Goal: Task Accomplishment & Management: Manage account settings

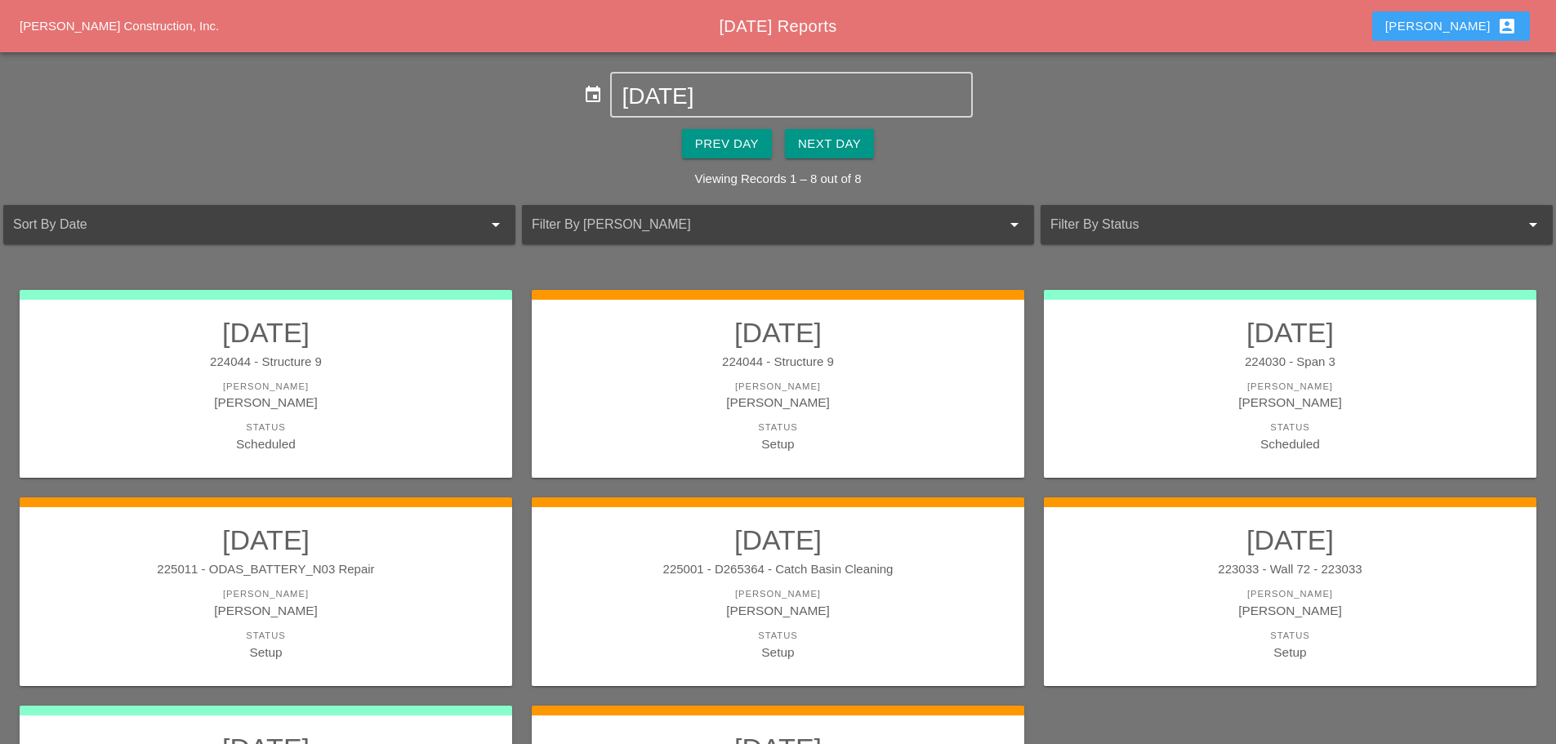
click at [1469, 15] on button "[PERSON_NAME] account_box" at bounding box center [1452, 25] width 158 height 29
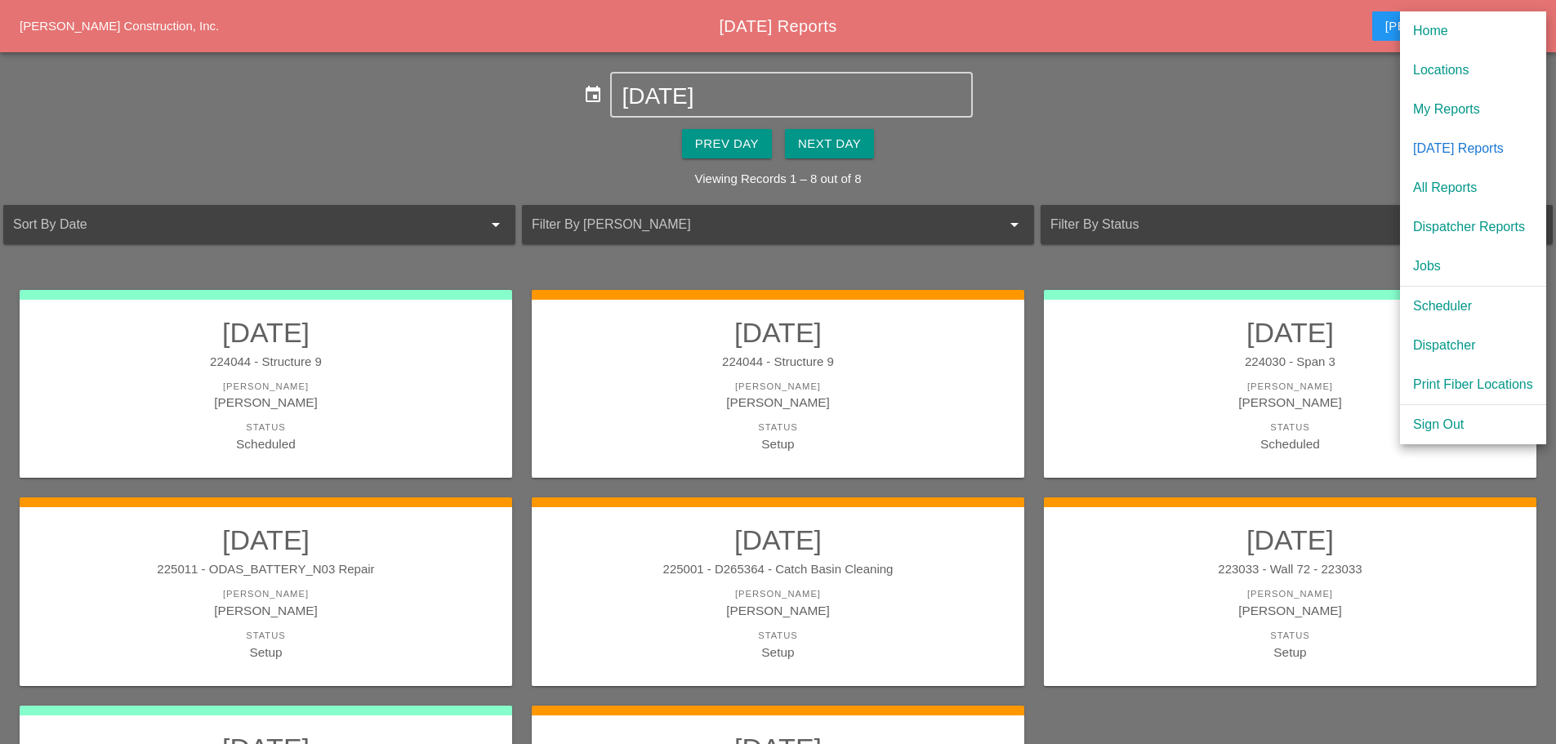
click at [1440, 306] on div "Scheduler" at bounding box center [1473, 307] width 120 height 20
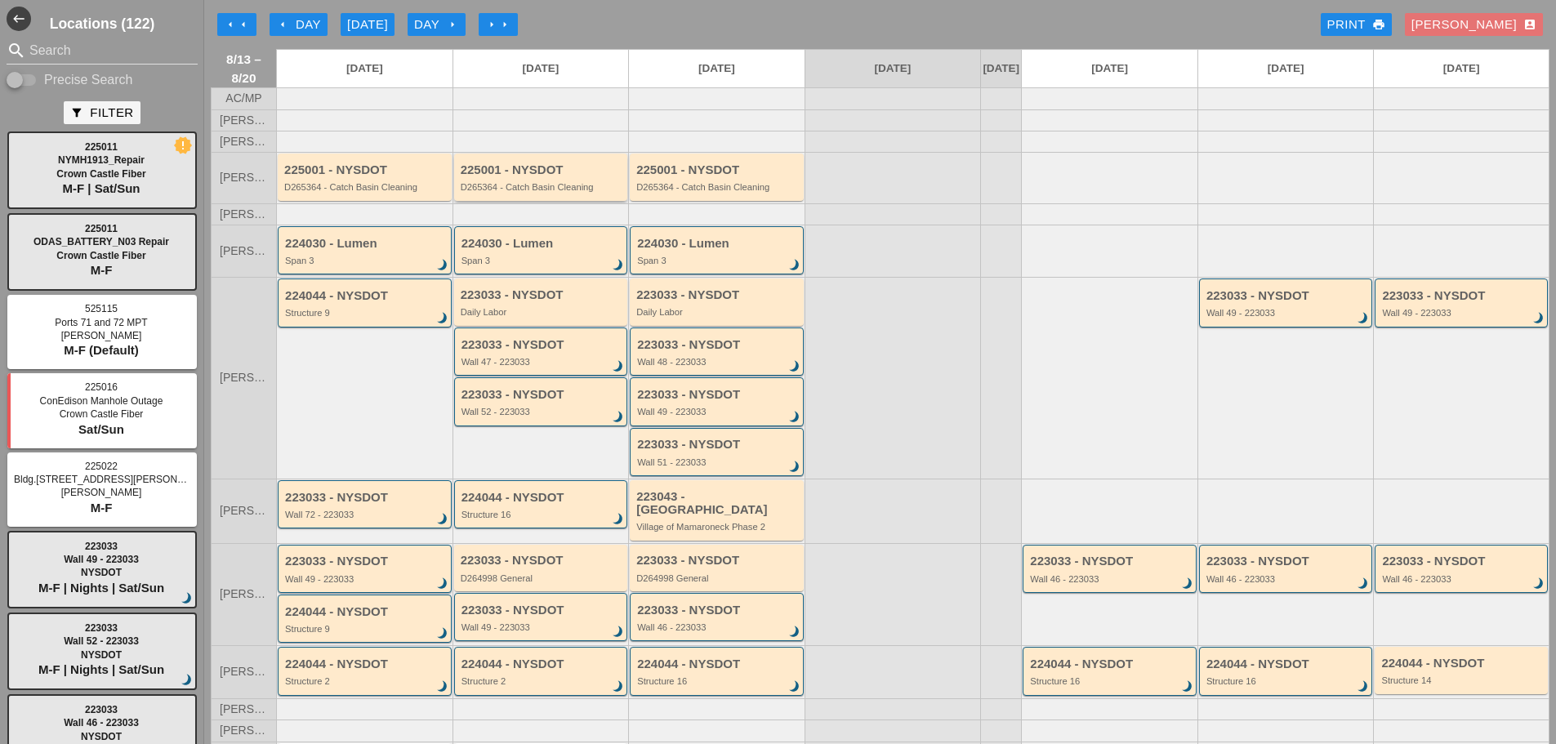
click at [514, 192] on div "D265364 - Catch Basin Cleaning" at bounding box center [542, 187] width 163 height 10
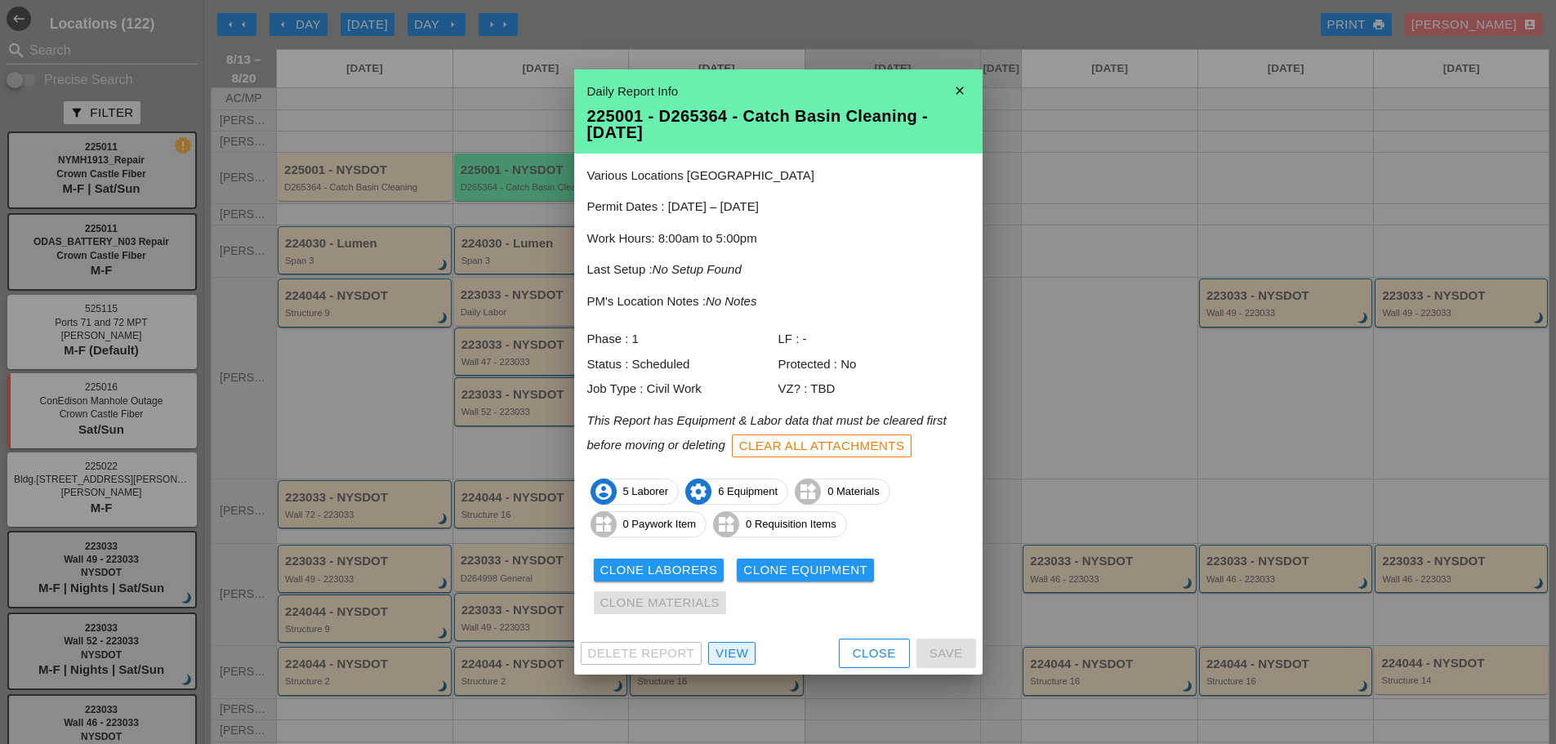
click at [735, 646] on div "View" at bounding box center [732, 654] width 33 height 19
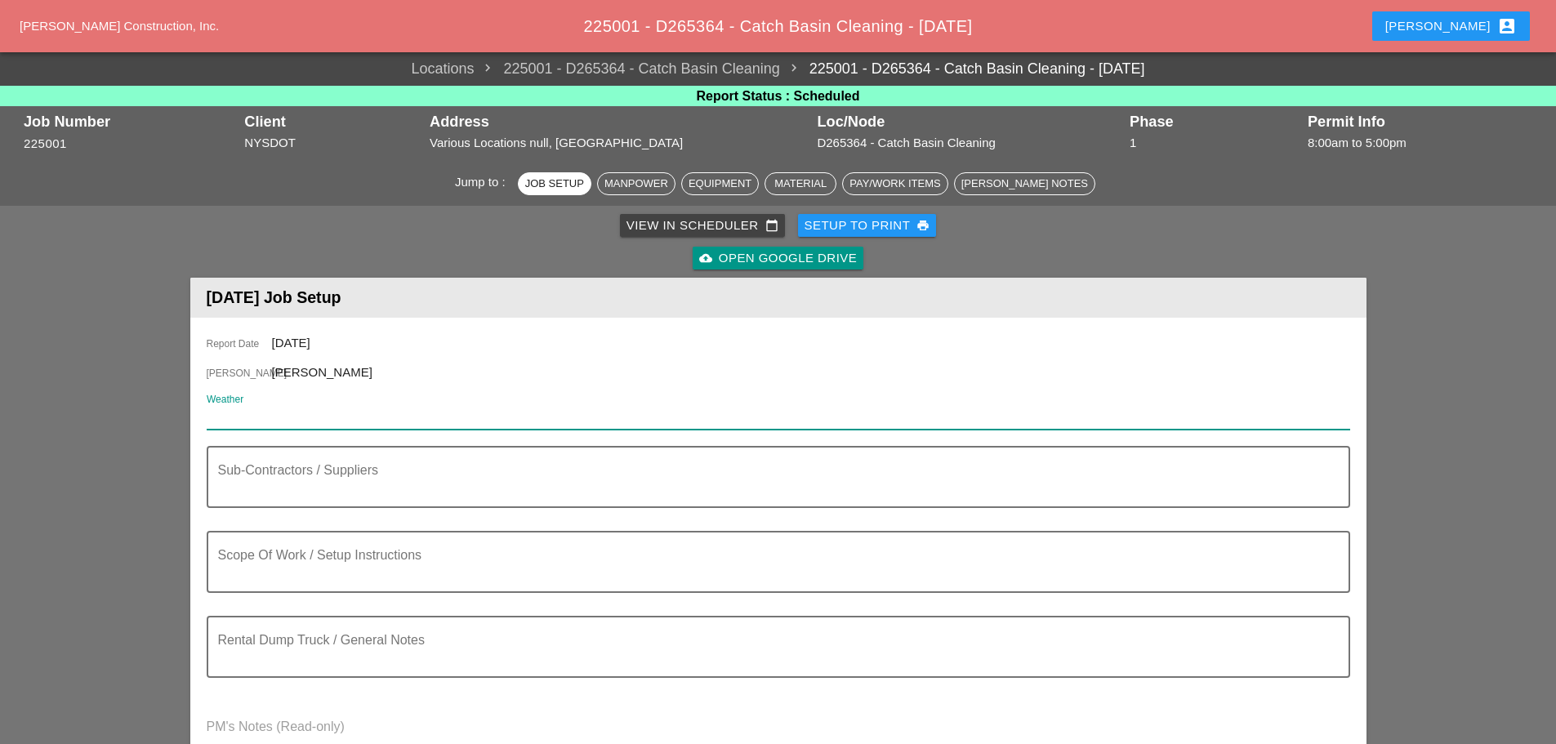
paste input "Thu 14 Day 88"
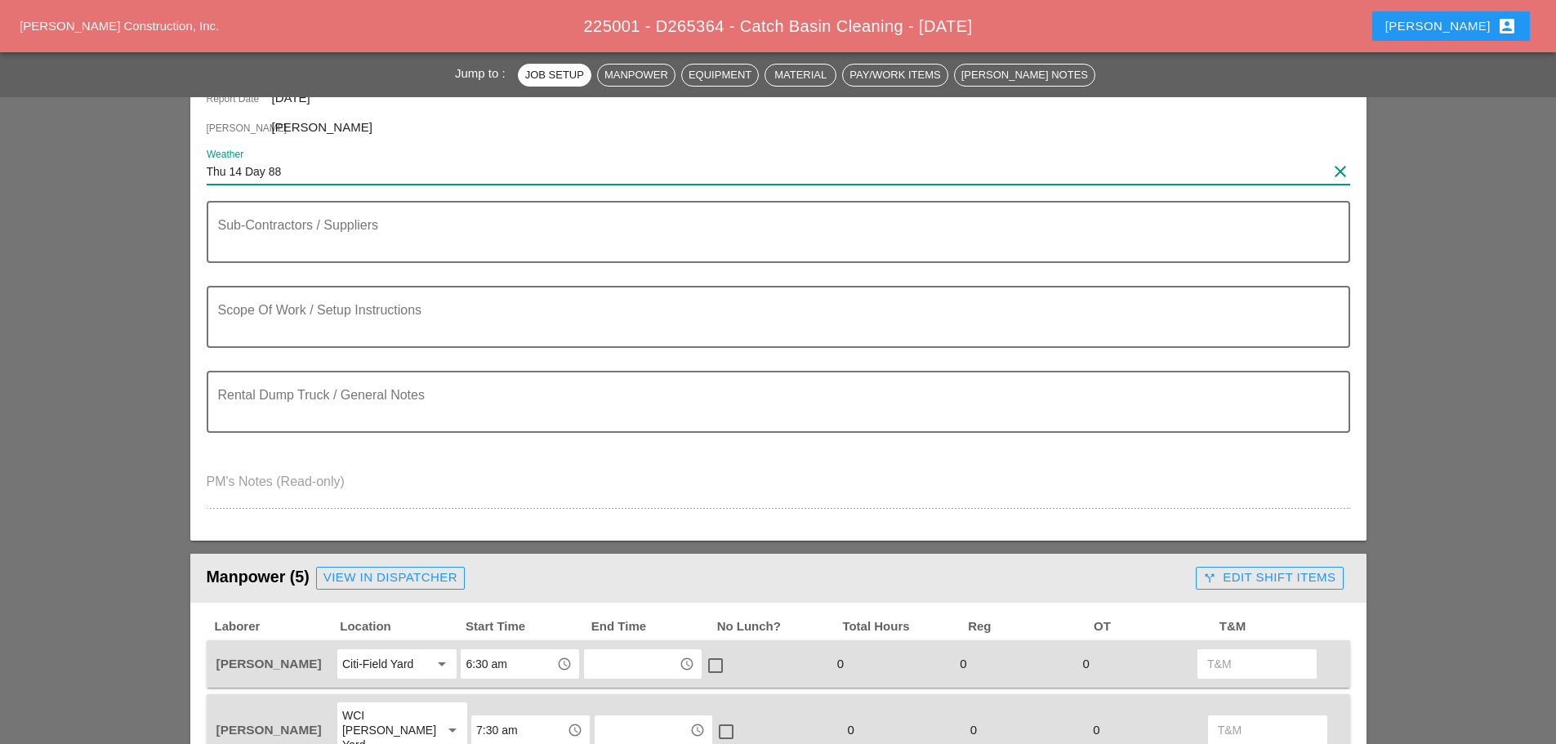
type input "Thu 14 Day 88"
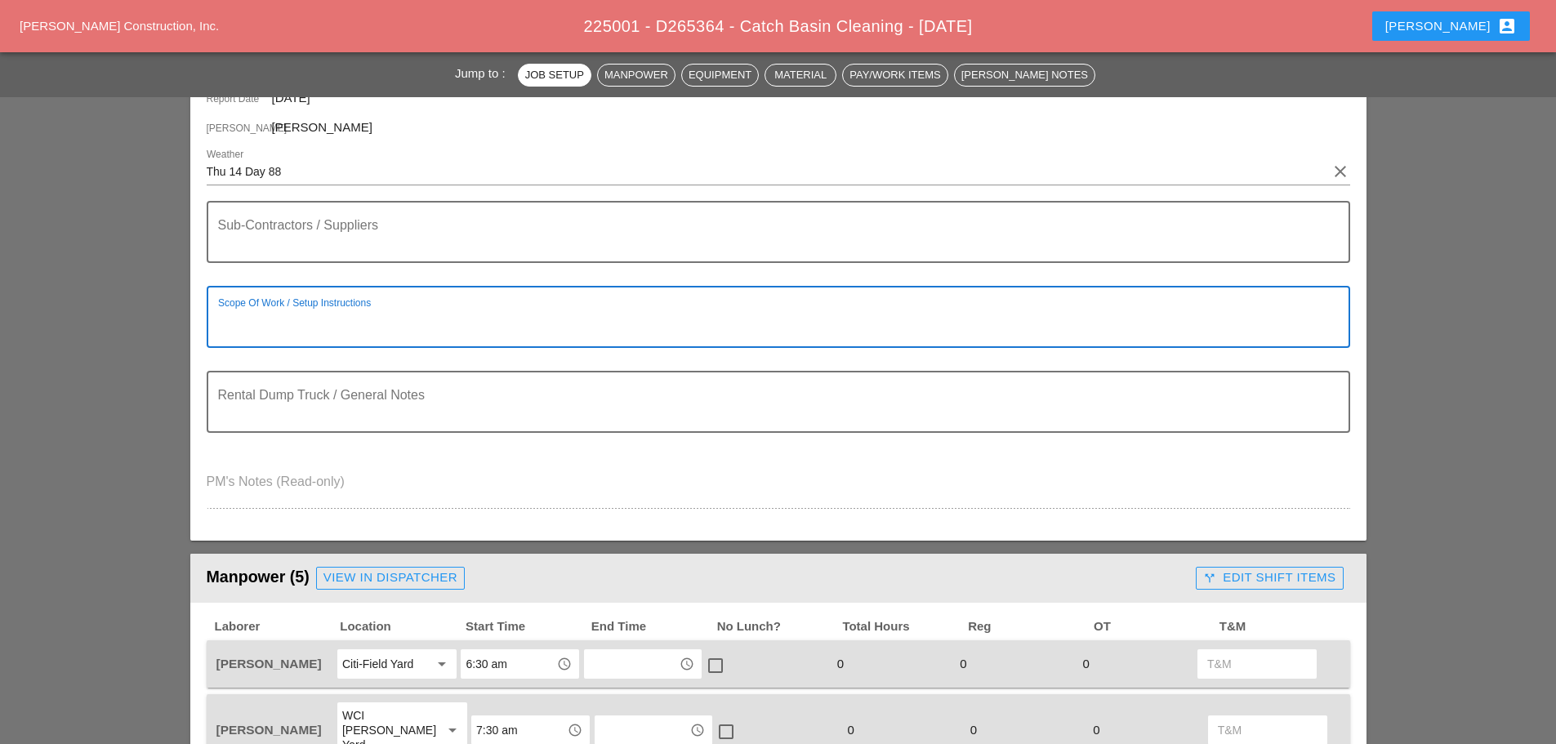
click at [274, 325] on textarea "Scope Of Work / Setup Instructions" at bounding box center [772, 326] width 1108 height 39
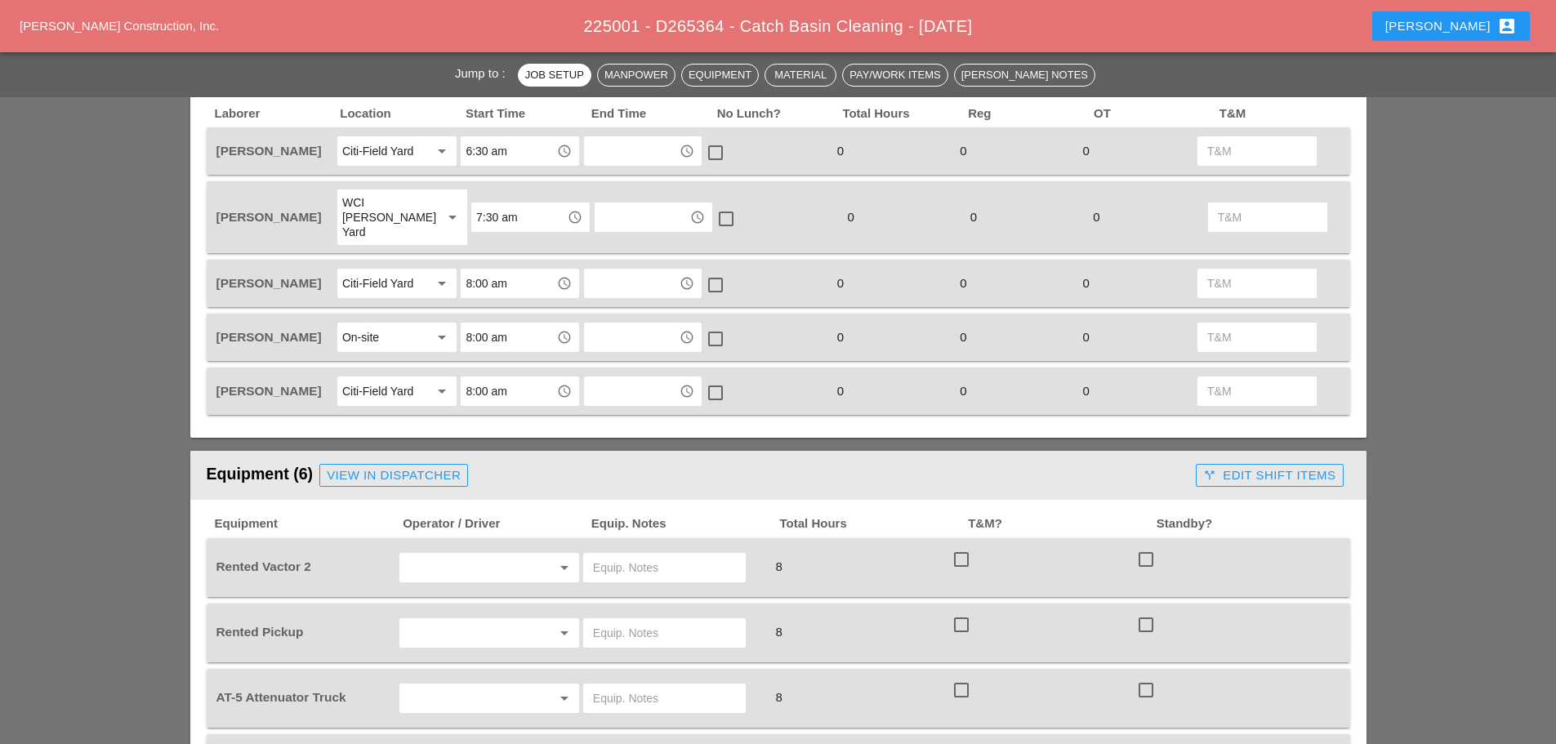
scroll to position [899, 0]
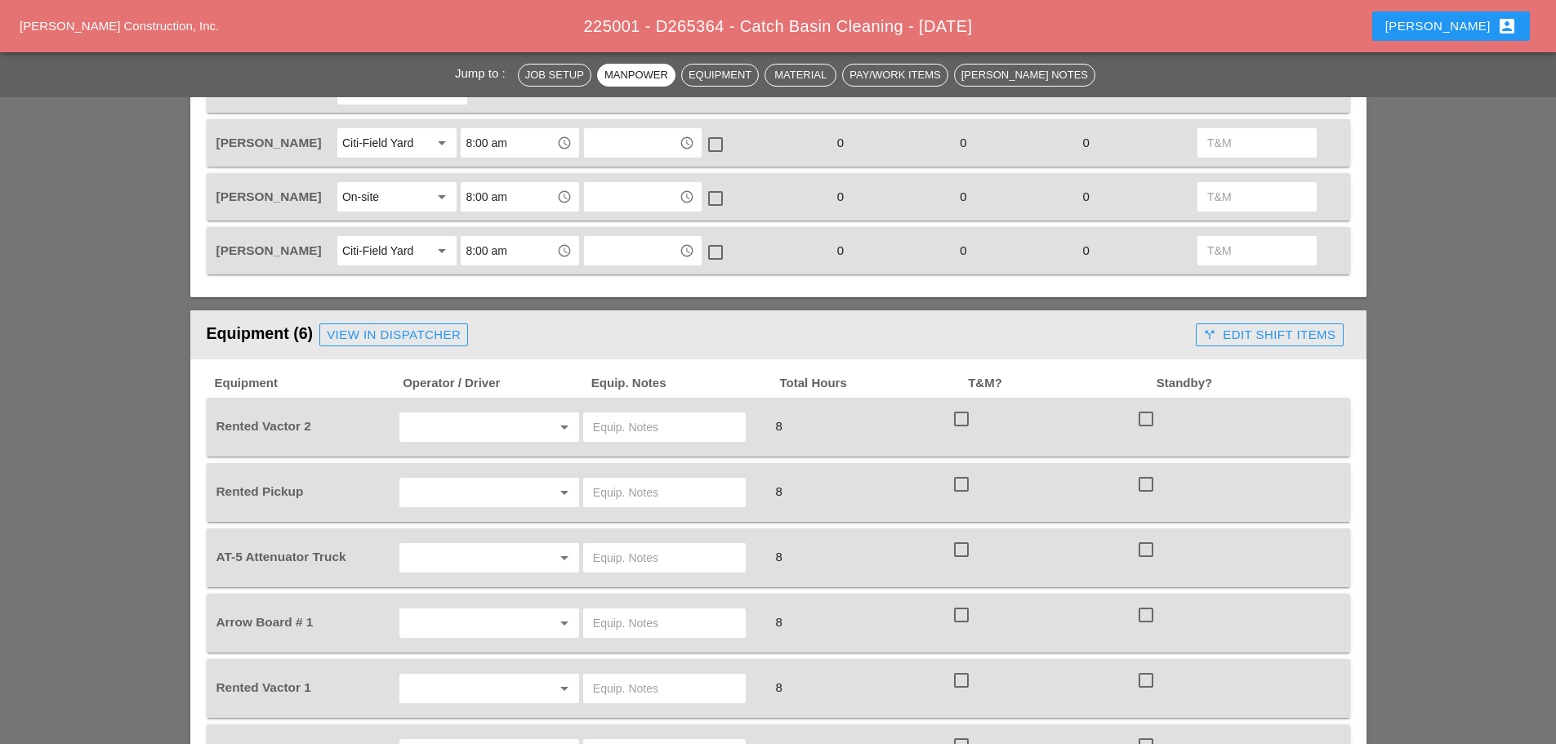
type textarea "=========== CLEANING C.B"
click at [444, 415] on input "text" at bounding box center [466, 427] width 124 height 26
click at [453, 537] on div "Nick Mattheos" at bounding box center [490, 546] width 154 height 20
type input "Nick Mattheos"
click at [462, 480] on input "text" at bounding box center [466, 493] width 124 height 26
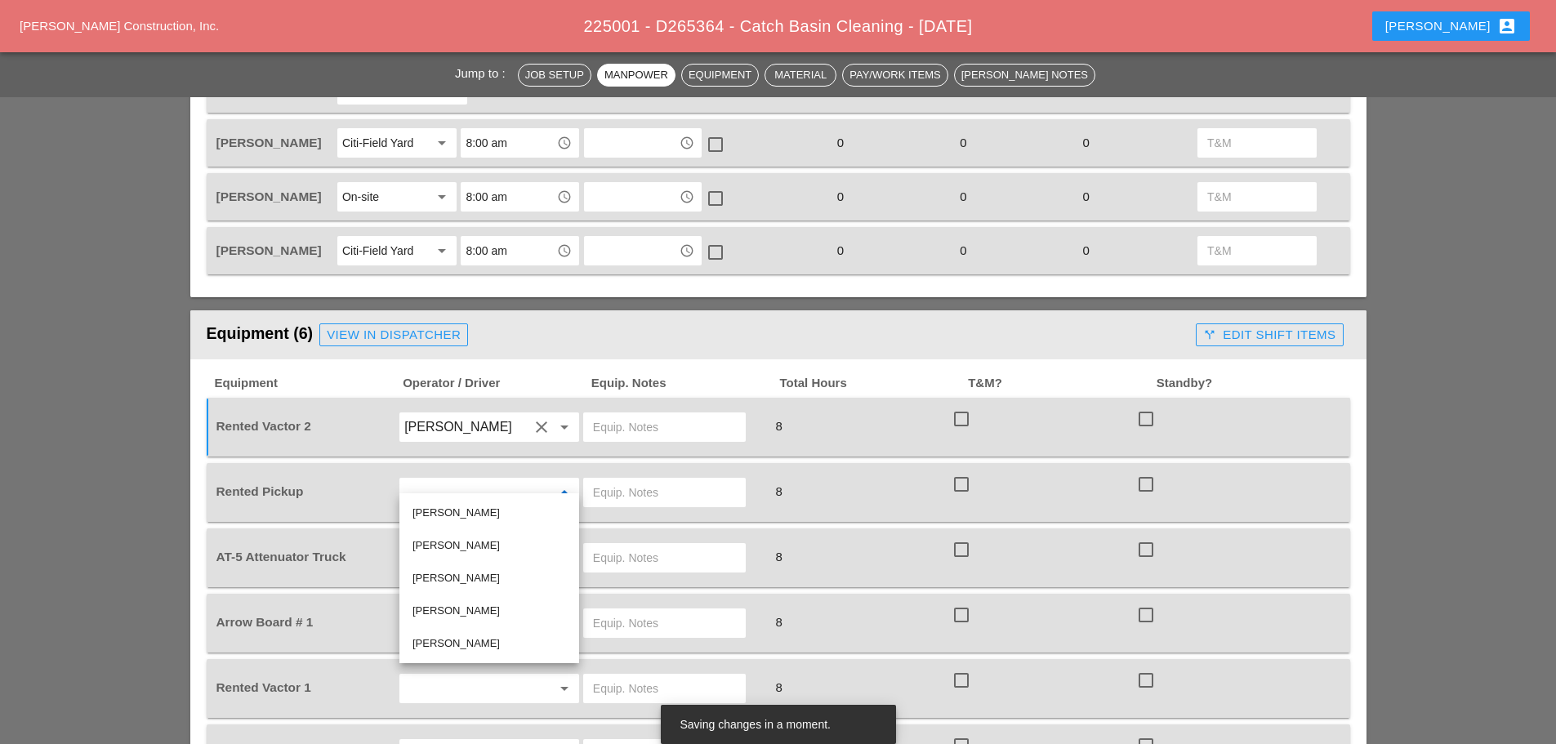
click at [456, 547] on div "Miguel Fernandes" at bounding box center [490, 546] width 154 height 20
type input "Miguel Fernandes"
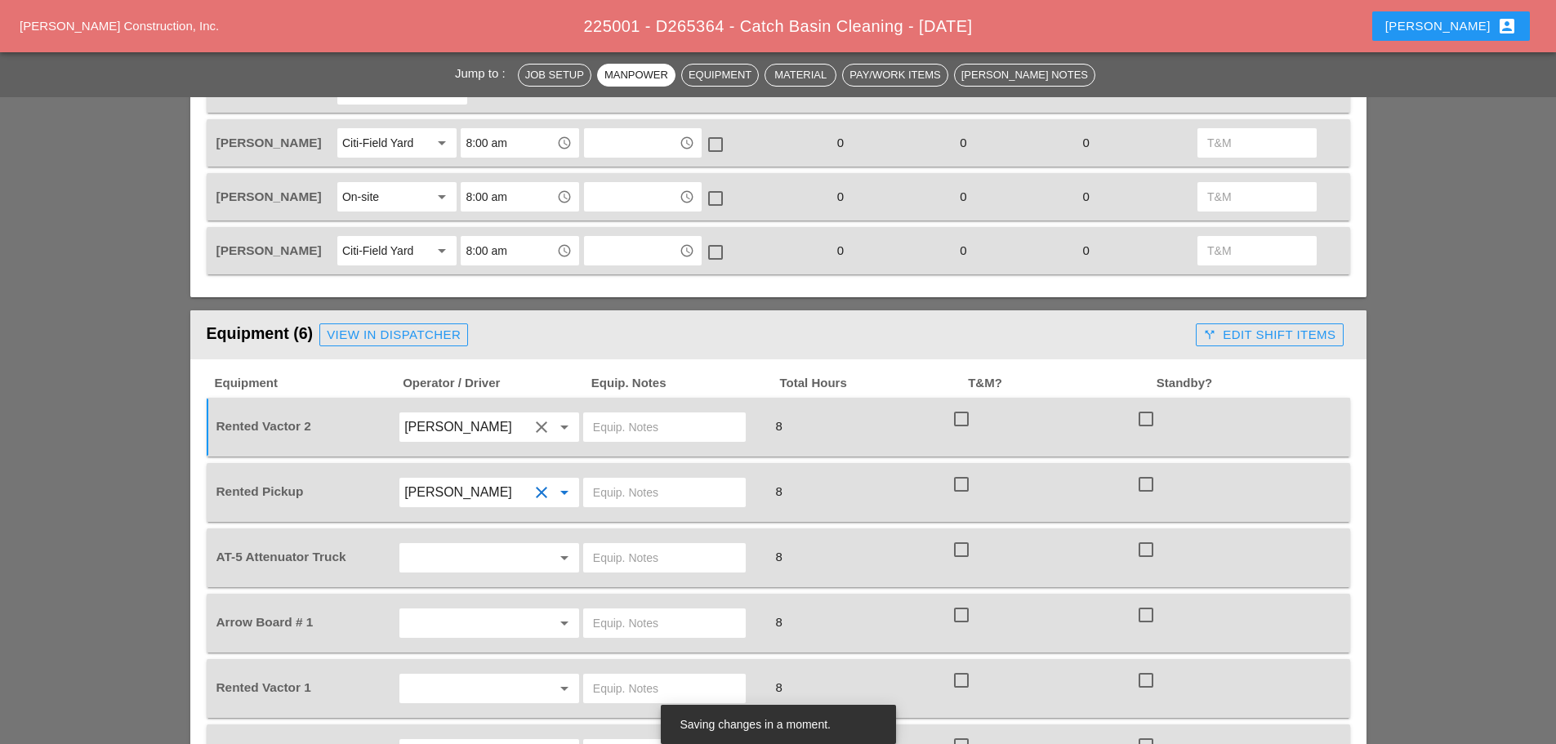
click at [460, 548] on input "text" at bounding box center [466, 558] width 124 height 26
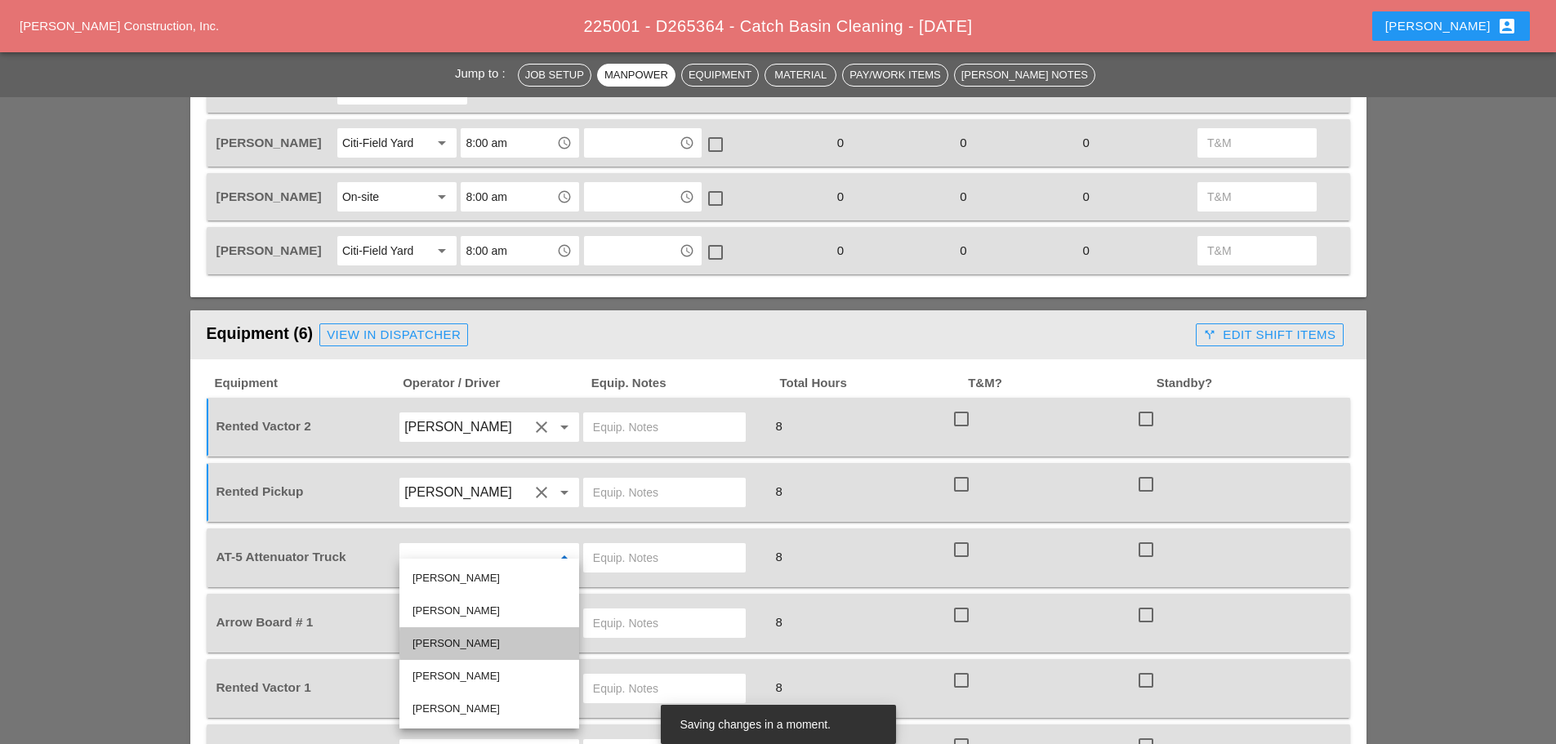
click at [453, 645] on div "Joseph Hill" at bounding box center [490, 644] width 154 height 20
type input "Joseph Hill"
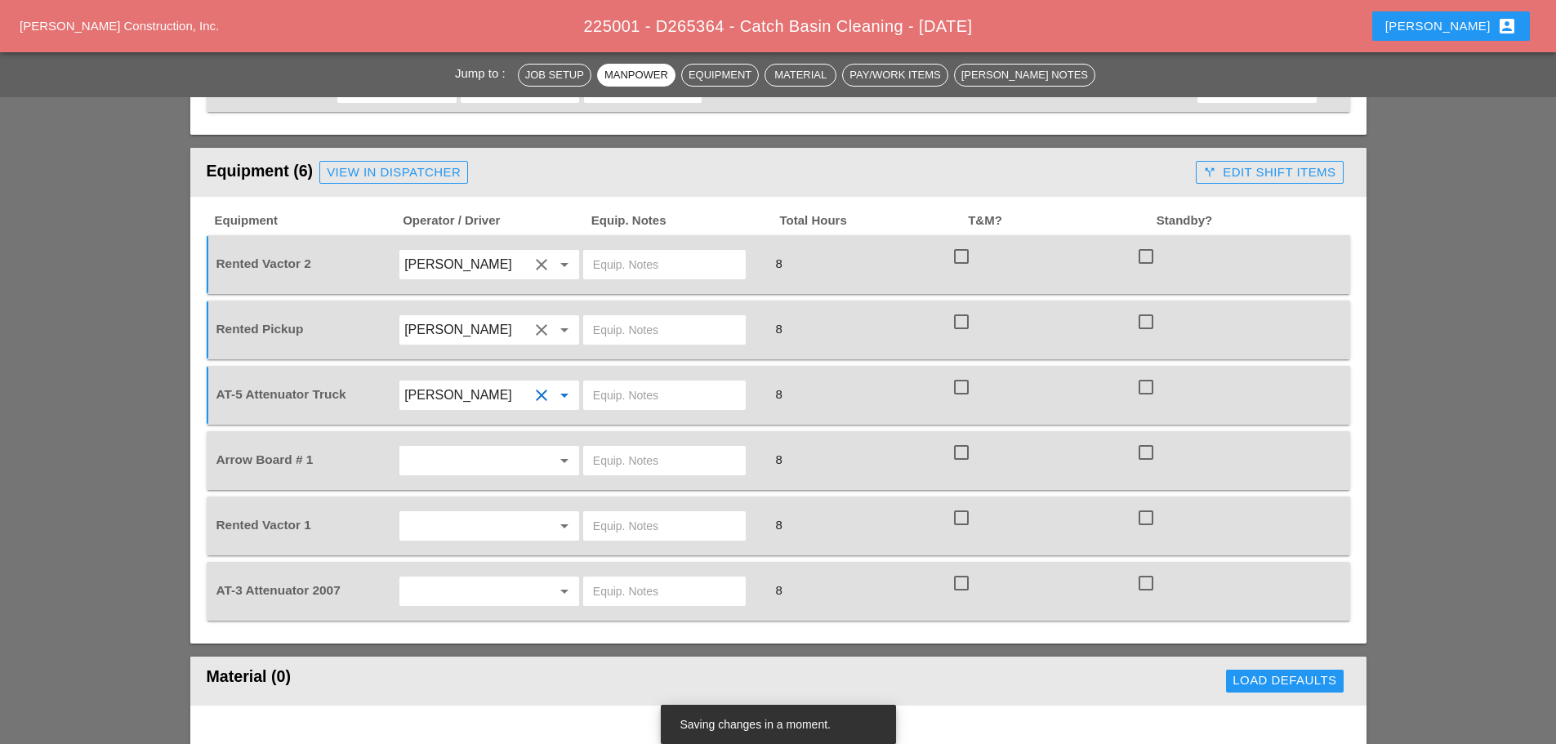
scroll to position [1062, 0]
click at [451, 447] on input "text" at bounding box center [466, 460] width 124 height 26
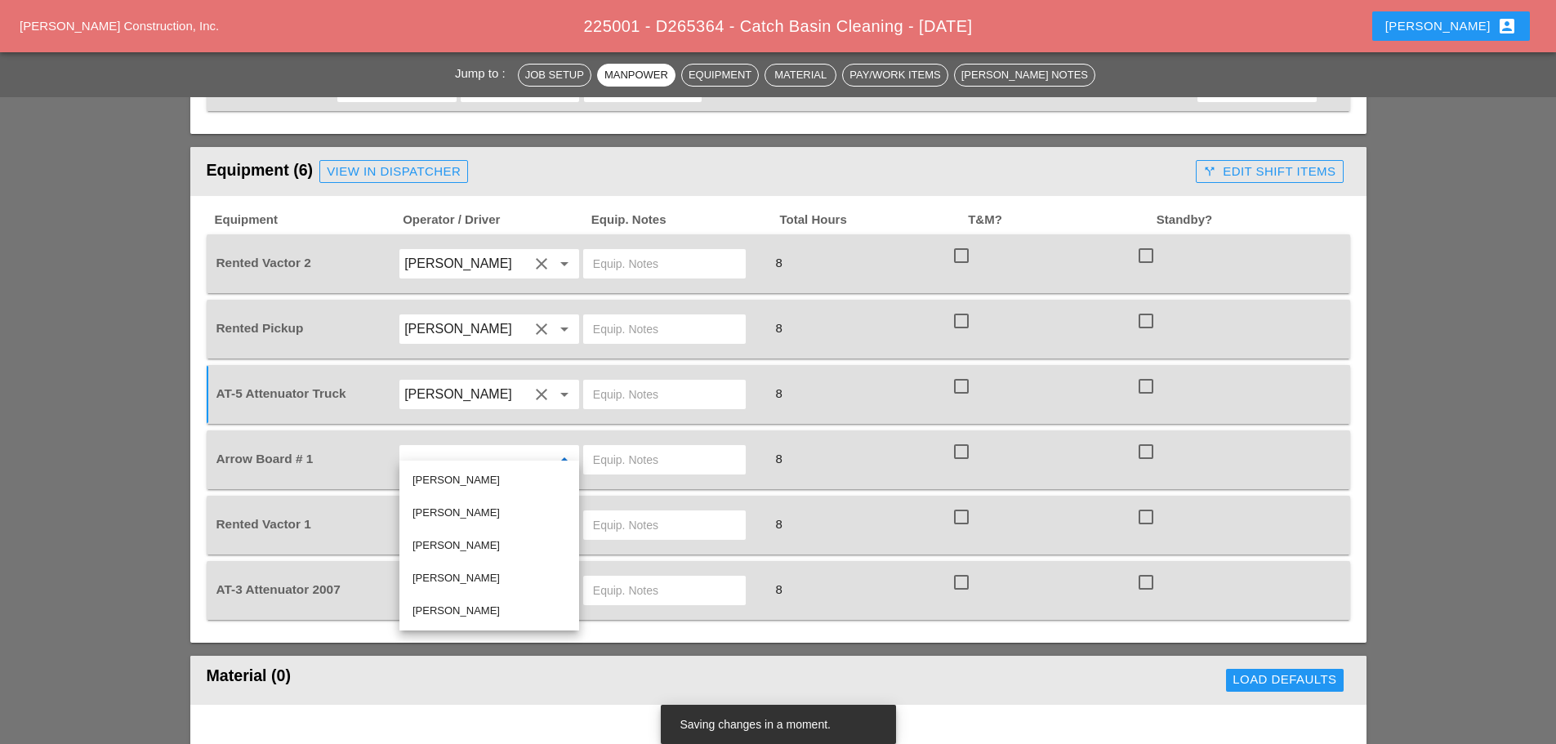
click at [641, 578] on input "text" at bounding box center [664, 591] width 143 height 26
click at [473, 519] on input "text" at bounding box center [466, 525] width 124 height 26
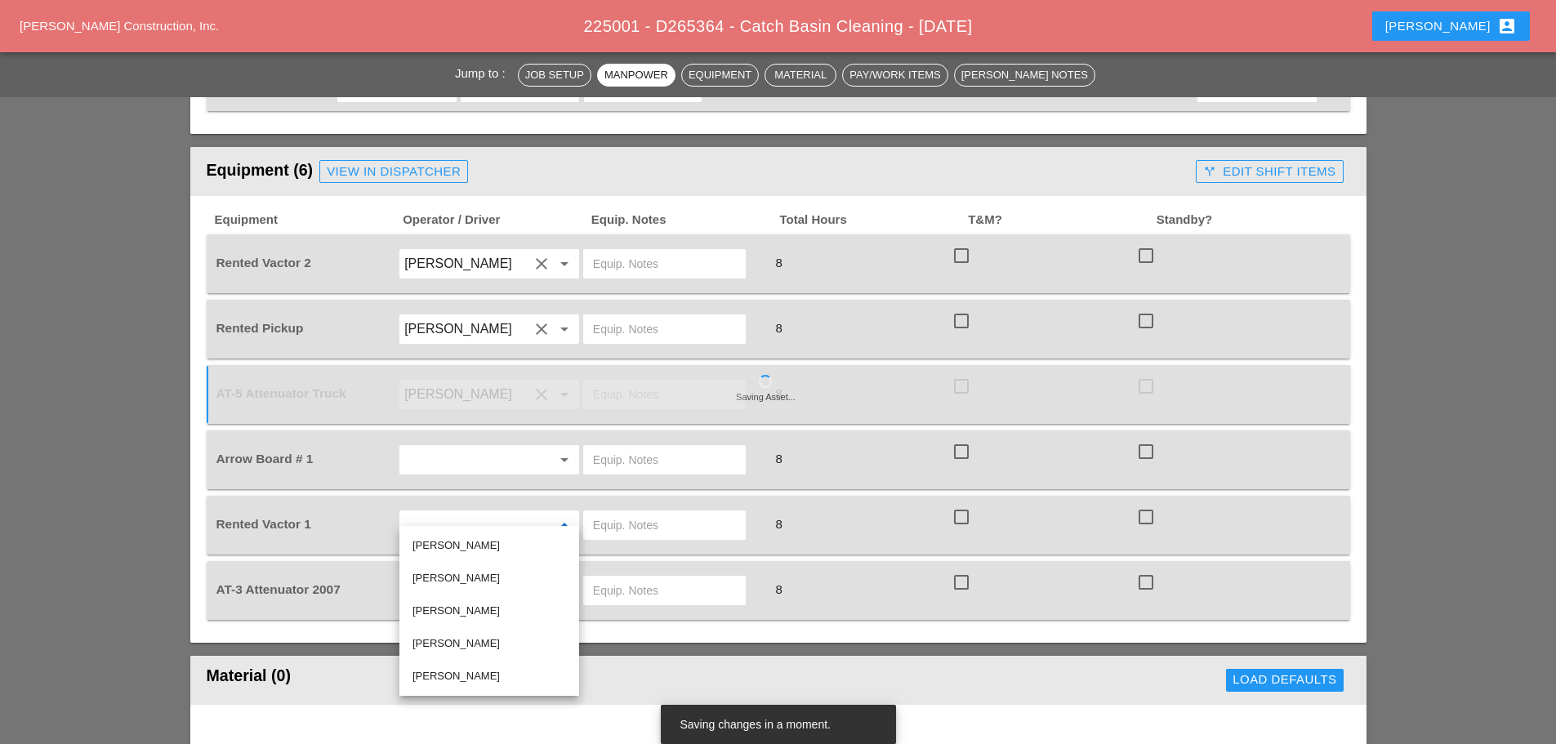
click at [462, 676] on div "[PERSON_NAME]" at bounding box center [490, 677] width 154 height 20
type input "[PERSON_NAME]"
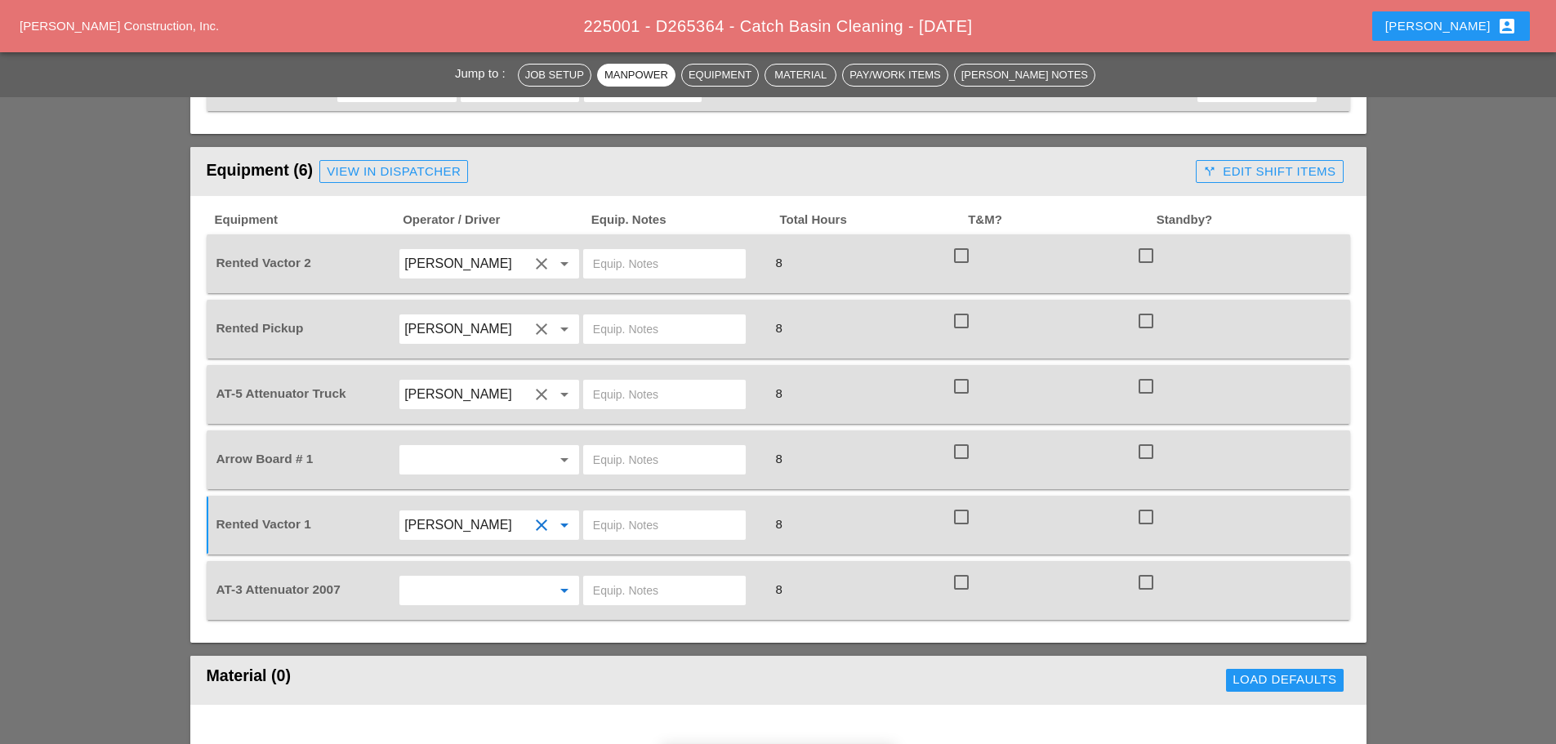
click at [463, 578] on input "text" at bounding box center [466, 591] width 124 height 26
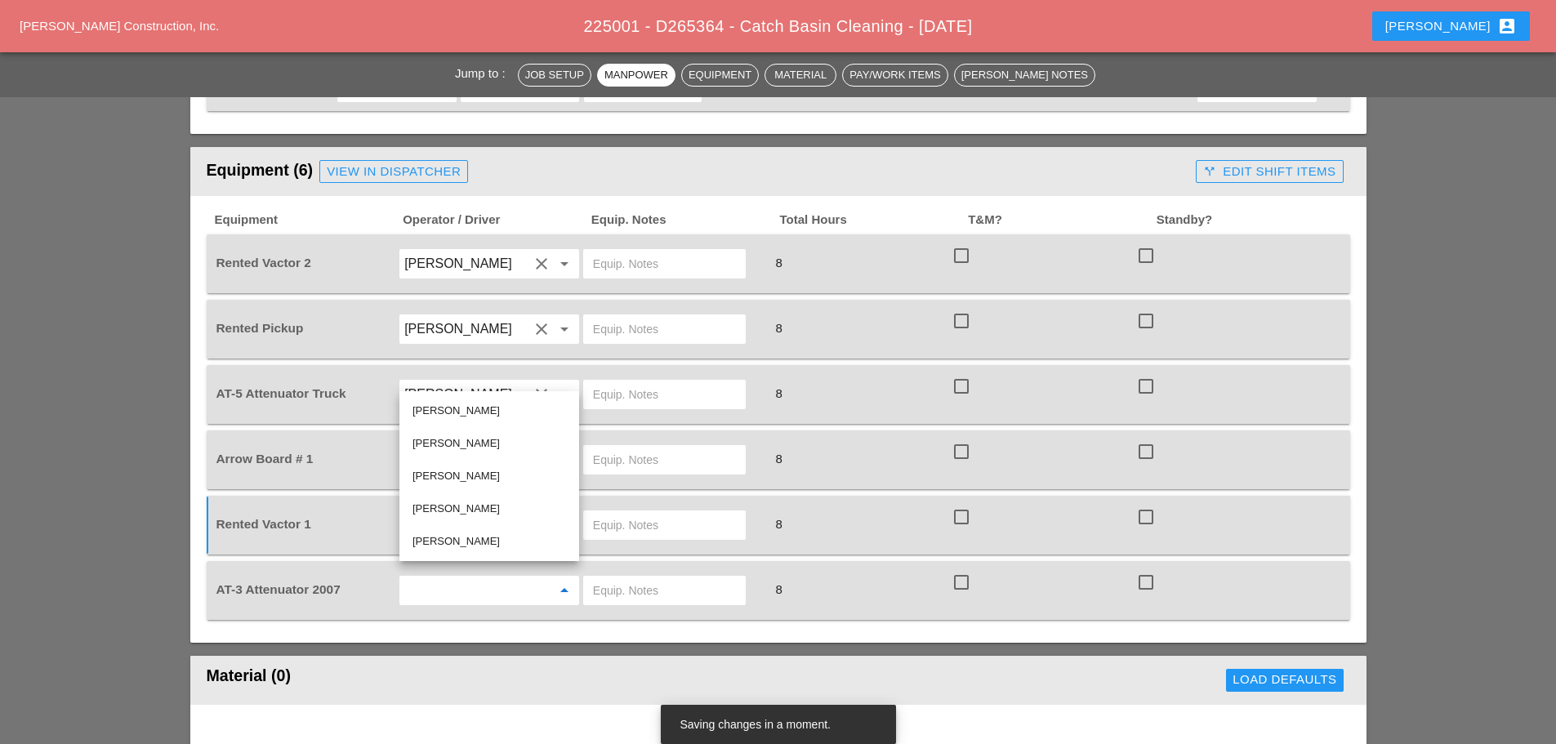
click at [457, 404] on div "[PERSON_NAME]" at bounding box center [490, 411] width 154 height 20
type input "[PERSON_NAME]"
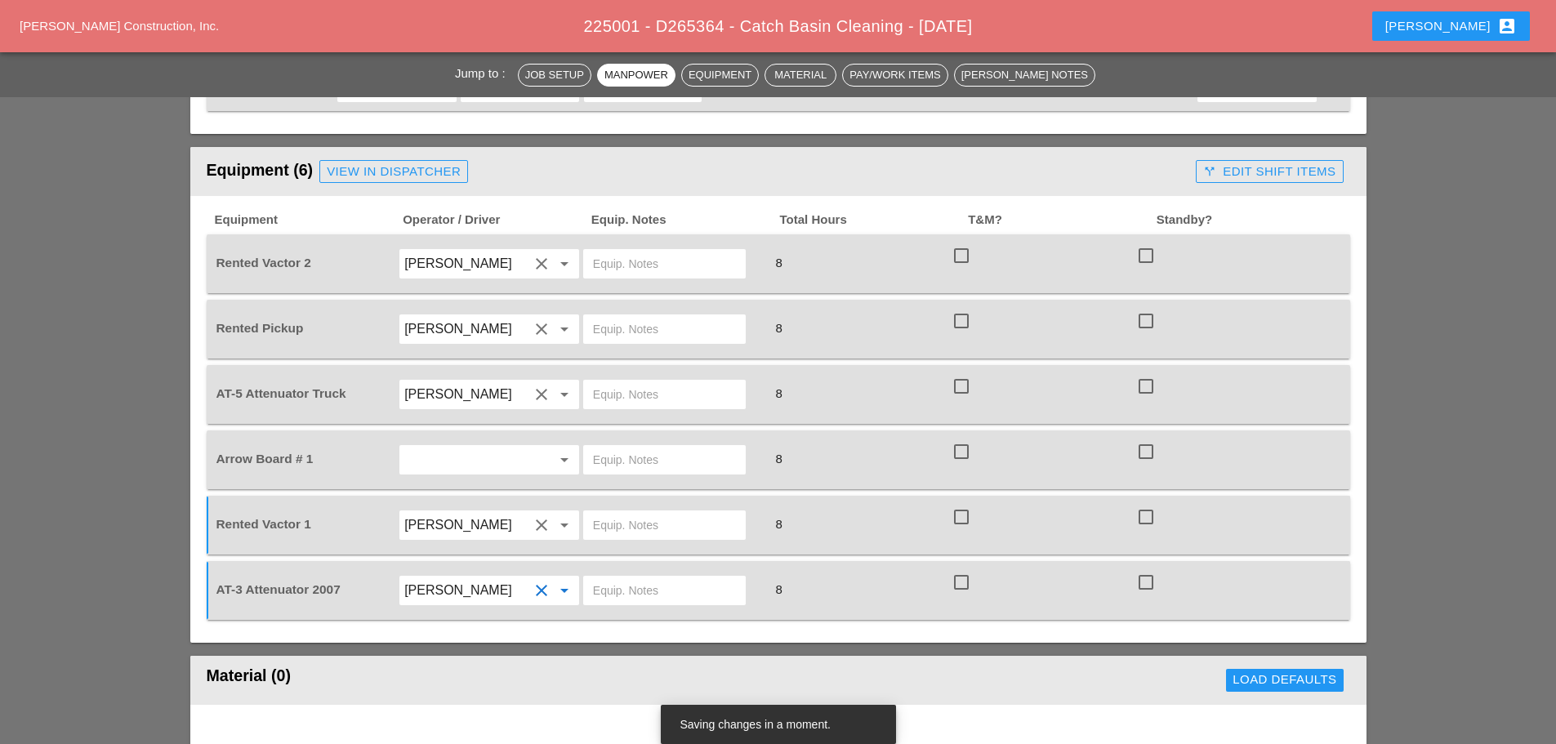
click at [631, 581] on input "text" at bounding box center [664, 591] width 143 height 26
type input "BRUCKNER YARD"
click at [649, 251] on input "text" at bounding box center [664, 264] width 143 height 26
type input "CITI"
click at [613, 391] on input "text" at bounding box center [664, 395] width 143 height 26
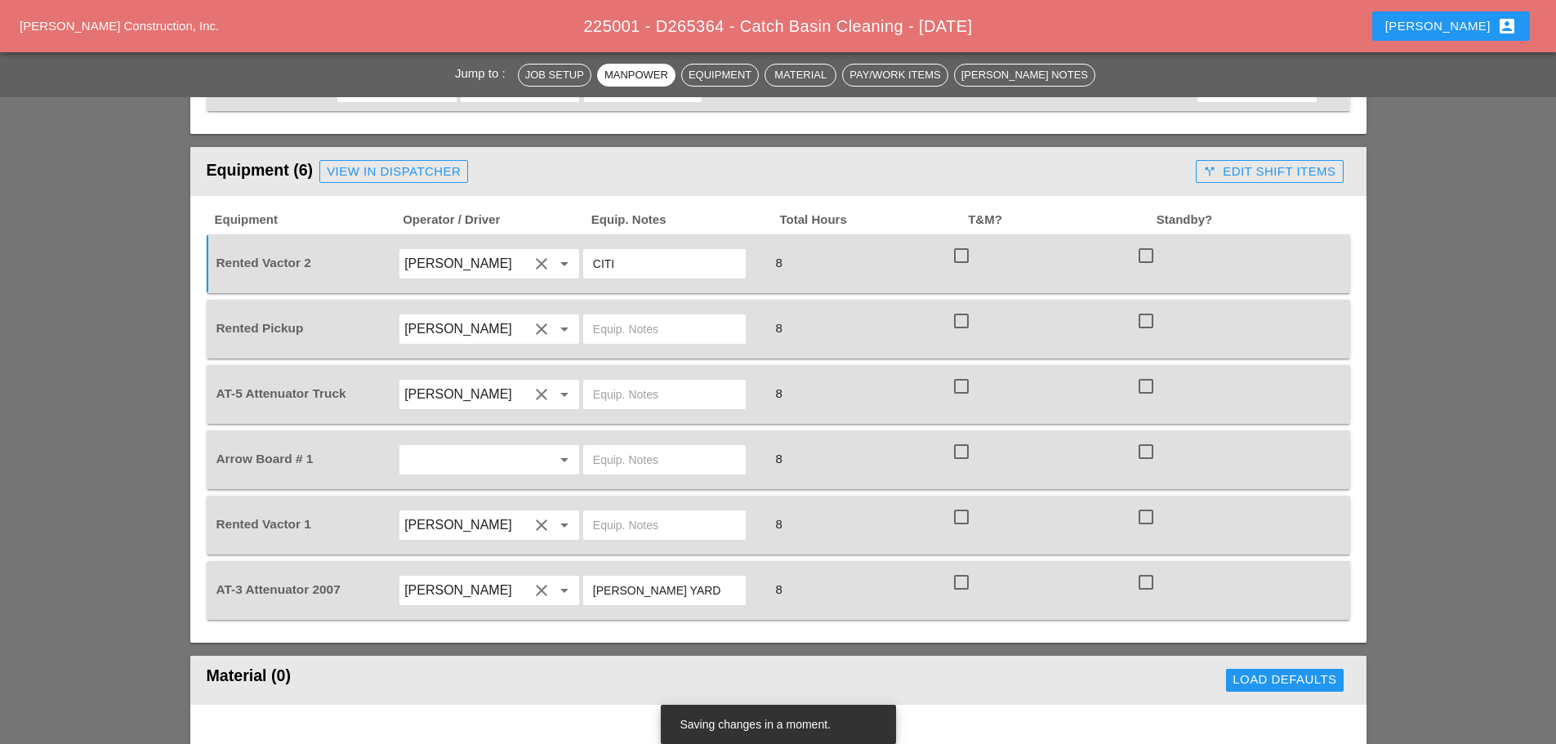
click at [670, 512] on input "text" at bounding box center [664, 525] width 143 height 26
type input "CITI FIELD"
click at [632, 251] on input "CITI" at bounding box center [664, 264] width 143 height 26
type input "CITI FIELD"
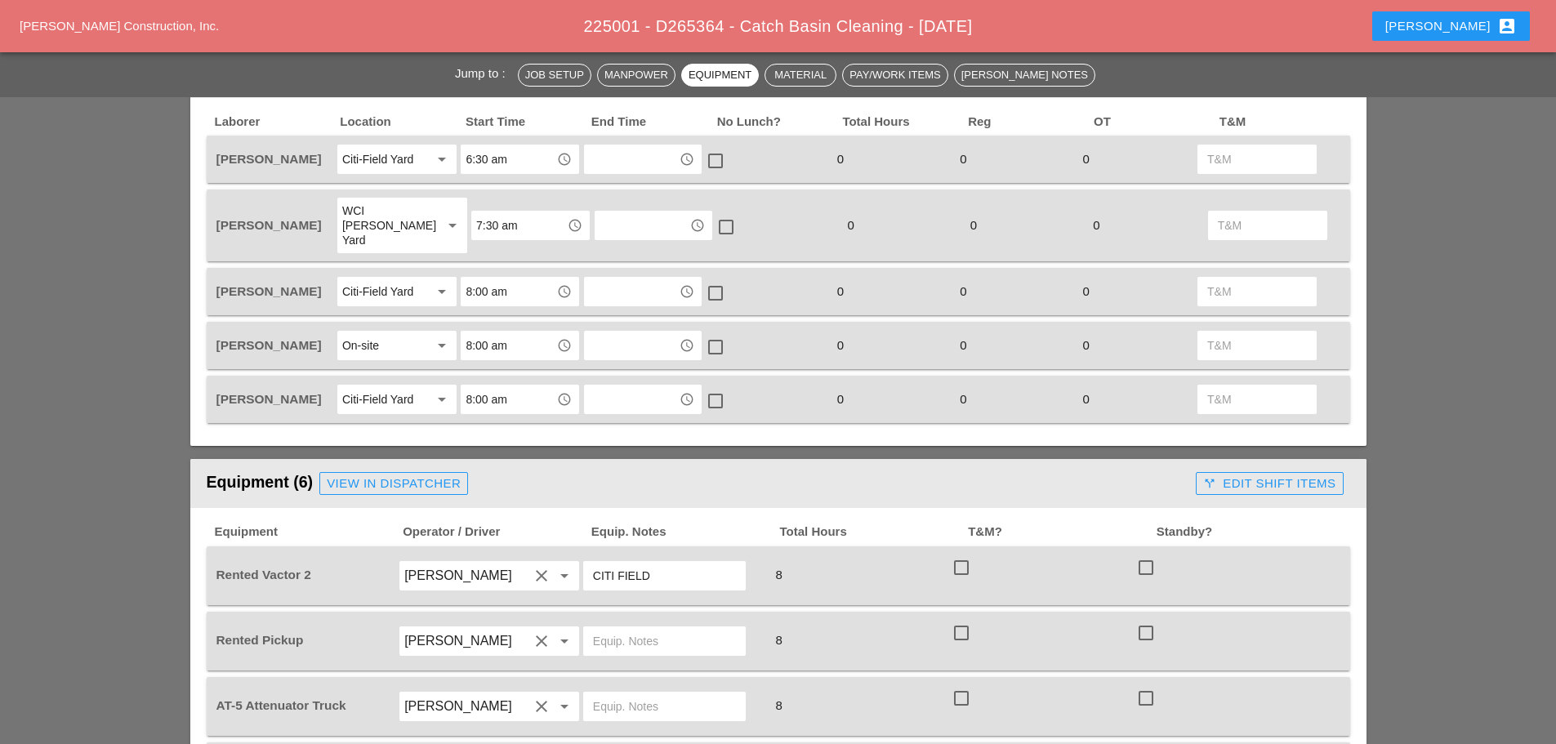
scroll to position [735, 0]
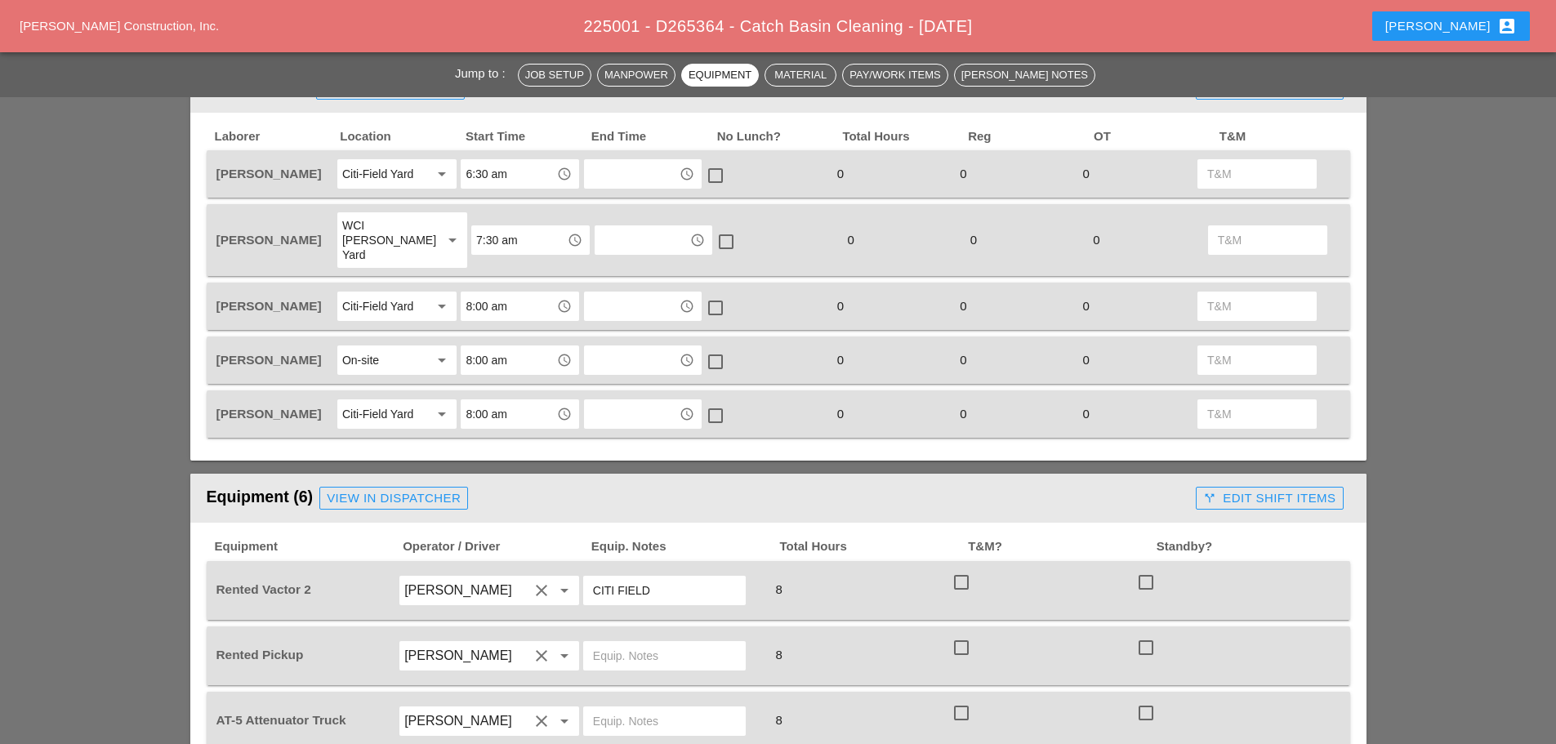
click at [416, 347] on div "On-site" at bounding box center [385, 360] width 87 height 26
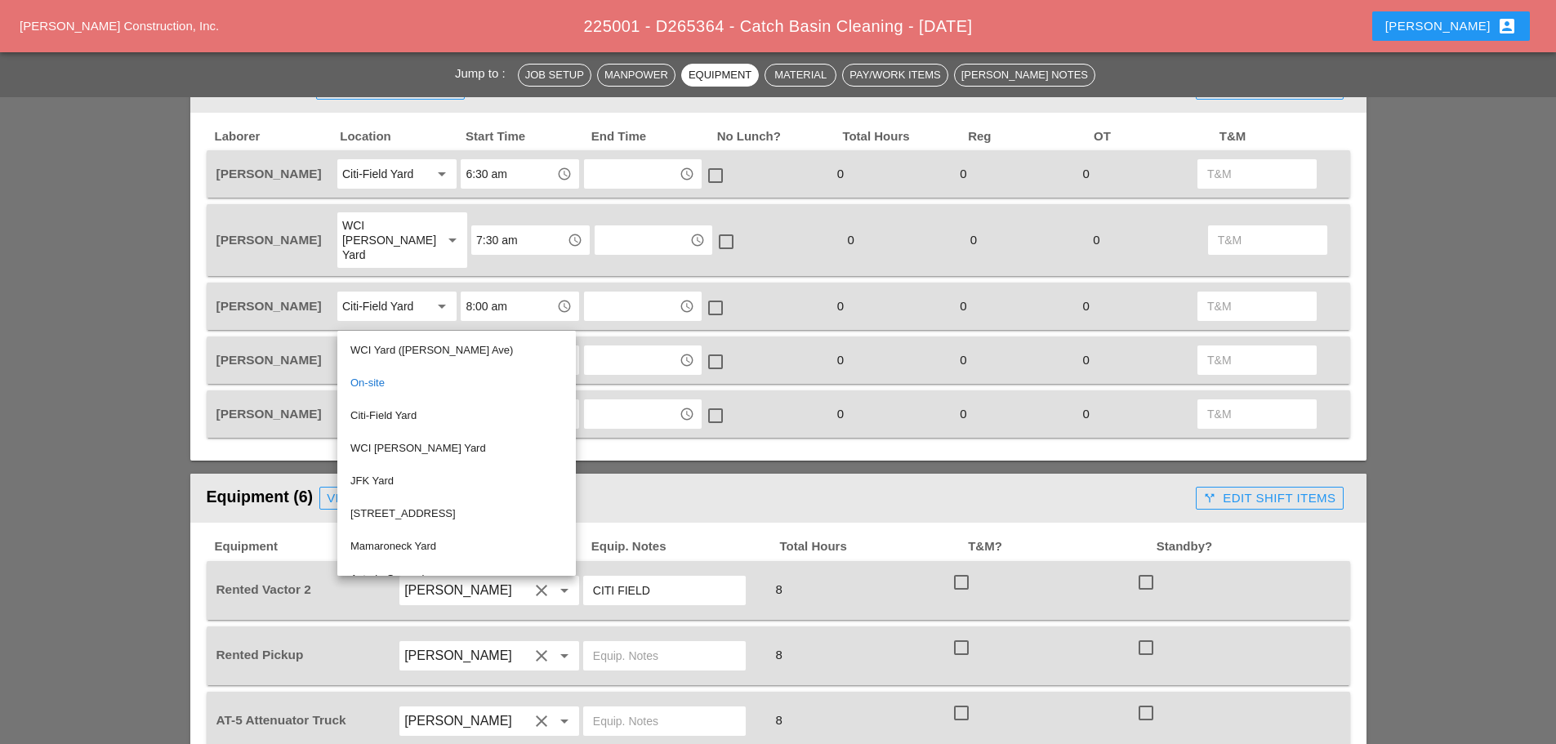
click at [405, 418] on div "Citi-Field Yard" at bounding box center [457, 416] width 212 height 20
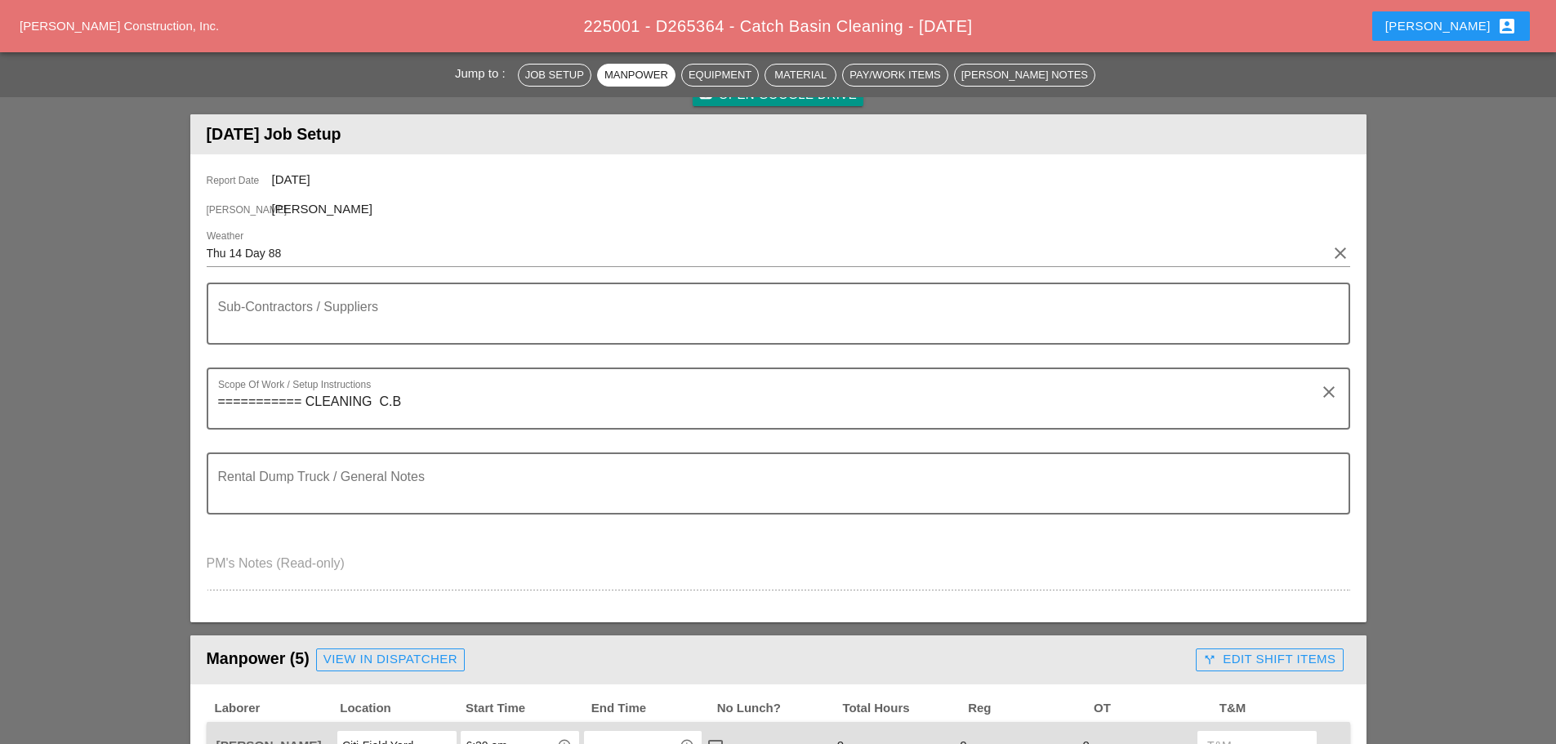
scroll to position [0, 0]
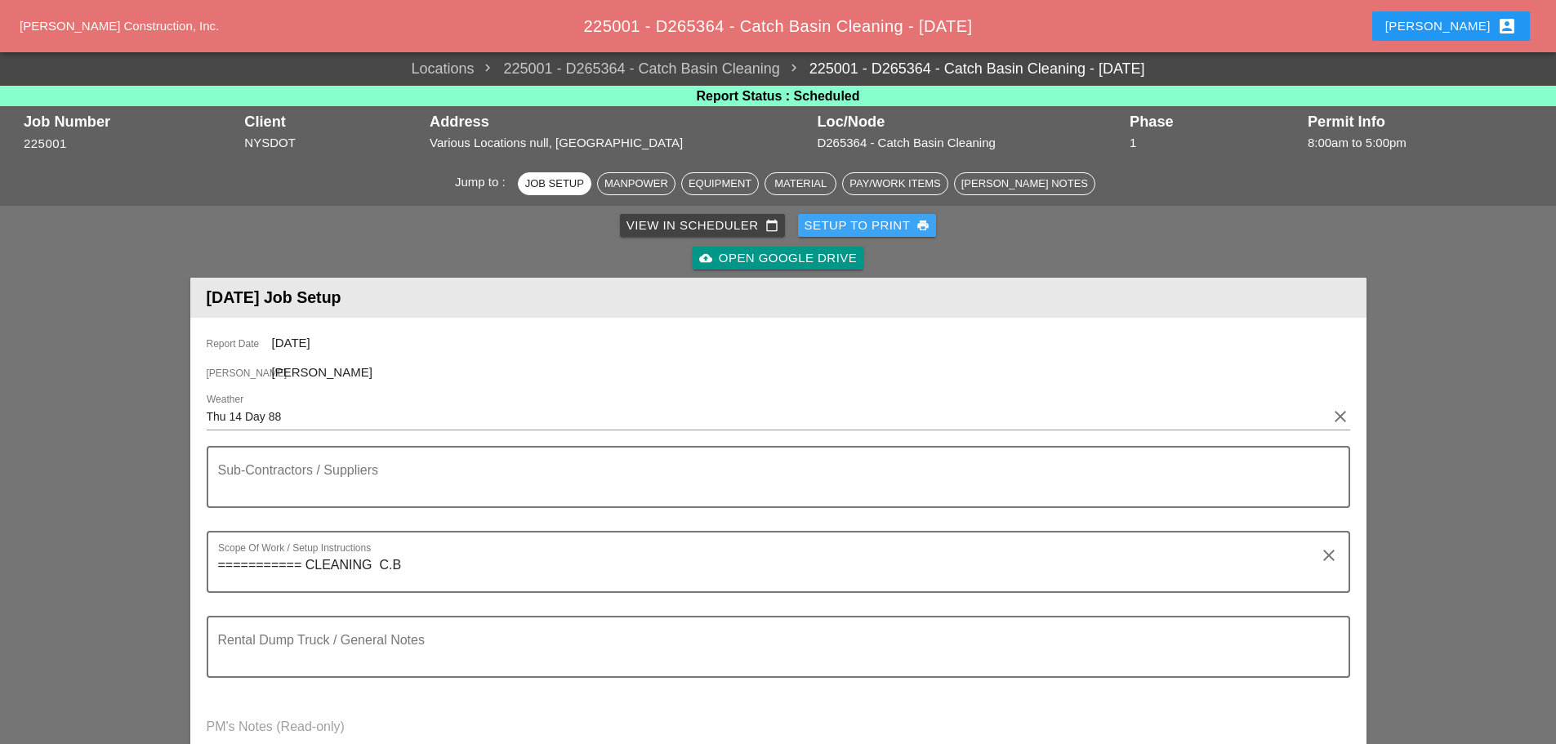
click at [858, 226] on div "Setup to Print print" at bounding box center [868, 226] width 126 height 19
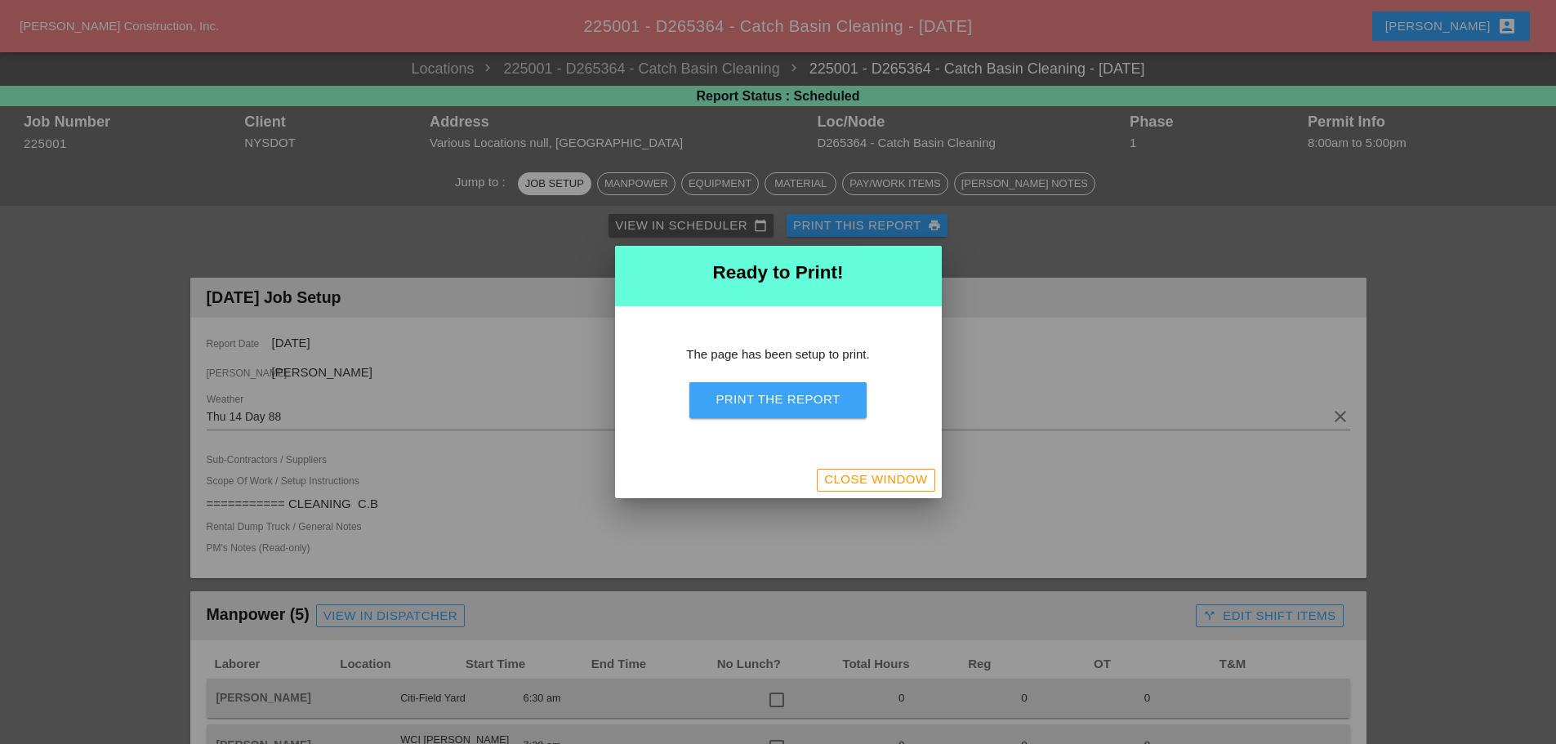
click at [754, 396] on div "Print the Report" at bounding box center [778, 400] width 124 height 19
click at [860, 482] on div "Close Window" at bounding box center [875, 480] width 103 height 19
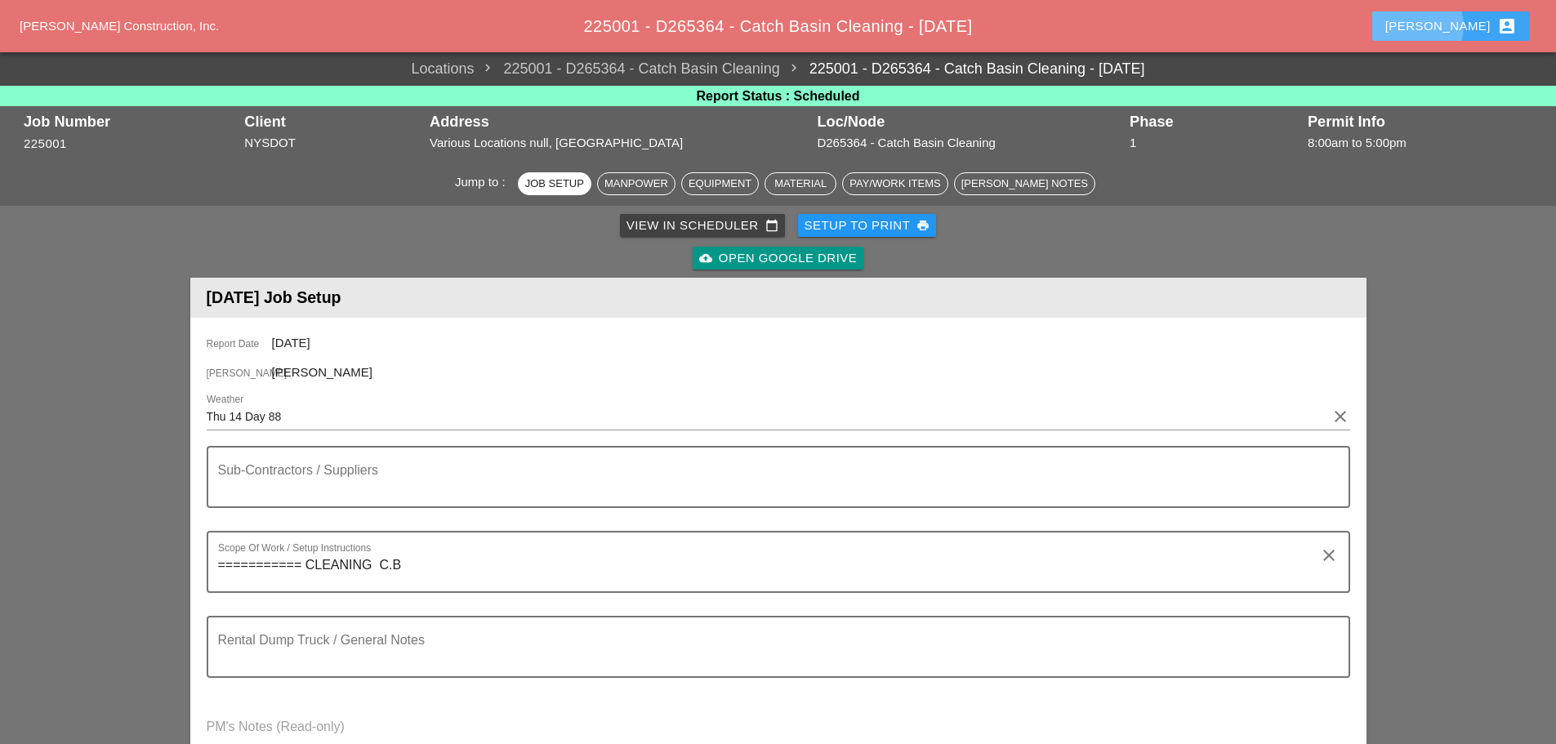
click at [1460, 16] on button "Enrico account_box" at bounding box center [1452, 25] width 158 height 29
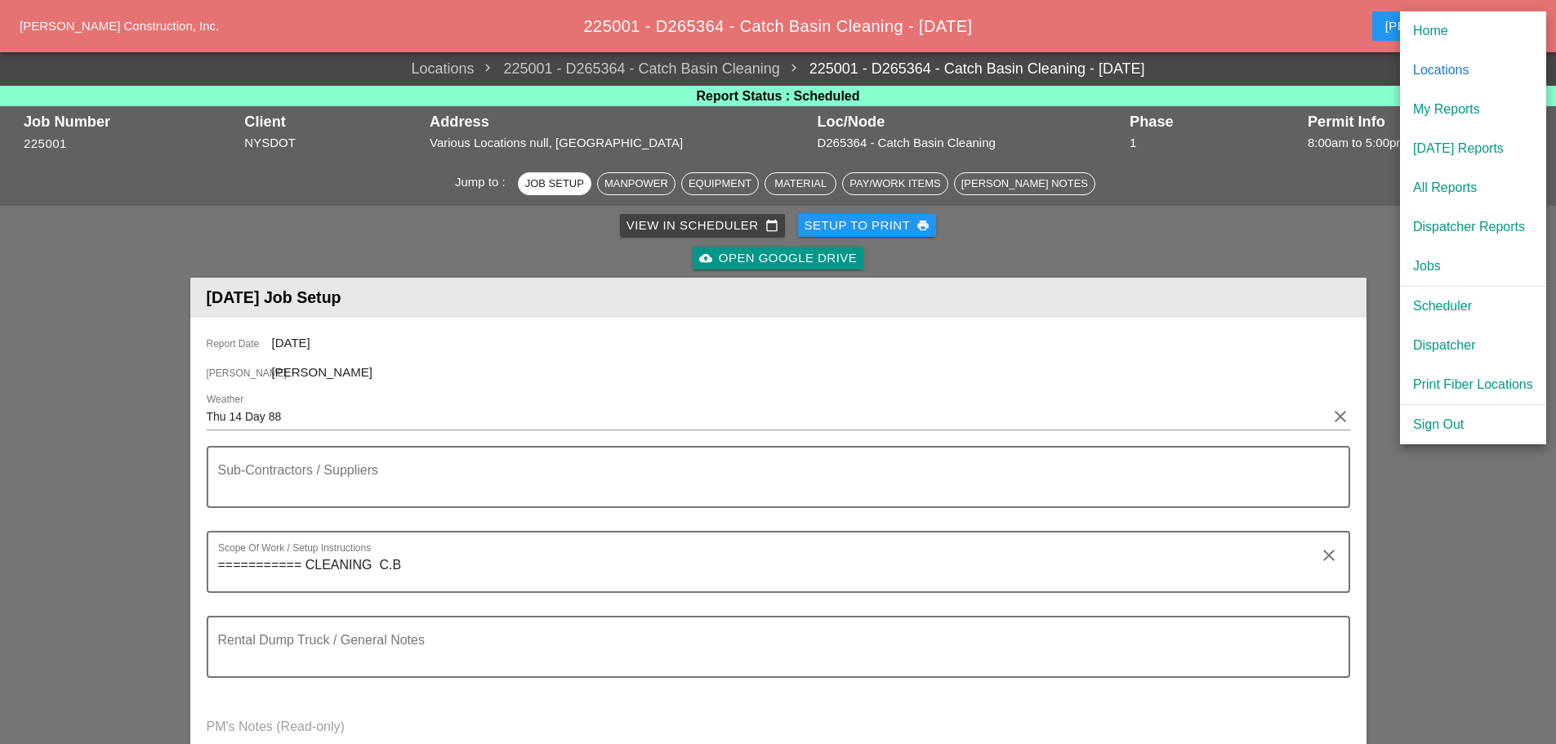
click at [1460, 145] on div "[DATE] Reports" at bounding box center [1473, 149] width 120 height 20
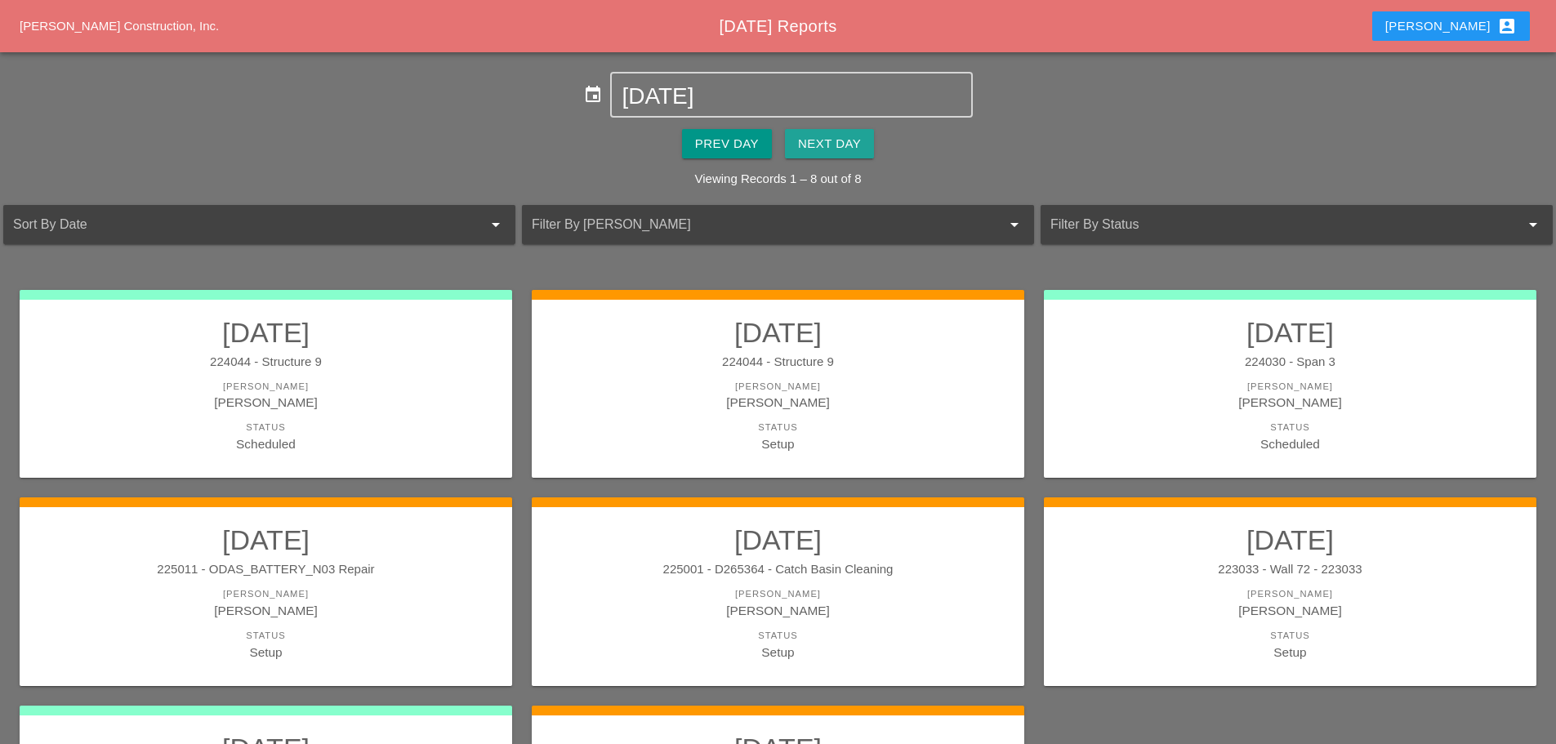
click at [856, 145] on div "Next Day" at bounding box center [829, 144] width 63 height 19
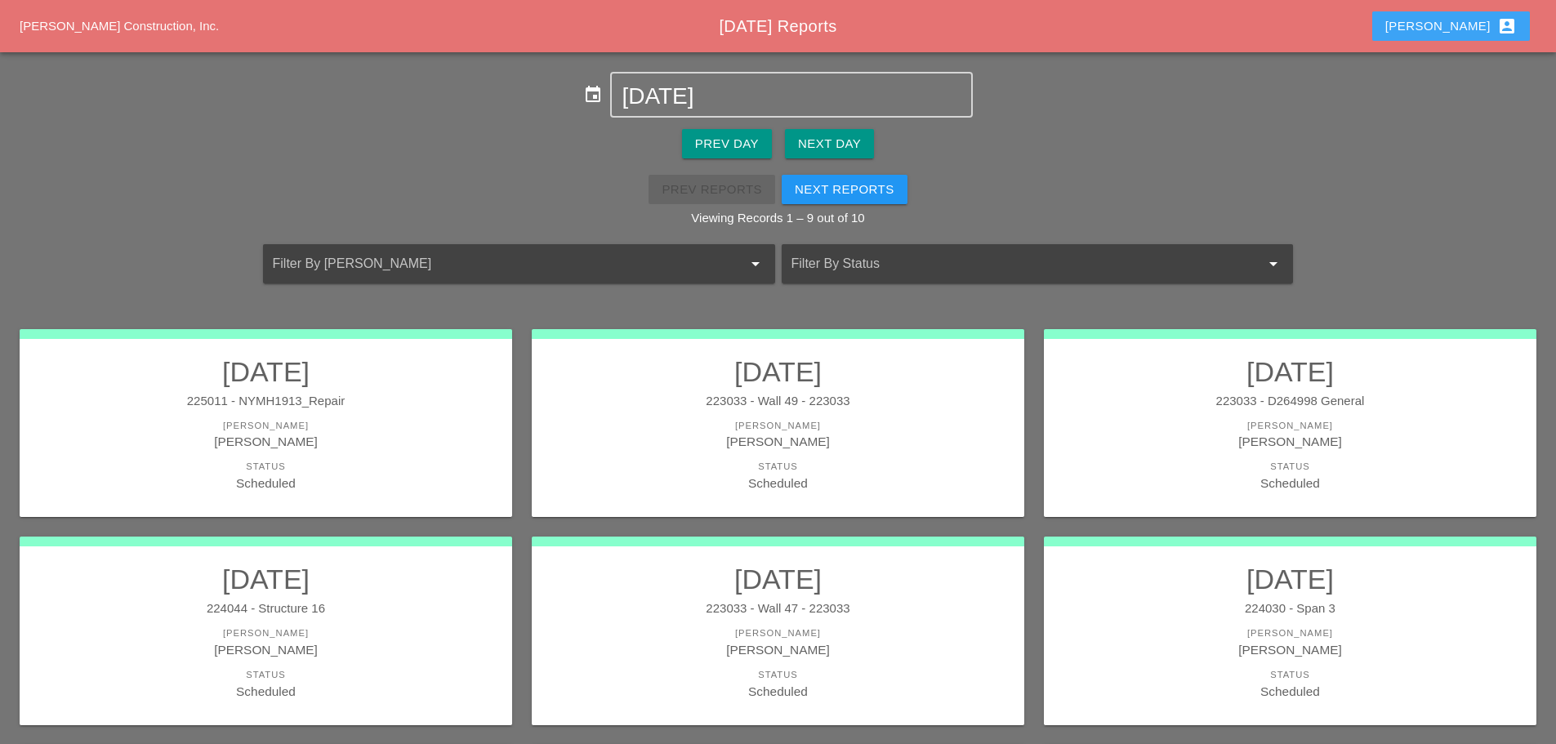
click at [1482, 21] on div "Enrico account_box" at bounding box center [1452, 26] width 132 height 20
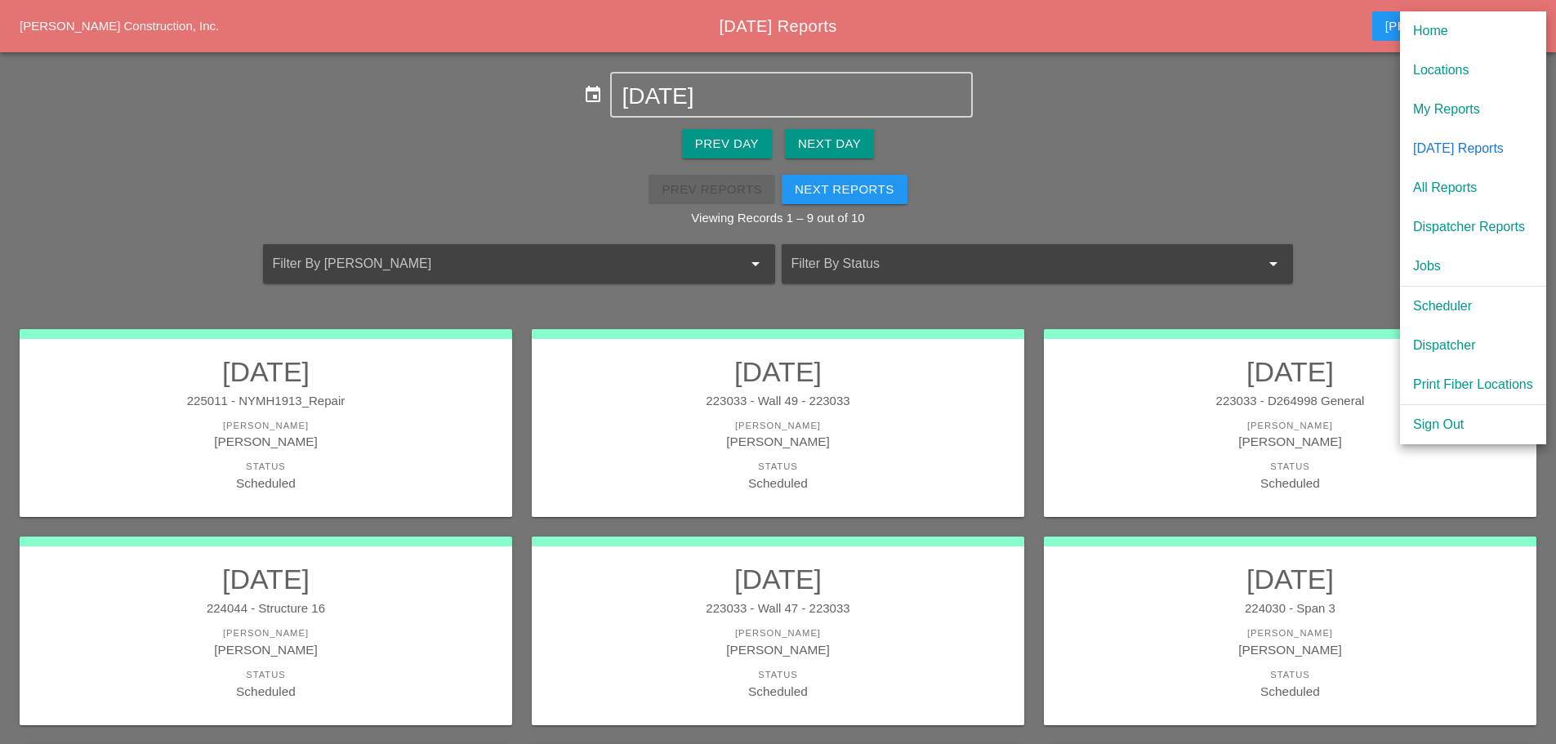
click at [1462, 310] on div "Scheduler" at bounding box center [1473, 307] width 120 height 20
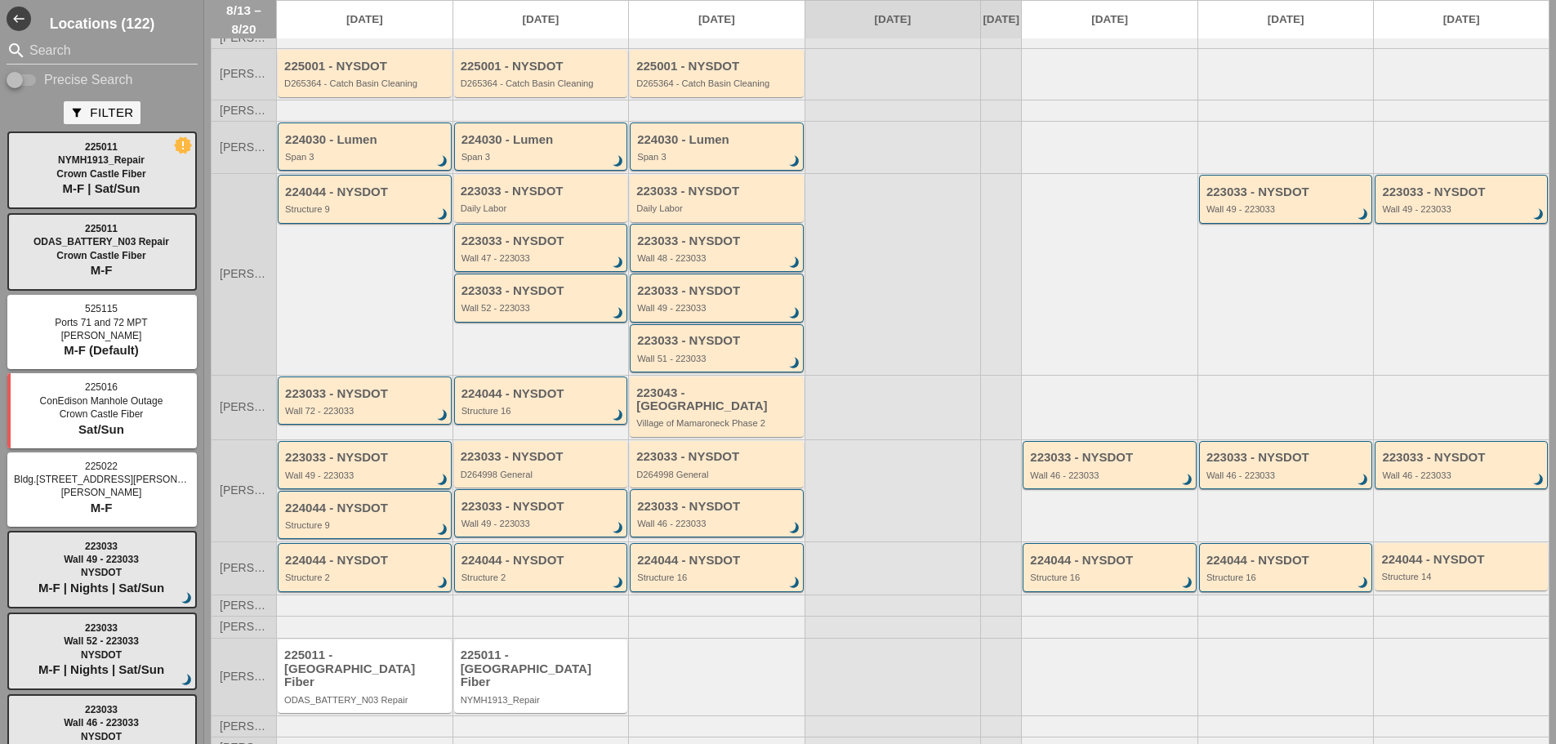
scroll to position [105, 0]
click at [560, 675] on div "225011 - Crown Castle Fiber" at bounding box center [542, 668] width 163 height 41
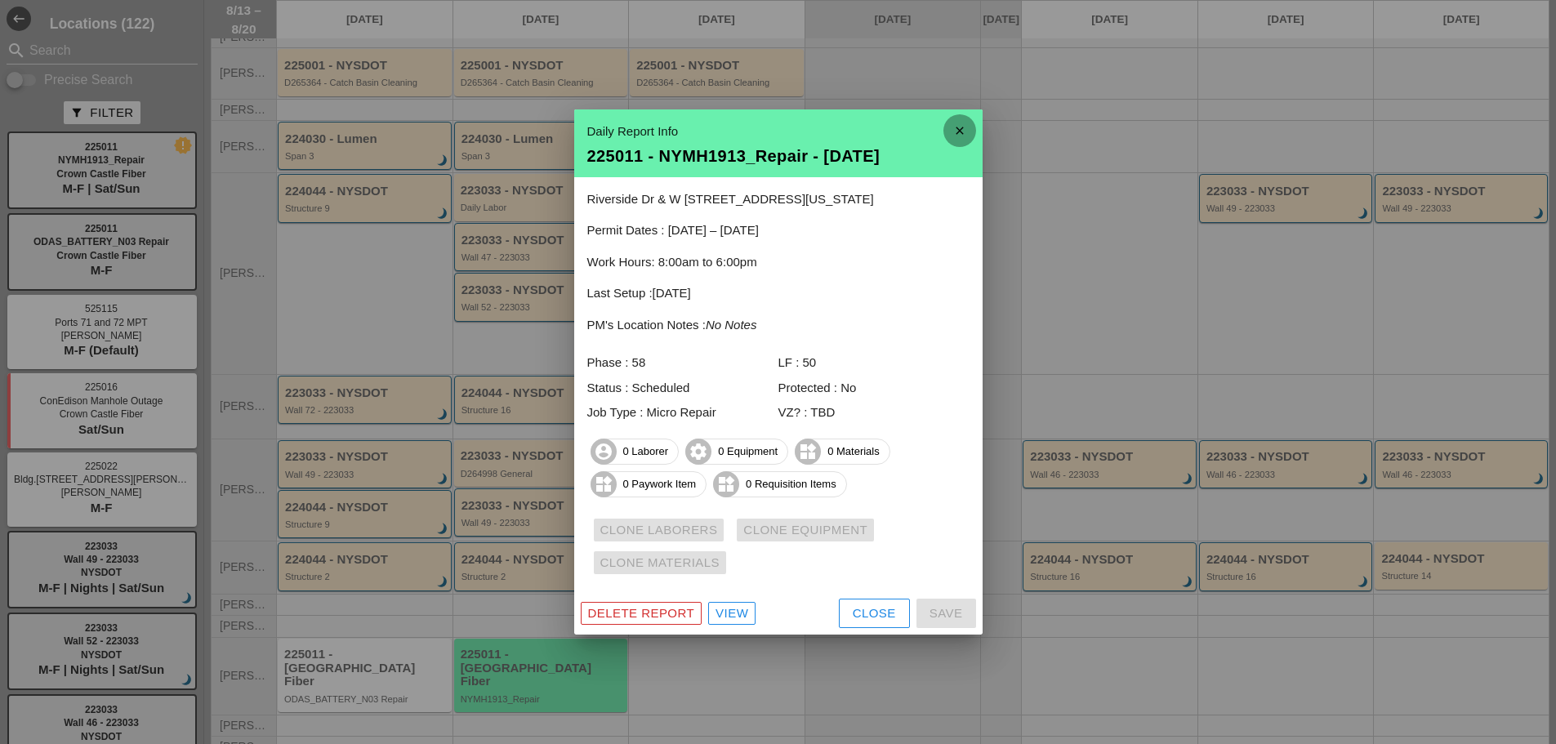
click at [961, 133] on icon "close" at bounding box center [960, 130] width 33 height 33
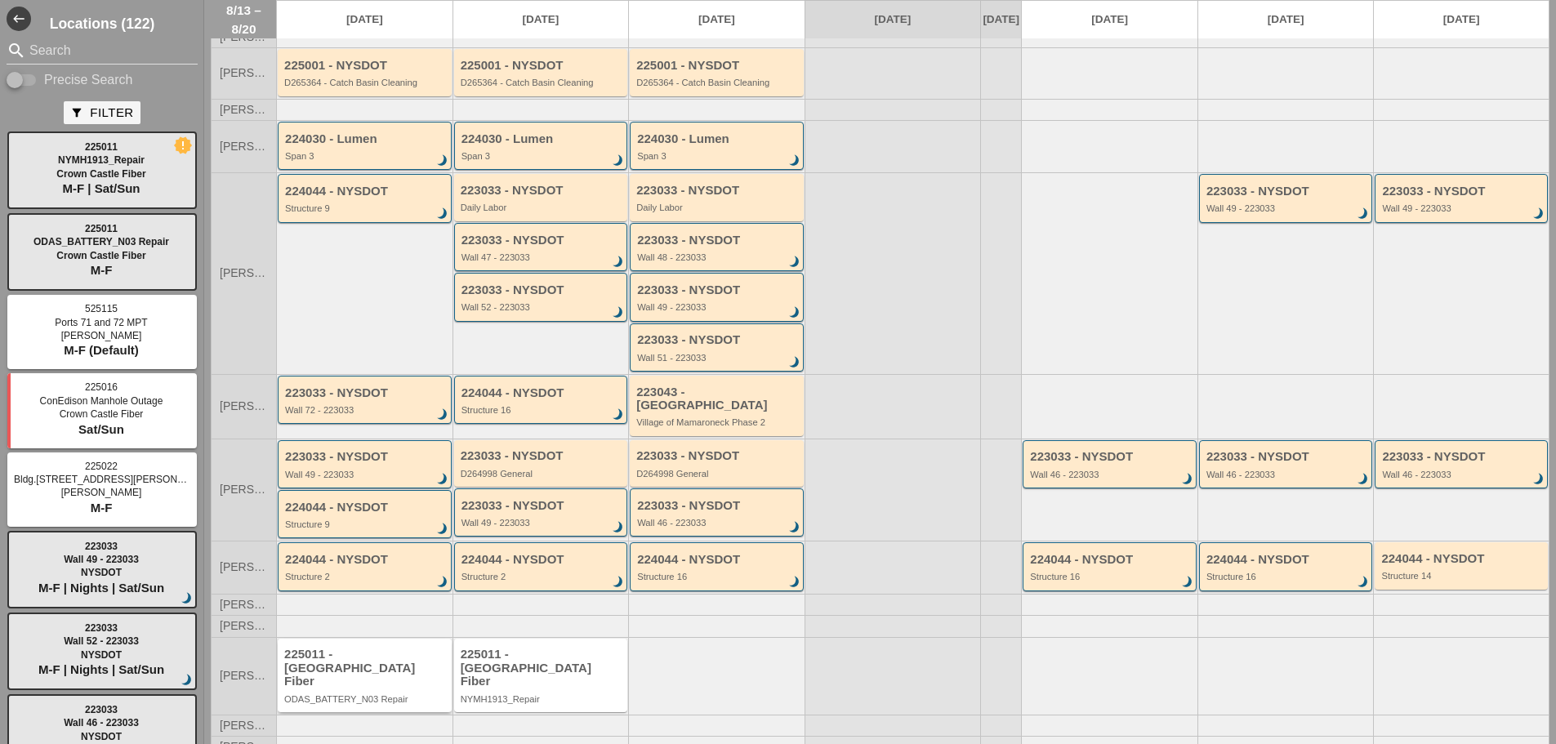
click at [346, 694] on div "ODAS_BATTERY_N03 Repair" at bounding box center [365, 699] width 163 height 10
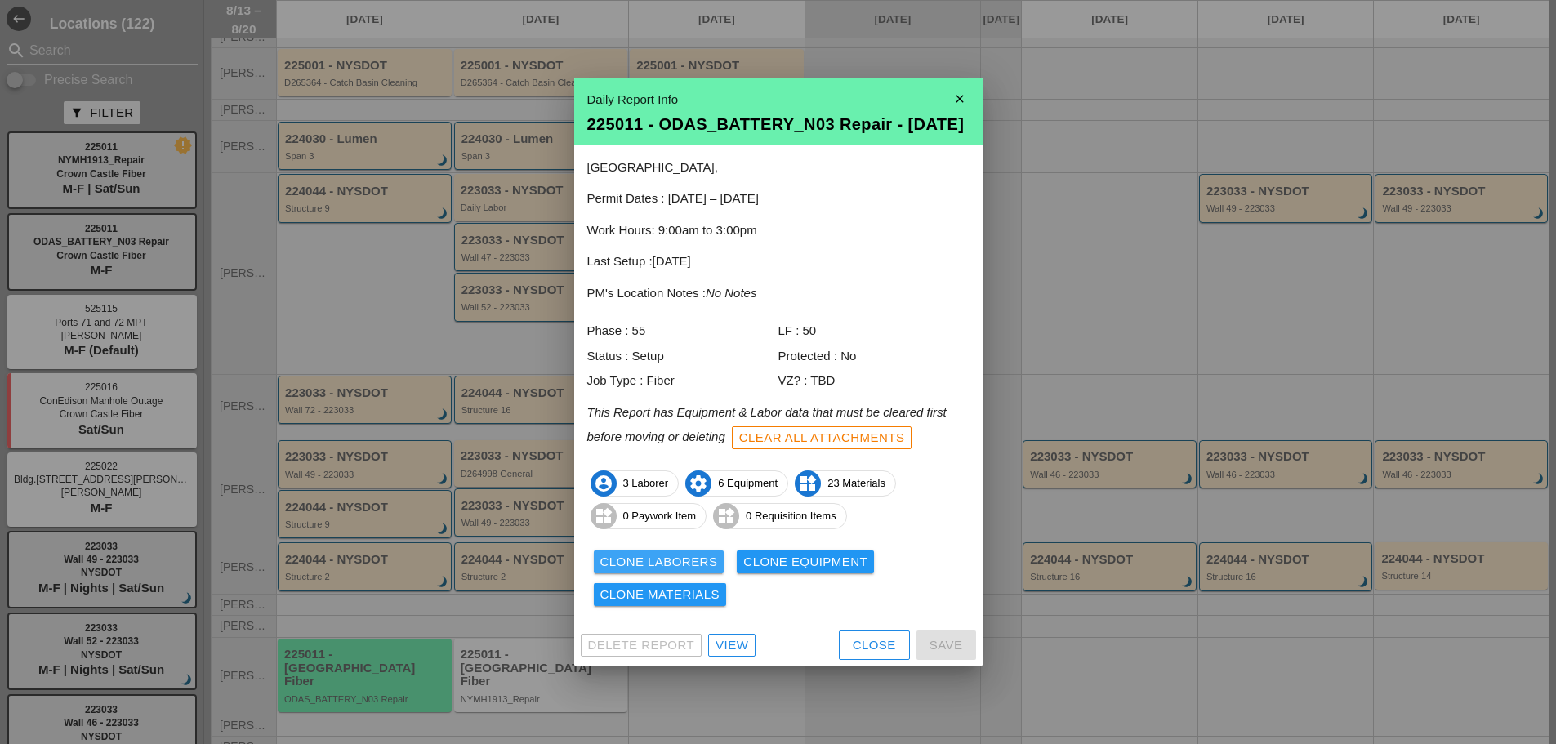
click at [618, 565] on div "Clone Laborers" at bounding box center [660, 562] width 118 height 19
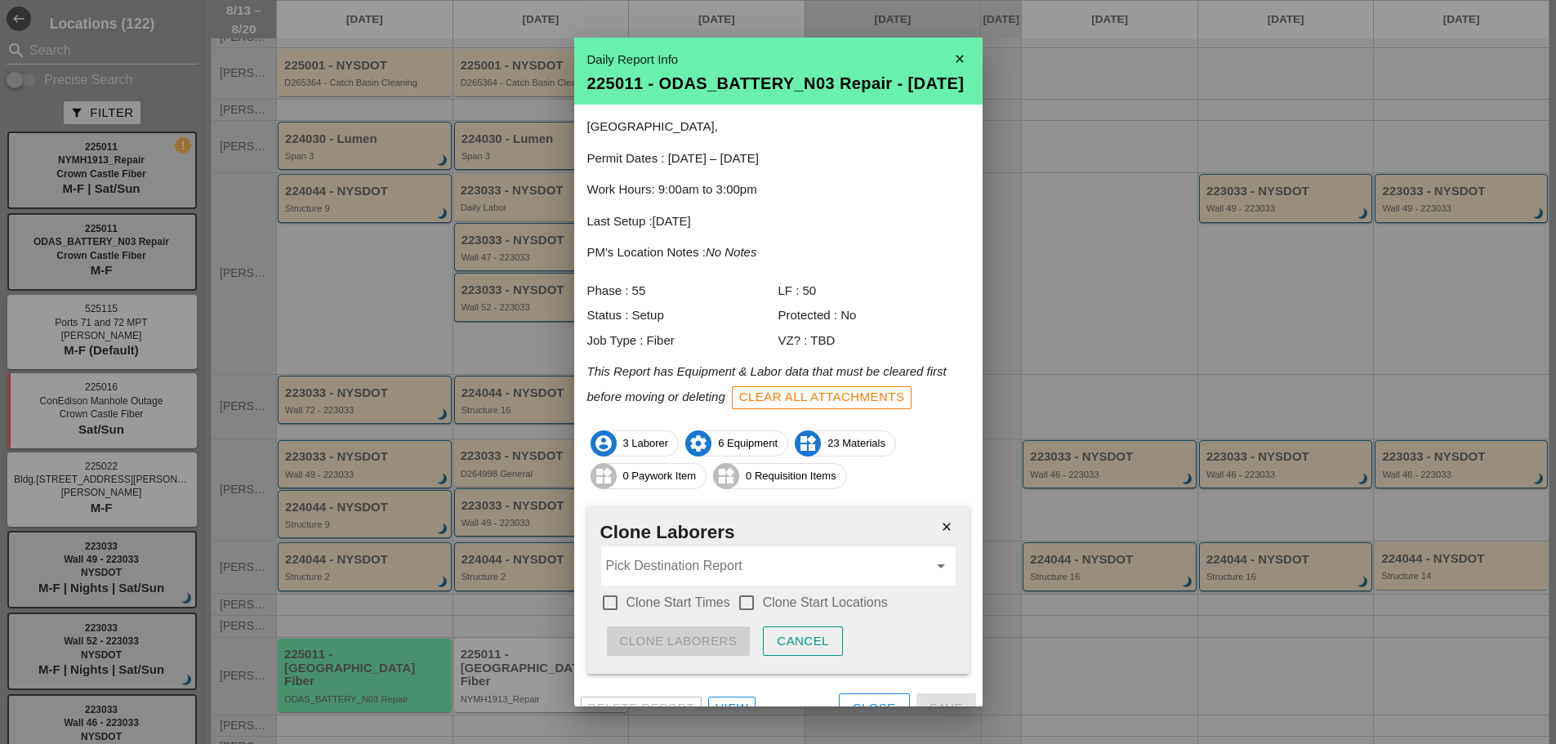
drag, startPoint x: 607, startPoint y: 625, endPoint x: 638, endPoint y: 616, distance: 32.3
click at [608, 617] on div at bounding box center [610, 603] width 28 height 28
checkbox input "true"
click at [752, 614] on div at bounding box center [747, 603] width 28 height 28
checkbox input "true"
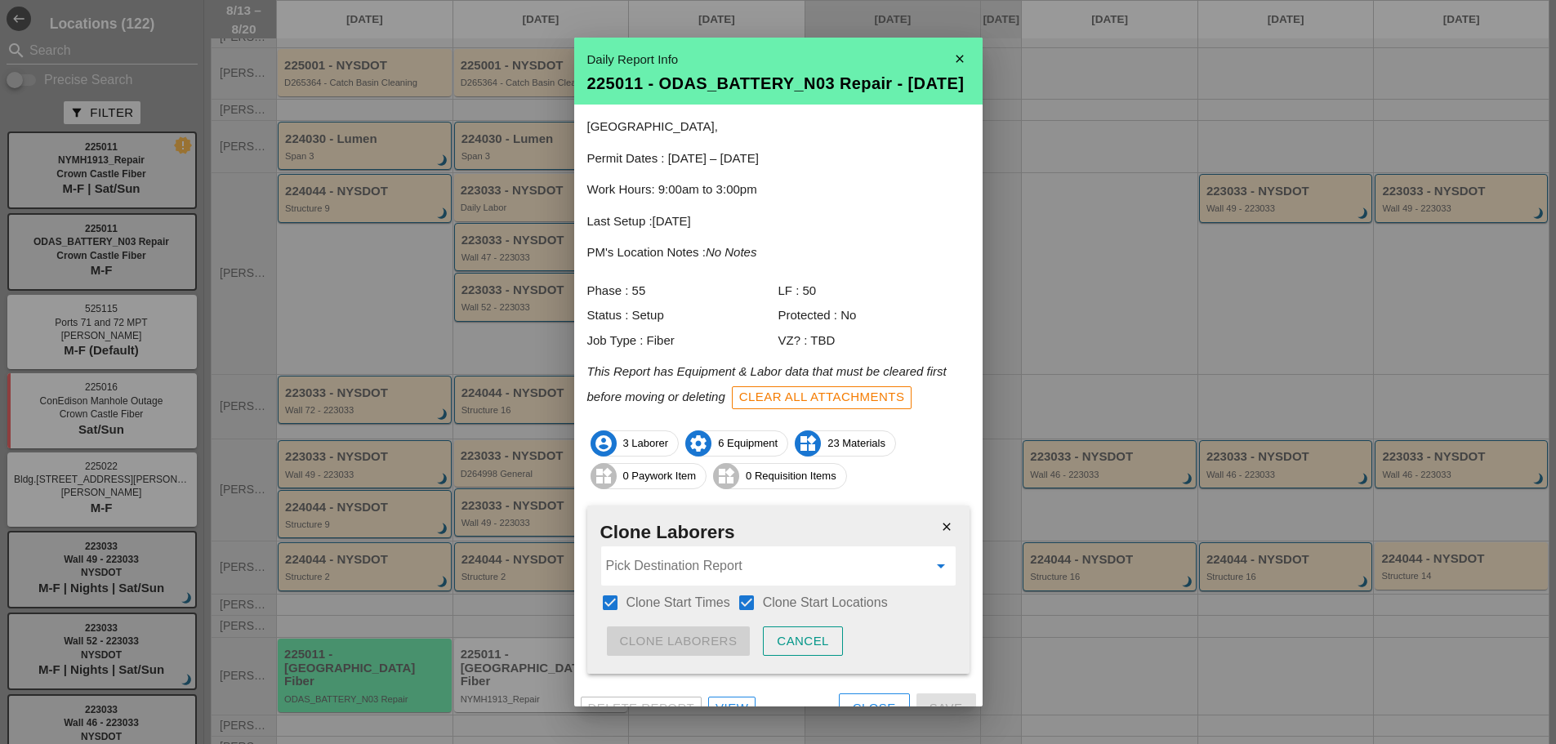
click at [708, 579] on input "Pick Destination Report" at bounding box center [767, 566] width 322 height 26
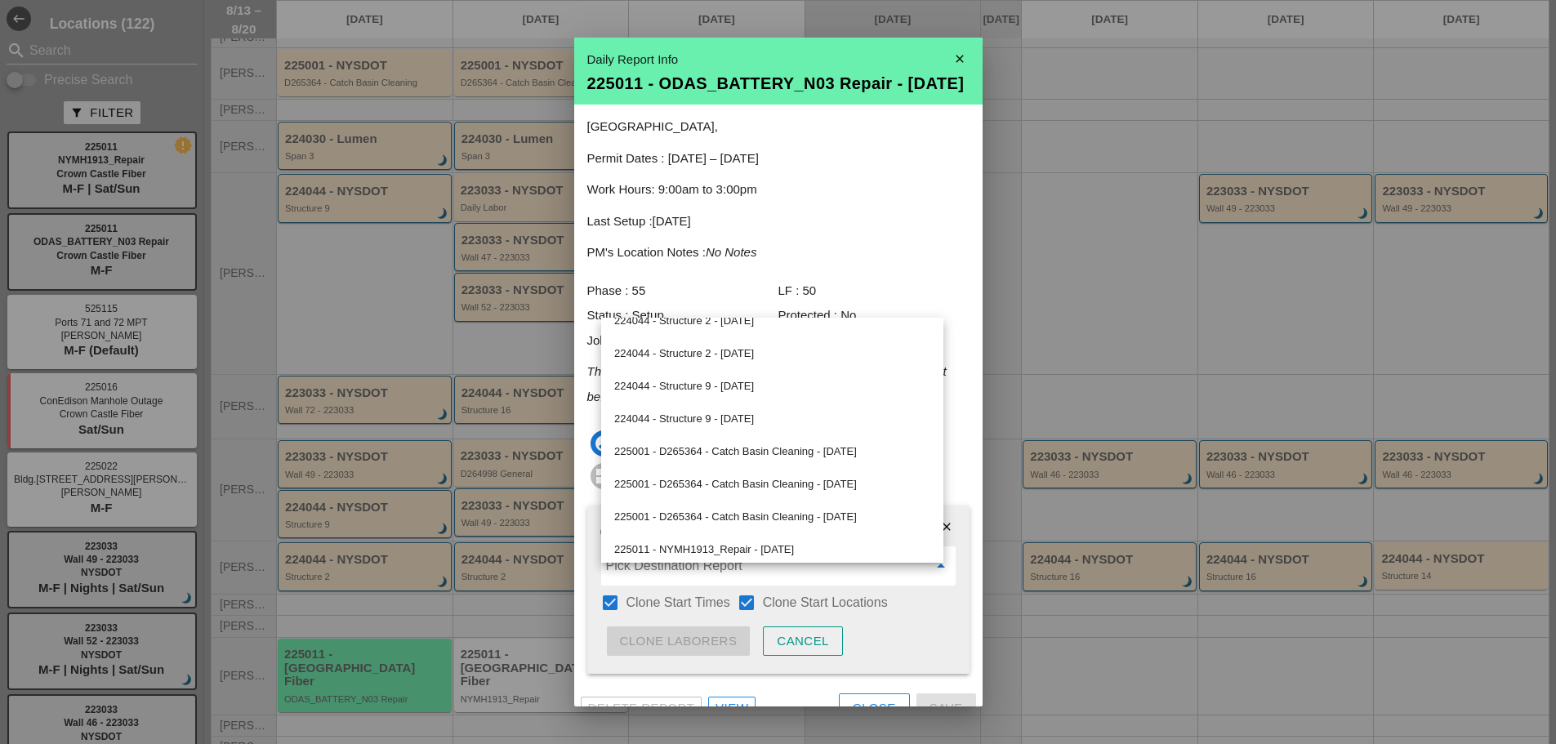
scroll to position [905, 0]
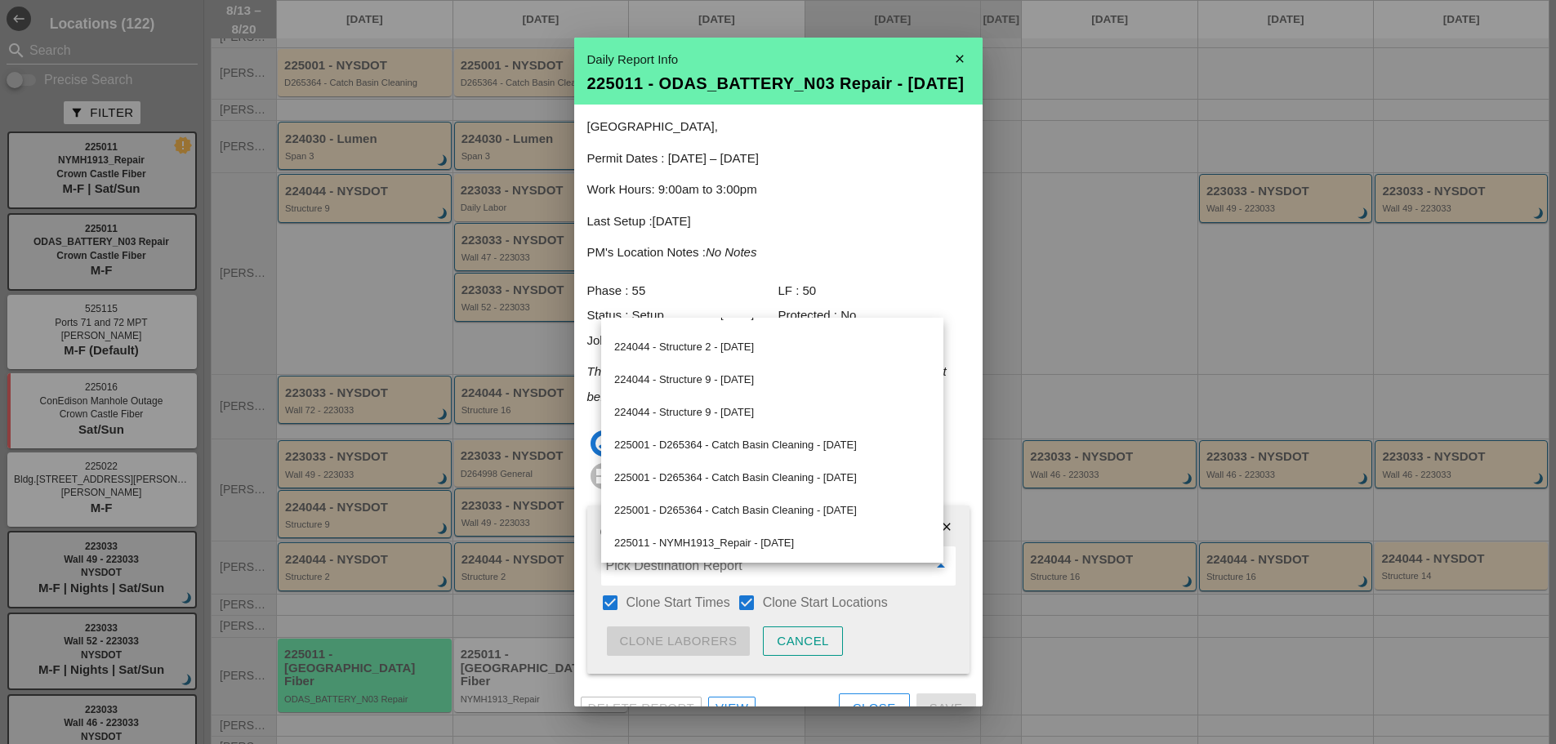
click at [744, 543] on div "225011 - NYMH1913_Repair - 08/14/2025" at bounding box center [772, 544] width 316 height 20
type input "225011 - NYMH1913_Repair - 08/14/2025"
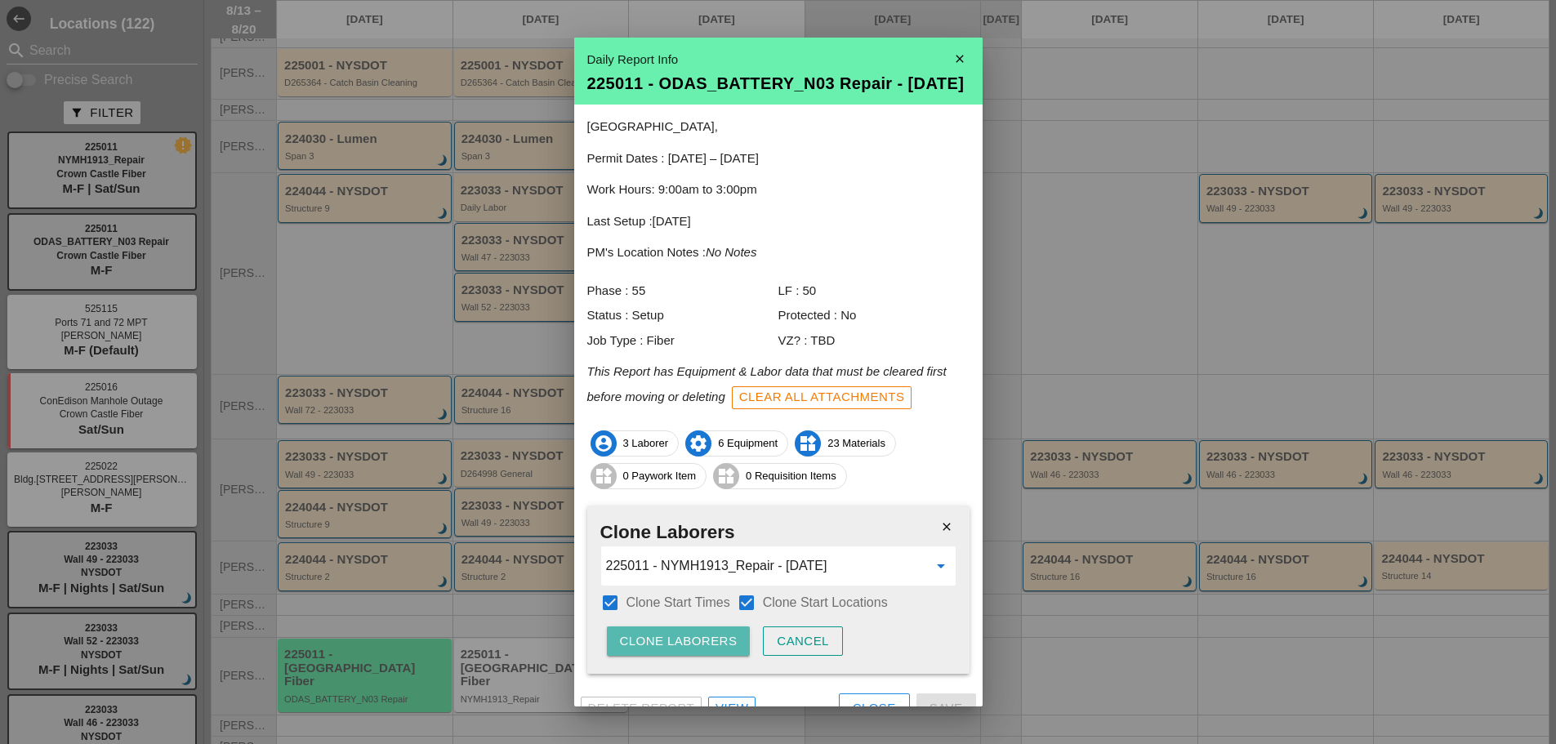
click at [679, 651] on div "Clone Laborers" at bounding box center [679, 641] width 118 height 19
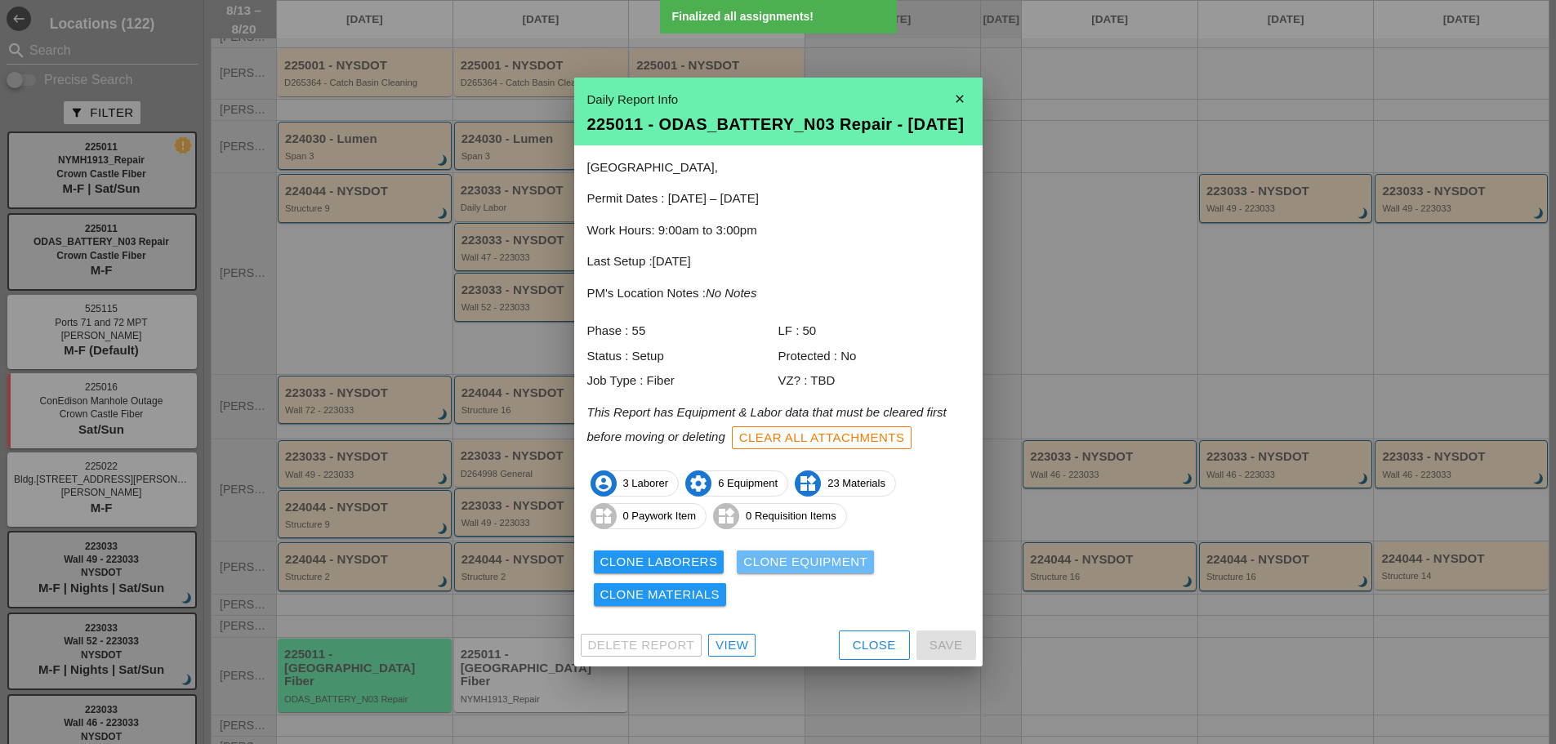
click at [748, 570] on div "Clone Equipment" at bounding box center [806, 562] width 124 height 19
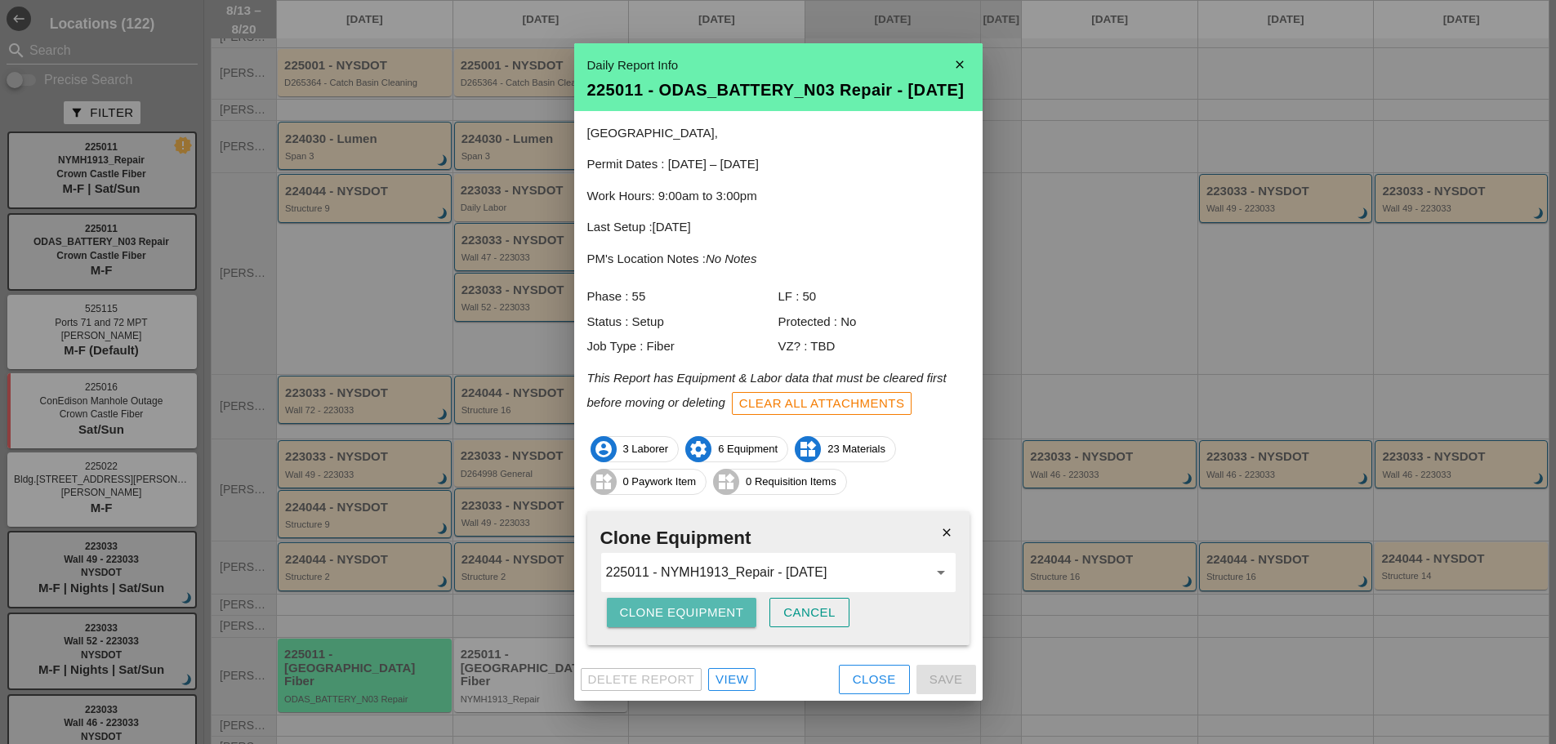
click at [649, 619] on div "Clone Equipment" at bounding box center [682, 613] width 124 height 19
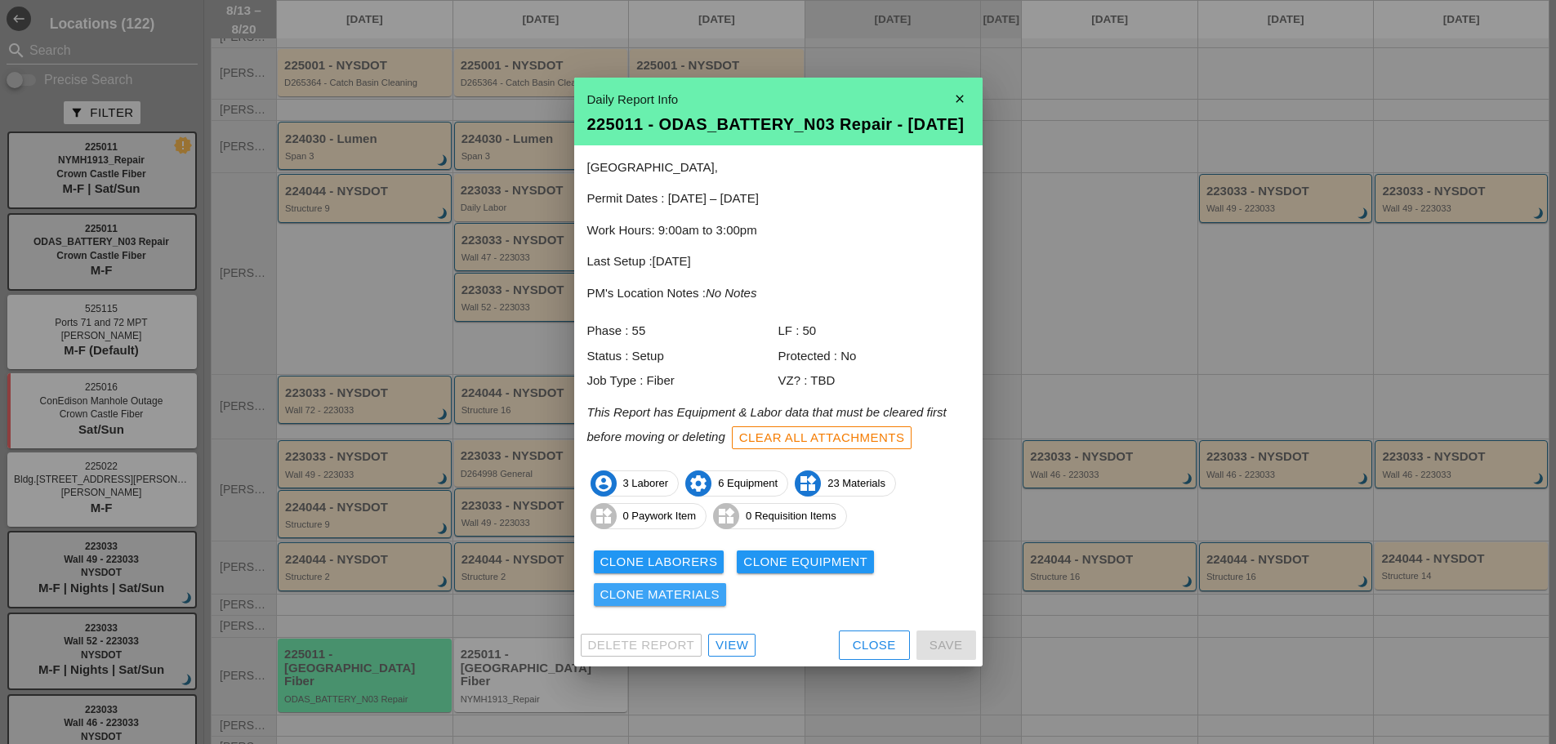
click at [651, 605] on div "Clone Materials" at bounding box center [661, 595] width 120 height 19
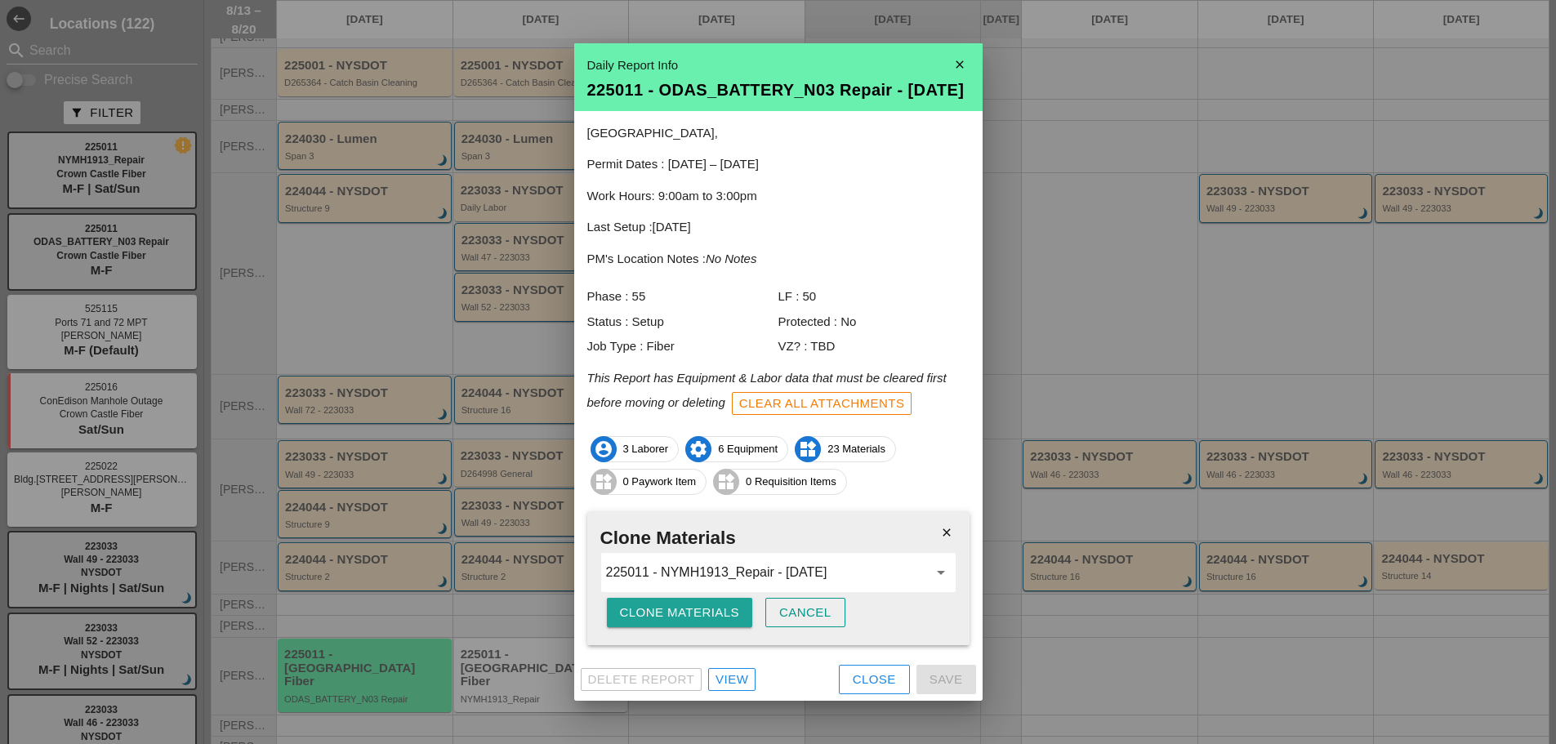
click at [644, 623] on div "Clone Materials" at bounding box center [680, 613] width 120 height 19
click at [645, 627] on button "Are you sure?" at bounding box center [672, 612] width 130 height 29
click at [657, 623] on div "Clone Materials" at bounding box center [680, 613] width 120 height 19
click at [657, 623] on div "Are you sure?" at bounding box center [672, 613] width 104 height 19
click at [663, 623] on div "Clone Materials" at bounding box center [680, 613] width 120 height 19
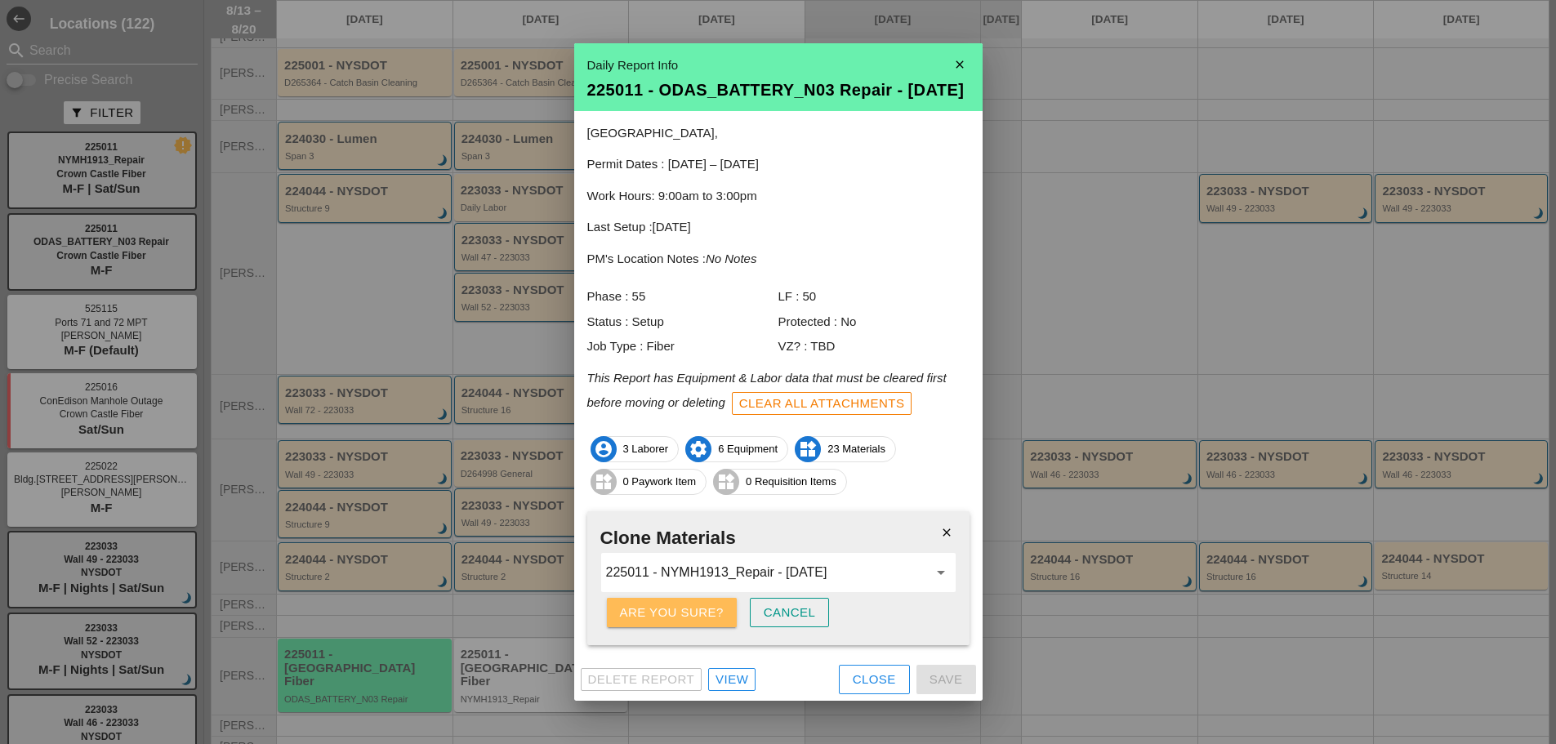
click at [663, 623] on div "Are you sure?" at bounding box center [672, 613] width 104 height 19
click at [664, 623] on div "Clone Materials" at bounding box center [680, 613] width 120 height 19
click at [664, 623] on div "Are you sure?" at bounding box center [672, 613] width 104 height 19
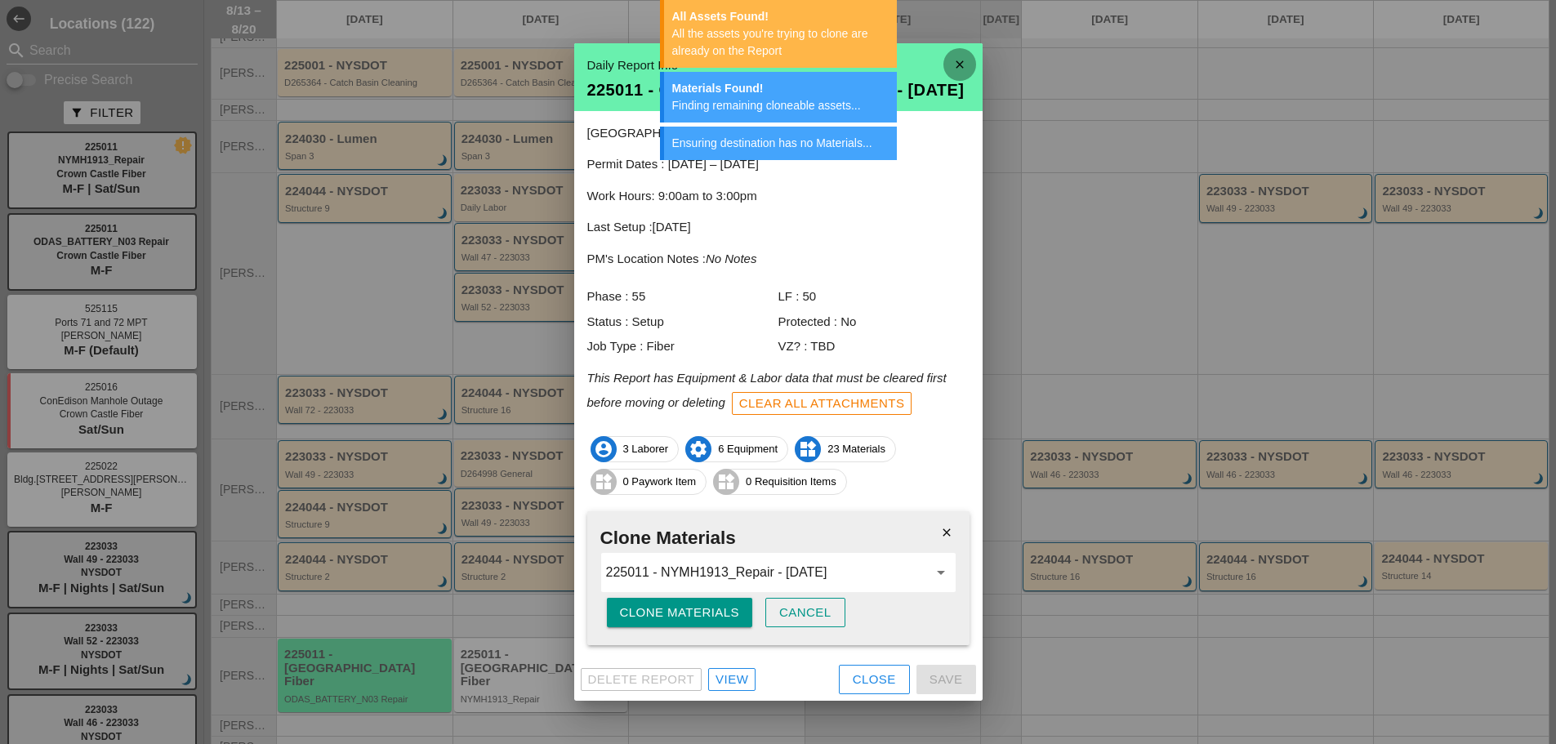
click at [951, 58] on icon "close" at bounding box center [960, 64] width 33 height 33
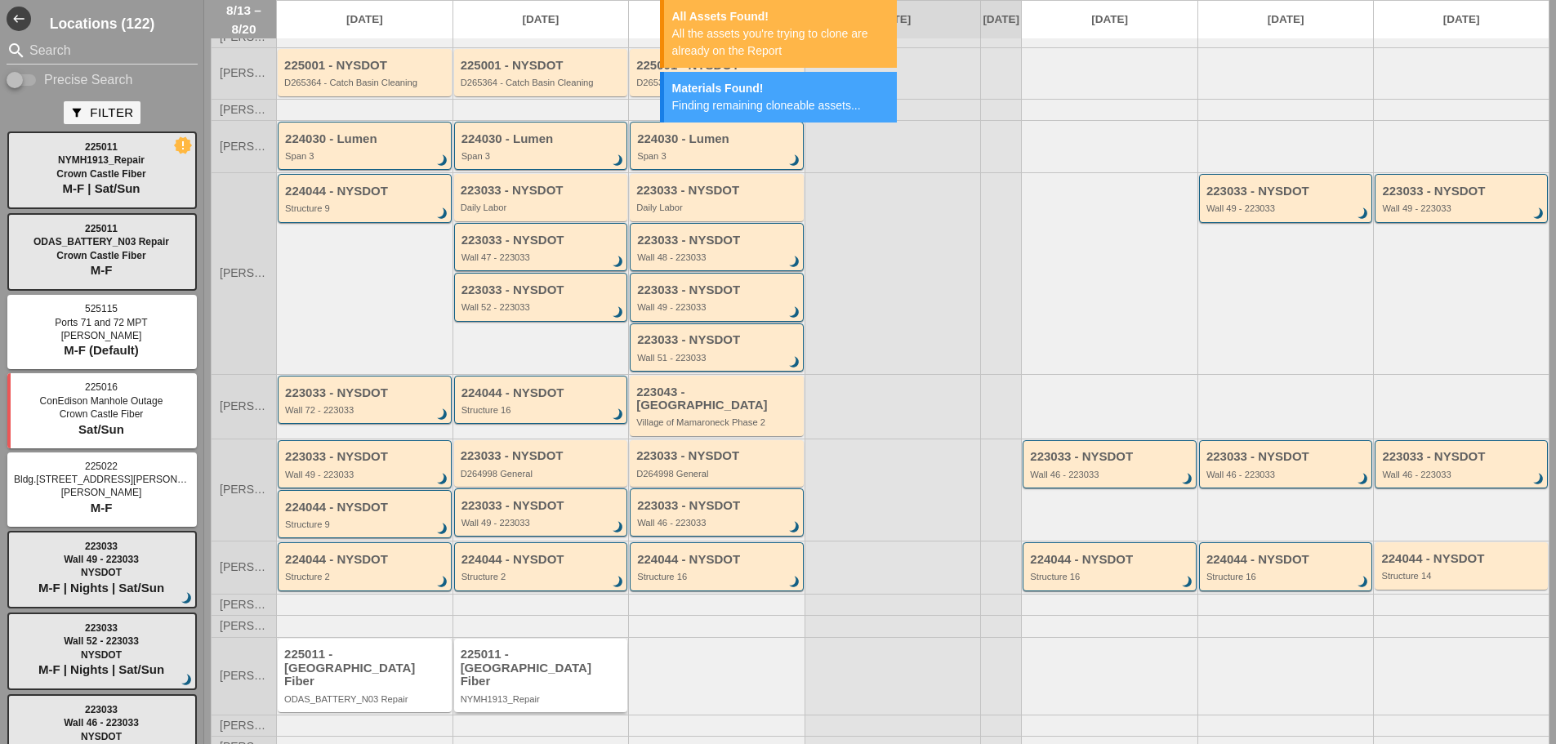
click at [564, 661] on div "225011 - Crown Castle Fiber" at bounding box center [542, 668] width 163 height 41
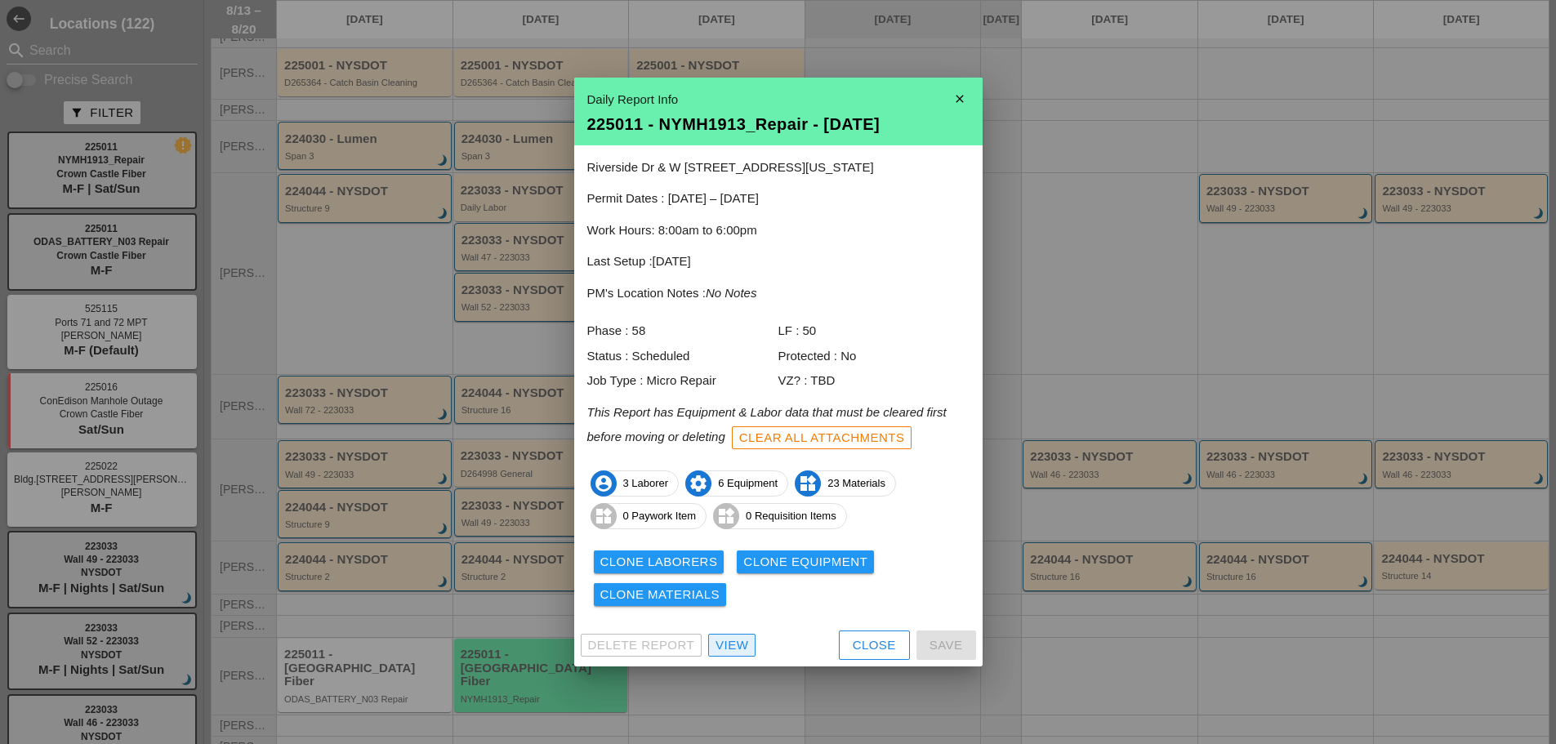
click at [739, 650] on div "View" at bounding box center [732, 645] width 33 height 19
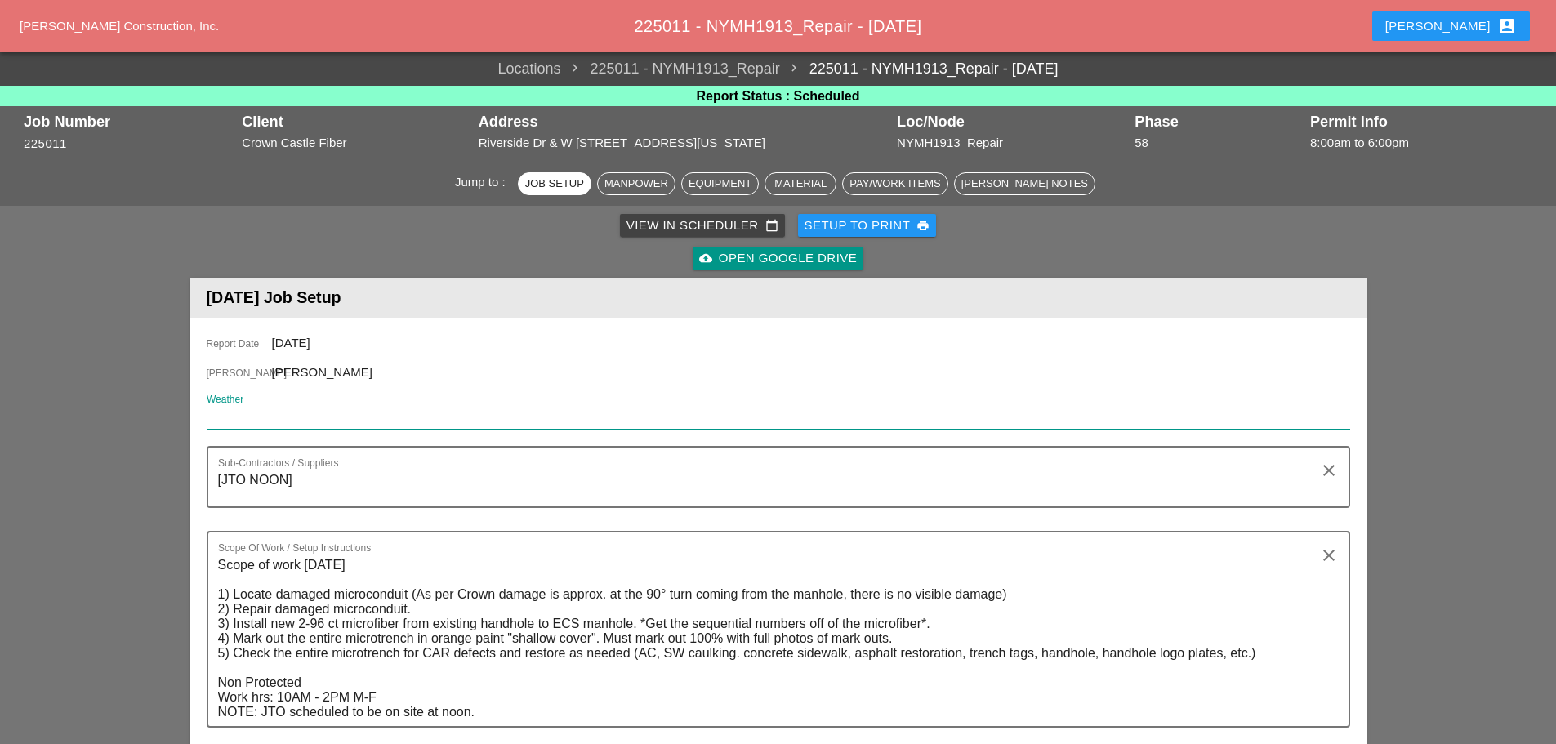
paste input "Thu 14 Day 88"
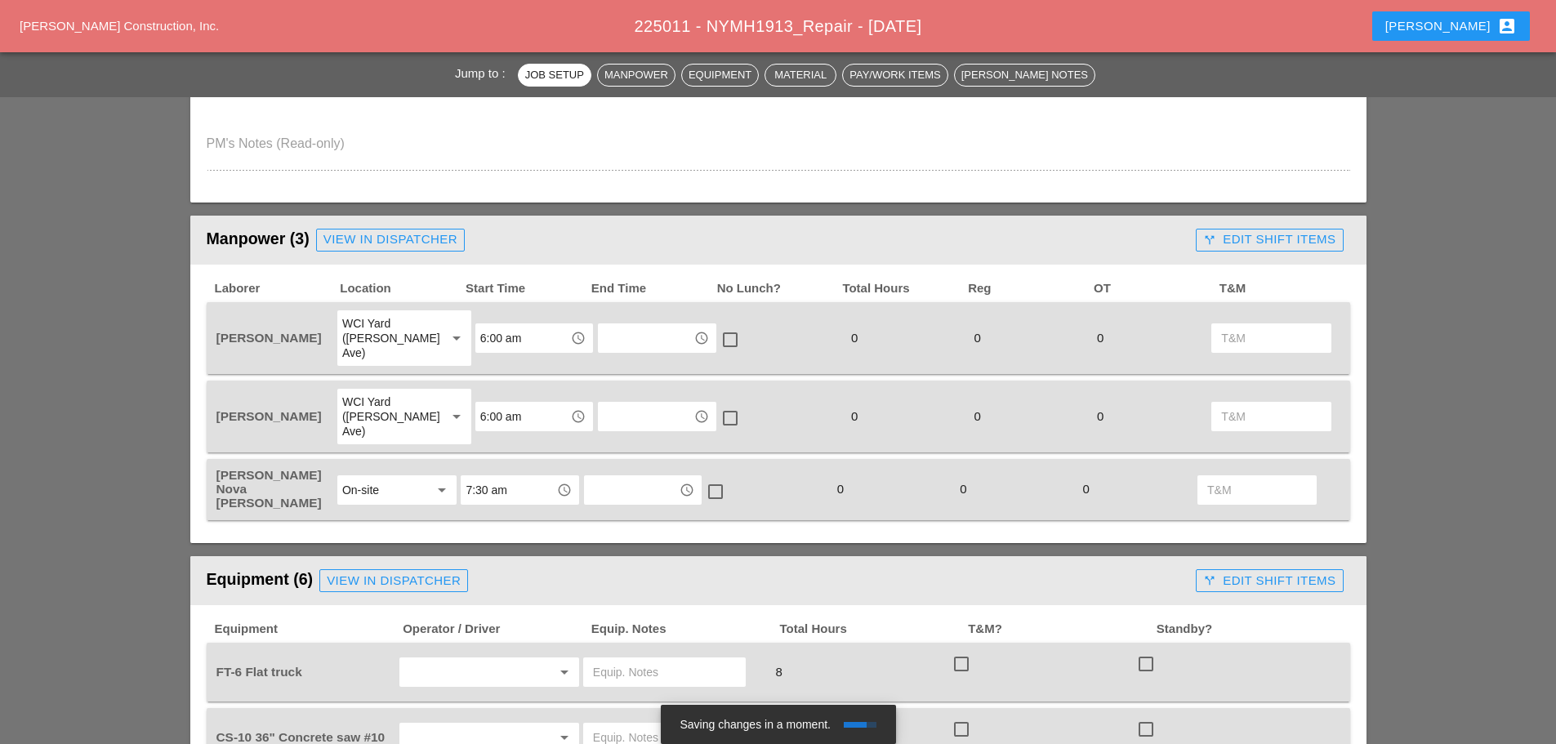
scroll to position [735, 0]
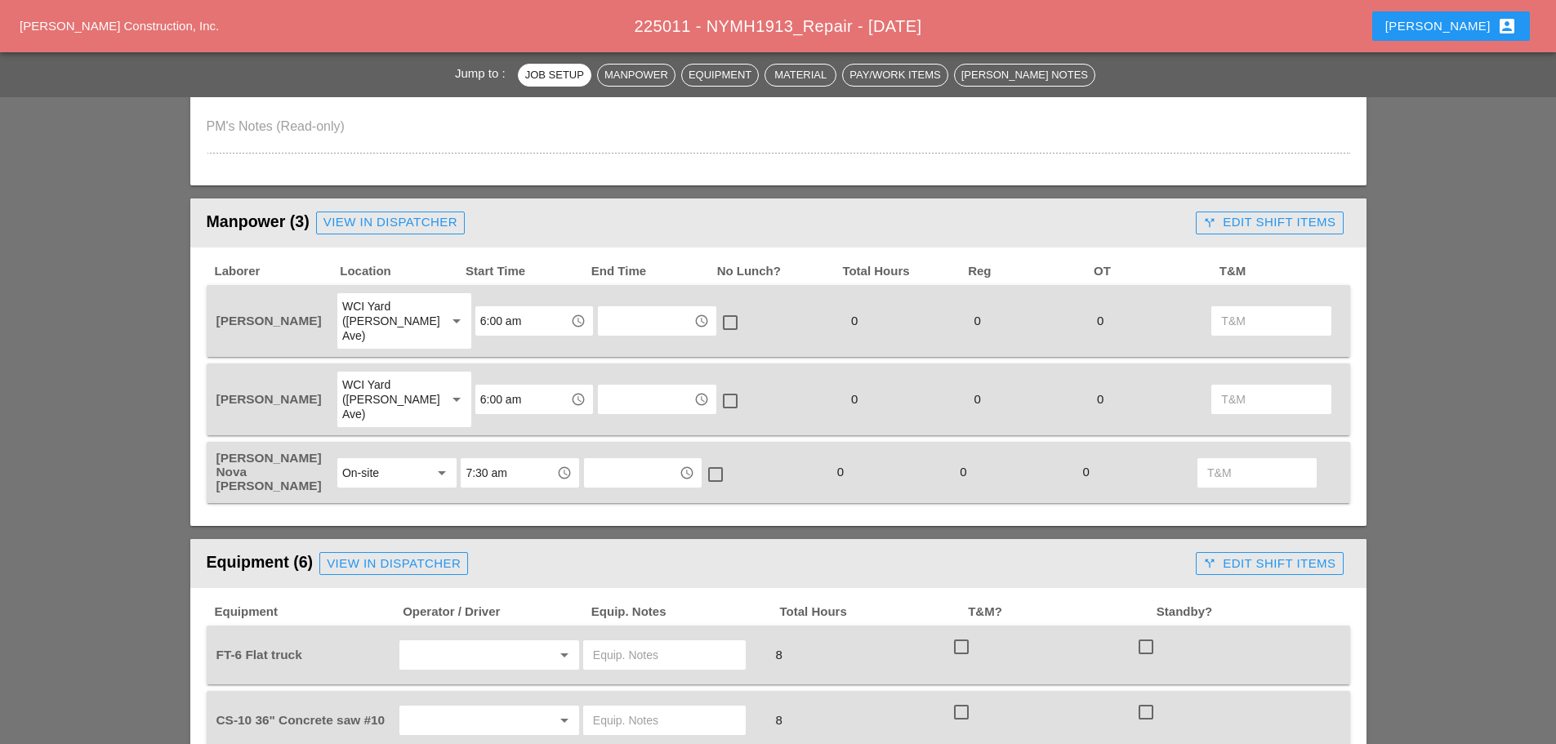
type input "Thu 14 Day 88"
click at [424, 221] on div "View in Dispatcher" at bounding box center [391, 222] width 134 height 19
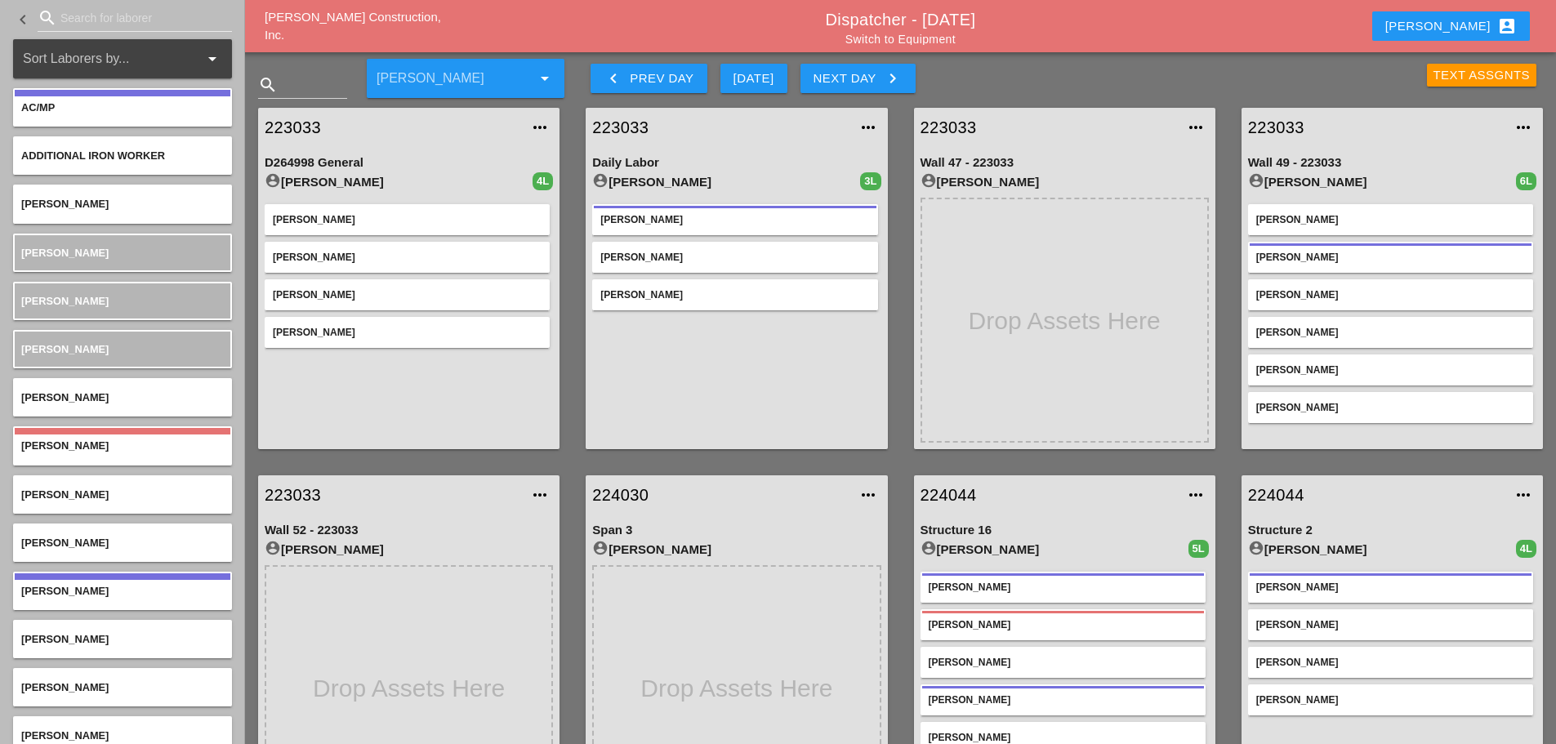
click at [96, 24] on input "Search for laborer" at bounding box center [134, 18] width 149 height 26
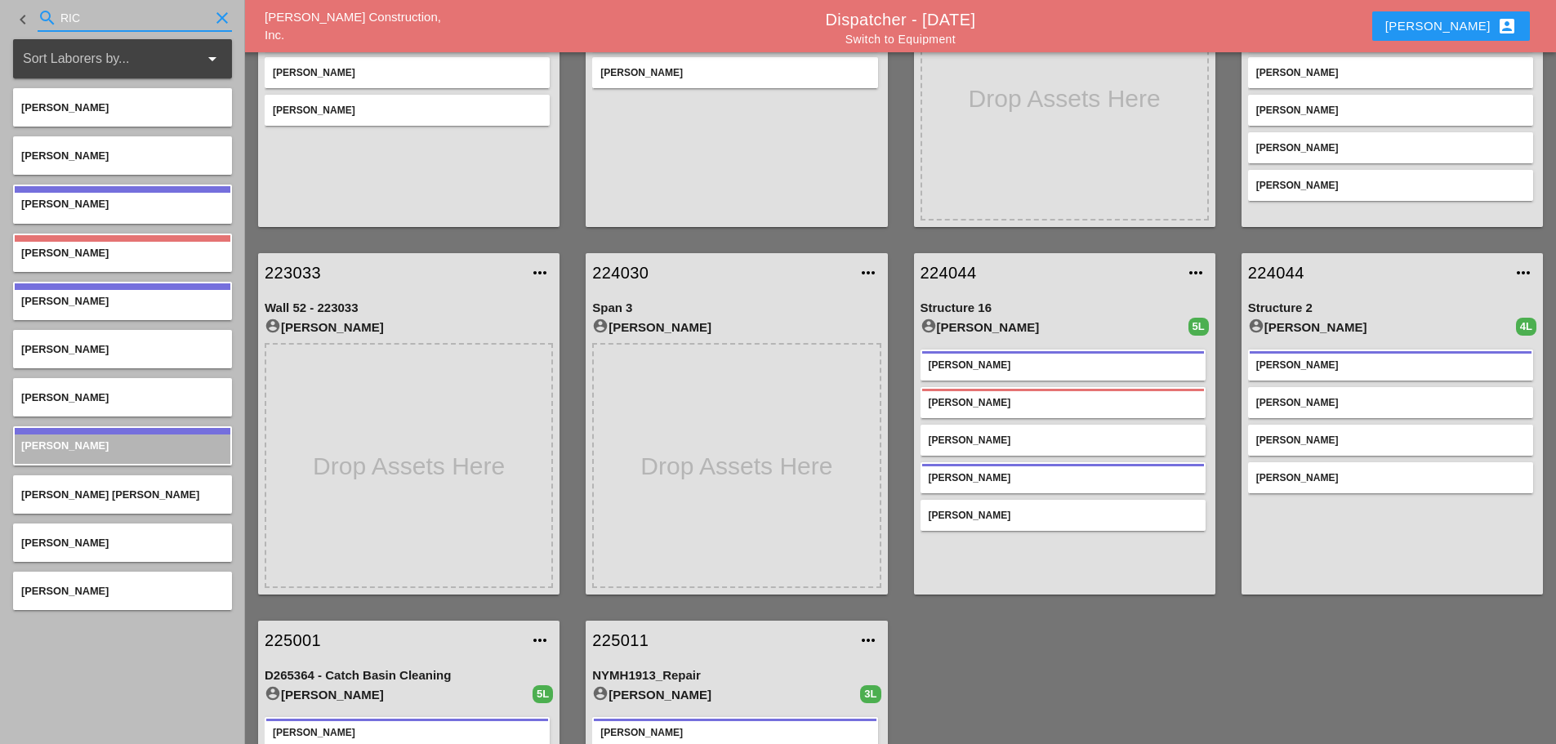
scroll to position [245, 0]
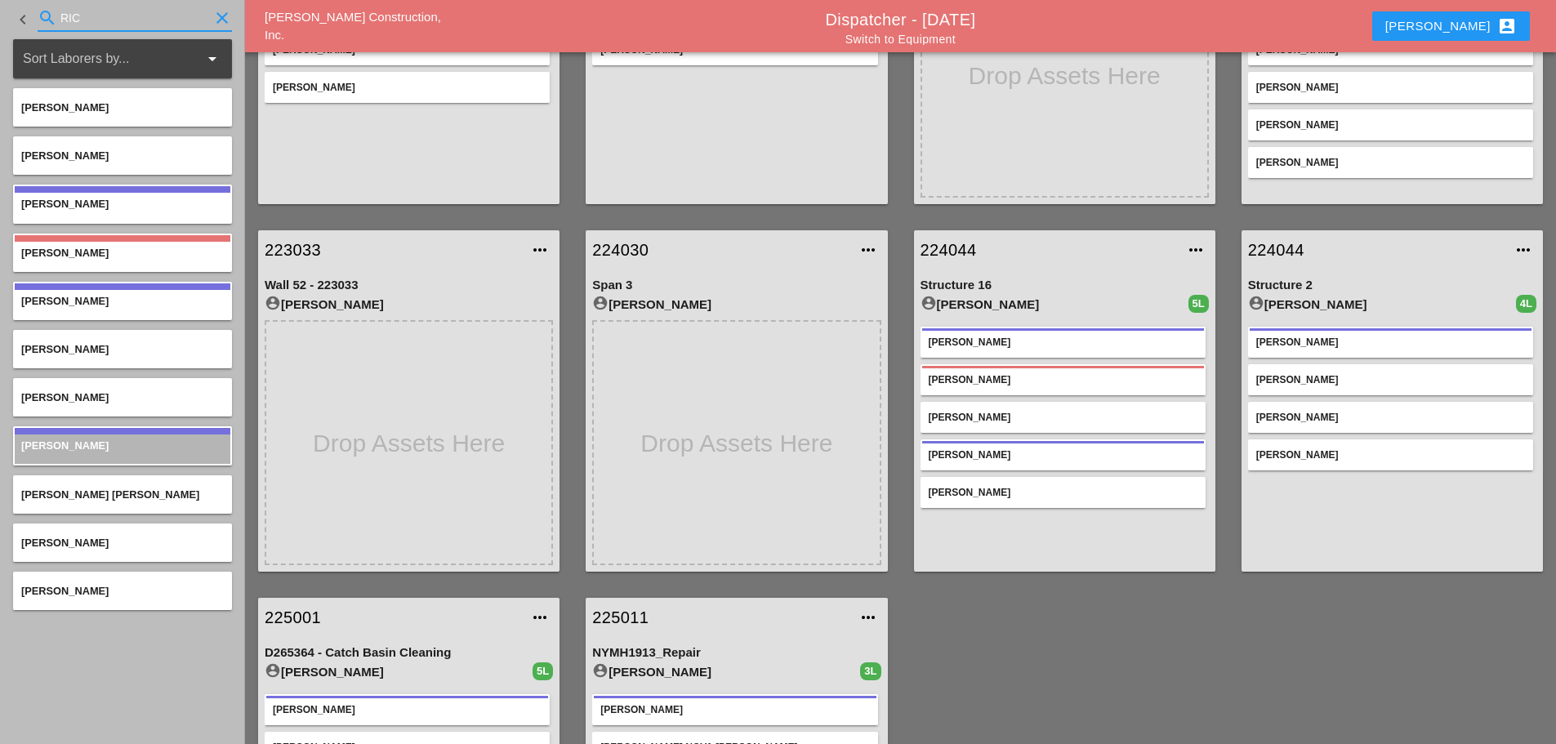
type input "RIC"
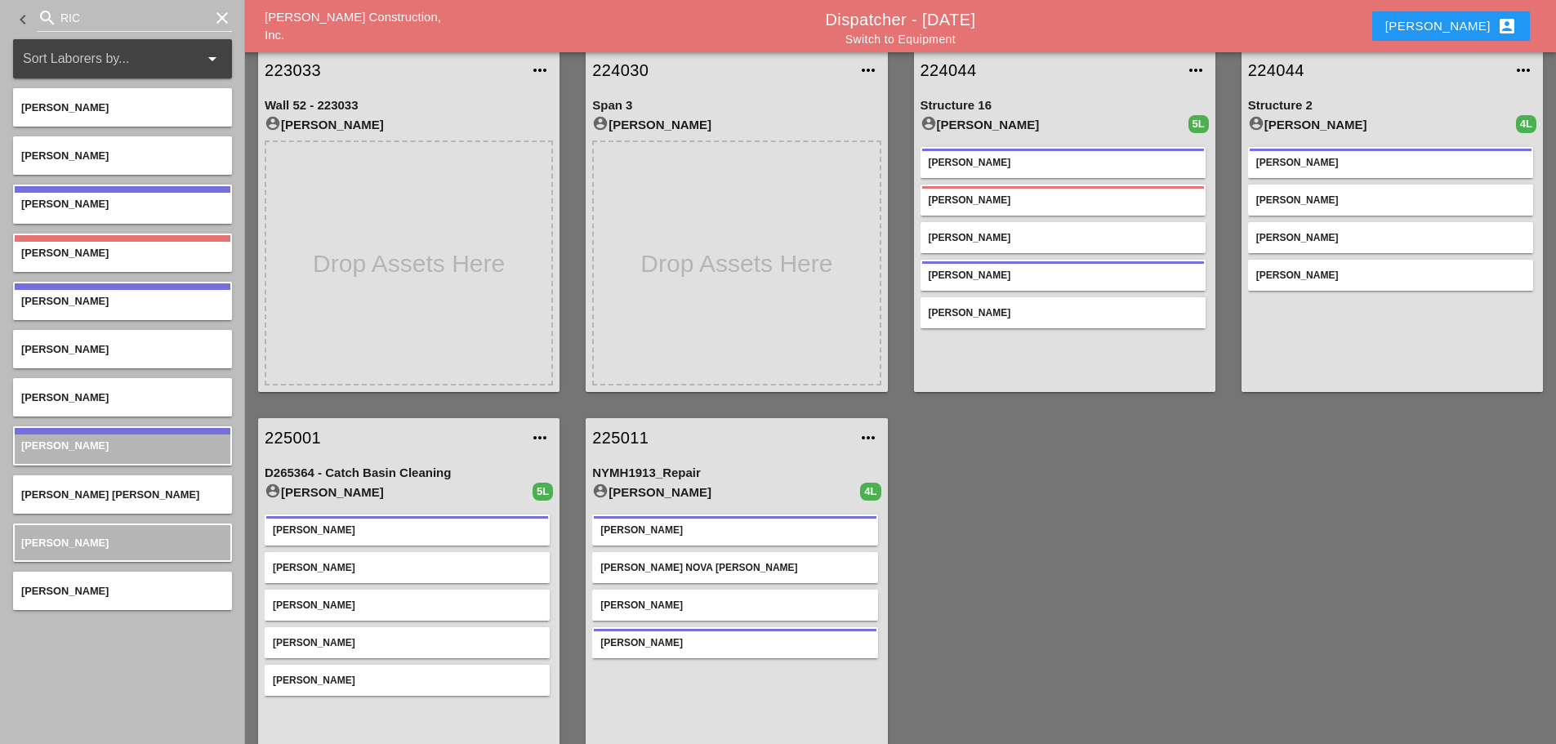
scroll to position [453, 0]
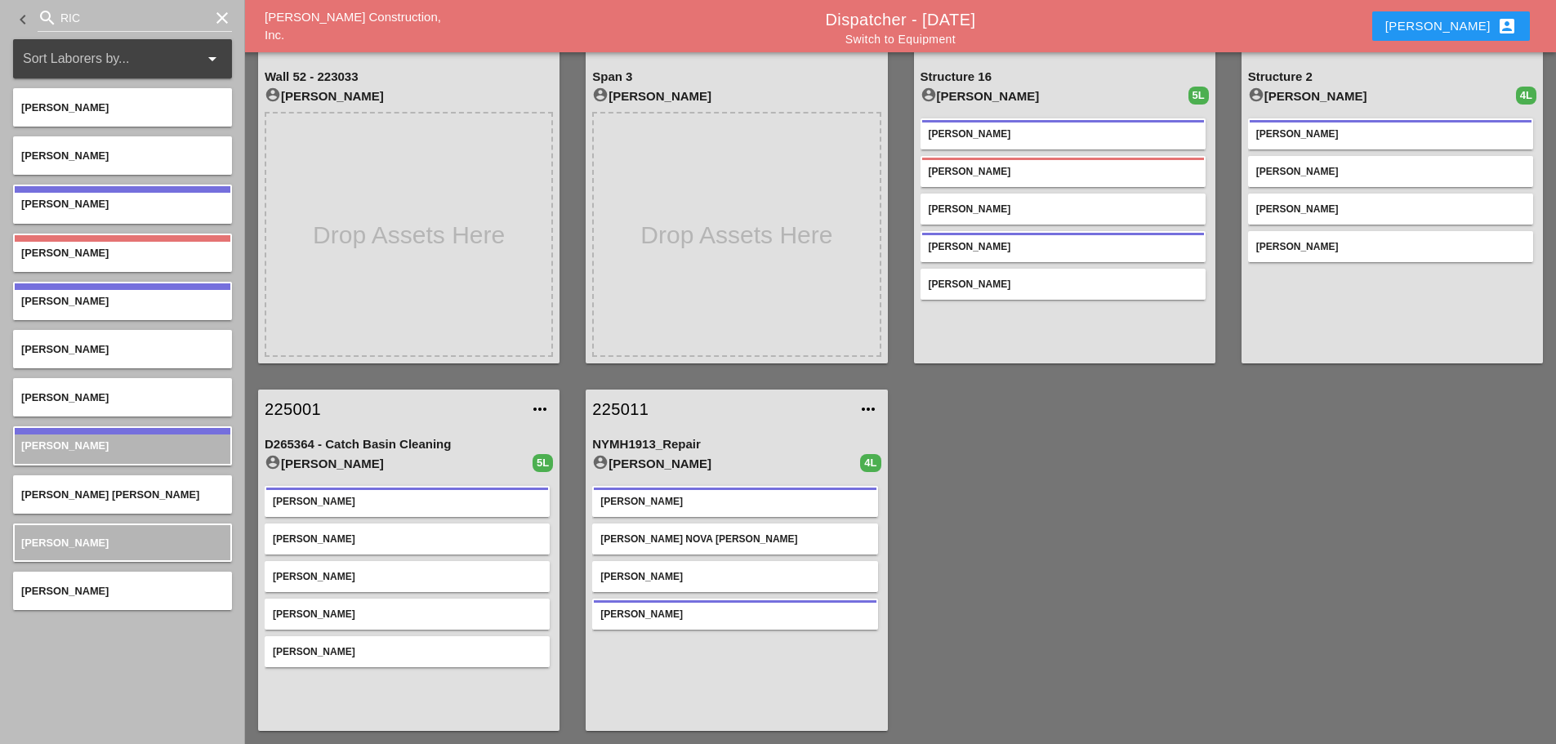
click at [609, 409] on link "225011" at bounding box center [720, 409] width 256 height 25
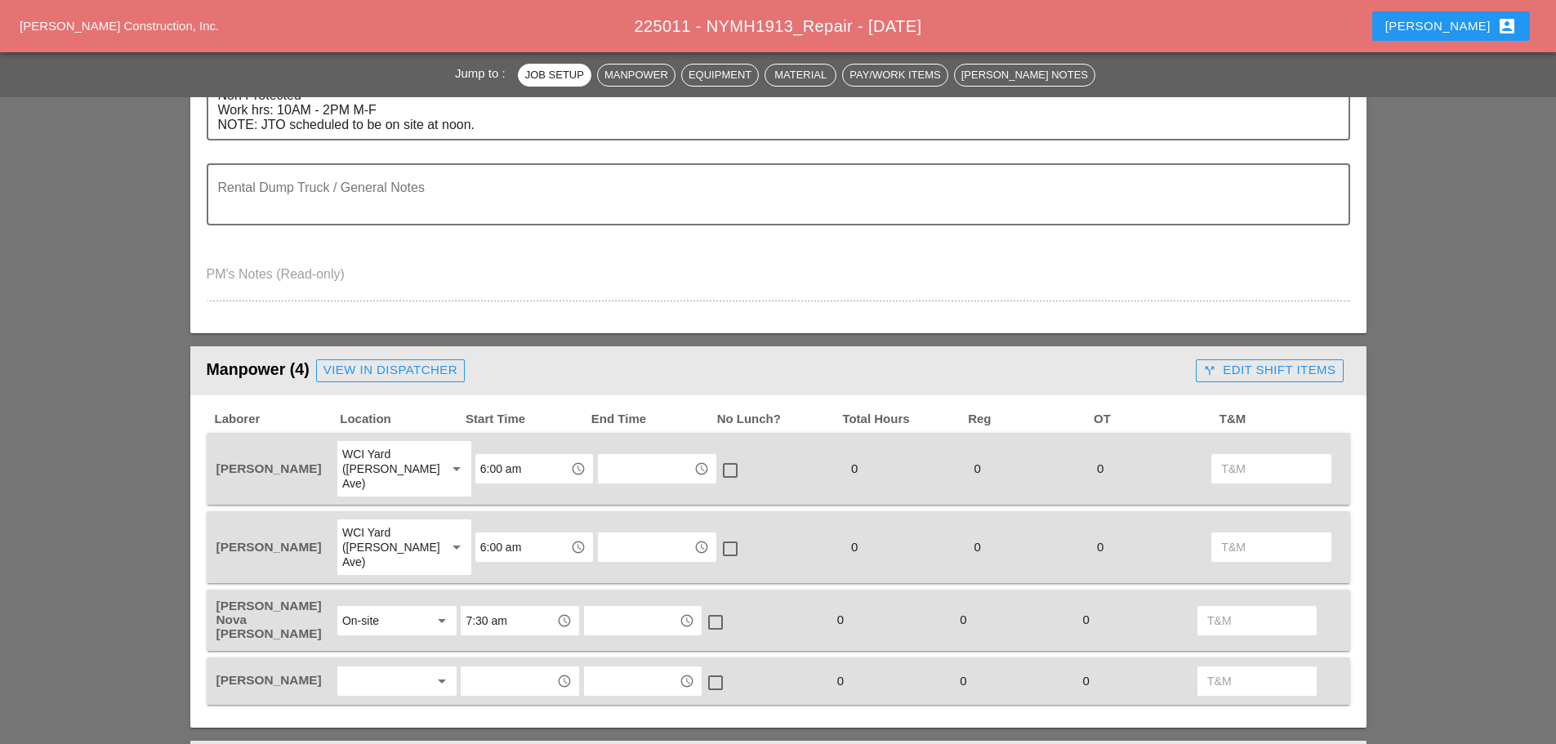
scroll to position [654, 0]
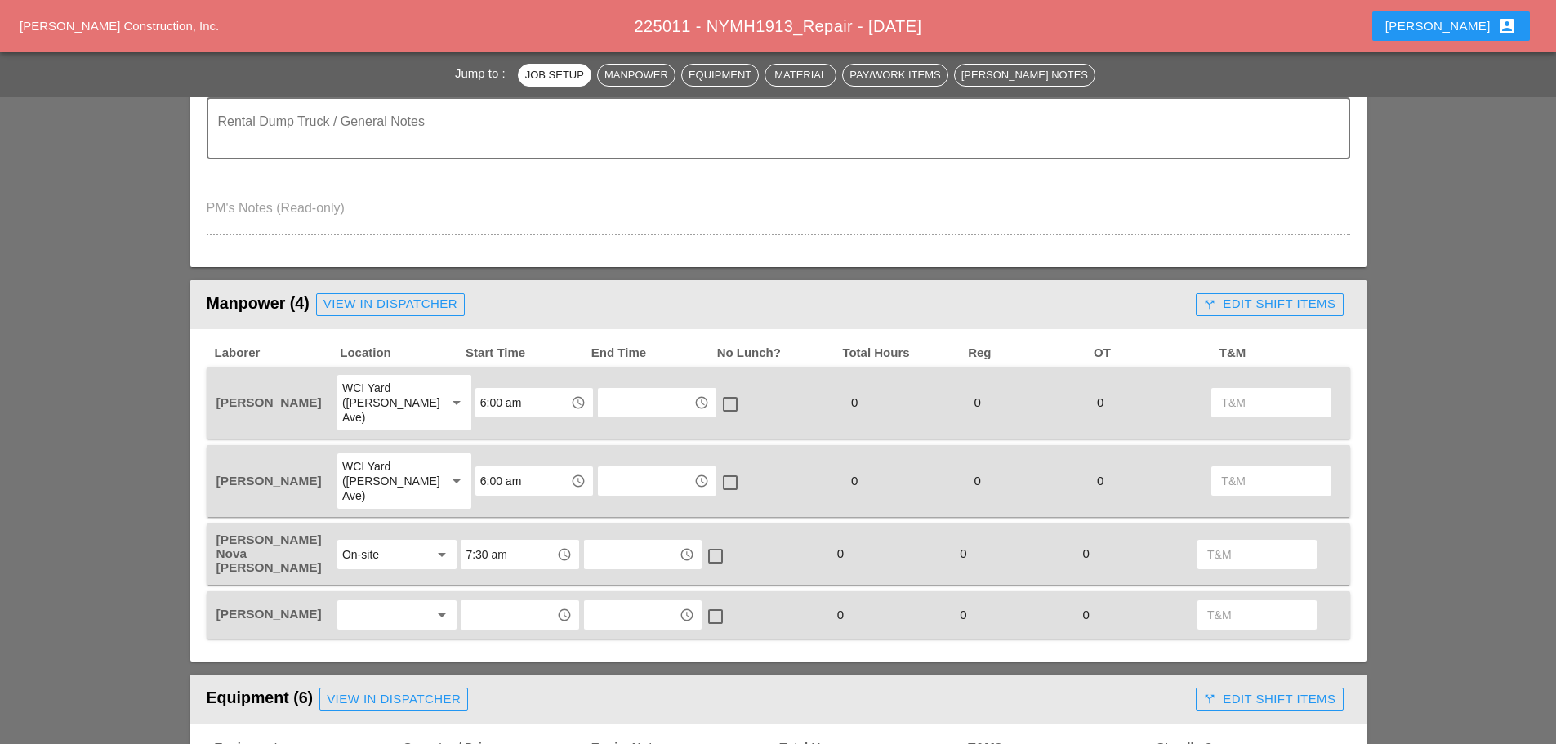
click at [415, 602] on div at bounding box center [385, 615] width 87 height 26
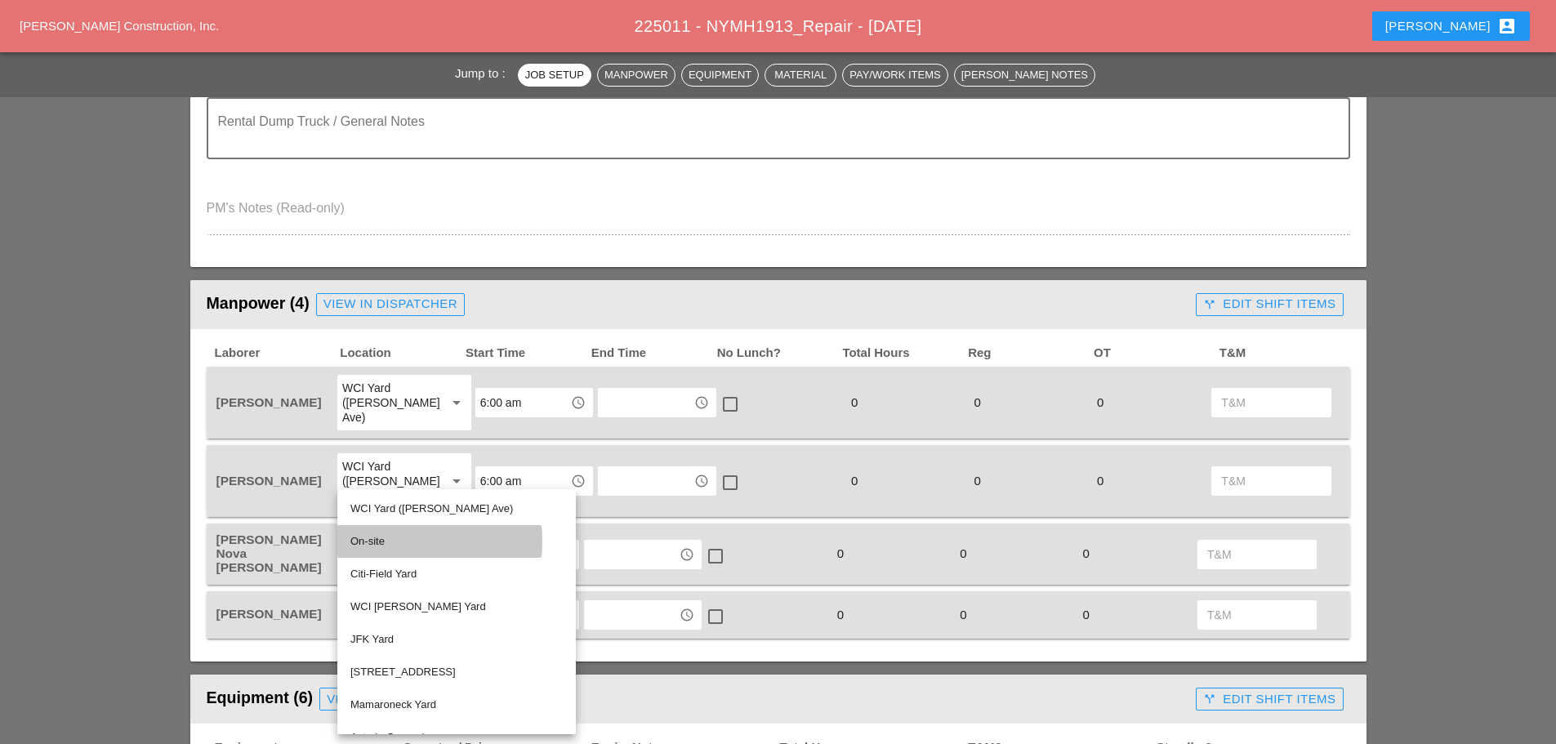
click at [387, 543] on div "On-site" at bounding box center [457, 542] width 212 height 20
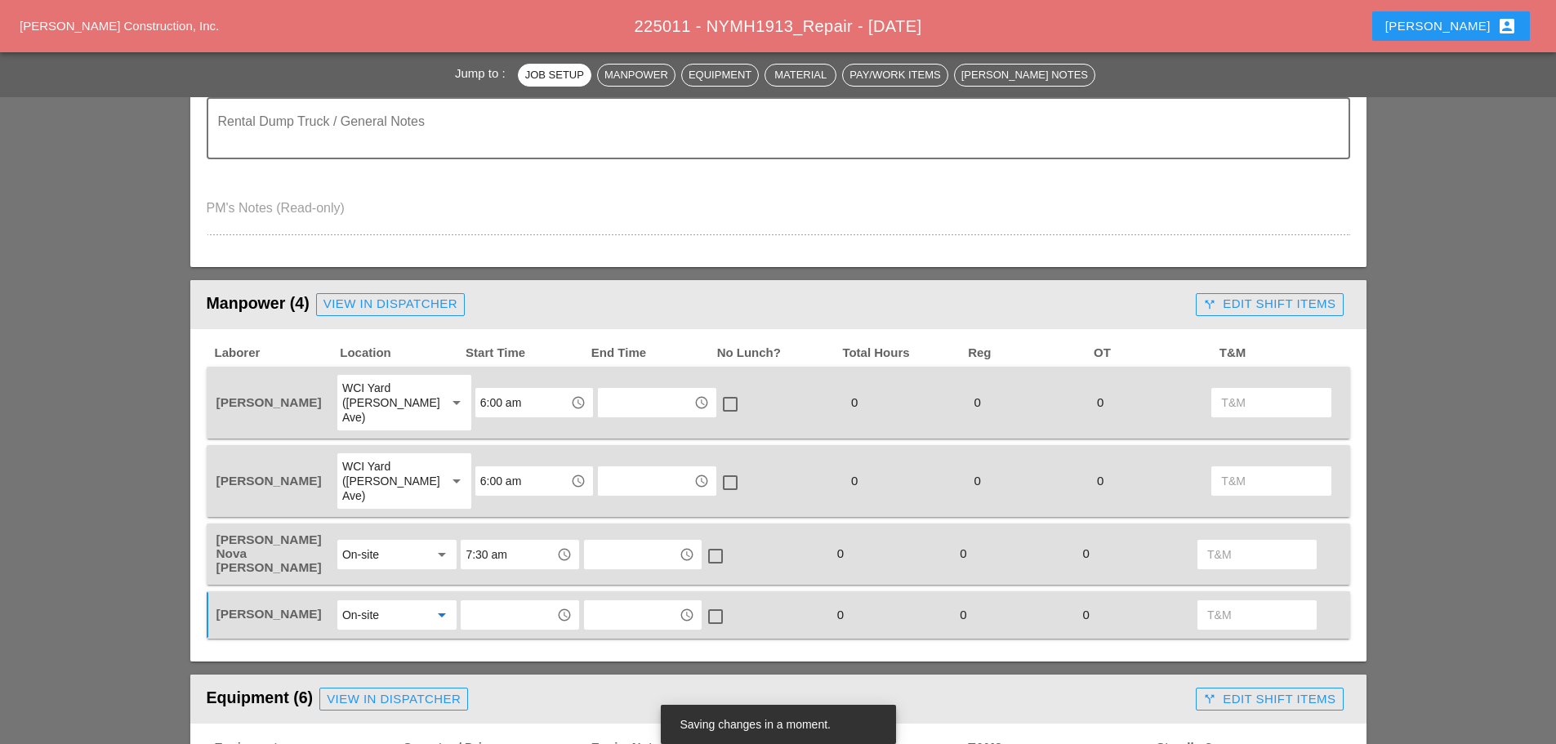
click at [526, 602] on input "text" at bounding box center [508, 615] width 85 height 26
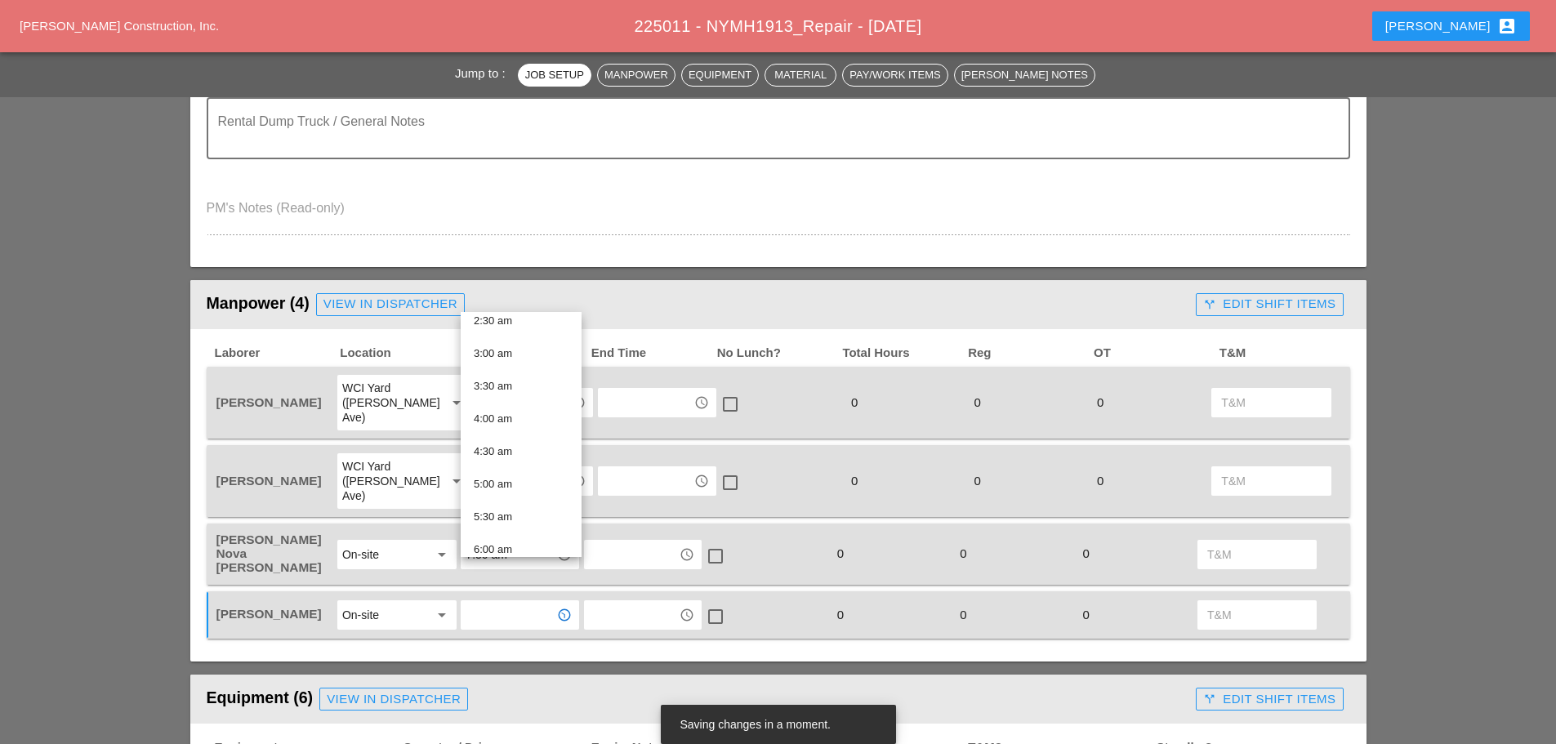
scroll to position [409, 0]
click at [512, 473] on div "8:30 am" at bounding box center [521, 479] width 95 height 20
type input "8:30 am"
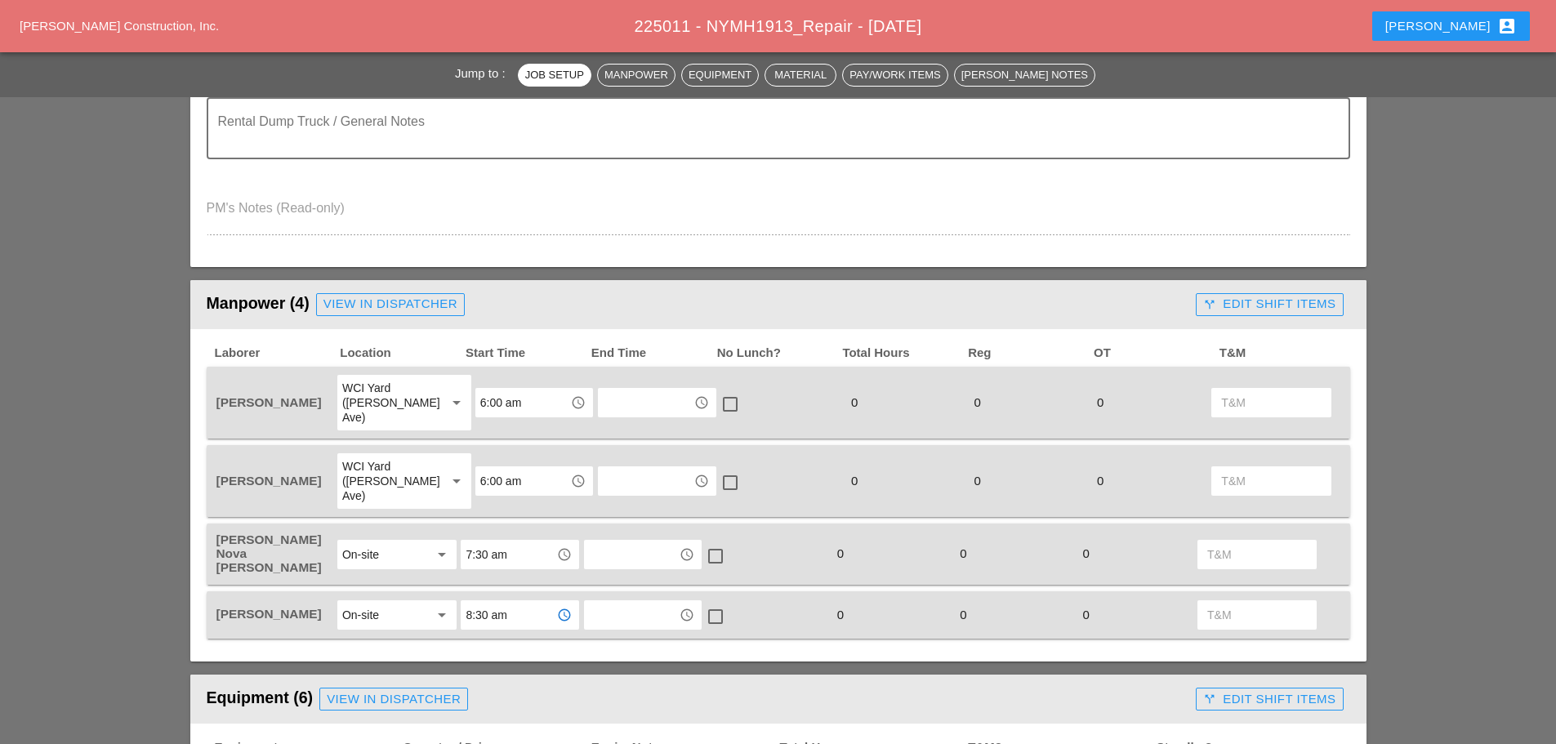
click at [520, 542] on input "7:30 am" at bounding box center [508, 555] width 85 height 26
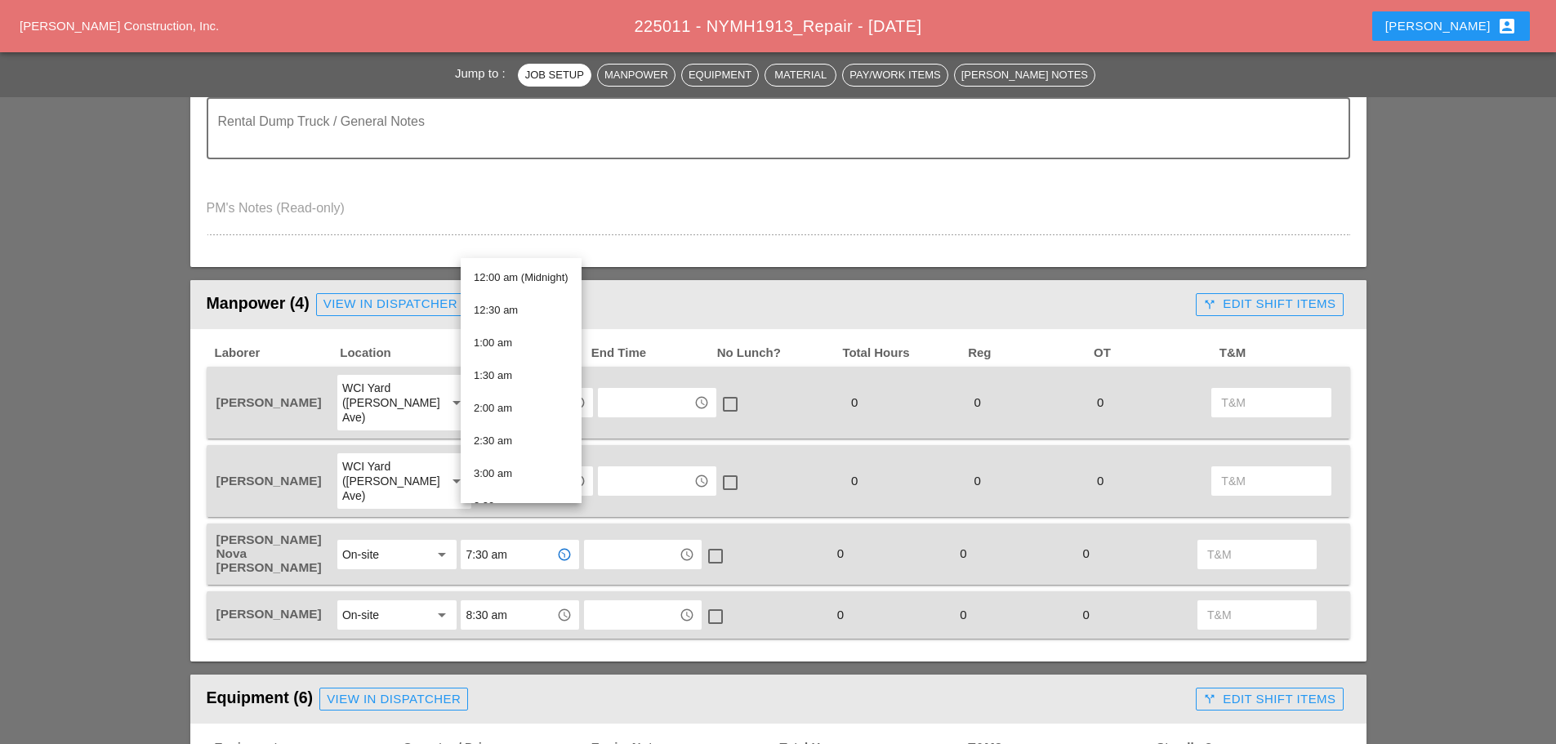
scroll to position [415, 0]
click at [518, 414] on div "8:30 am" at bounding box center [521, 419] width 95 height 20
type input "8:30 am"
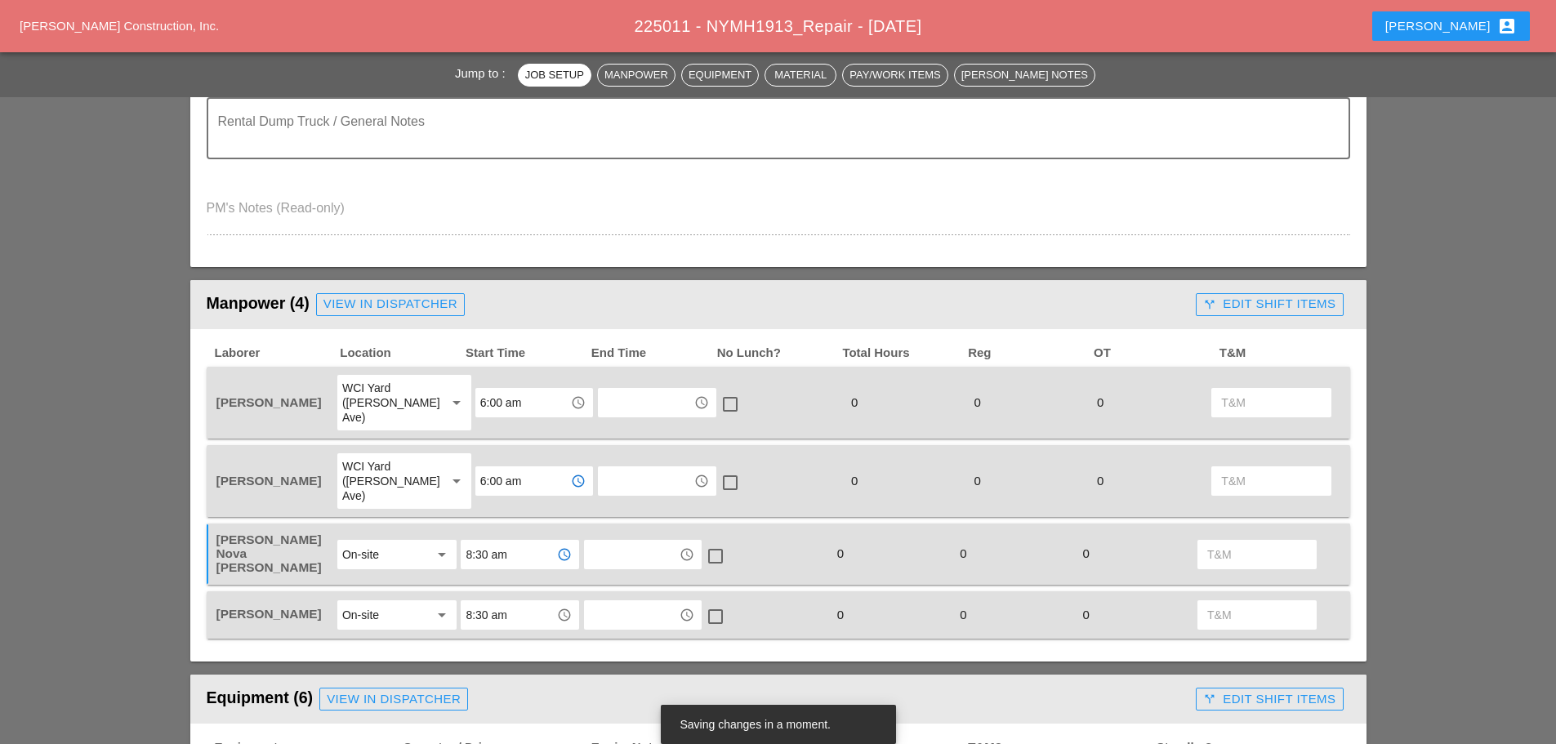
click at [541, 468] on input "6:00 am" at bounding box center [522, 481] width 85 height 26
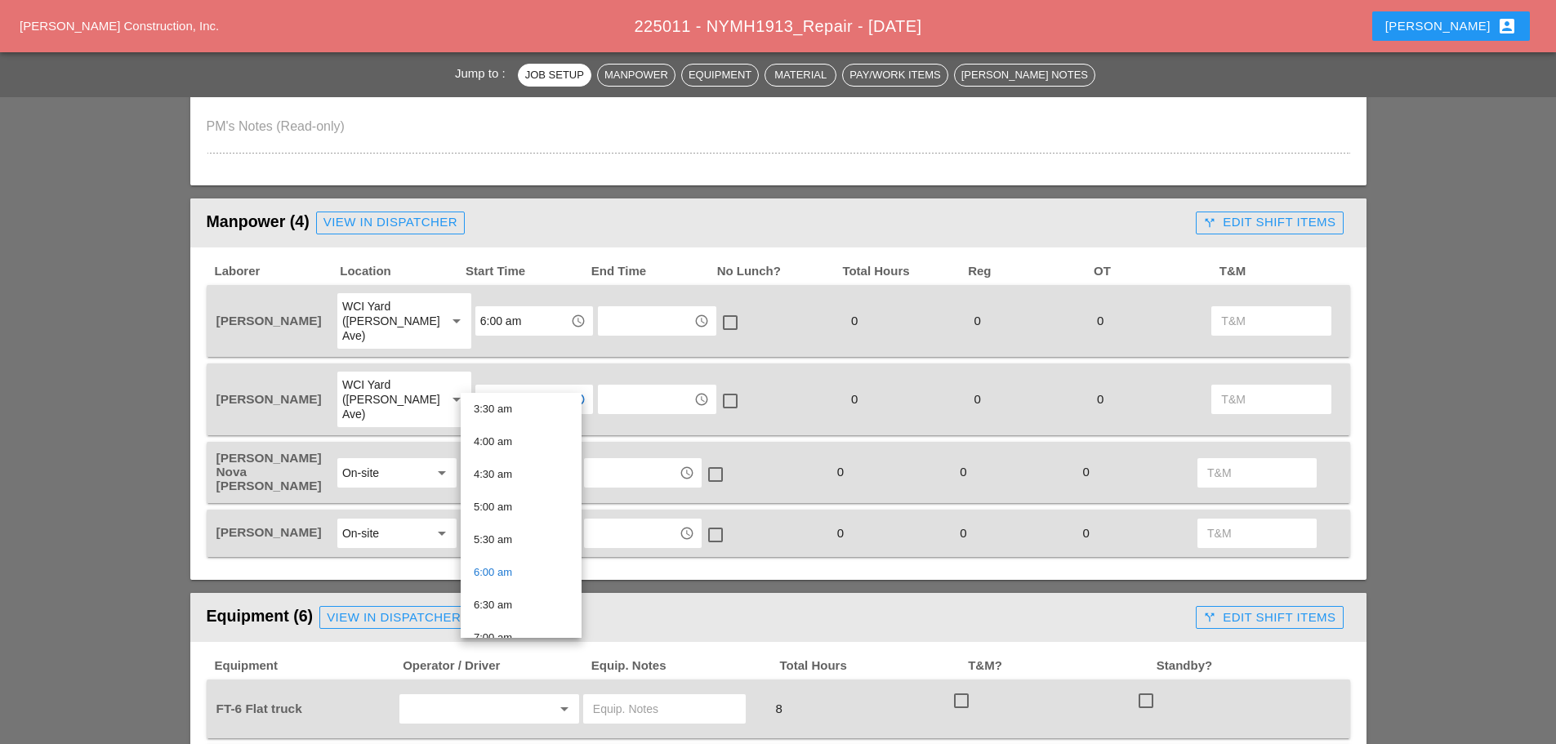
scroll to position [245, 0]
click at [491, 627] on div "7:00 am" at bounding box center [521, 625] width 95 height 20
type input "7:00 am"
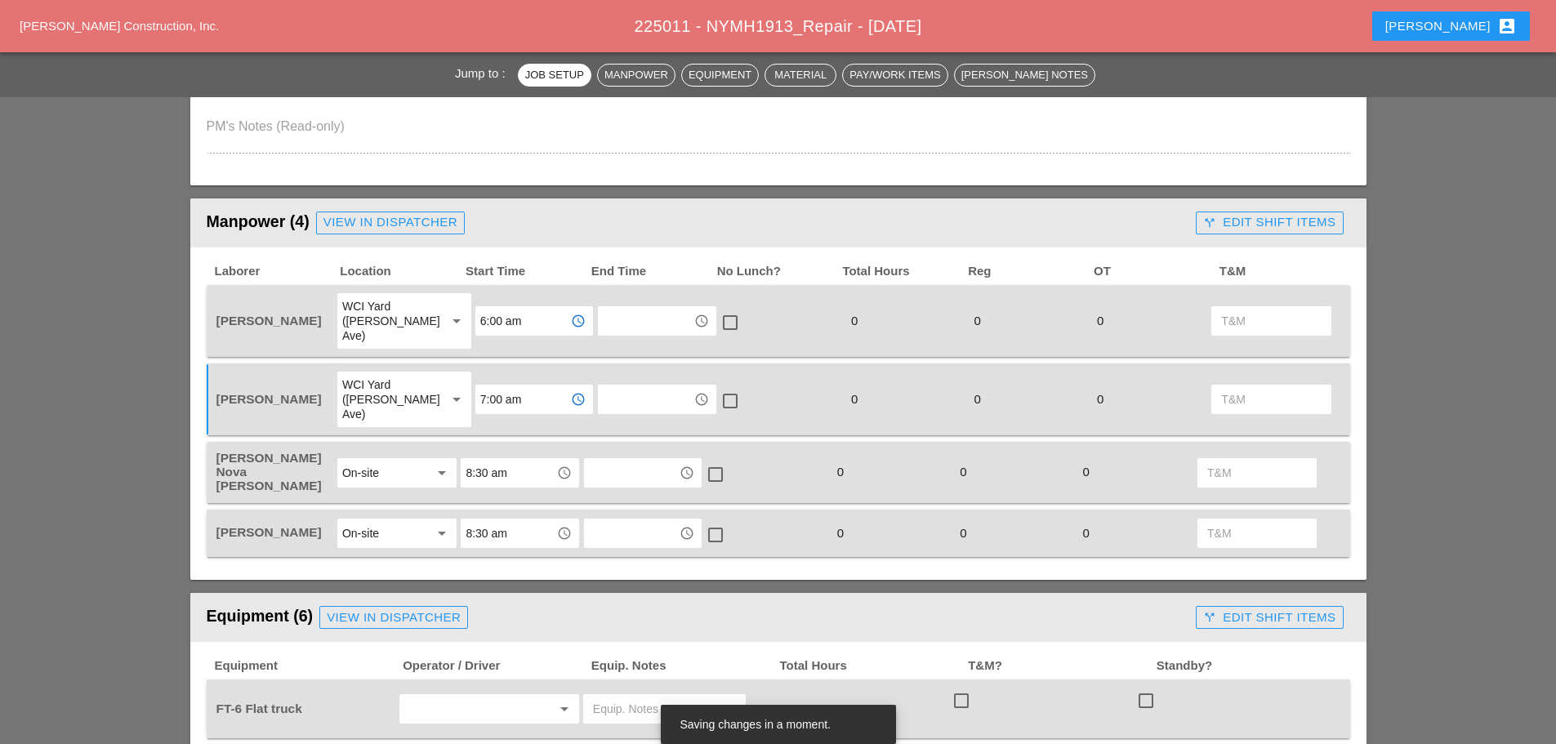
drag, startPoint x: 519, startPoint y: 322, endPoint x: 537, endPoint y: 351, distance: 34.5
click at [520, 322] on input "6:00 am" at bounding box center [522, 321] width 85 height 26
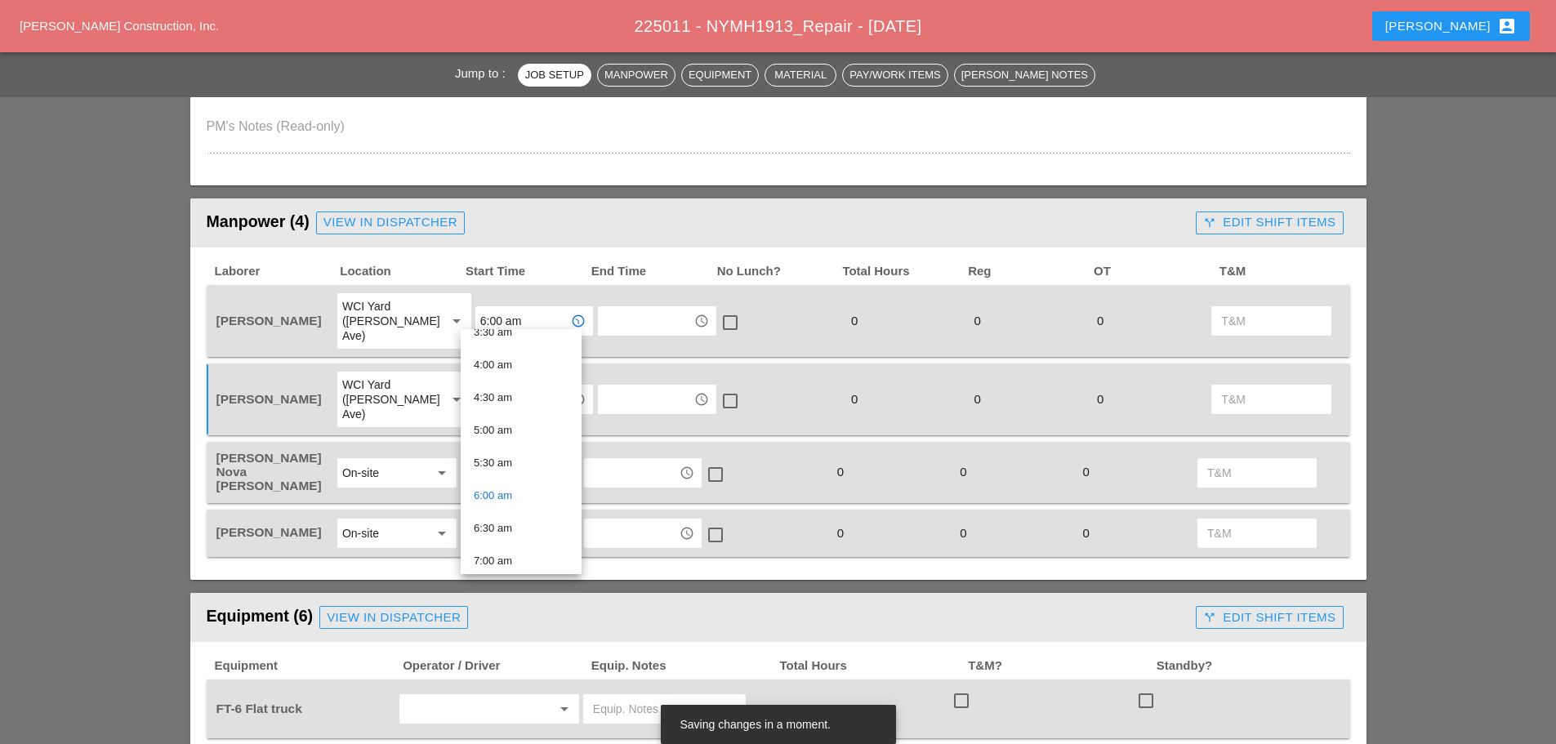
click at [500, 561] on div "7:00 am" at bounding box center [521, 561] width 95 height 20
type input "7:00 am"
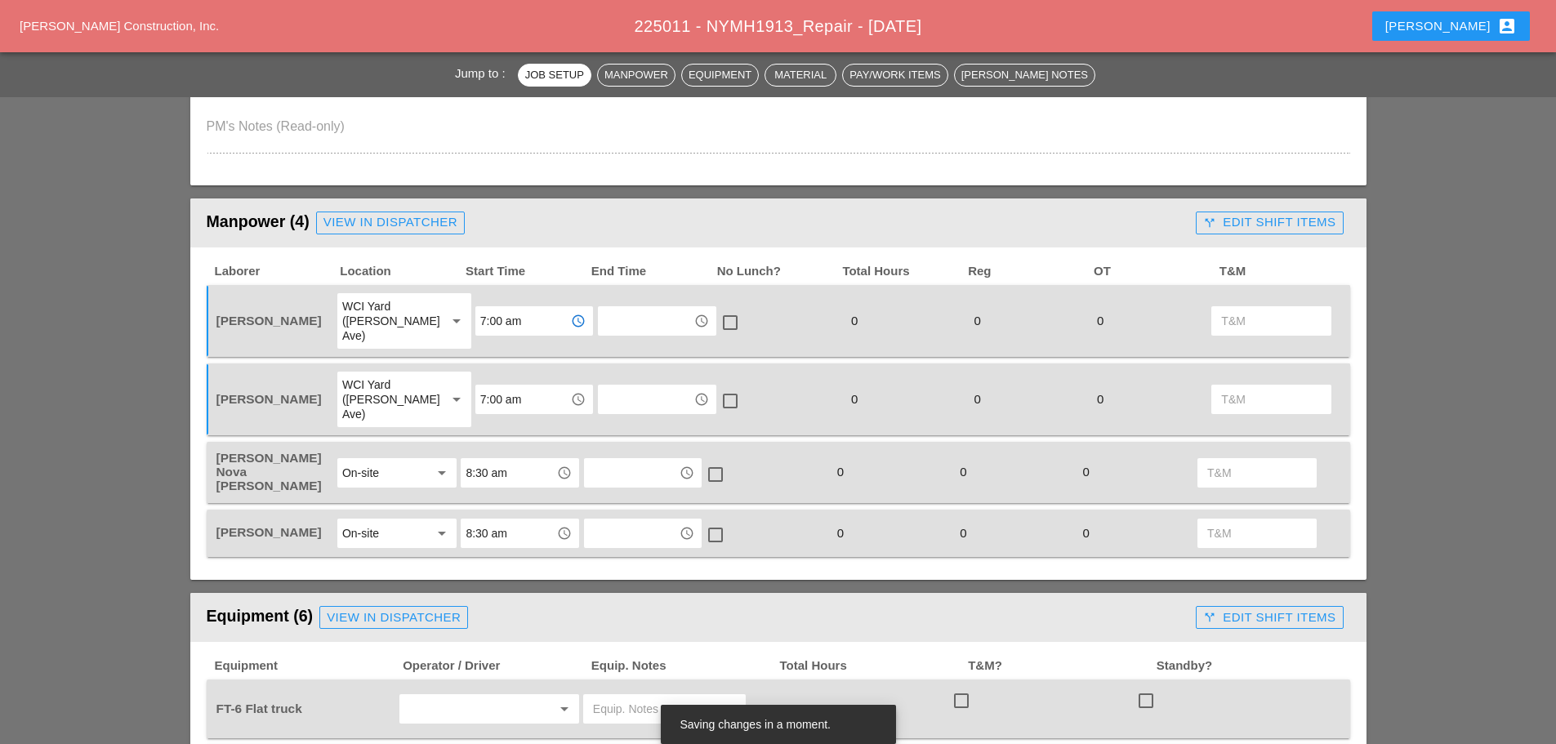
click at [440, 694] on div "arrow_drop_down" at bounding box center [490, 708] width 180 height 29
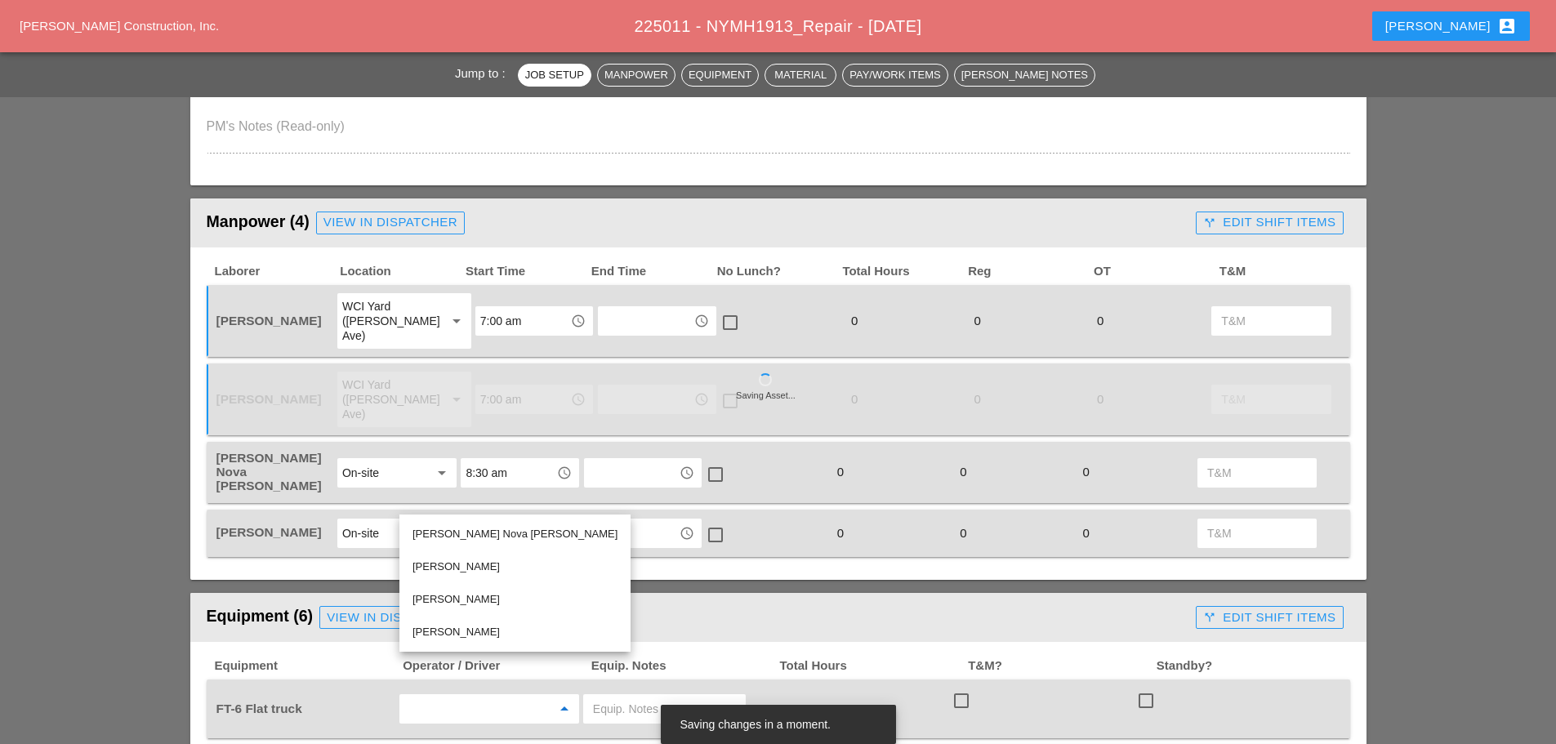
click at [444, 596] on div "[PERSON_NAME]" at bounding box center [515, 600] width 205 height 20
type input "[PERSON_NAME]"
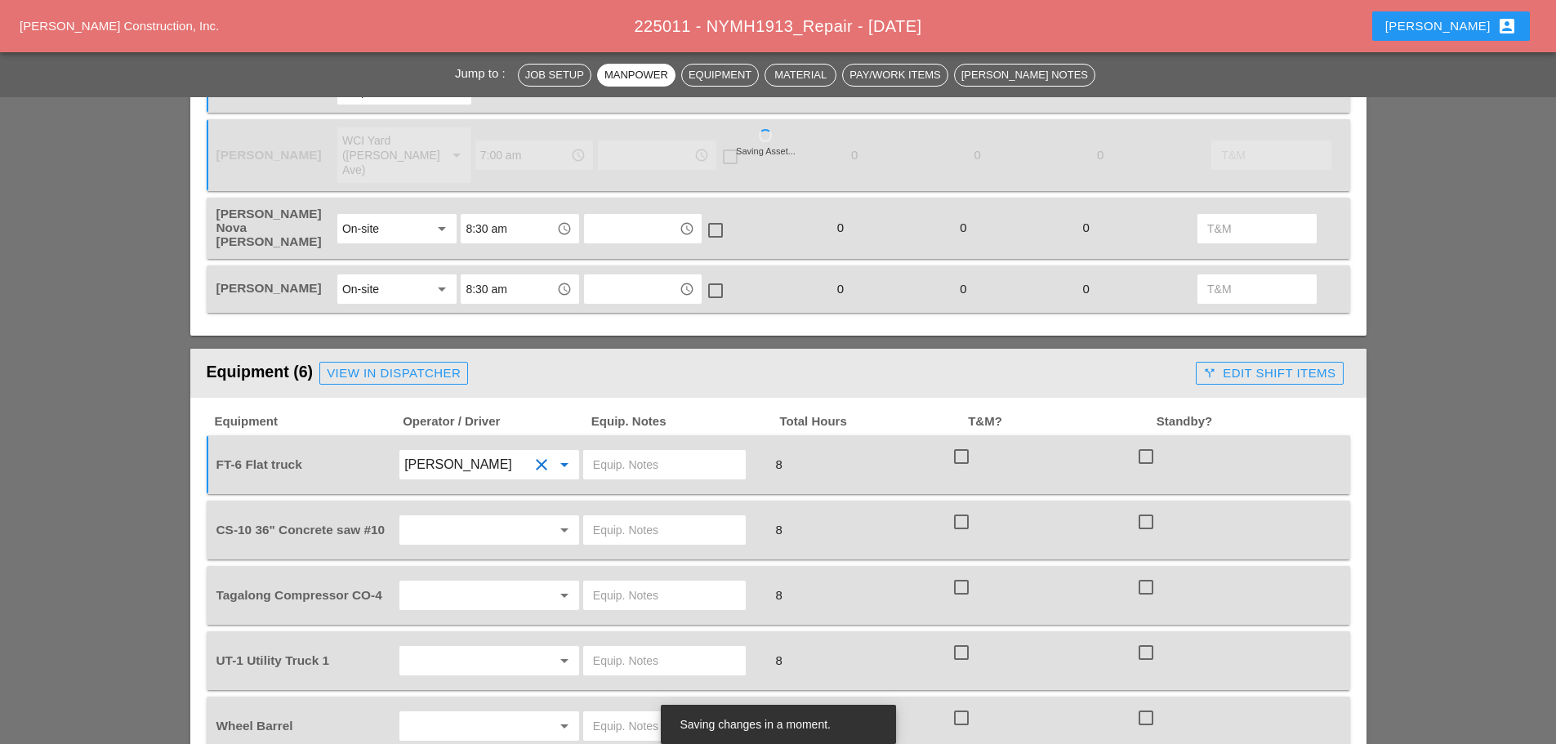
scroll to position [980, 0]
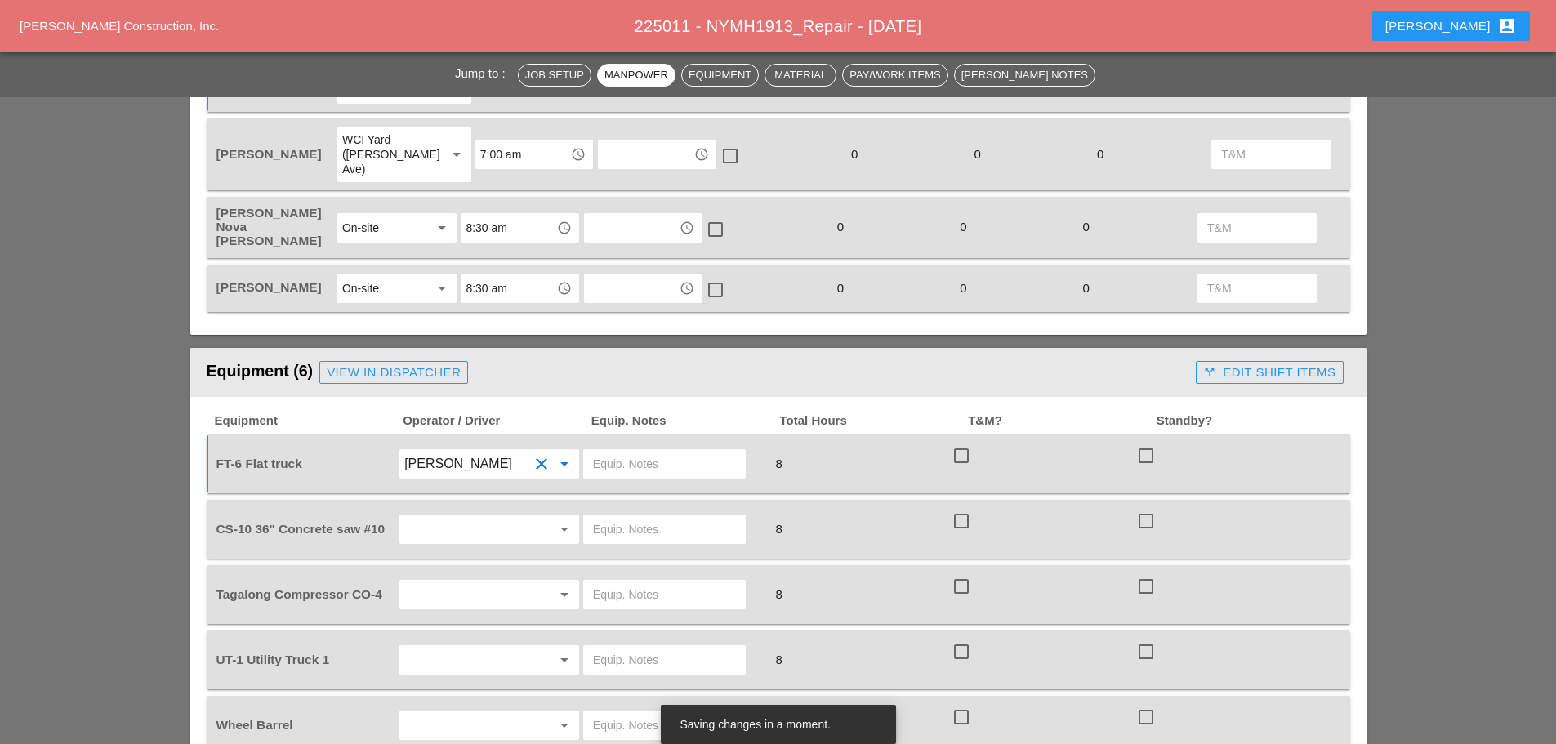
click at [440, 516] on input "text" at bounding box center [466, 529] width 124 height 26
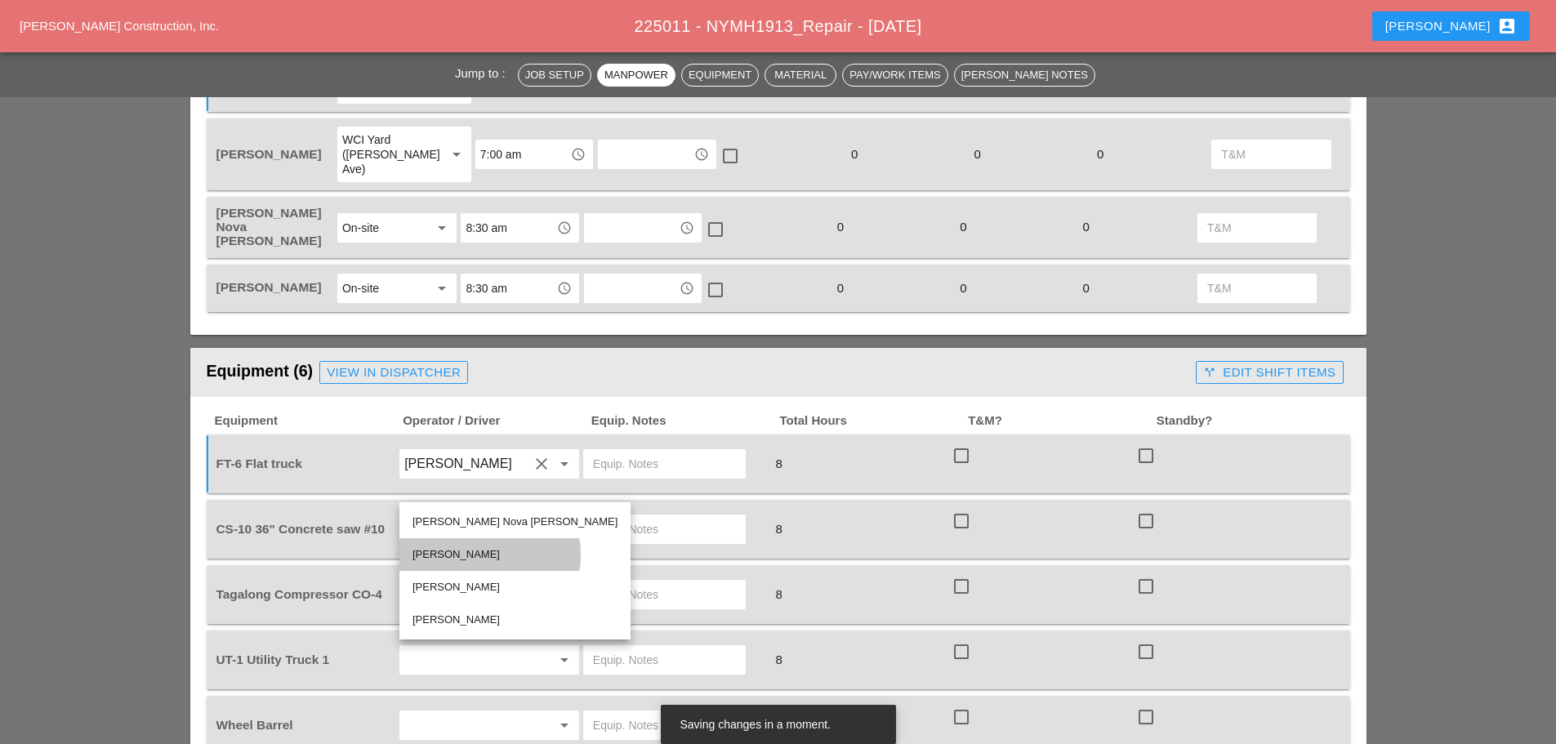
click at [457, 544] on div "[PERSON_NAME]" at bounding box center [515, 554] width 205 height 33
type input "[PERSON_NAME]"
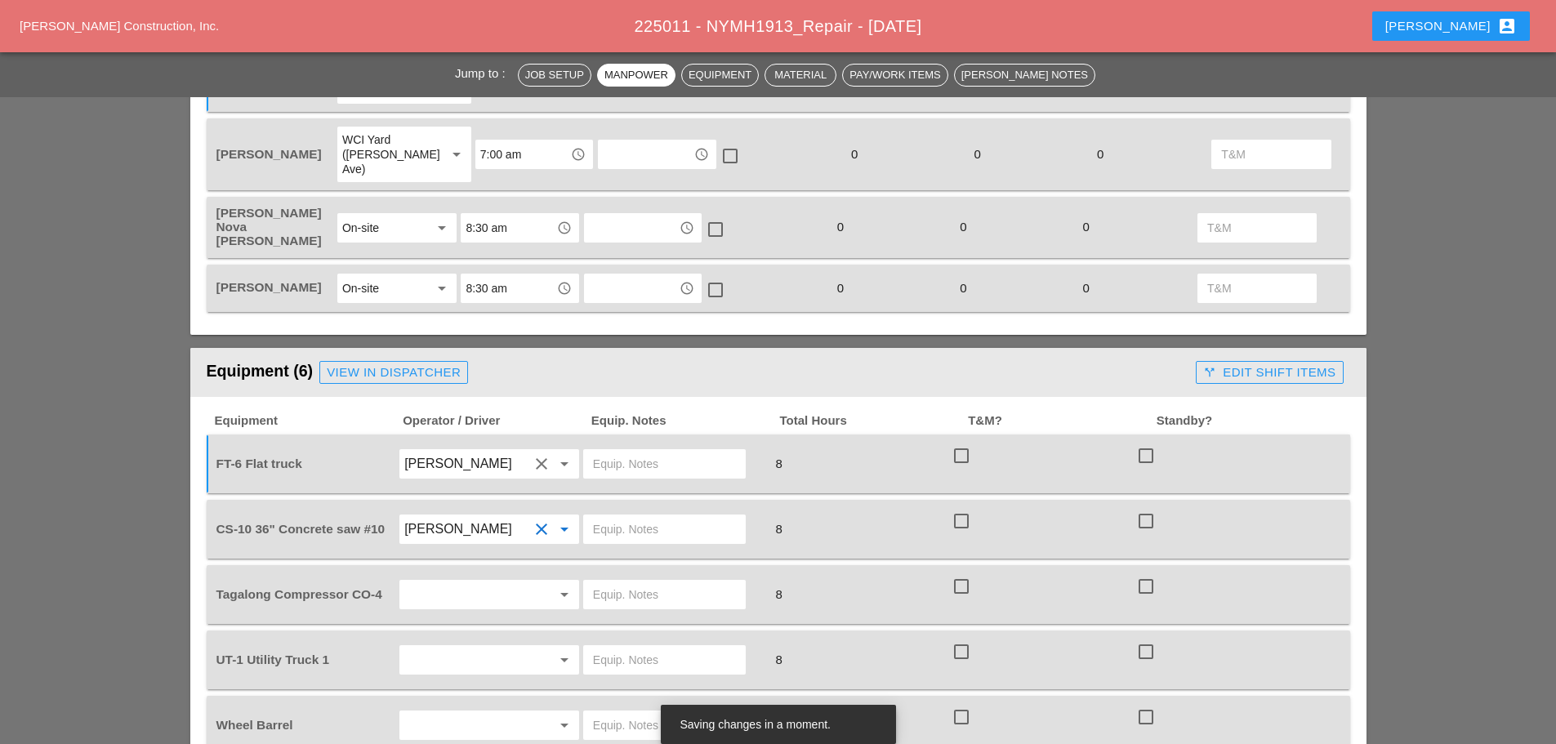
click at [456, 582] on input "text" at bounding box center [466, 595] width 124 height 26
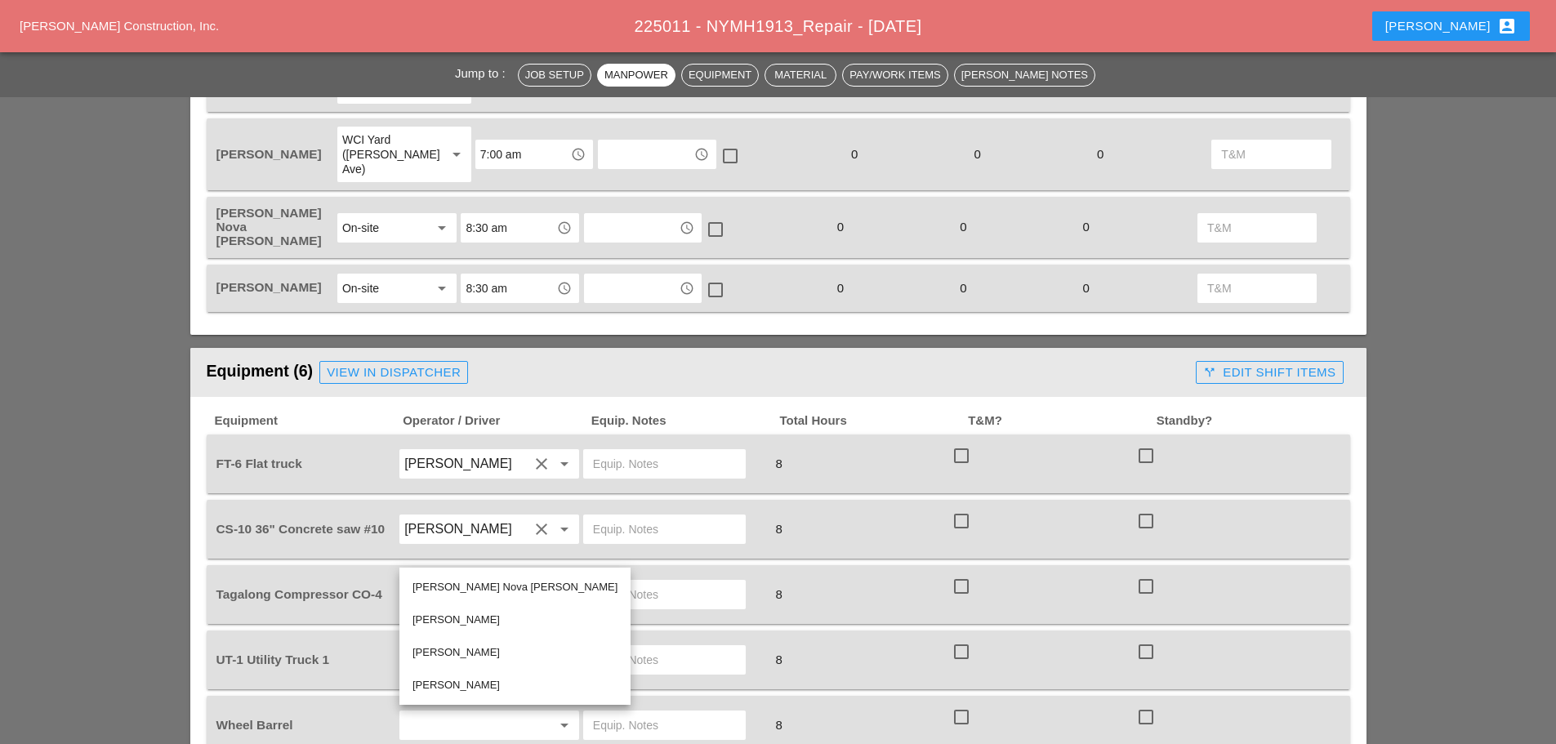
click at [438, 655] on div "[PERSON_NAME]" at bounding box center [515, 653] width 205 height 20
type input "[PERSON_NAME]"
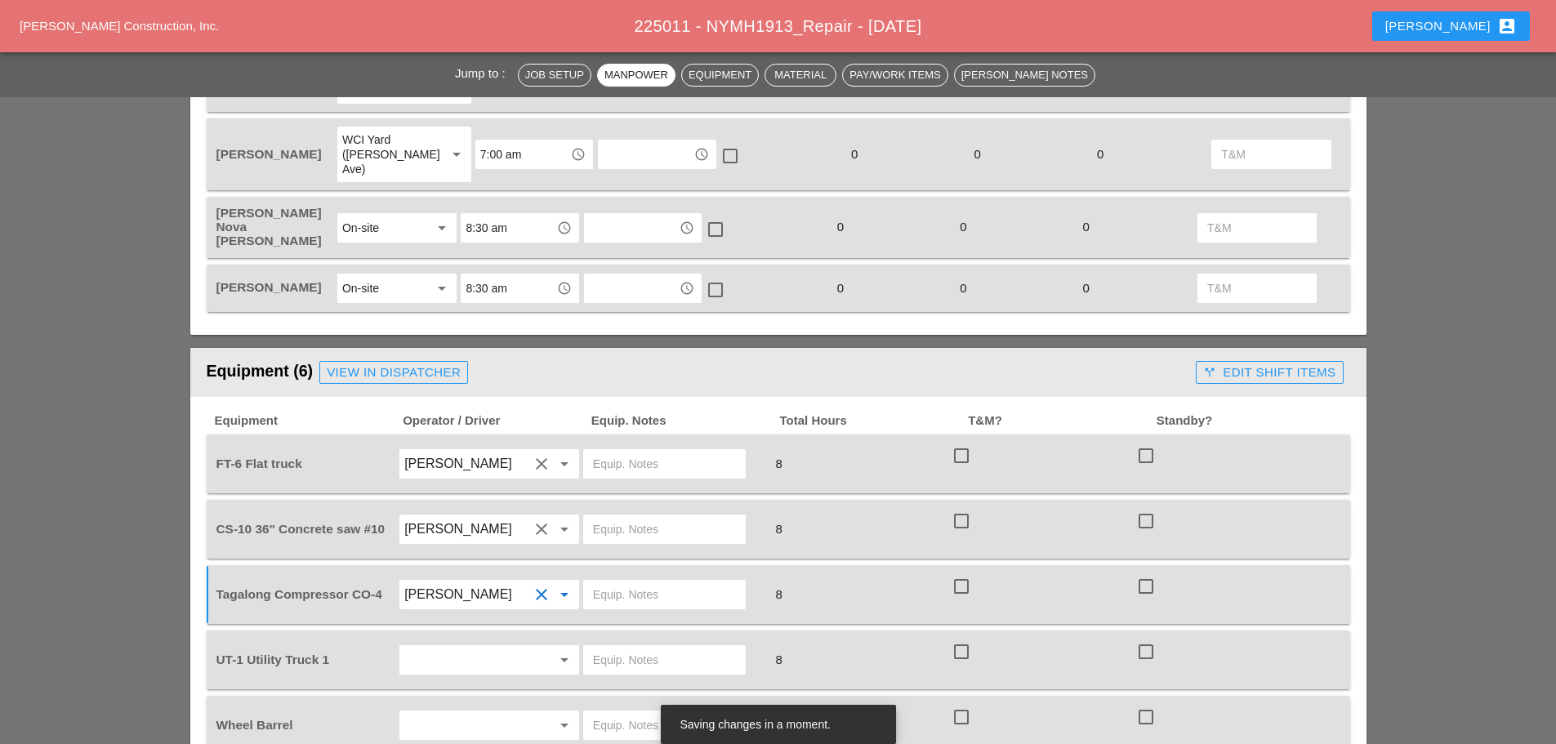
click at [461, 637] on div "arrow_drop_down" at bounding box center [489, 660] width 185 height 46
click at [463, 647] on input "text" at bounding box center [466, 660] width 124 height 26
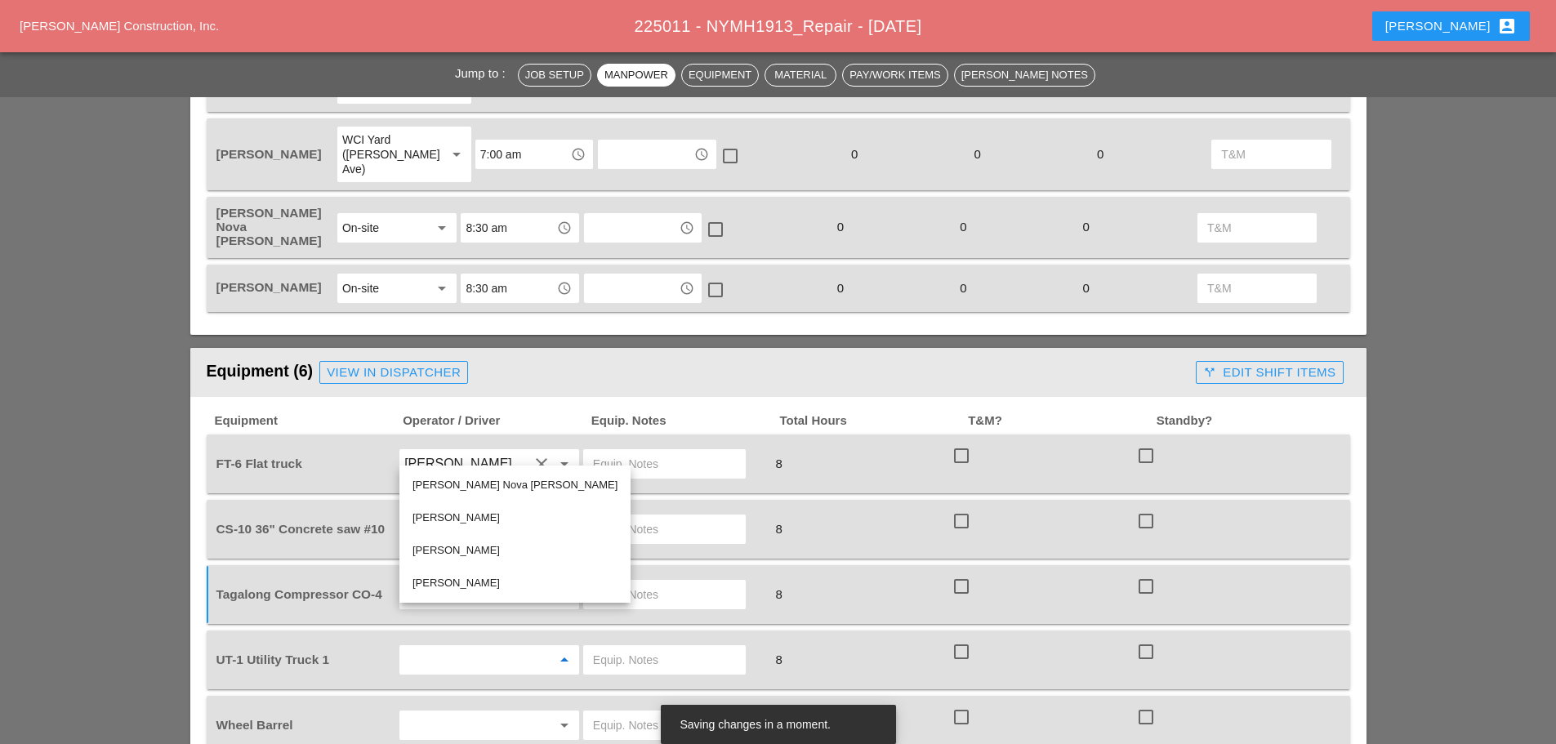
click at [453, 516] on div "[PERSON_NAME]" at bounding box center [515, 518] width 205 height 20
type input "[PERSON_NAME]"
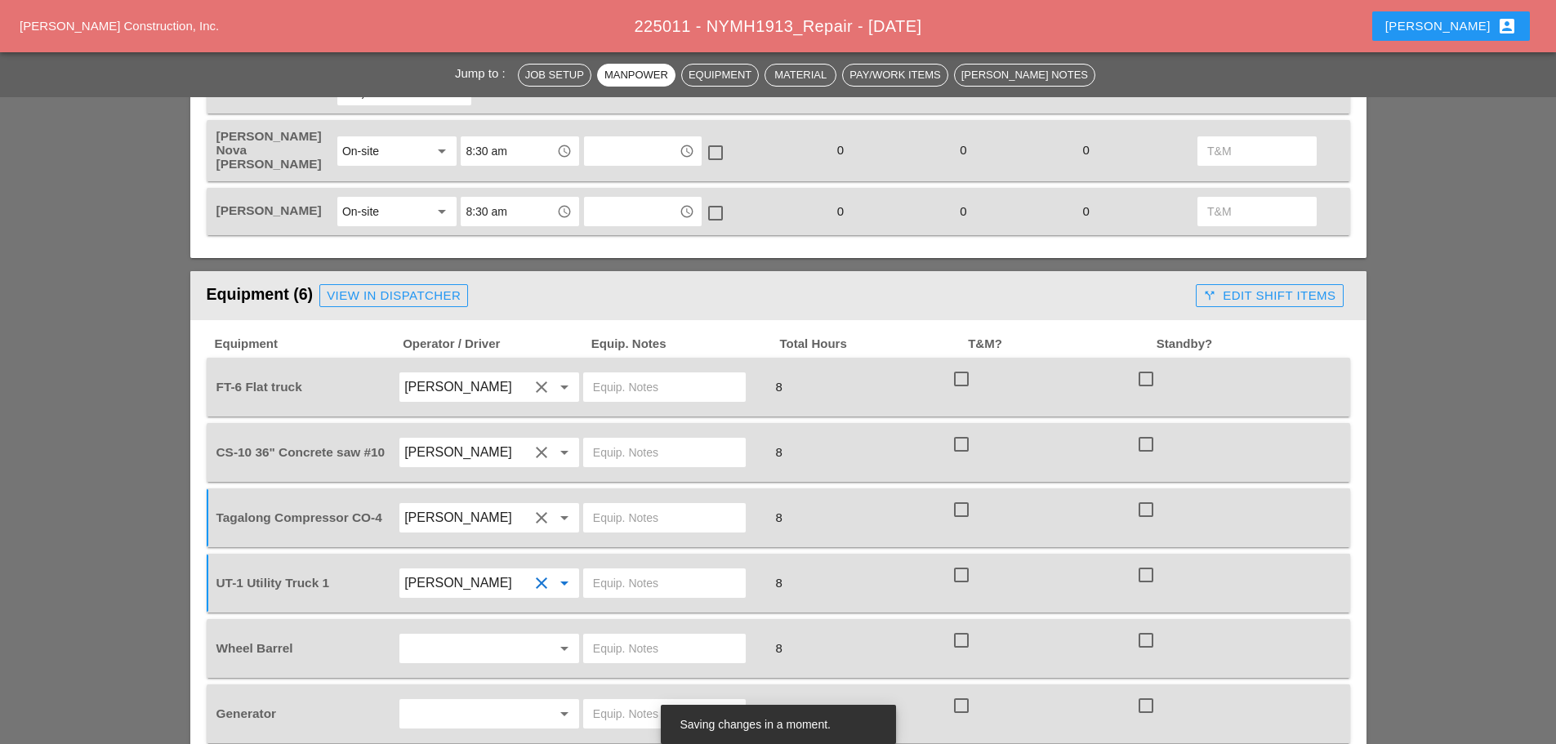
scroll to position [1144, 0]
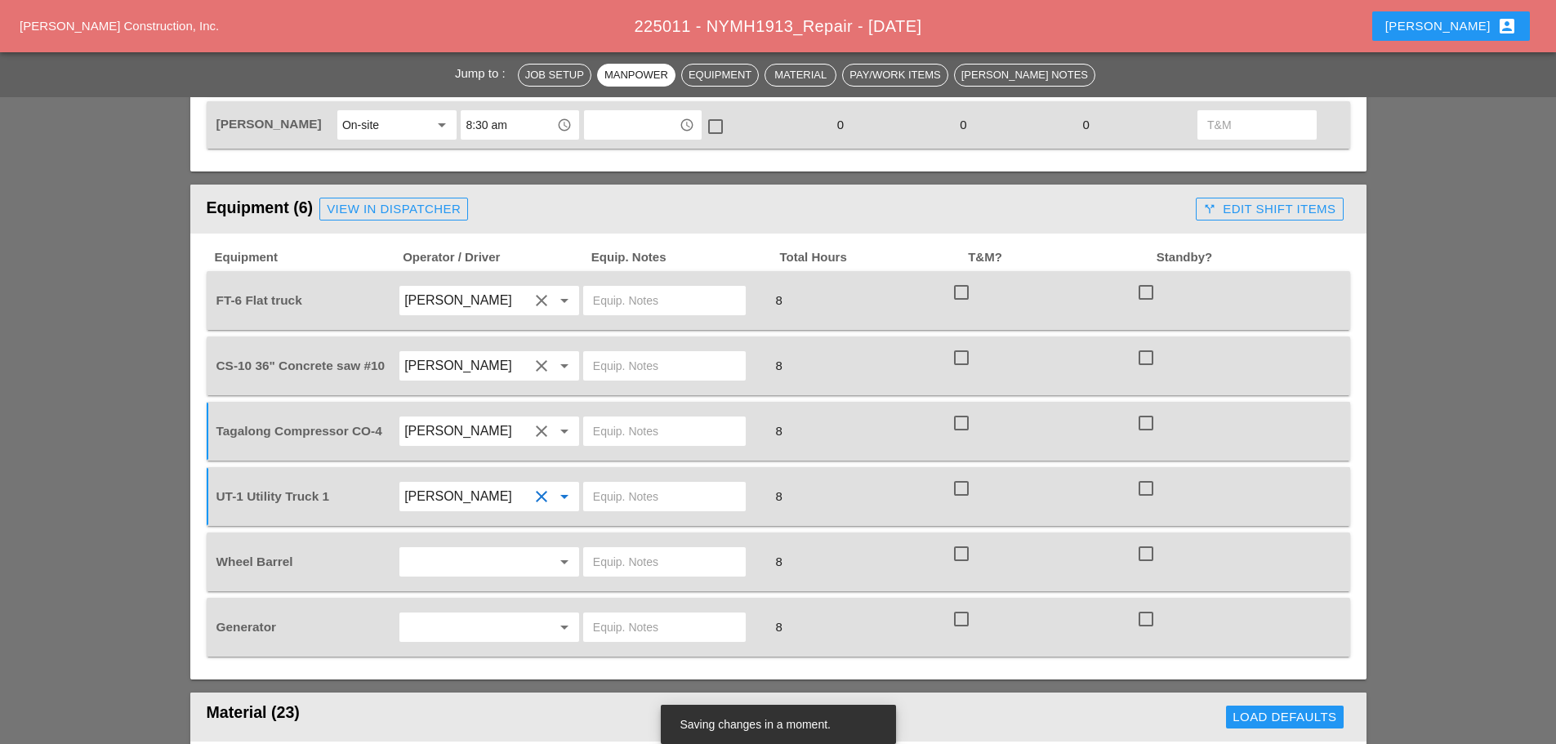
click at [425, 549] on input "text" at bounding box center [466, 562] width 124 height 26
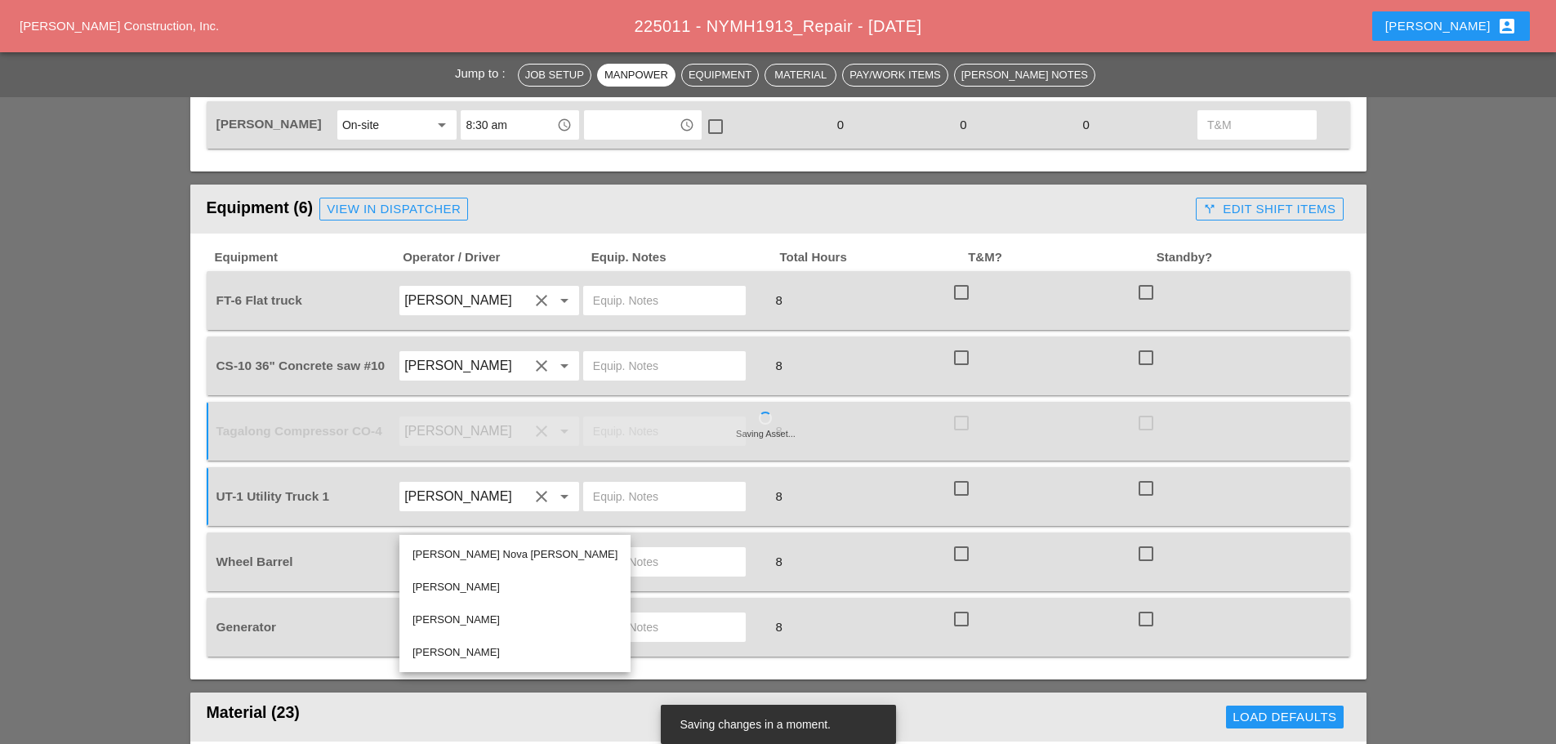
click at [443, 588] on div "[PERSON_NAME]" at bounding box center [515, 588] width 205 height 20
type input "[PERSON_NAME]"
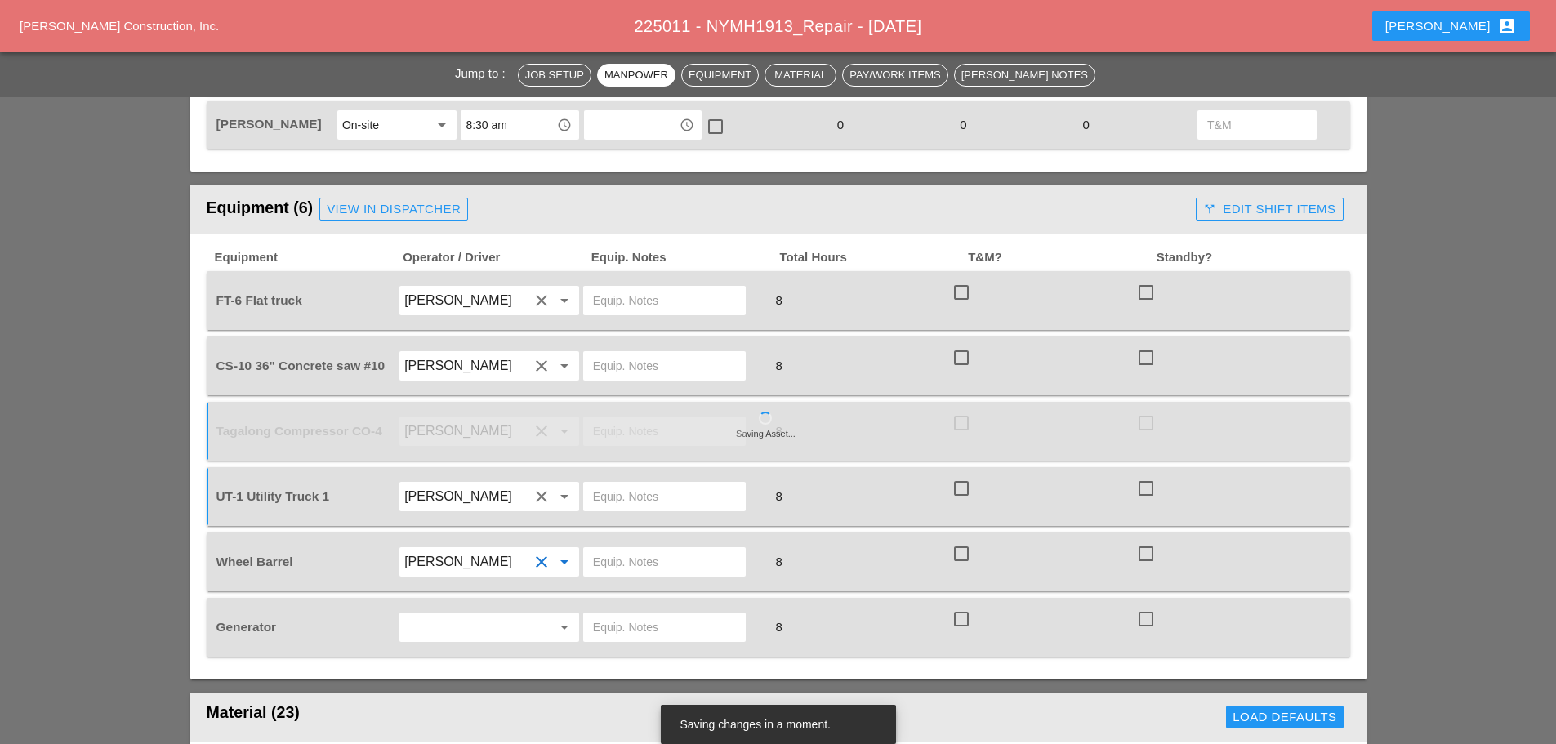
click at [448, 614] on input "text" at bounding box center [466, 627] width 124 height 26
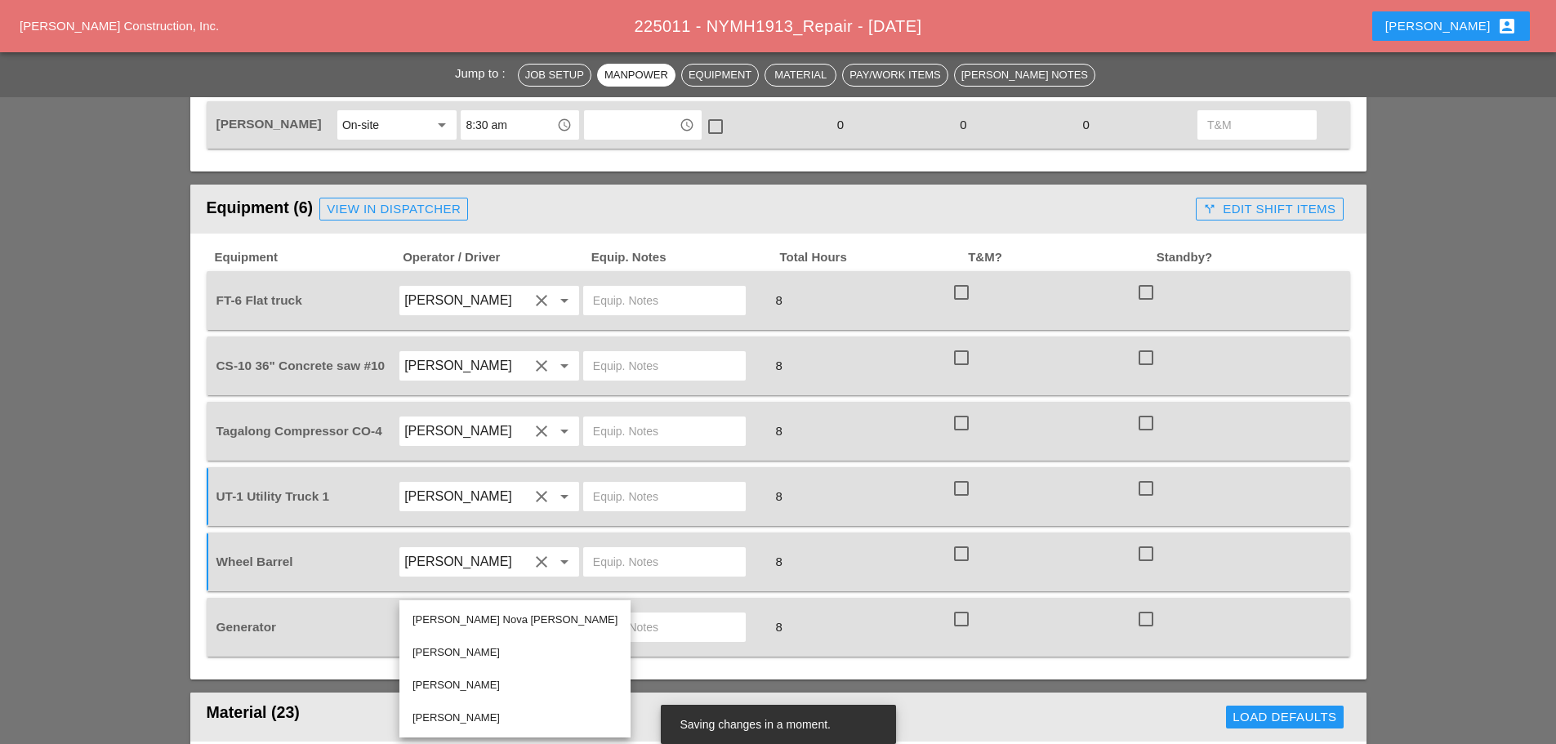
click at [447, 658] on div "[PERSON_NAME]" at bounding box center [515, 653] width 205 height 20
type input "[PERSON_NAME]"
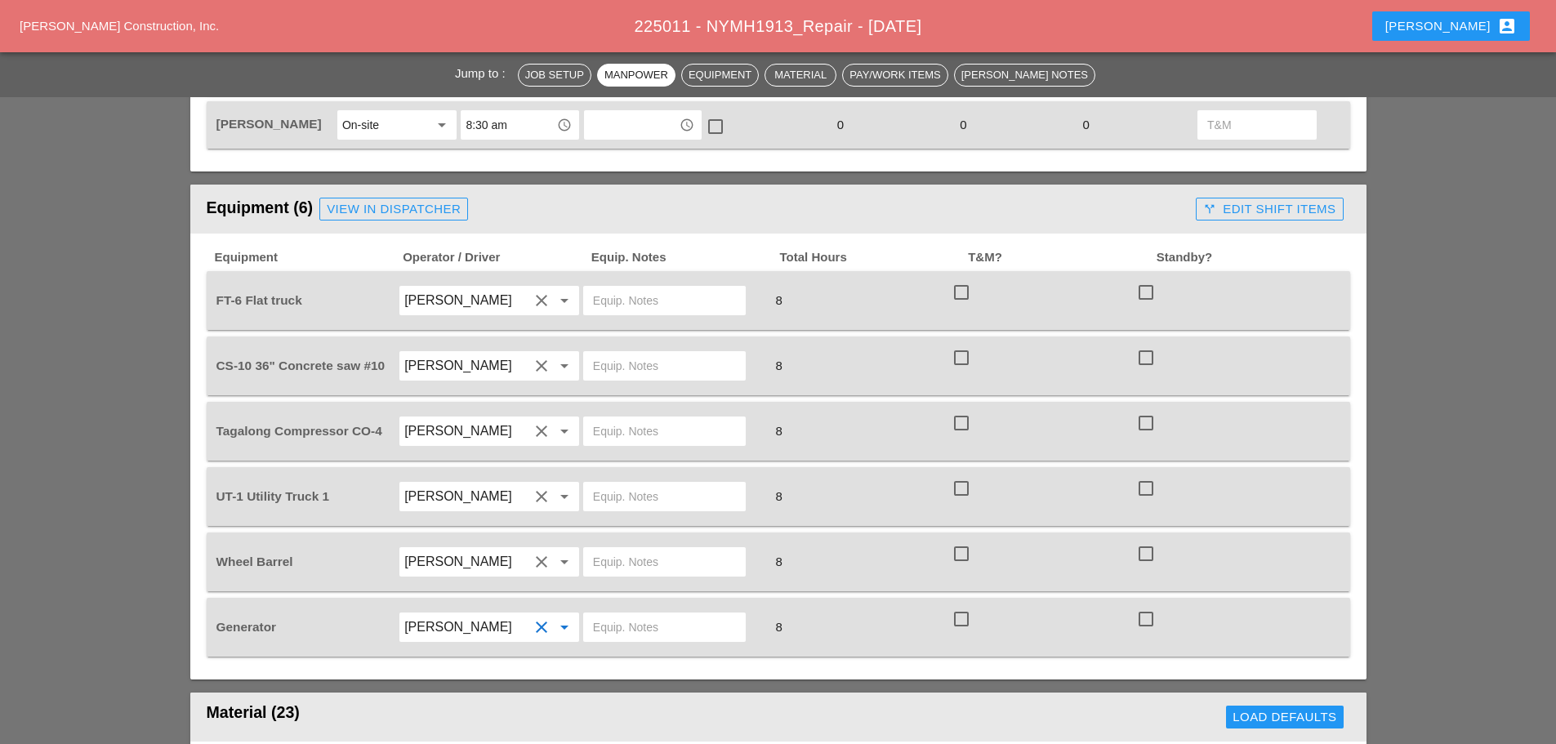
click at [607, 289] on div "Equipment Operator / Driver Equip. Notes Total Hours T&M? Standby? FT-6 Flat tr…" at bounding box center [779, 454] width 1144 height 408
click at [623, 288] on input "text" at bounding box center [664, 301] width 143 height 26
type input "W/ MATERIALS"
click at [601, 353] on input "text" at bounding box center [664, 366] width 143 height 26
type input "FULL SETUP"
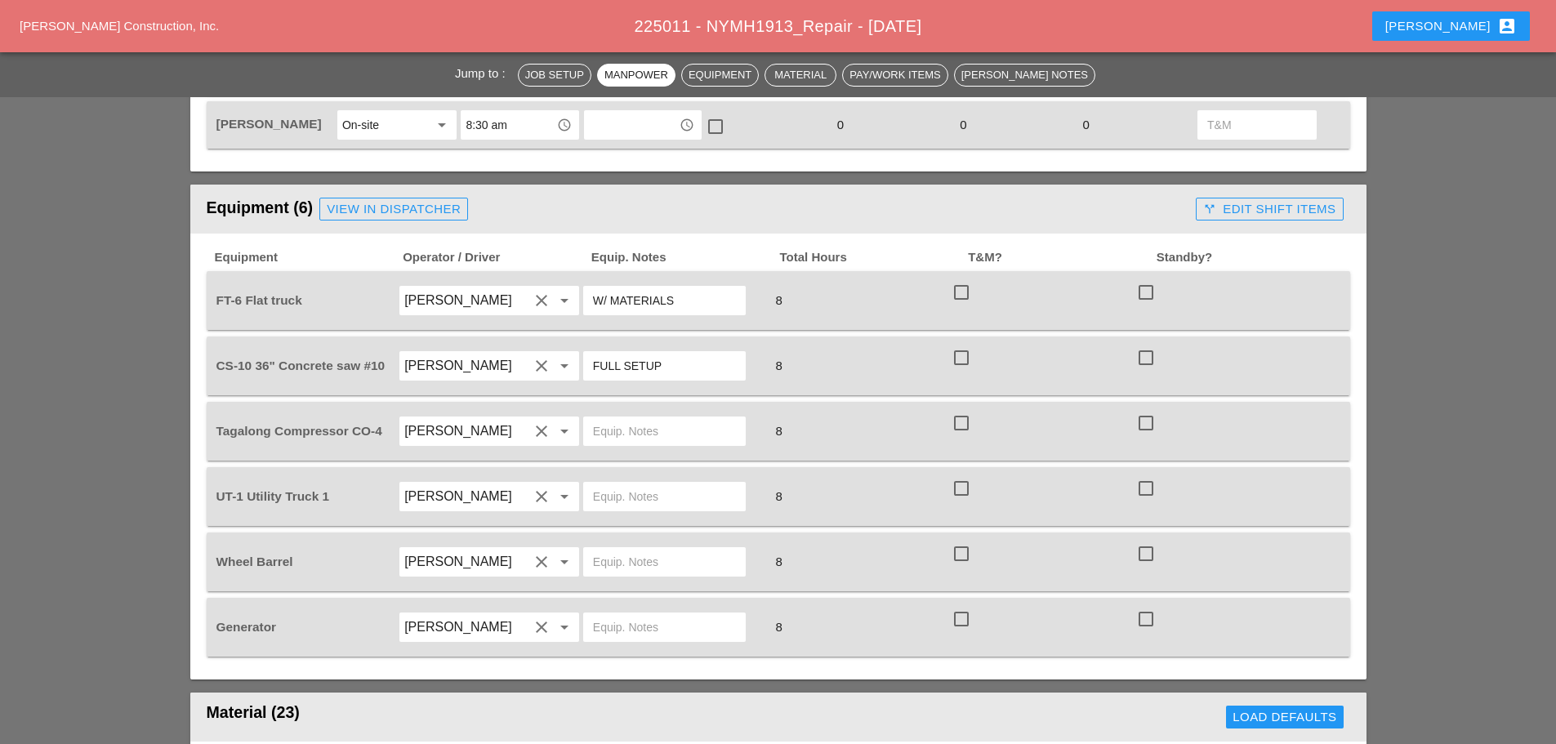
click at [626, 418] on input "text" at bounding box center [664, 431] width 143 height 26
type input "START"
click at [603, 484] on input "text" at bounding box center [664, 497] width 143 height 26
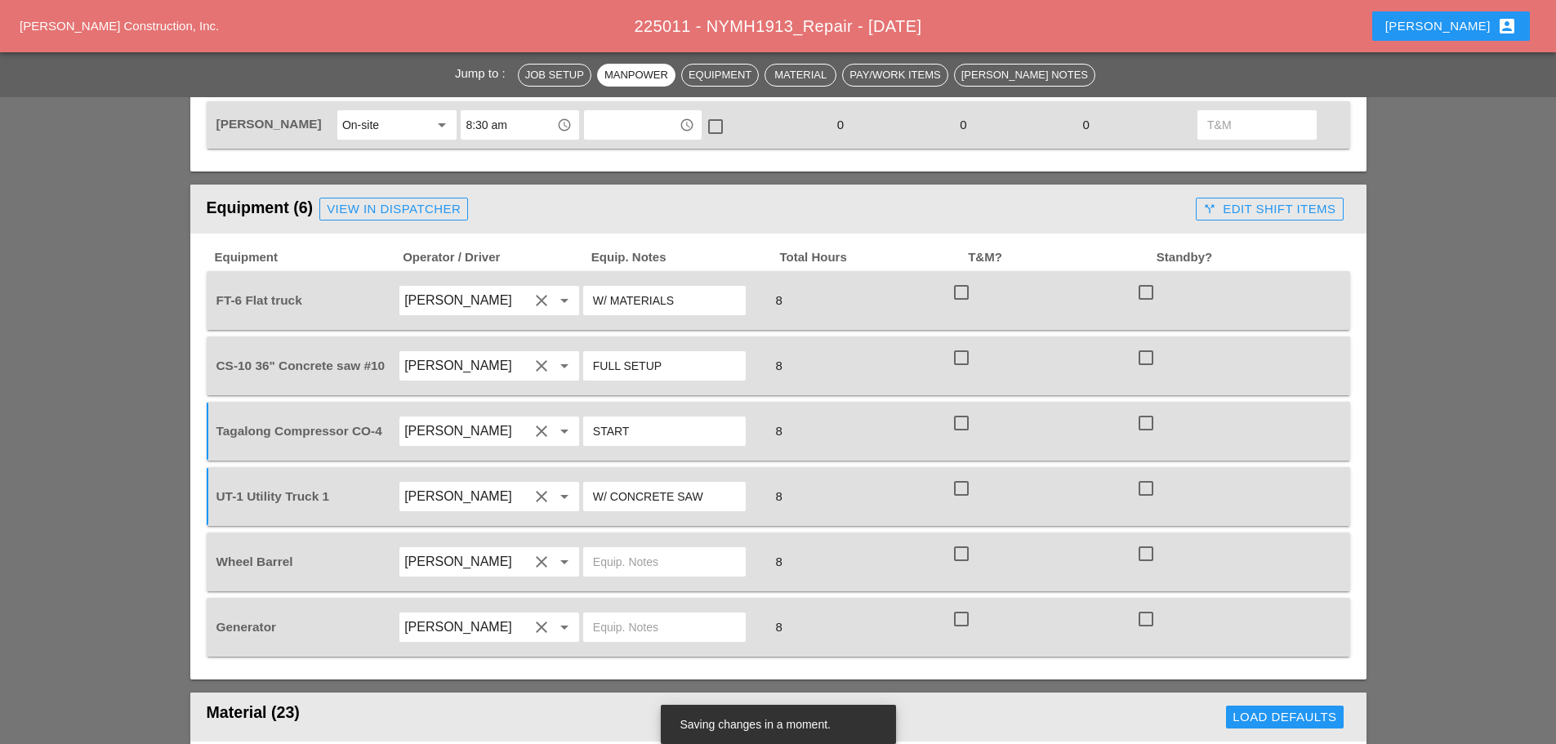
type input "W/ CONCRETE SAW"
click at [619, 549] on input "text" at bounding box center [664, 562] width 143 height 26
type input "ON TRUCK"
click at [619, 614] on input "text" at bounding box center [664, 627] width 143 height 26
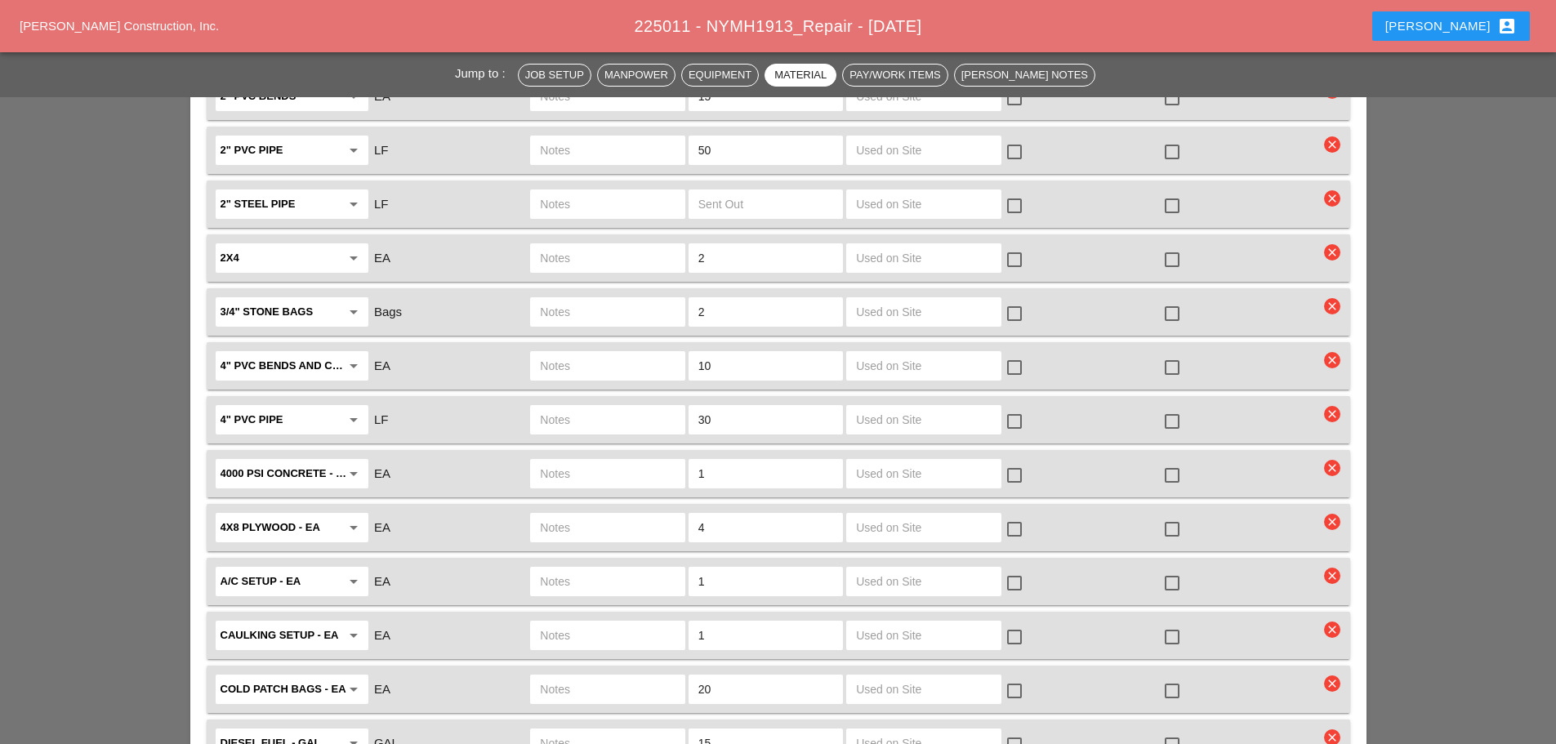
scroll to position [1879, 0]
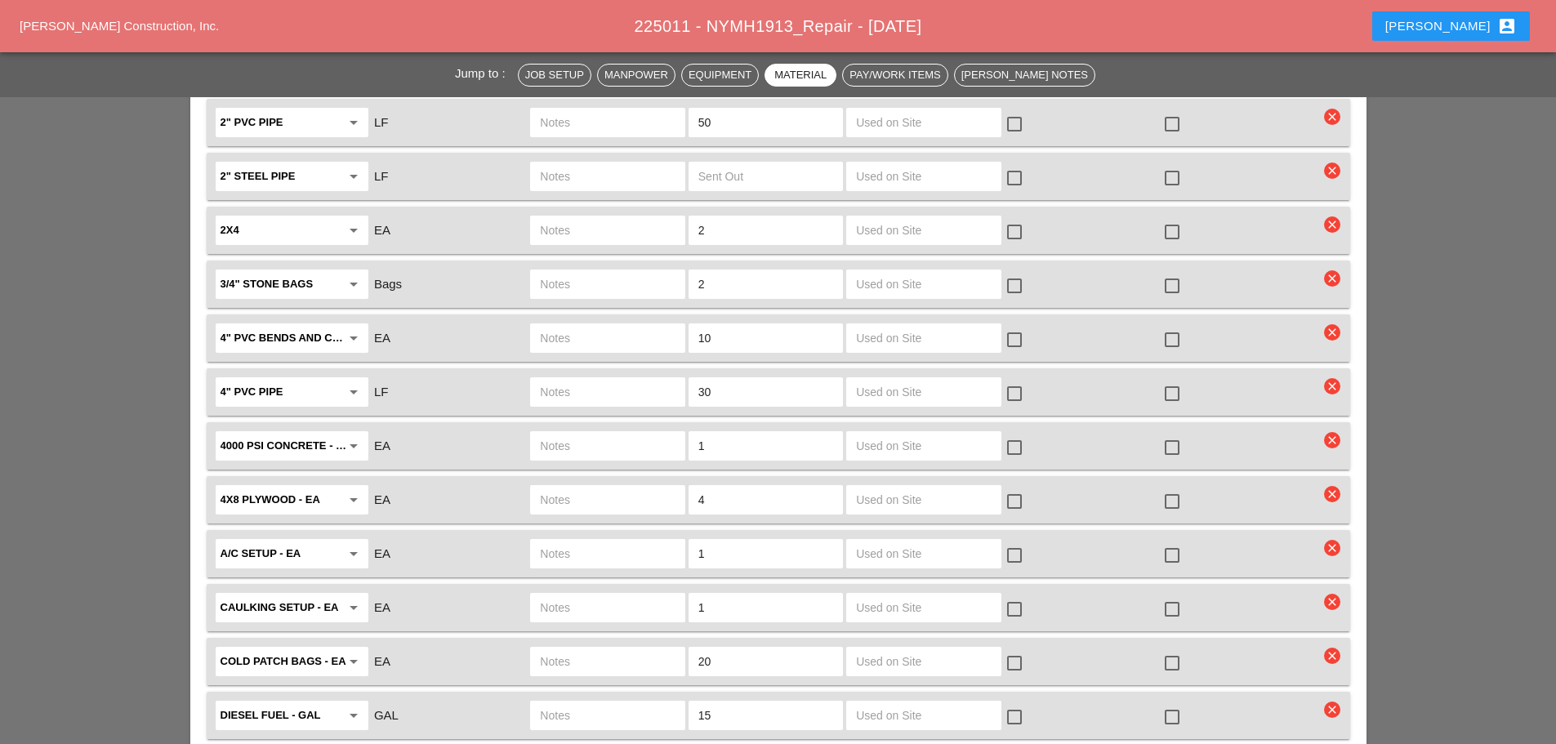
type input "ON TRUCK"
click at [592, 433] on input "text" at bounding box center [607, 446] width 135 height 26
type input "FULL SKID"
click at [1175, 434] on div at bounding box center [1173, 448] width 28 height 28
checkbox input "true"
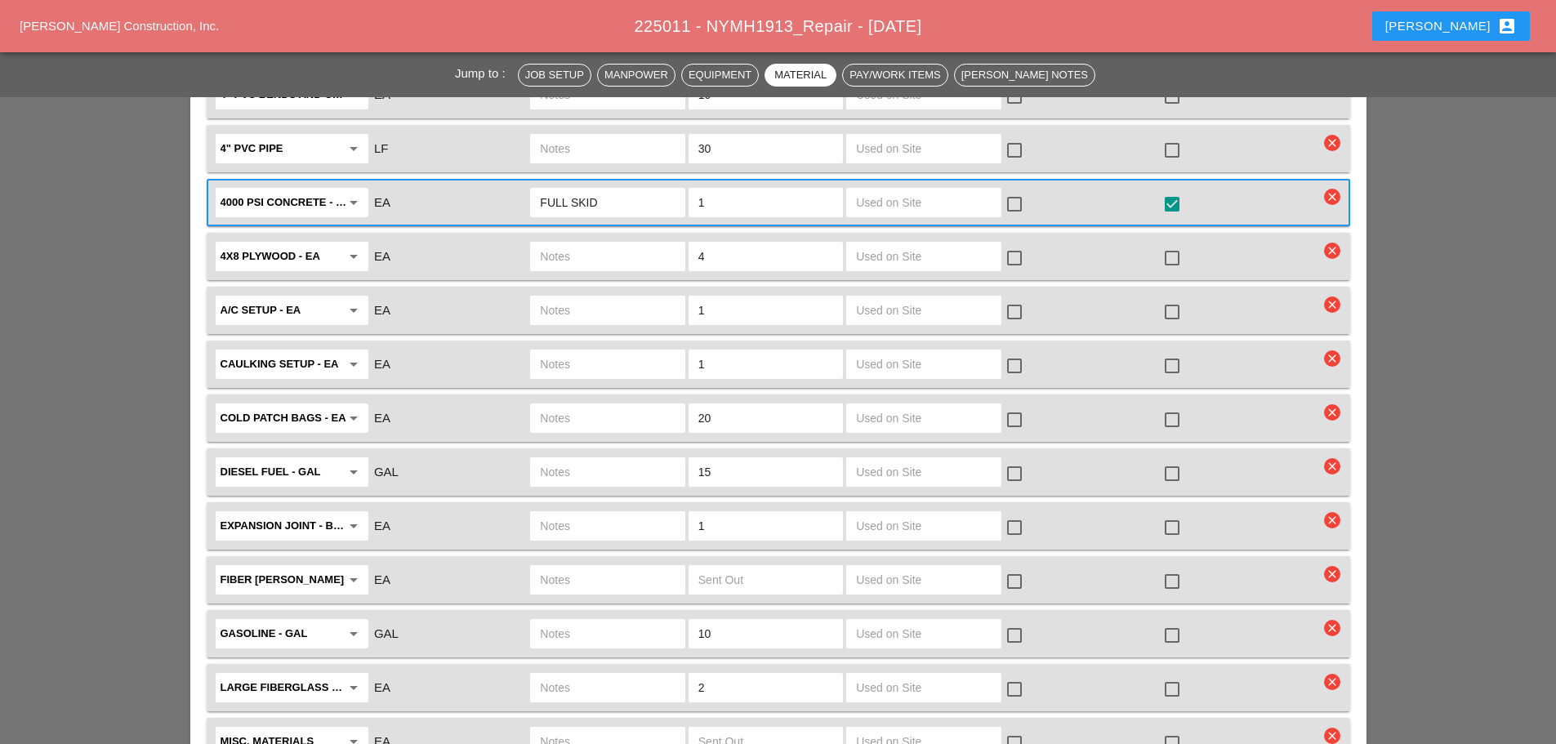
scroll to position [2124, 0]
click at [610, 404] on input "text" at bounding box center [607, 417] width 135 height 26
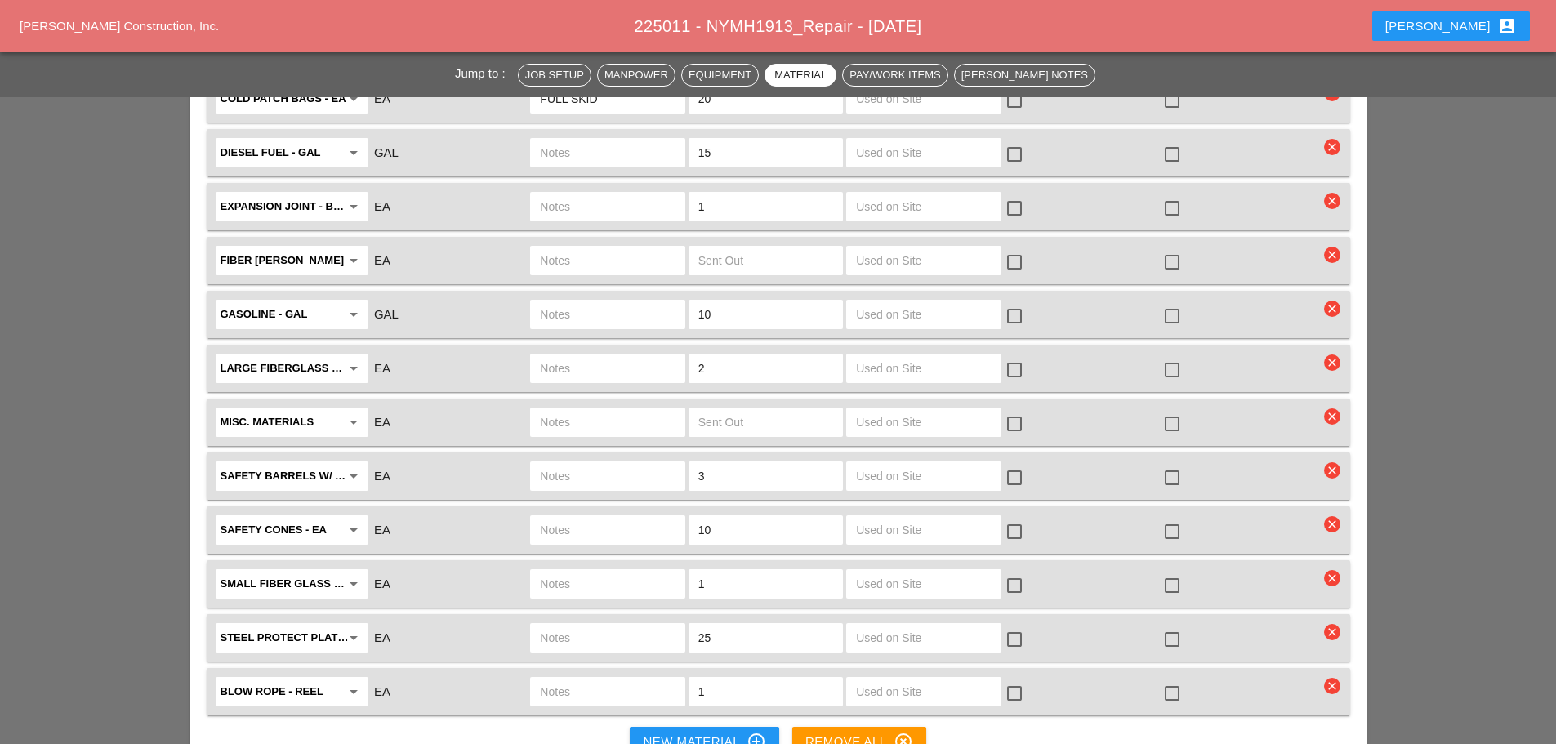
scroll to position [2451, 0]
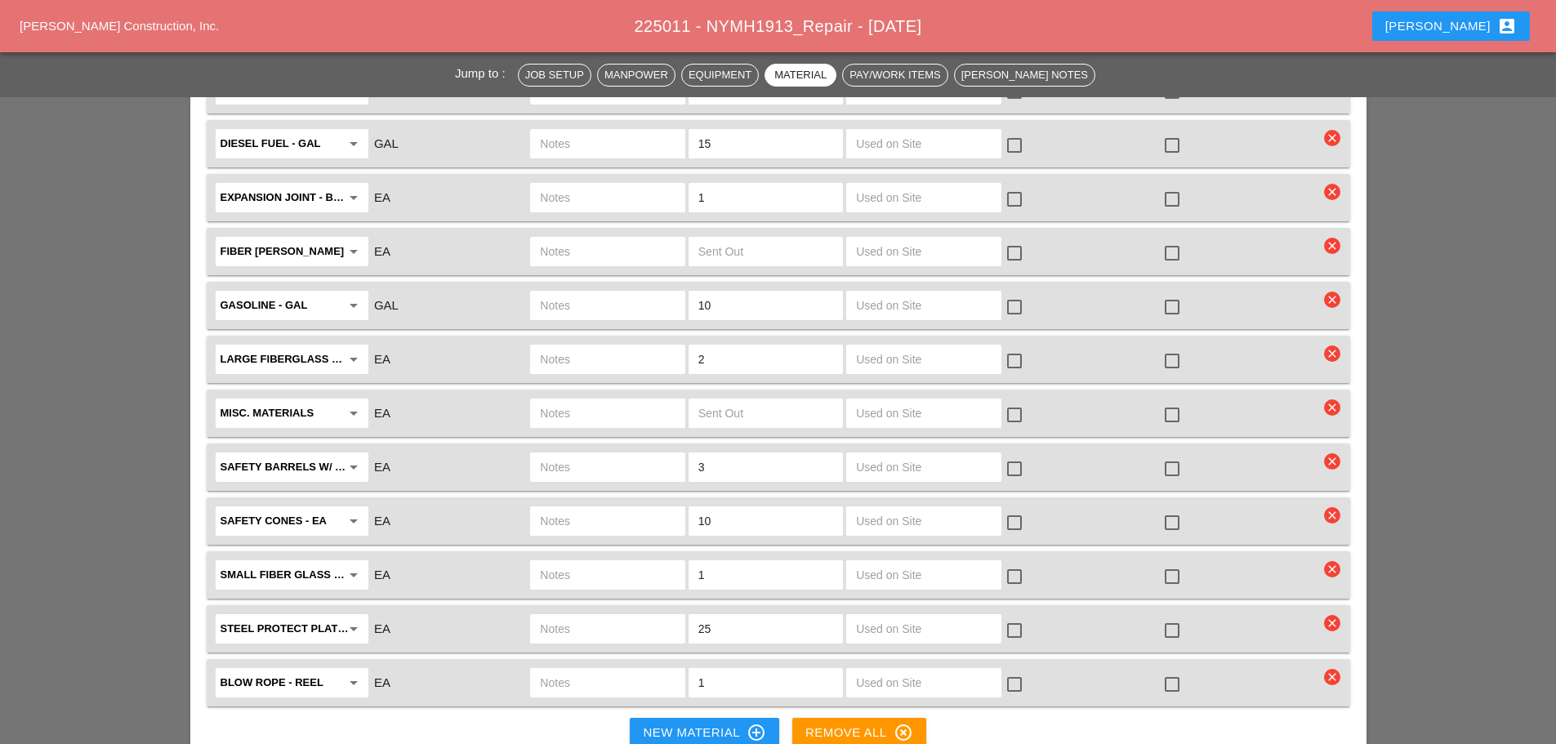
type input "FULL SKID"
drag, startPoint x: 651, startPoint y: 690, endPoint x: 219, endPoint y: 659, distance: 433.3
click at [652, 723] on div "New Material control_point" at bounding box center [704, 733] width 123 height 20
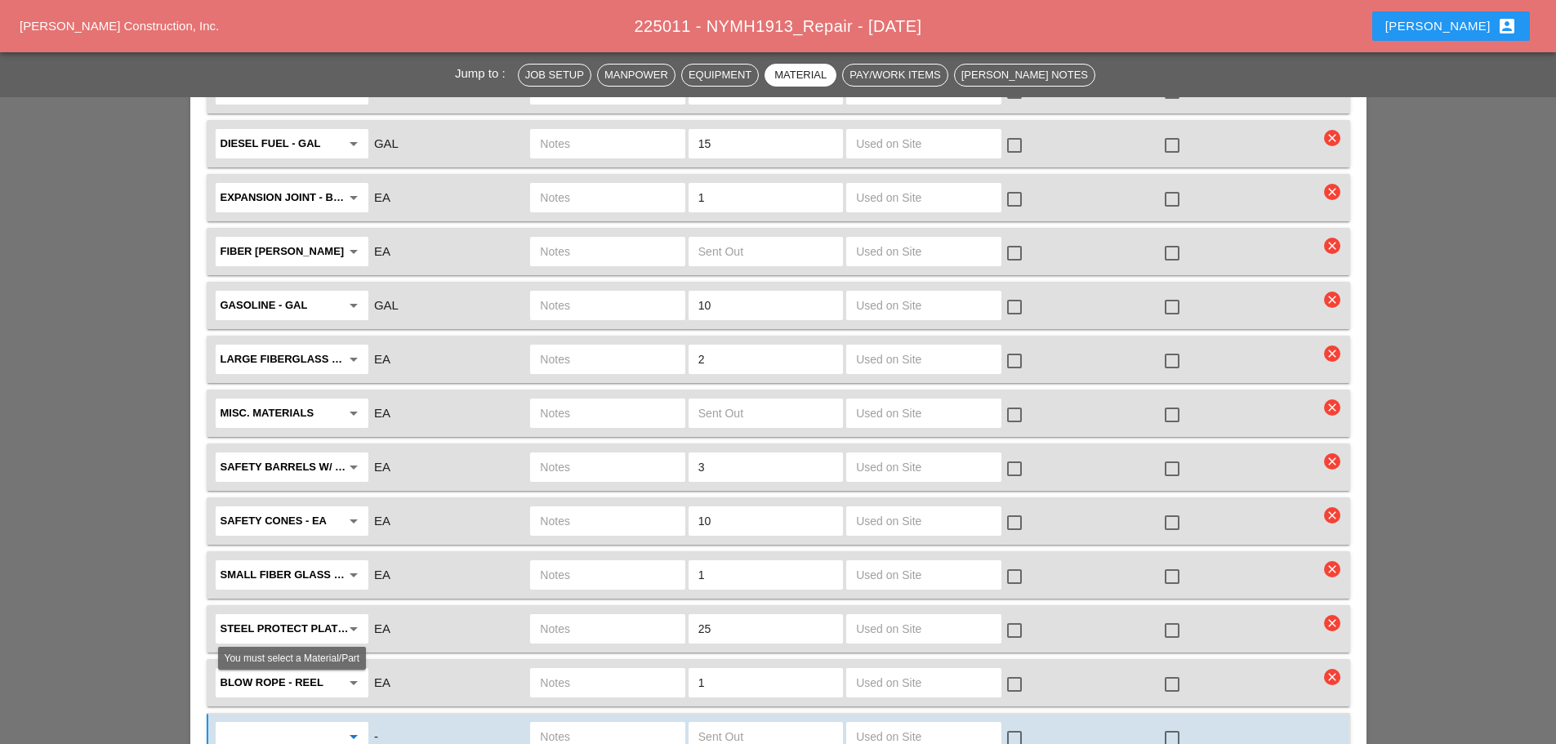
click at [229, 724] on input "text" at bounding box center [281, 737] width 120 height 26
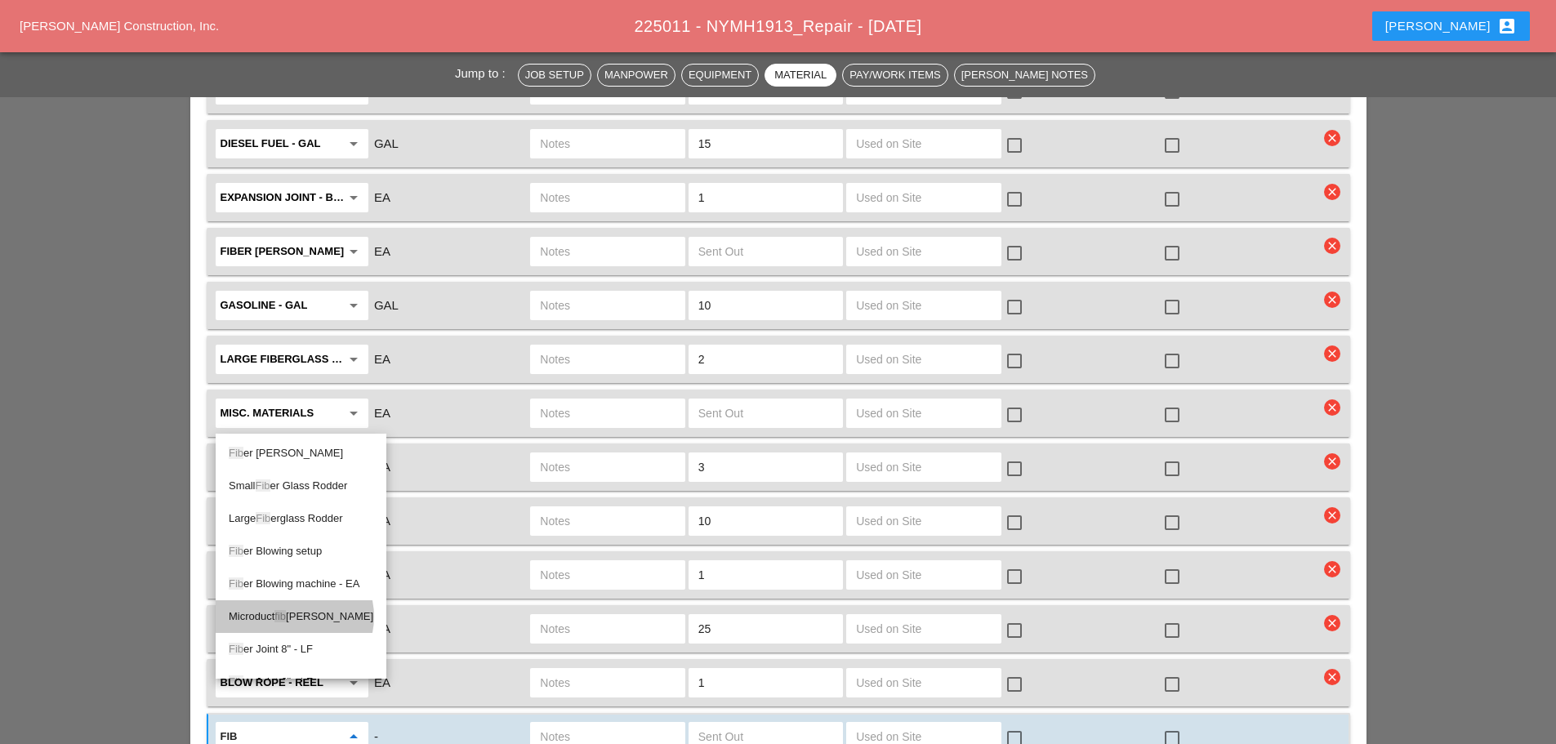
click at [271, 612] on div "Microduct fib er - LF" at bounding box center [301, 617] width 145 height 20
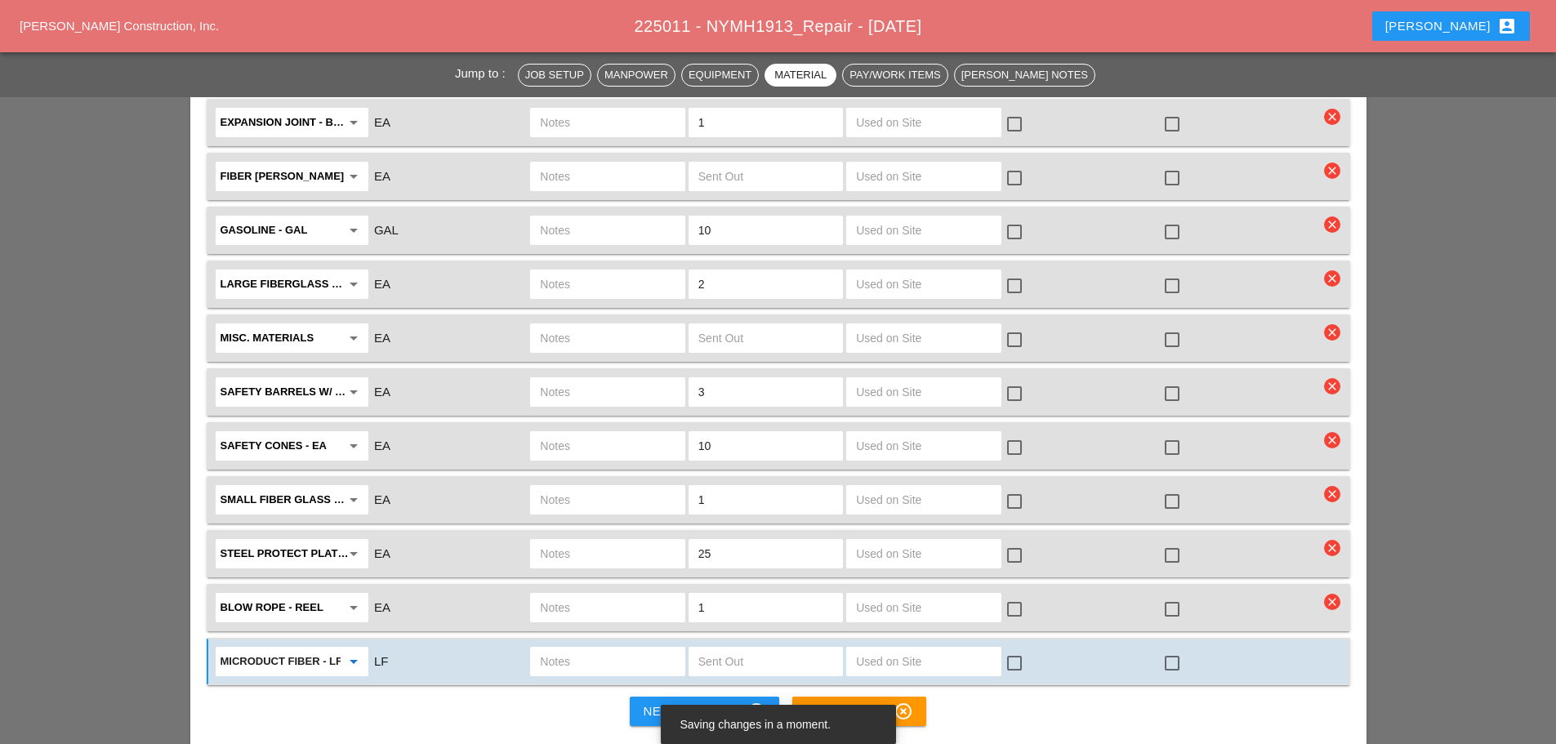
scroll to position [2615, 0]
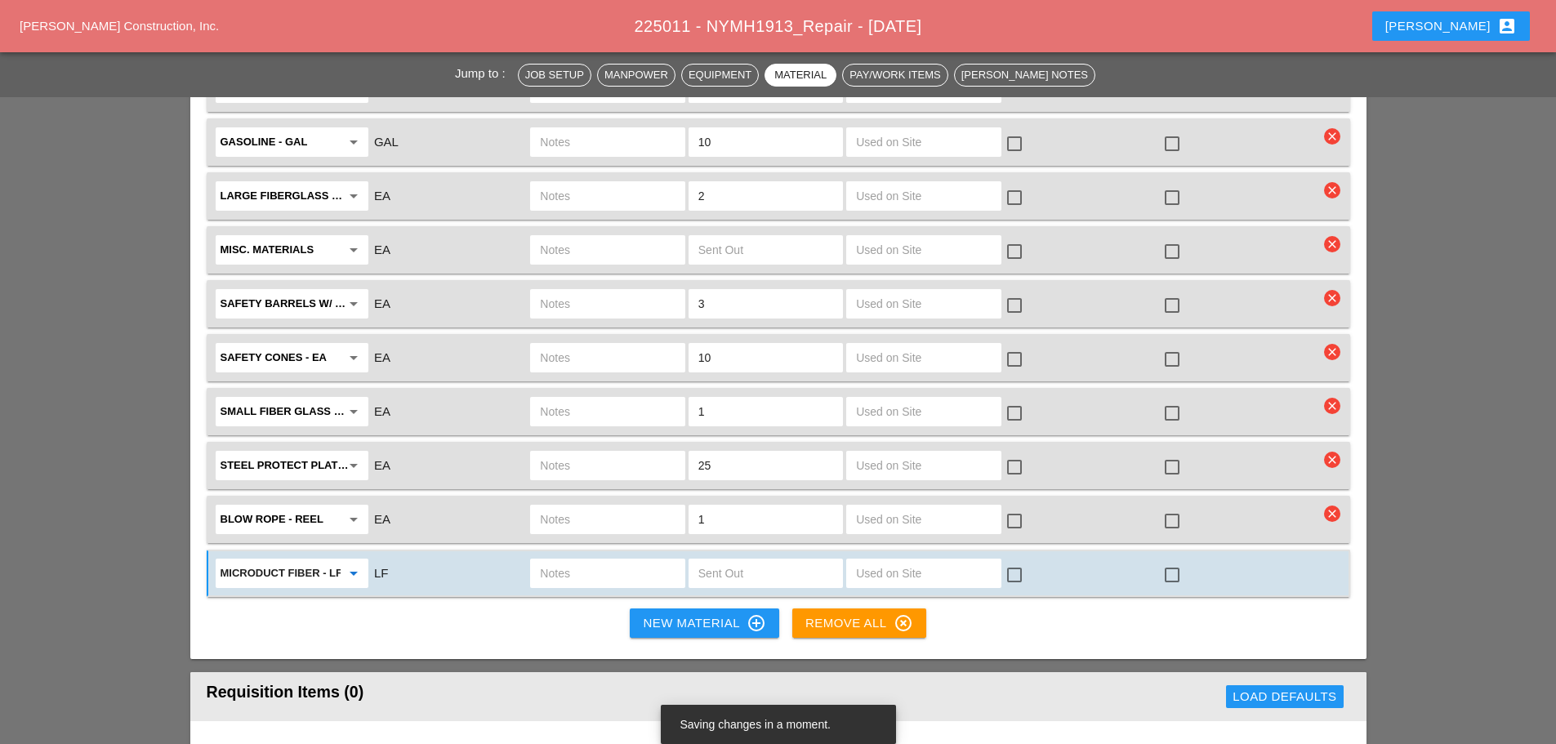
type input "Microduct fiber - LF"
click at [652, 614] on div "New Material control_point" at bounding box center [704, 624] width 123 height 20
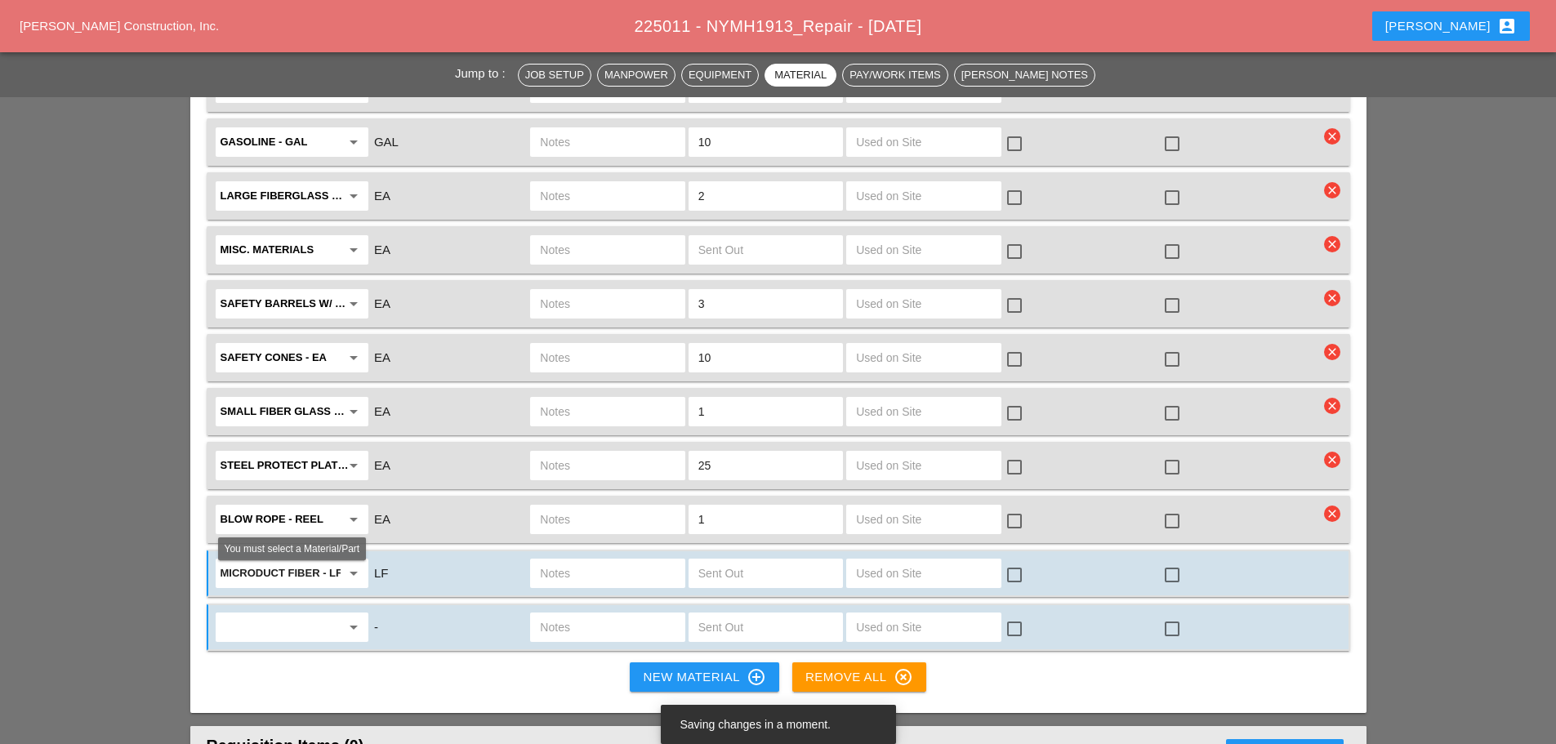
click at [270, 614] on input "text" at bounding box center [281, 627] width 120 height 26
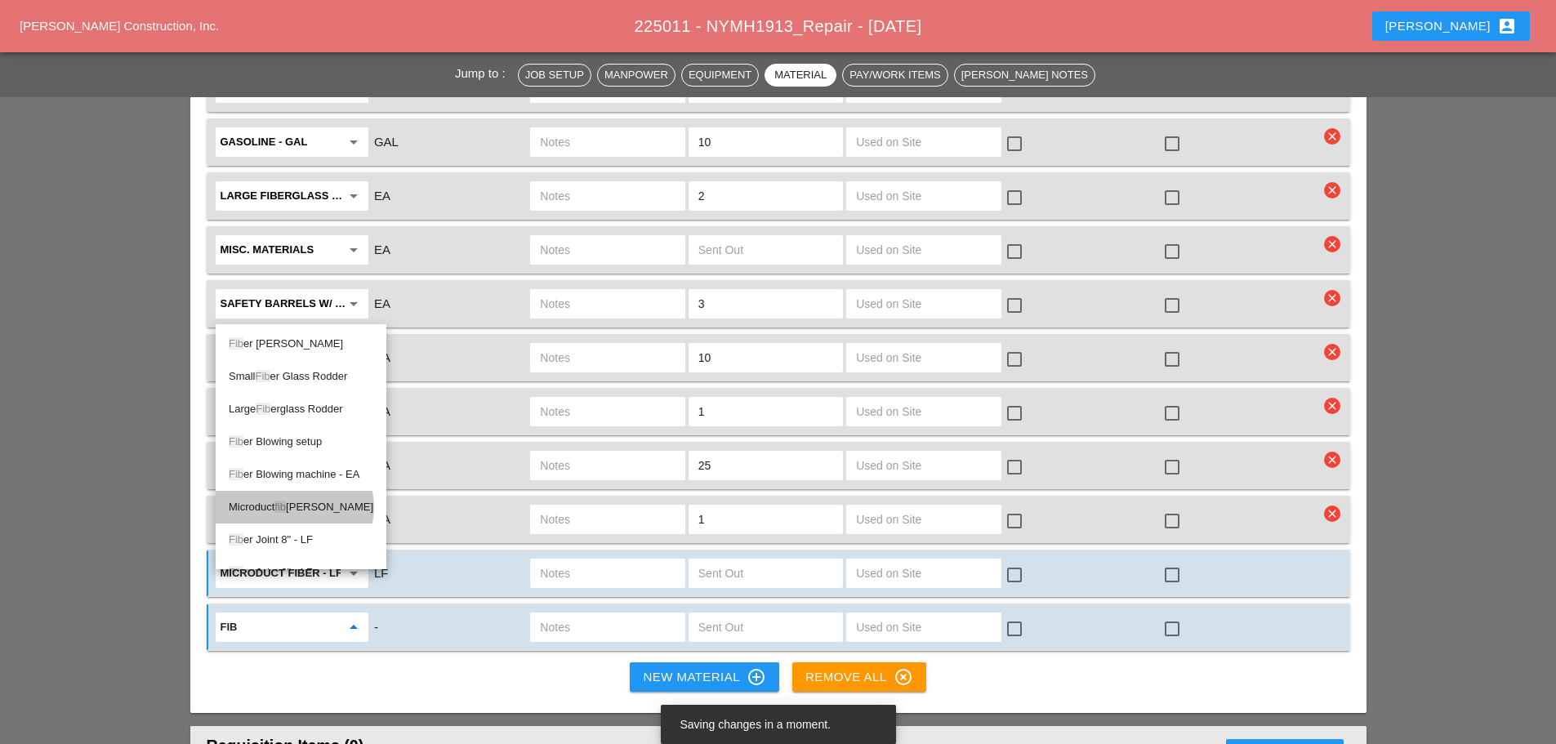
click at [310, 507] on div "Microduct fib er - LF" at bounding box center [301, 508] width 145 height 20
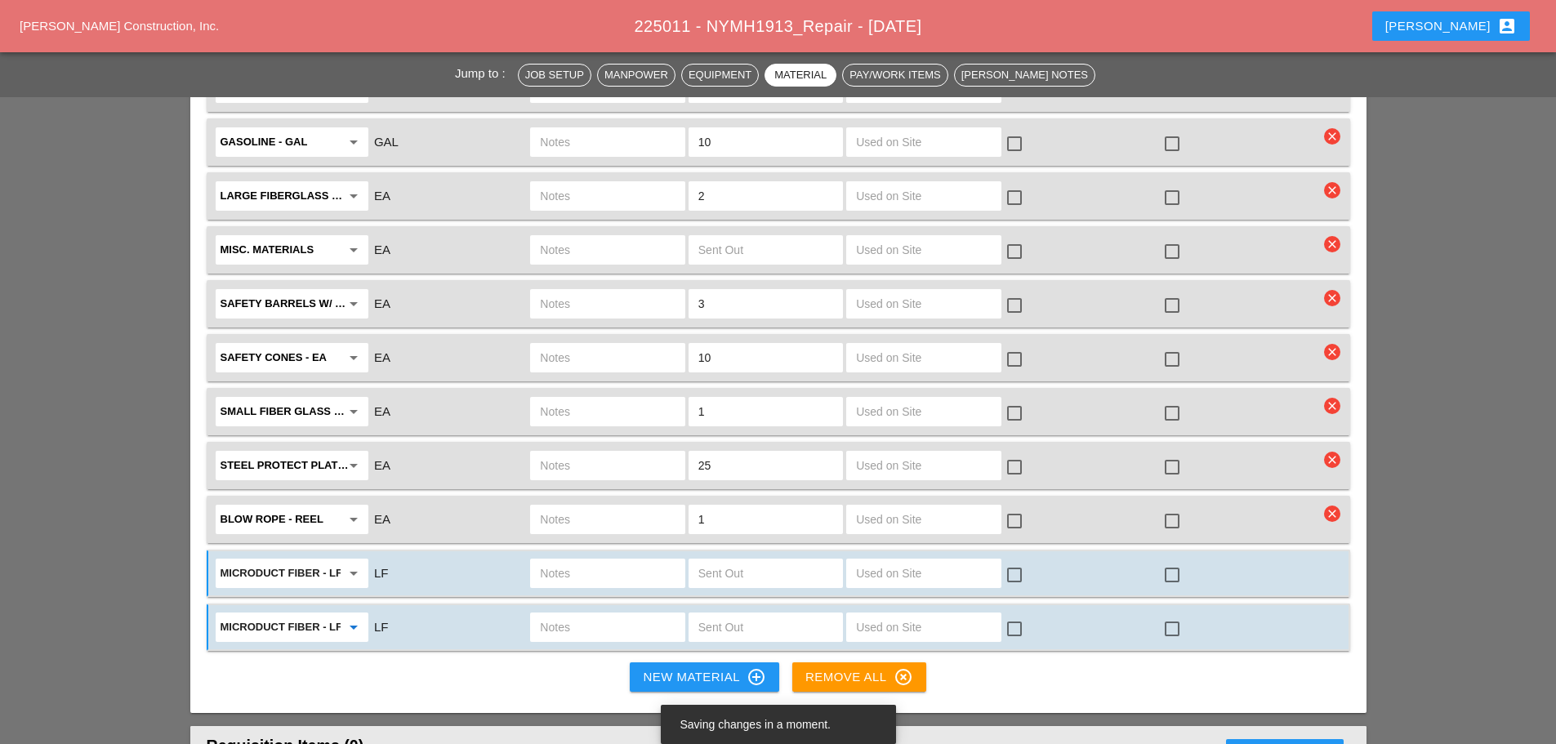
type input "Microduct fiber - LF"
drag, startPoint x: 649, startPoint y: 641, endPoint x: 322, endPoint y: 599, distance: 329.6
click at [650, 668] on div "New Material control_point" at bounding box center [704, 678] width 123 height 20
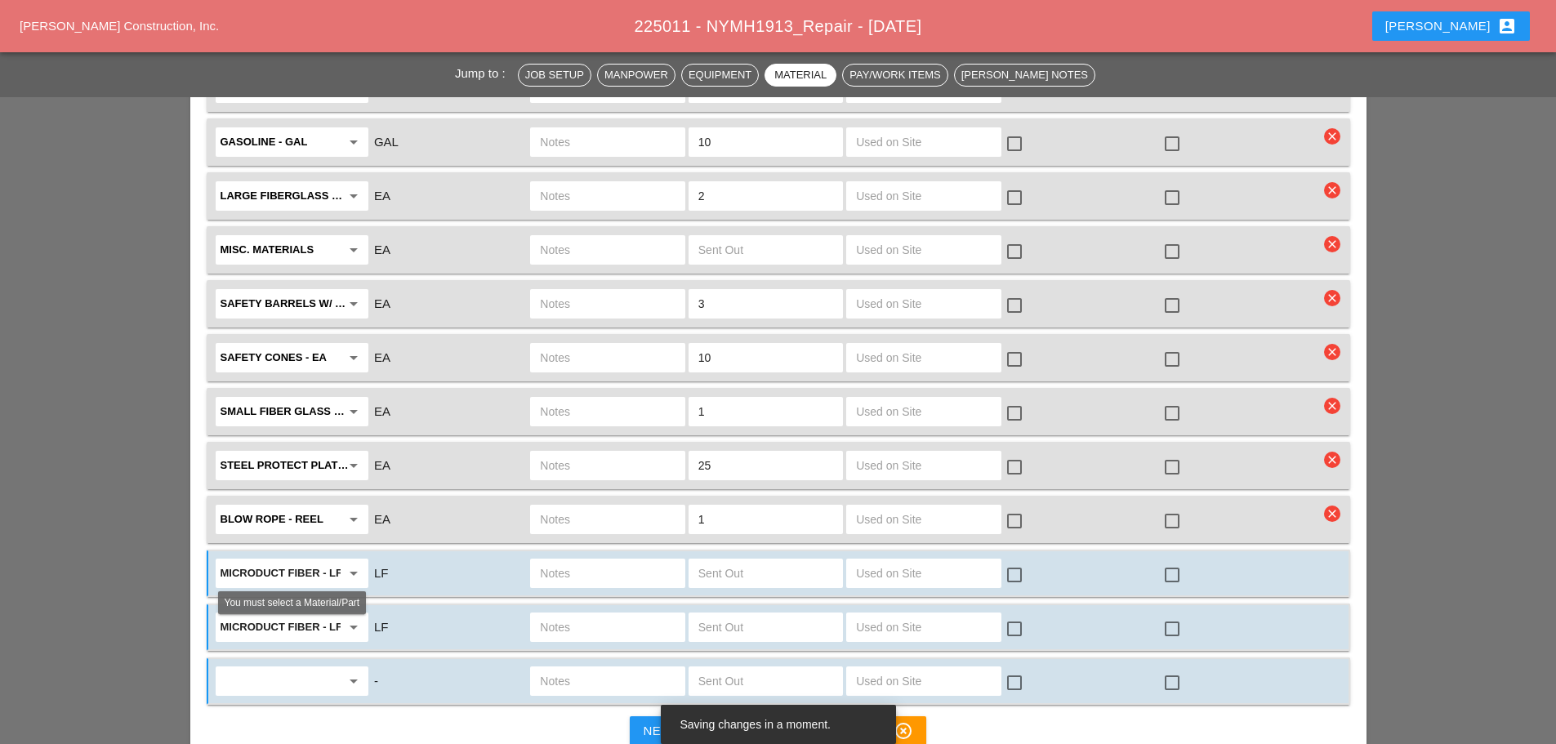
click at [279, 667] on div "arrow_drop_down" at bounding box center [292, 681] width 153 height 29
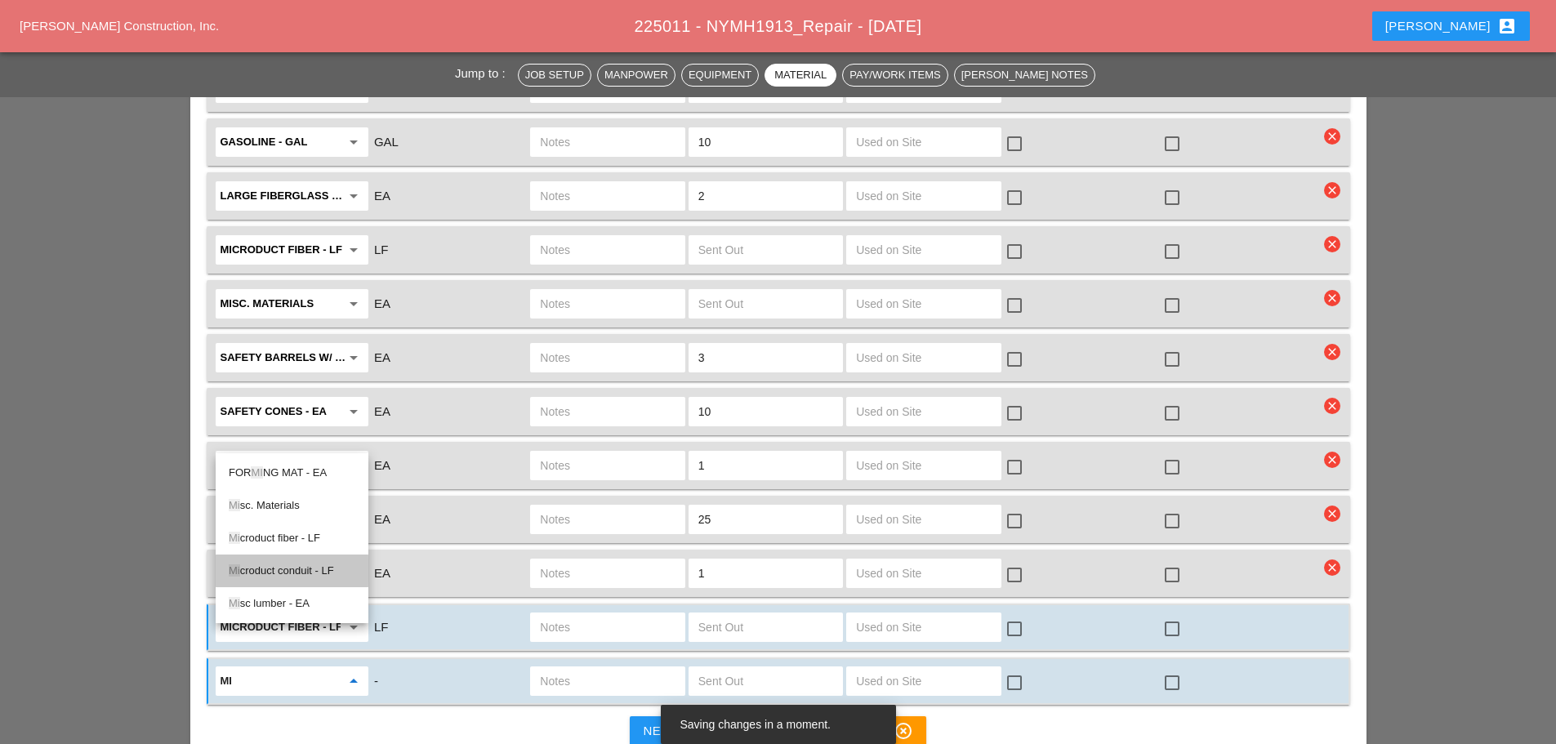
click at [312, 574] on div "Mi croduct conduit - LF" at bounding box center [292, 571] width 127 height 20
type input "Microduct conduit - LF"
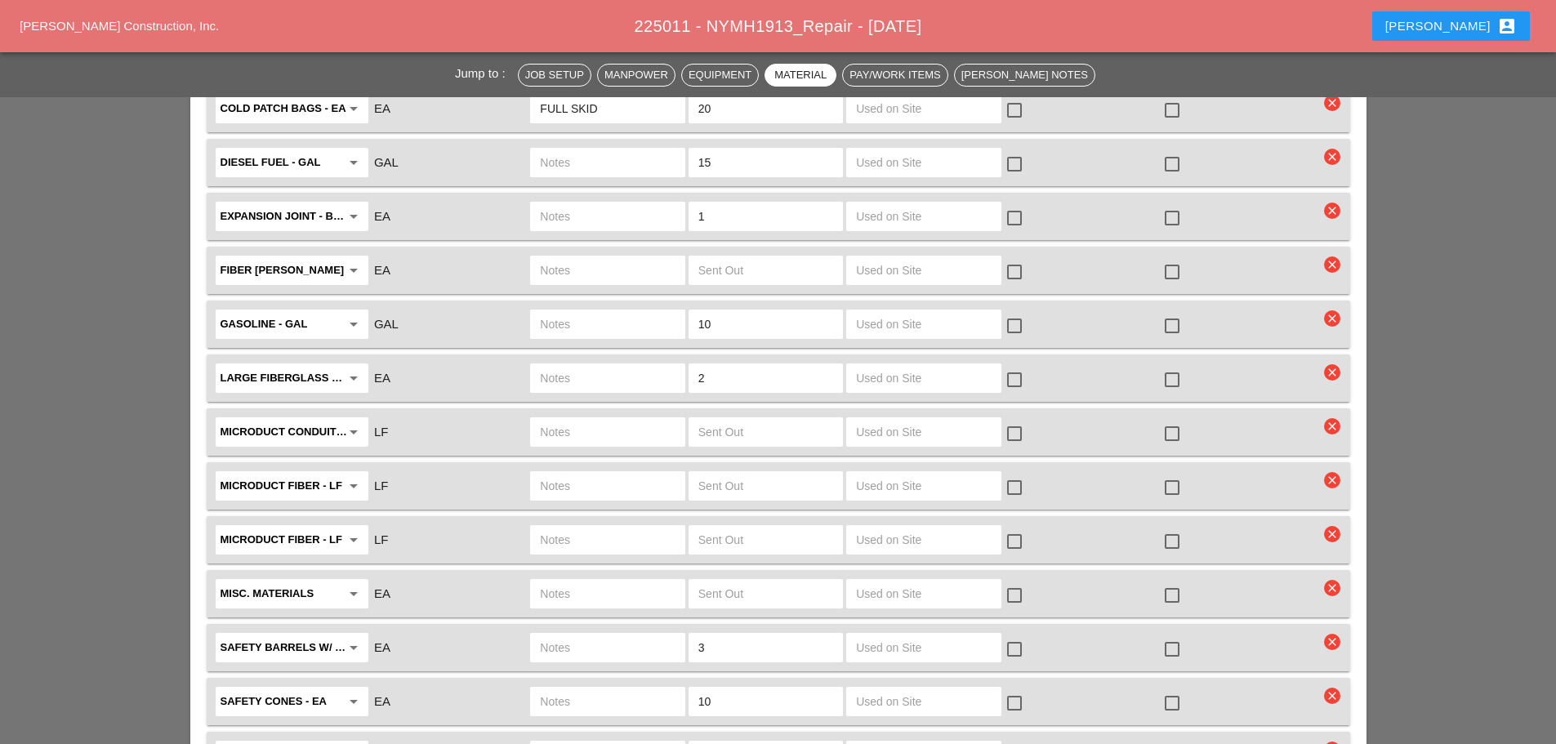
scroll to position [2451, 0]
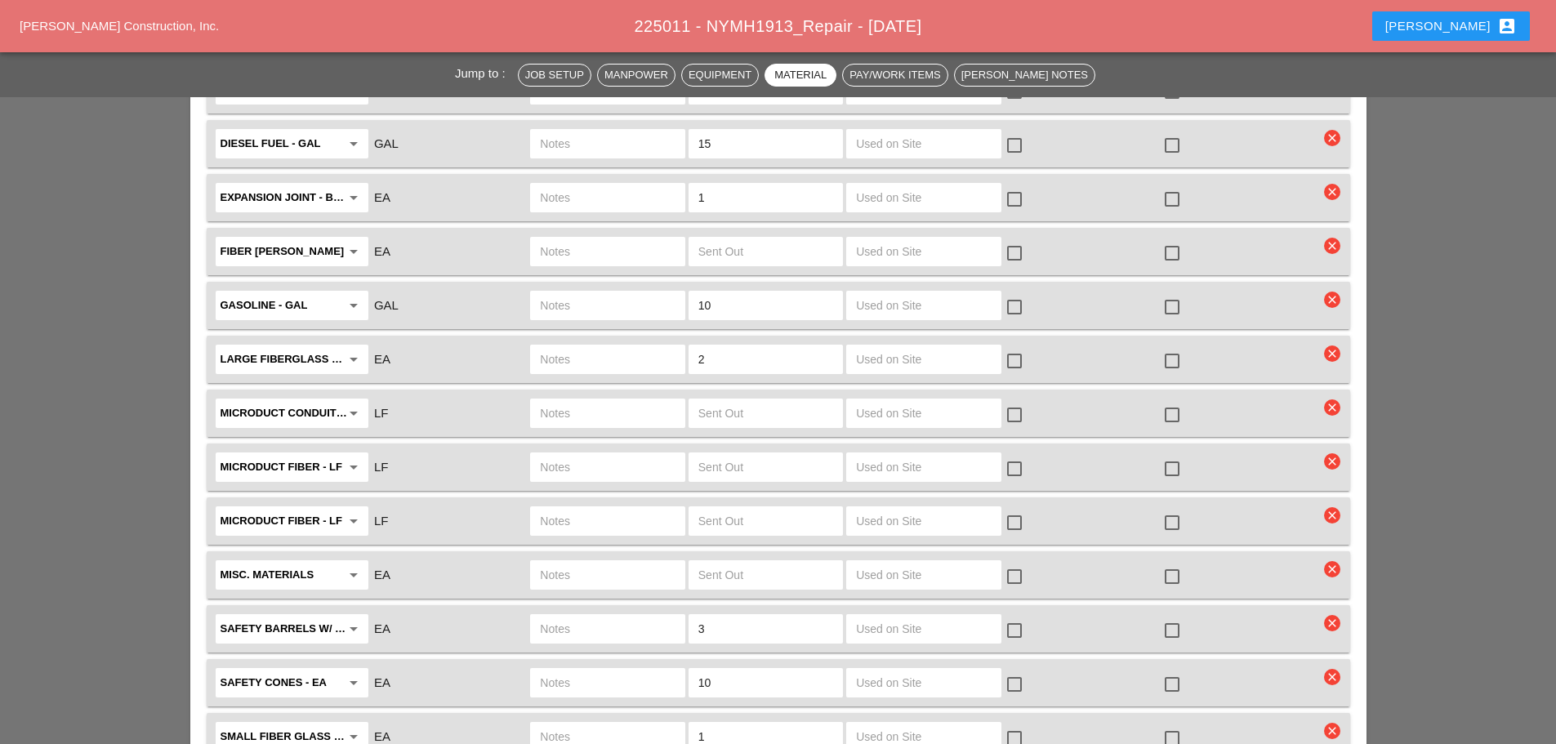
click at [570, 400] on input "text" at bounding box center [607, 413] width 135 height 26
type input "100 7 TUBE MICRO CHECK SHANDY"
click at [712, 400] on input "text" at bounding box center [766, 413] width 135 height 26
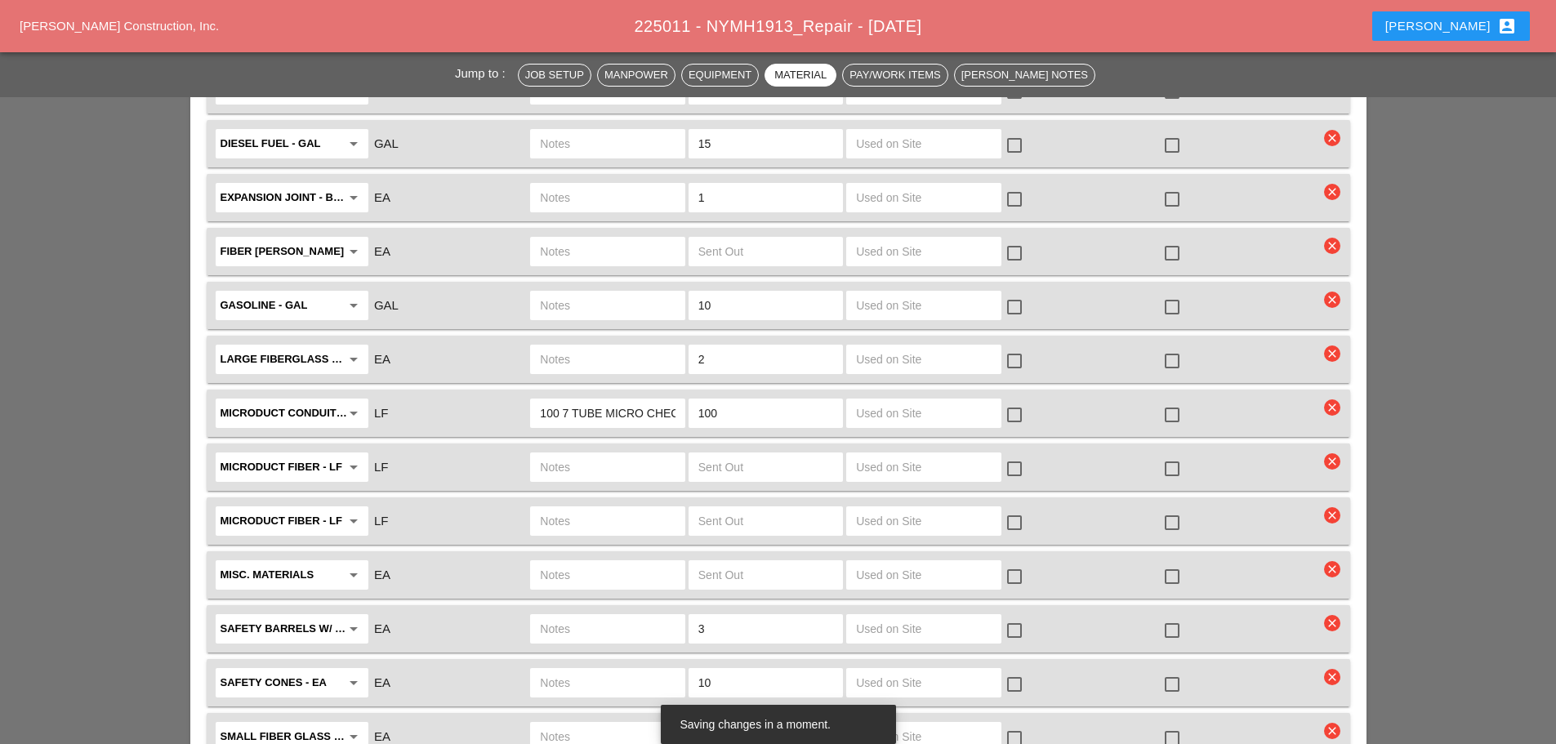
type input "100"
click at [1177, 401] on div at bounding box center [1173, 415] width 28 height 28
checkbox input "true"
click at [603, 454] on input "text" at bounding box center [607, 467] width 135 height 26
type input "96 CT"
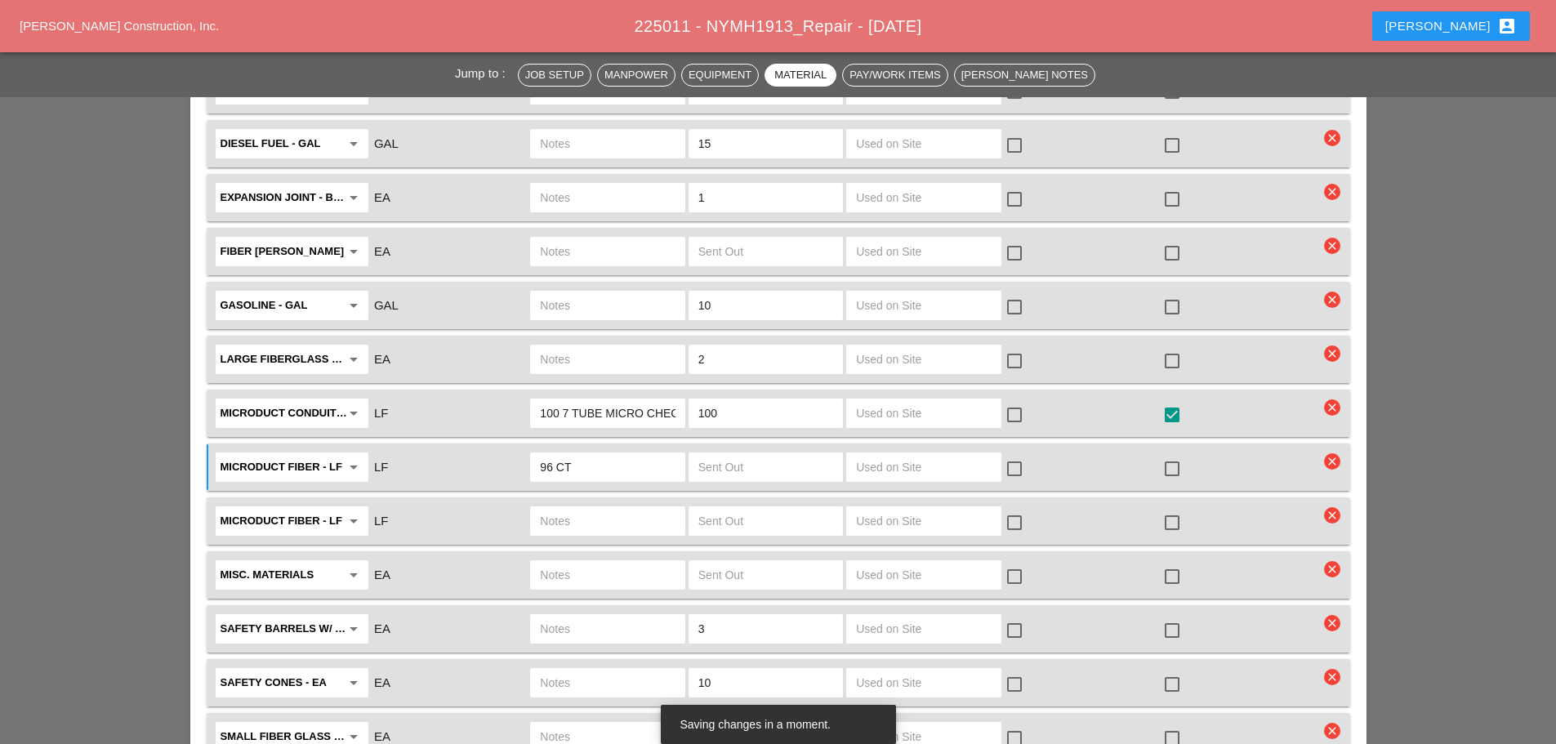
click at [720, 454] on input "text" at bounding box center [766, 467] width 135 height 26
type input "1"
click at [619, 498] on div "Microduct fiber - LF arrow_drop_down LF check_box_outline_blank check_box_outli…" at bounding box center [779, 521] width 1144 height 47
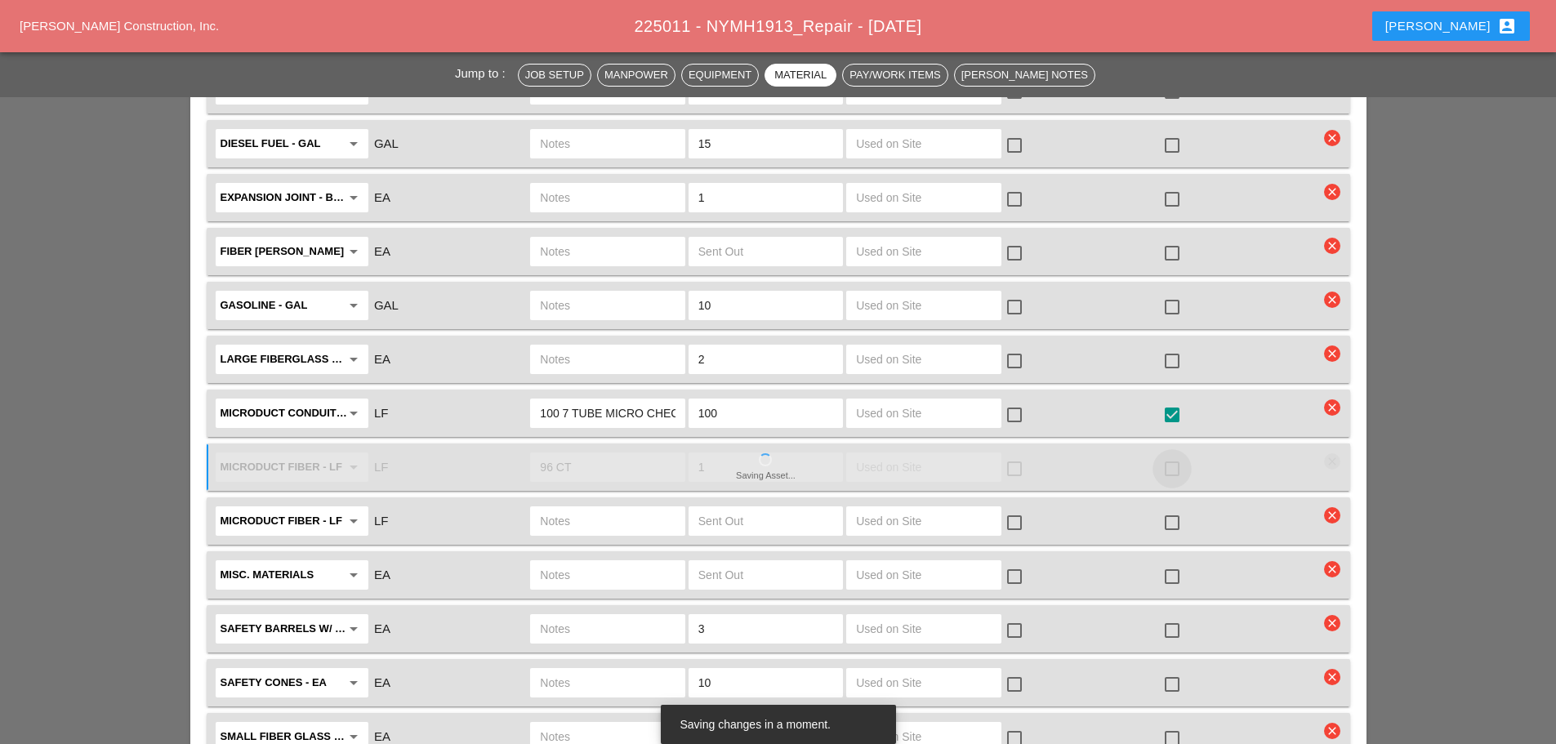
click at [1175, 455] on div at bounding box center [1173, 469] width 28 height 28
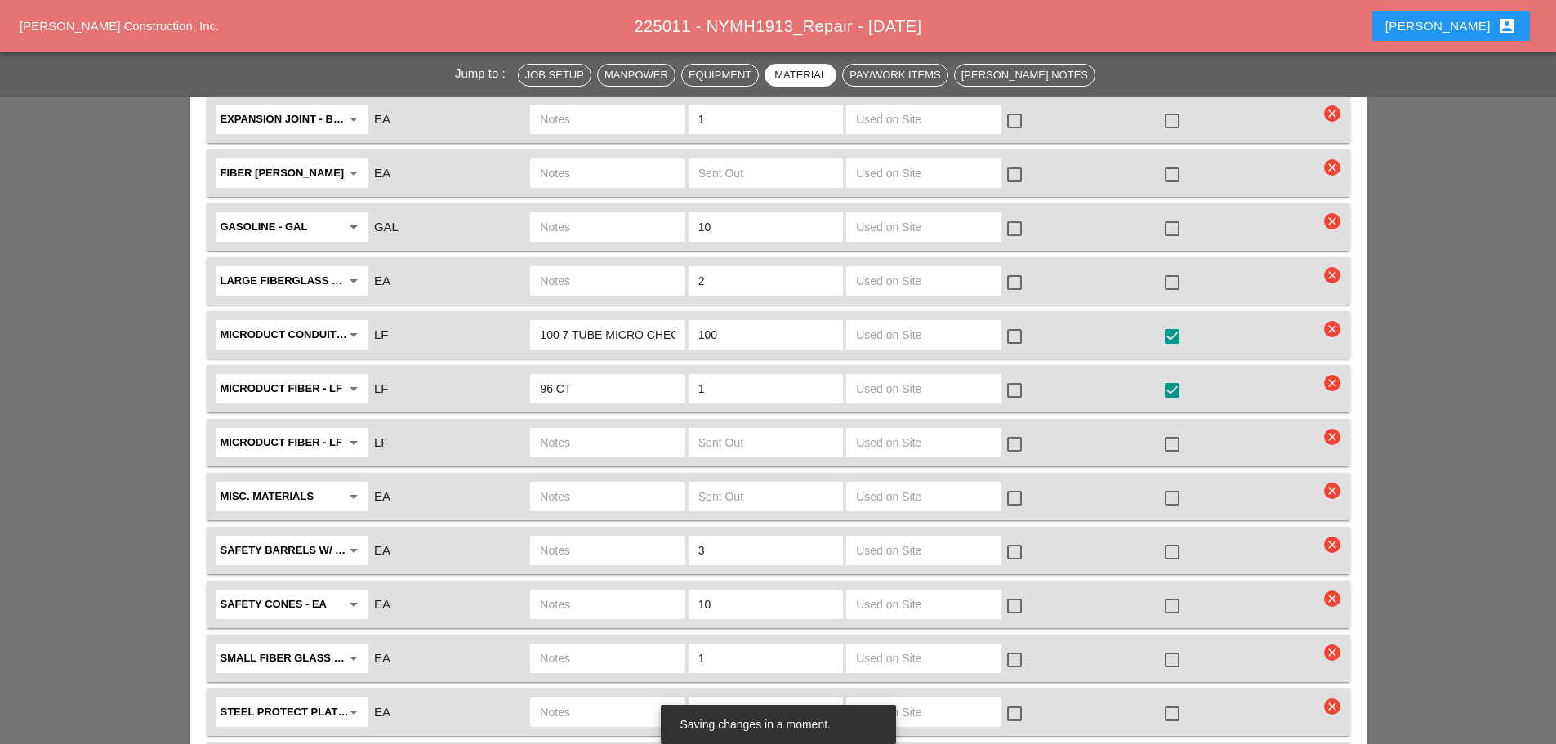
scroll to position [2533, 0]
click at [1172, 373] on div at bounding box center [1173, 387] width 28 height 28
checkbox input "false"
click at [1170, 266] on div at bounding box center [1173, 280] width 28 height 28
checkbox input "true"
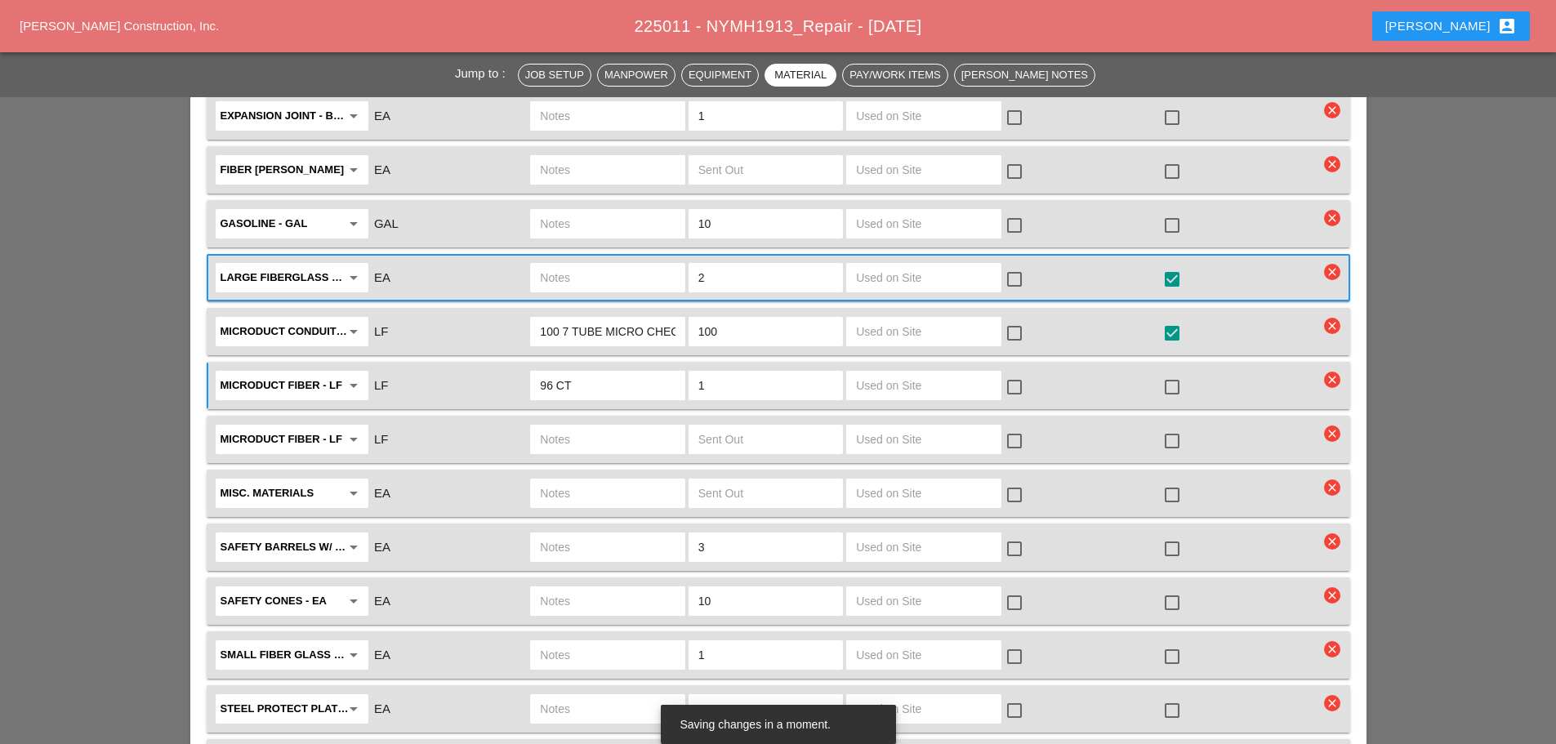
click at [1172, 319] on div at bounding box center [1173, 333] width 28 height 28
click at [1164, 319] on div at bounding box center [1173, 333] width 28 height 28
checkbox input "true"
click at [1175, 373] on div at bounding box center [1173, 387] width 28 height 28
checkbox input "true"
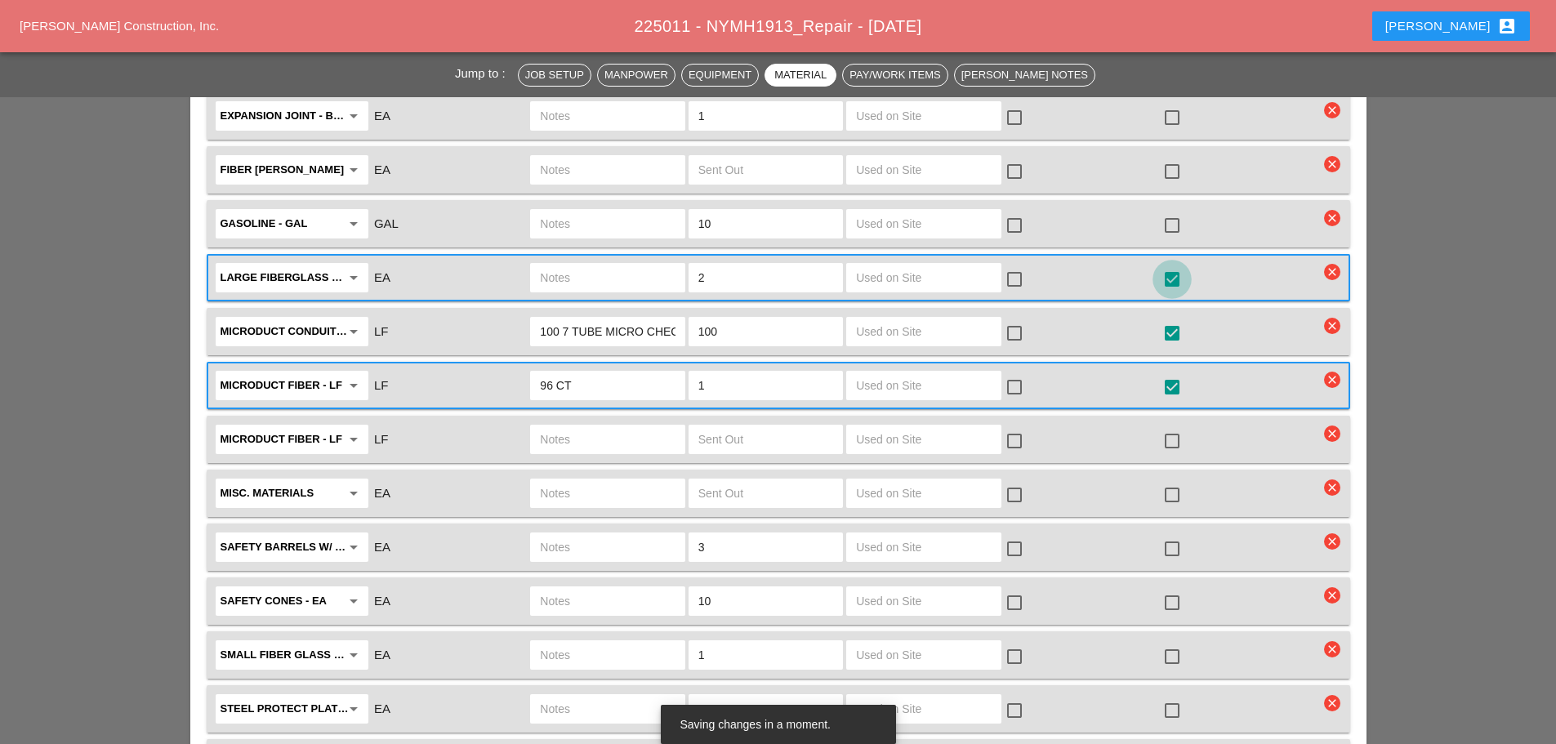
click at [1171, 266] on div at bounding box center [1173, 280] width 28 height 28
checkbox input "false"
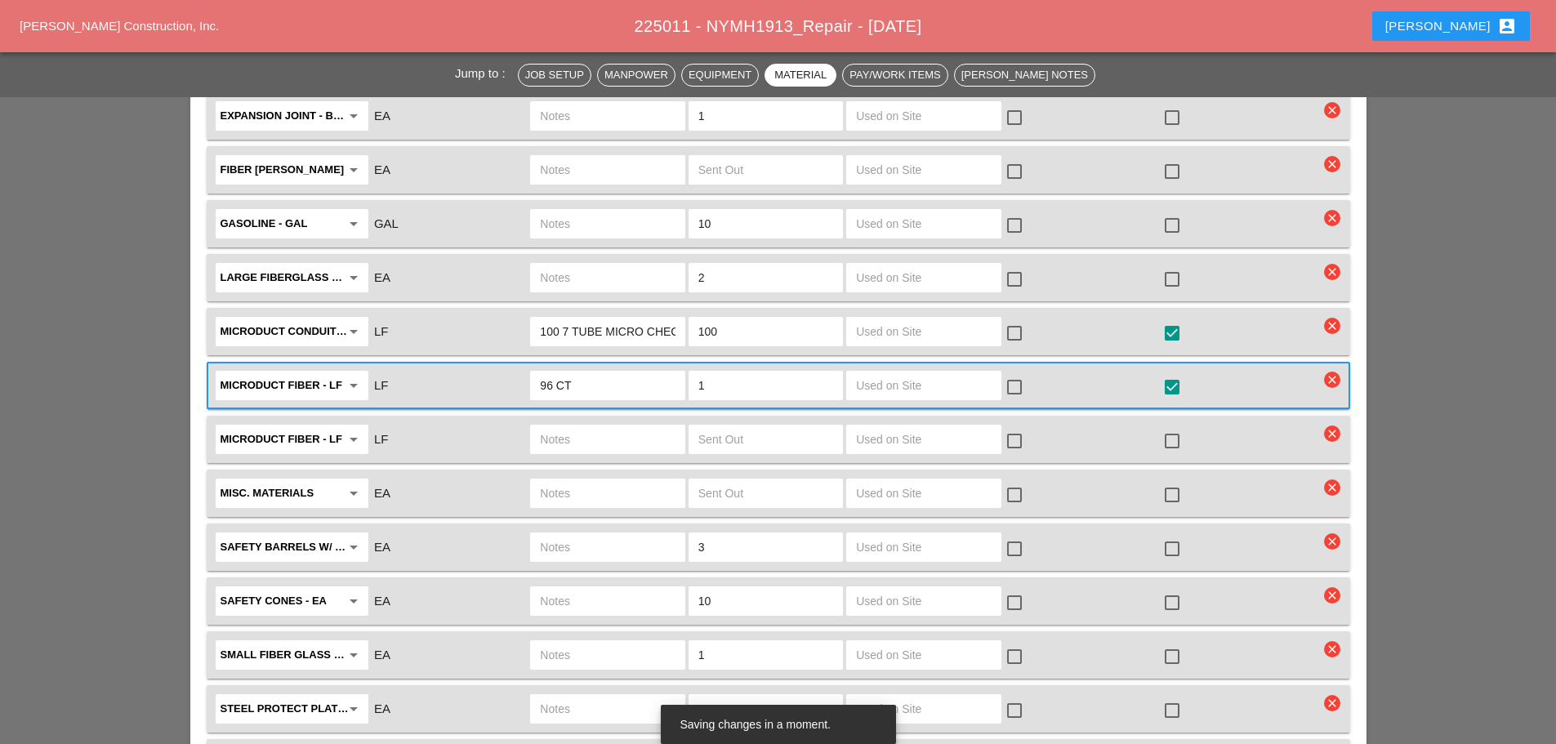
drag, startPoint x: 1047, startPoint y: 485, endPoint x: 797, endPoint y: 511, distance: 251.3
click at [797, 534] on input "3" at bounding box center [766, 547] width 135 height 26
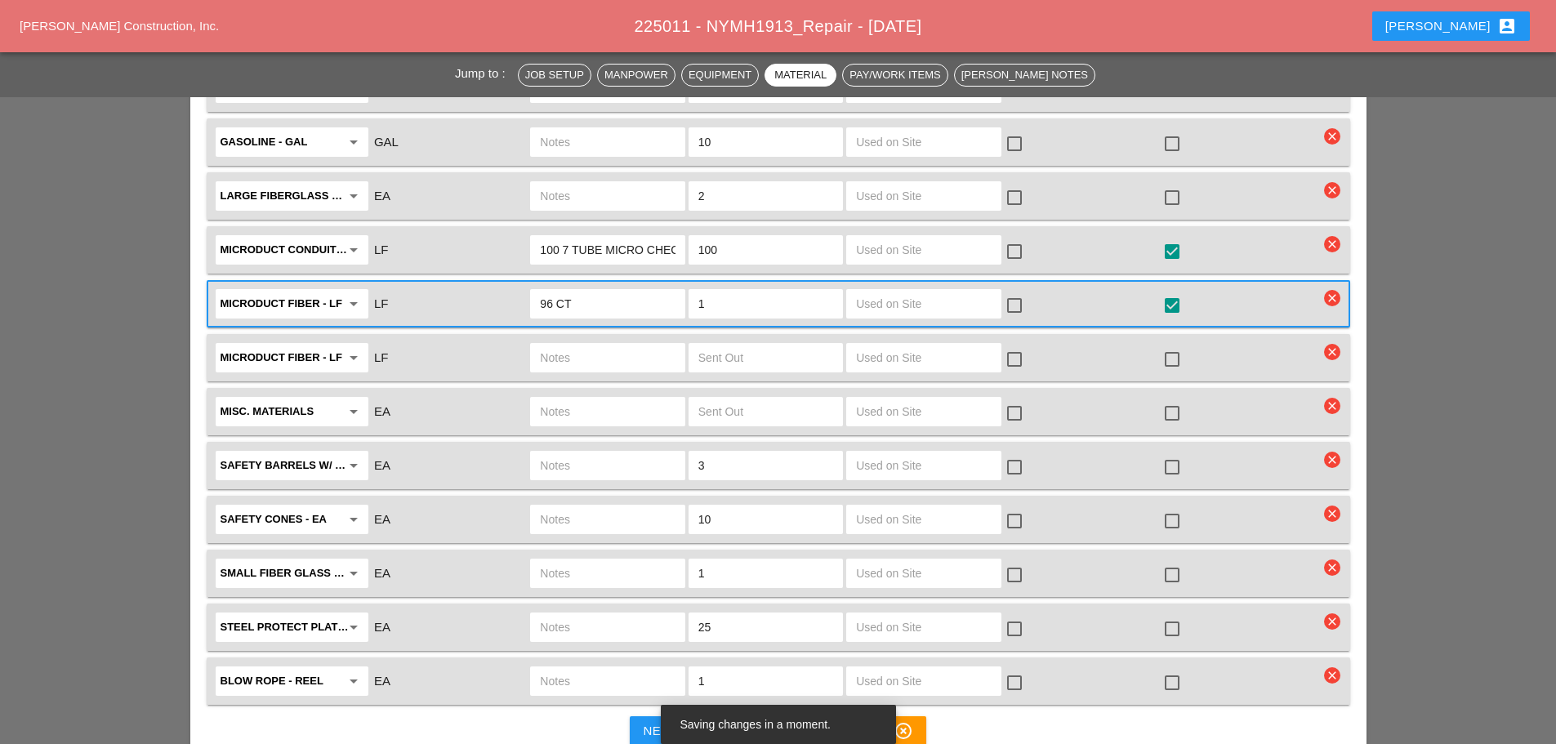
click at [1192, 233] on div "check_box" at bounding box center [1240, 250] width 158 height 34
click at [1186, 242] on div "check_box" at bounding box center [1176, 252] width 26 height 20
click at [1178, 238] on div at bounding box center [1173, 252] width 28 height 28
click at [1171, 238] on div at bounding box center [1173, 252] width 28 height 28
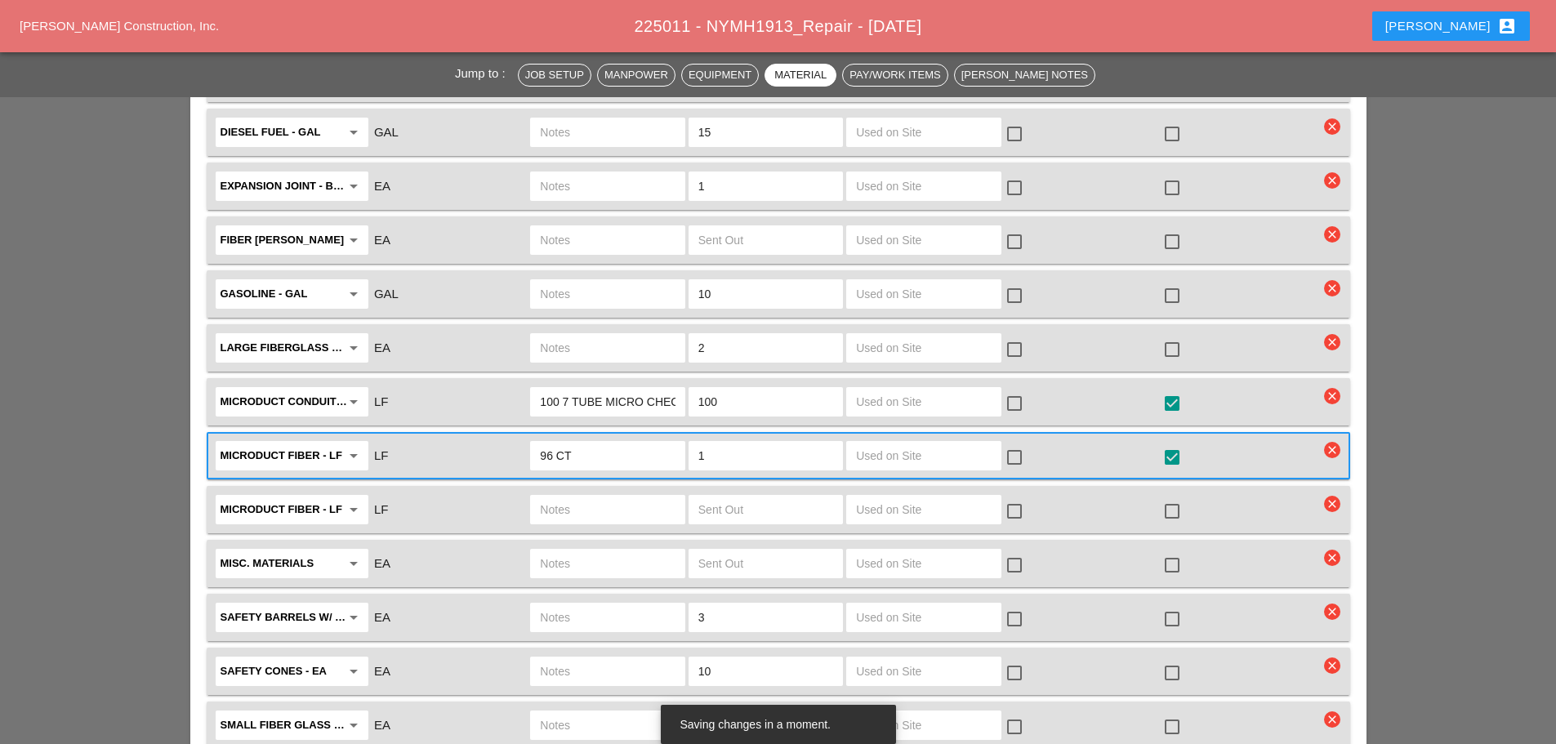
scroll to position [2451, 0]
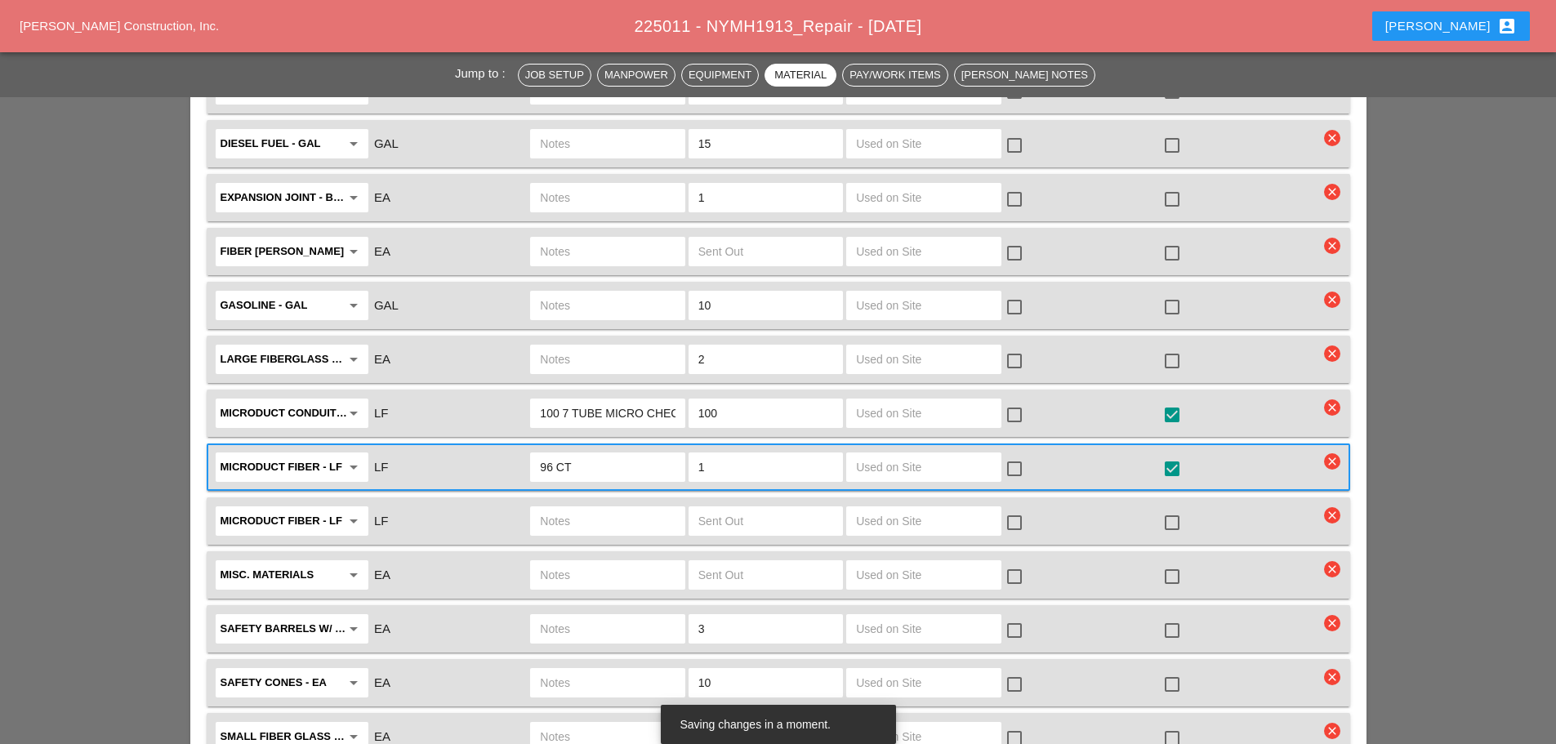
click at [1174, 401] on div at bounding box center [1173, 415] width 28 height 28
checkbox input "false"
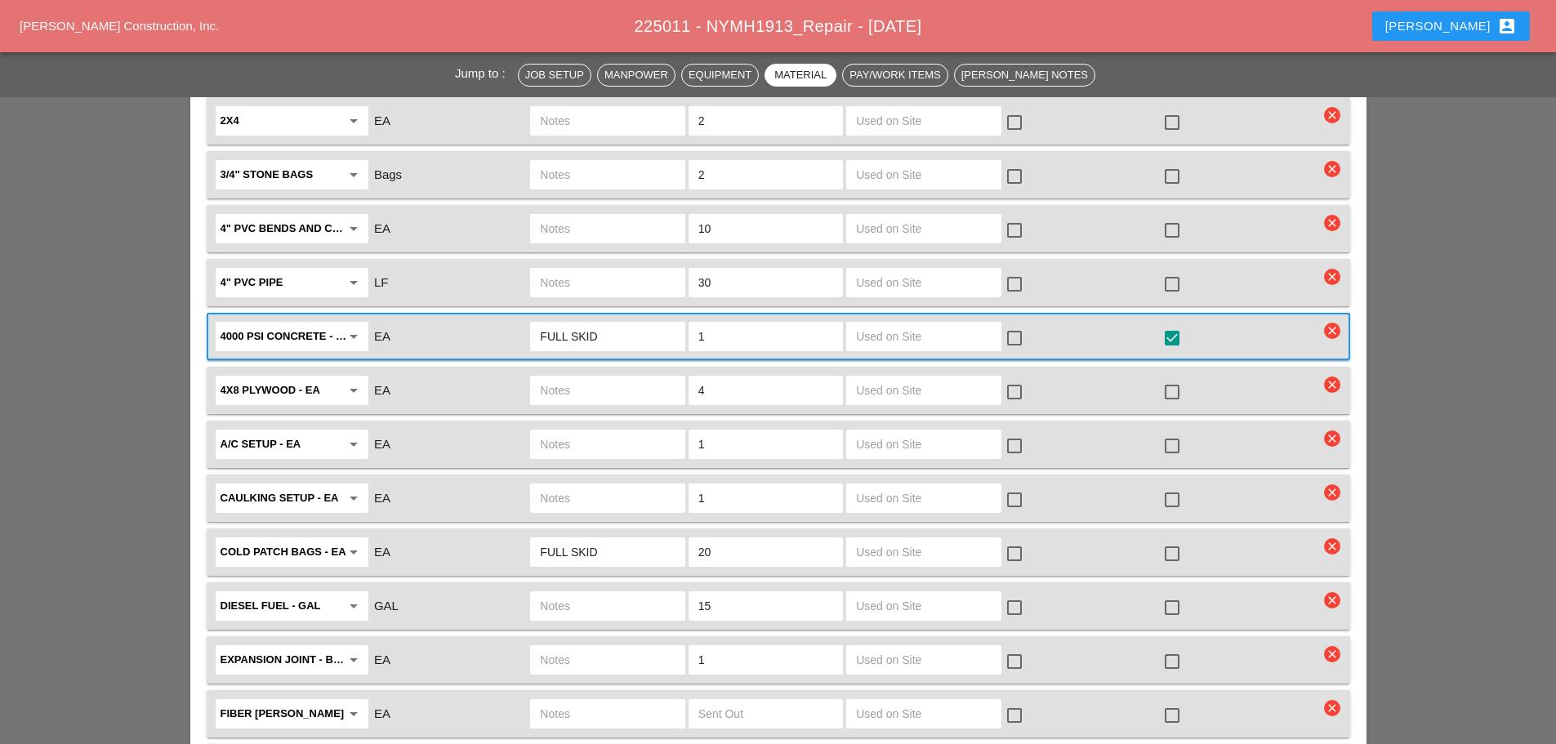
scroll to position [2043, 0]
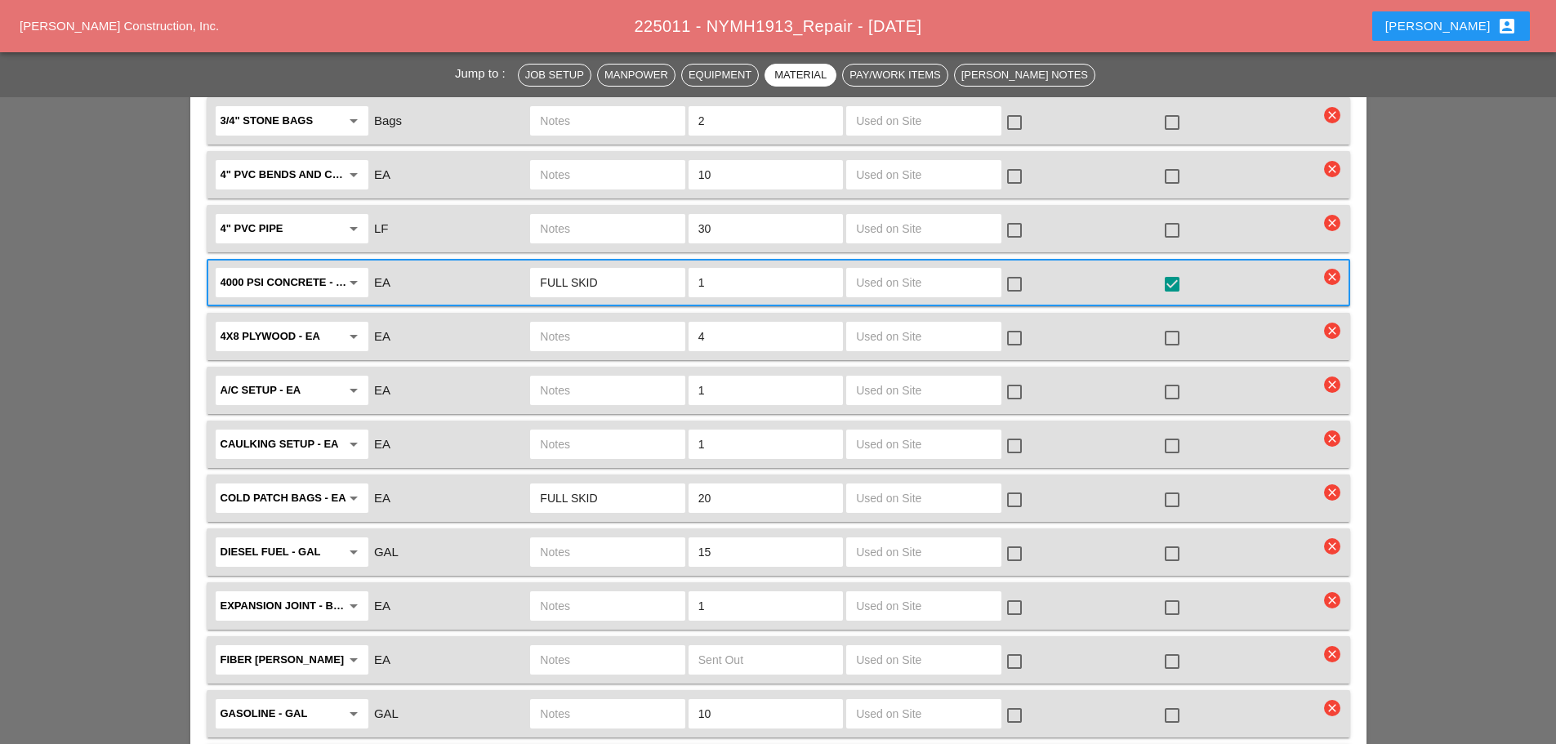
click at [1171, 486] on div at bounding box center [1173, 500] width 28 height 28
checkbox input "true"
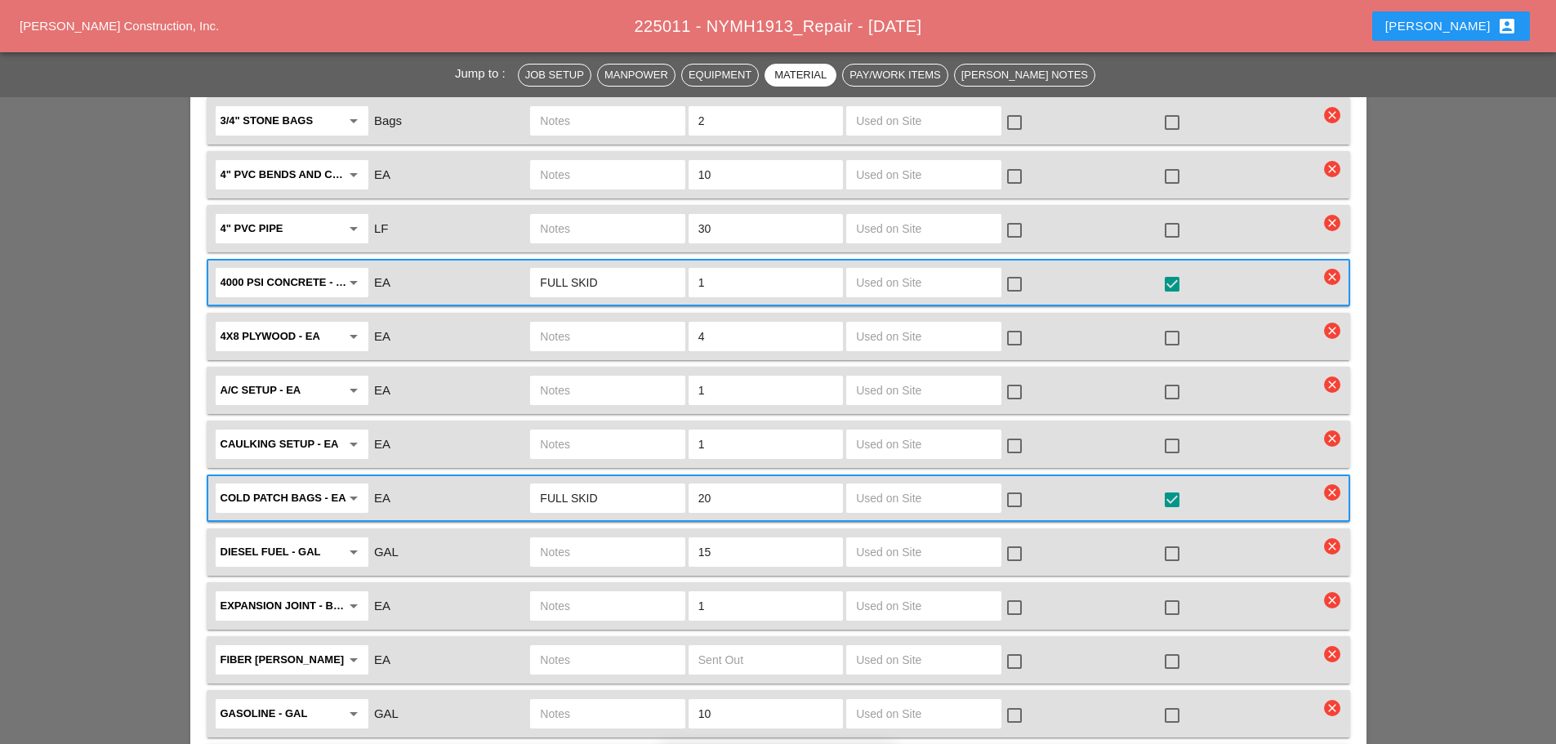
click at [1172, 540] on div at bounding box center [1173, 554] width 28 height 28
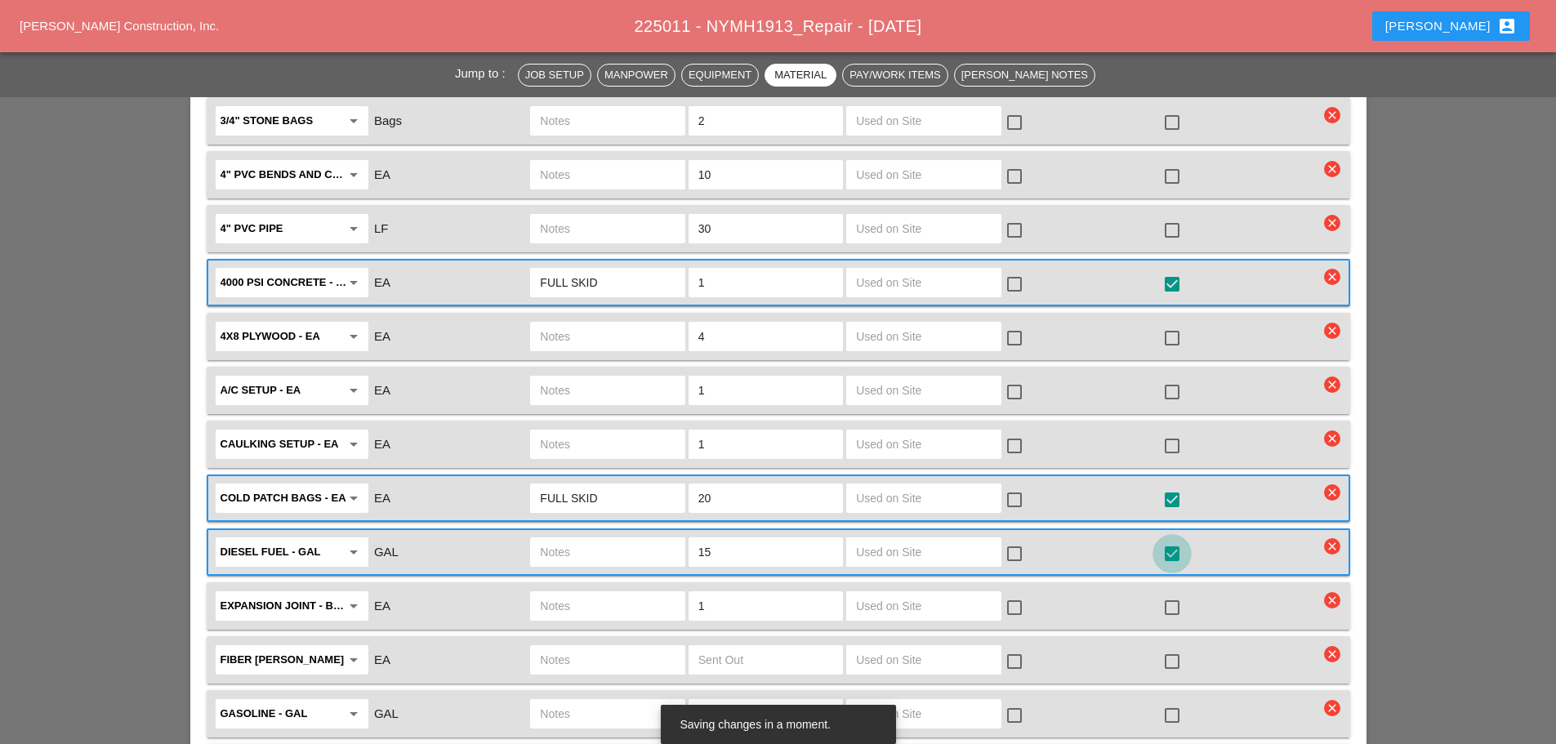
click at [1174, 540] on div at bounding box center [1173, 554] width 28 height 28
checkbox input "false"
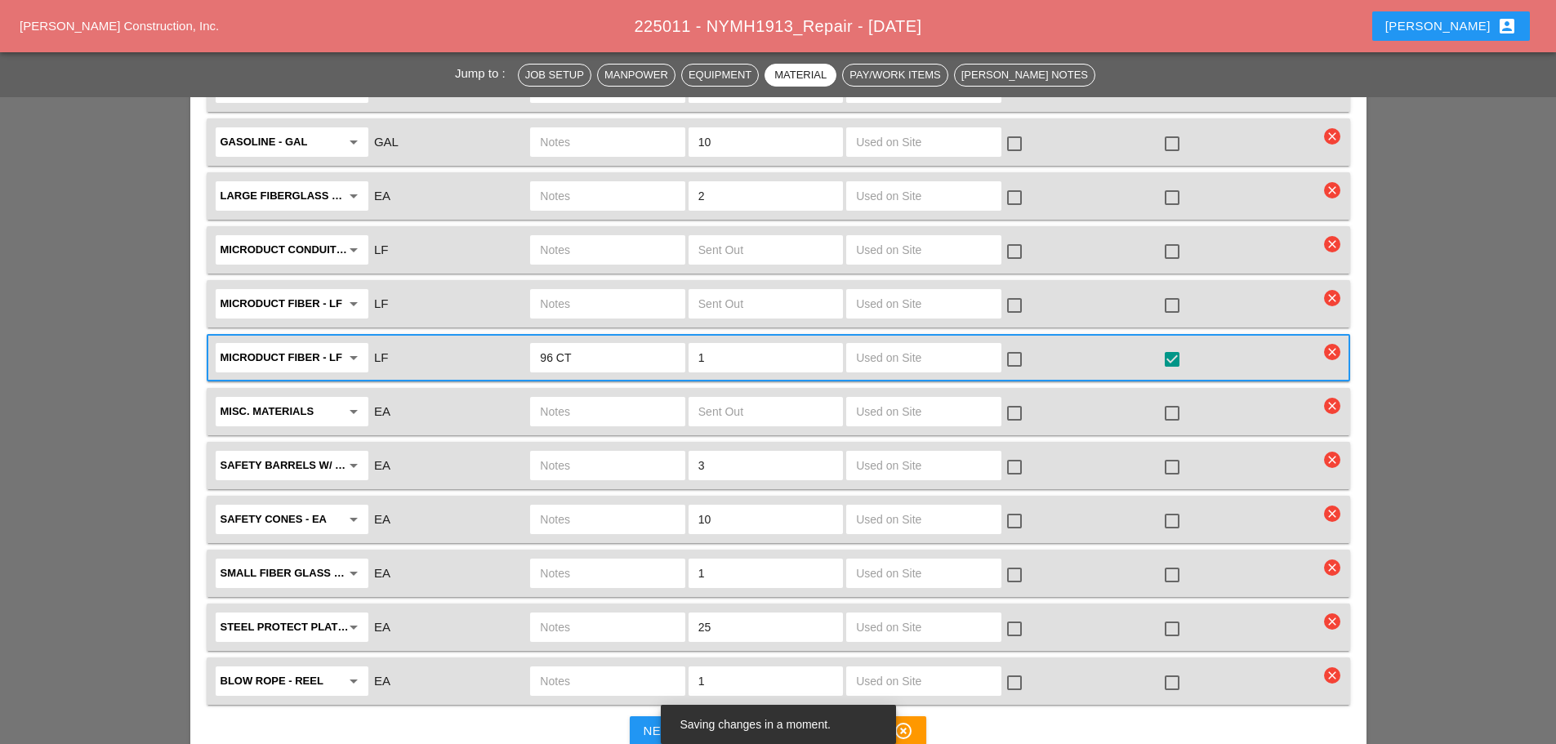
scroll to position [2451, 0]
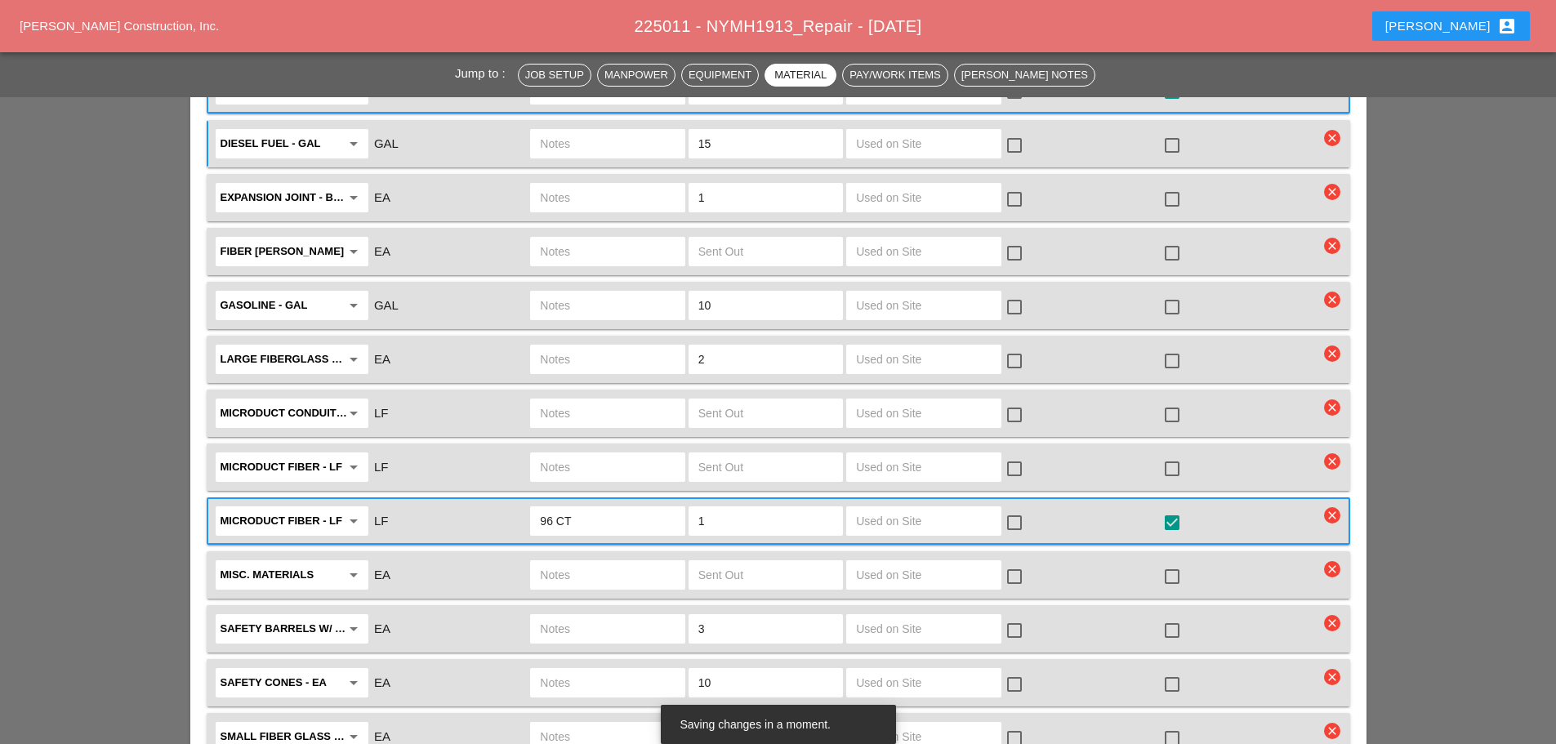
drag, startPoint x: 619, startPoint y: 374, endPoint x: 657, endPoint y: 355, distance: 42.0
click at [631, 400] on input "text" at bounding box center [607, 413] width 135 height 26
type input "100 LF 7 TUBE CHECK SHANDY"
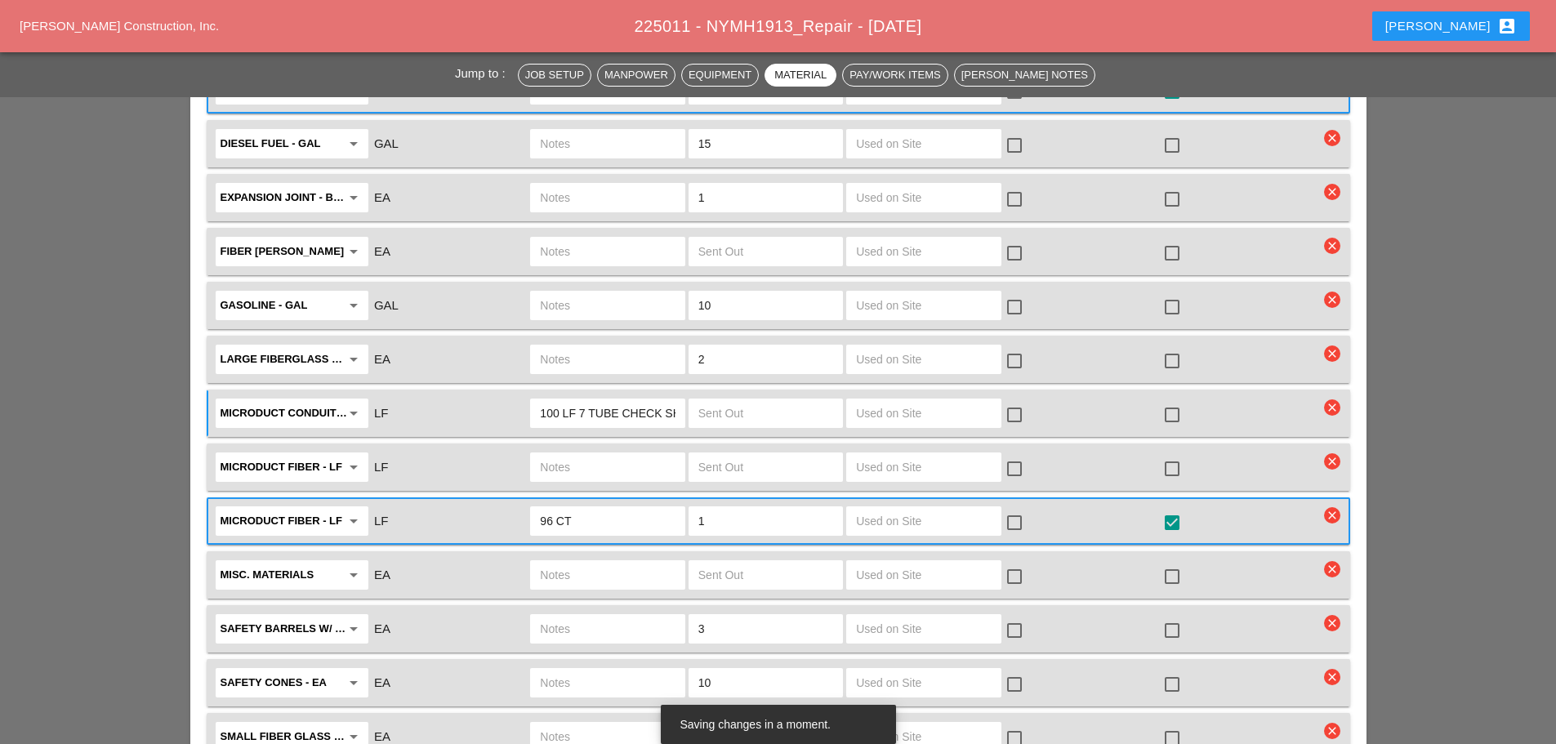
click at [729, 400] on input "text" at bounding box center [766, 413] width 135 height 26
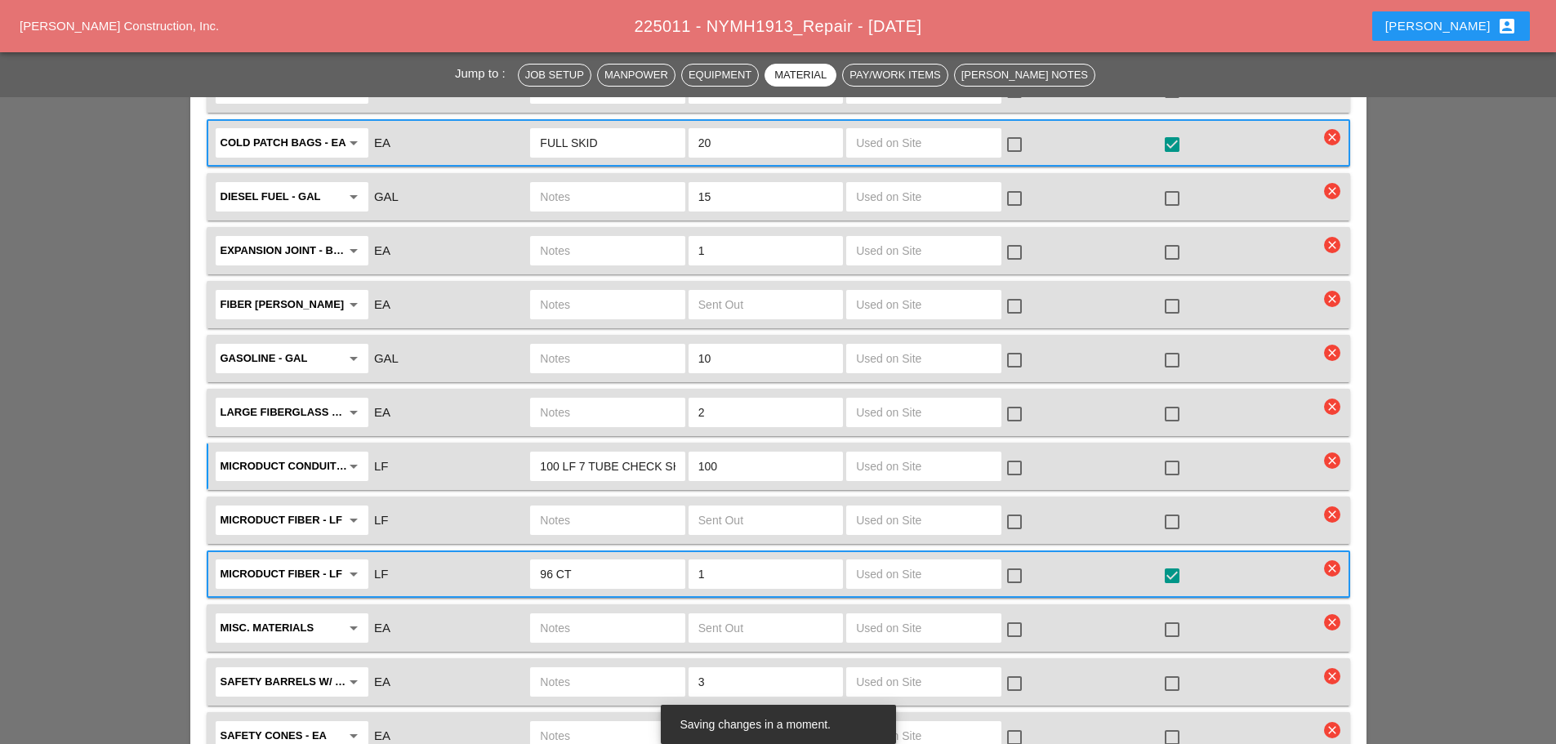
scroll to position [2369, 0]
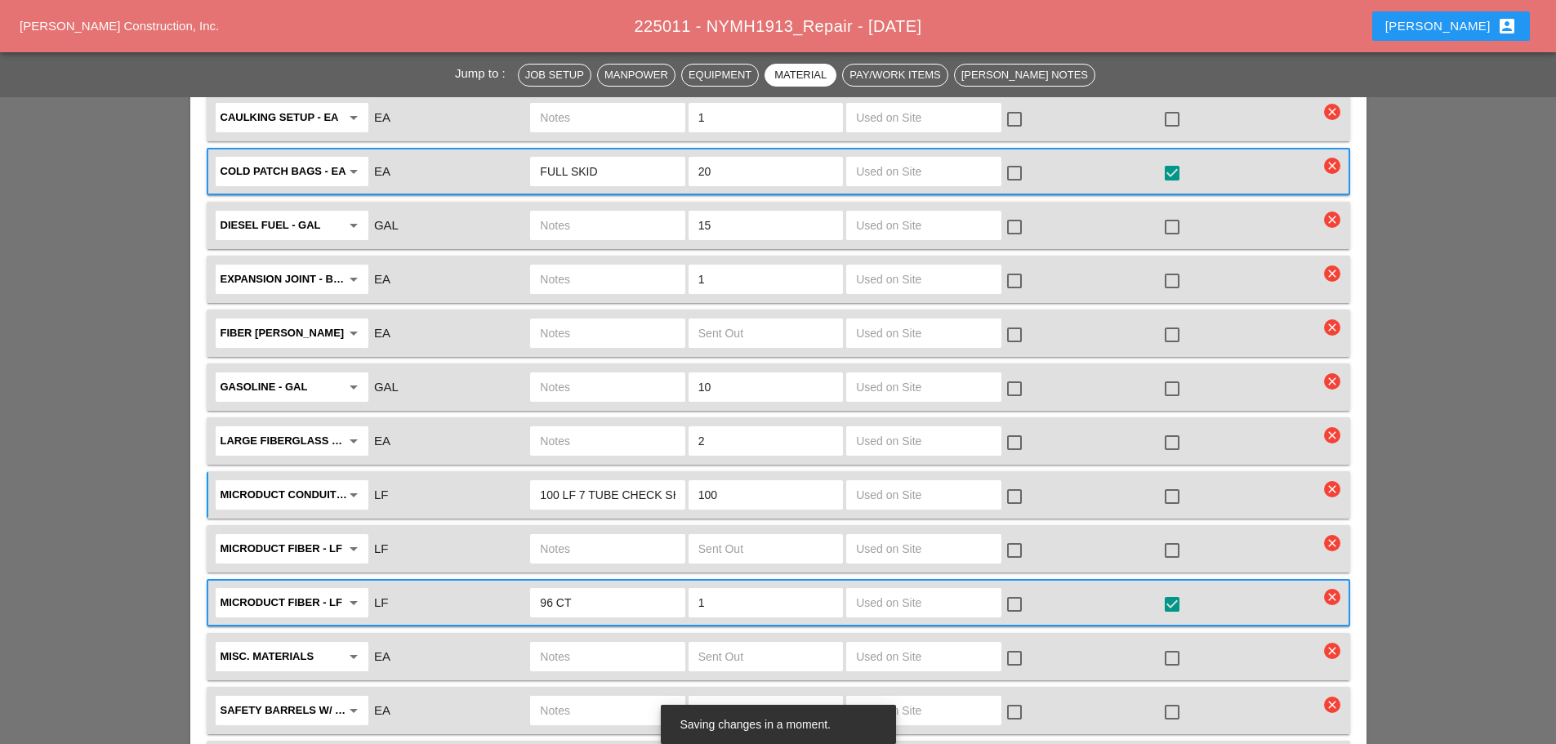
type input "100"
drag, startPoint x: 1176, startPoint y: 455, endPoint x: 1189, endPoint y: 451, distance: 13.7
click at [1179, 483] on div at bounding box center [1173, 497] width 28 height 28
checkbox input "true"
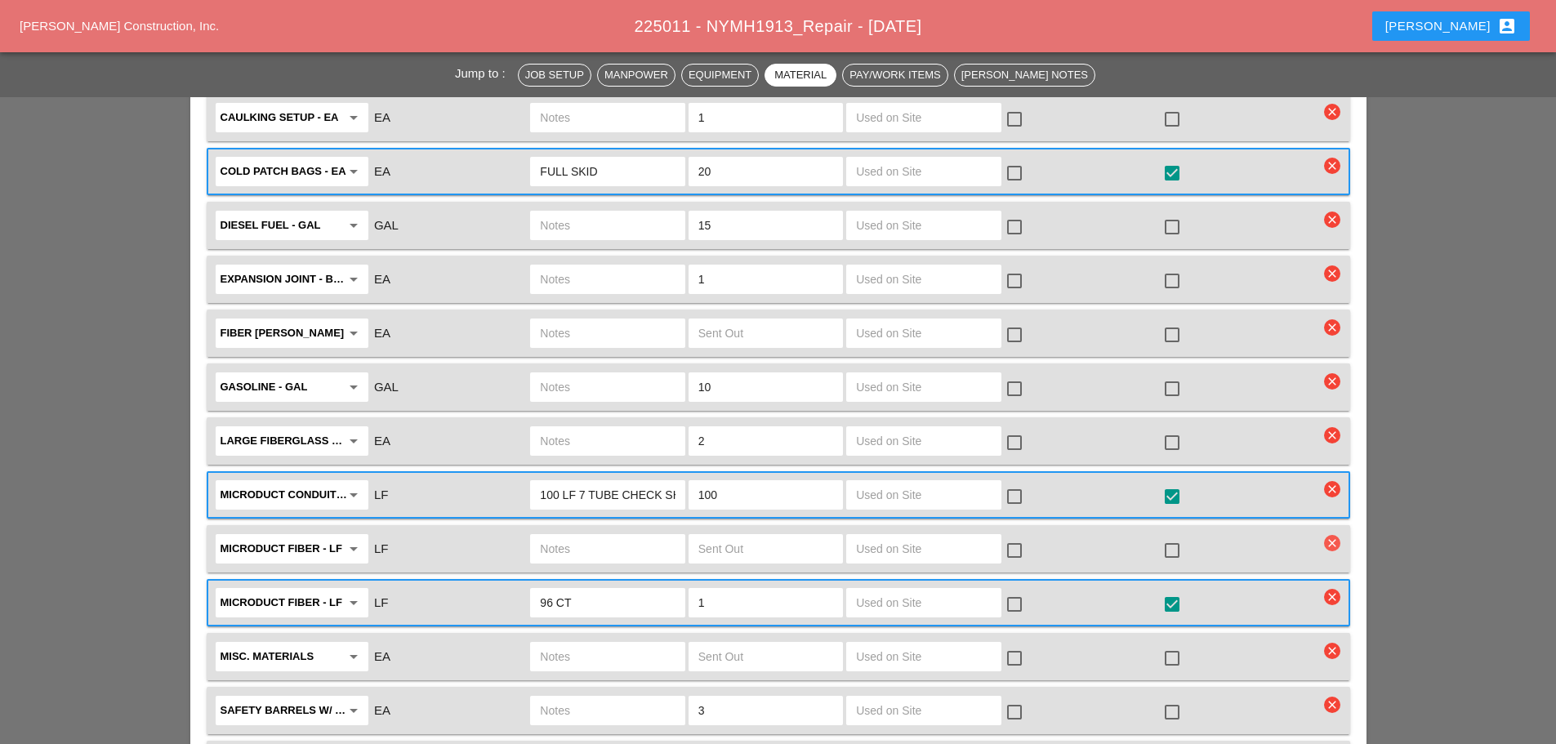
click at [1334, 535] on icon "clear" at bounding box center [1332, 543] width 16 height 16
click at [1324, 456] on div "Are you Sure?" at bounding box center [1333, 463] width 104 height 19
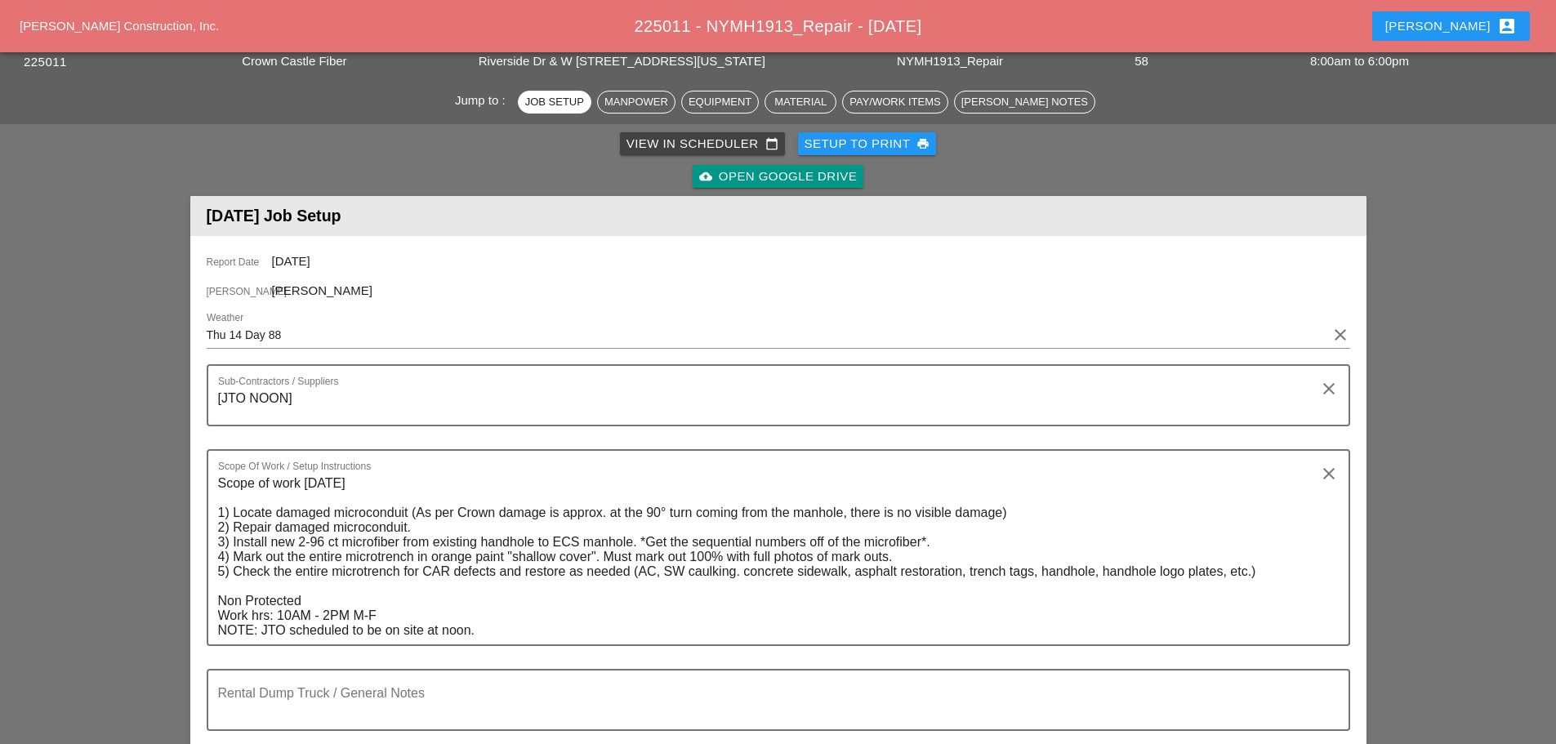
scroll to position [0, 0]
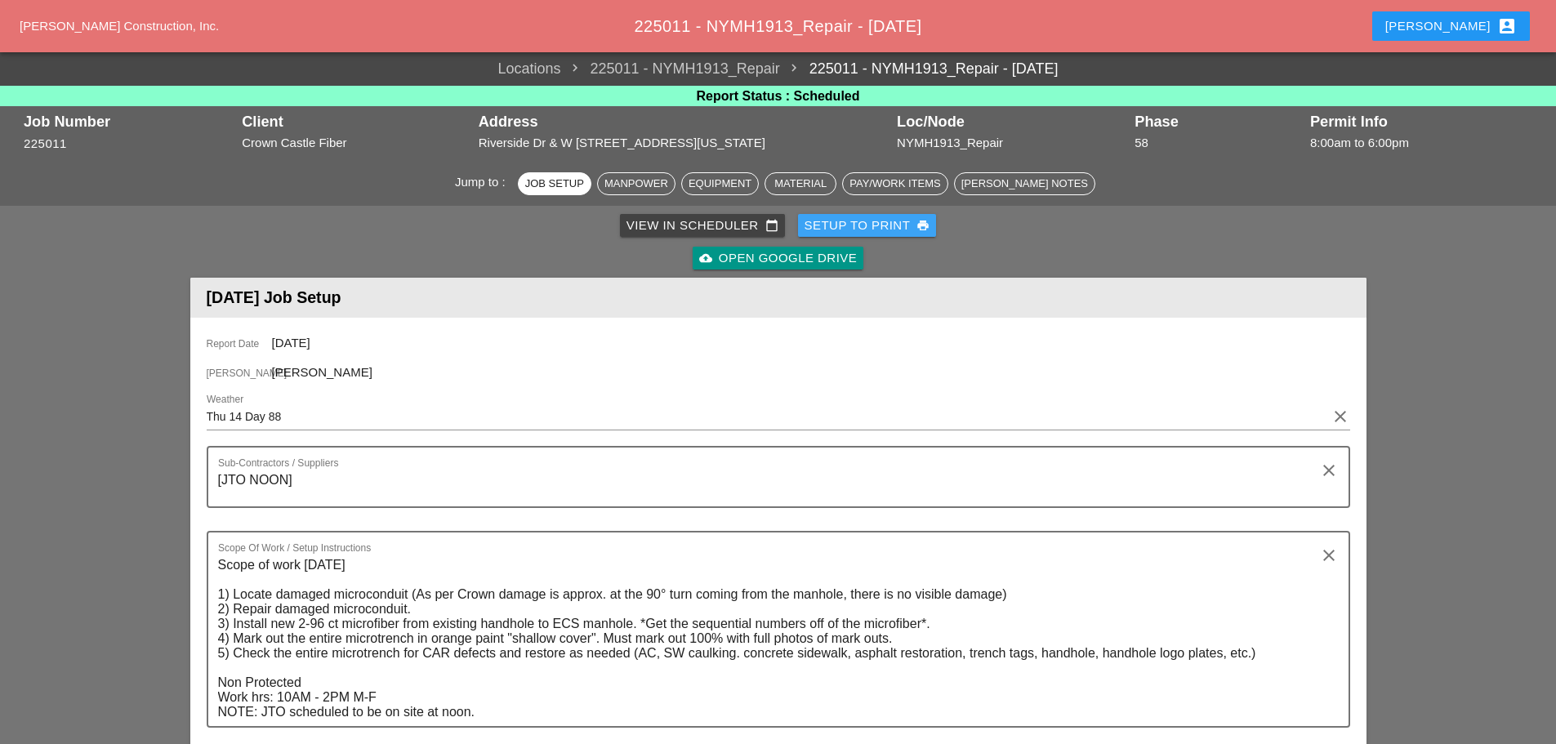
click at [872, 221] on div "Setup to Print print" at bounding box center [868, 226] width 126 height 19
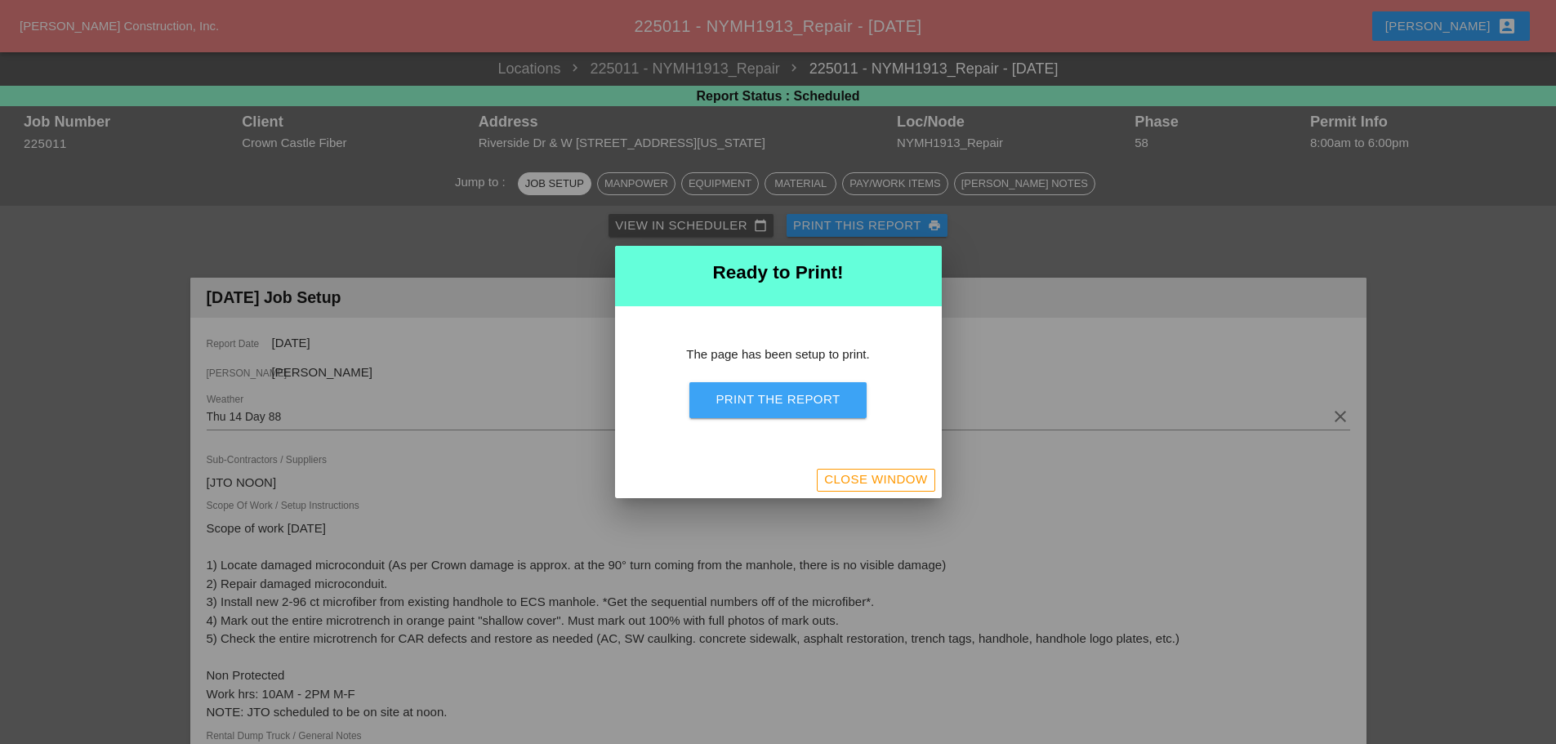
click at [833, 403] on div "Print the Report" at bounding box center [778, 400] width 124 height 19
click at [899, 480] on div "Close Window" at bounding box center [875, 480] width 103 height 19
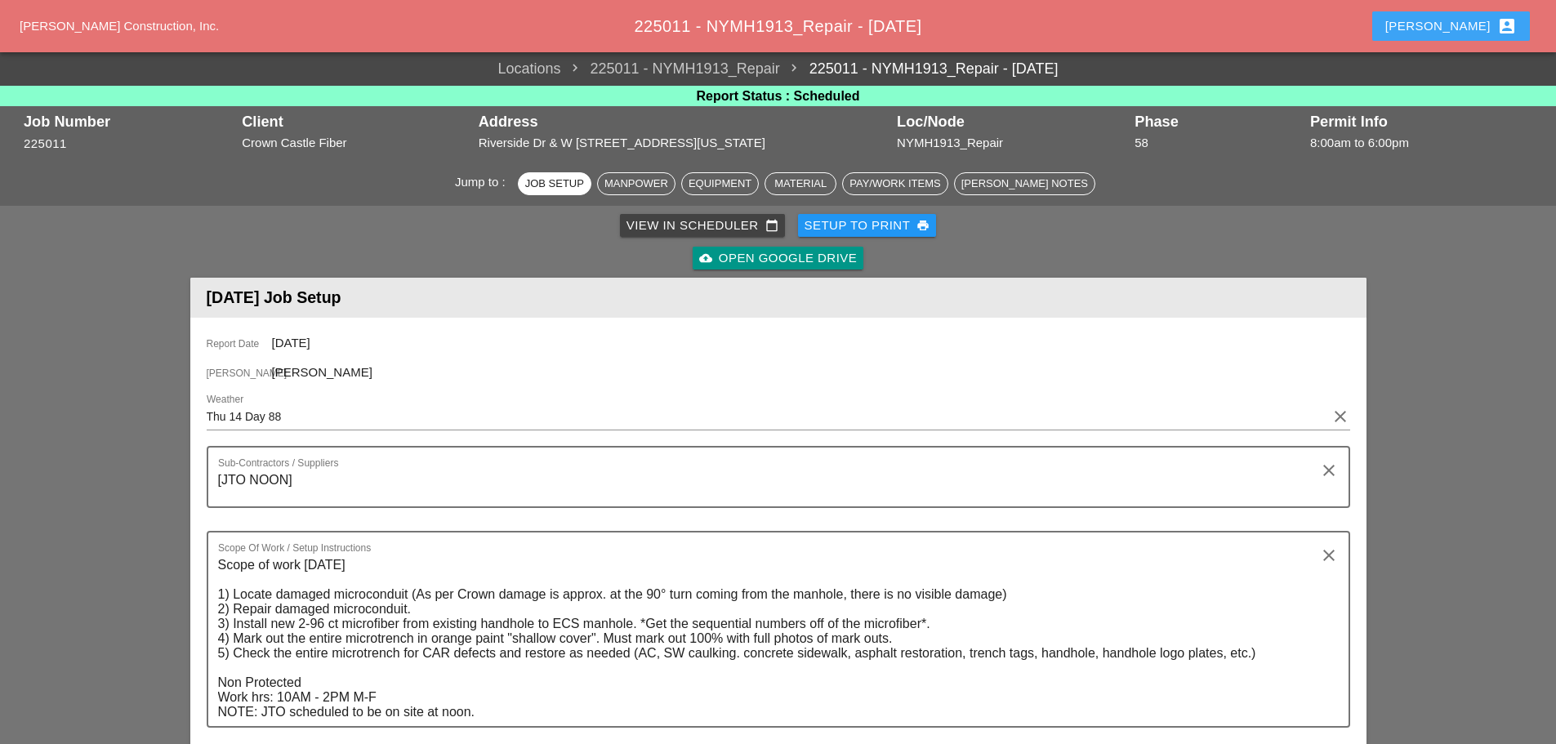
click at [1458, 20] on div "Enrico account_box" at bounding box center [1452, 26] width 132 height 20
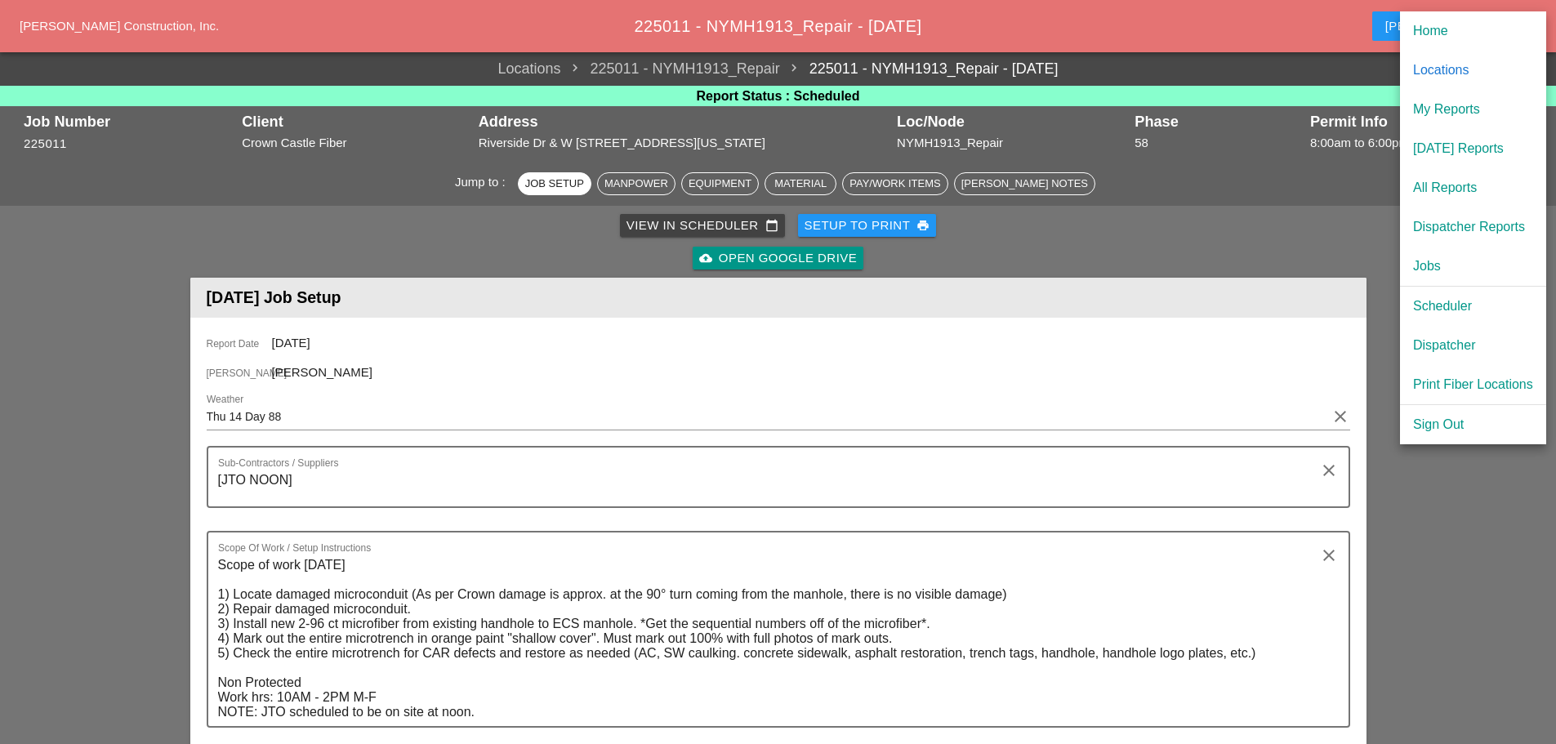
click at [1442, 152] on div "[DATE] Reports" at bounding box center [1473, 149] width 120 height 20
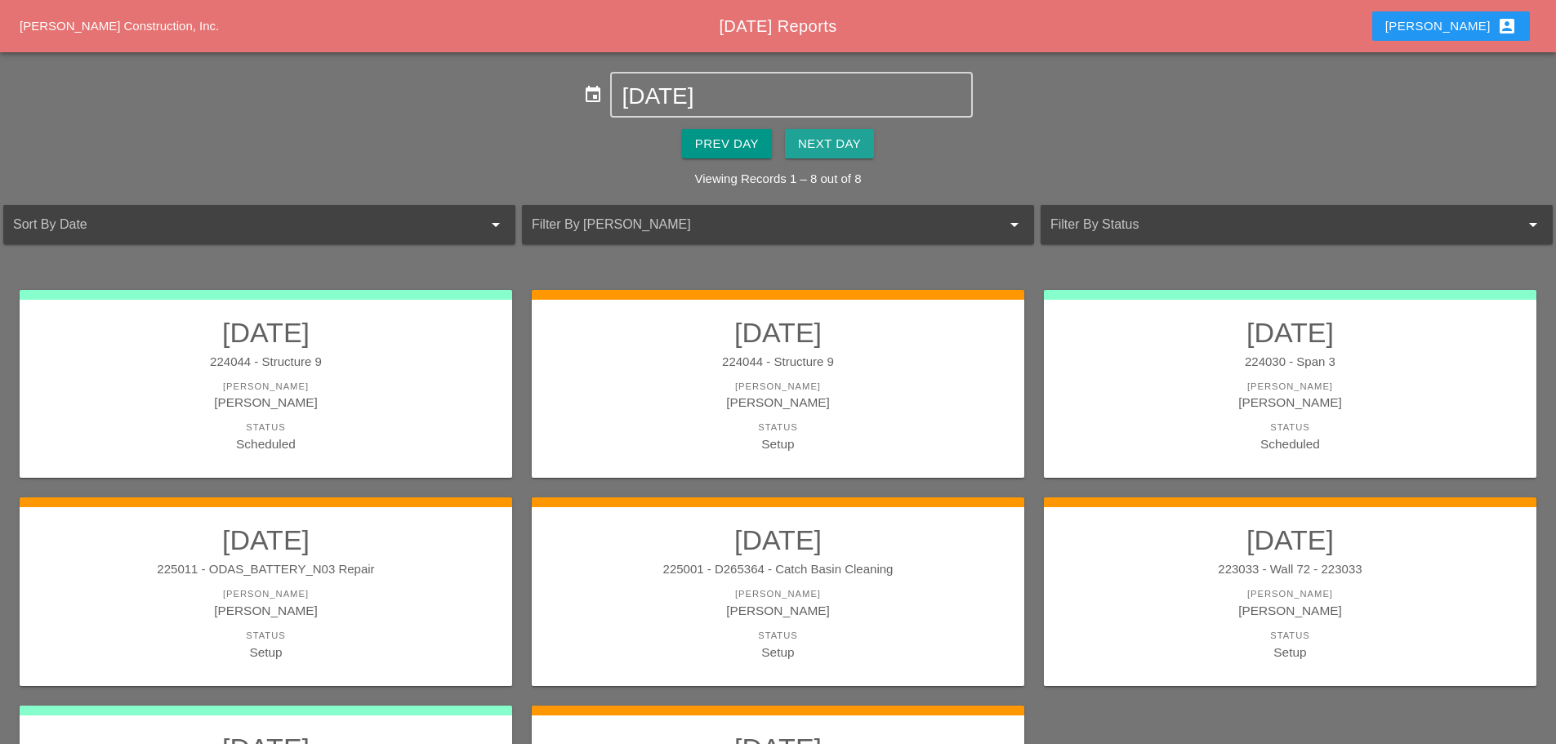
click at [833, 149] on div "Next Day" at bounding box center [829, 144] width 63 height 19
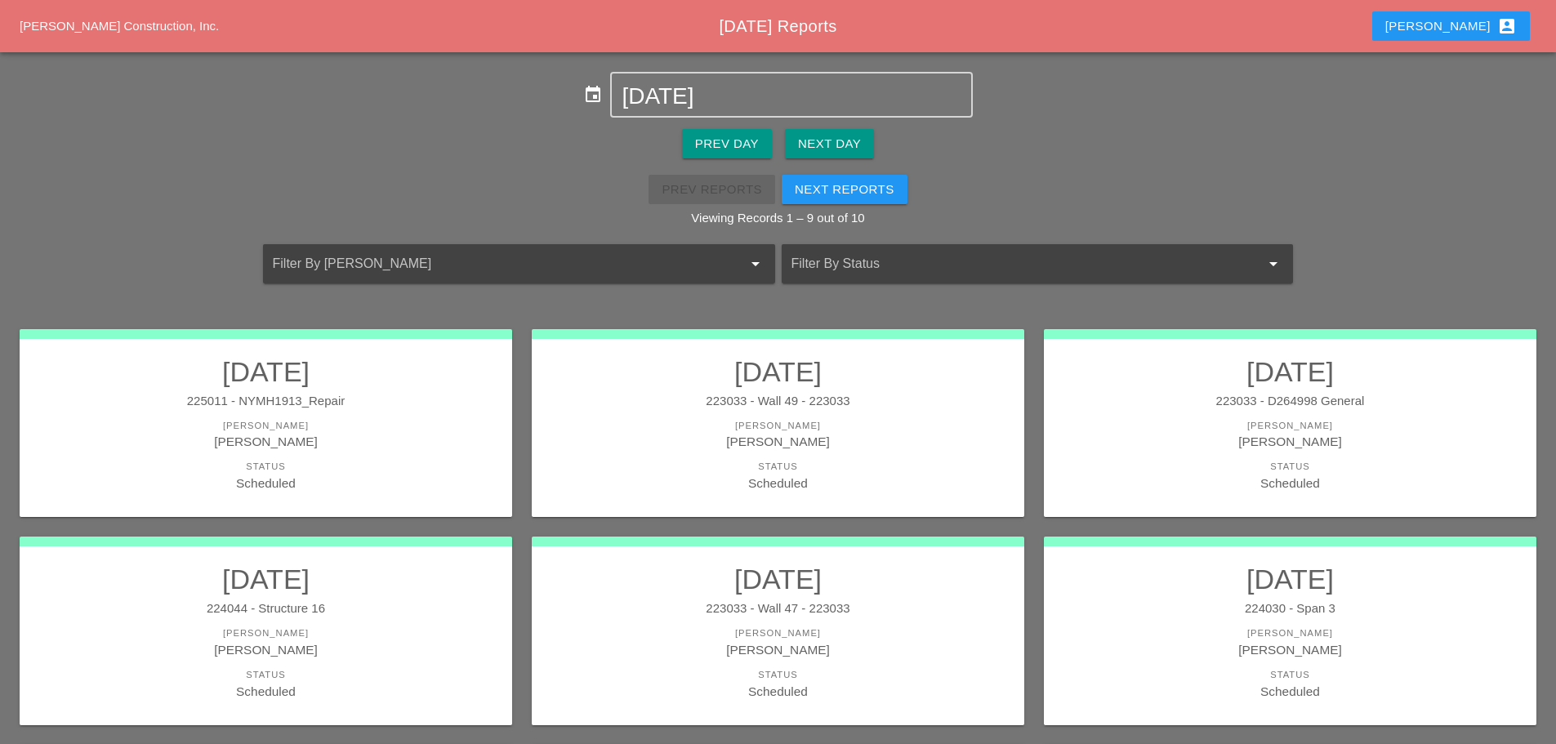
click at [1332, 403] on div "223033 - D264998 General" at bounding box center [1291, 401] width 460 height 19
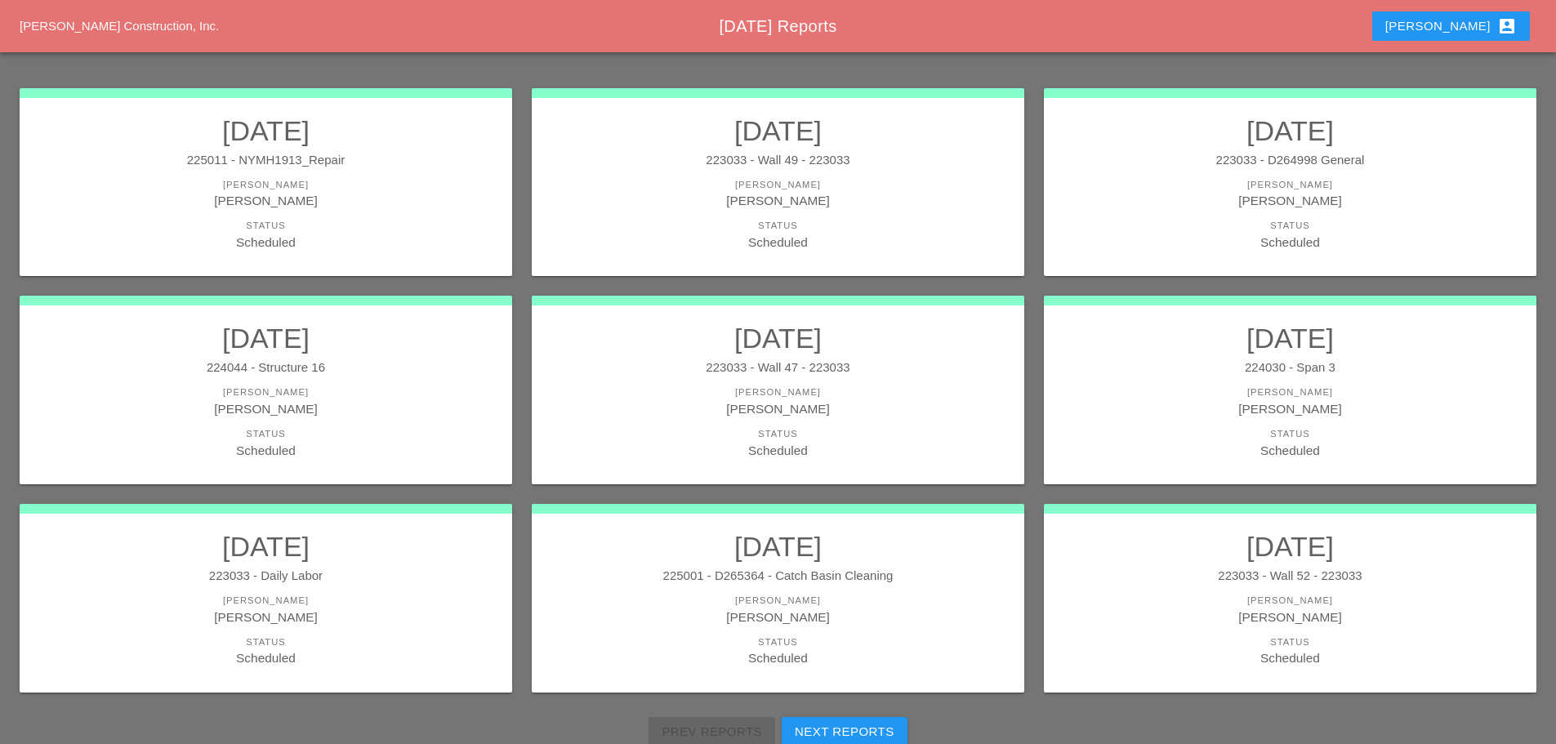
scroll to position [245, 0]
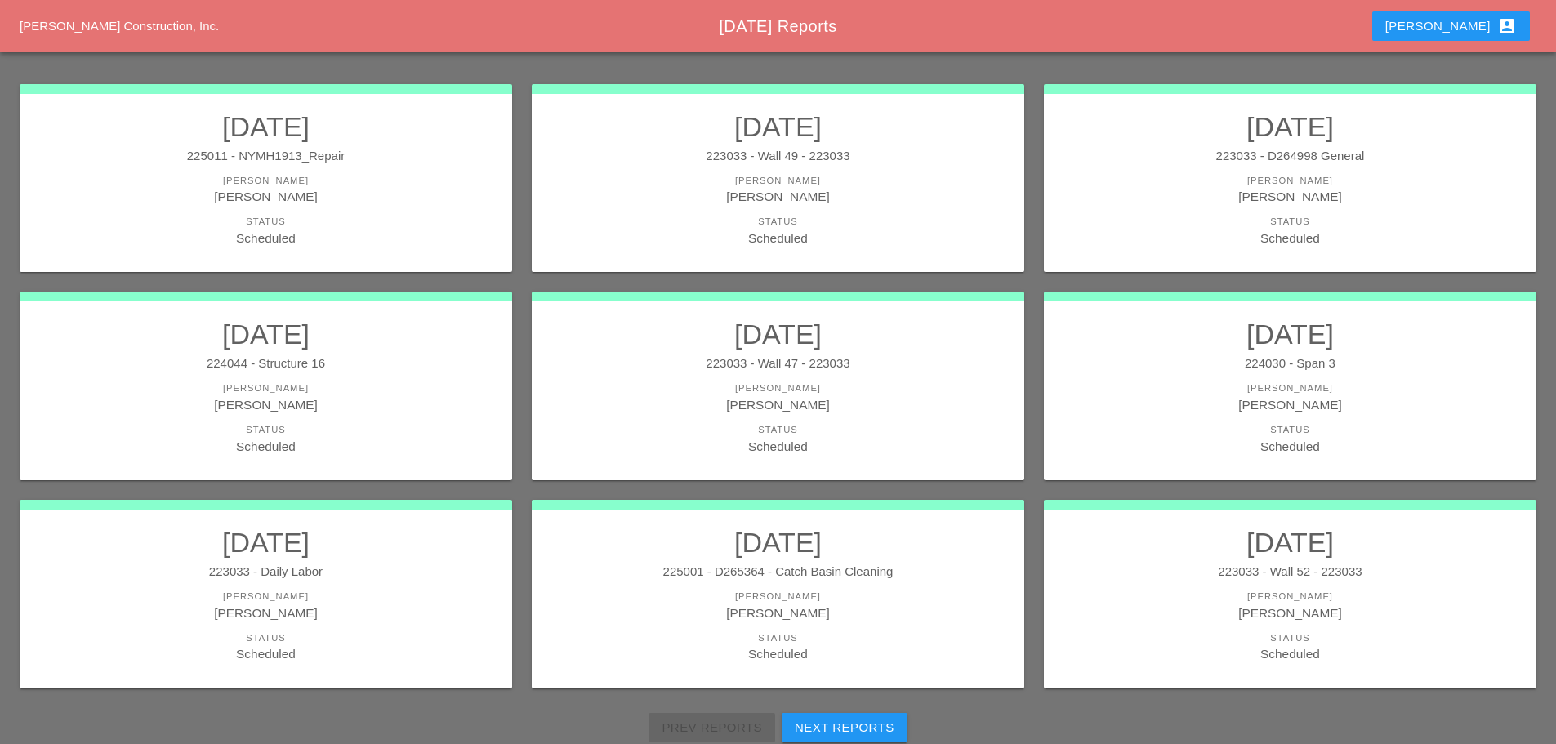
click at [355, 397] on div "Gillie Etnel" at bounding box center [266, 404] width 460 height 19
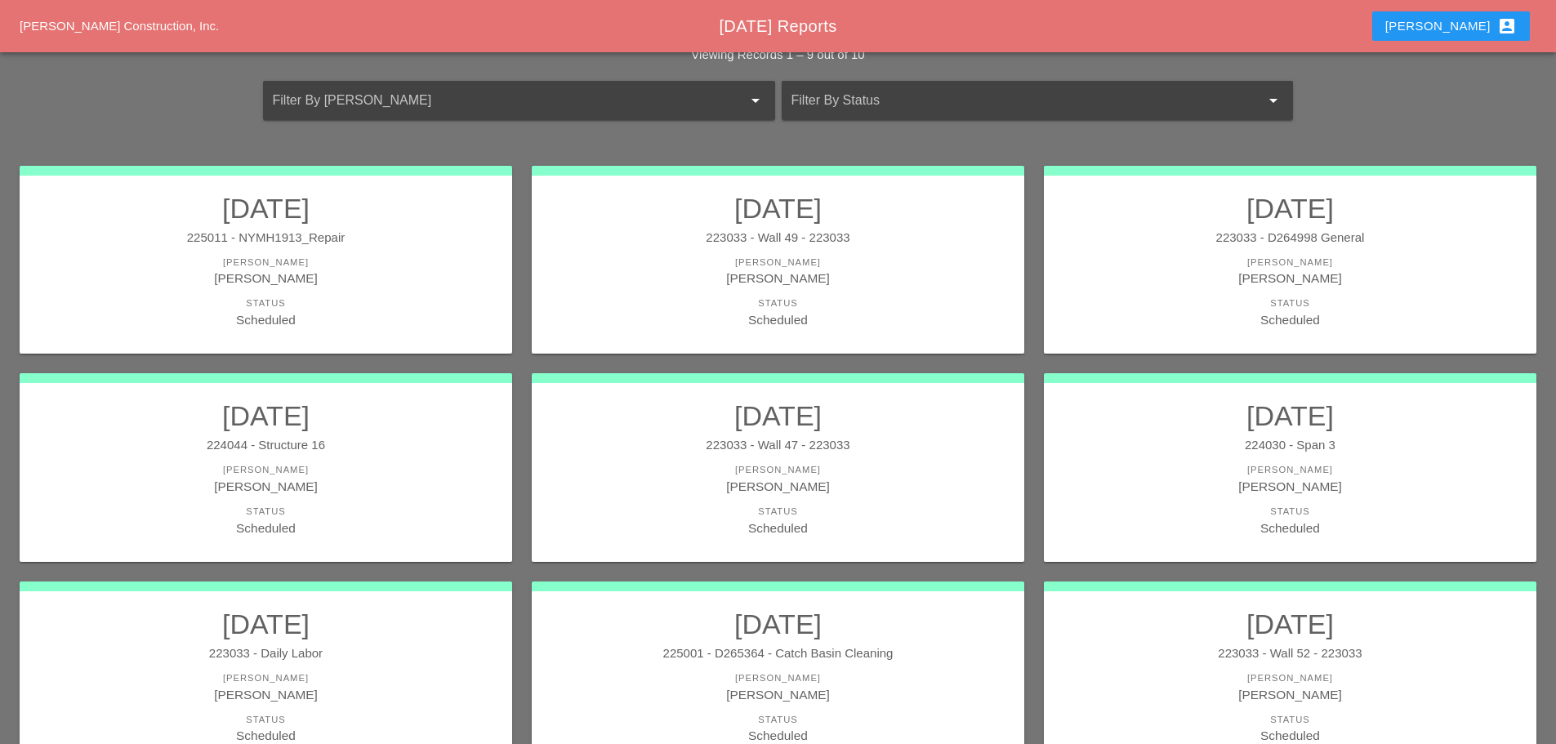
scroll to position [299, 0]
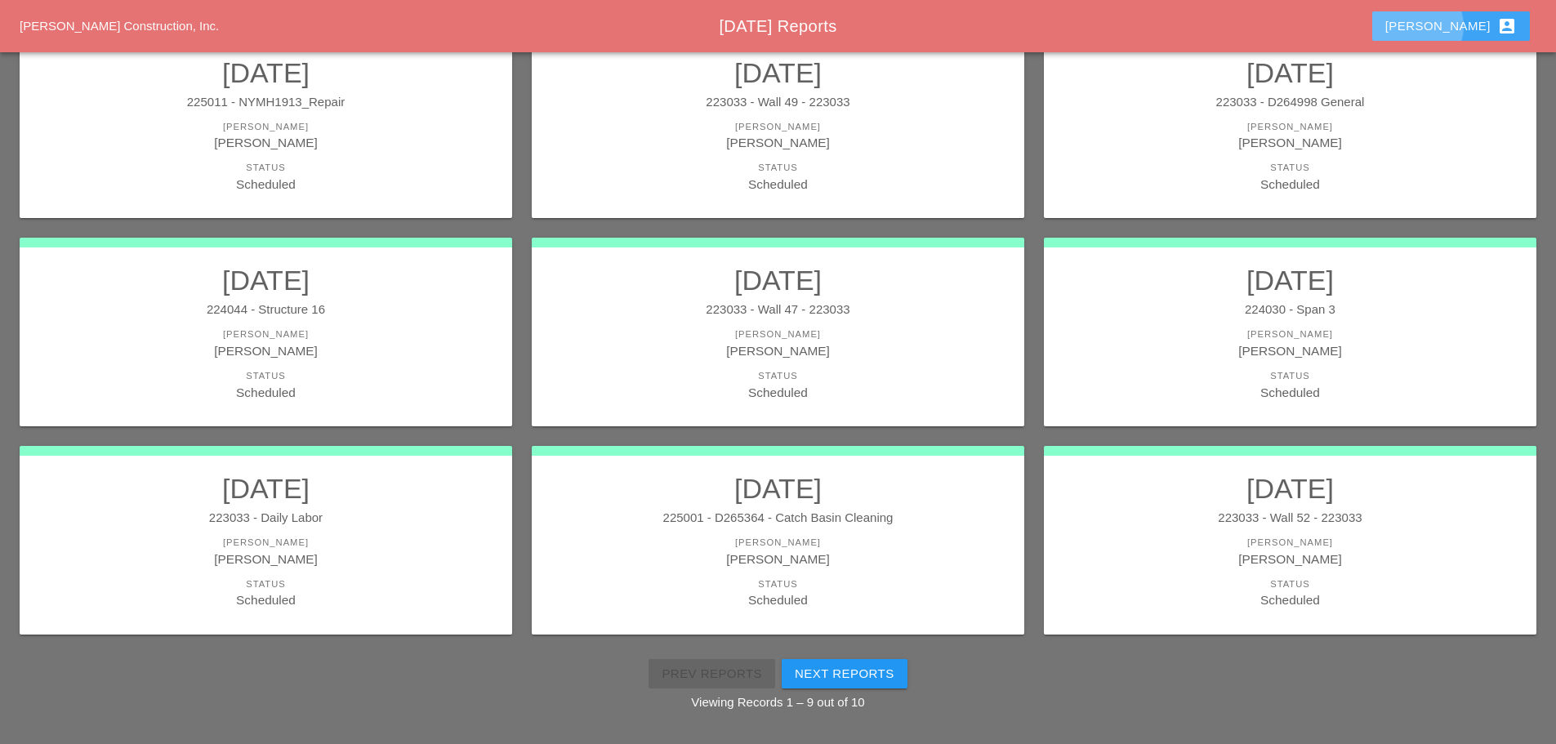
click at [1484, 29] on div "Enrico account_box" at bounding box center [1452, 26] width 132 height 20
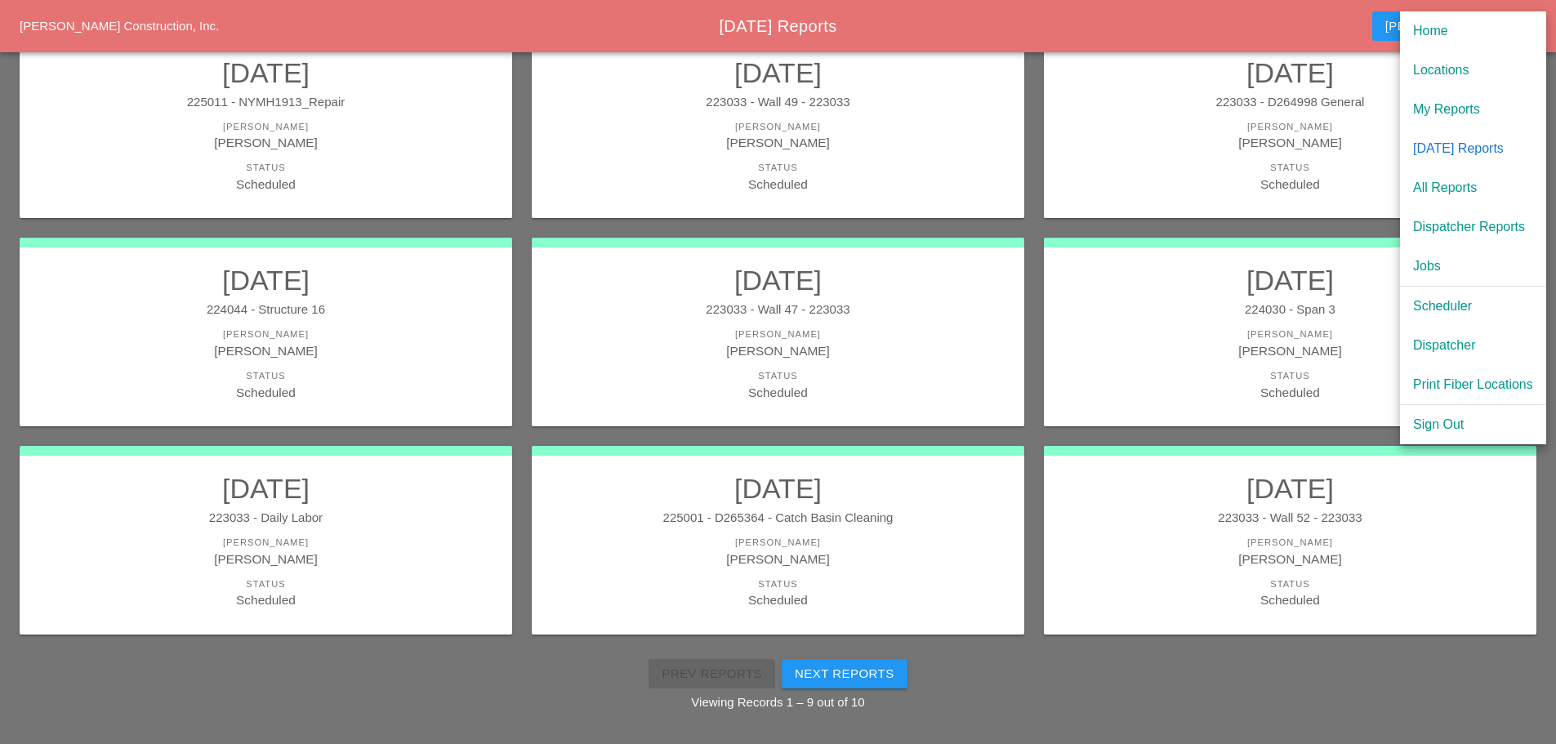
click at [1452, 294] on link "Scheduler" at bounding box center [1473, 306] width 146 height 39
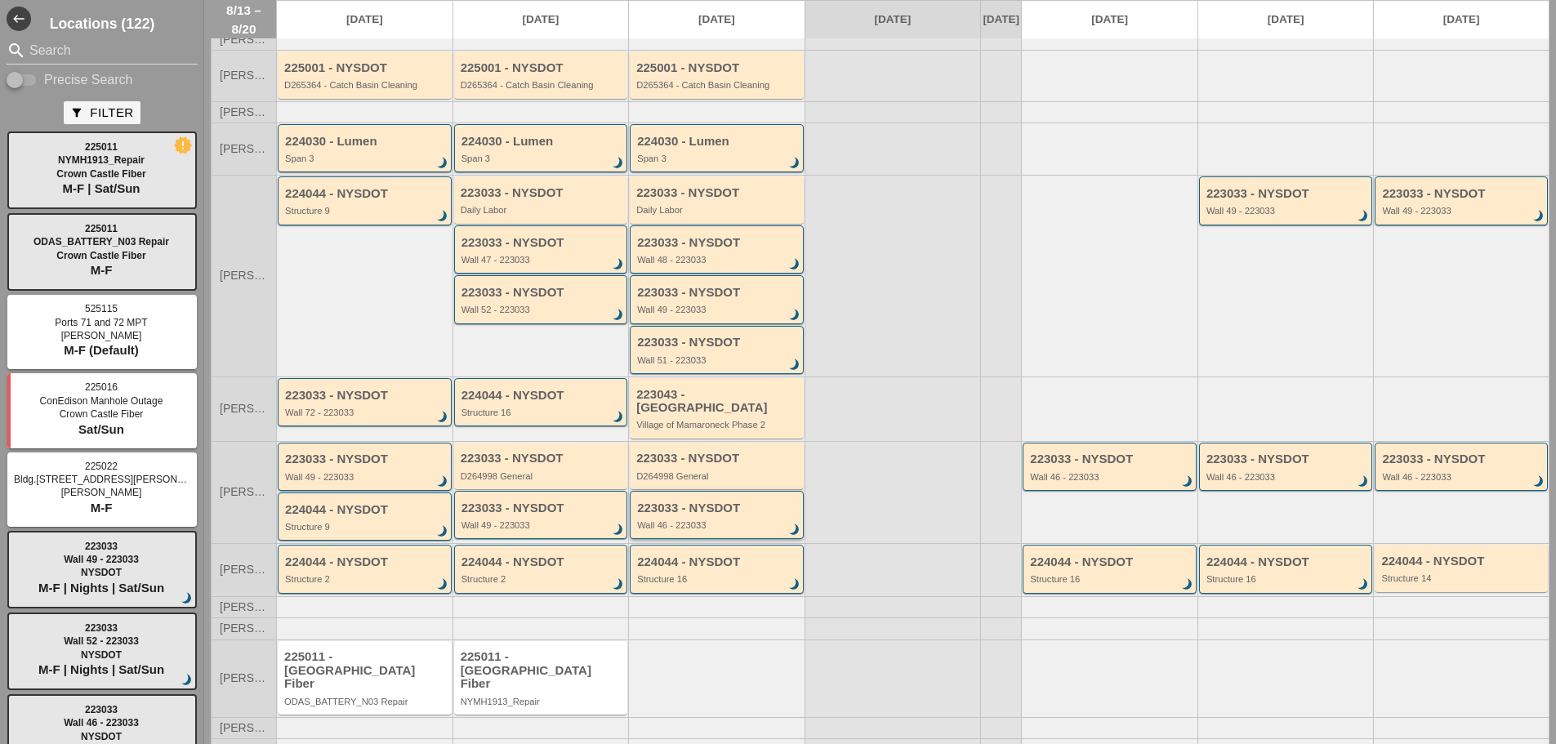
scroll to position [105, 0]
click at [553, 578] on div "Structure 2" at bounding box center [543, 577] width 162 height 10
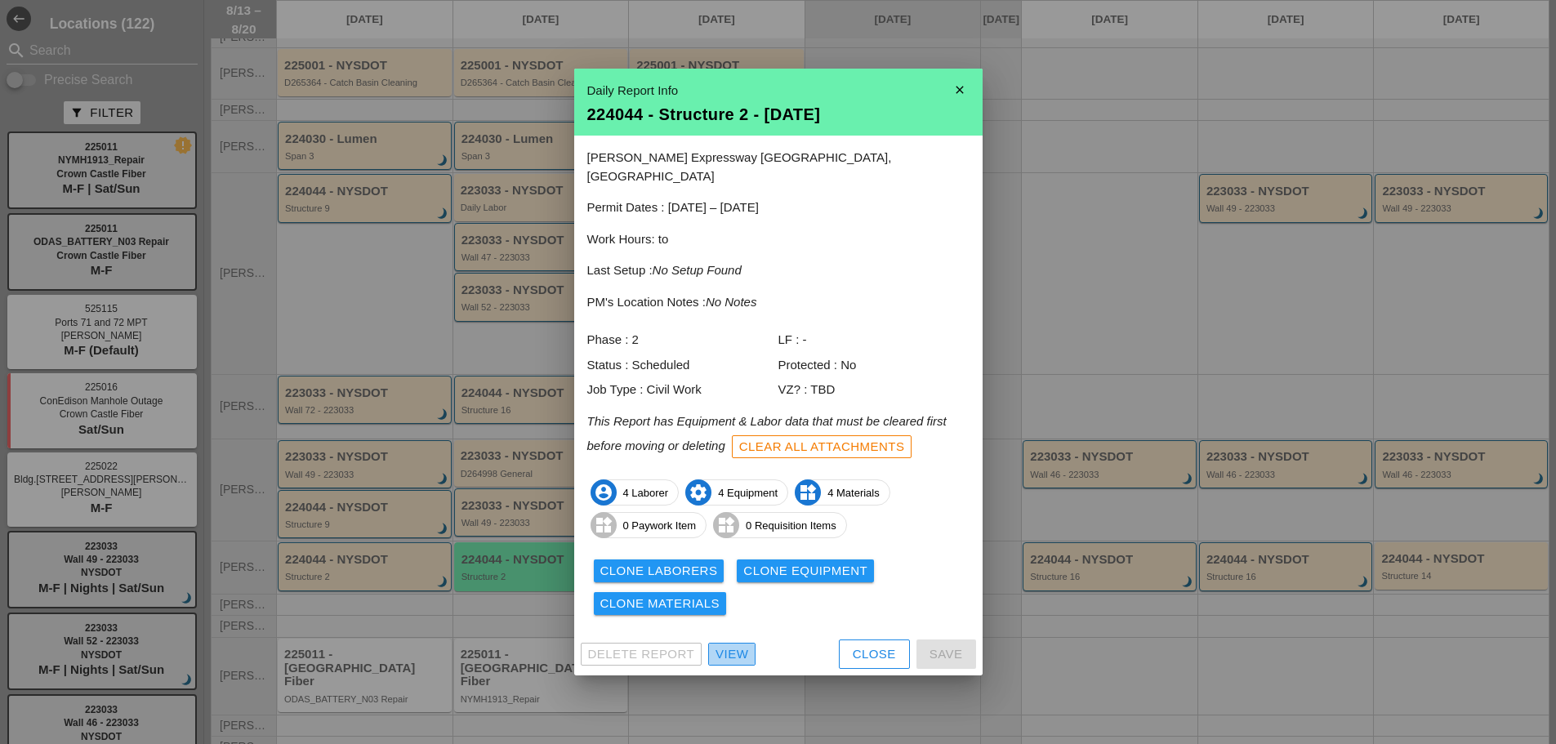
click at [724, 653] on div "View" at bounding box center [732, 654] width 33 height 19
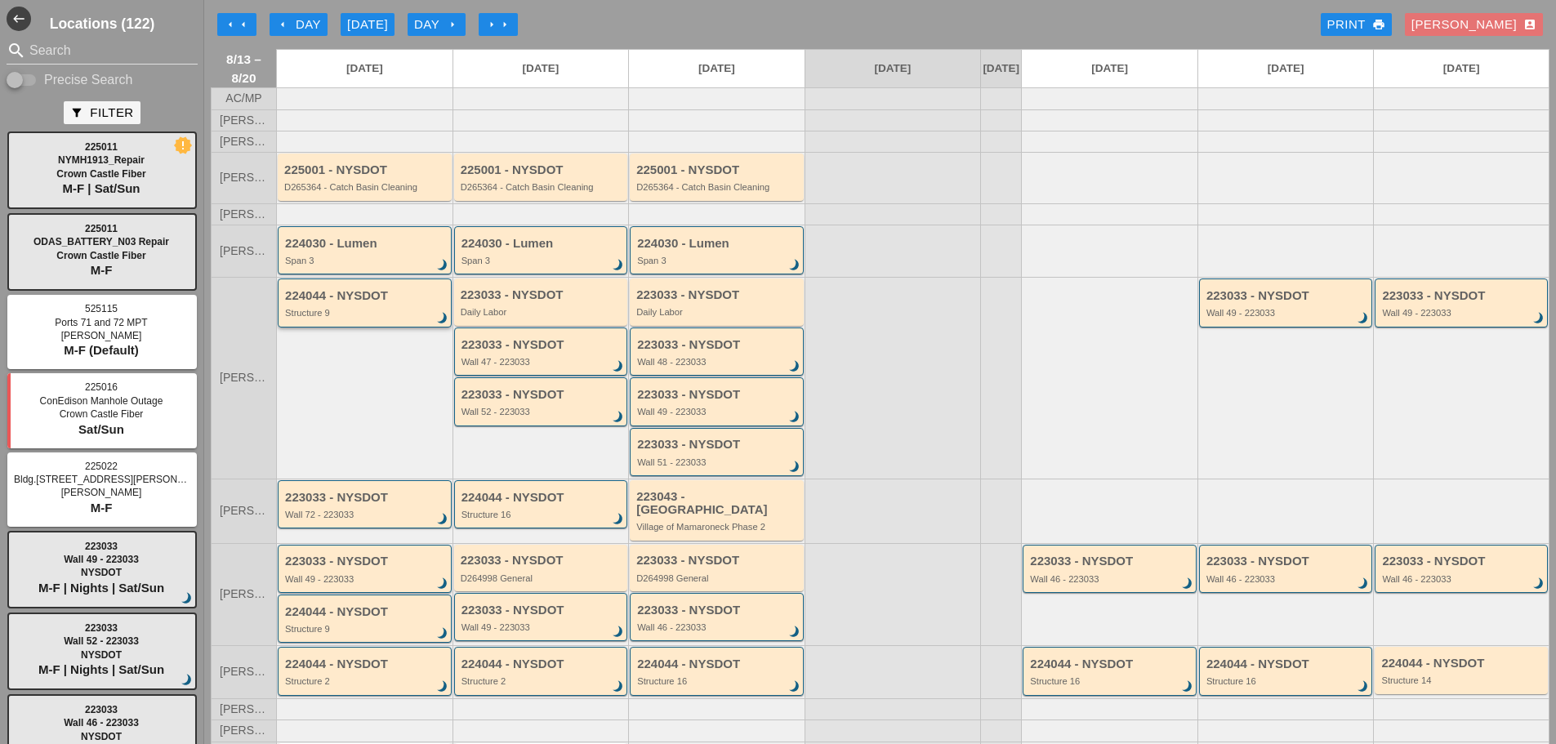
click at [393, 318] on div "Structure 9" at bounding box center [366, 313] width 162 height 10
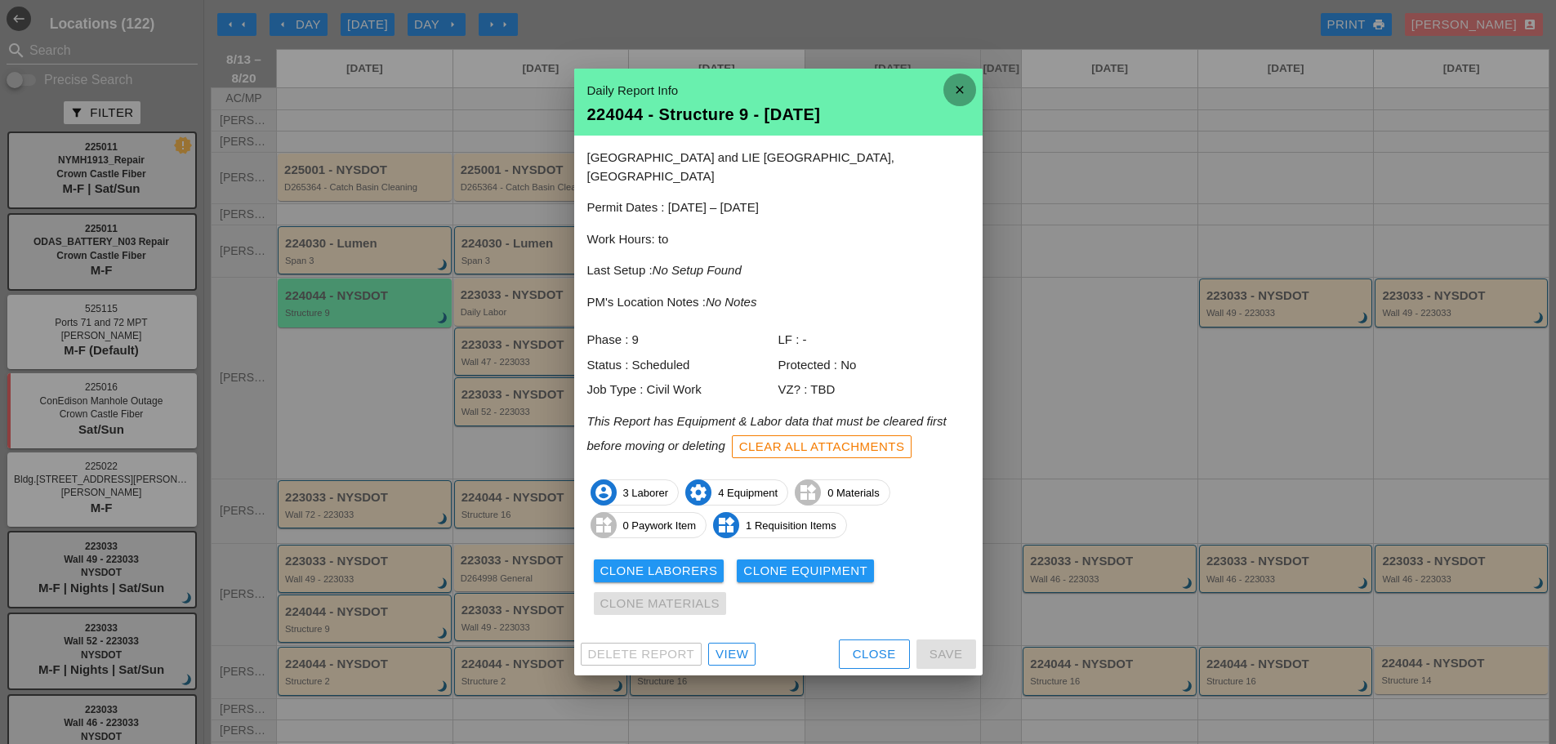
click at [955, 94] on icon "close" at bounding box center [960, 90] width 33 height 33
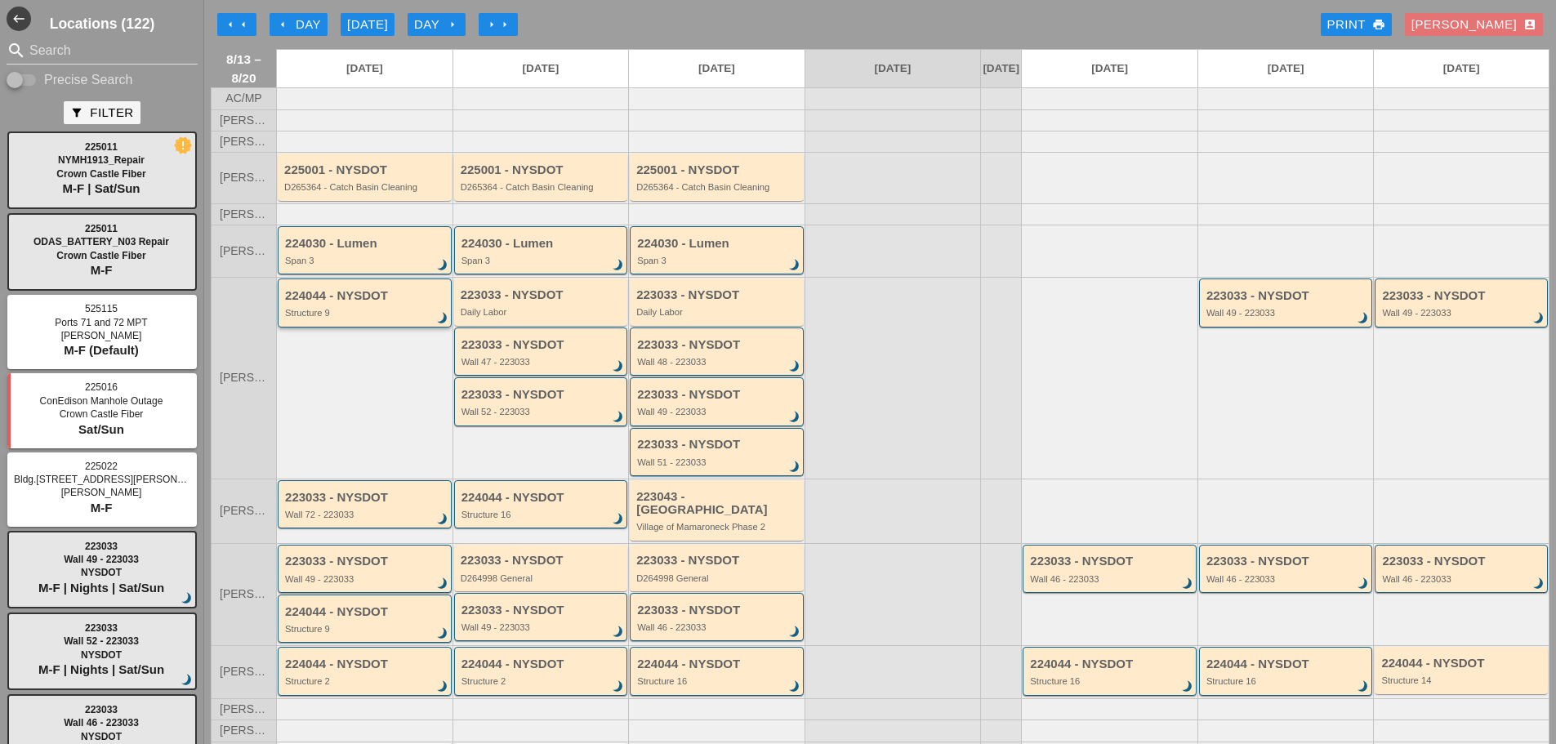
click at [340, 319] on div "224044 - NYSDOT Structure 9 brightness_3" at bounding box center [366, 303] width 162 height 29
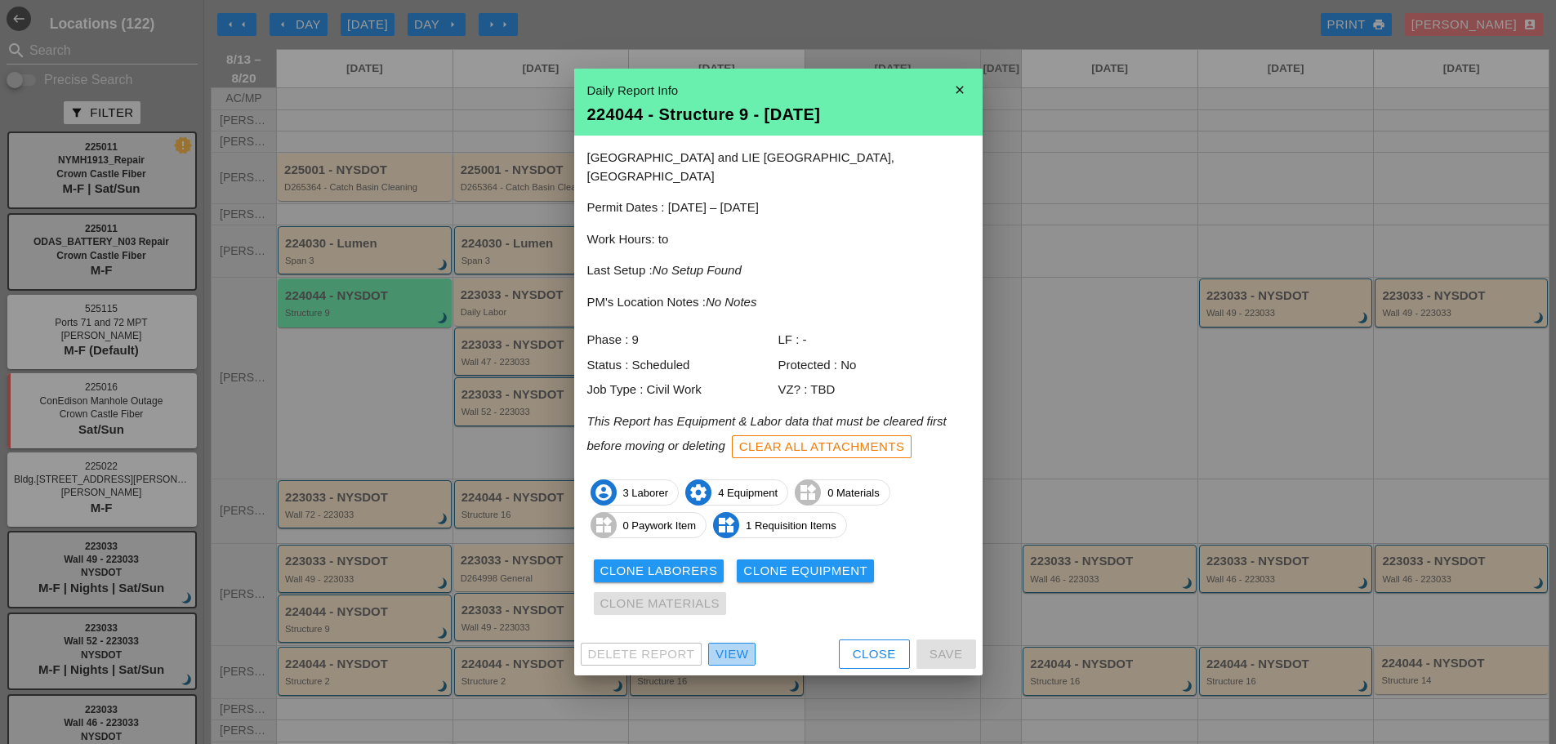
click at [745, 645] on div "View" at bounding box center [732, 654] width 33 height 19
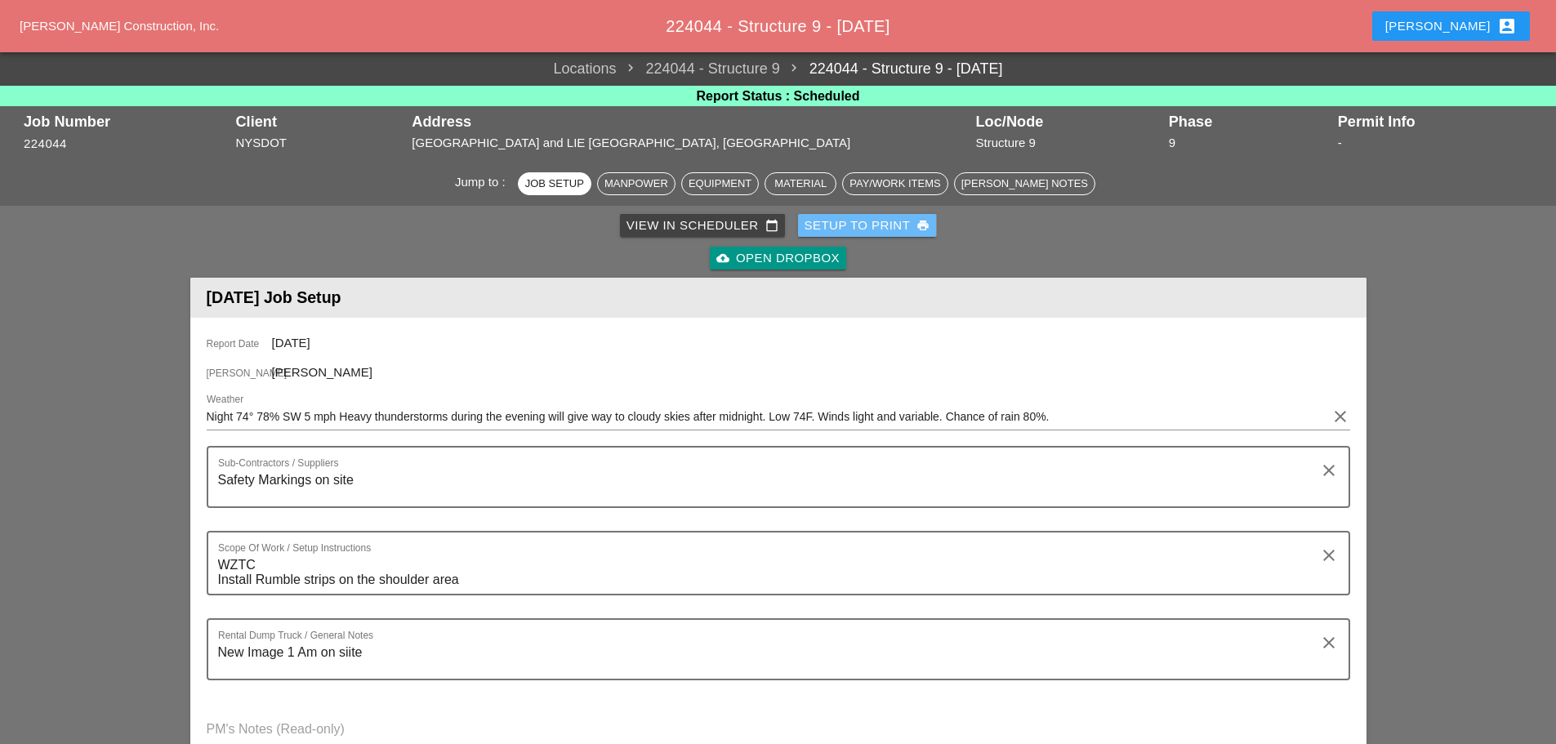
click at [835, 219] on div "Setup to Print print" at bounding box center [868, 226] width 126 height 19
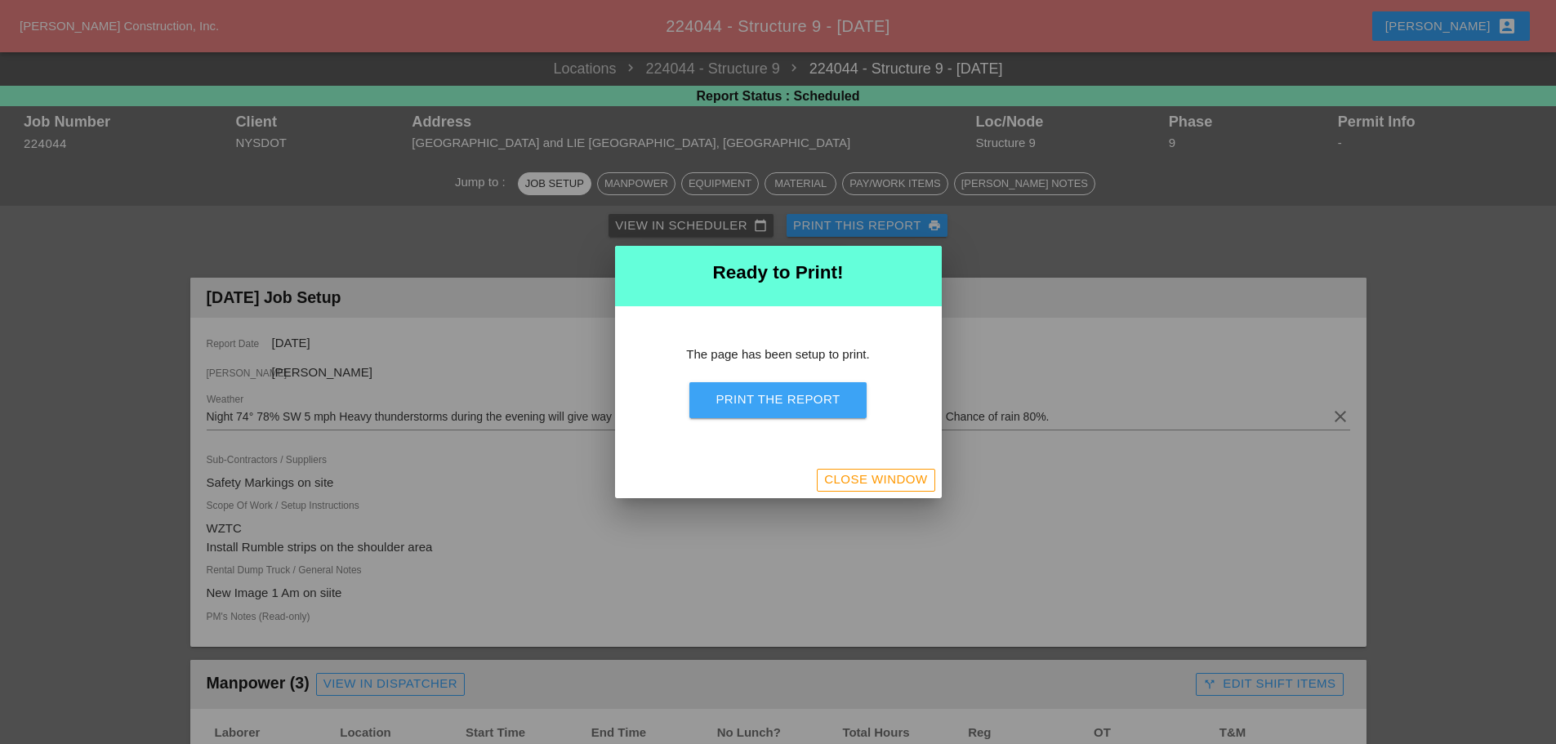
click at [776, 400] on div "Print the Report" at bounding box center [778, 400] width 124 height 19
click at [910, 480] on div "Close Window" at bounding box center [875, 480] width 103 height 19
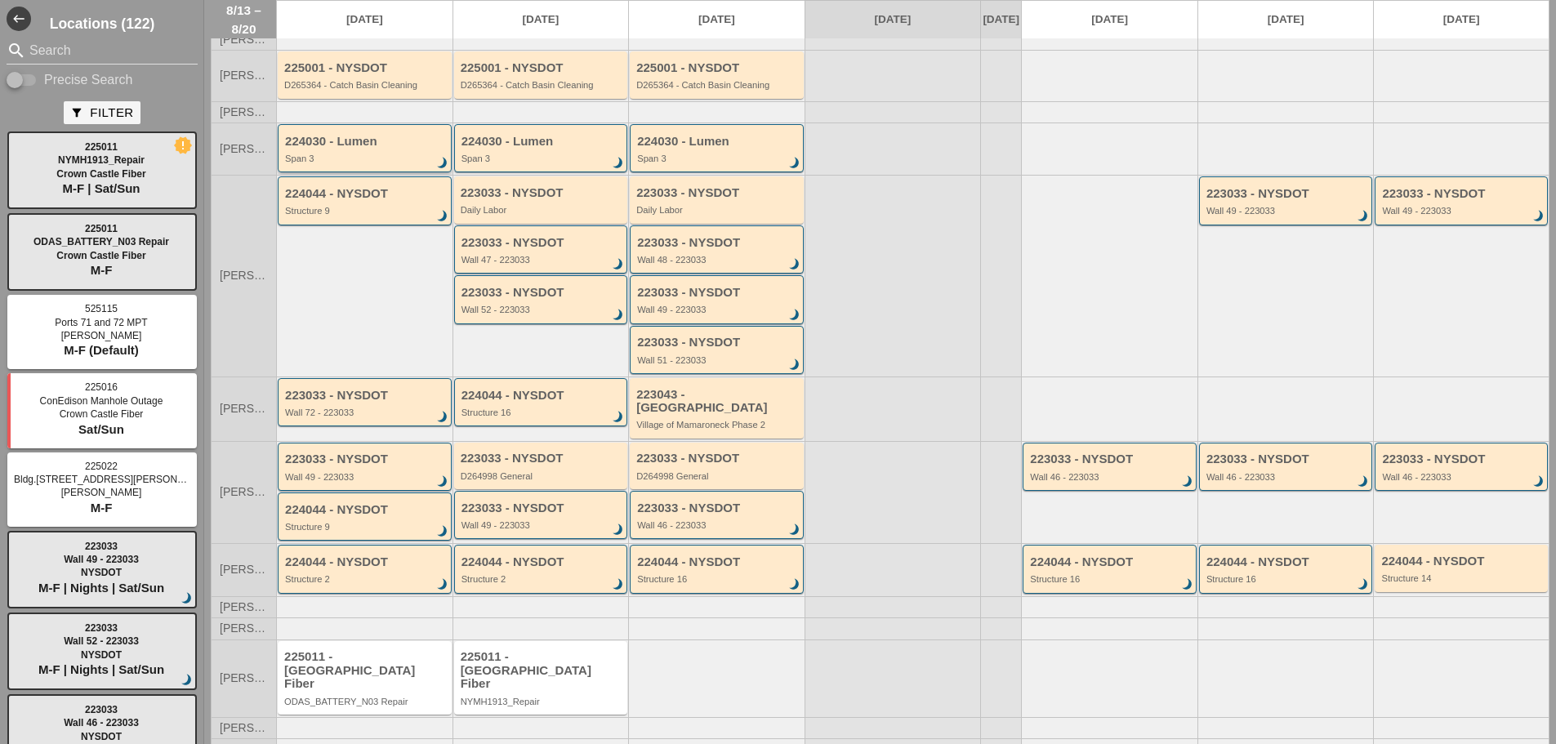
scroll to position [105, 0]
click at [421, 457] on div "223033 - NYSDOT" at bounding box center [366, 457] width 162 height 14
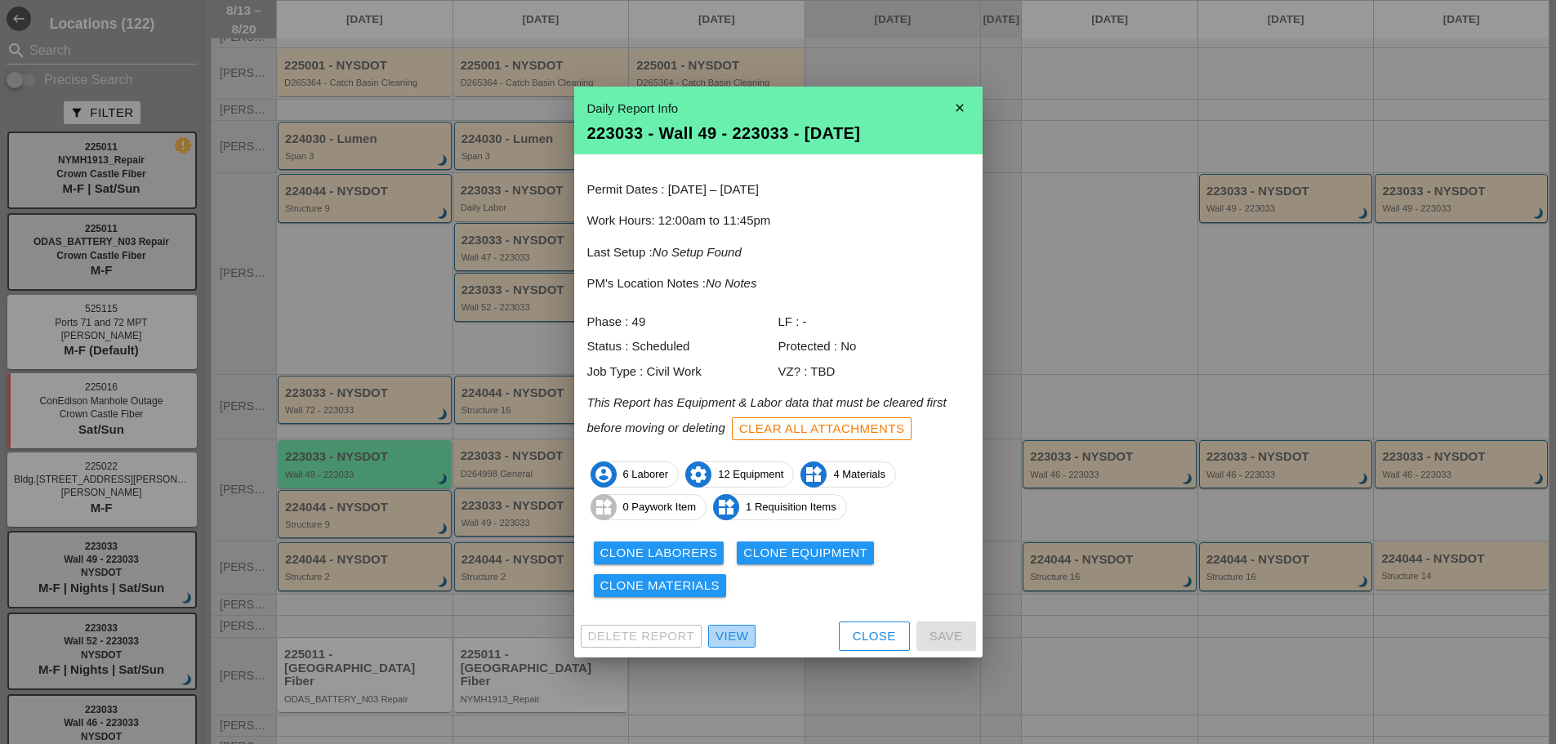
click at [725, 628] on div "View" at bounding box center [732, 636] width 33 height 19
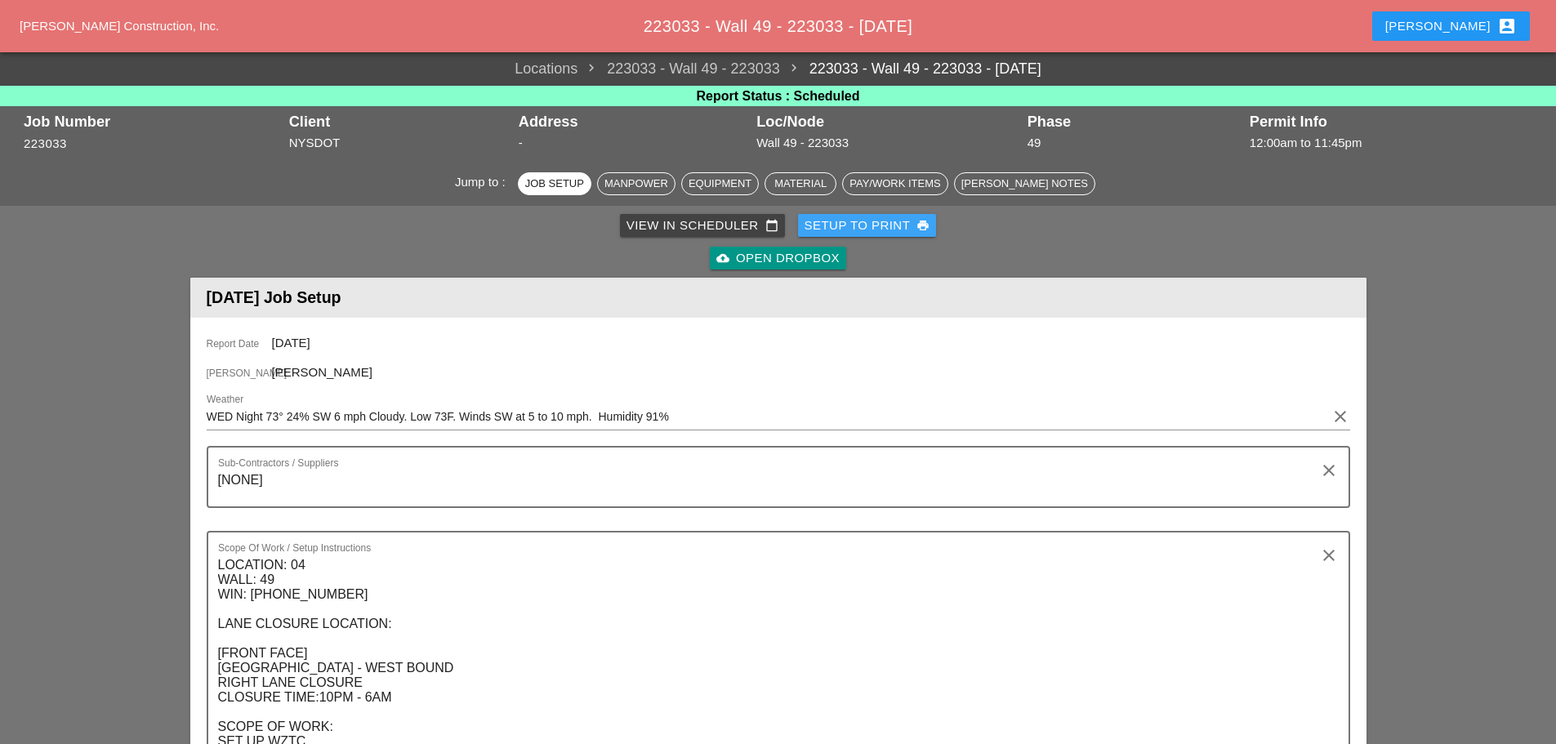
click at [839, 229] on div "Setup to Print print" at bounding box center [868, 226] width 126 height 19
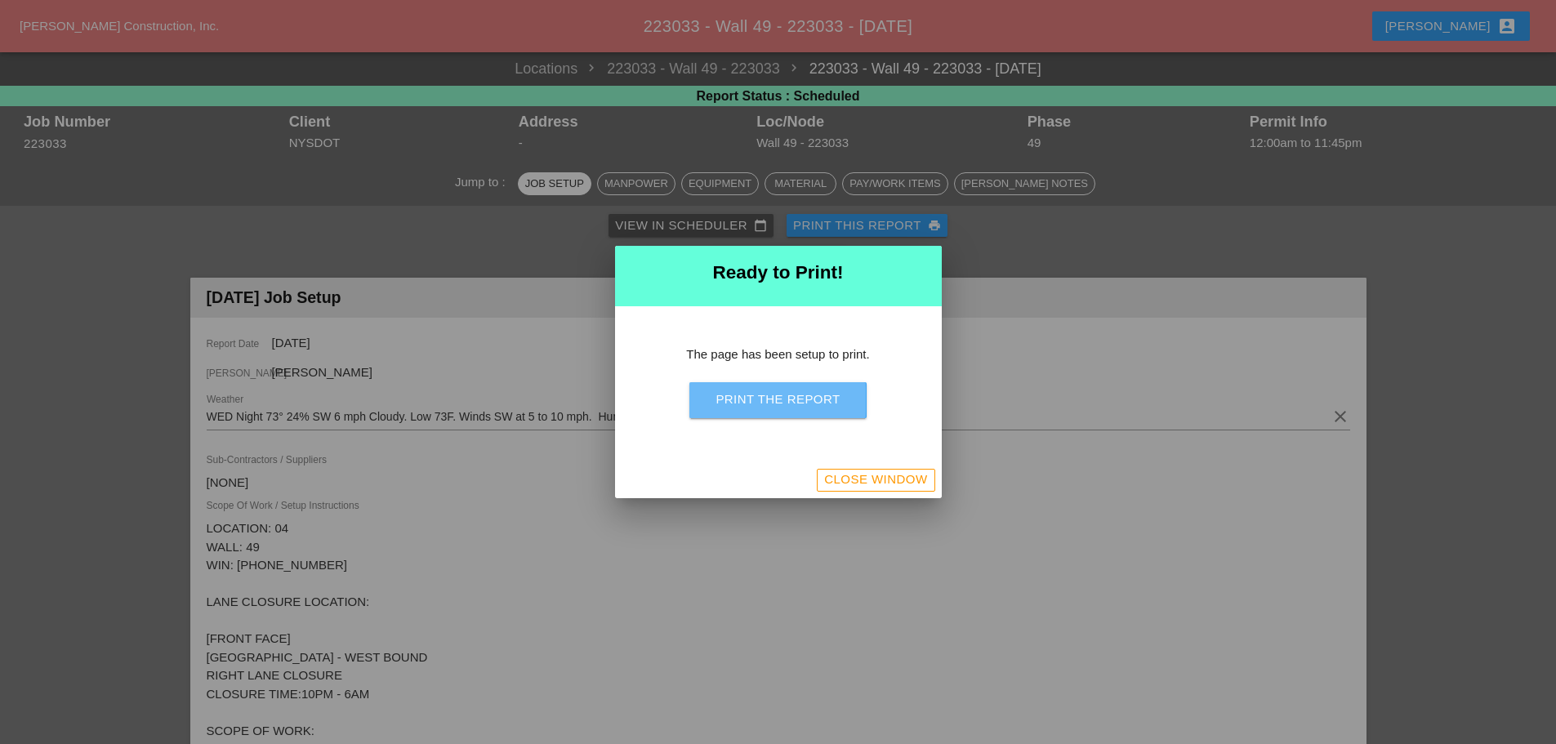
click at [811, 402] on div "Print the Report" at bounding box center [778, 400] width 124 height 19
click at [858, 482] on div "Close Window" at bounding box center [875, 480] width 103 height 19
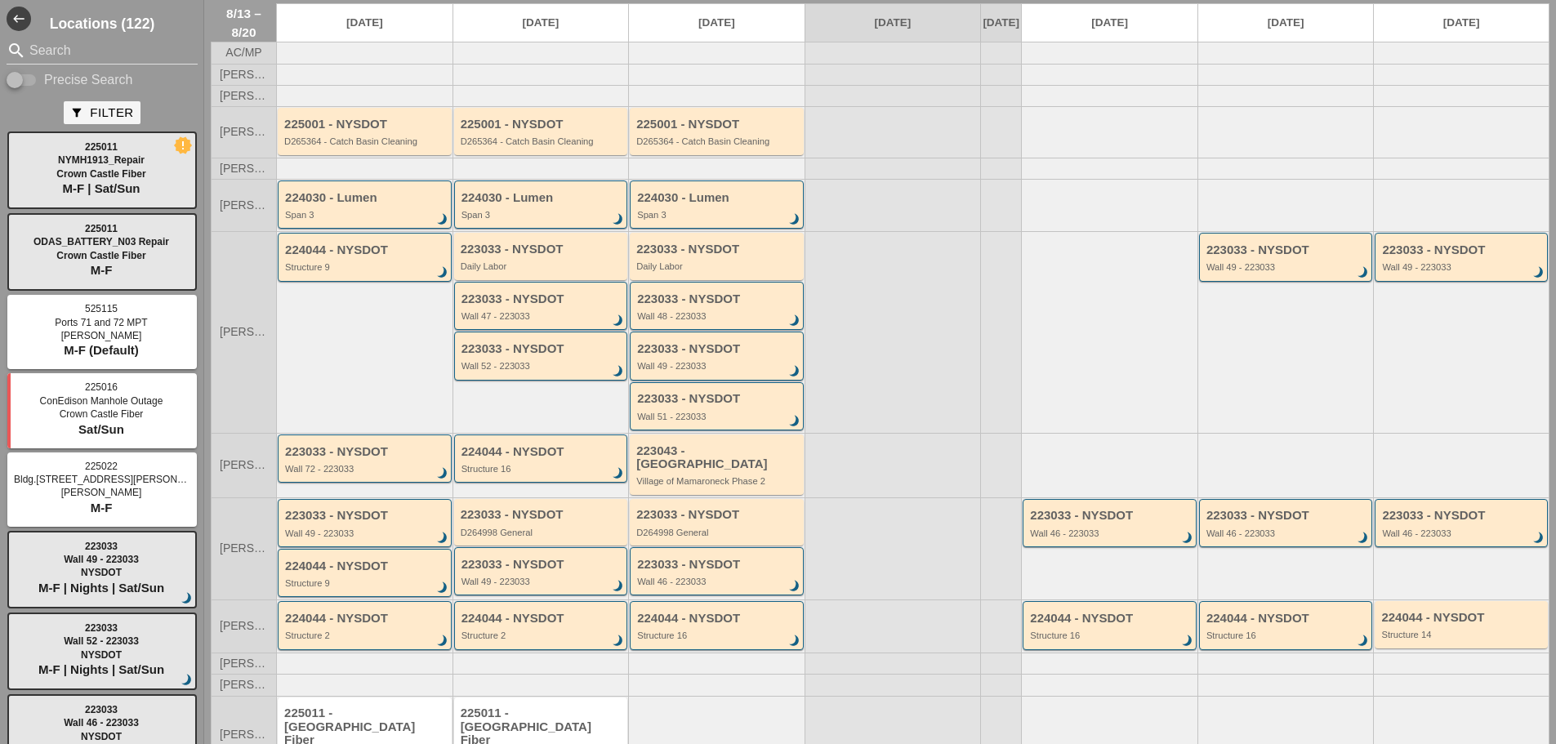
scroll to position [105, 0]
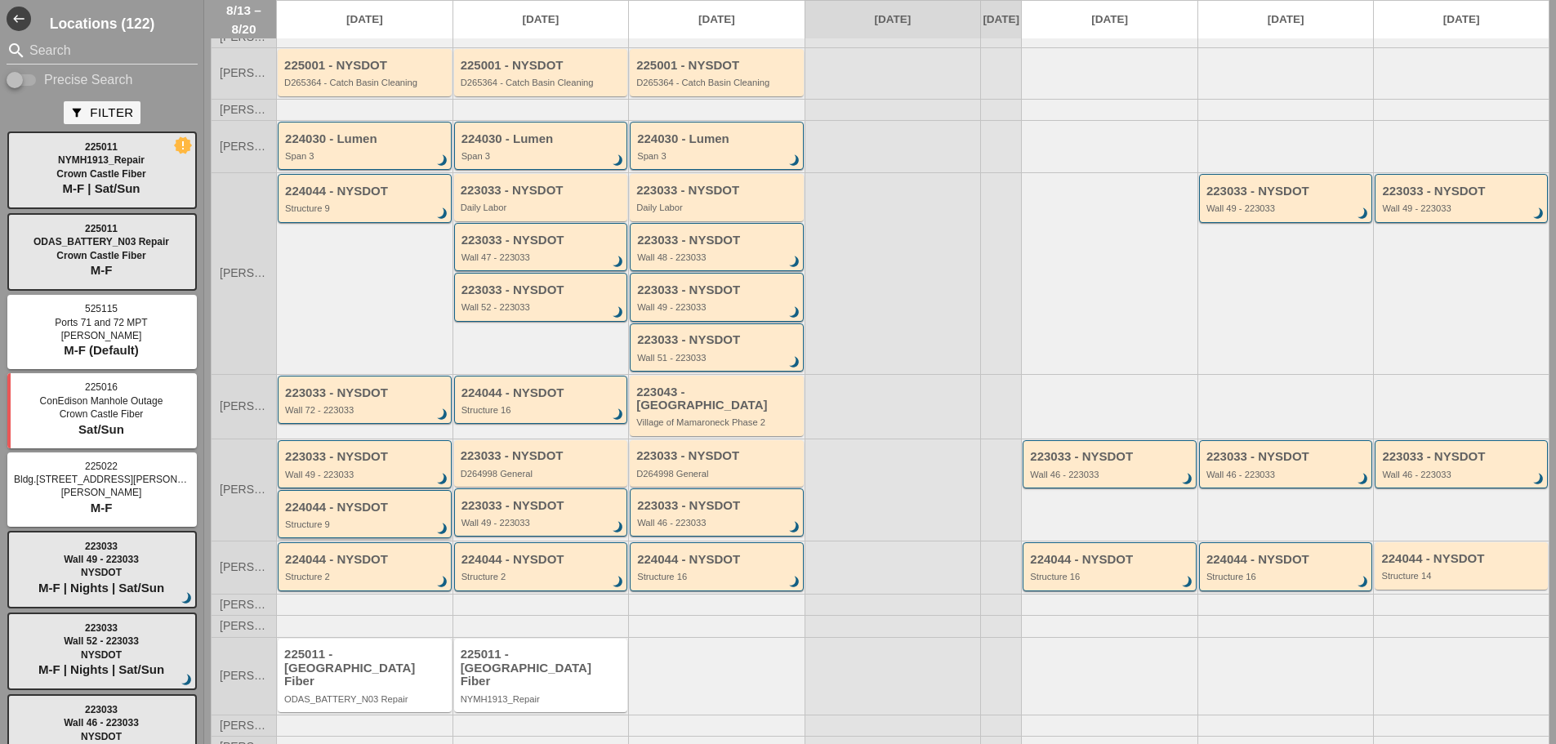
click at [351, 523] on div "Structure 9" at bounding box center [366, 525] width 162 height 10
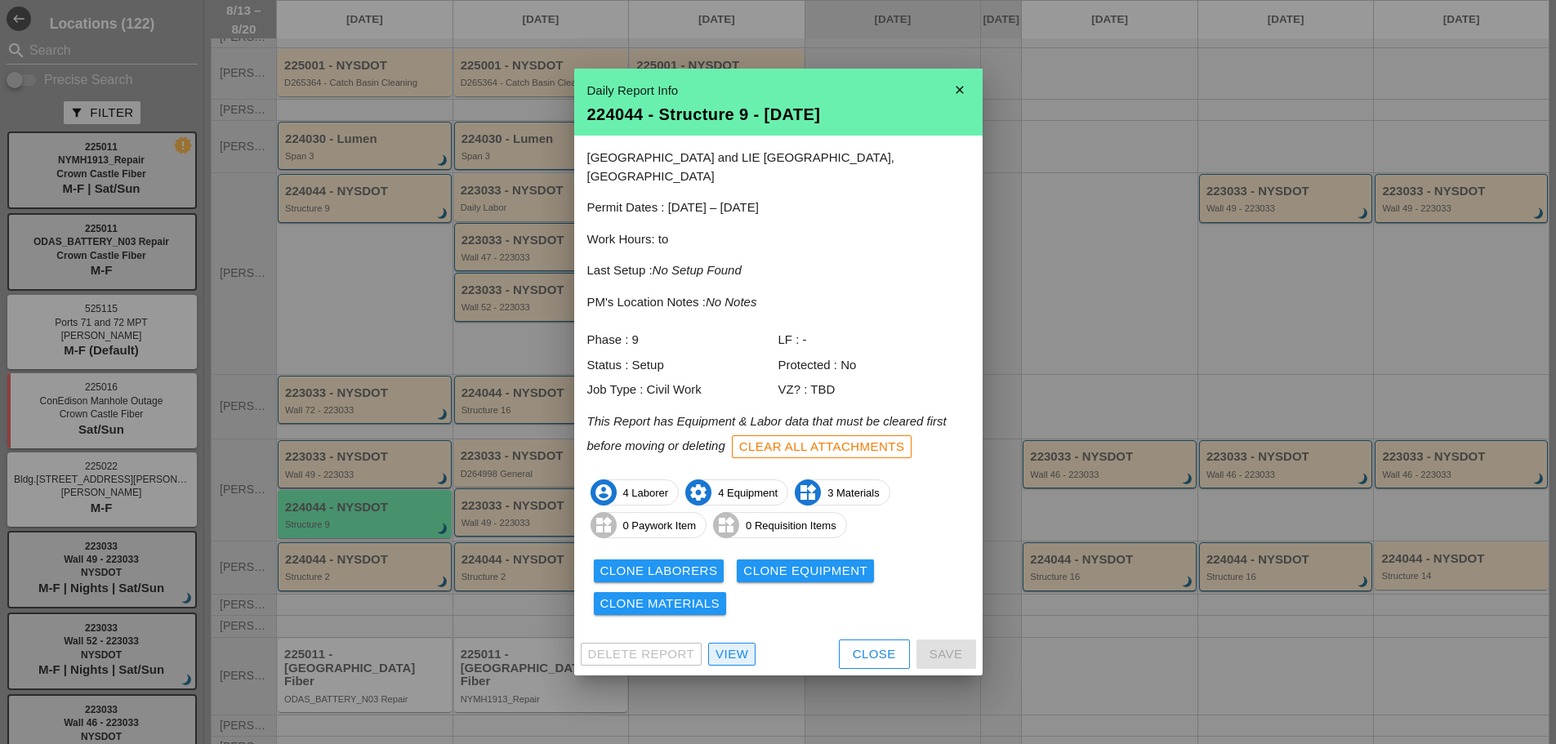
click at [733, 645] on div "View" at bounding box center [732, 654] width 33 height 19
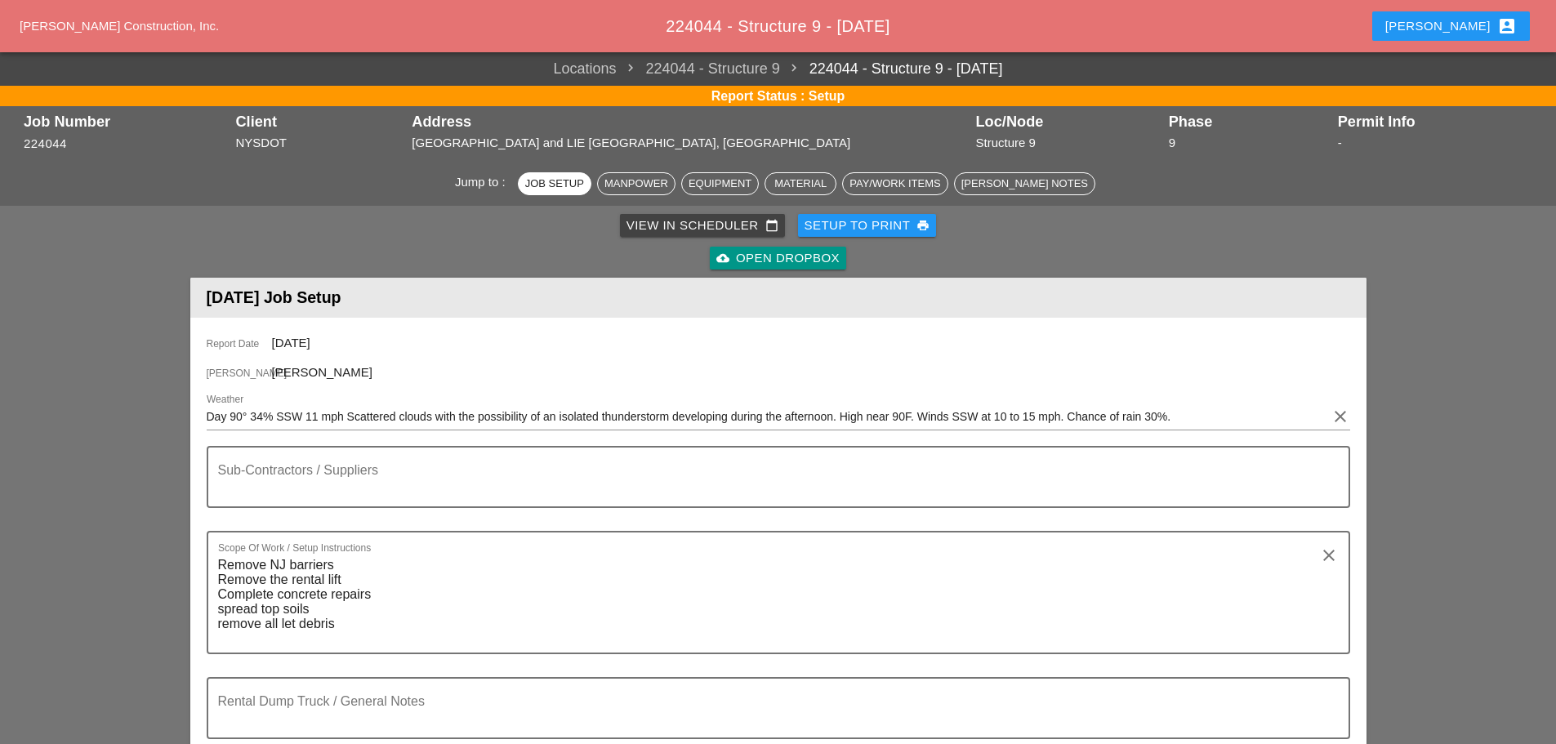
scroll to position [572, 0]
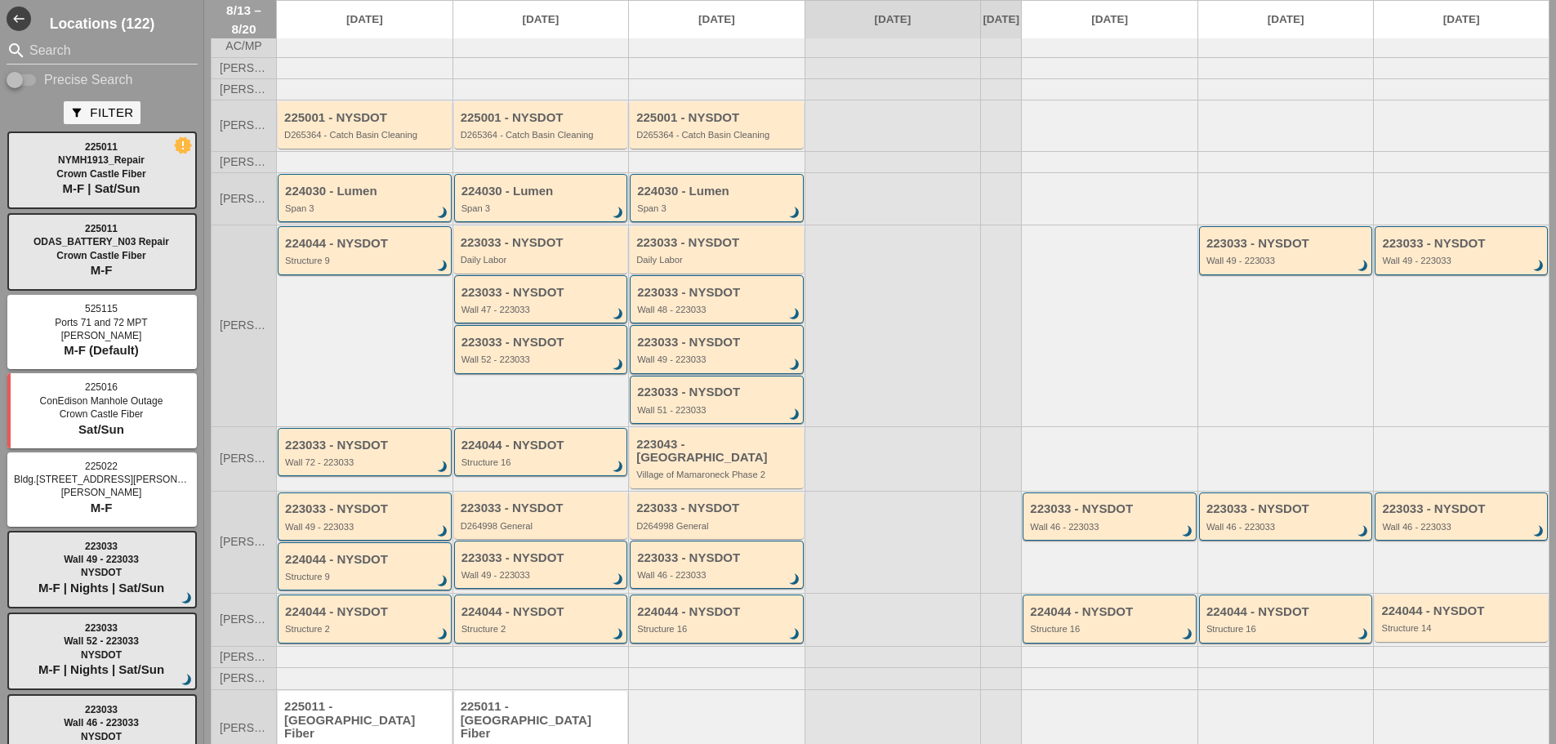
scroll to position [105, 0]
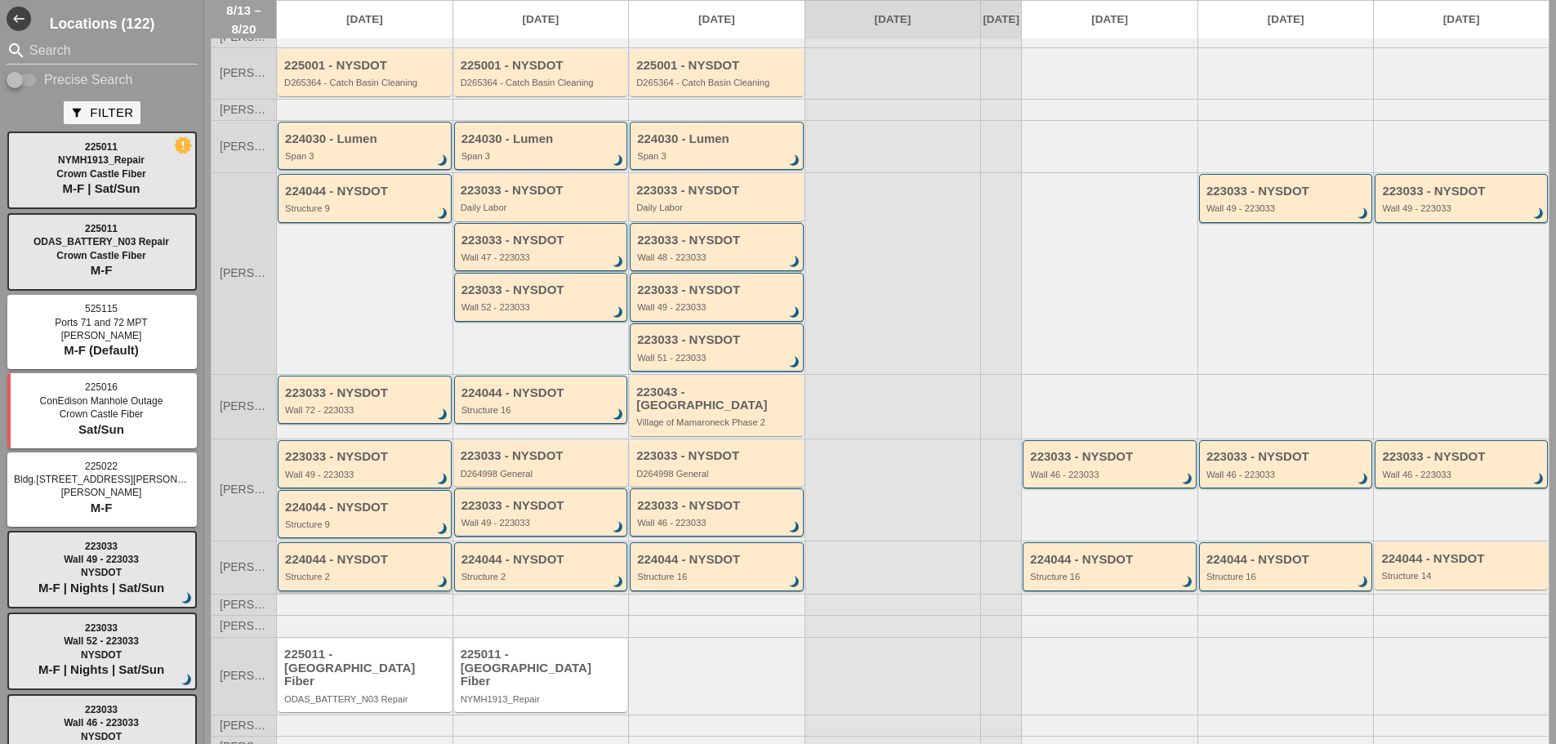
click at [346, 585] on div "224044 - NYSDOT Structure 2 brightness_3" at bounding box center [365, 567] width 174 height 48
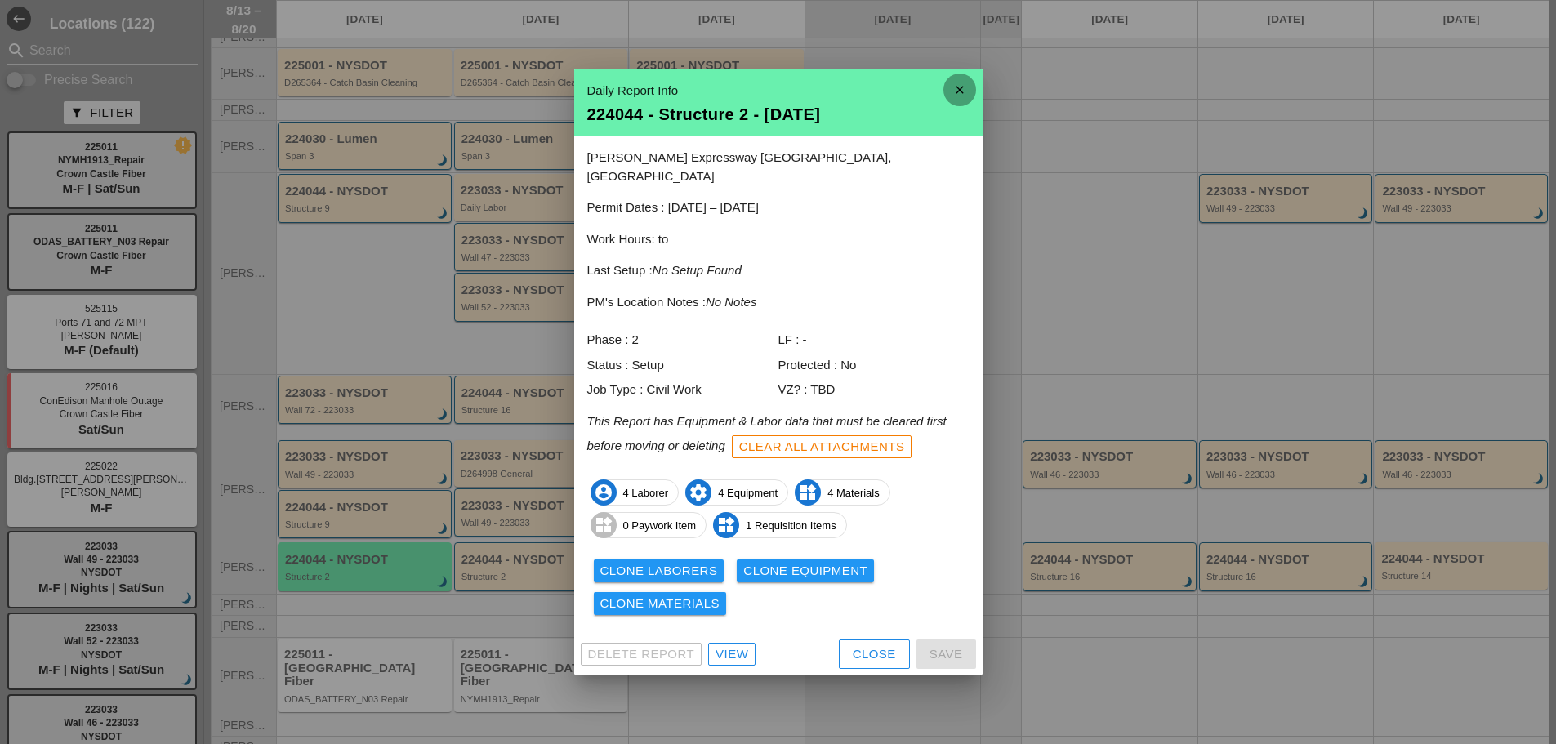
click at [964, 94] on icon "close" at bounding box center [960, 90] width 33 height 33
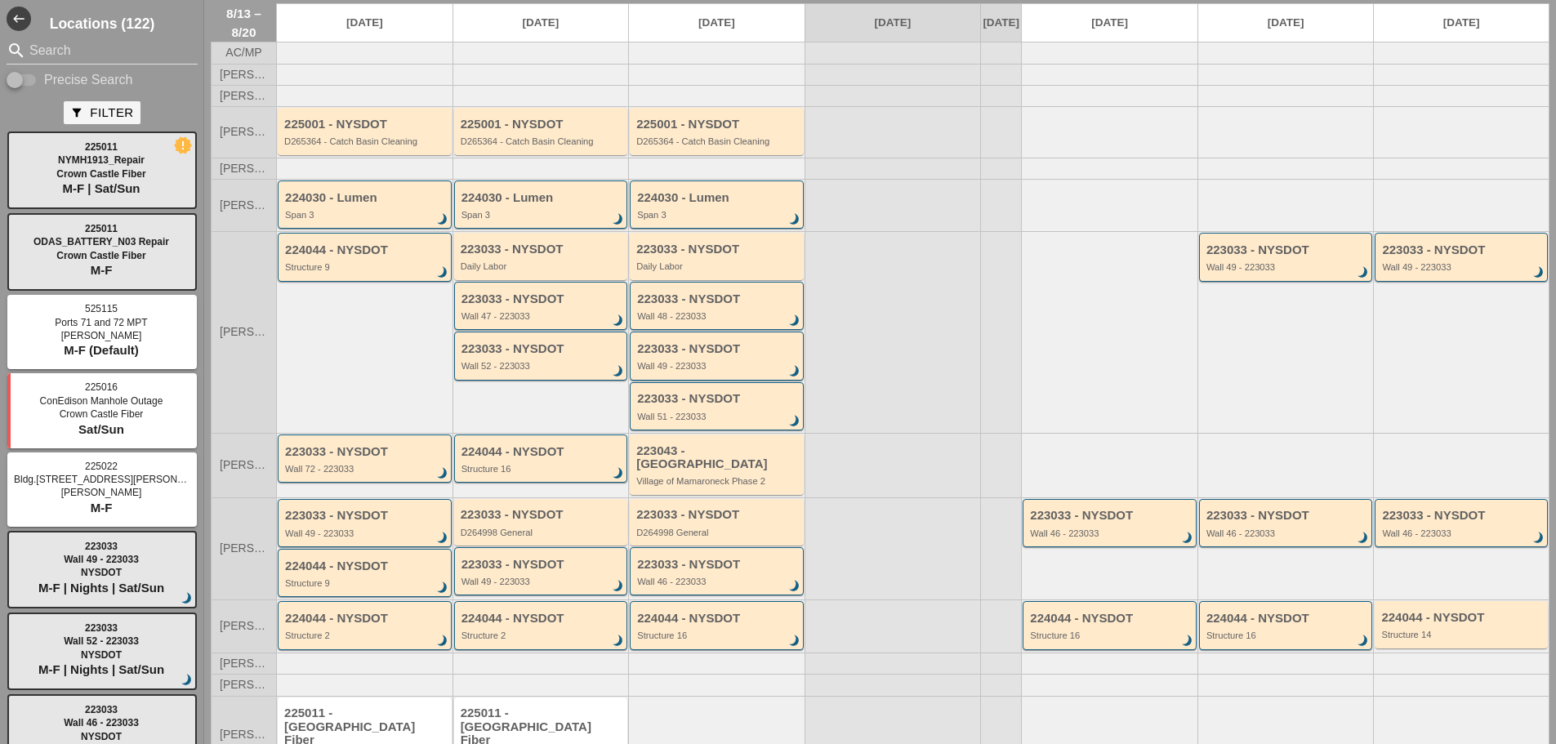
scroll to position [0, 0]
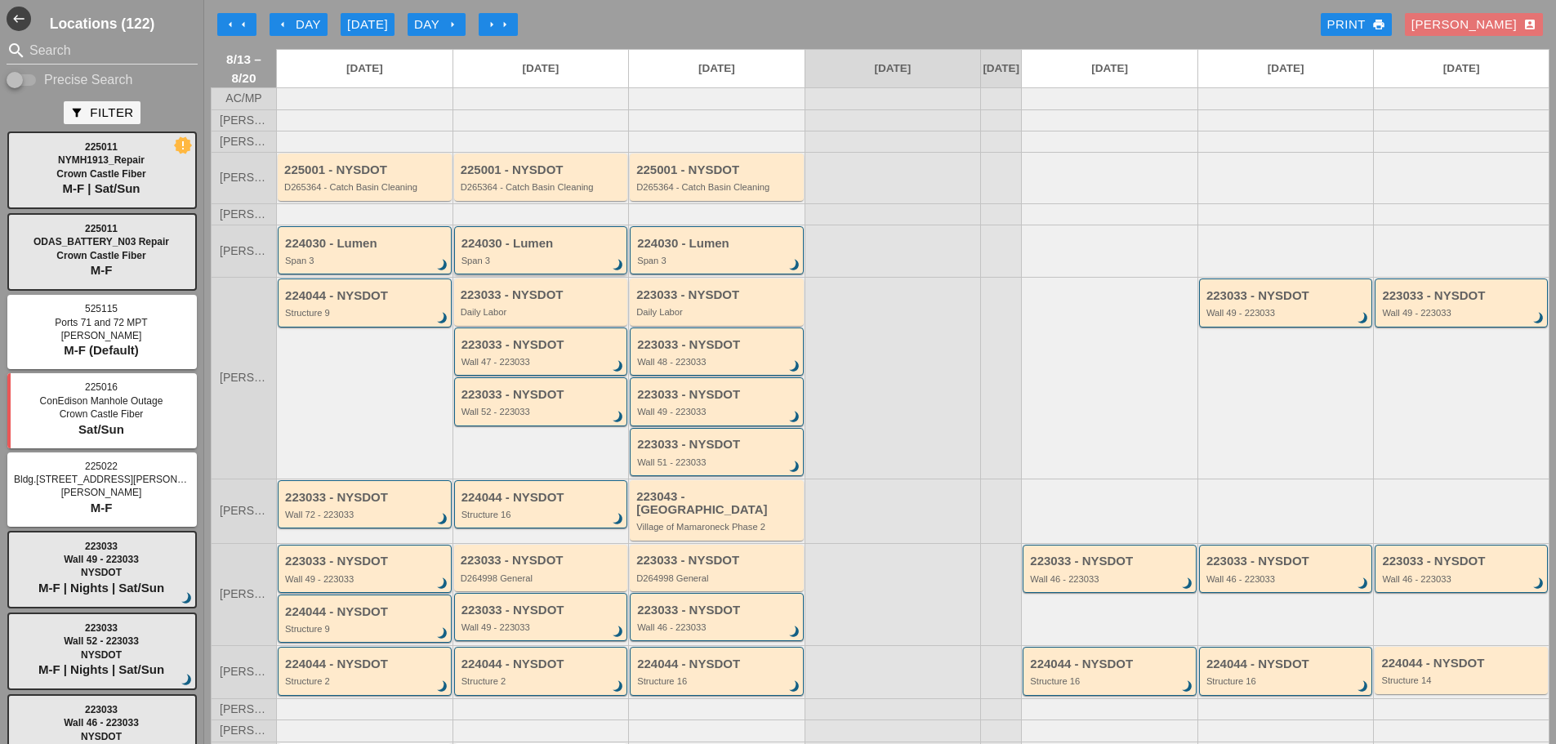
click at [506, 266] on div "224030 - Lumen Span 3 brightness_3" at bounding box center [543, 251] width 162 height 29
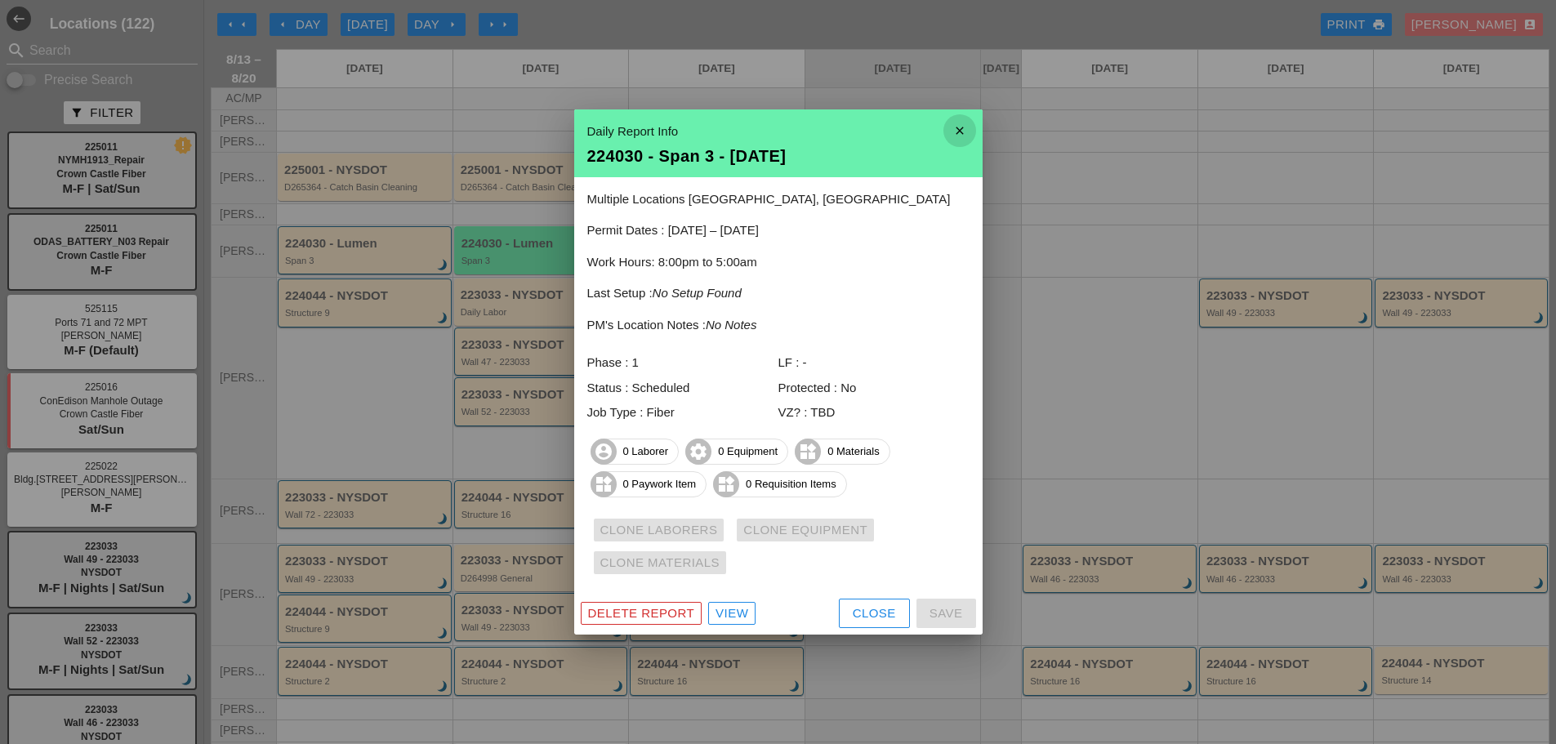
click at [962, 130] on icon "close" at bounding box center [960, 130] width 33 height 33
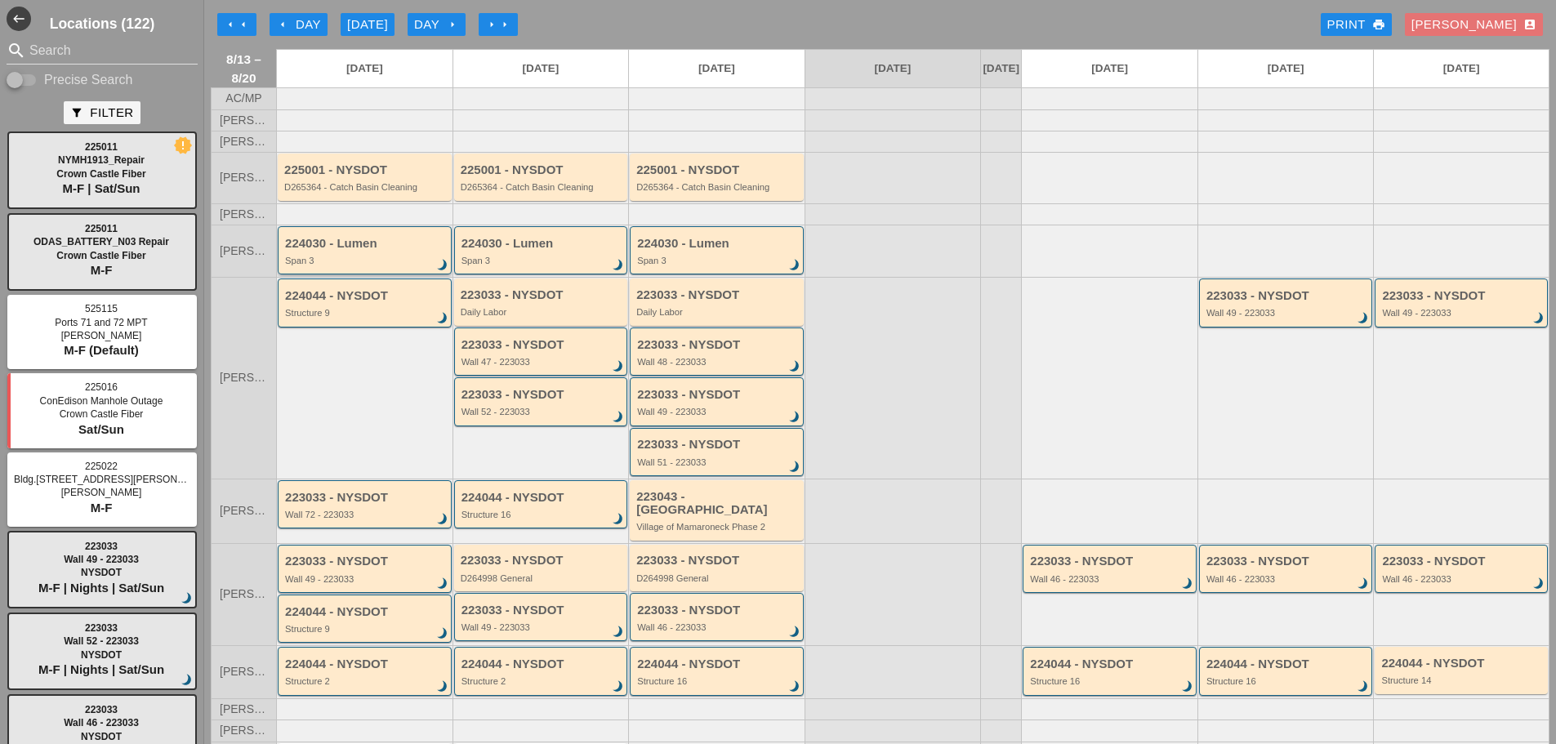
click at [310, 266] on div "Span 3" at bounding box center [366, 261] width 162 height 10
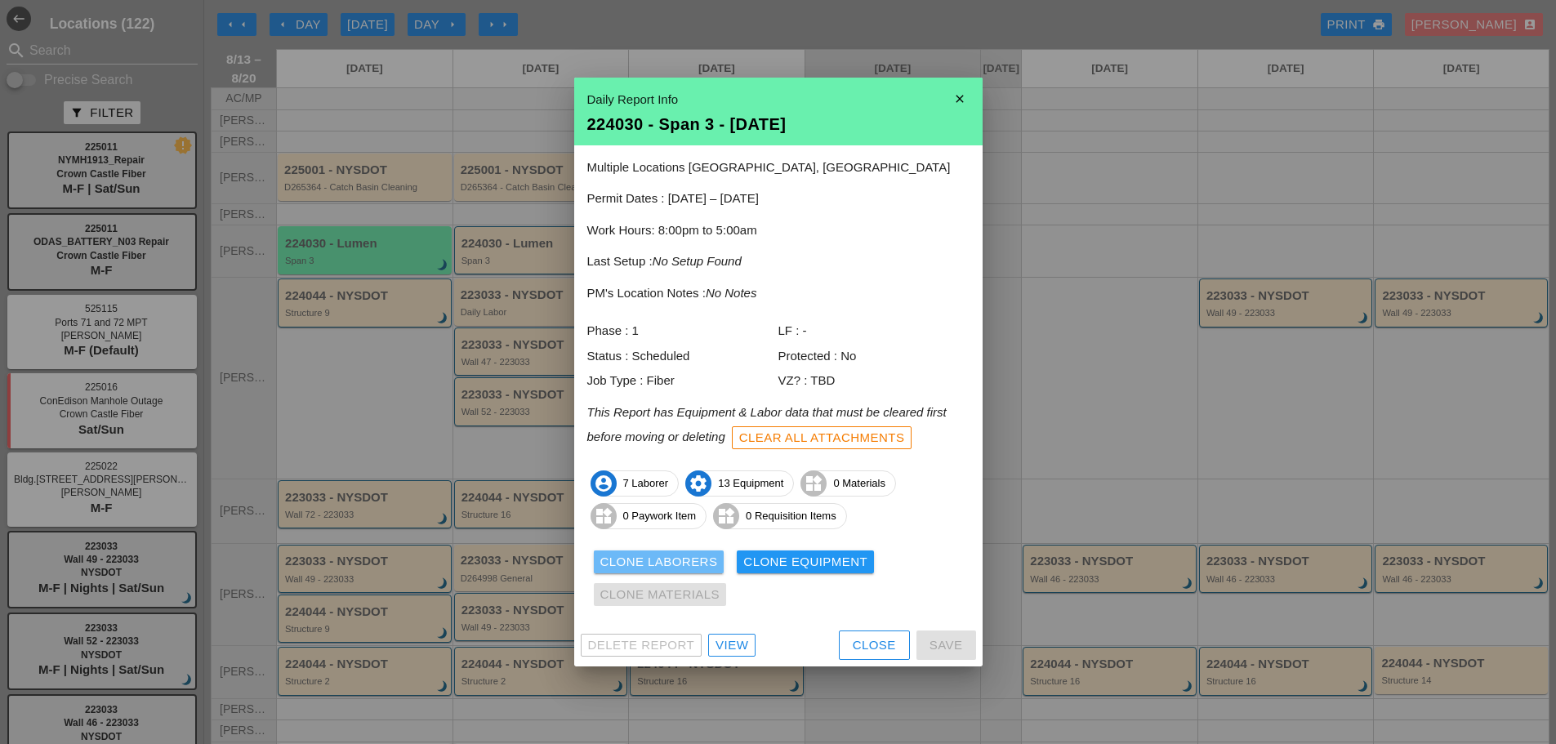
click at [614, 564] on div "Clone Laborers" at bounding box center [660, 562] width 118 height 19
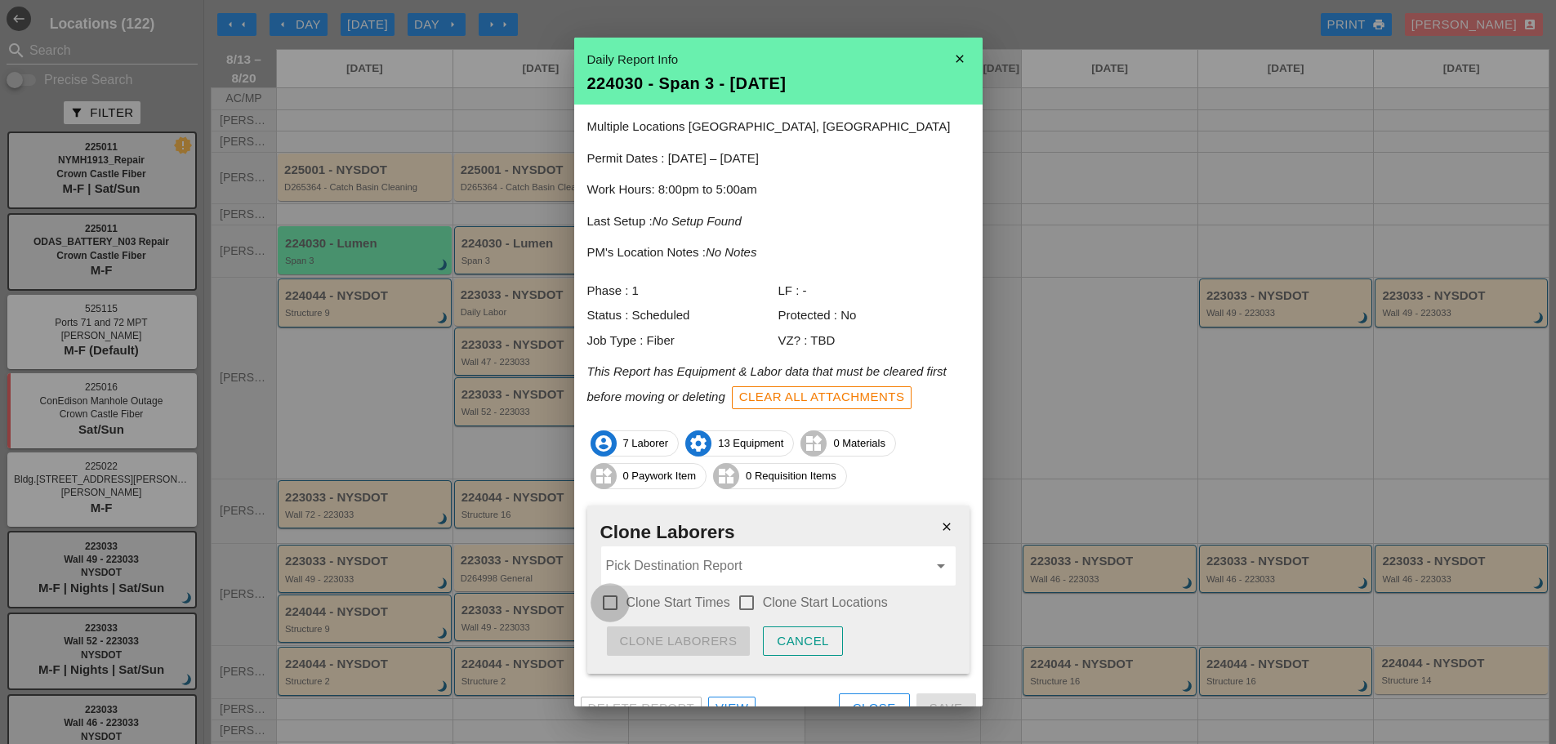
click at [607, 608] on div at bounding box center [610, 603] width 28 height 28
checkbox input "true"
click at [739, 598] on div at bounding box center [747, 603] width 28 height 28
checkbox input "true"
click at [684, 573] on input "Pick Destination Report" at bounding box center [767, 566] width 322 height 26
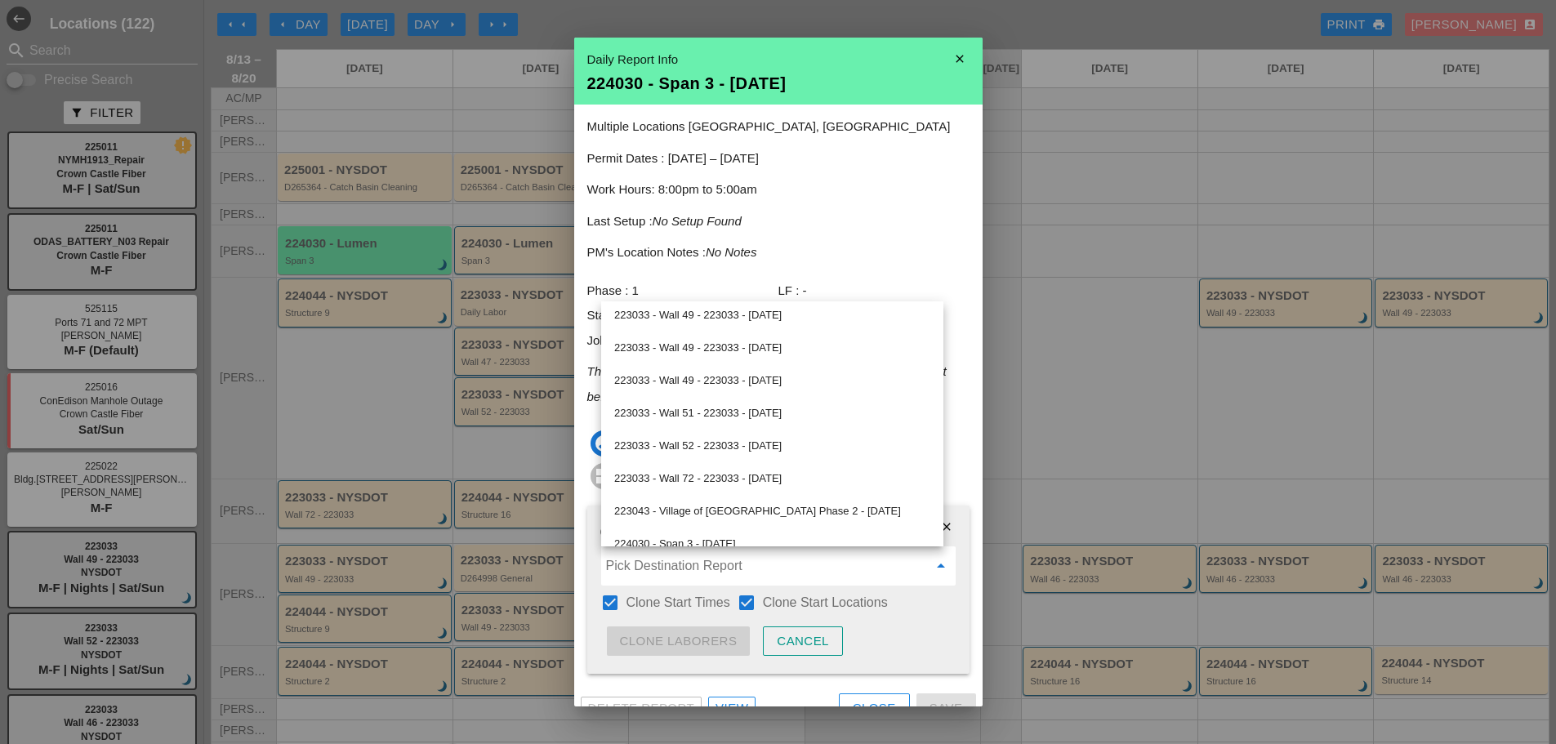
scroll to position [409, 0]
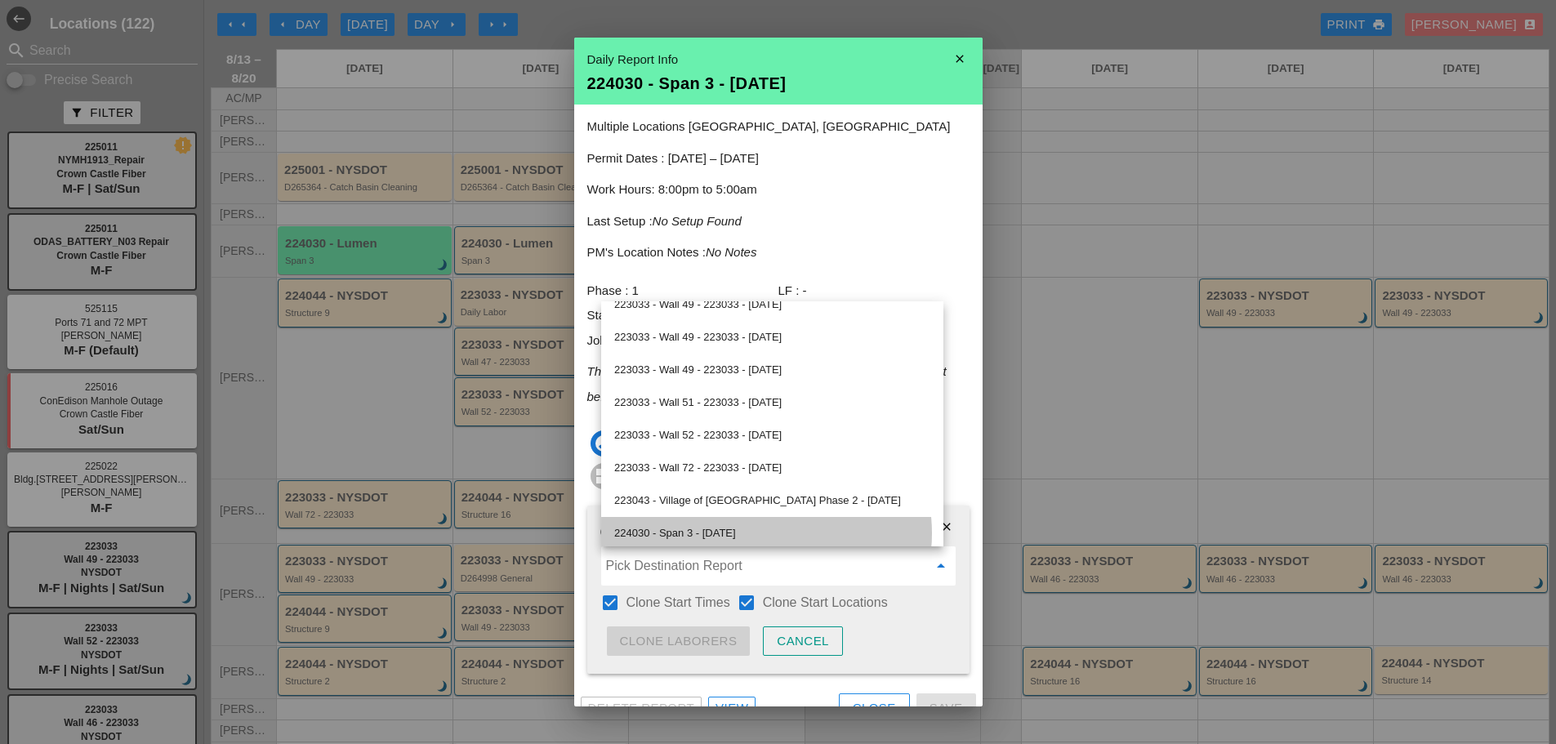
click at [714, 534] on div "224030 - Span 3 - 08/14/2025" at bounding box center [772, 534] width 316 height 20
type input "224030 - Span 3 - 08/14/2025"
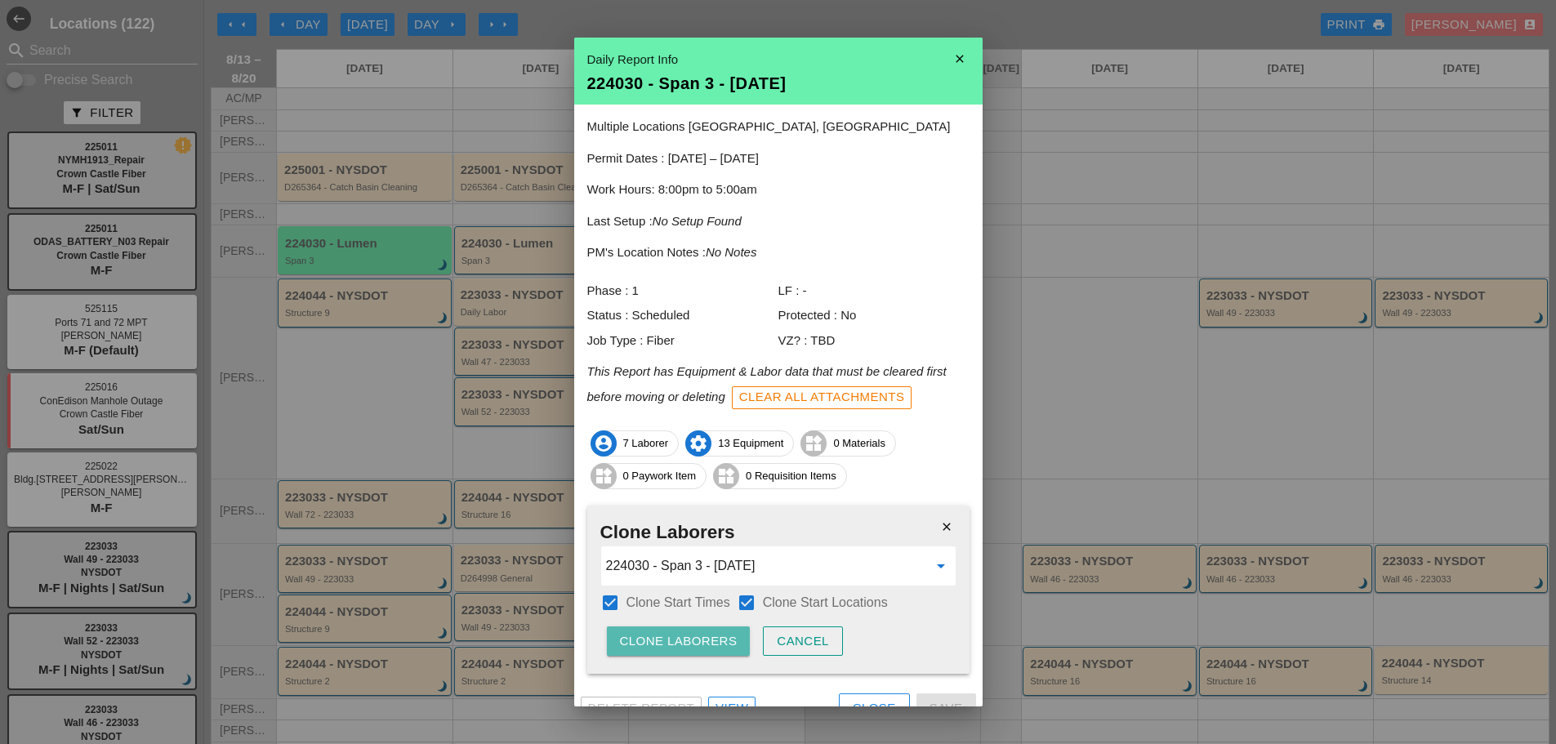
click at [650, 645] on div "Clone Laborers" at bounding box center [679, 641] width 118 height 19
click at [654, 644] on div "Are you sure?" at bounding box center [672, 641] width 104 height 19
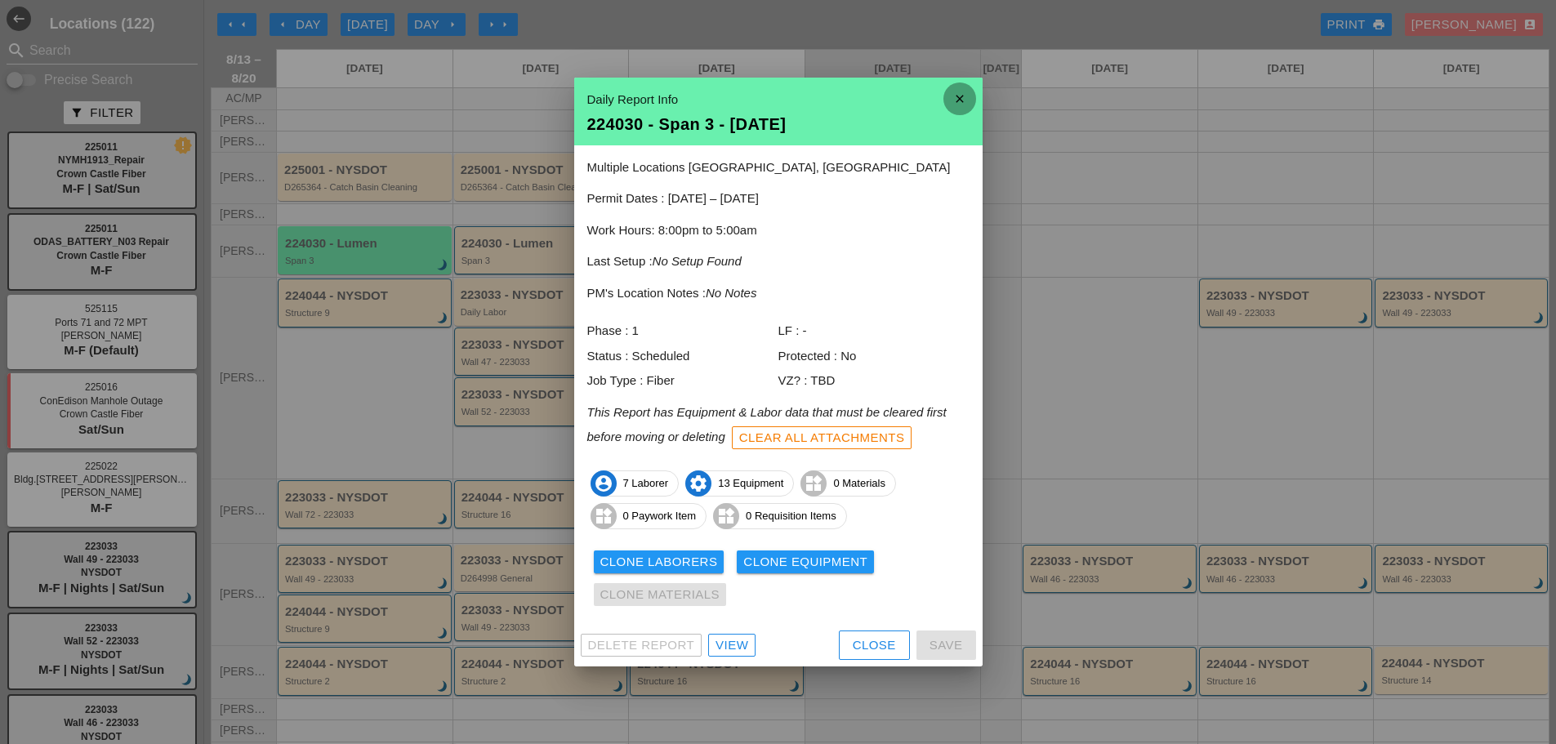
click at [971, 99] on icon "close" at bounding box center [960, 99] width 33 height 33
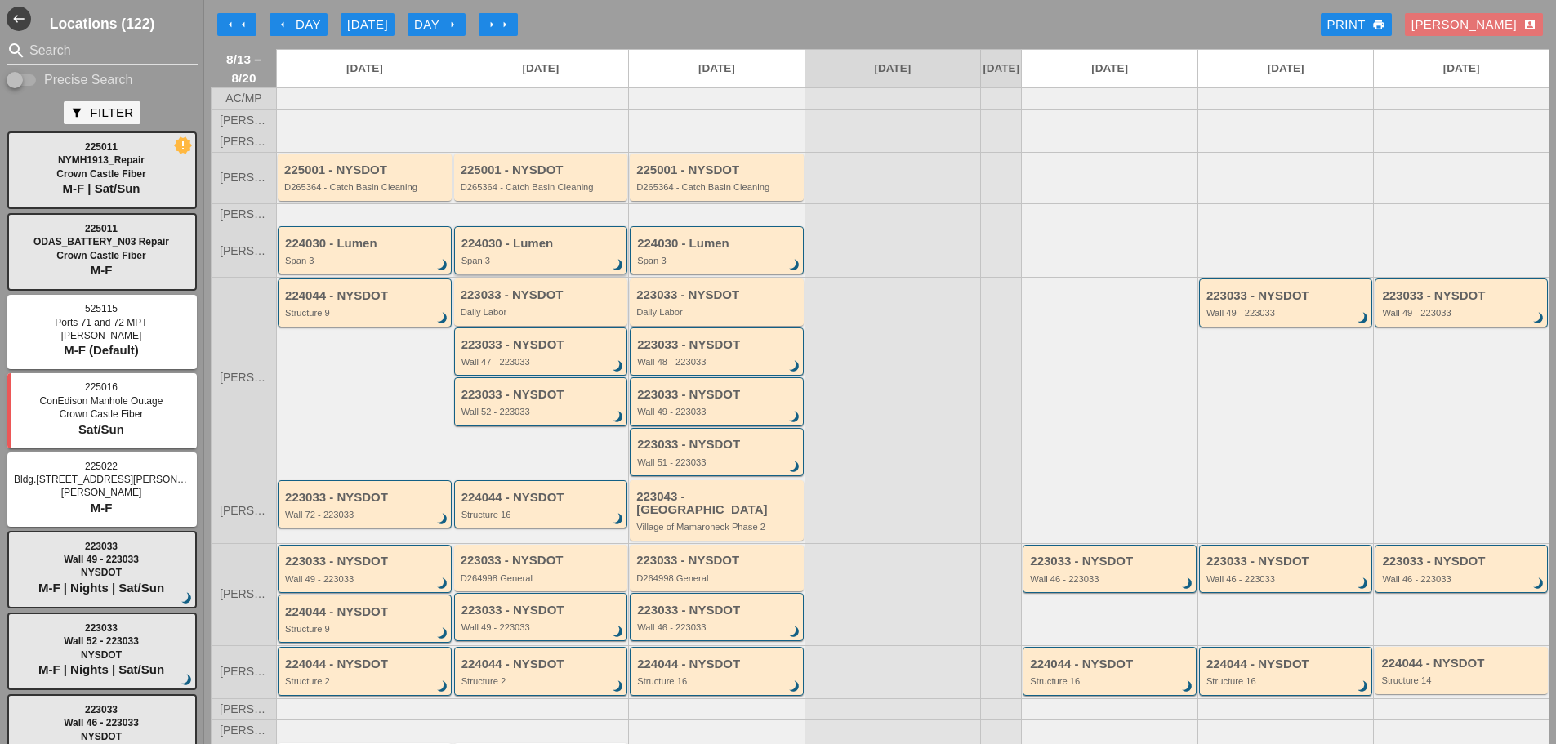
click at [550, 266] on div "Span 3" at bounding box center [543, 261] width 162 height 10
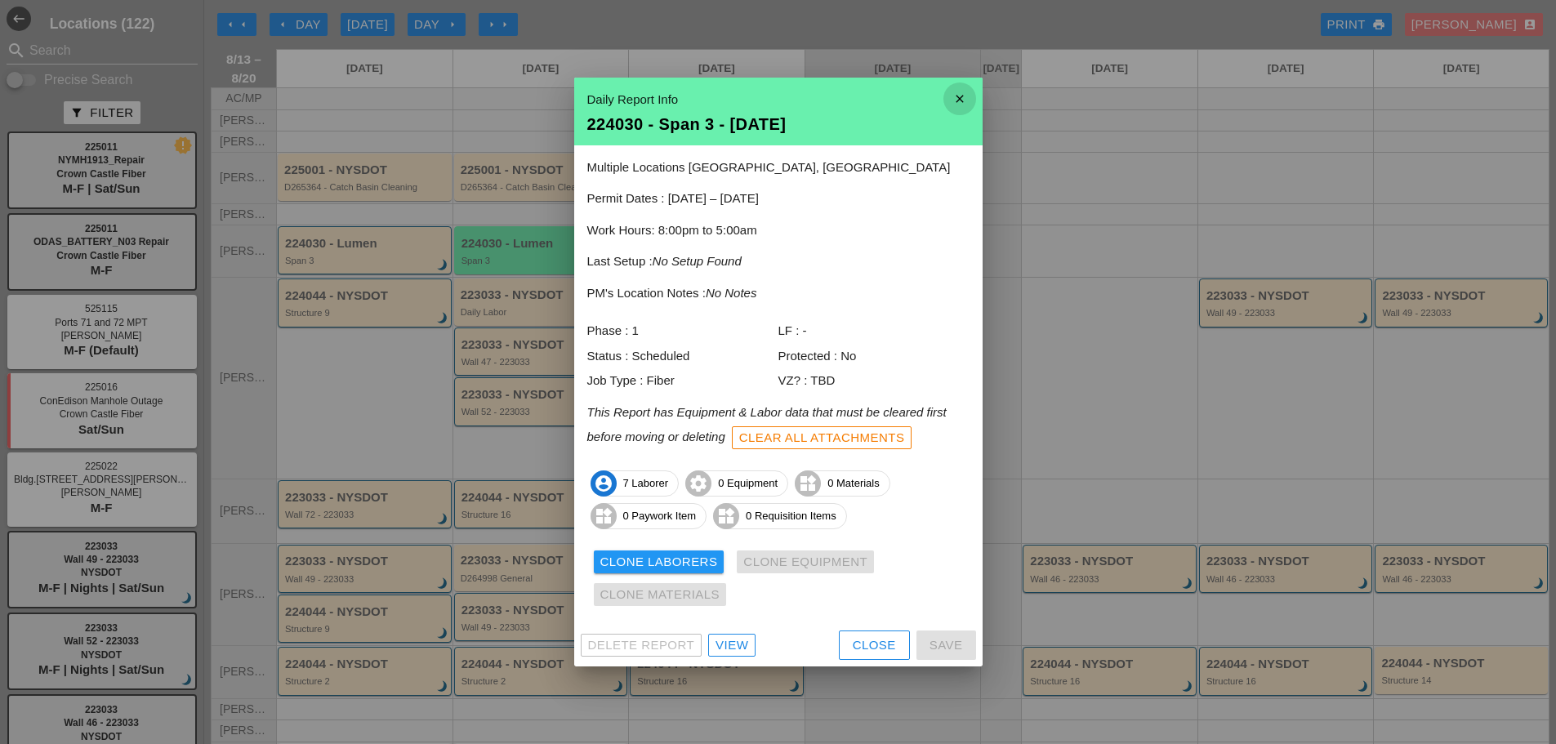
drag, startPoint x: 967, startPoint y: 97, endPoint x: 848, endPoint y: 142, distance: 126.7
click at [967, 97] on icon "close" at bounding box center [960, 99] width 33 height 33
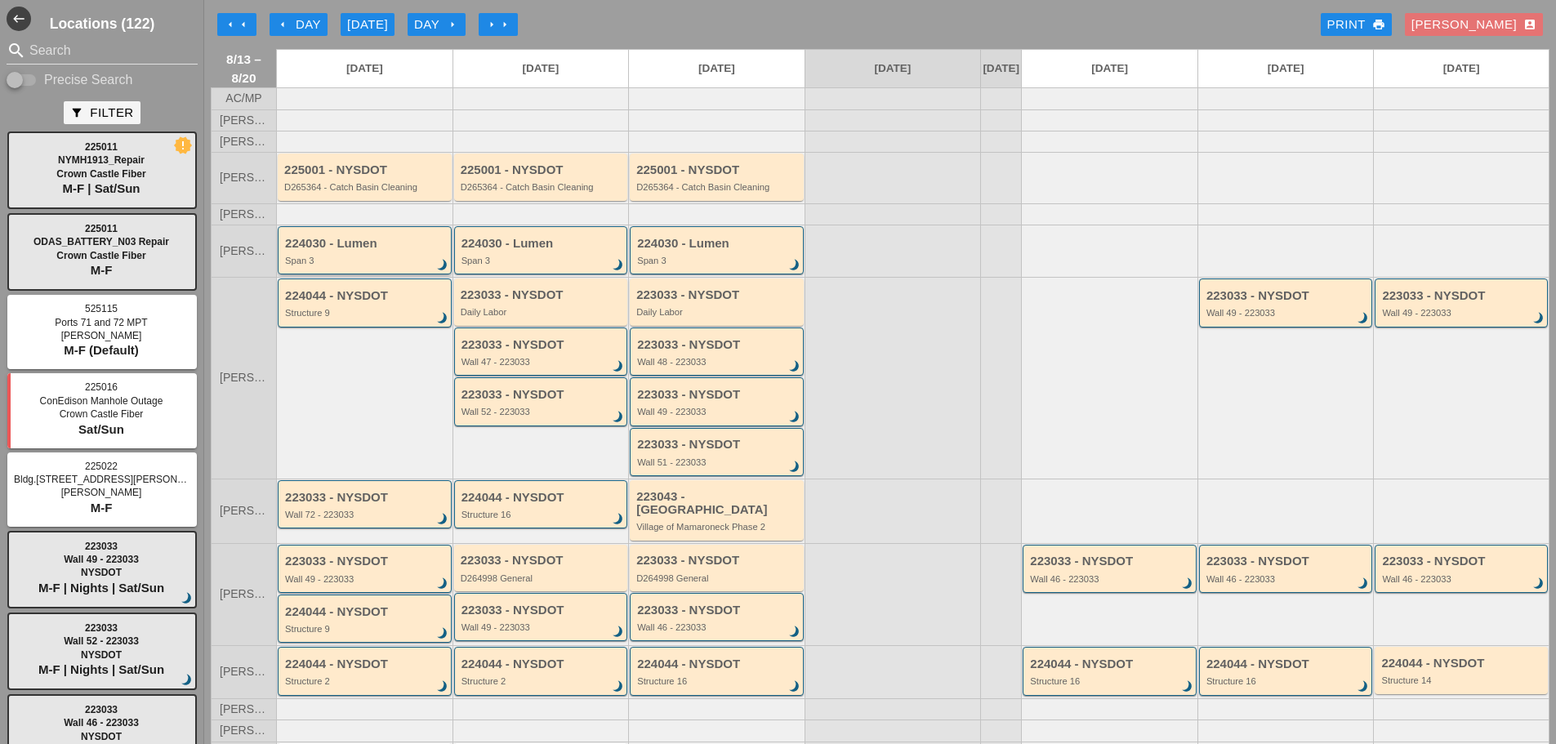
click at [409, 266] on div "Span 3" at bounding box center [366, 261] width 162 height 10
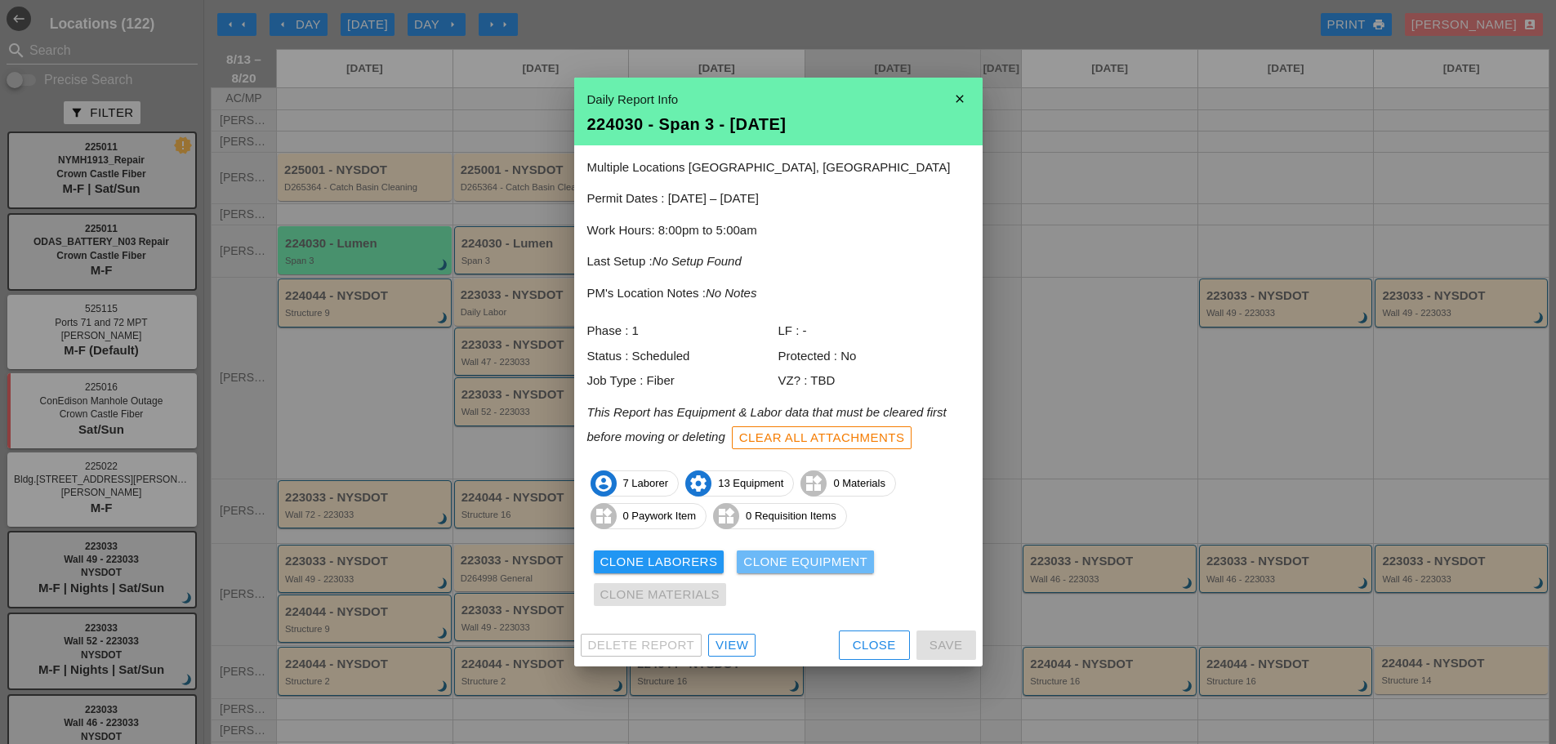
click at [761, 566] on div "Clone Equipment" at bounding box center [806, 562] width 124 height 19
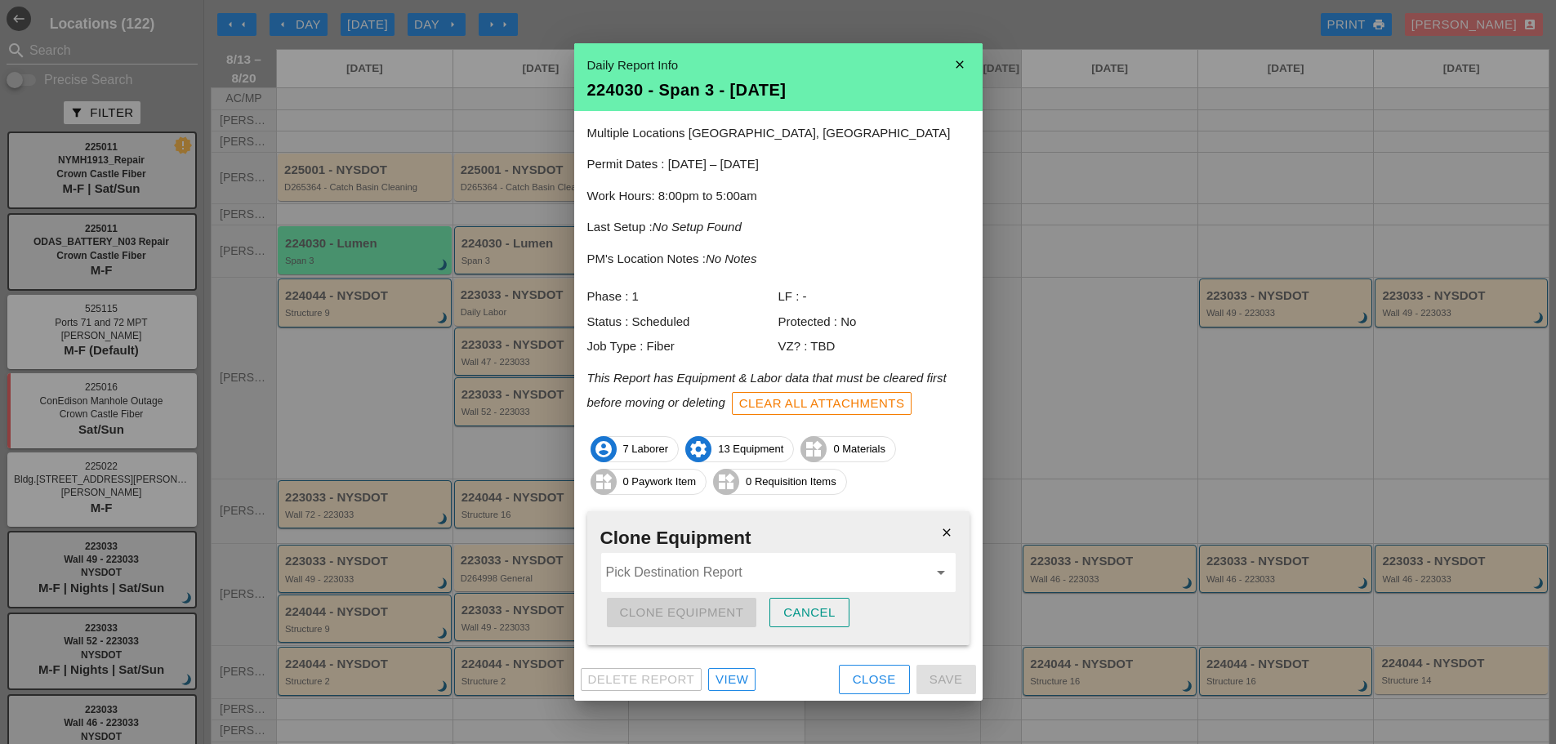
click at [687, 579] on input "Pick Destination Report" at bounding box center [767, 573] width 322 height 26
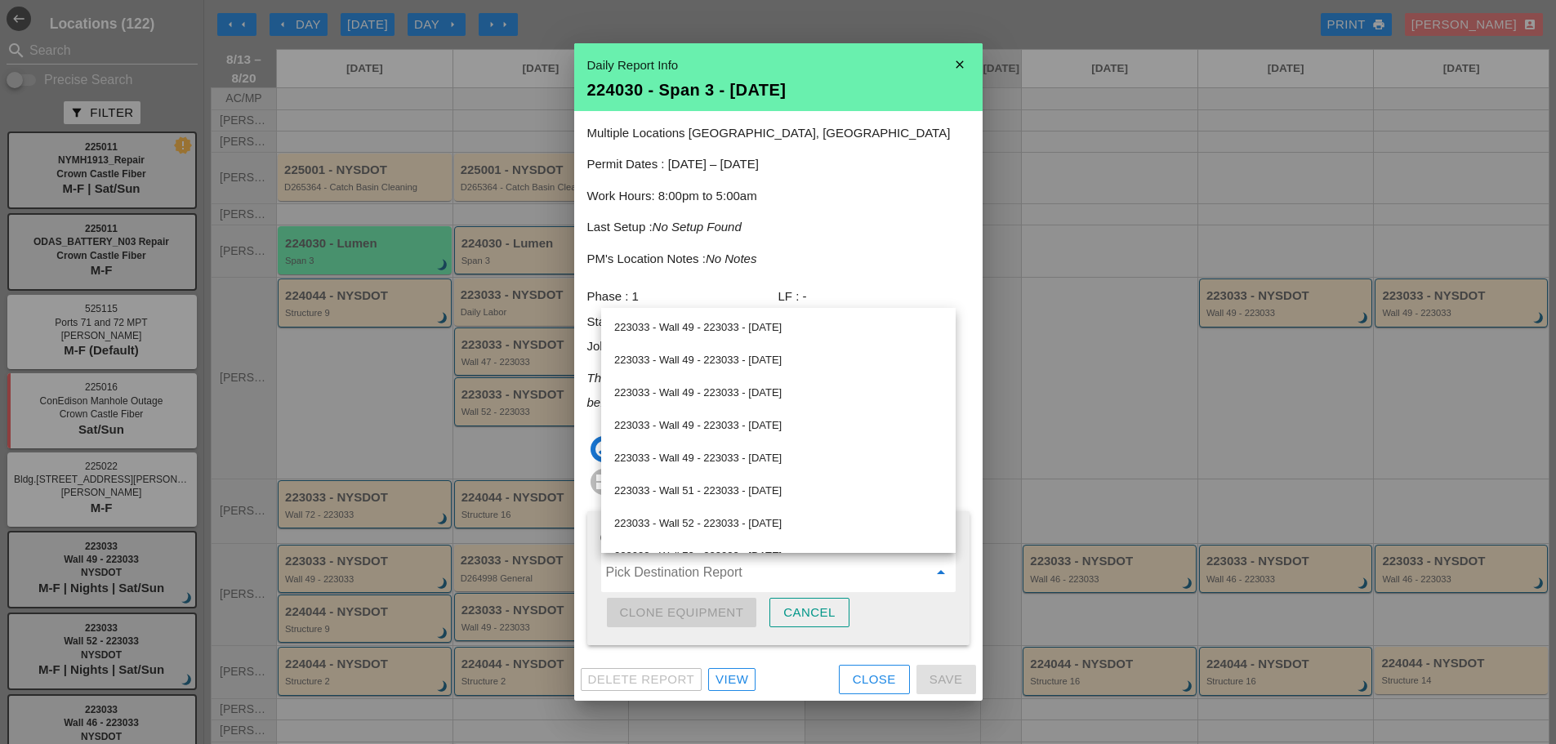
scroll to position [490, 0]
click at [735, 462] on div "224030 - Span 3 - 08/14/2025" at bounding box center [778, 459] width 328 height 20
type input "224030 - Span 3 - 08/14/2025"
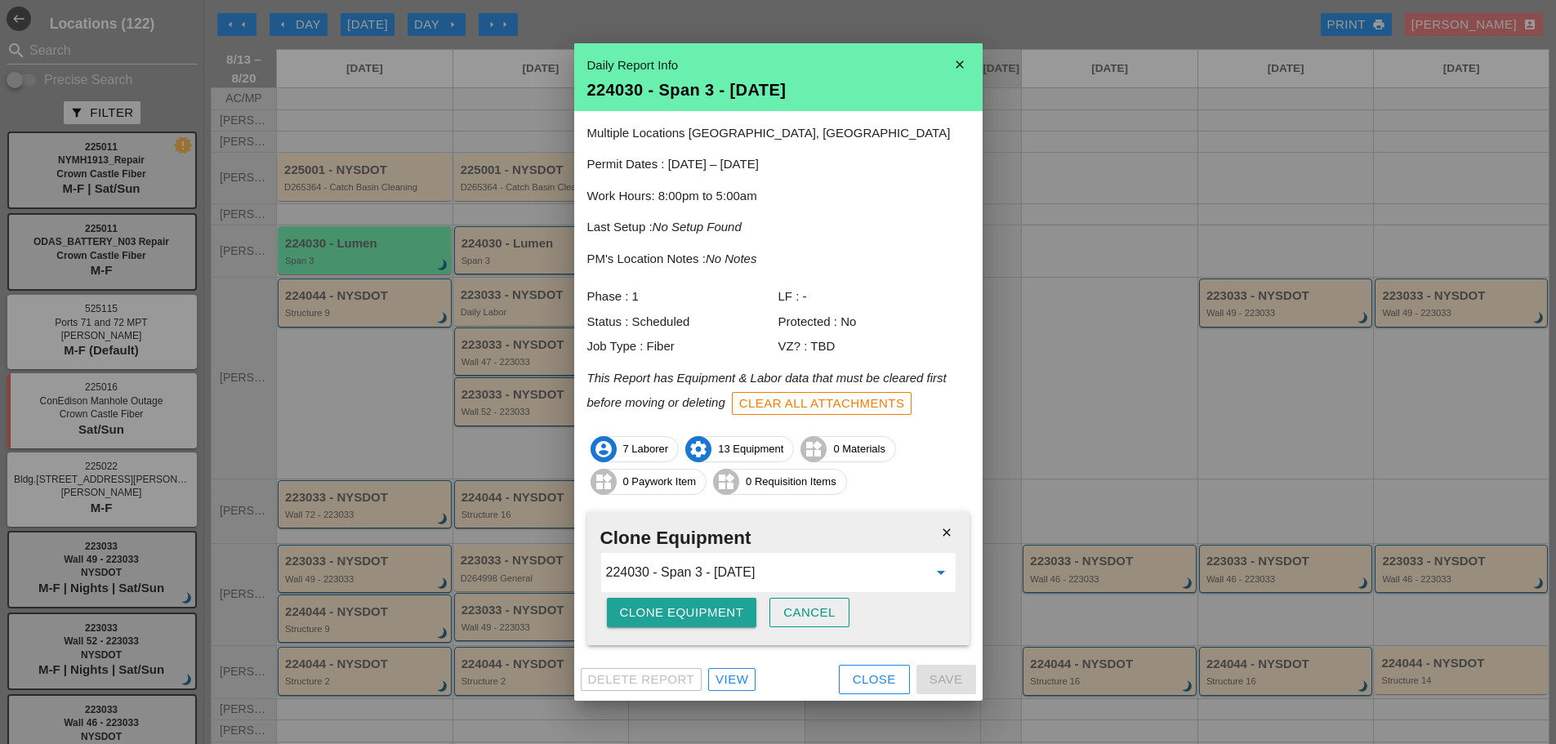
click at [685, 605] on div "Clone Equipment" at bounding box center [682, 613] width 124 height 19
click at [686, 605] on div "Are you sure?" at bounding box center [672, 613] width 104 height 19
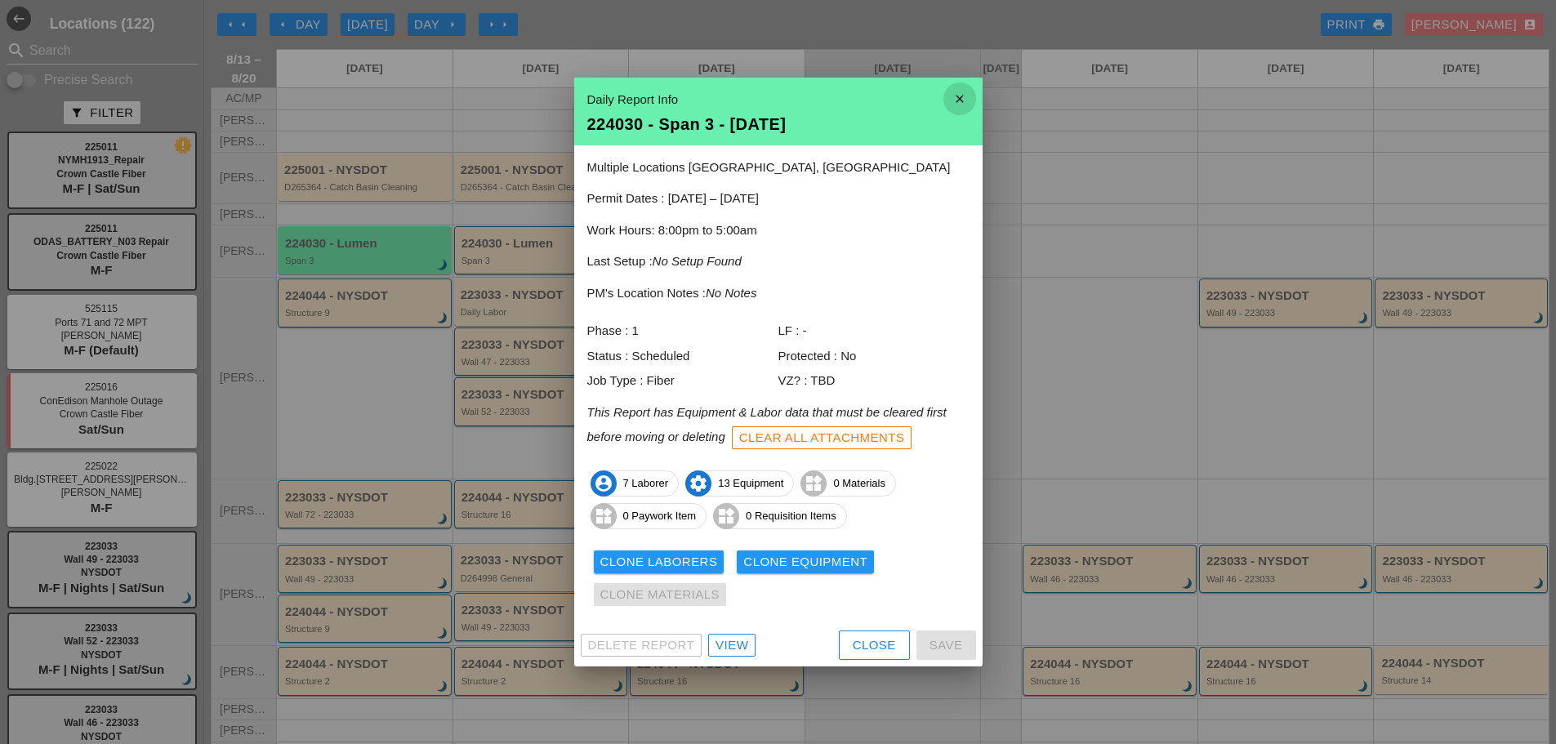
click at [969, 95] on icon "close" at bounding box center [960, 99] width 33 height 33
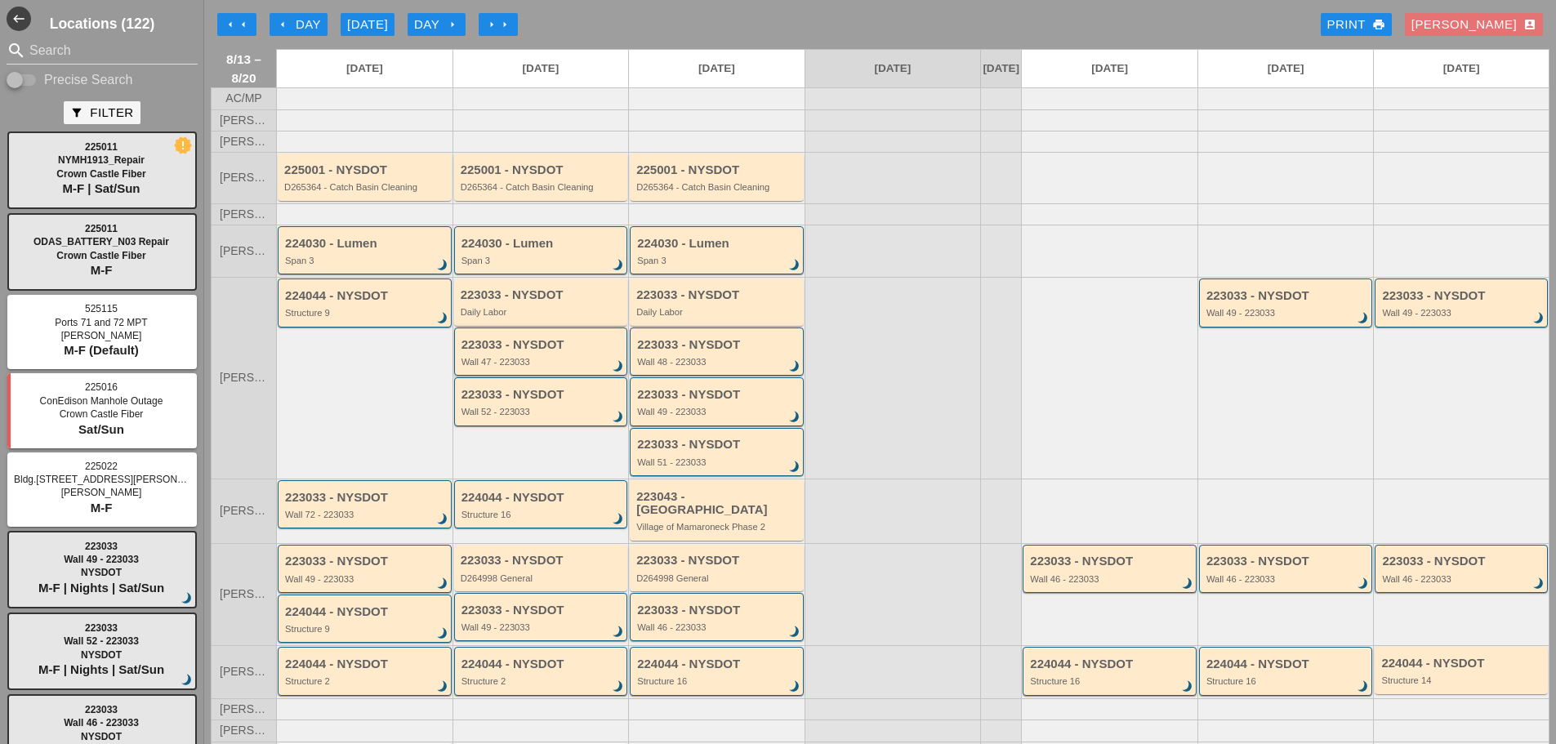
click at [563, 367] on div "Wall 47 - 223033" at bounding box center [543, 362] width 162 height 10
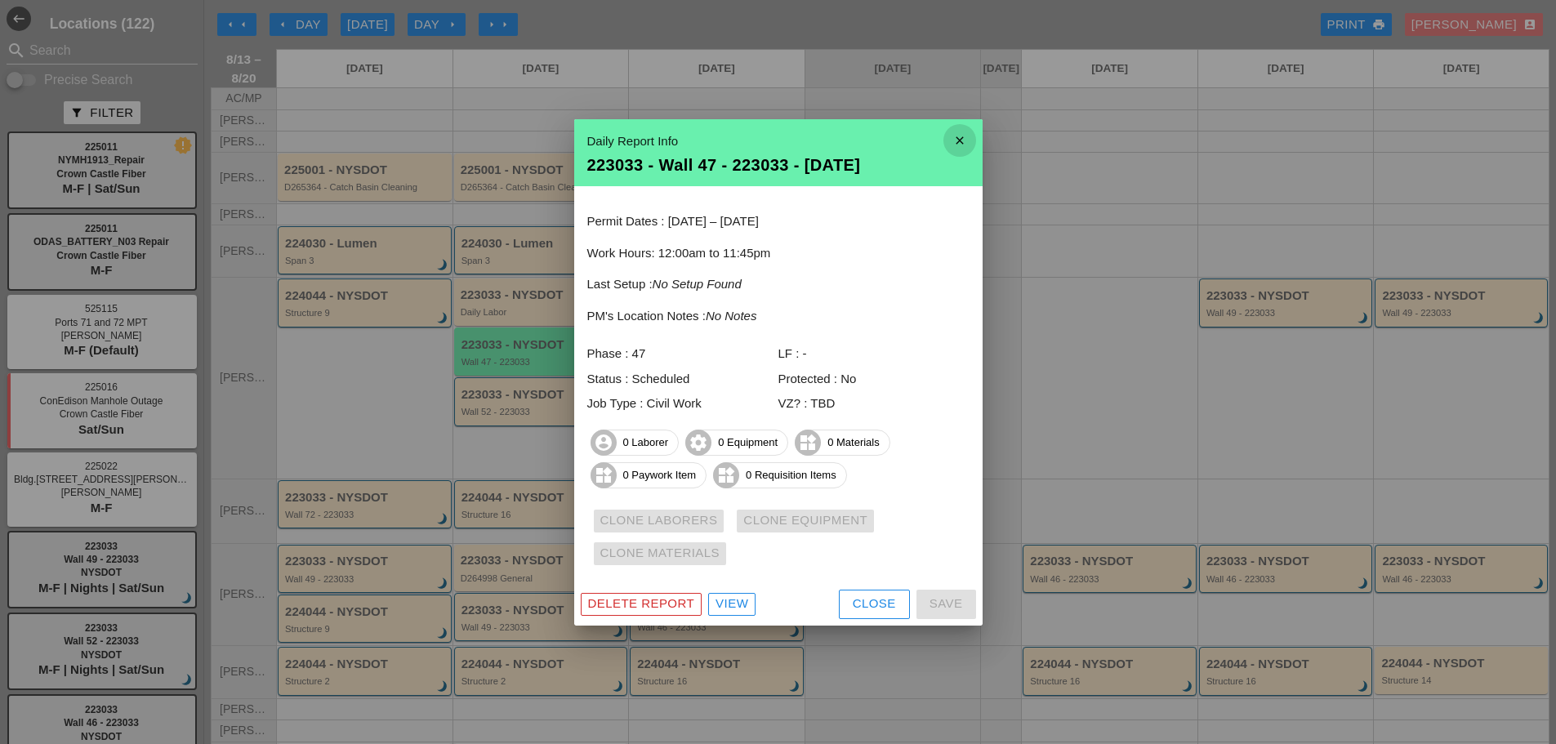
click at [952, 145] on icon "close" at bounding box center [960, 140] width 33 height 33
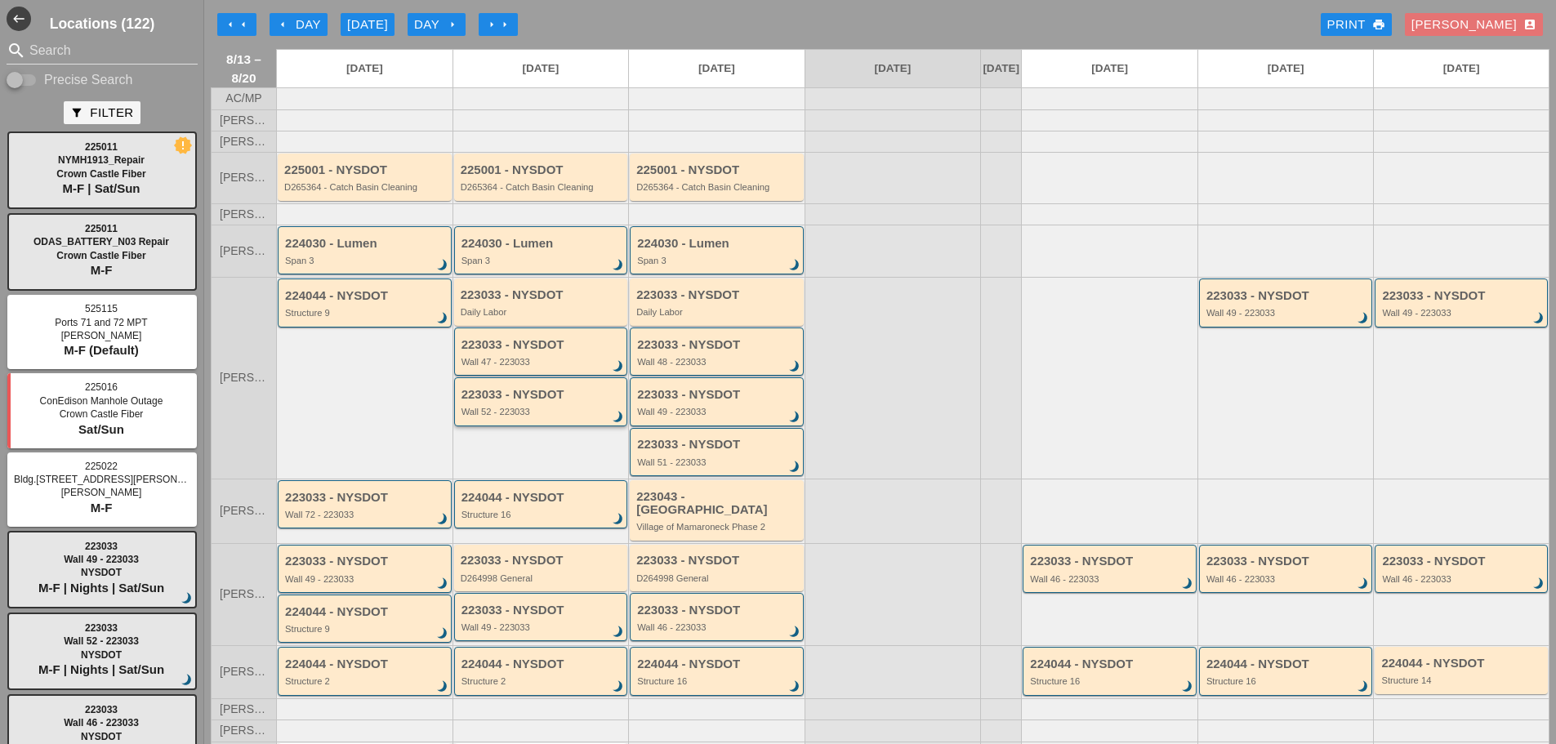
click at [499, 417] on div "Wall 52 - 223033" at bounding box center [543, 412] width 162 height 10
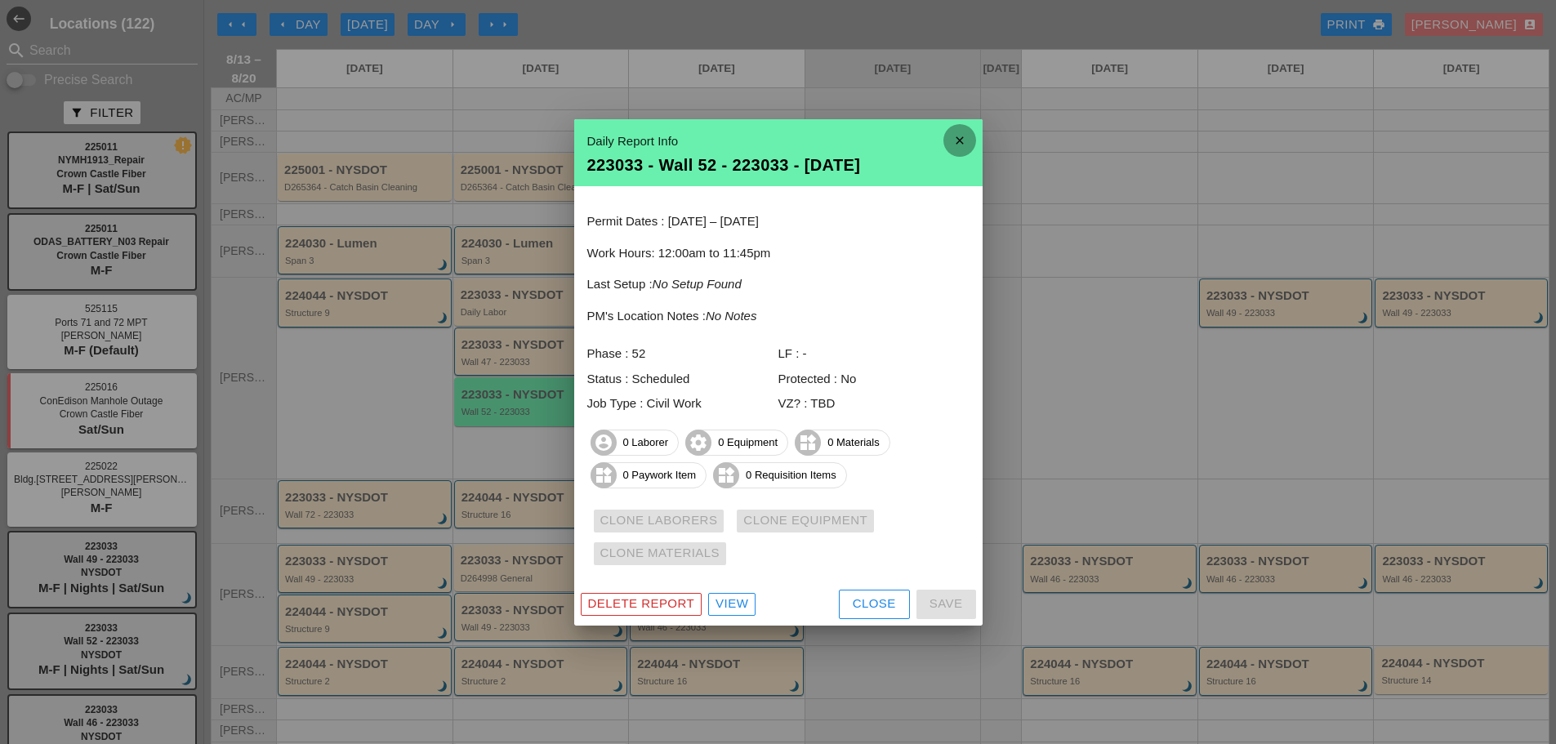
click at [958, 139] on icon "close" at bounding box center [960, 140] width 33 height 33
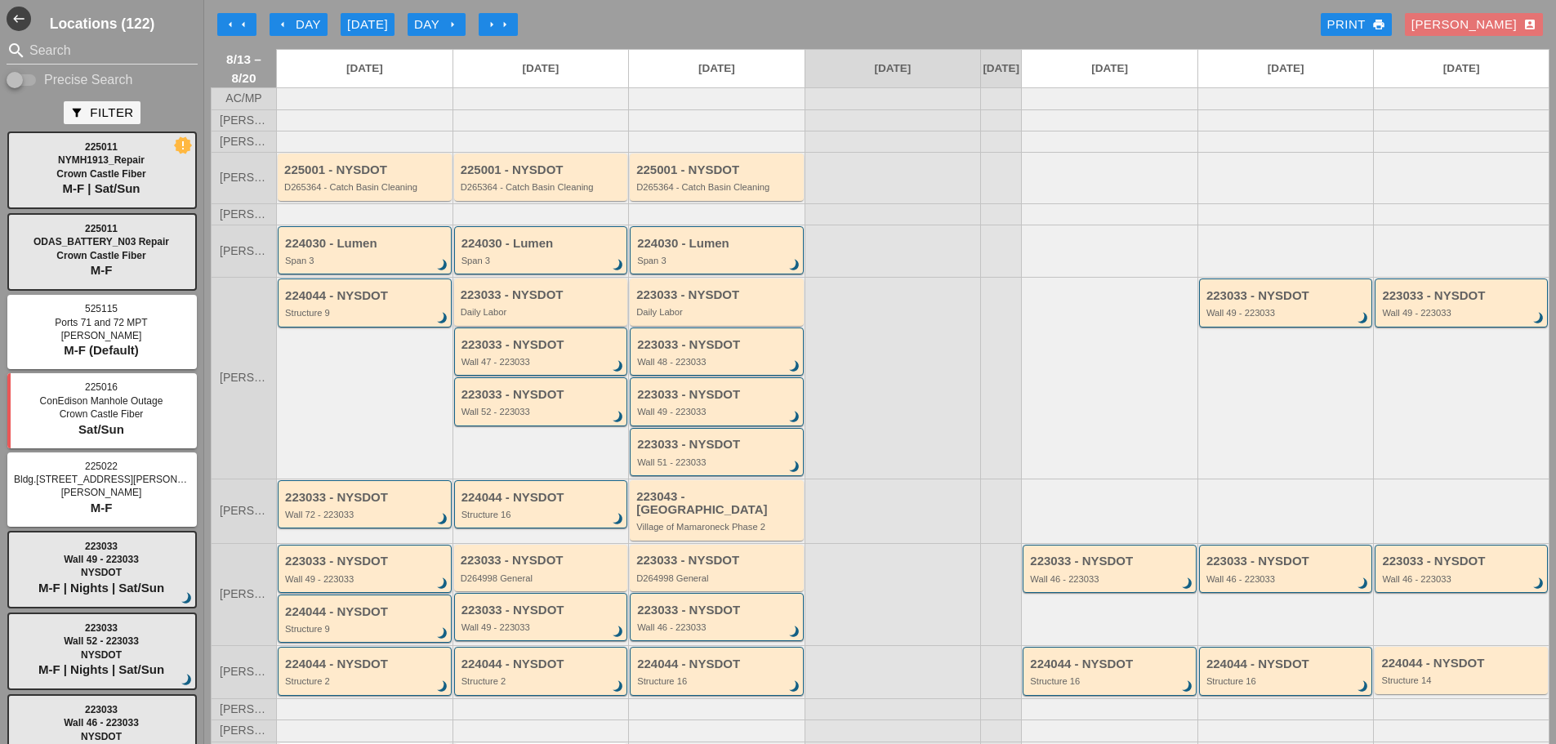
click at [565, 317] on div "Daily Labor" at bounding box center [542, 312] width 163 height 10
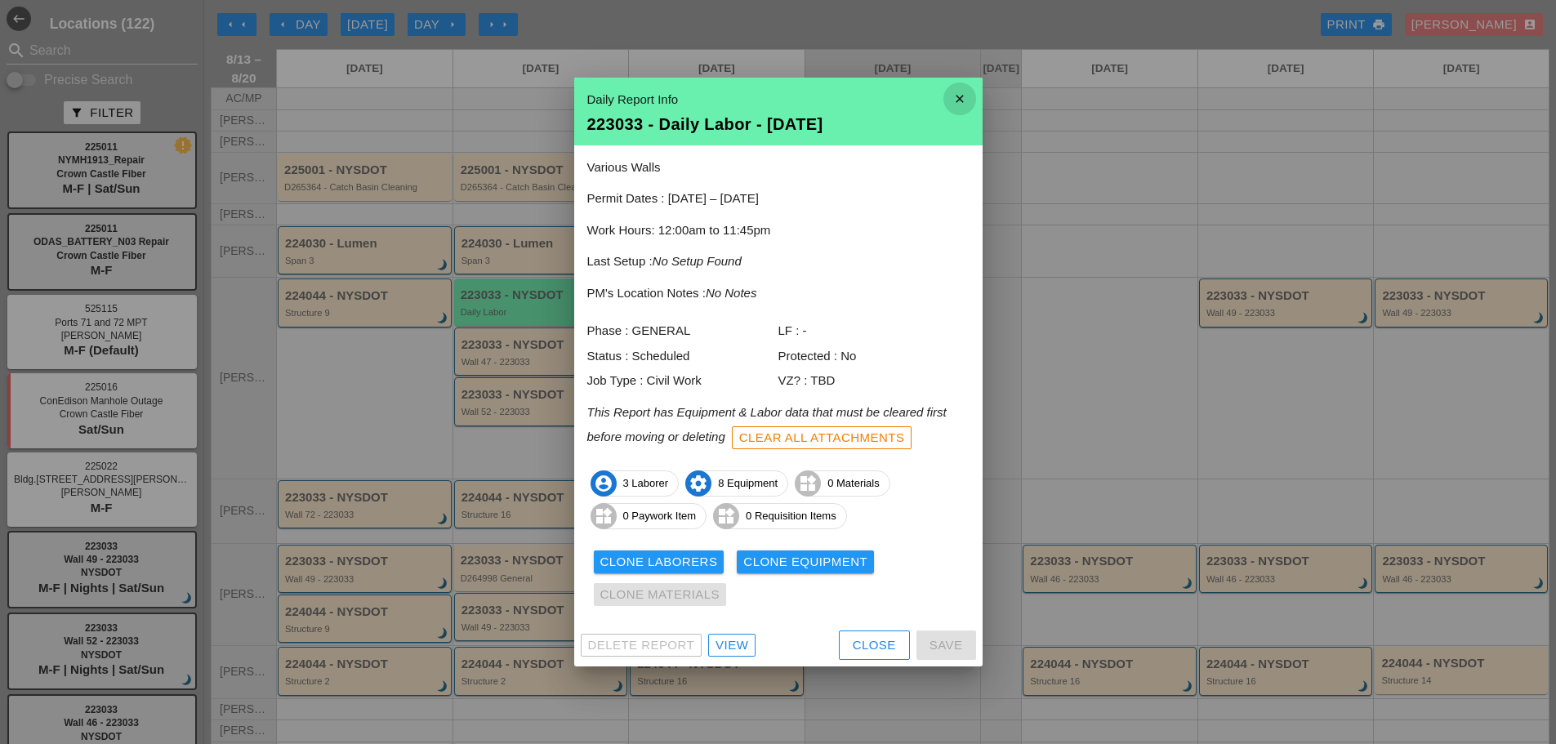
click at [964, 103] on icon "close" at bounding box center [960, 99] width 33 height 33
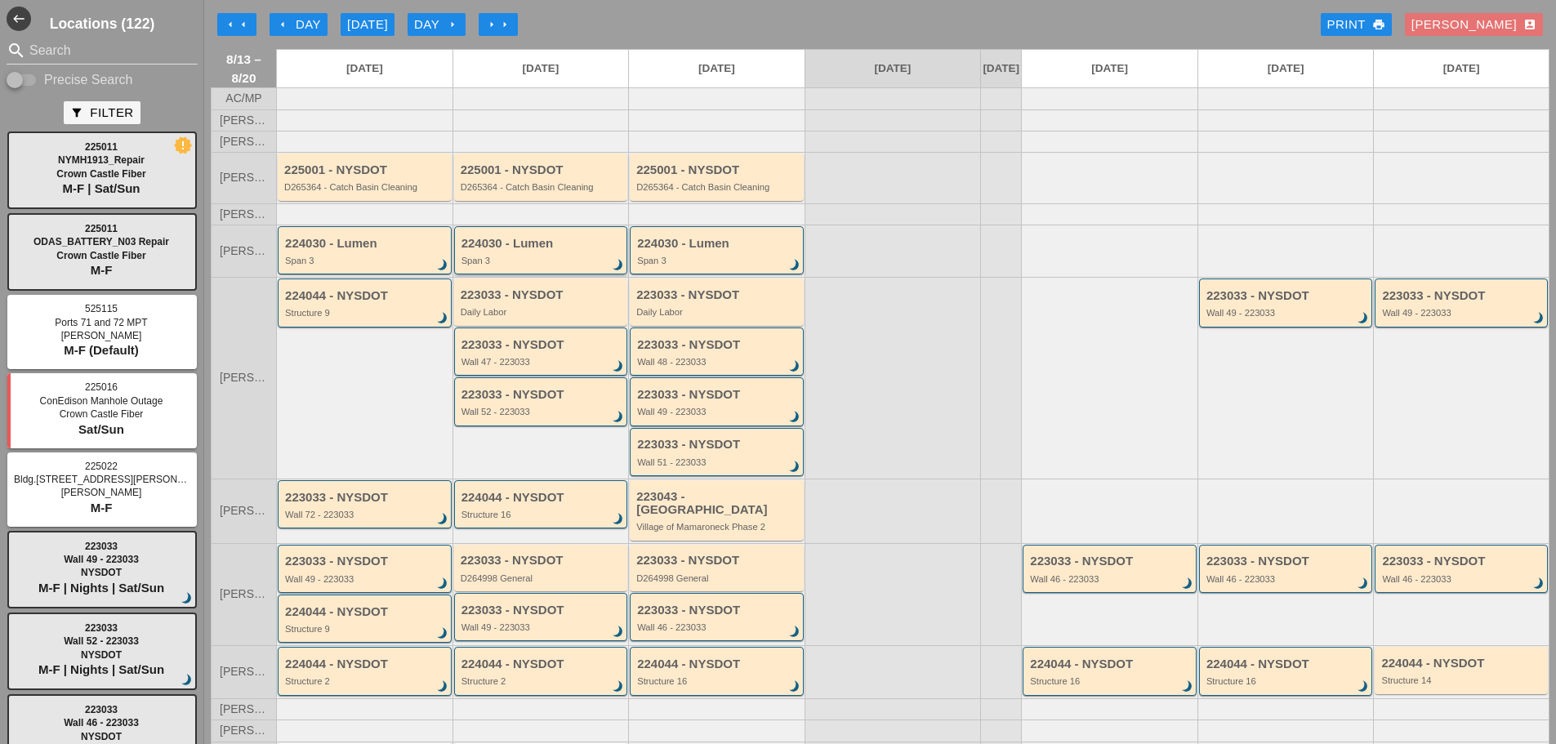
click at [551, 266] on div "Span 3" at bounding box center [543, 261] width 162 height 10
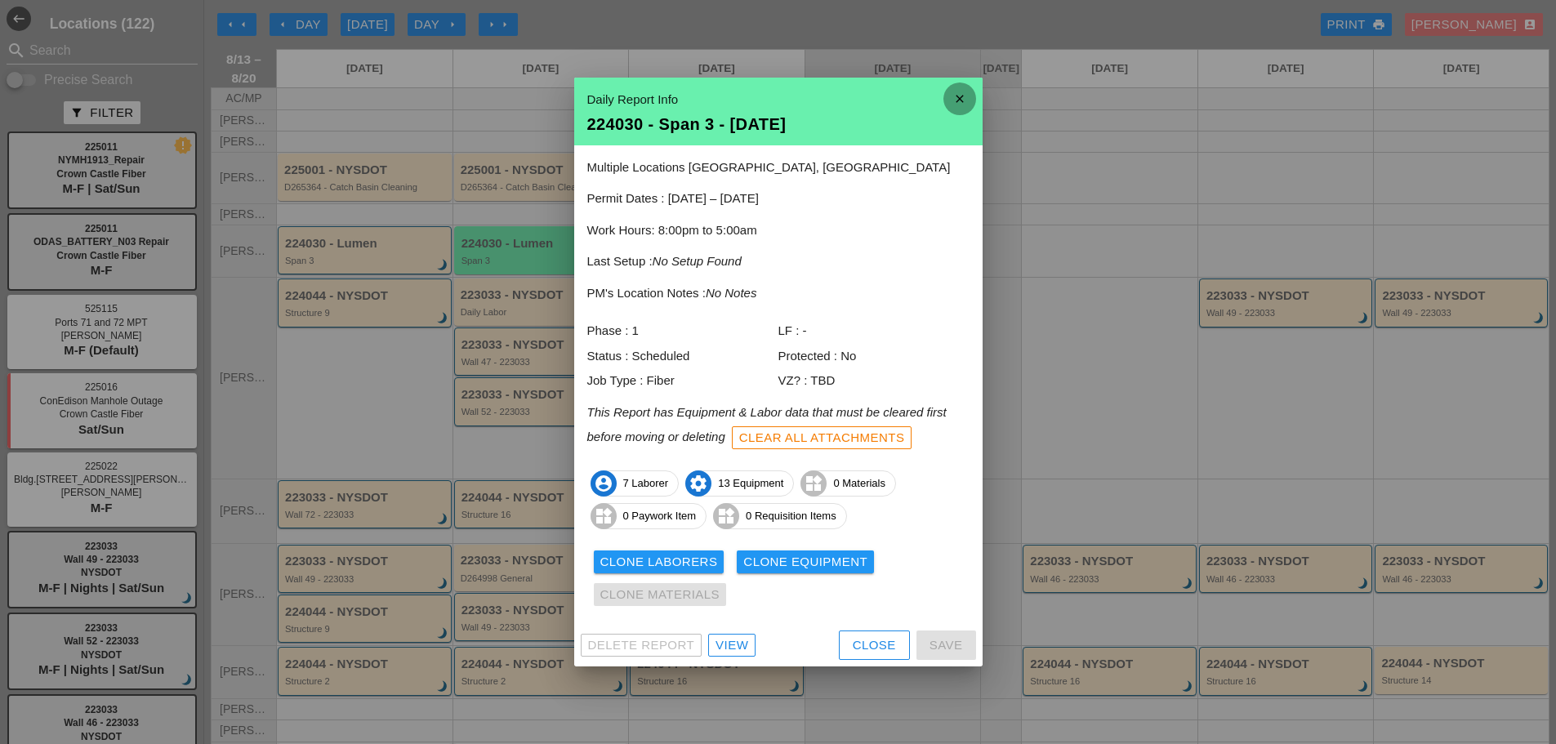
click at [959, 99] on icon "close" at bounding box center [960, 99] width 33 height 33
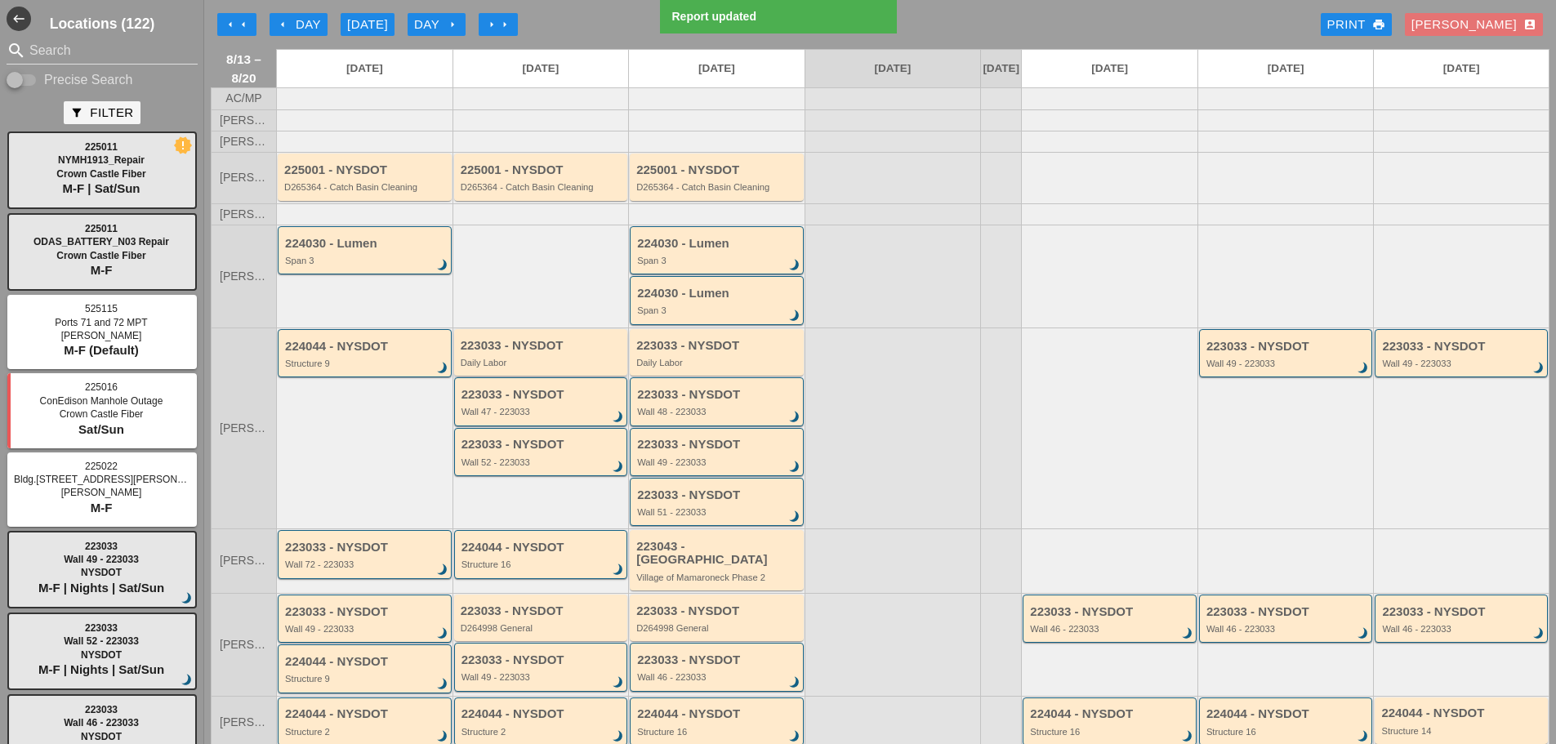
click at [541, 368] on div "223033 - NYSDOT Daily Labor" at bounding box center [542, 353] width 163 height 29
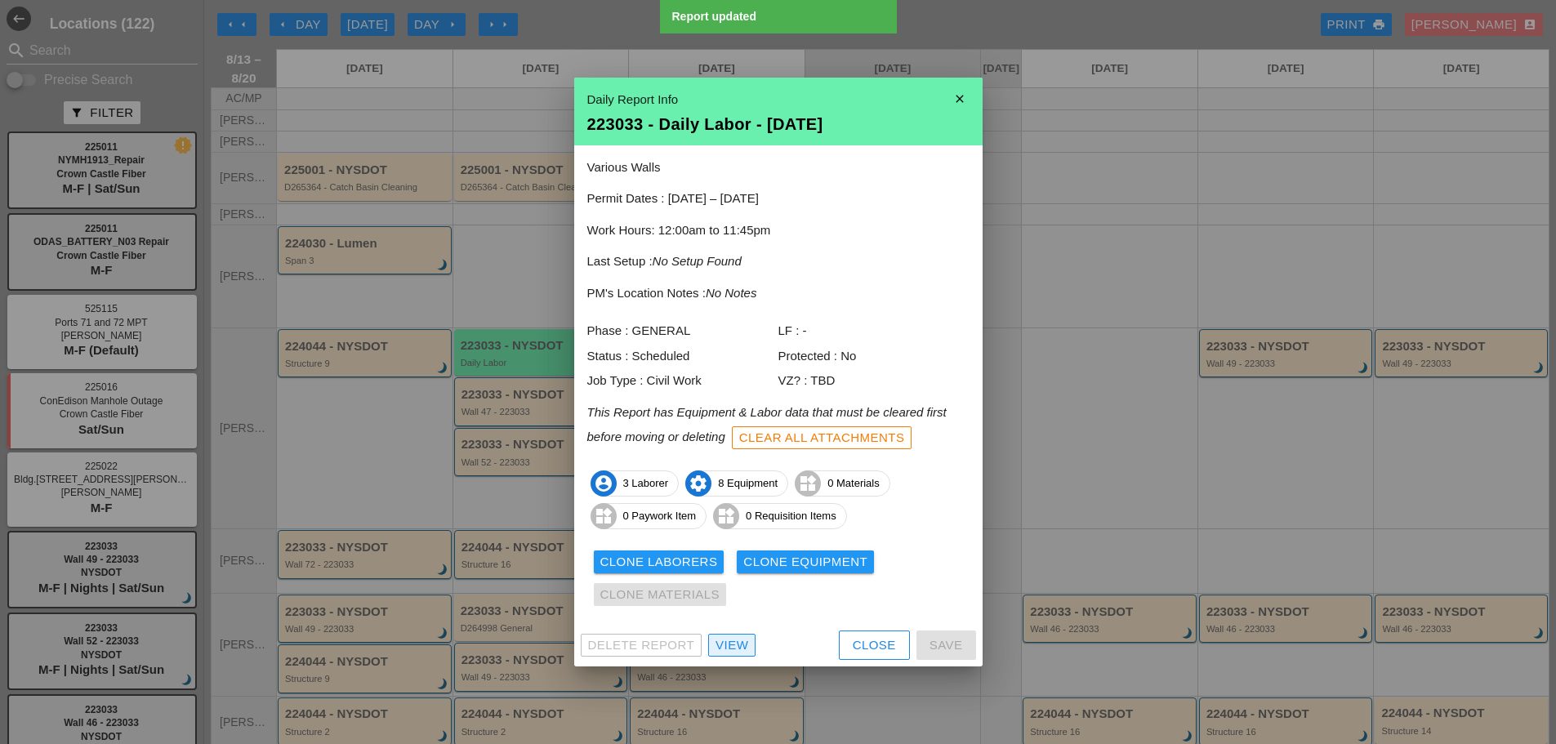
click at [720, 642] on div "View" at bounding box center [732, 645] width 33 height 19
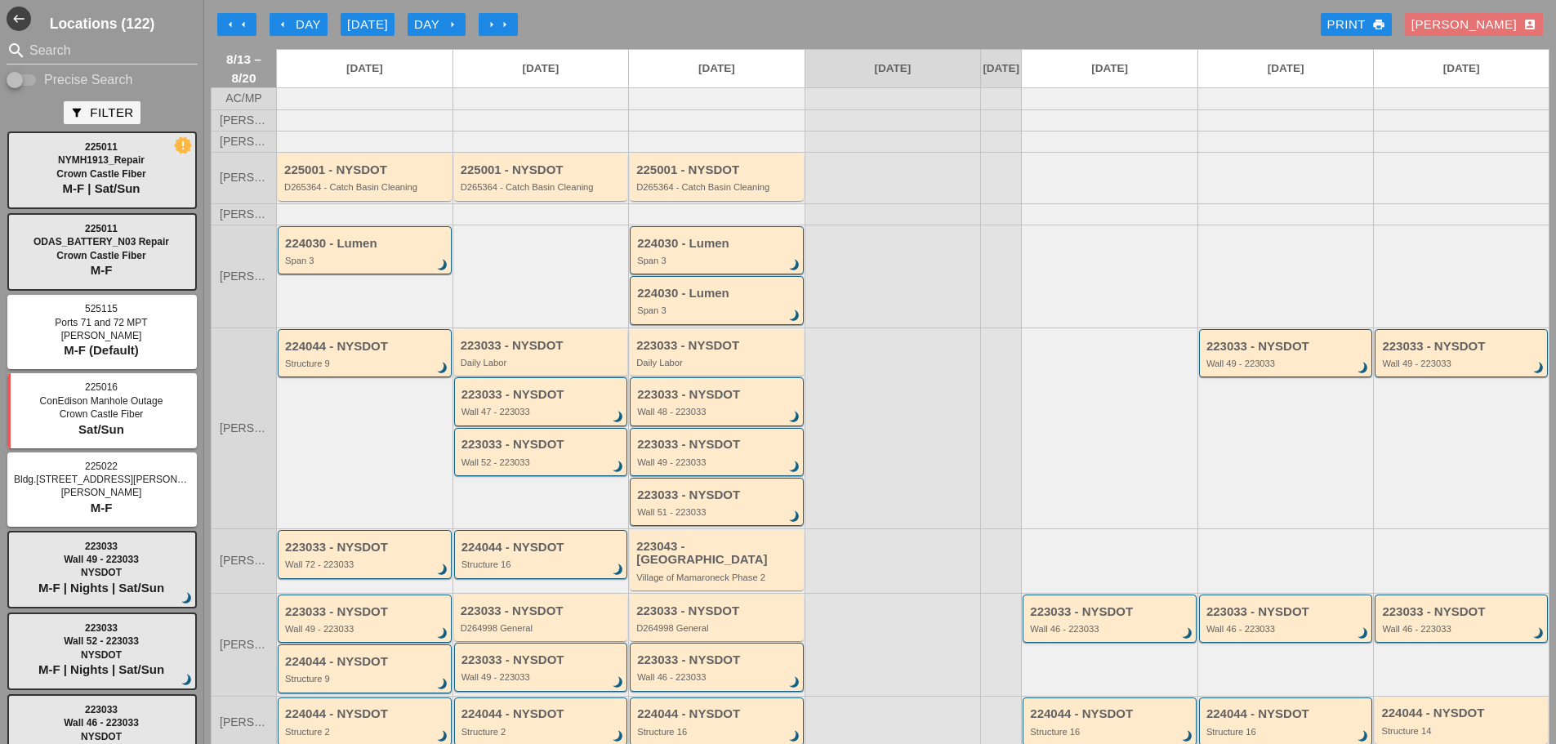
click at [538, 368] on div "Daily Labor" at bounding box center [542, 363] width 163 height 10
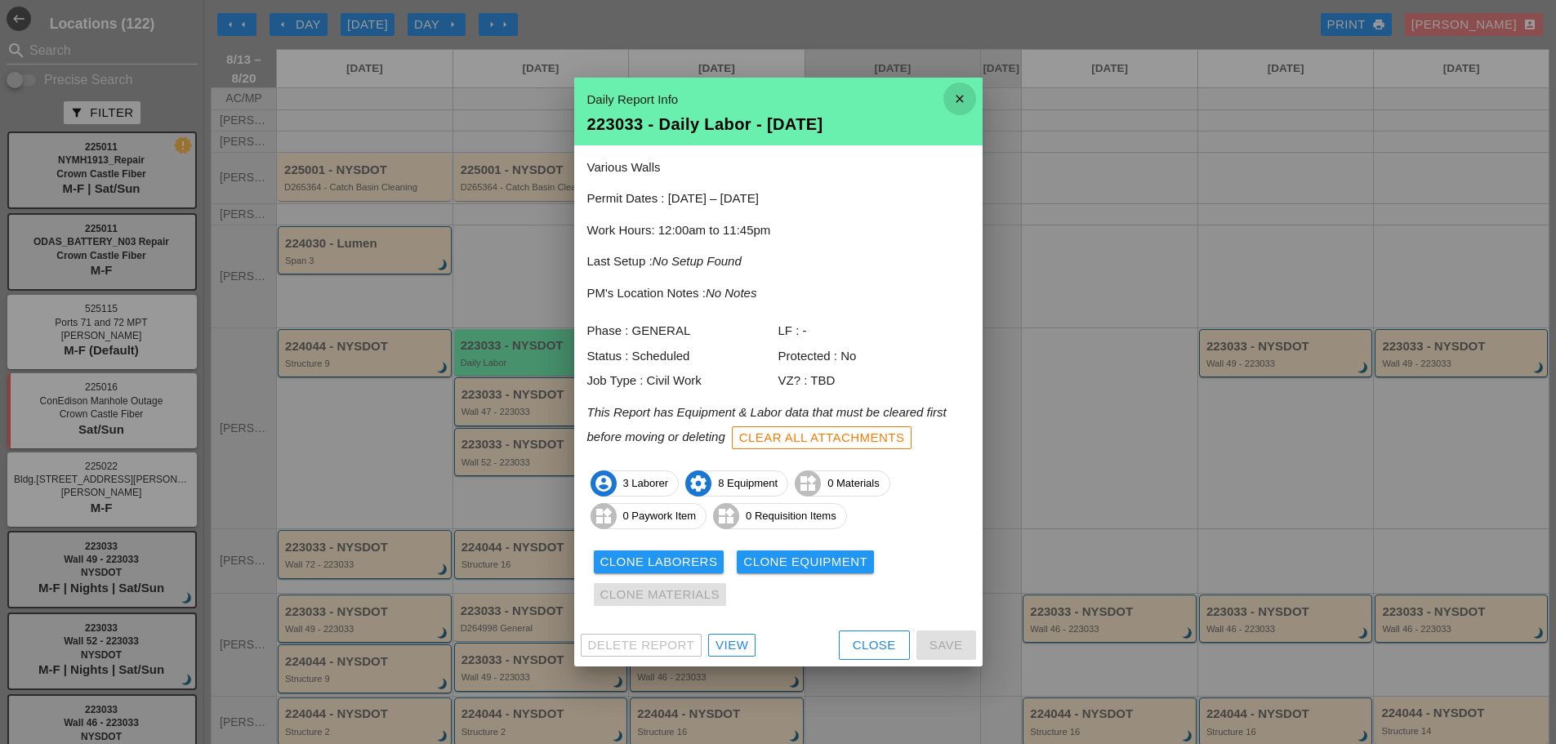
click at [962, 97] on icon "close" at bounding box center [960, 99] width 33 height 33
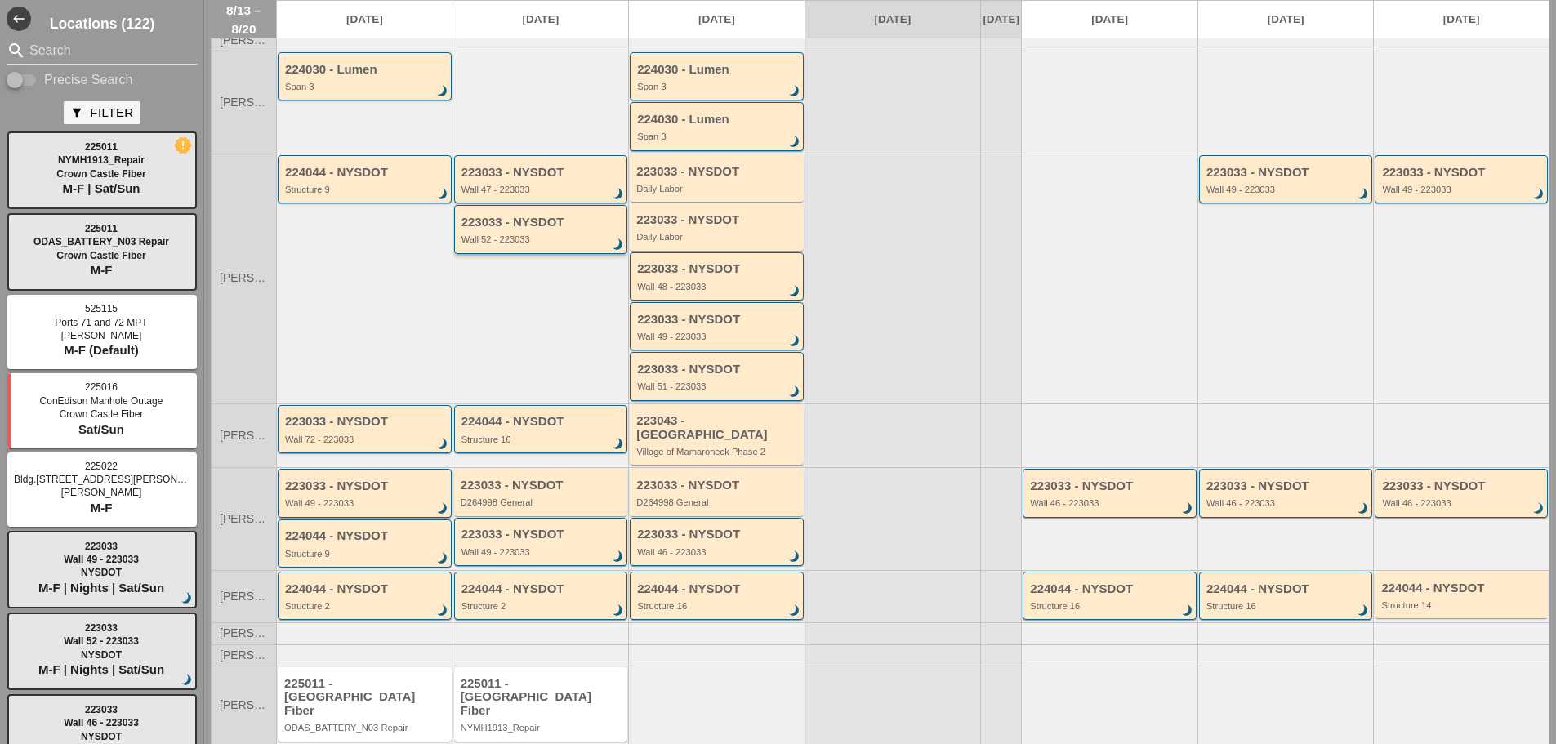
scroll to position [203, 0]
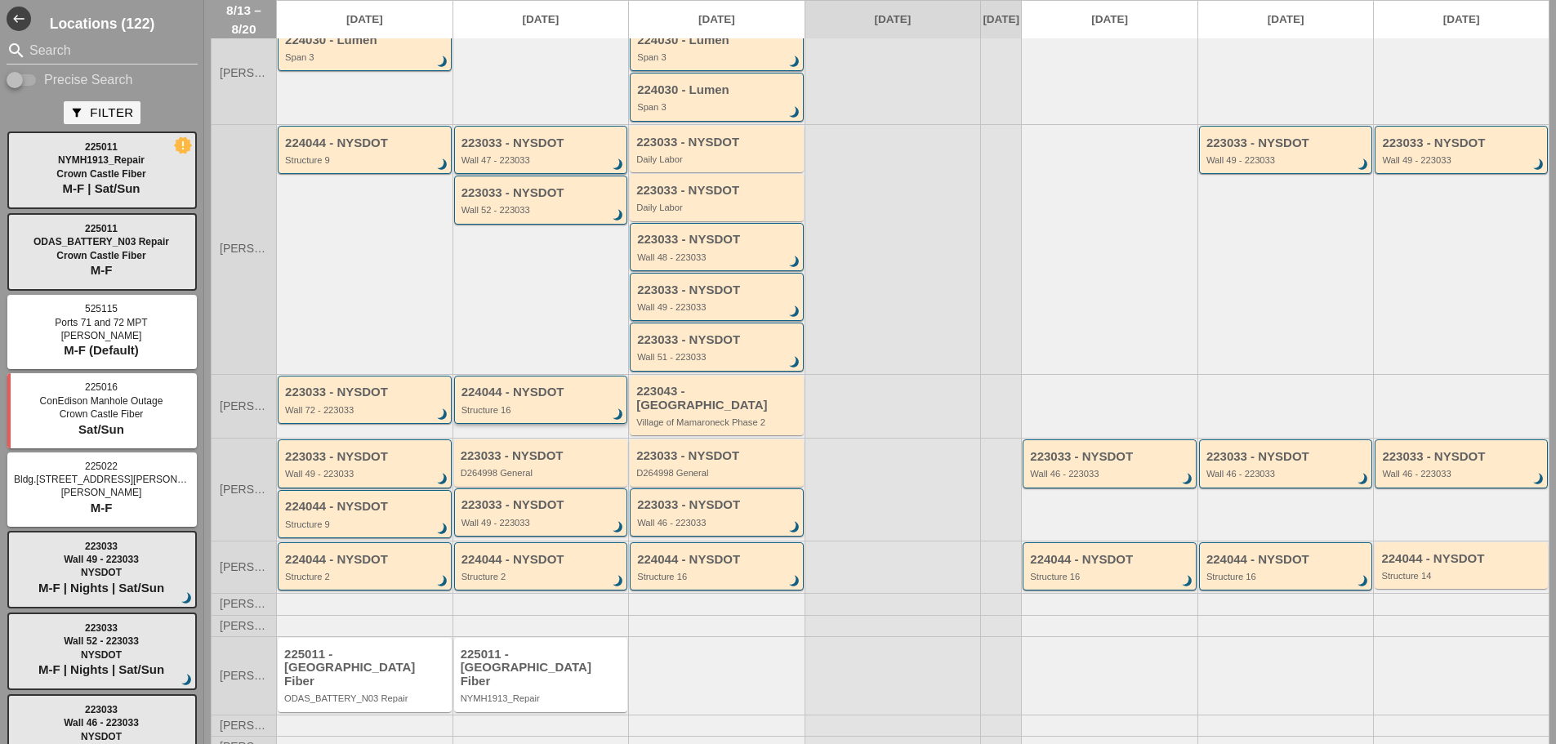
click at [557, 415] on div "Structure 16" at bounding box center [543, 410] width 162 height 10
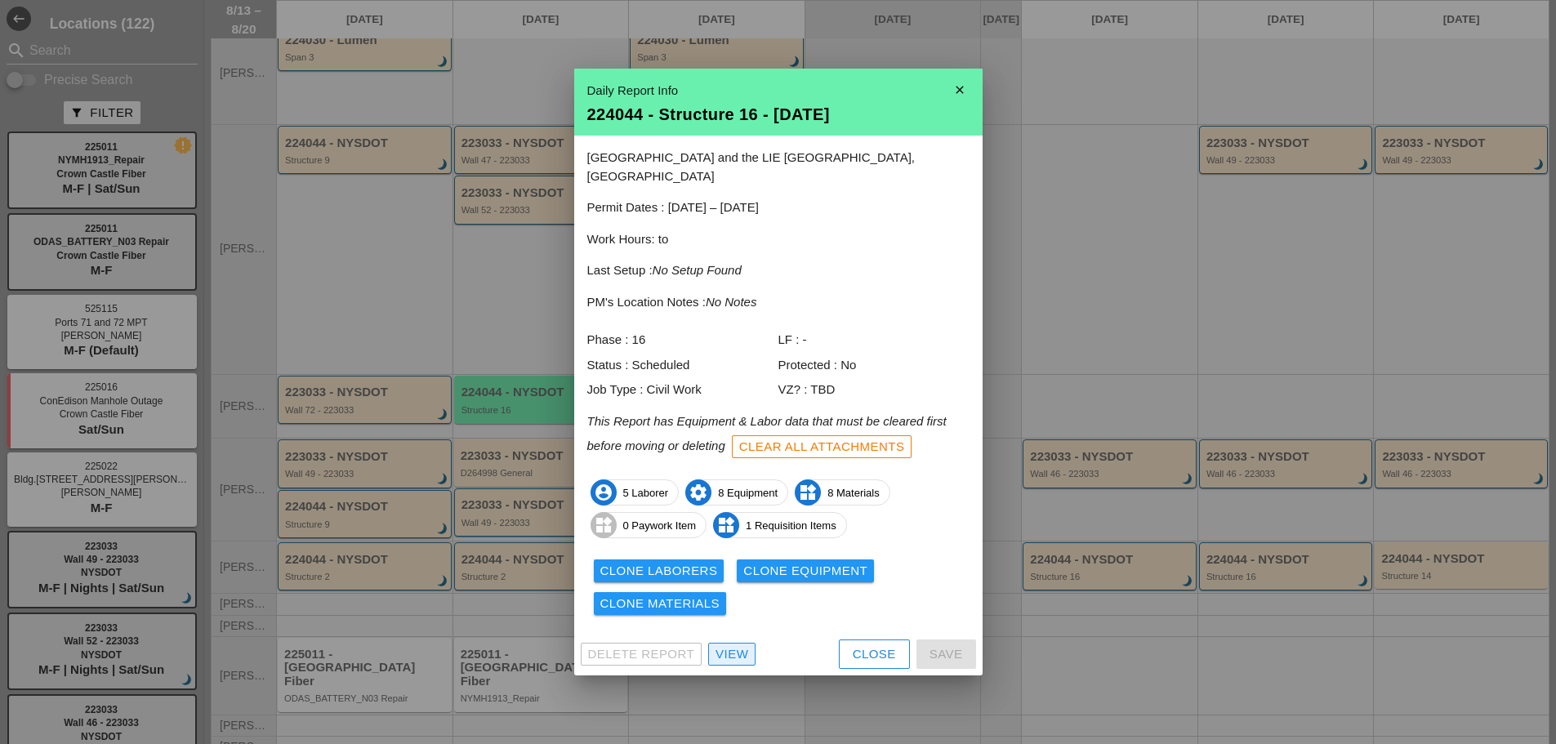
click at [731, 645] on div "View" at bounding box center [732, 654] width 33 height 19
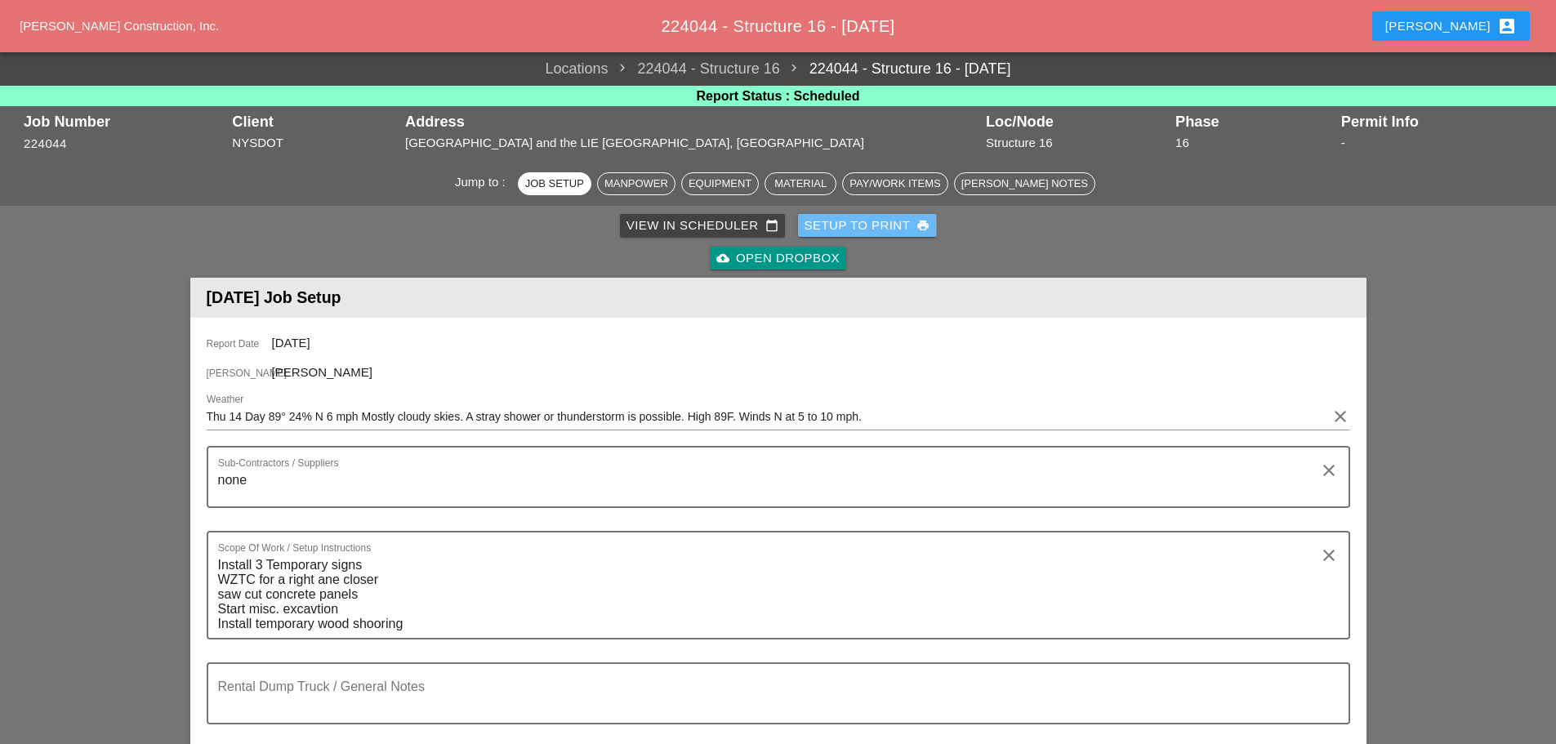
click at [842, 223] on div "Setup to Print print" at bounding box center [868, 226] width 126 height 19
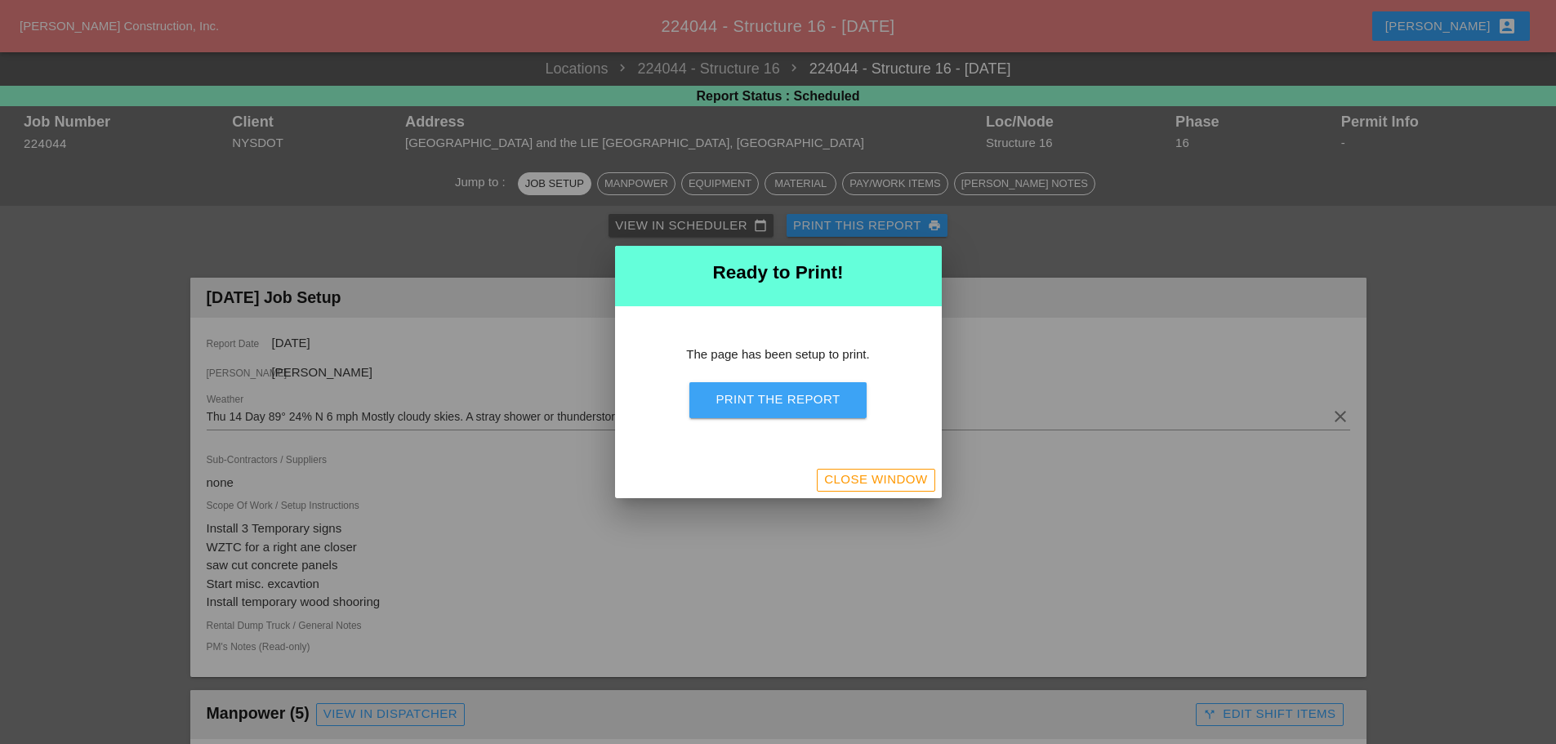
click at [801, 395] on div "Print the Report" at bounding box center [778, 400] width 124 height 19
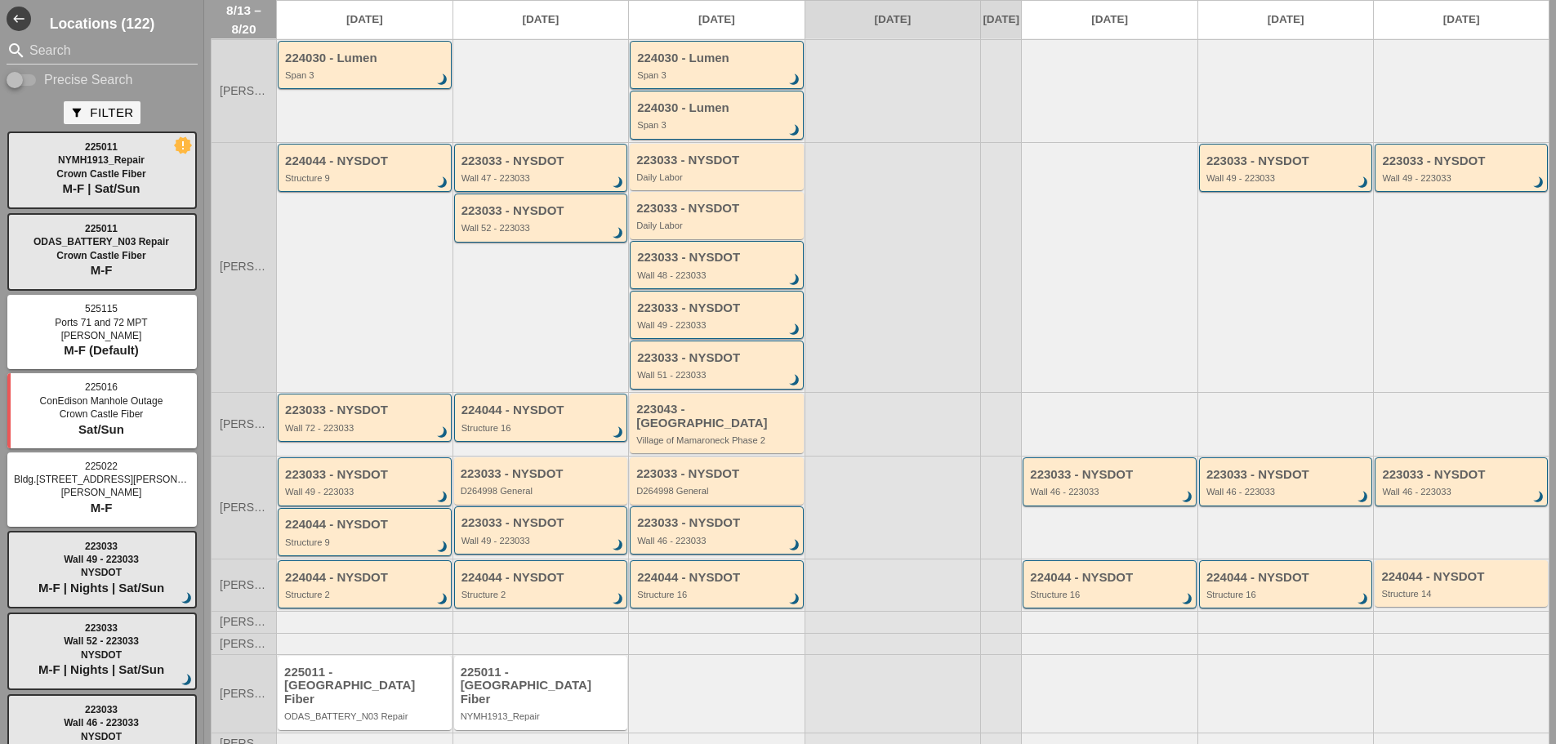
scroll to position [203, 0]
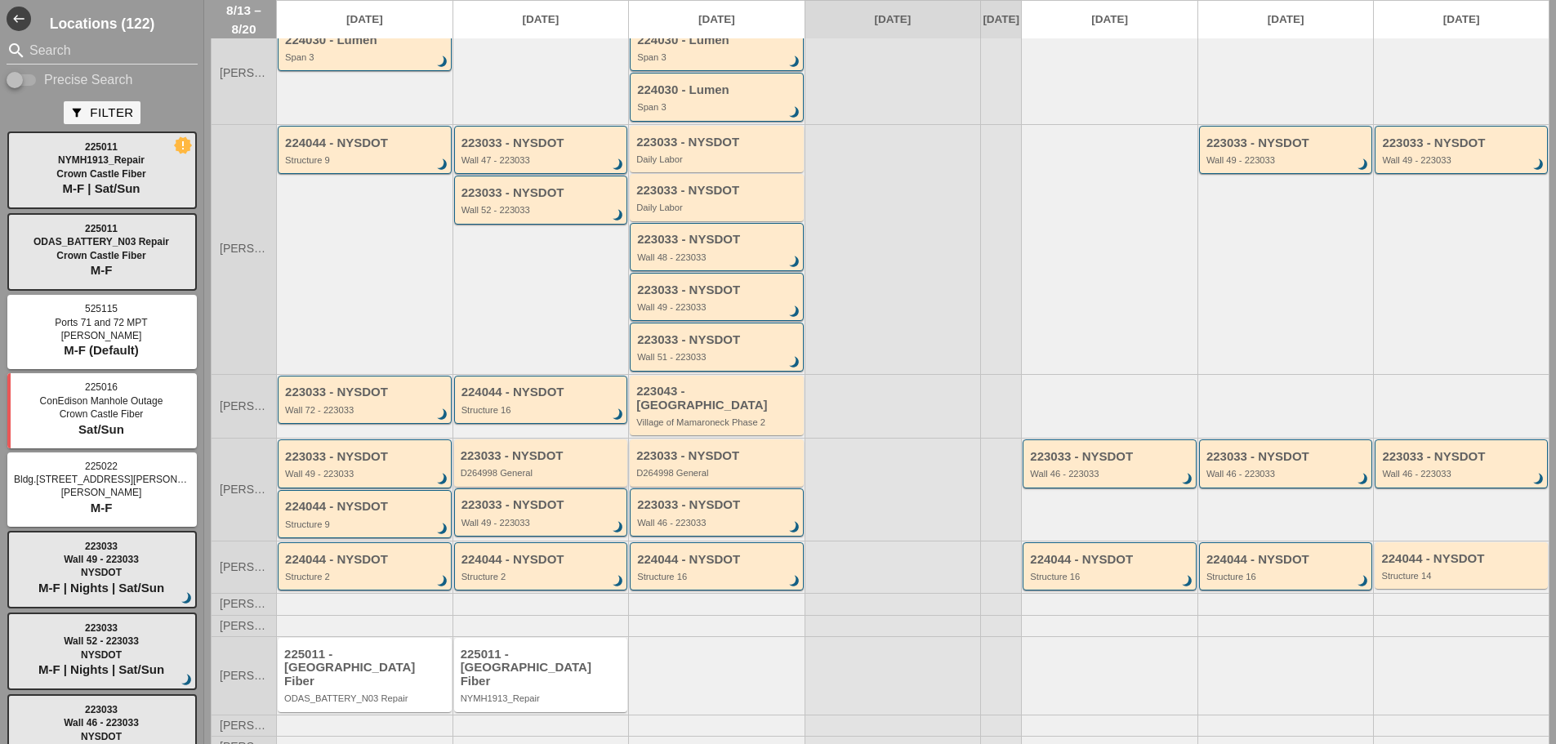
click at [552, 470] on div "D264998 General" at bounding box center [542, 473] width 163 height 10
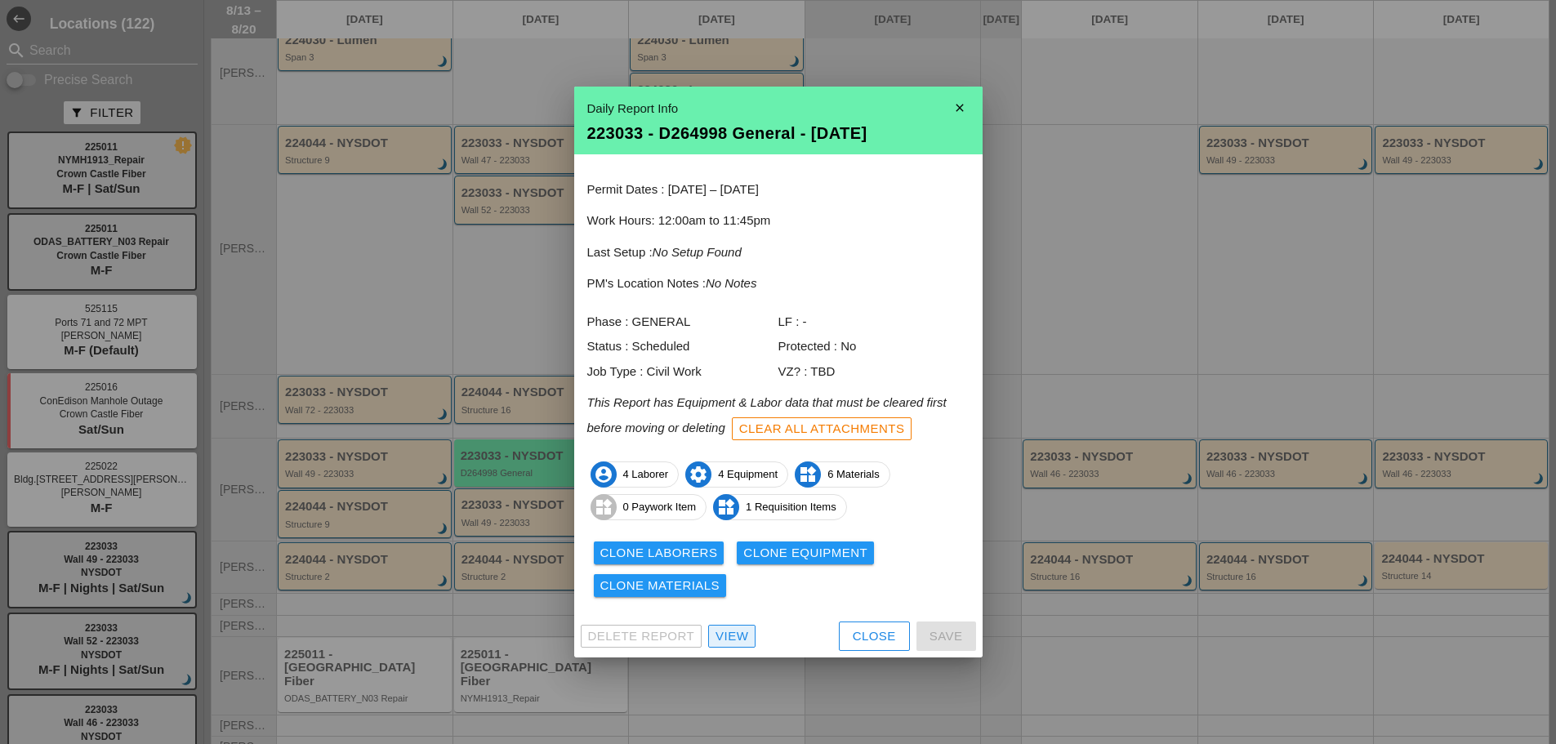
click at [743, 637] on div "View" at bounding box center [732, 636] width 33 height 19
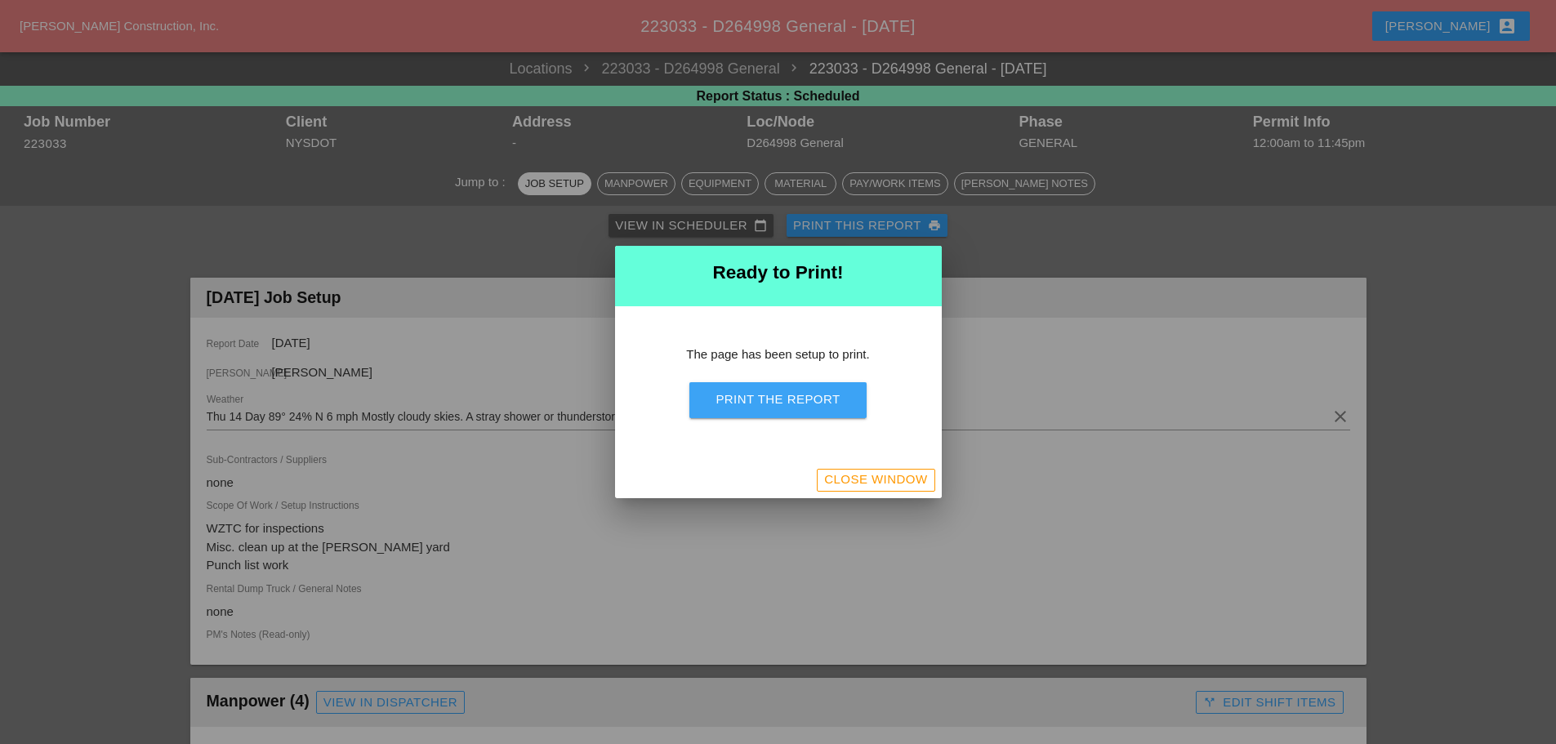
click at [805, 408] on div "Print the Report" at bounding box center [778, 400] width 124 height 19
click at [877, 478] on div "Close Window" at bounding box center [875, 480] width 103 height 19
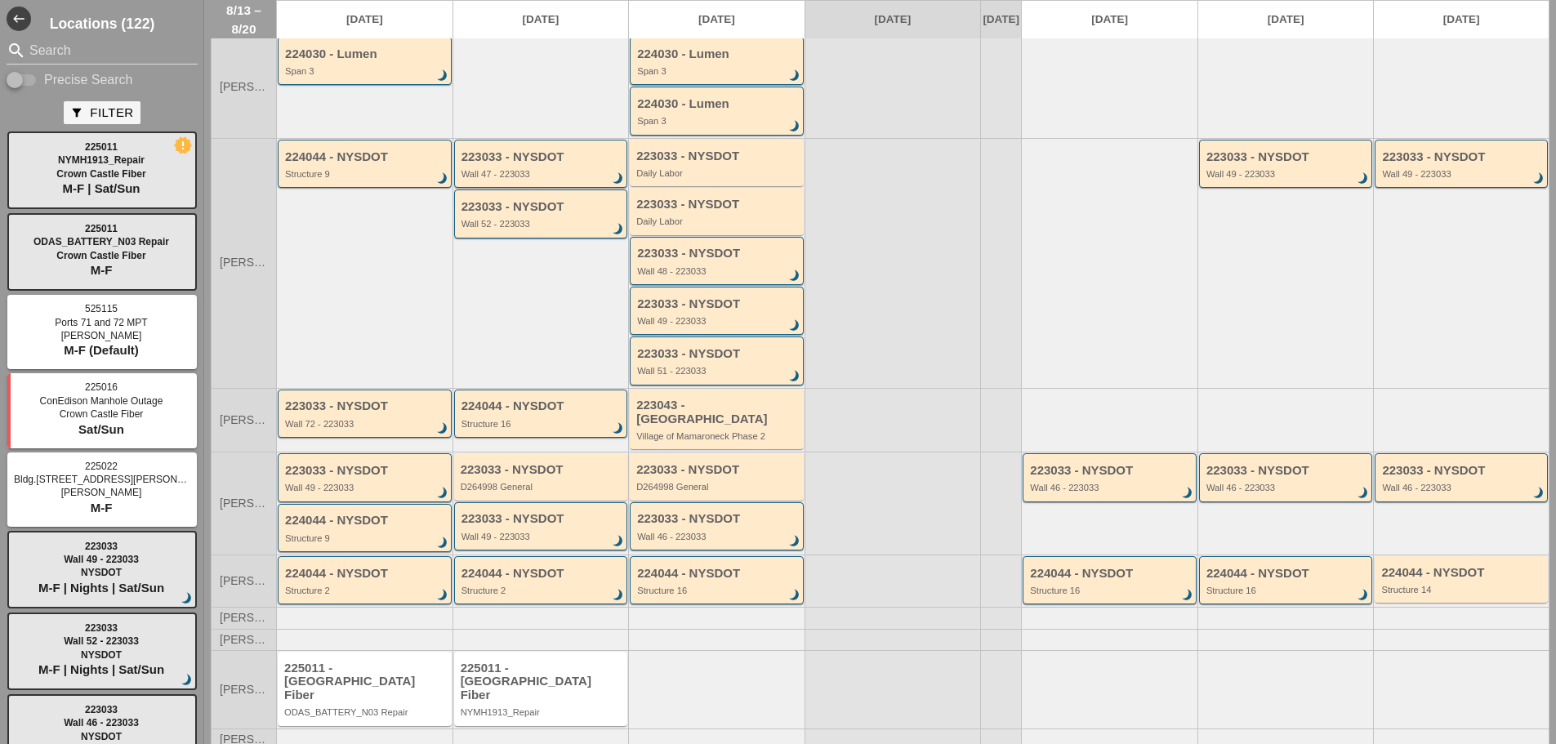
scroll to position [203, 0]
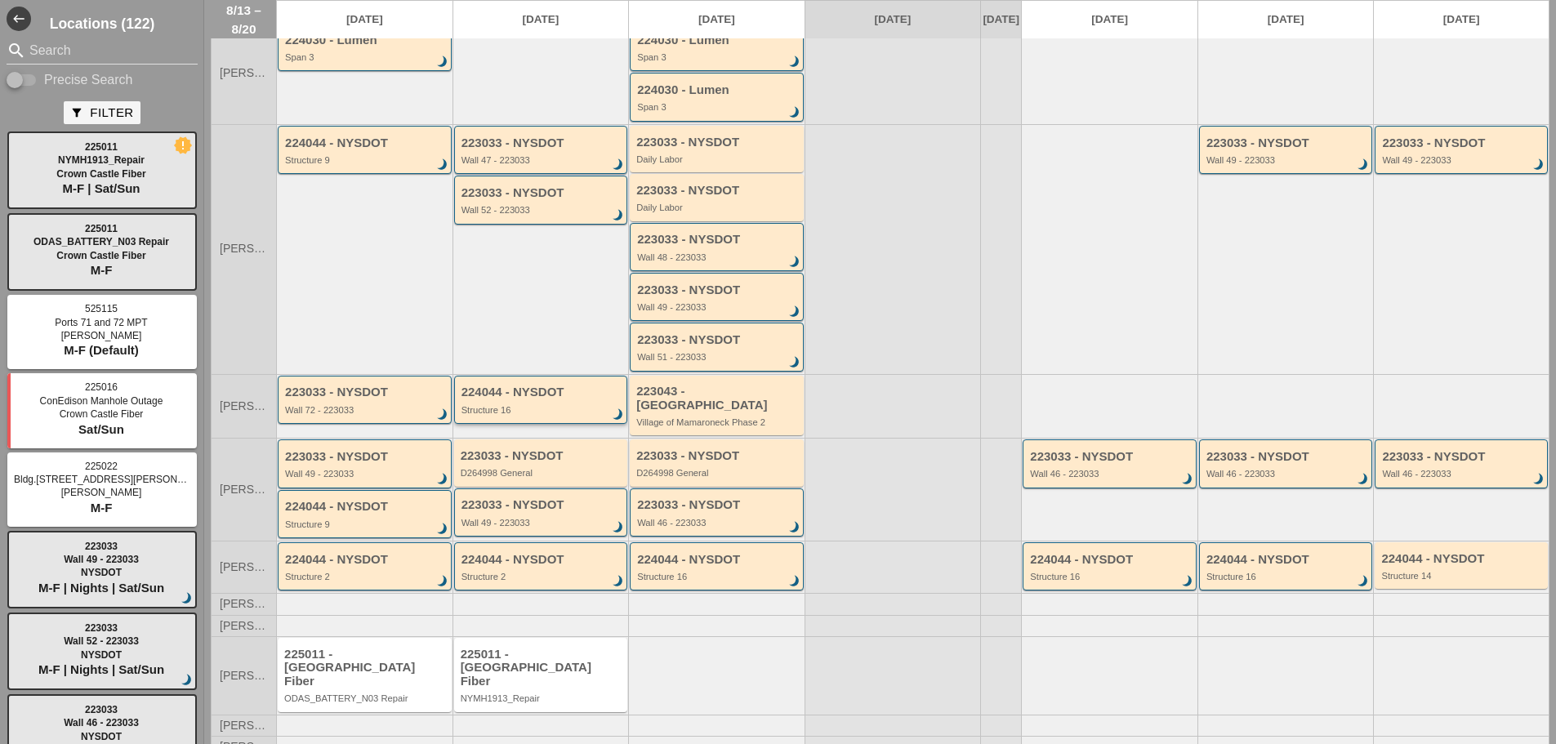
click at [529, 415] on div "Structure 16" at bounding box center [543, 410] width 162 height 10
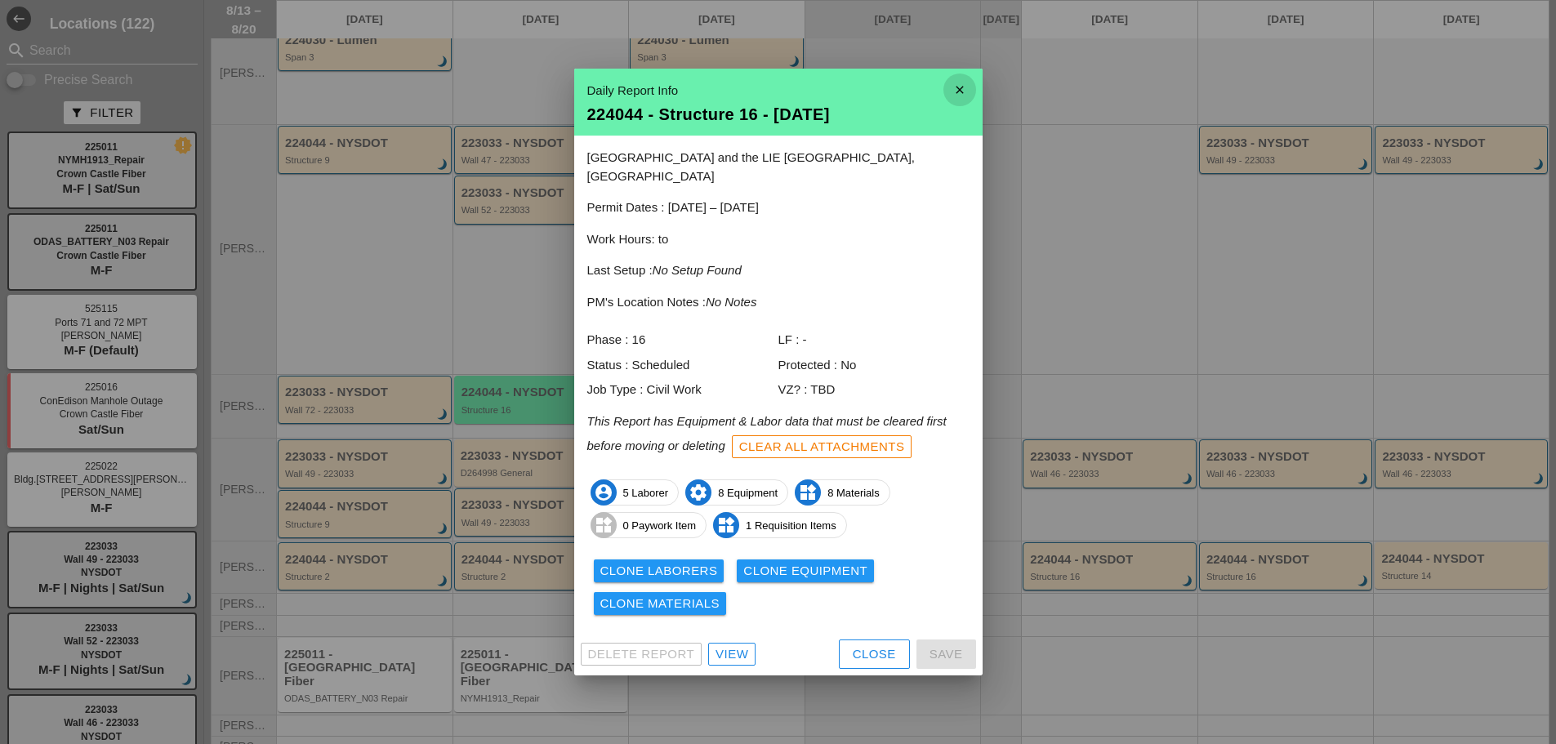
click at [954, 97] on icon "close" at bounding box center [960, 90] width 33 height 33
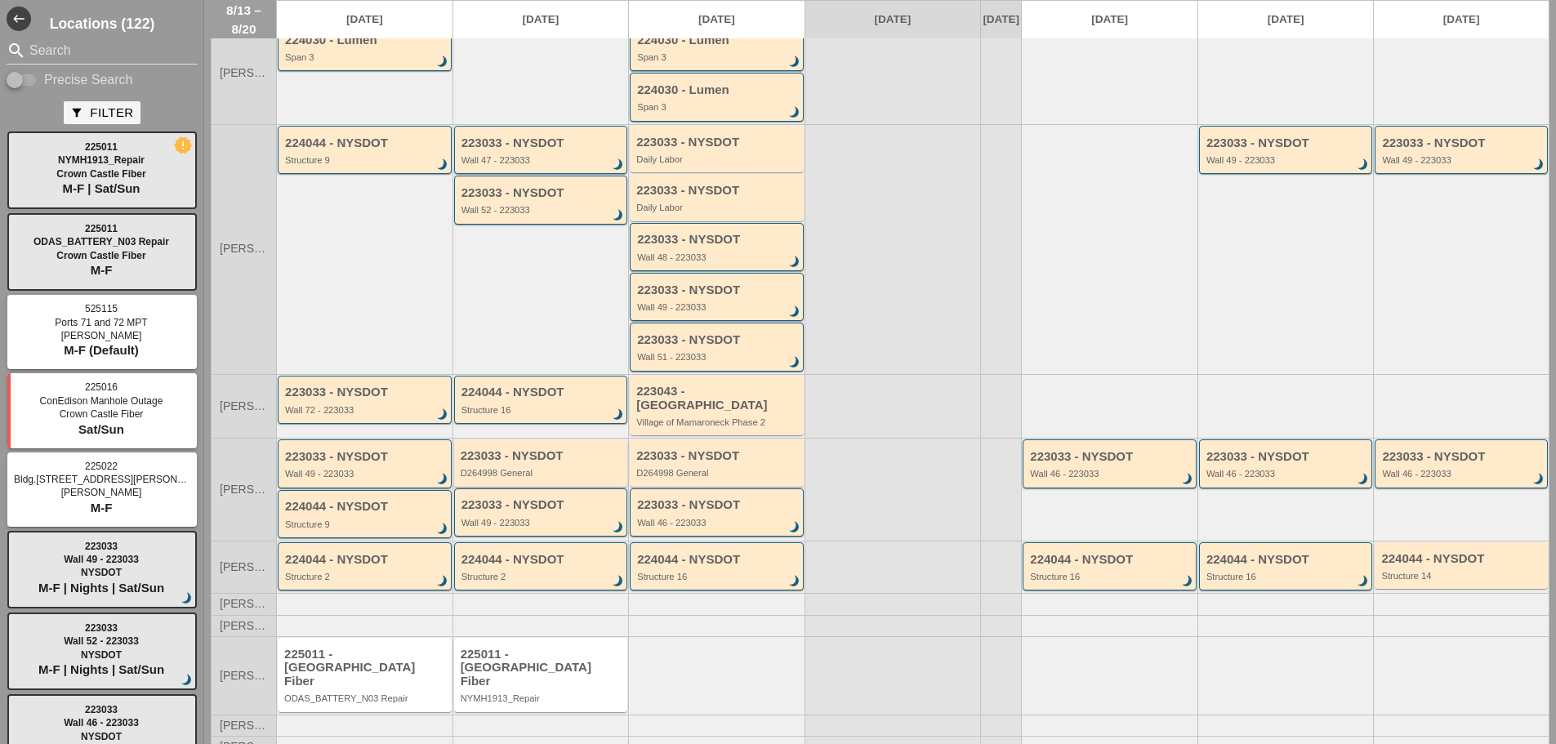
click at [525, 467] on div "223033 - NYSDOT D264998 General" at bounding box center [542, 463] width 163 height 29
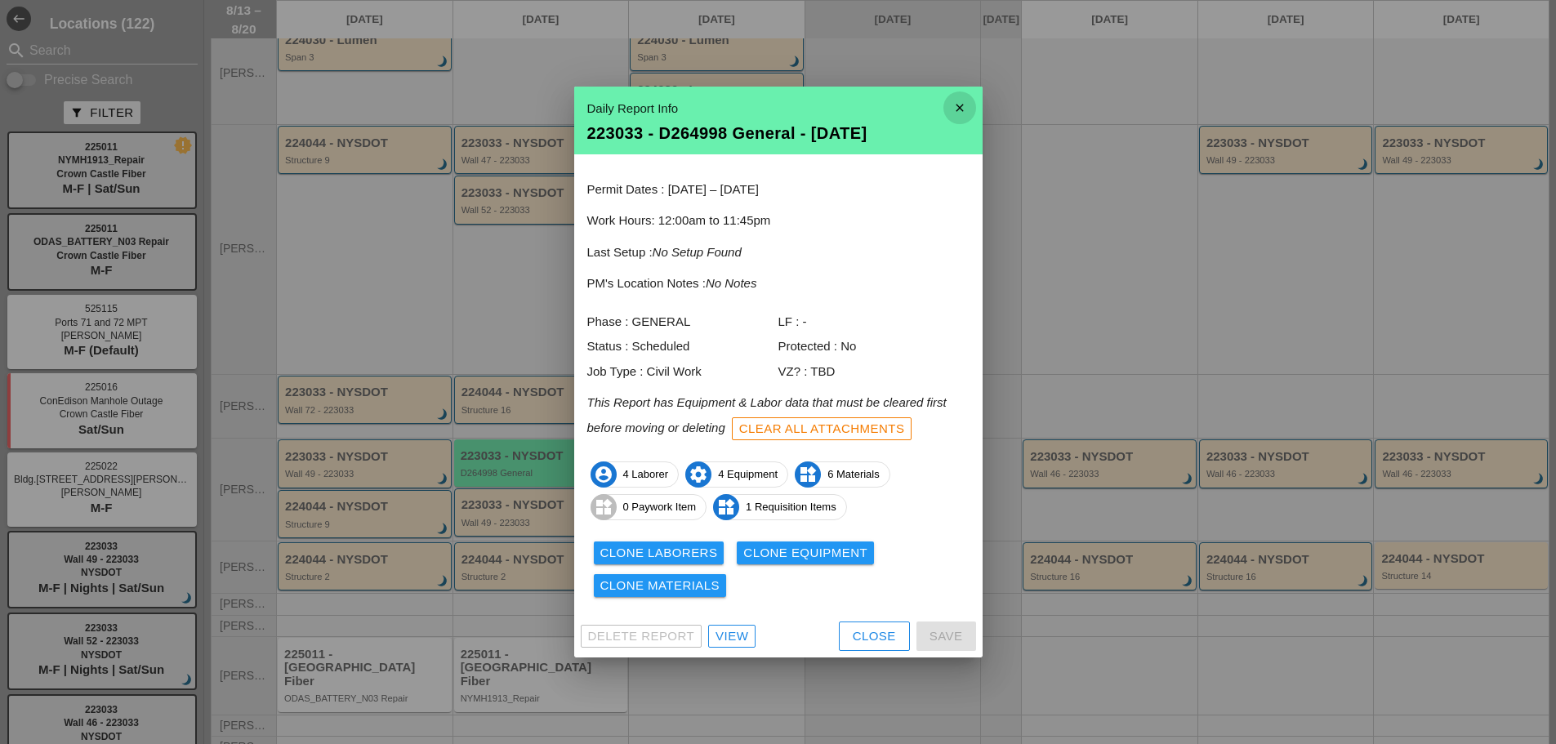
click at [958, 102] on icon "close" at bounding box center [960, 108] width 33 height 33
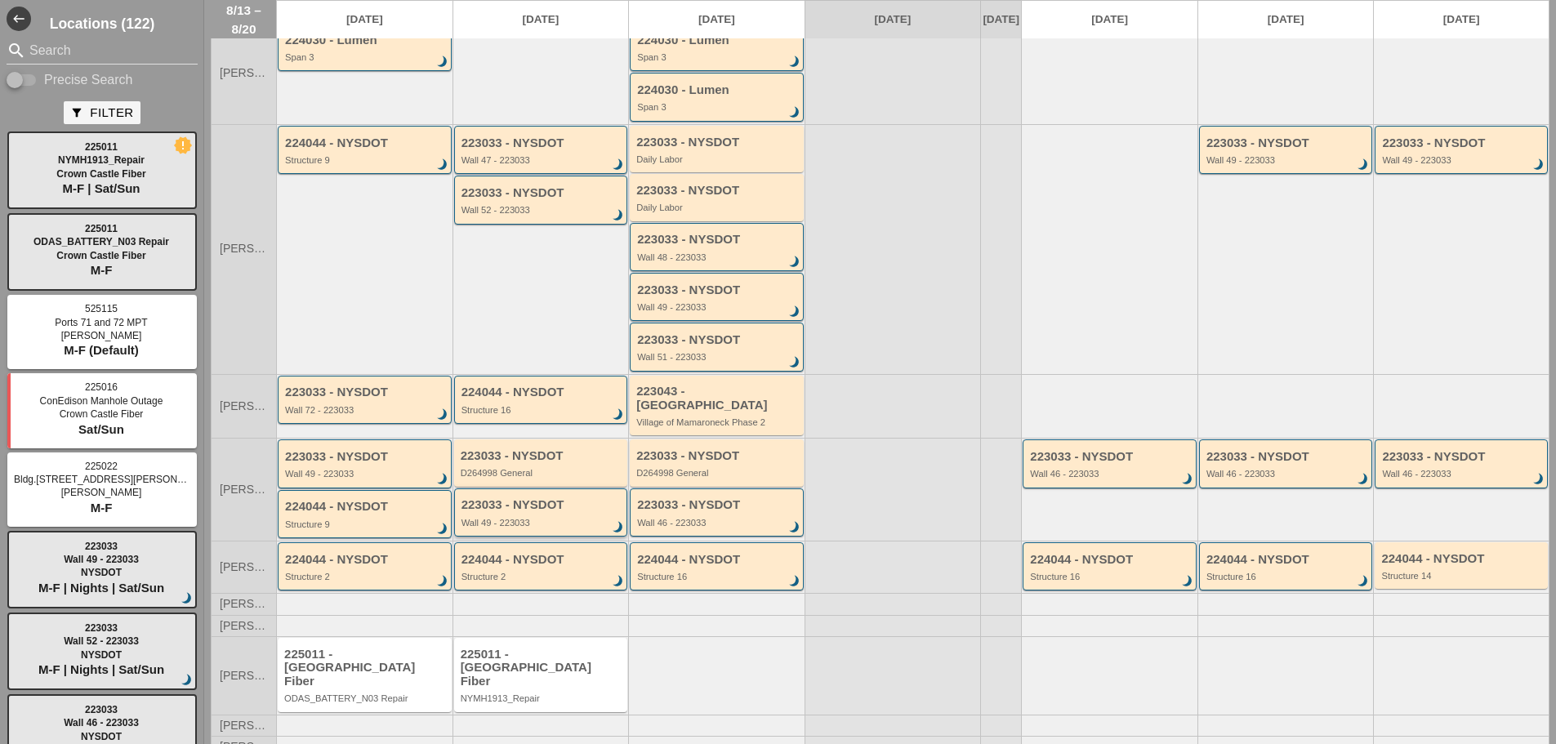
click at [516, 516] on div "223033 - NYSDOT Wall 49 - 223033 brightness_3" at bounding box center [543, 512] width 162 height 29
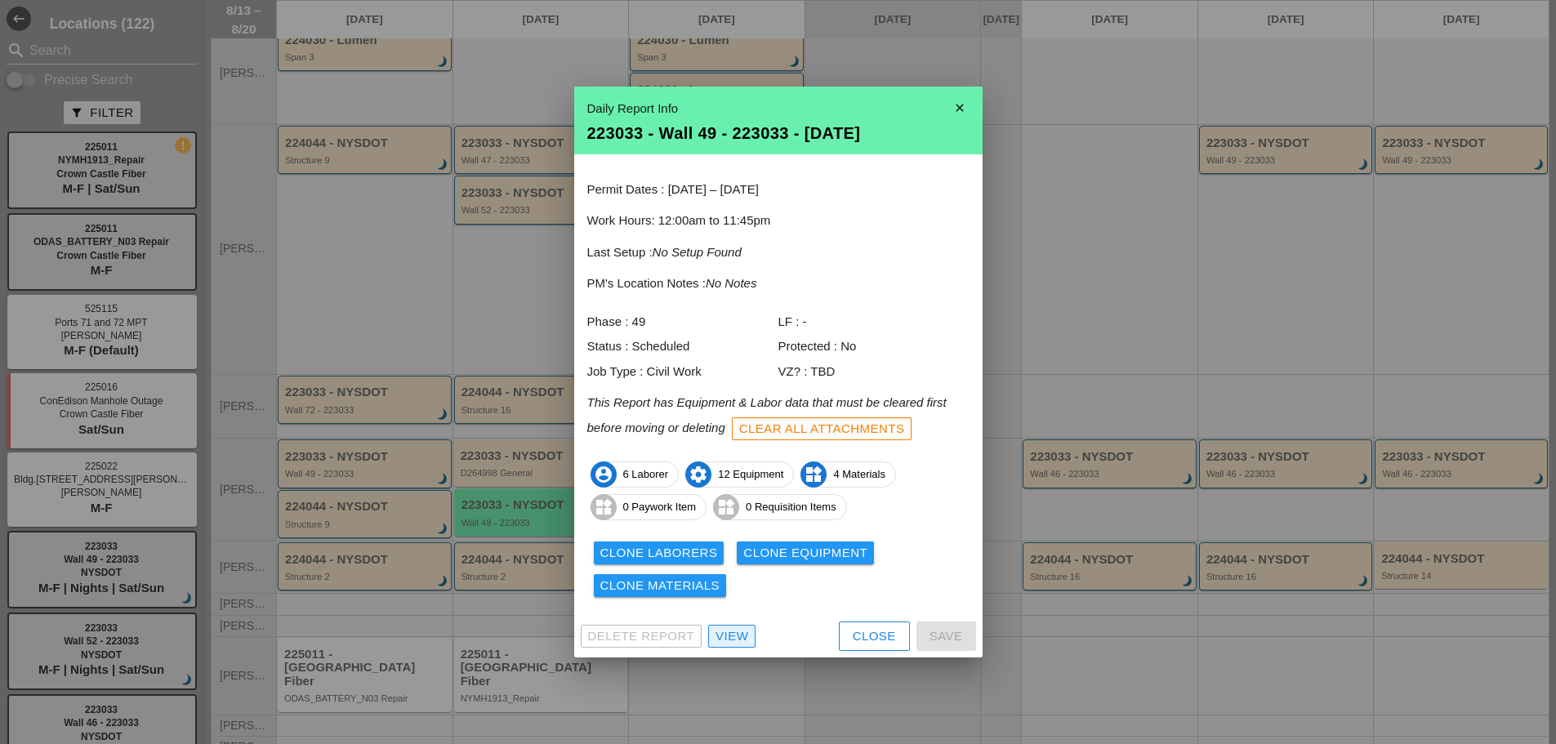
click at [735, 633] on div "View" at bounding box center [732, 636] width 33 height 19
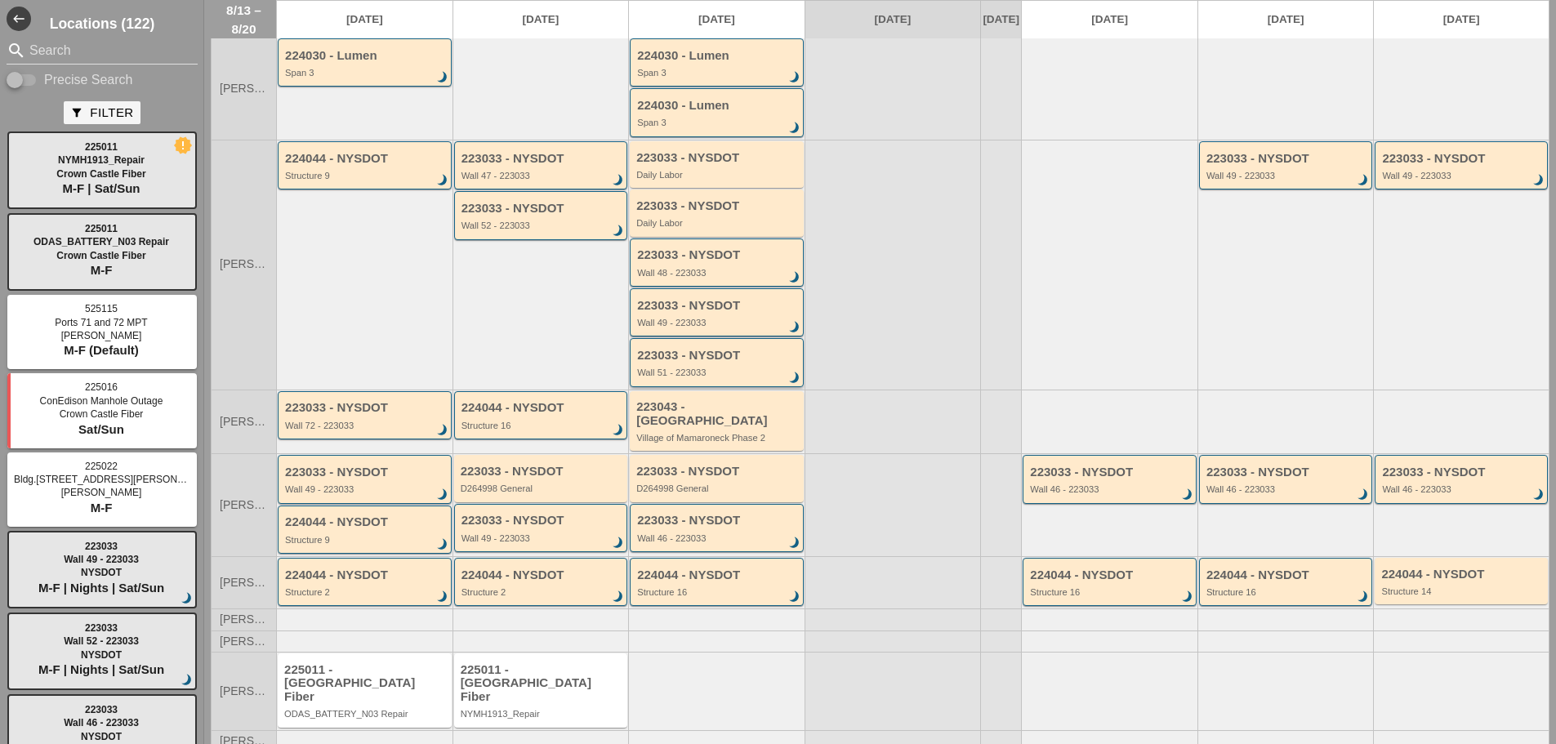
scroll to position [203, 0]
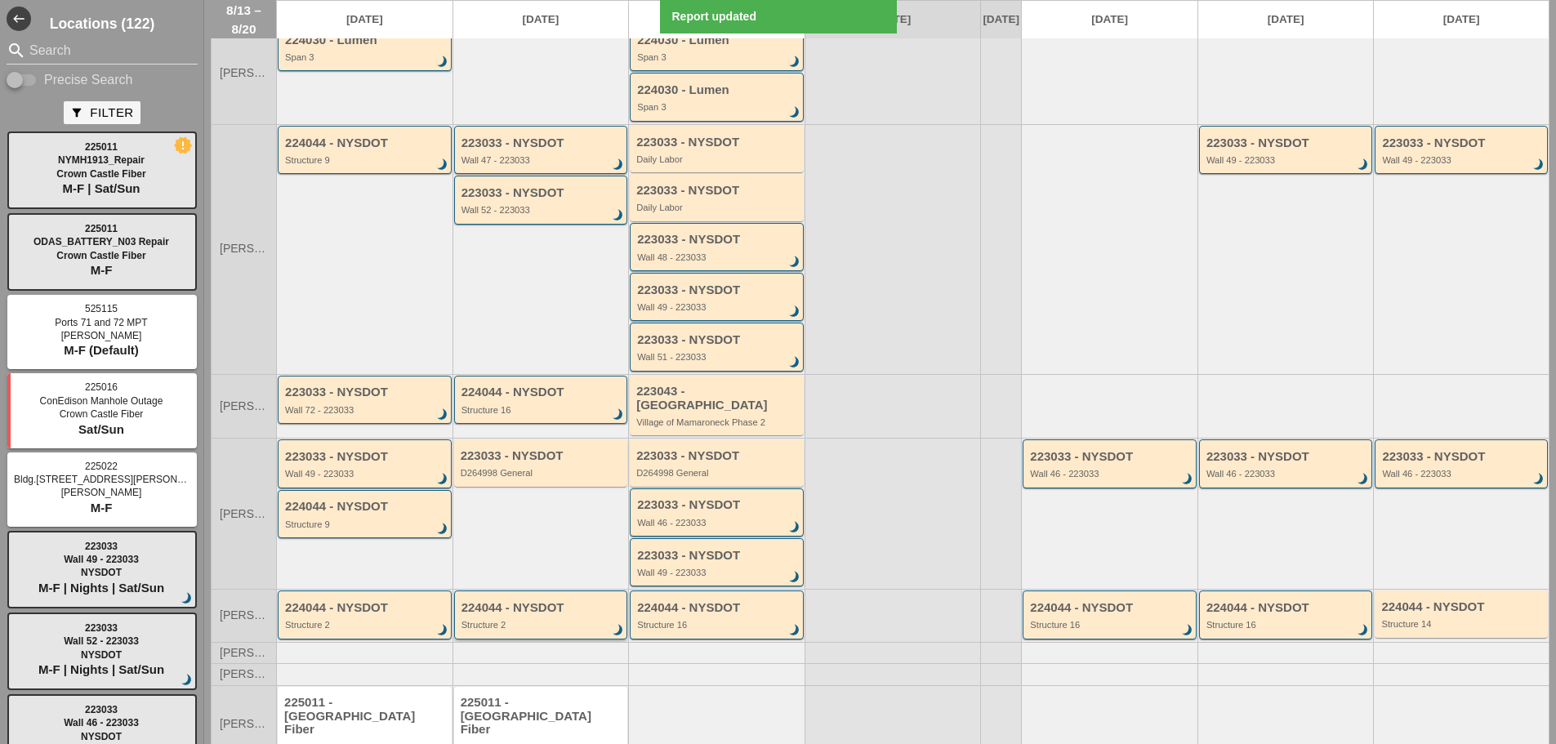
click at [543, 628] on div "Structure 2" at bounding box center [543, 625] width 162 height 10
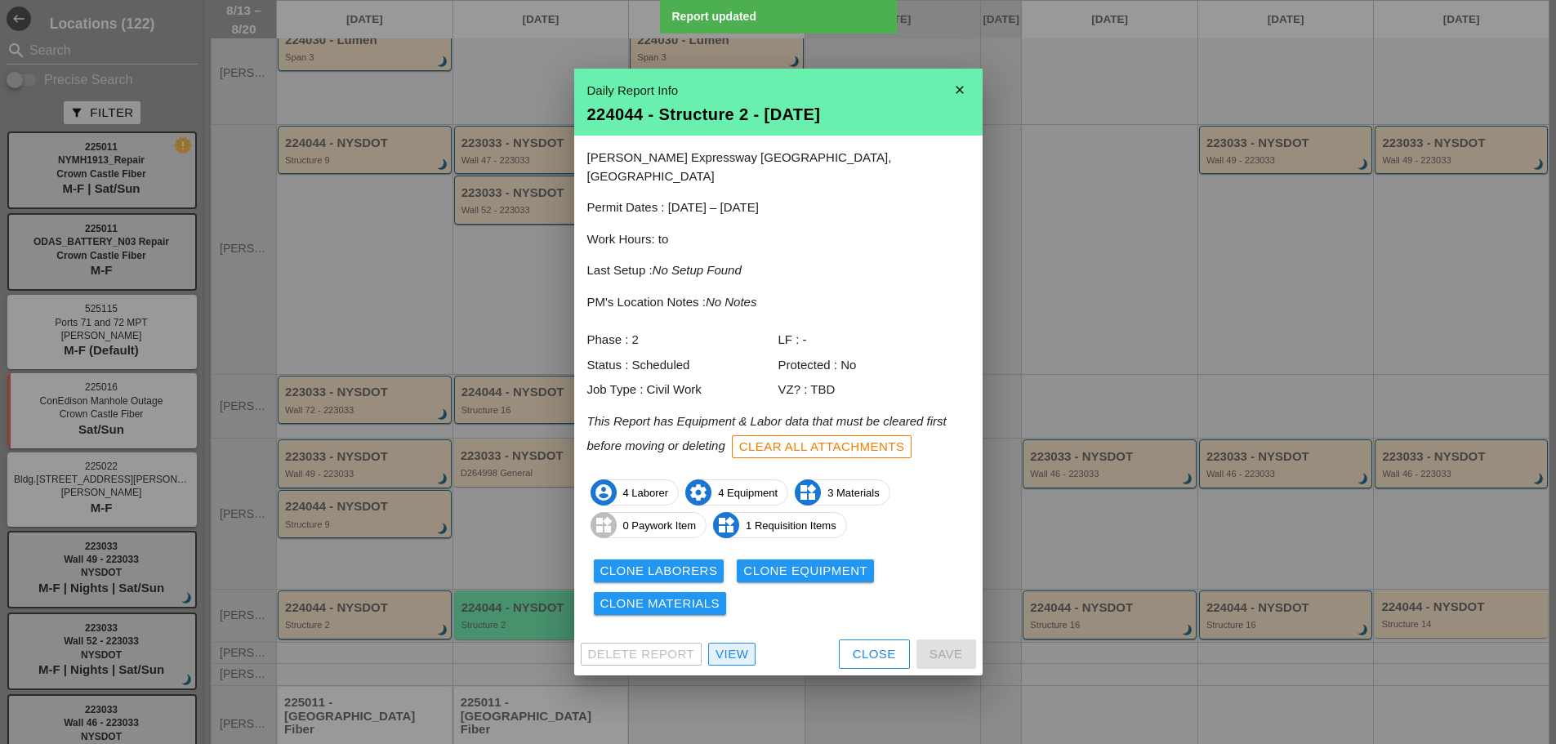
click at [738, 645] on div "View" at bounding box center [732, 654] width 33 height 19
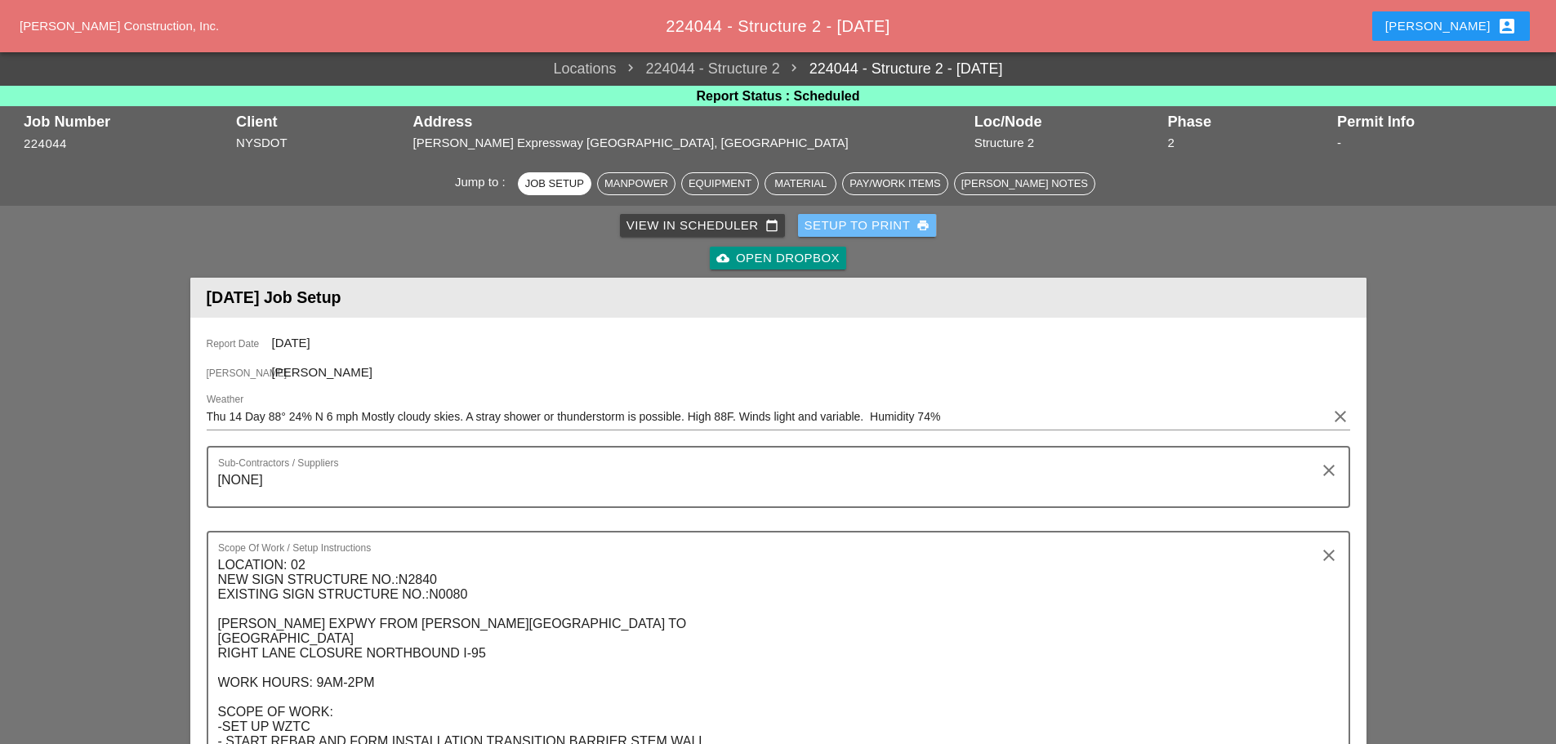
click at [878, 230] on div "Setup to Print print" at bounding box center [868, 226] width 126 height 19
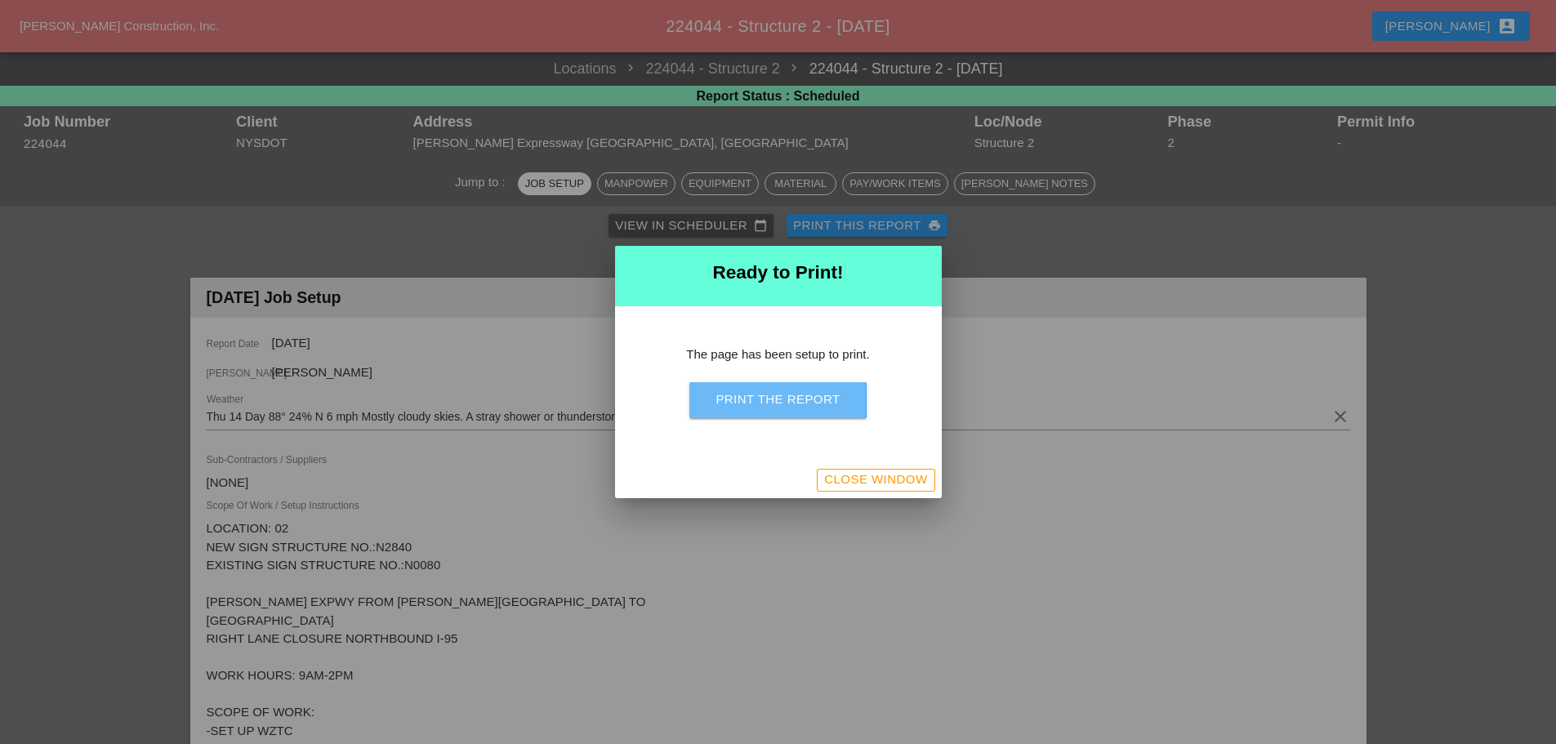
click at [831, 404] on div "Print the Report" at bounding box center [778, 400] width 124 height 19
click at [869, 478] on div "Close Window" at bounding box center [875, 480] width 103 height 19
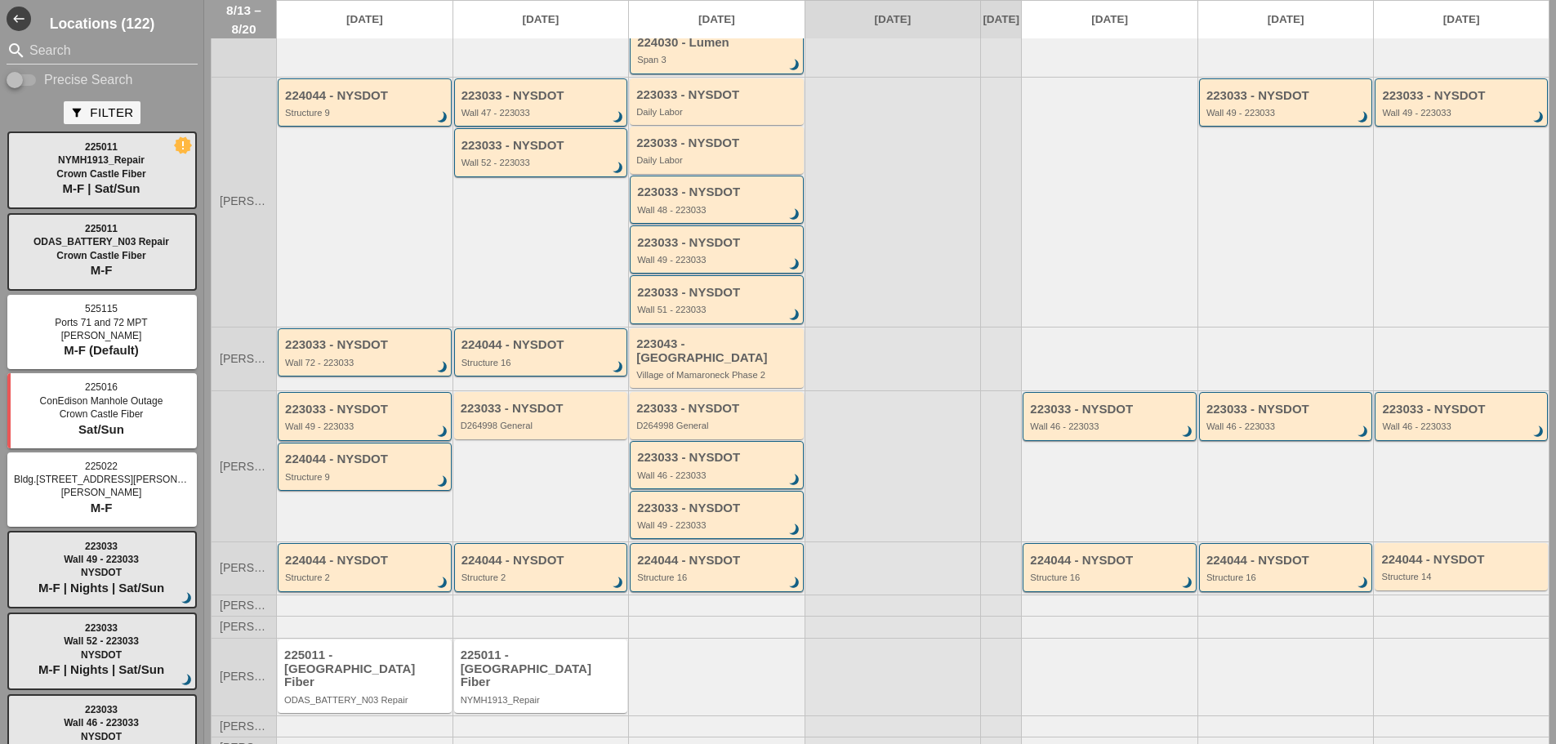
scroll to position [252, 0]
click at [566, 569] on div "224044 - NYSDOT Structure 2 brightness_3" at bounding box center [543, 567] width 162 height 29
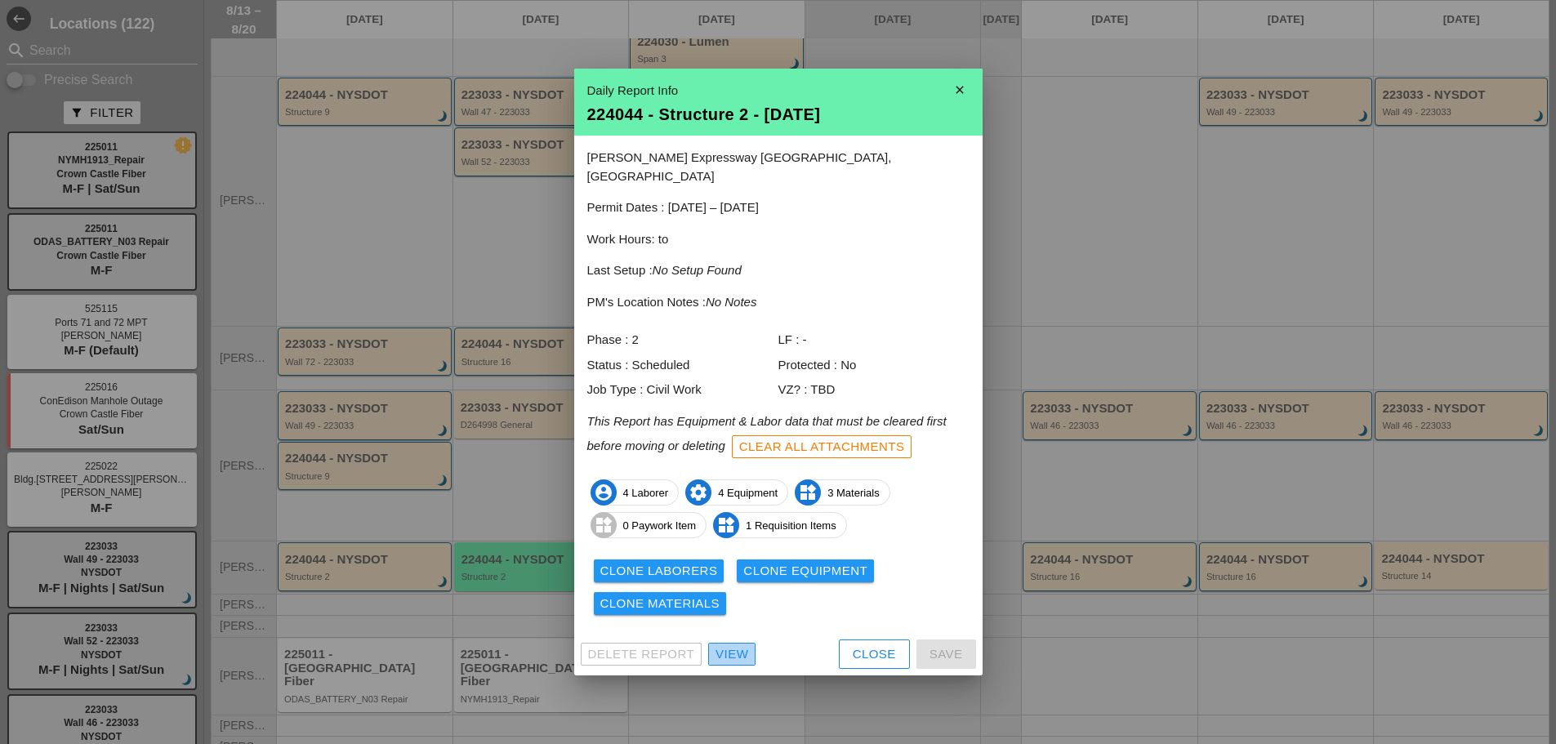
click at [721, 645] on div "View" at bounding box center [732, 654] width 33 height 19
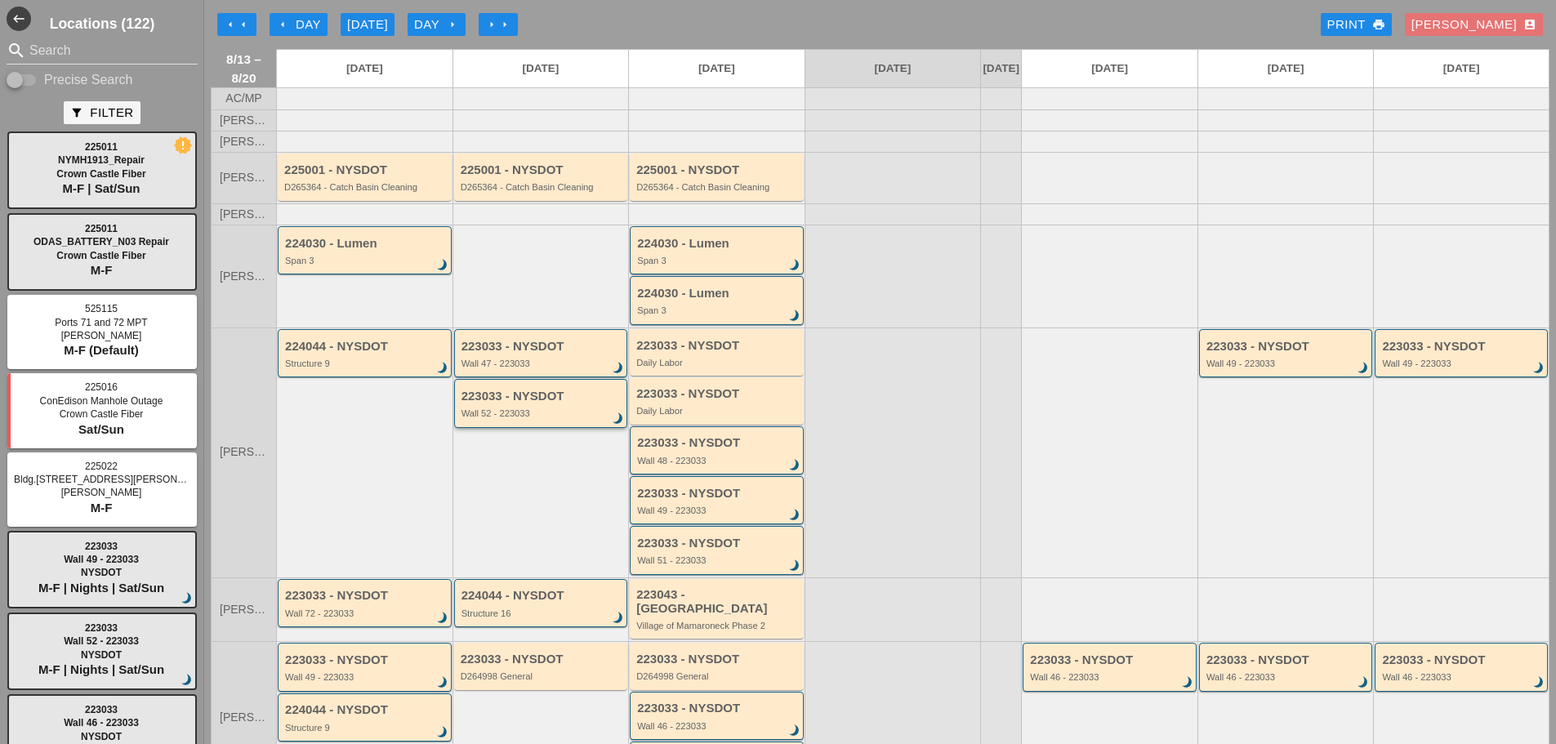
click at [566, 427] on div "223033 - NYSDOT Wall 52 - 223033 brightness_3" at bounding box center [541, 403] width 174 height 48
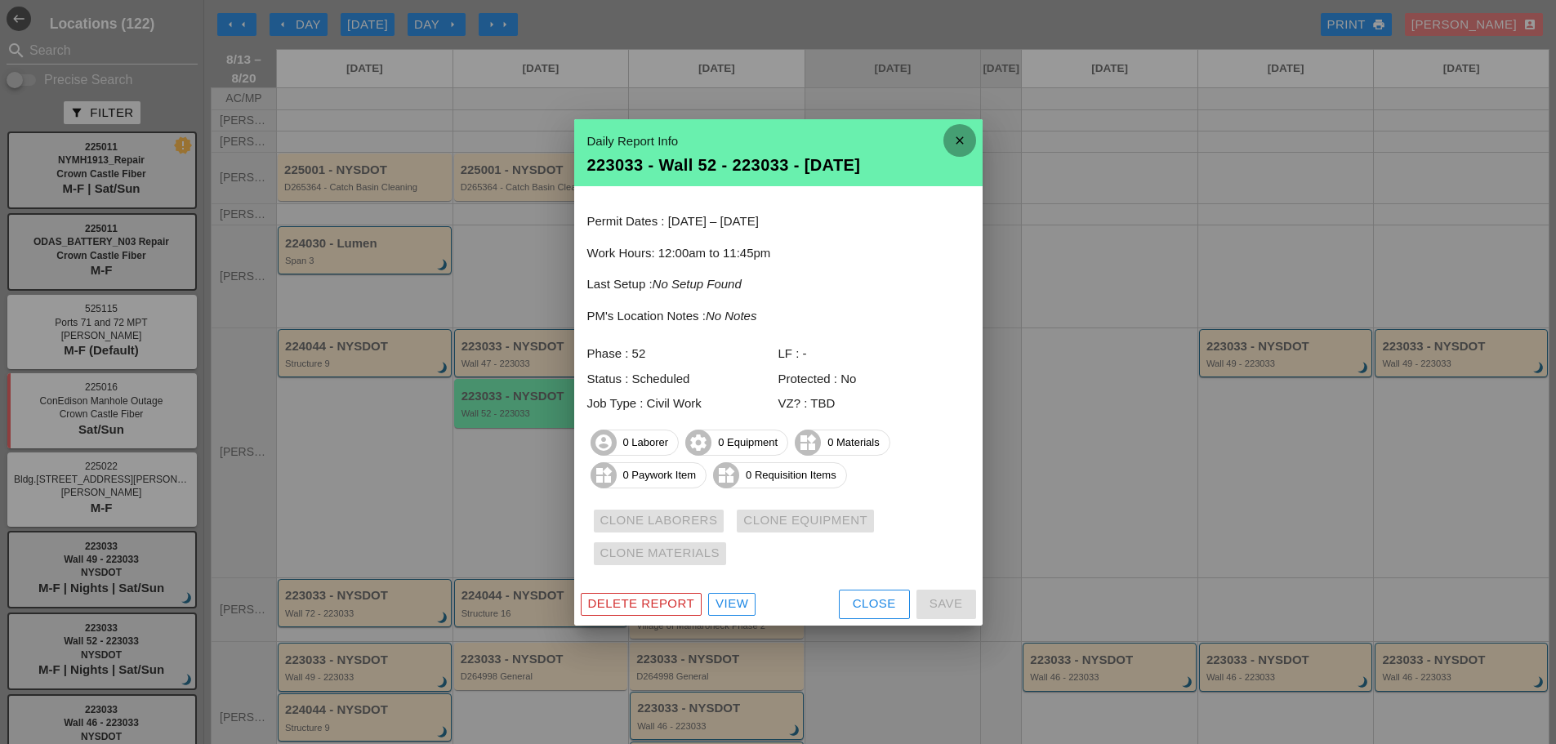
click at [963, 130] on icon "close" at bounding box center [960, 140] width 33 height 33
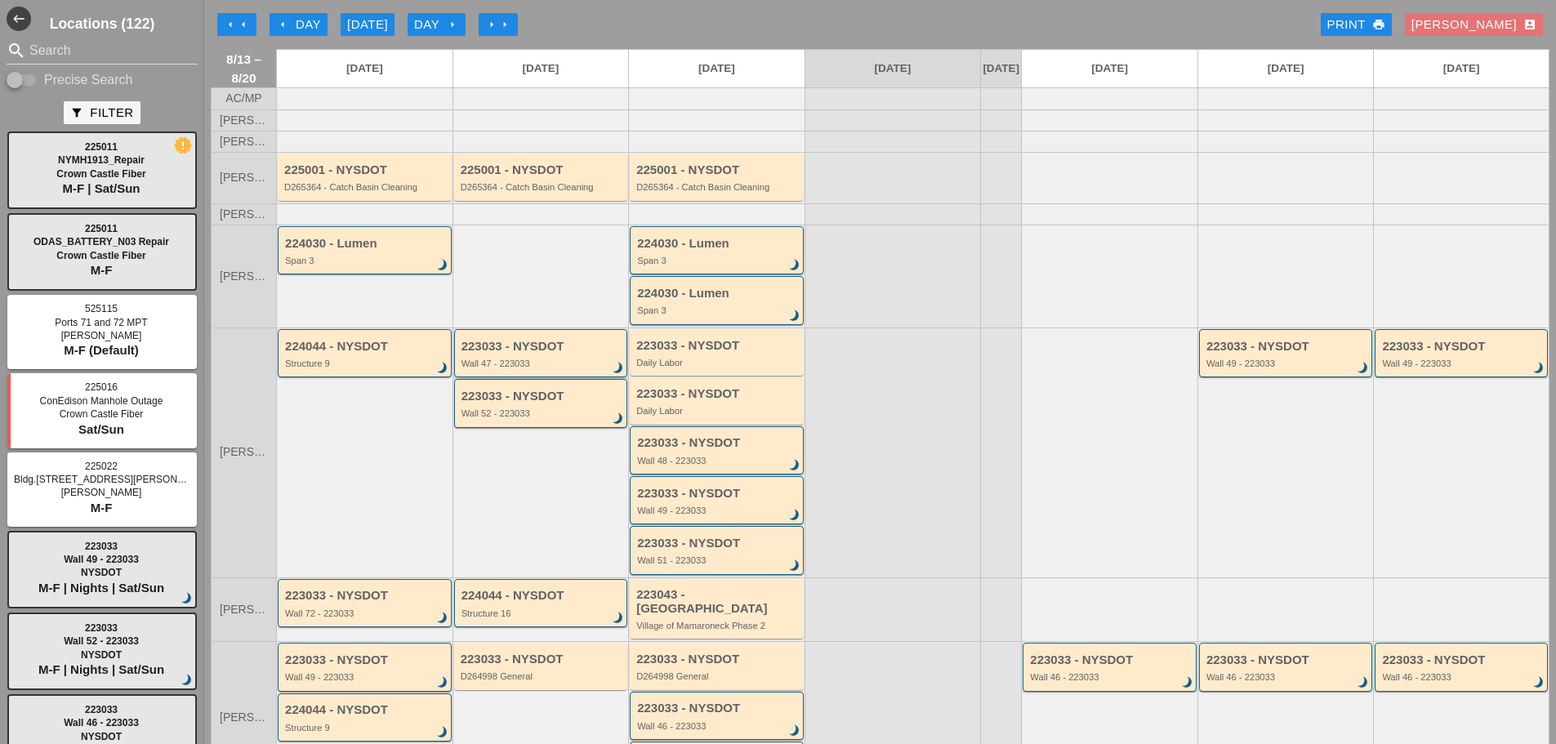
click at [532, 368] on div "Wall 47 - 223033" at bounding box center [543, 364] width 162 height 10
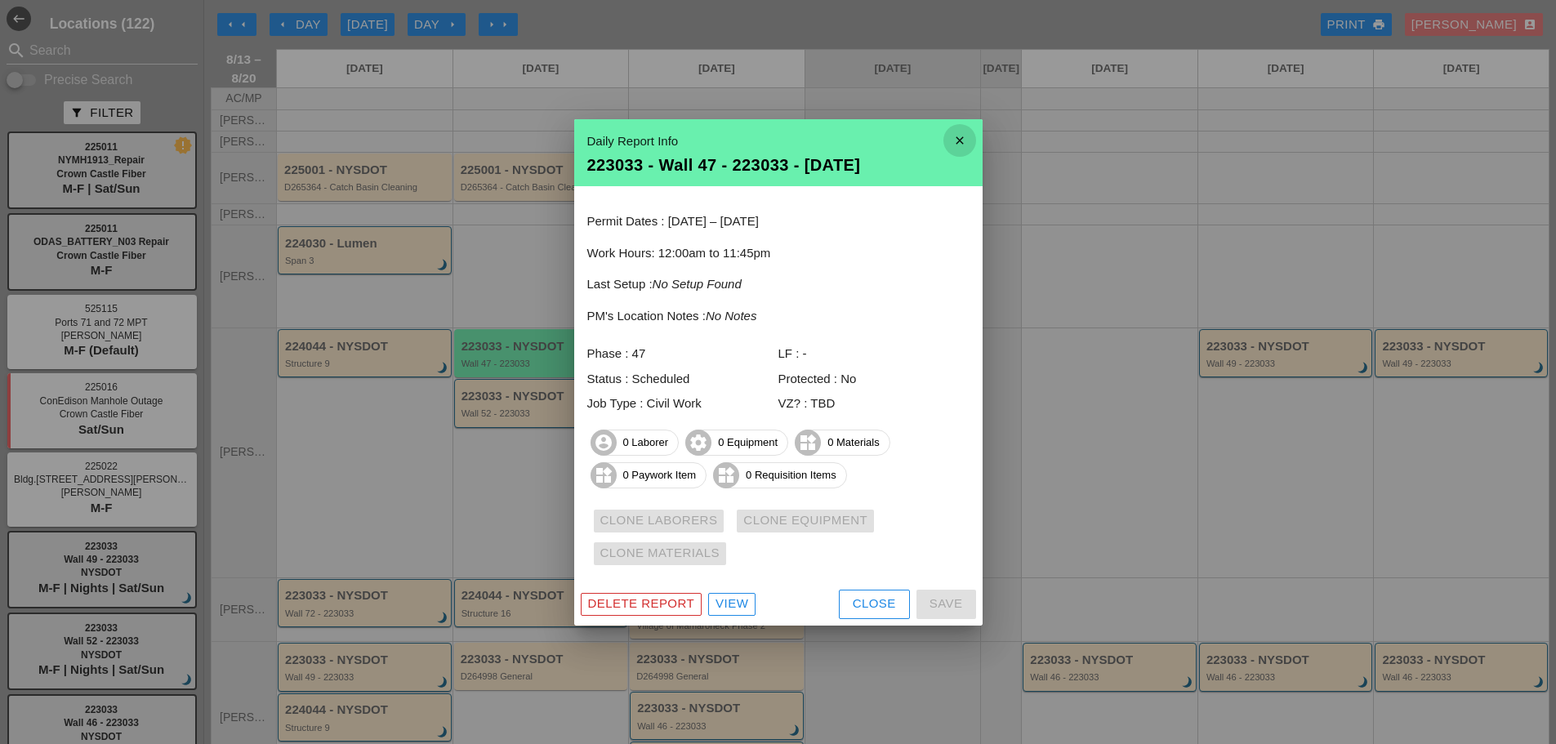
click at [960, 130] on icon "close" at bounding box center [960, 140] width 33 height 33
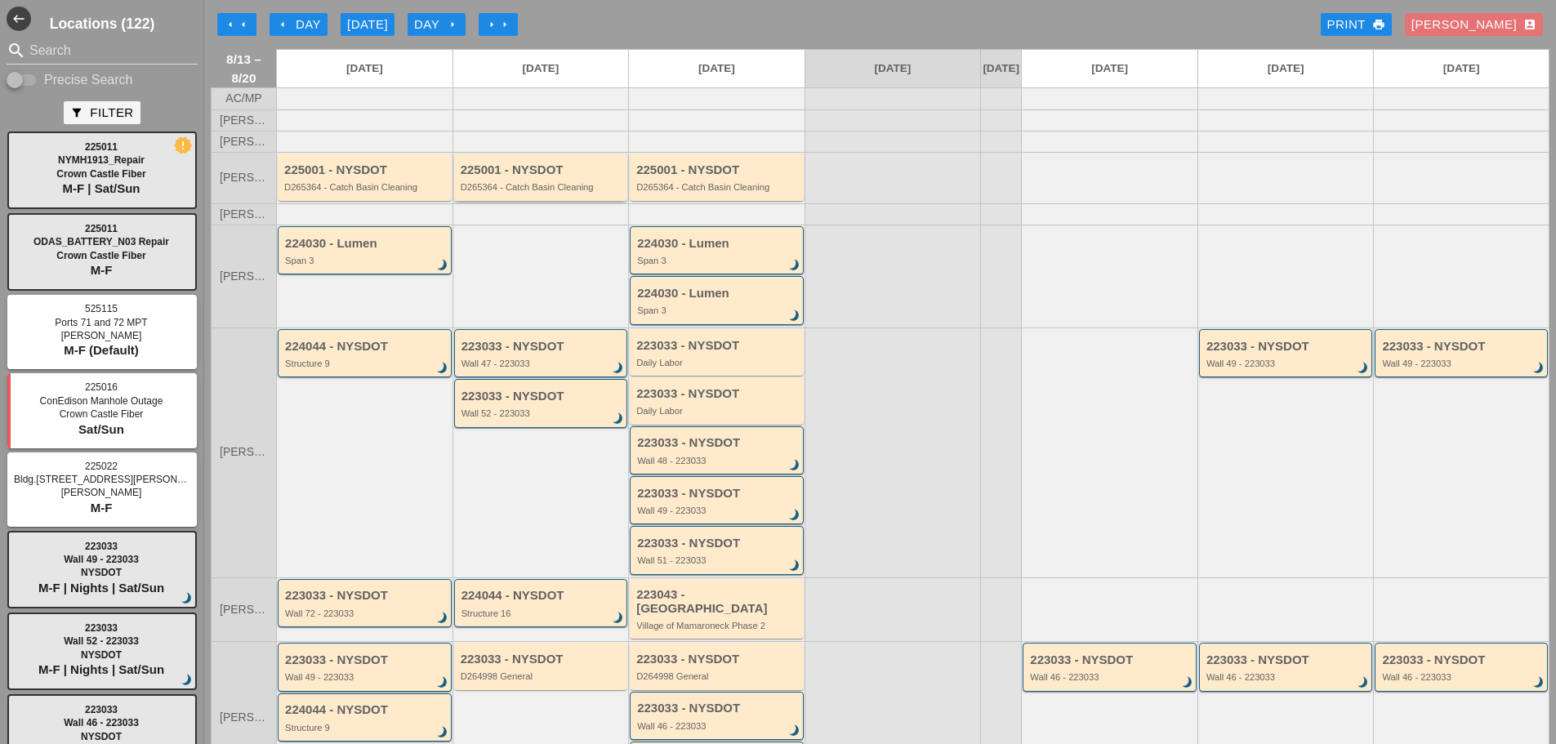
click at [559, 192] on div "D265364 - Catch Basin Cleaning" at bounding box center [542, 187] width 163 height 10
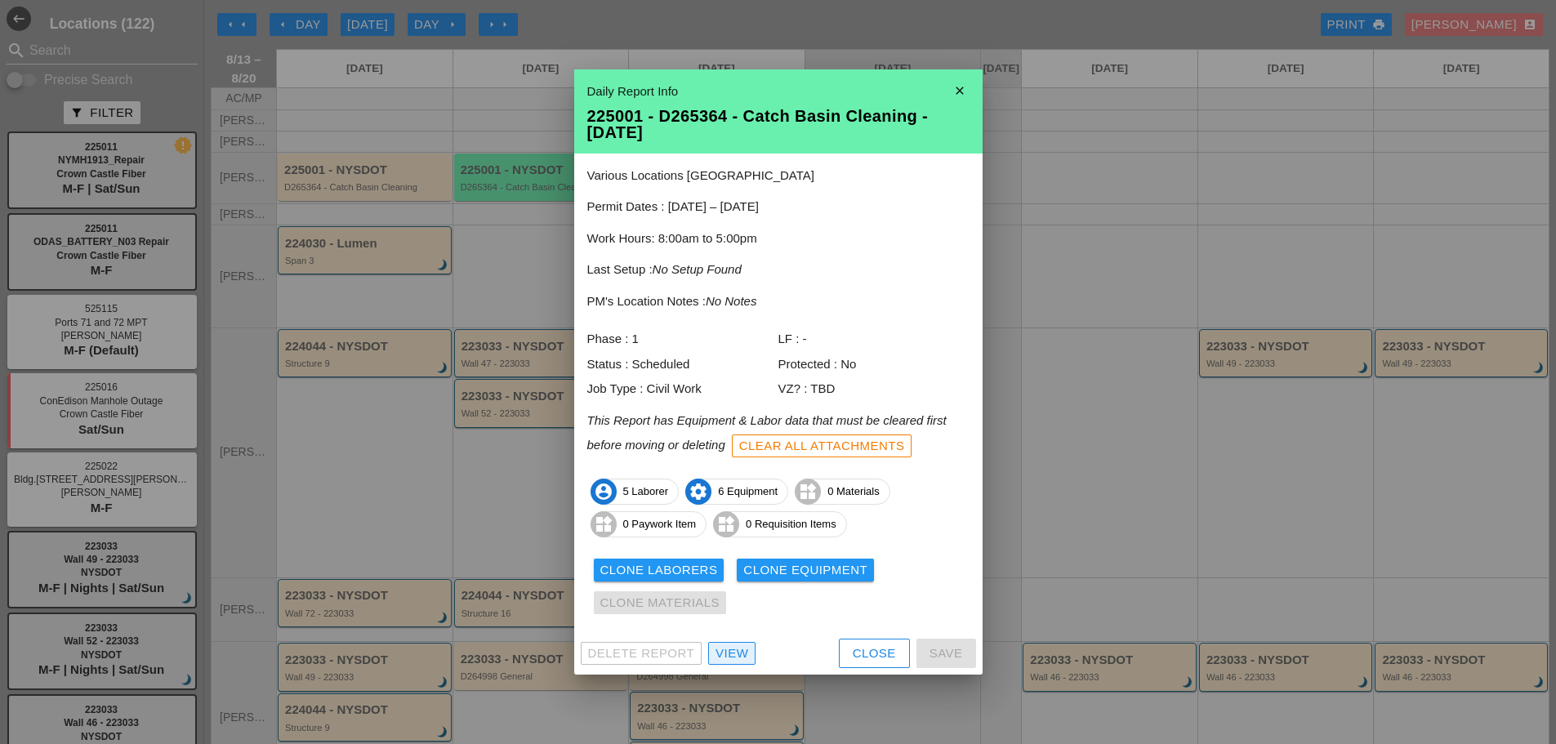
click at [730, 652] on div "View" at bounding box center [732, 654] width 33 height 19
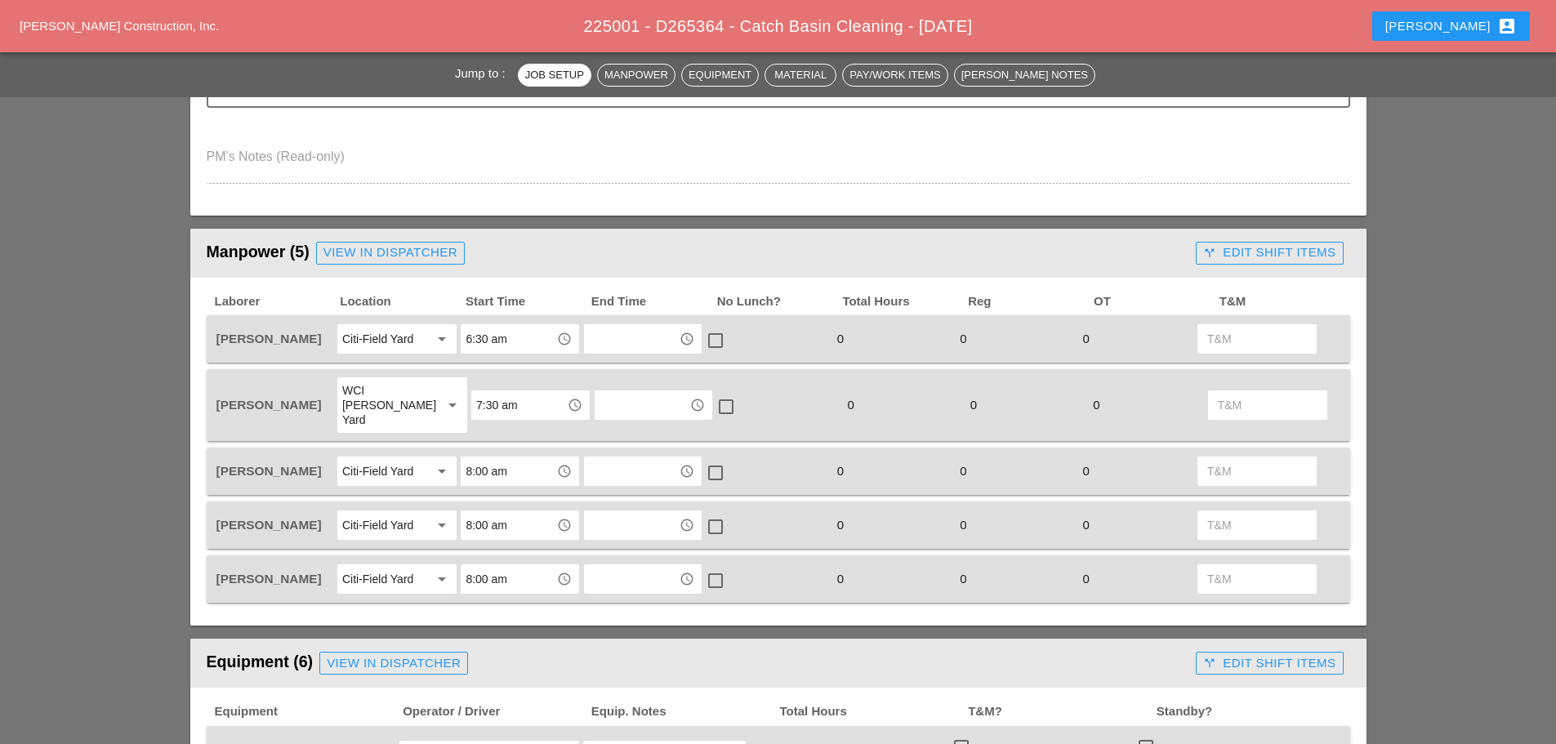
scroll to position [572, 0]
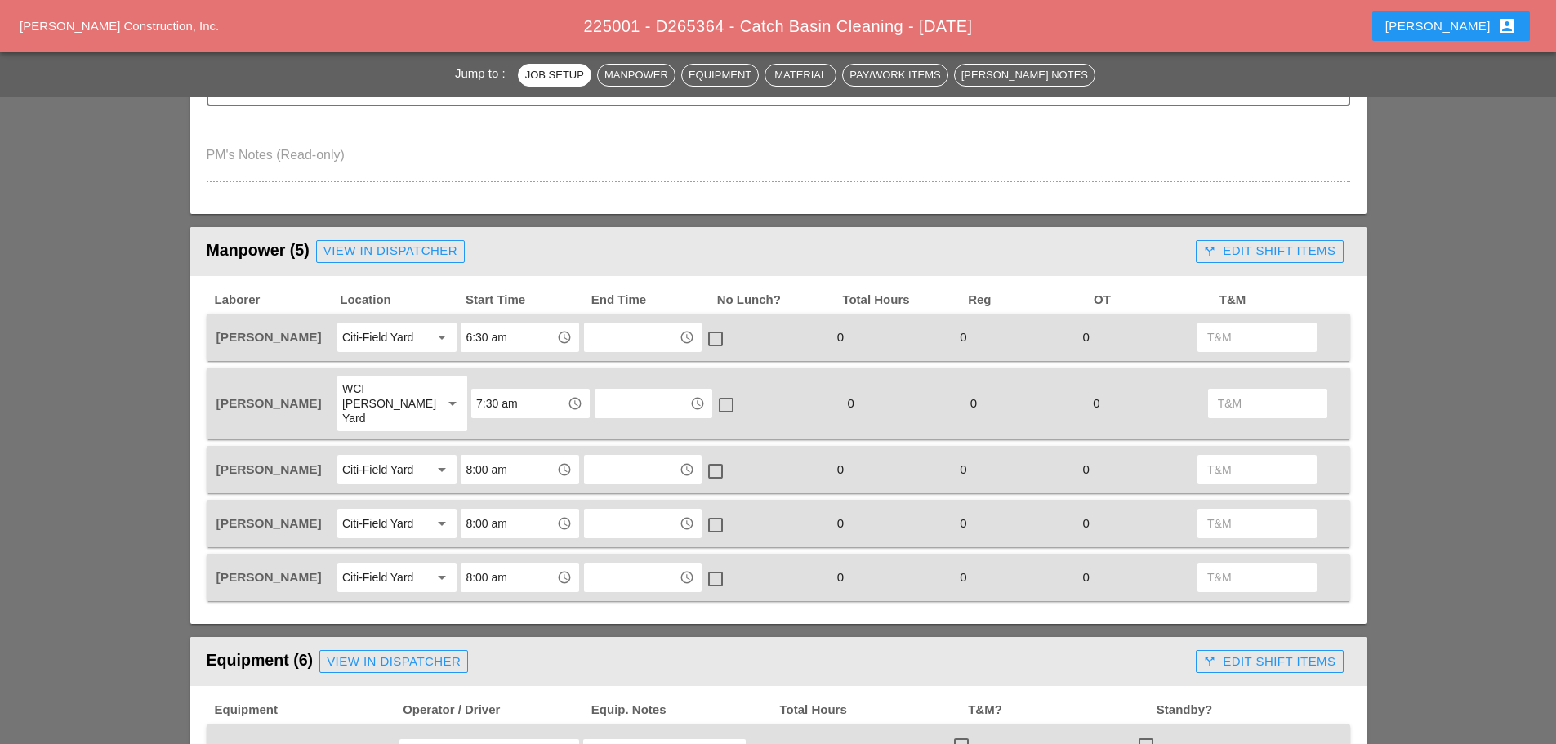
click at [513, 341] on input "6:30 am" at bounding box center [508, 337] width 85 height 26
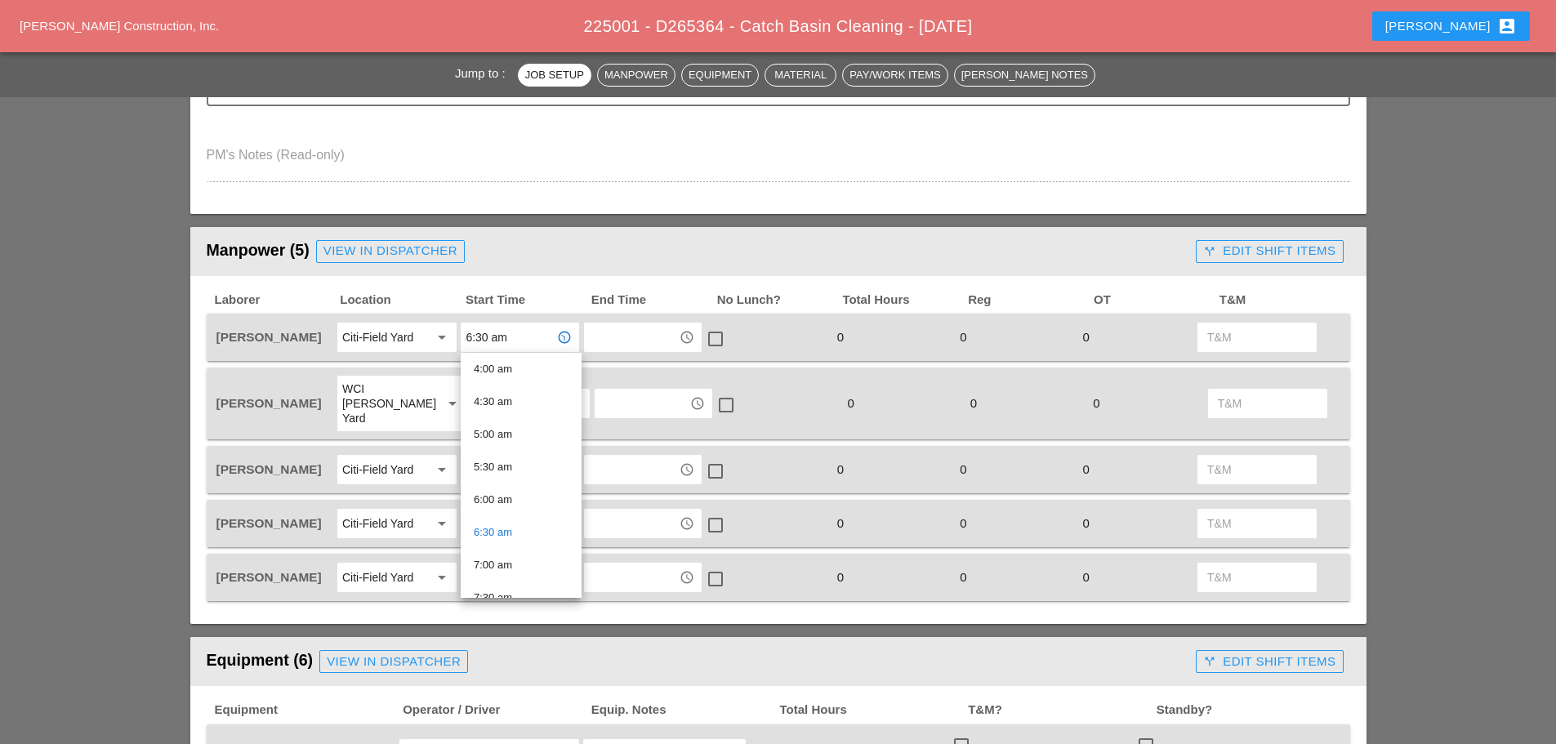
scroll to position [327, 0]
click at [503, 538] on div "7:30 am" at bounding box center [521, 536] width 95 height 20
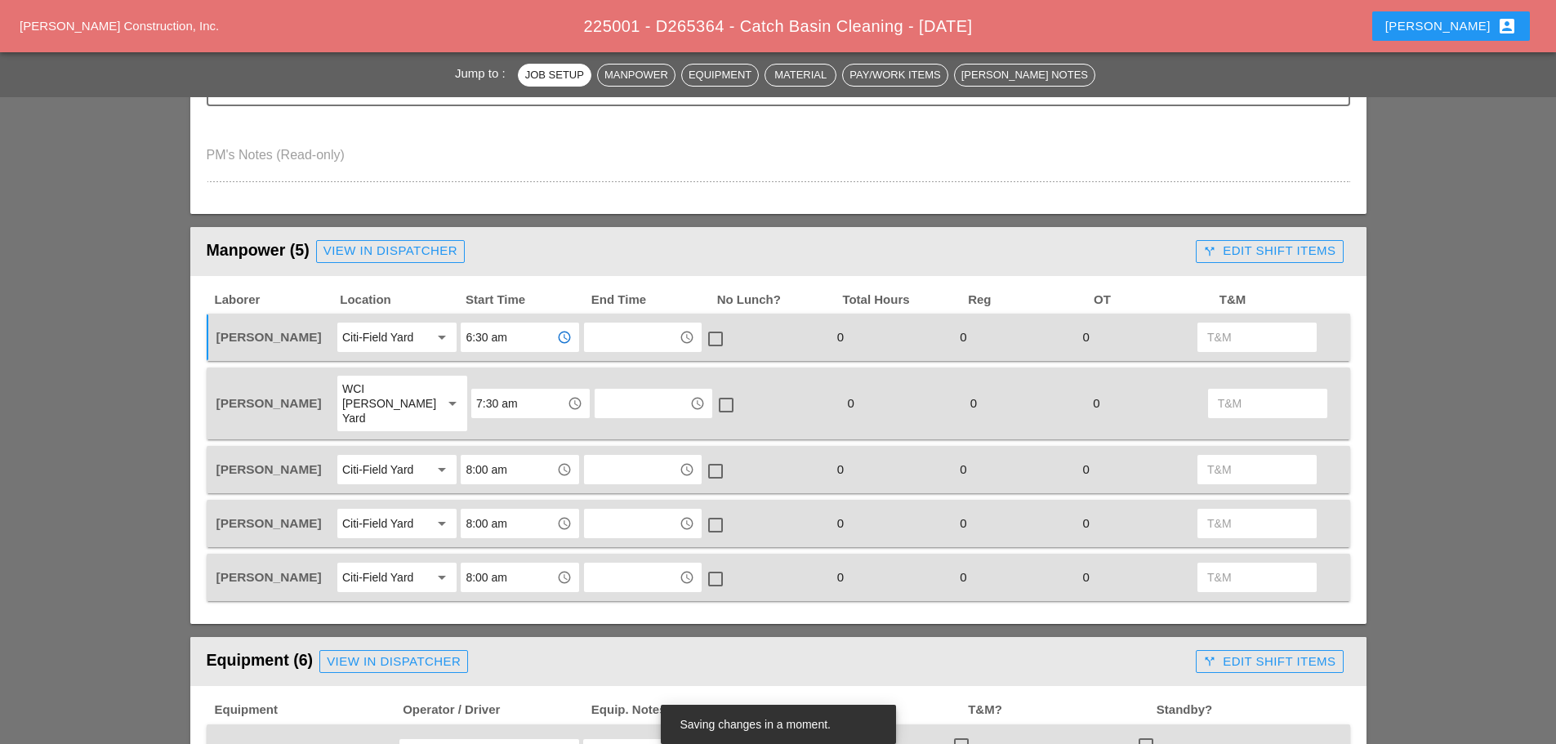
click at [517, 457] on input "8:00 am" at bounding box center [508, 470] width 85 height 26
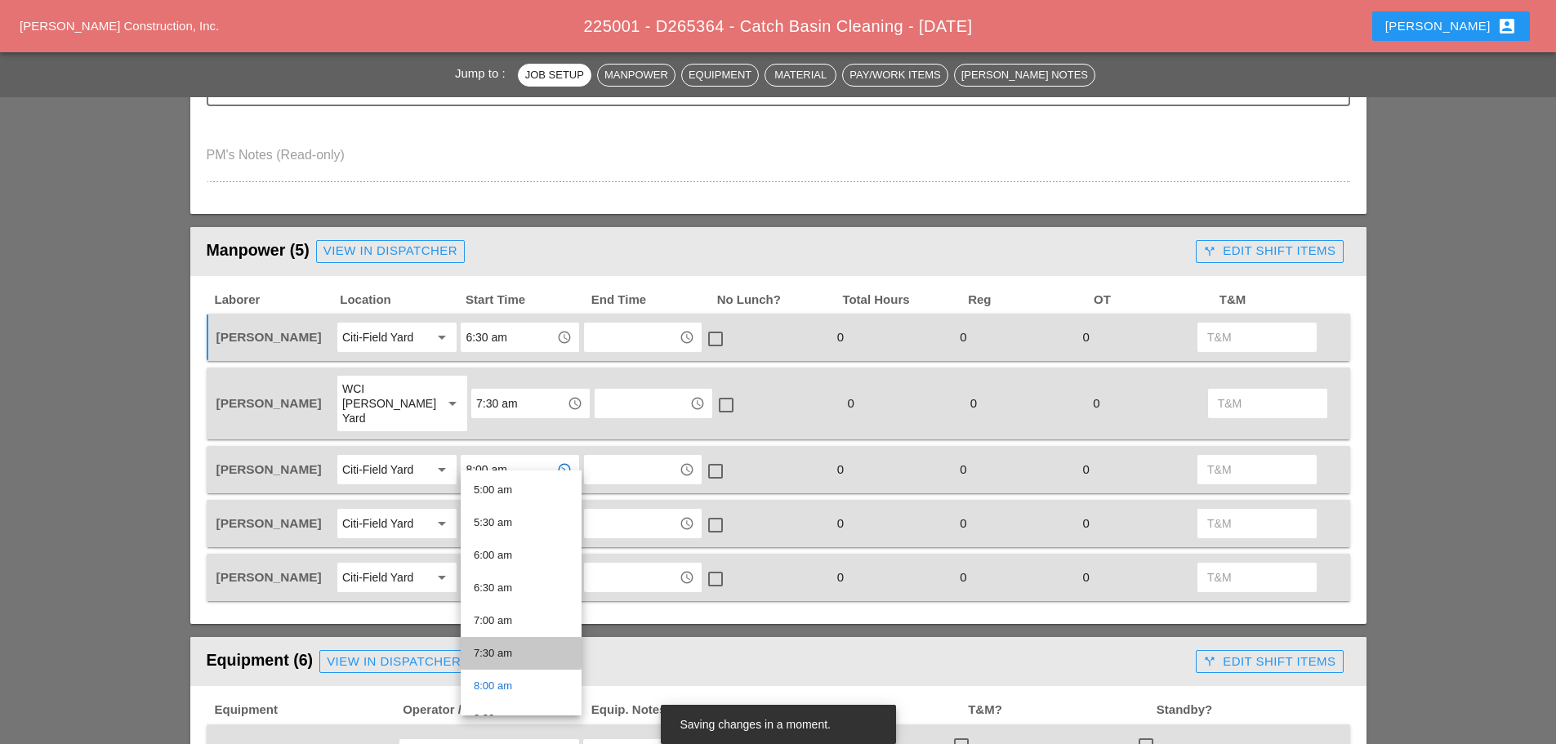
click at [497, 650] on div "7:30 am" at bounding box center [521, 654] width 95 height 20
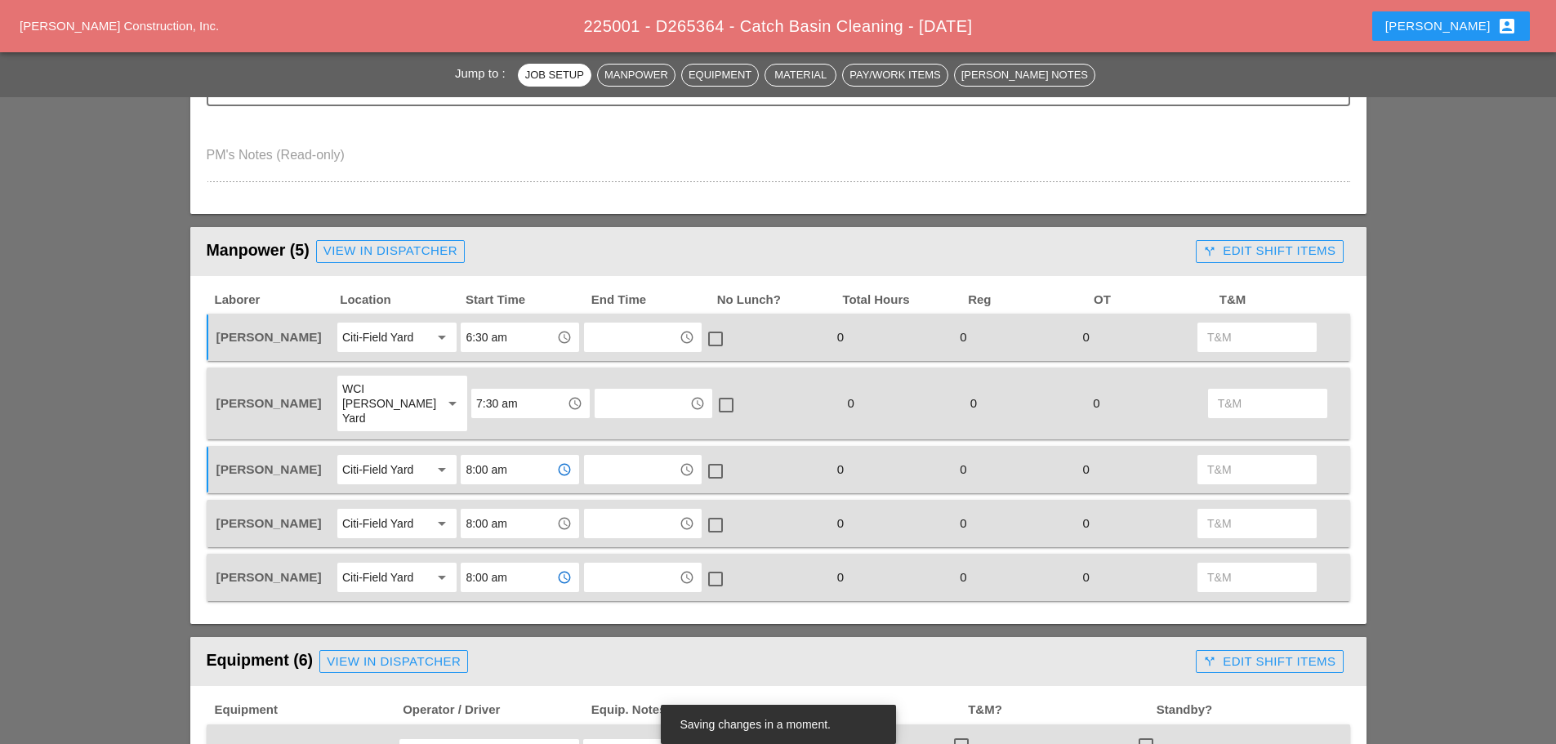
click at [515, 567] on input "8:00 am" at bounding box center [508, 578] width 85 height 26
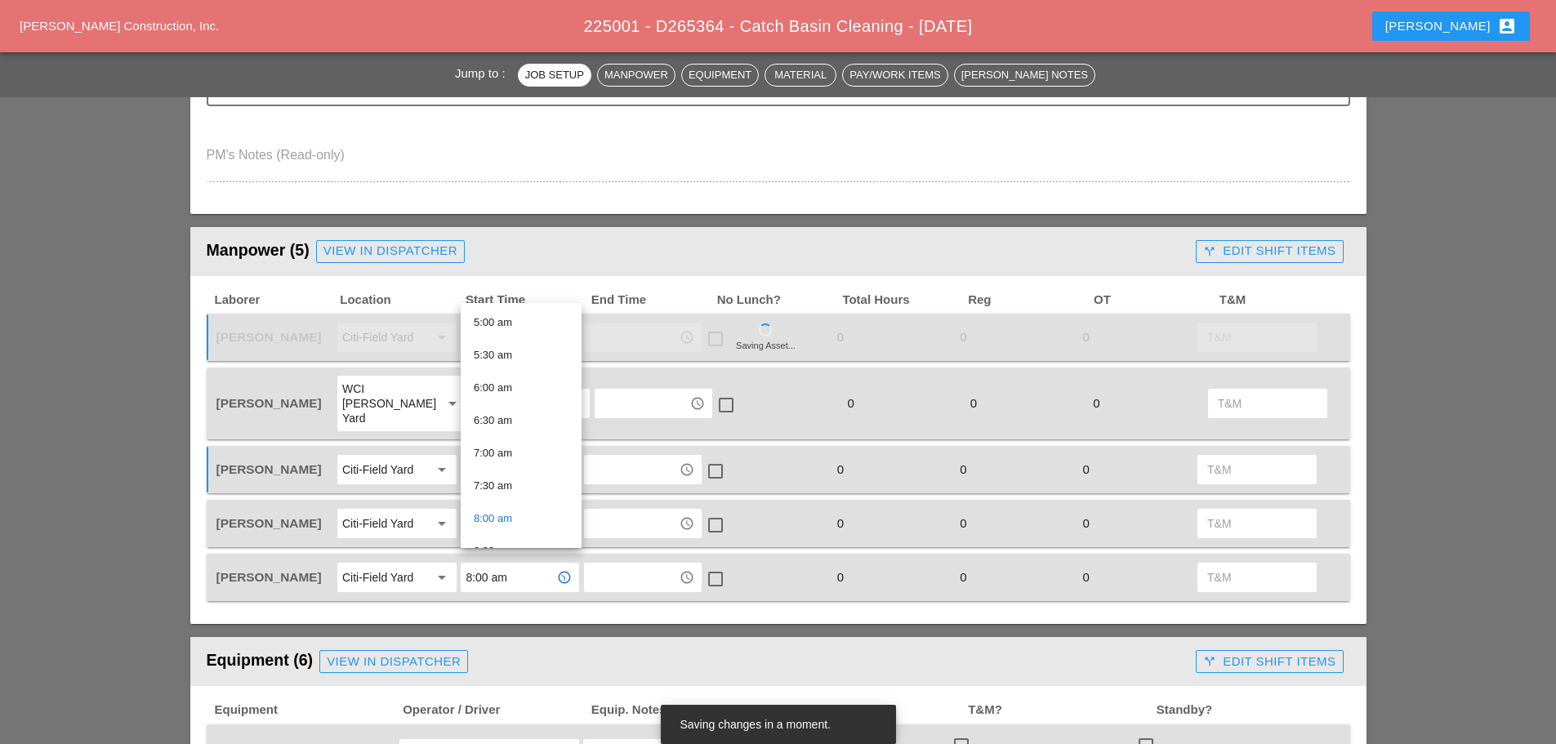
click at [504, 480] on div "7:30 am" at bounding box center [521, 486] width 95 height 20
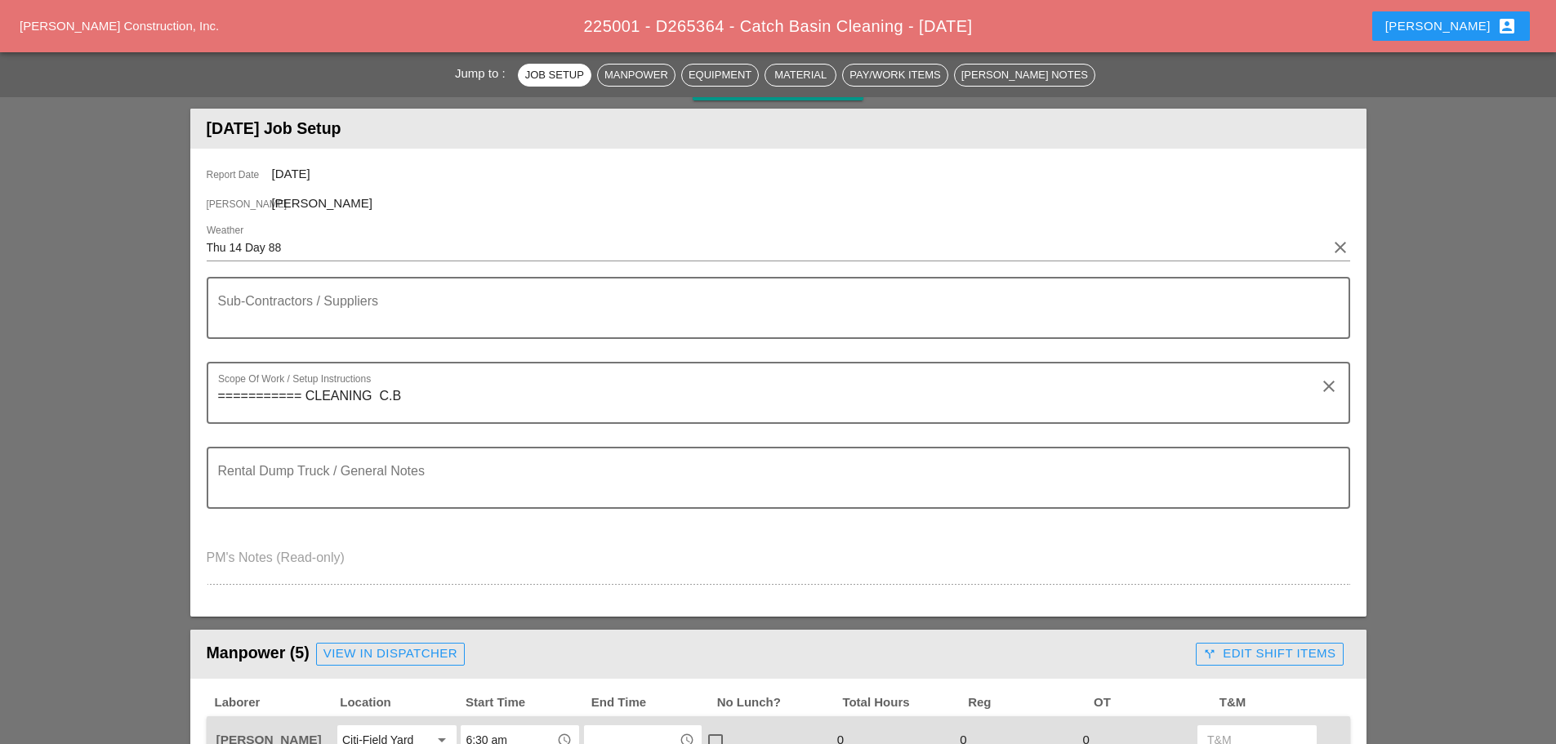
scroll to position [0, 0]
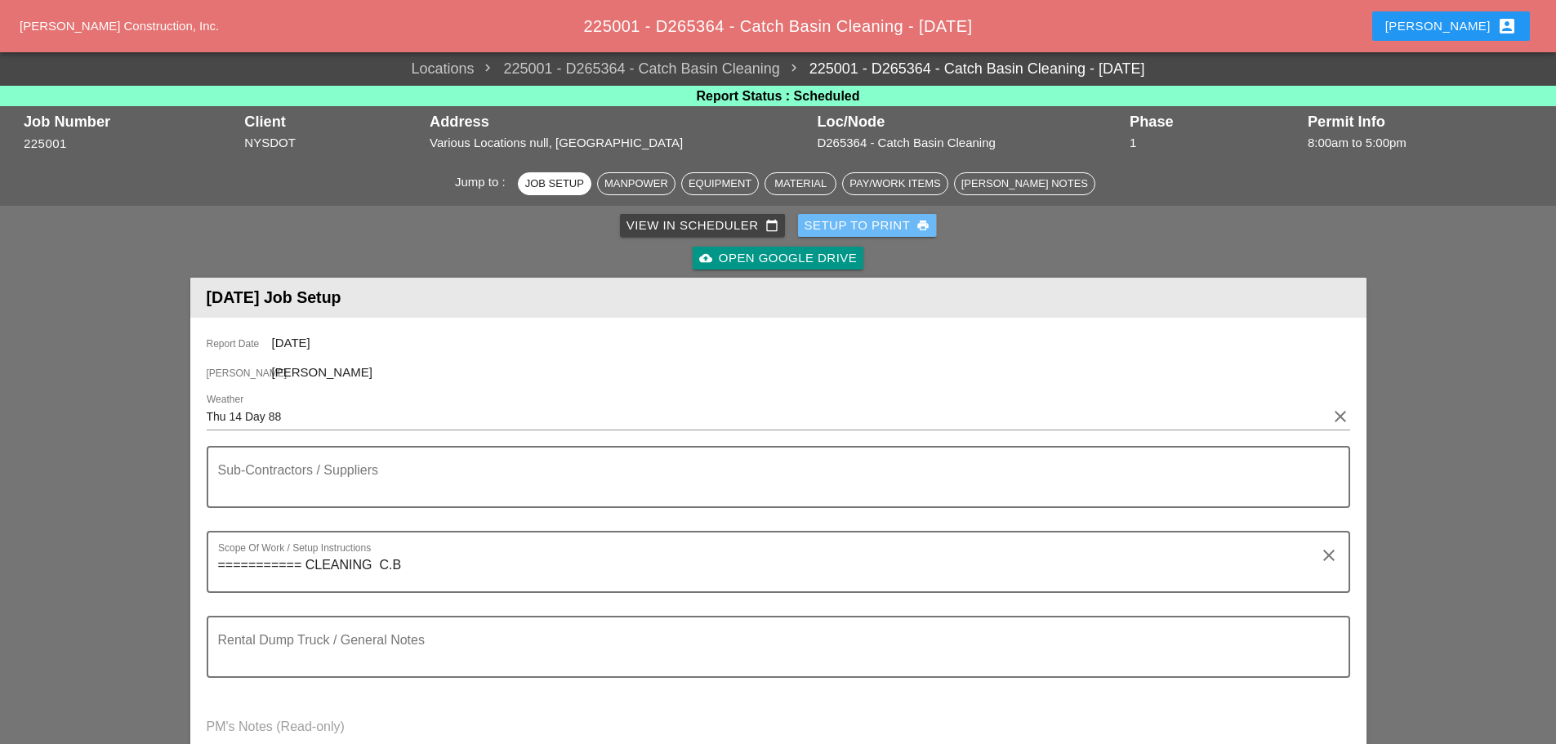
click at [872, 226] on div "Setup to Print print" at bounding box center [868, 226] width 126 height 19
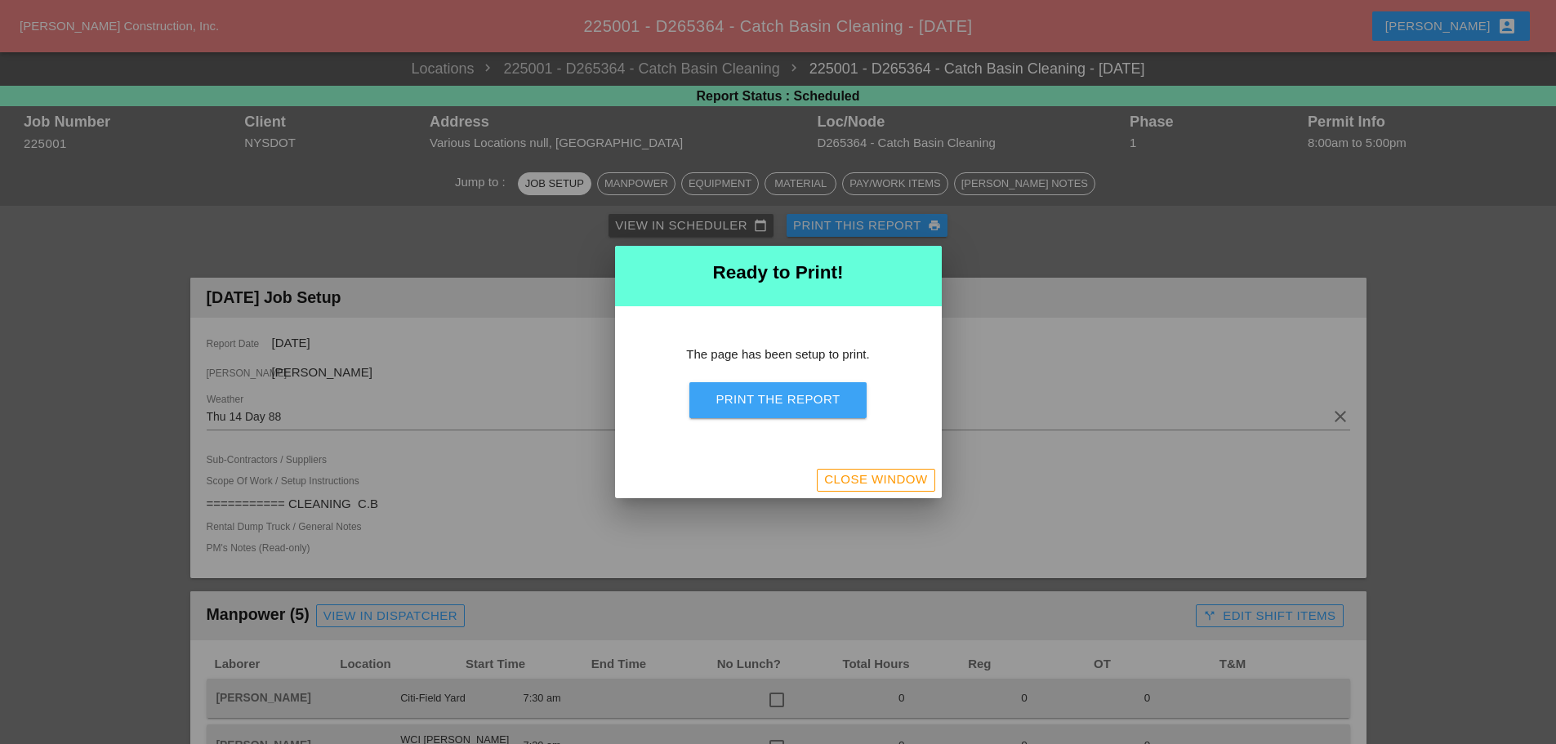
click at [816, 395] on div "Print the Report" at bounding box center [778, 400] width 124 height 19
click at [834, 480] on div "Close Window" at bounding box center [875, 480] width 103 height 19
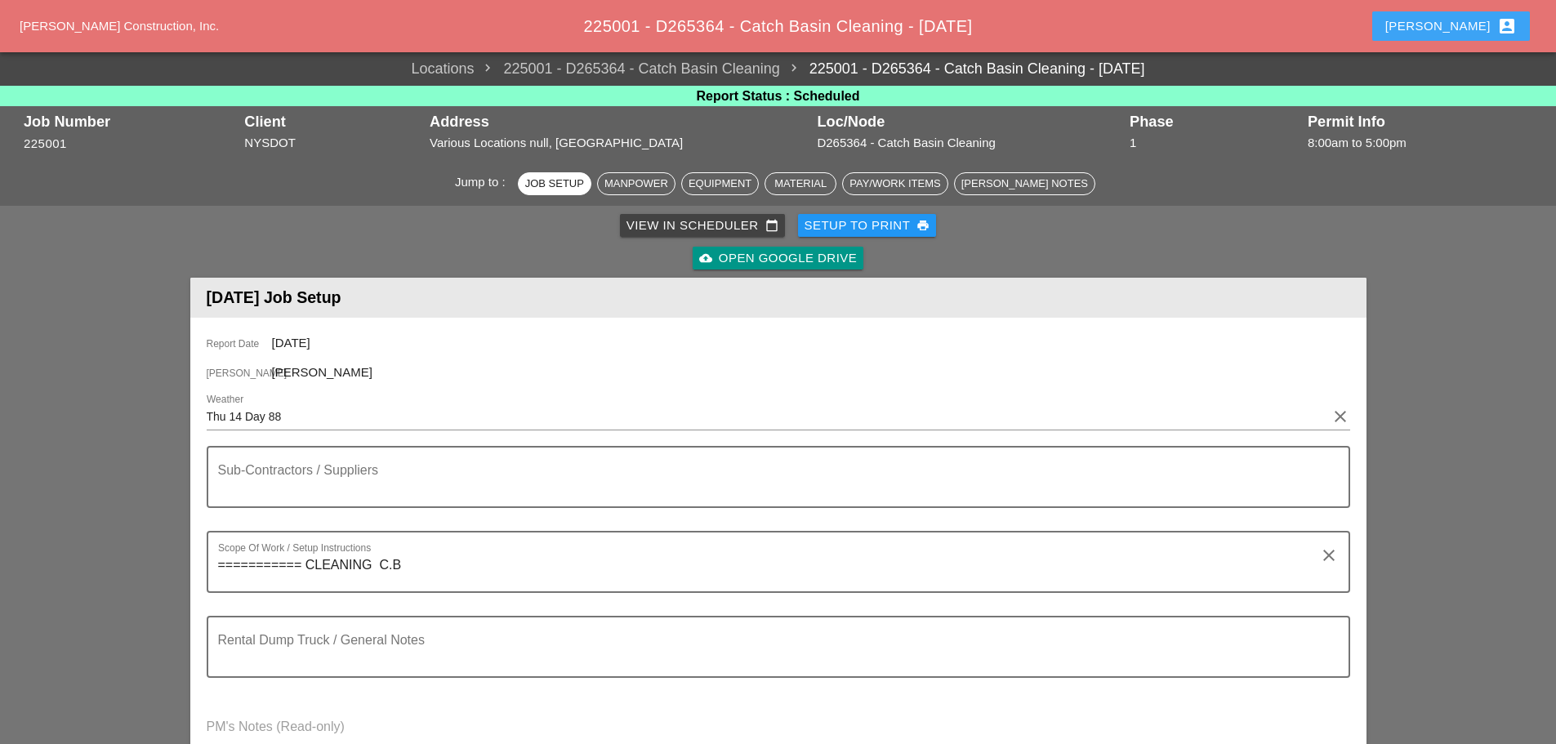
click at [1456, 33] on div "Enrico account_box" at bounding box center [1452, 26] width 132 height 20
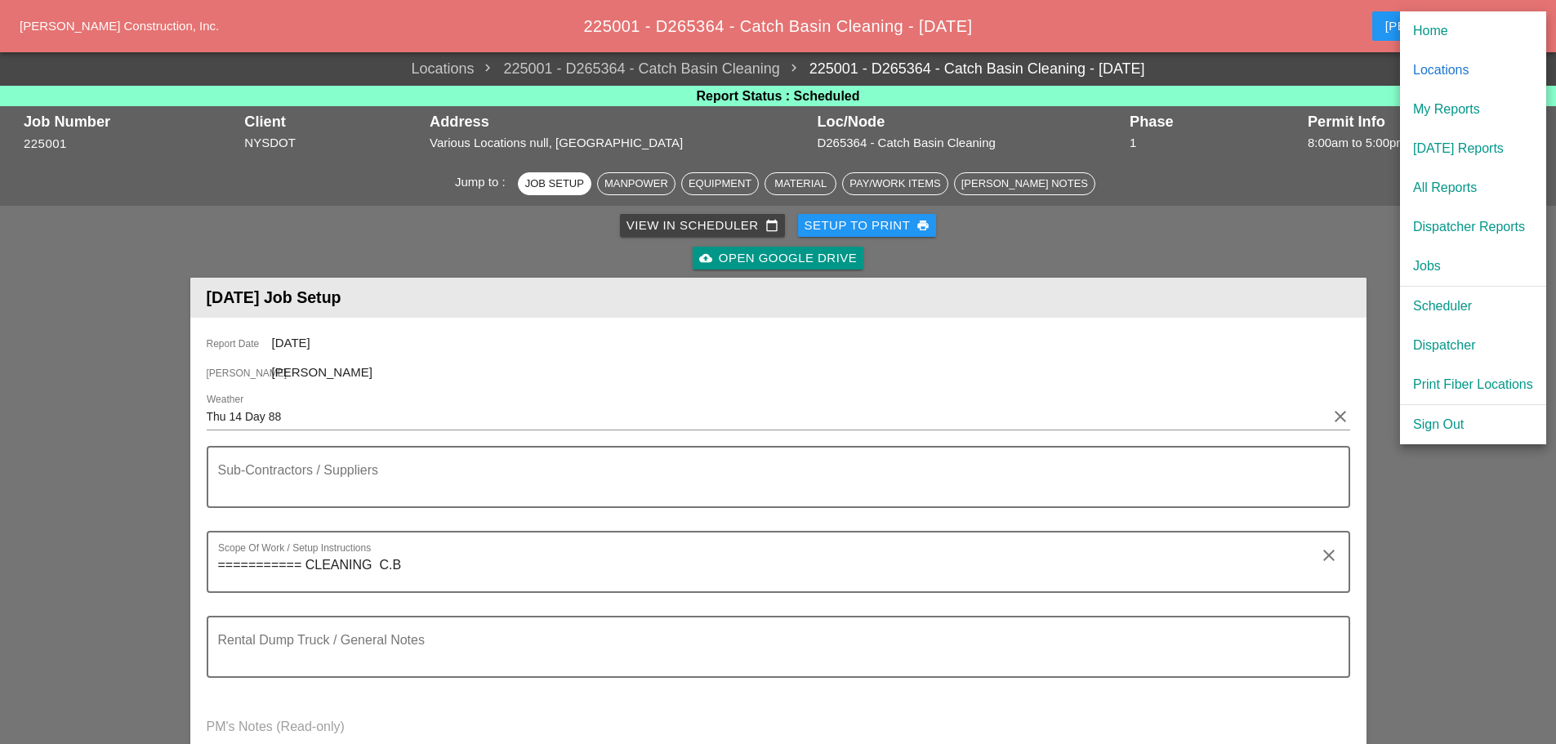
click at [1461, 347] on div "Dispatcher" at bounding box center [1473, 346] width 120 height 20
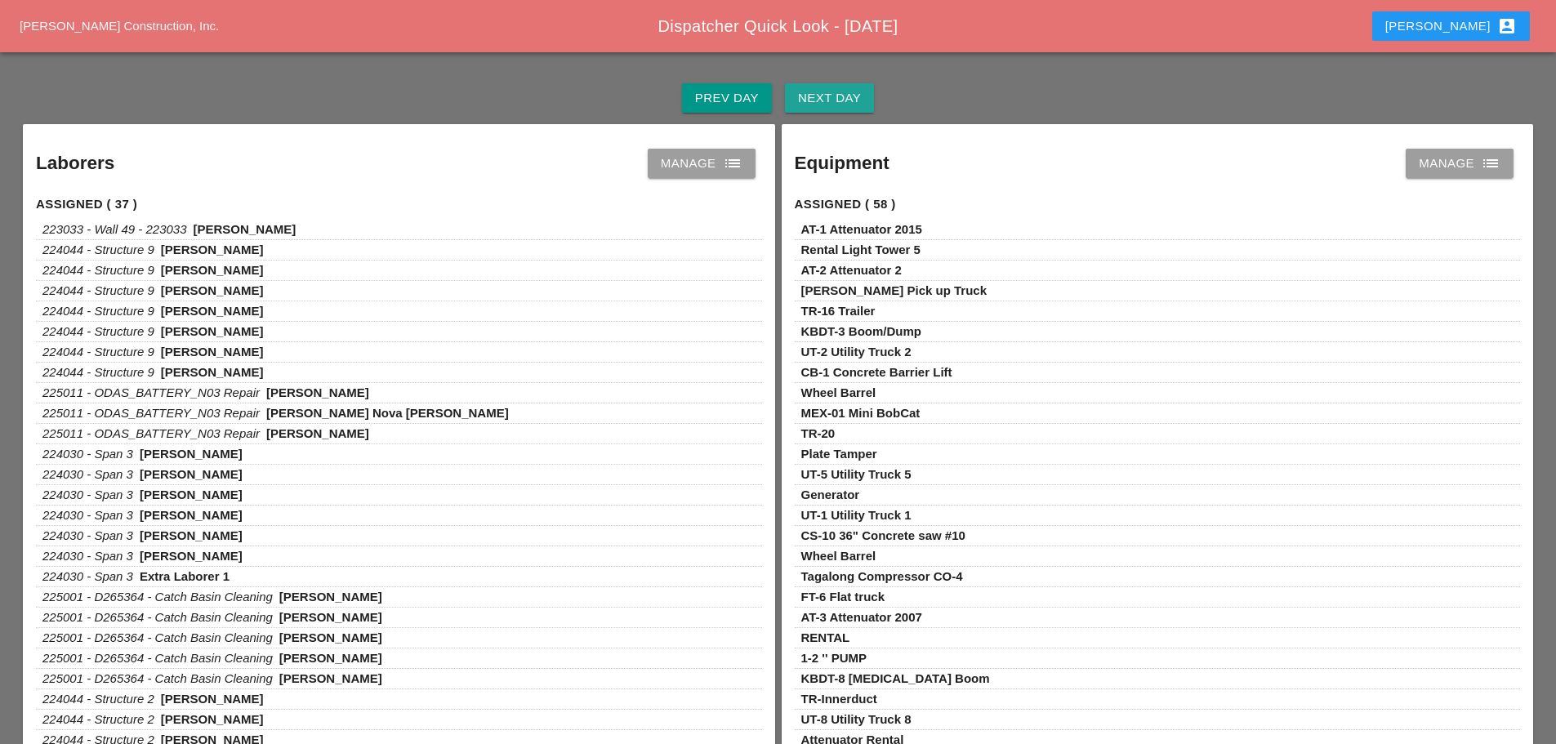
click at [851, 104] on div "Next Day" at bounding box center [829, 98] width 63 height 19
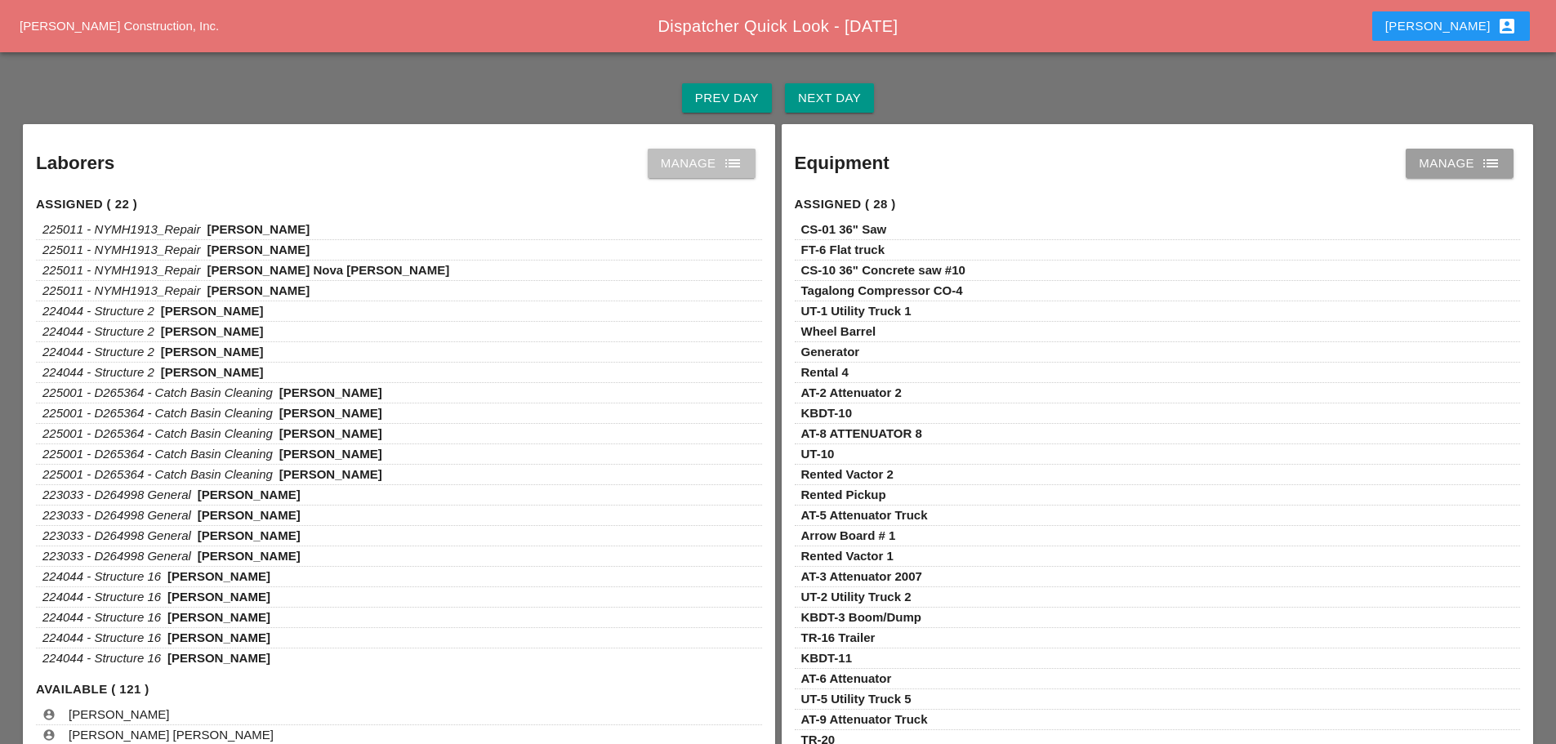
click at [717, 167] on div "Manage list" at bounding box center [702, 164] width 82 height 20
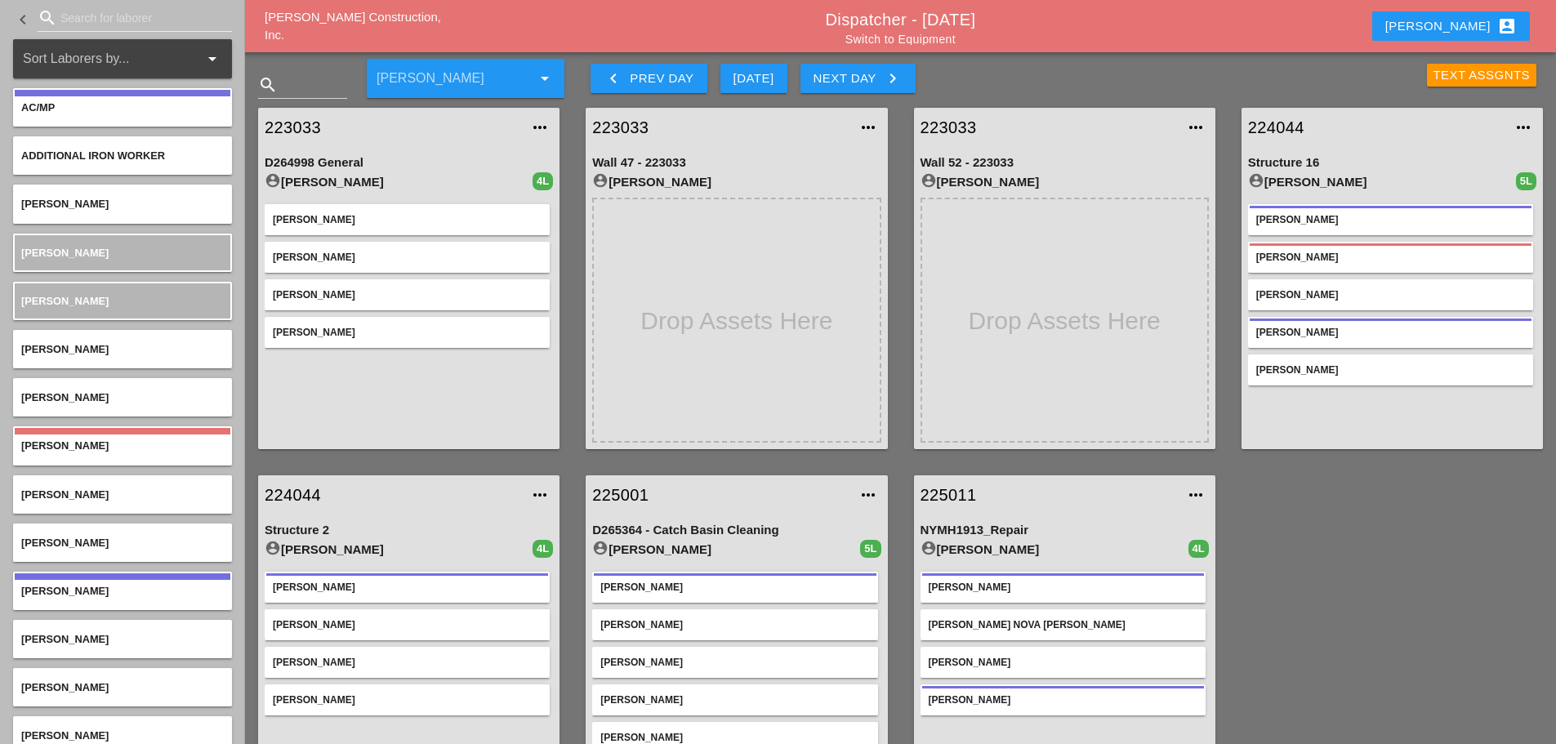
click at [940, 39] on link "Switch to Equipment" at bounding box center [901, 39] width 110 height 13
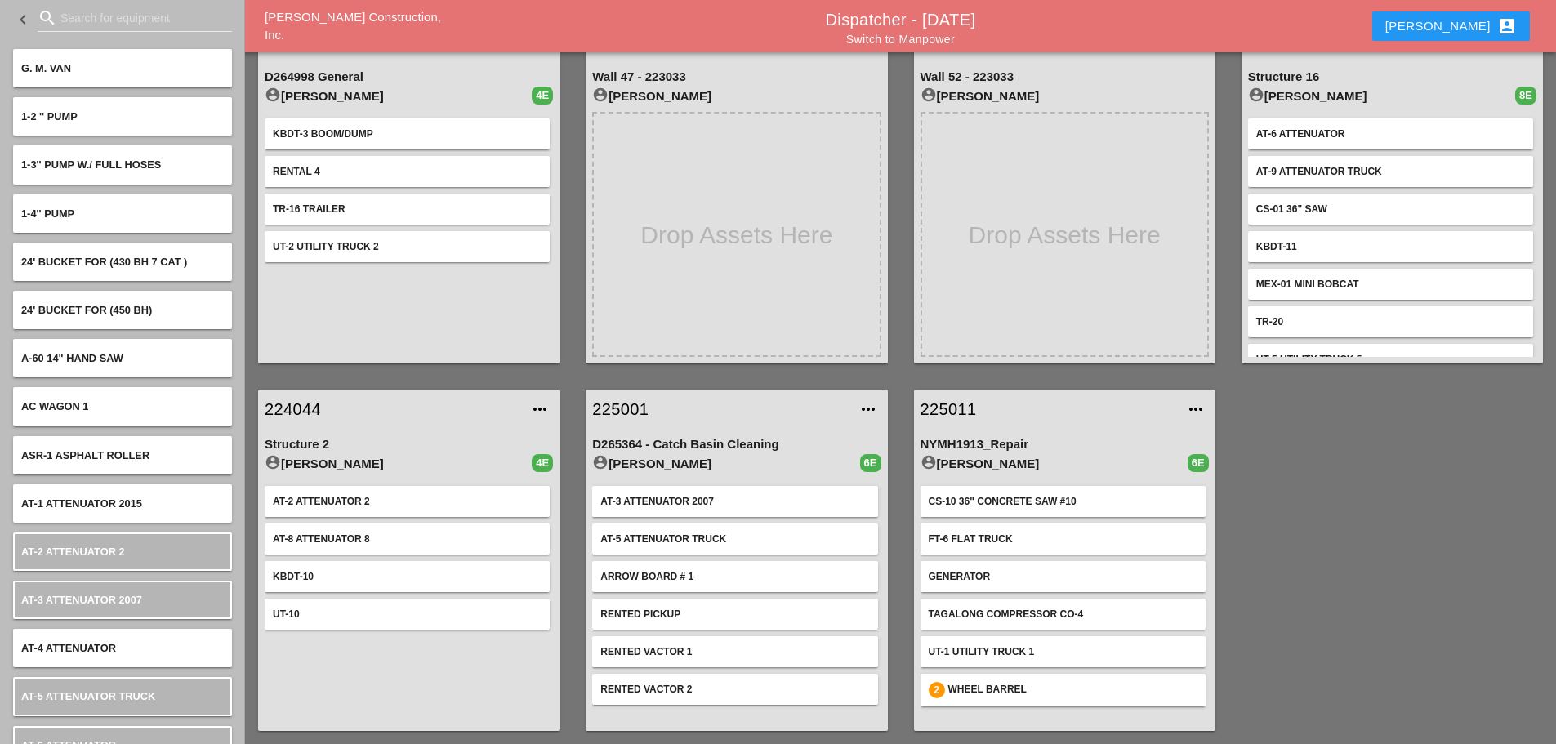
click at [936, 39] on link "Switch to Manpower" at bounding box center [900, 39] width 109 height 13
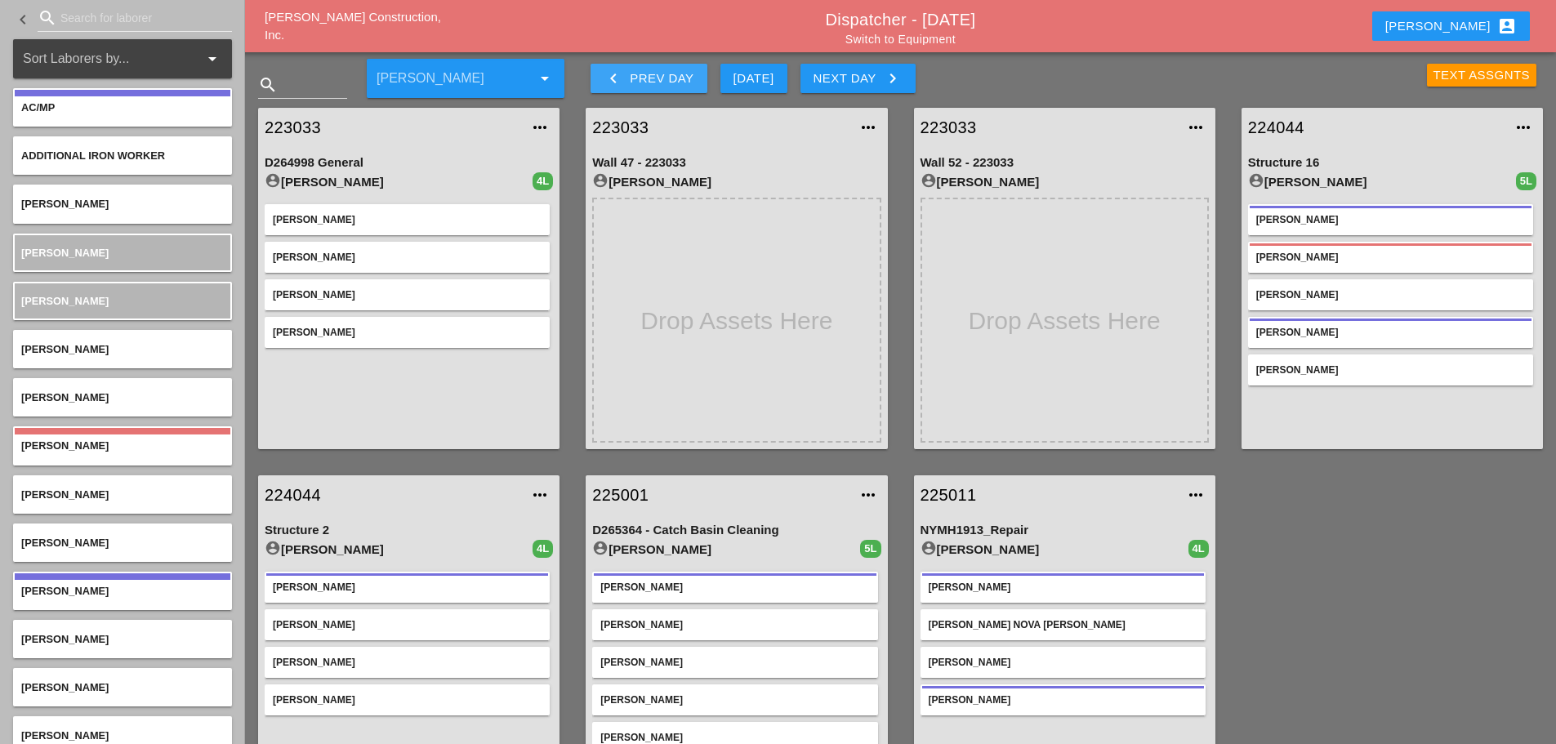
click at [610, 76] on icon "keyboard_arrow_left" at bounding box center [614, 79] width 20 height 20
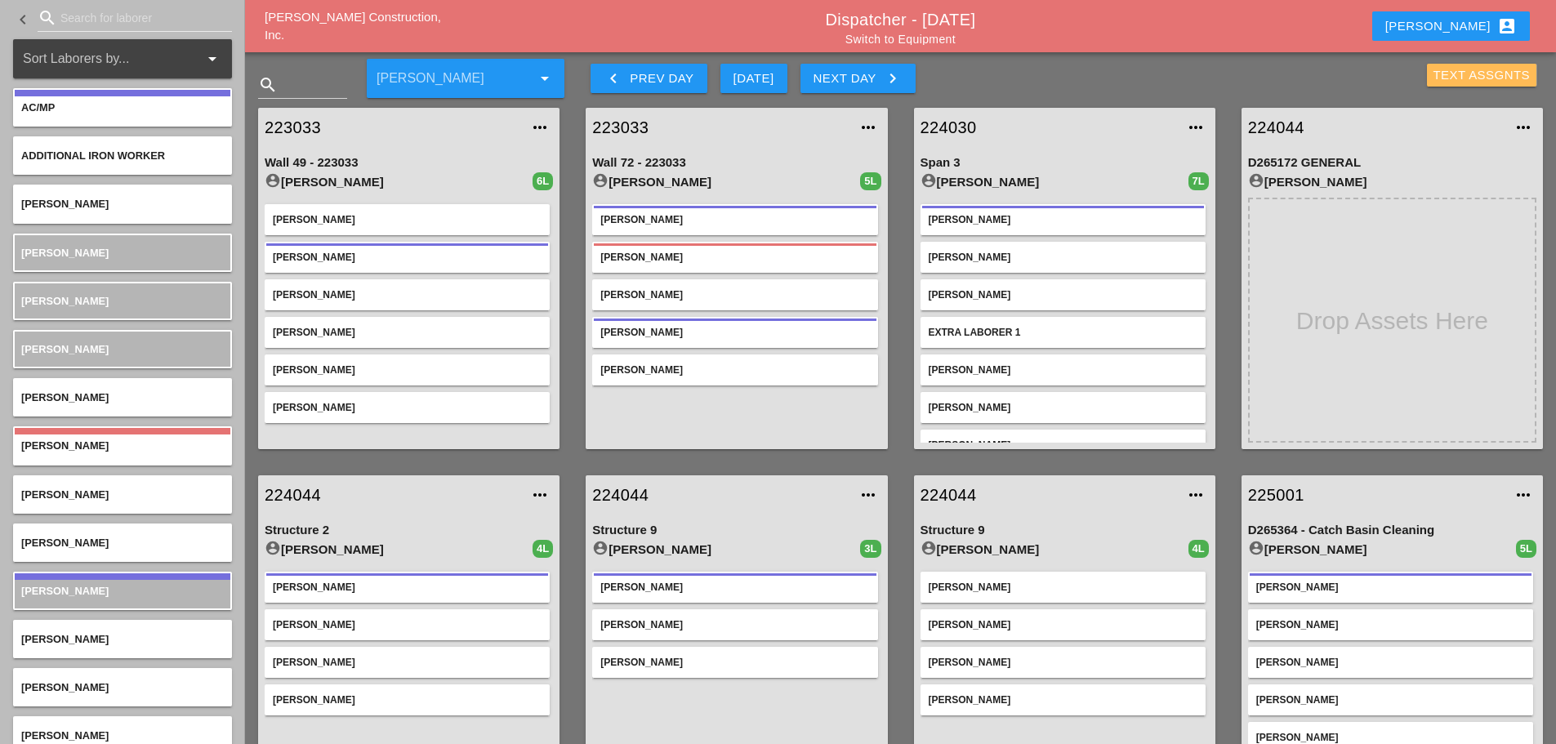
click at [1454, 75] on div "Text Assgnts" at bounding box center [1482, 75] width 97 height 19
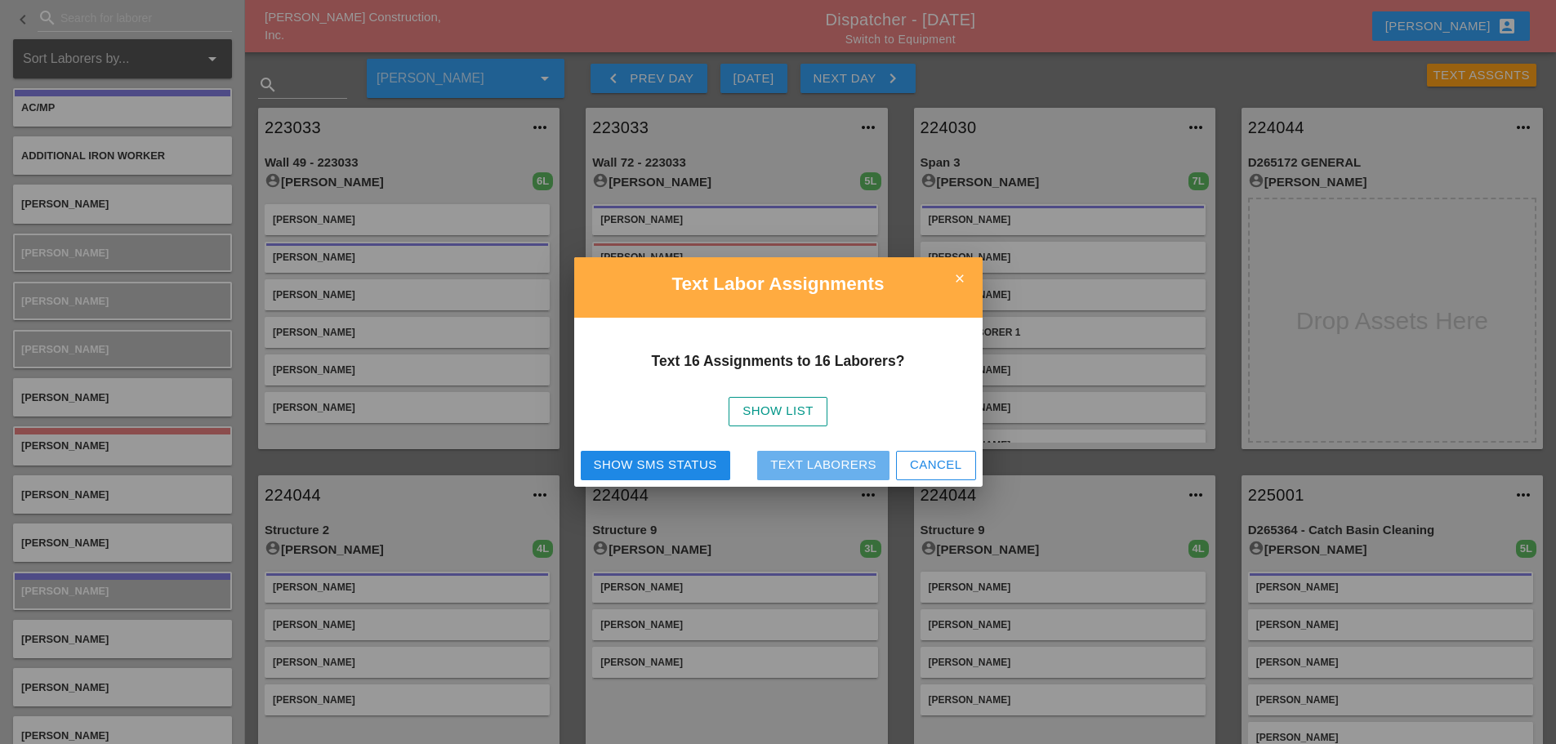
click at [842, 468] on div "Text Laborers" at bounding box center [823, 465] width 106 height 19
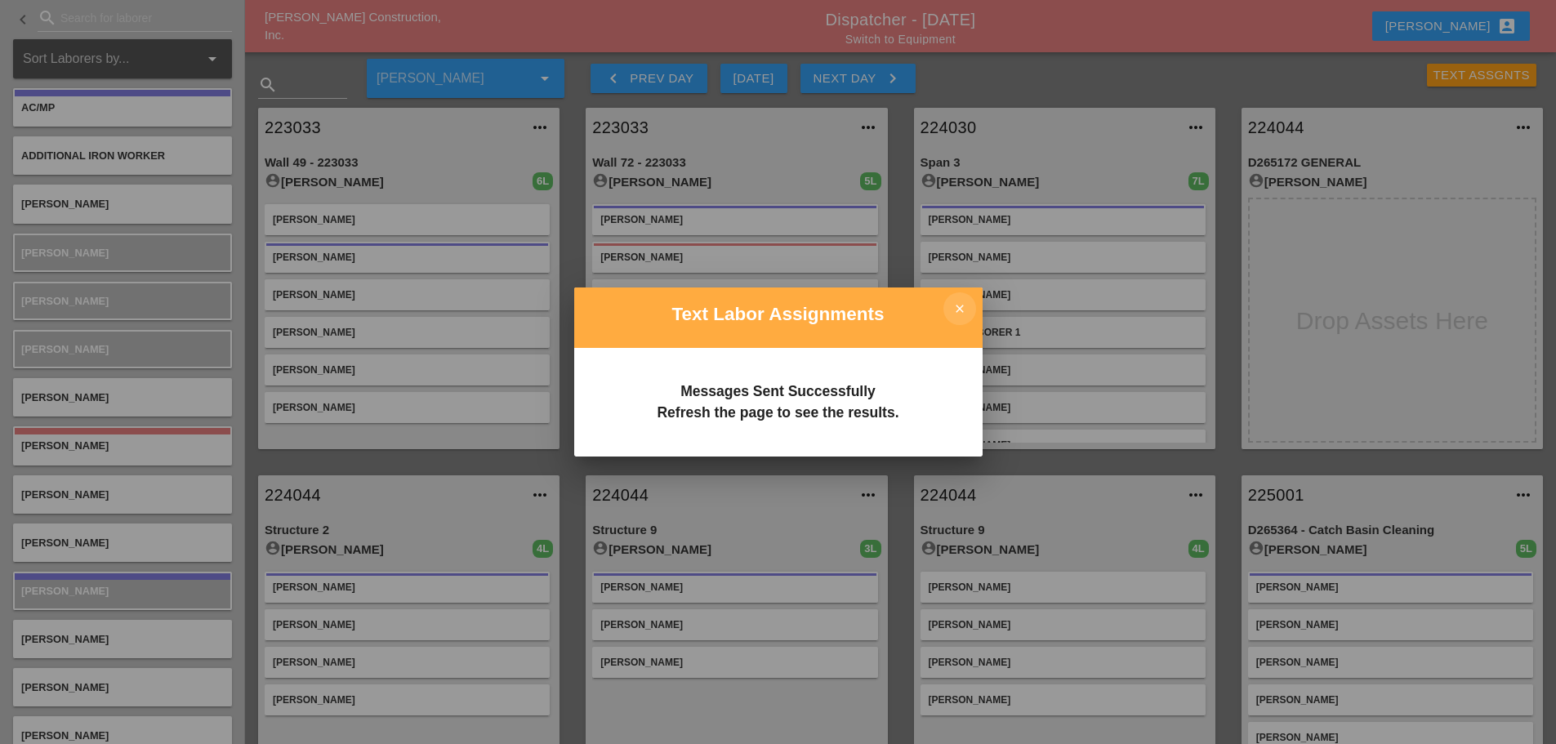
click at [959, 304] on icon "close" at bounding box center [960, 308] width 33 height 33
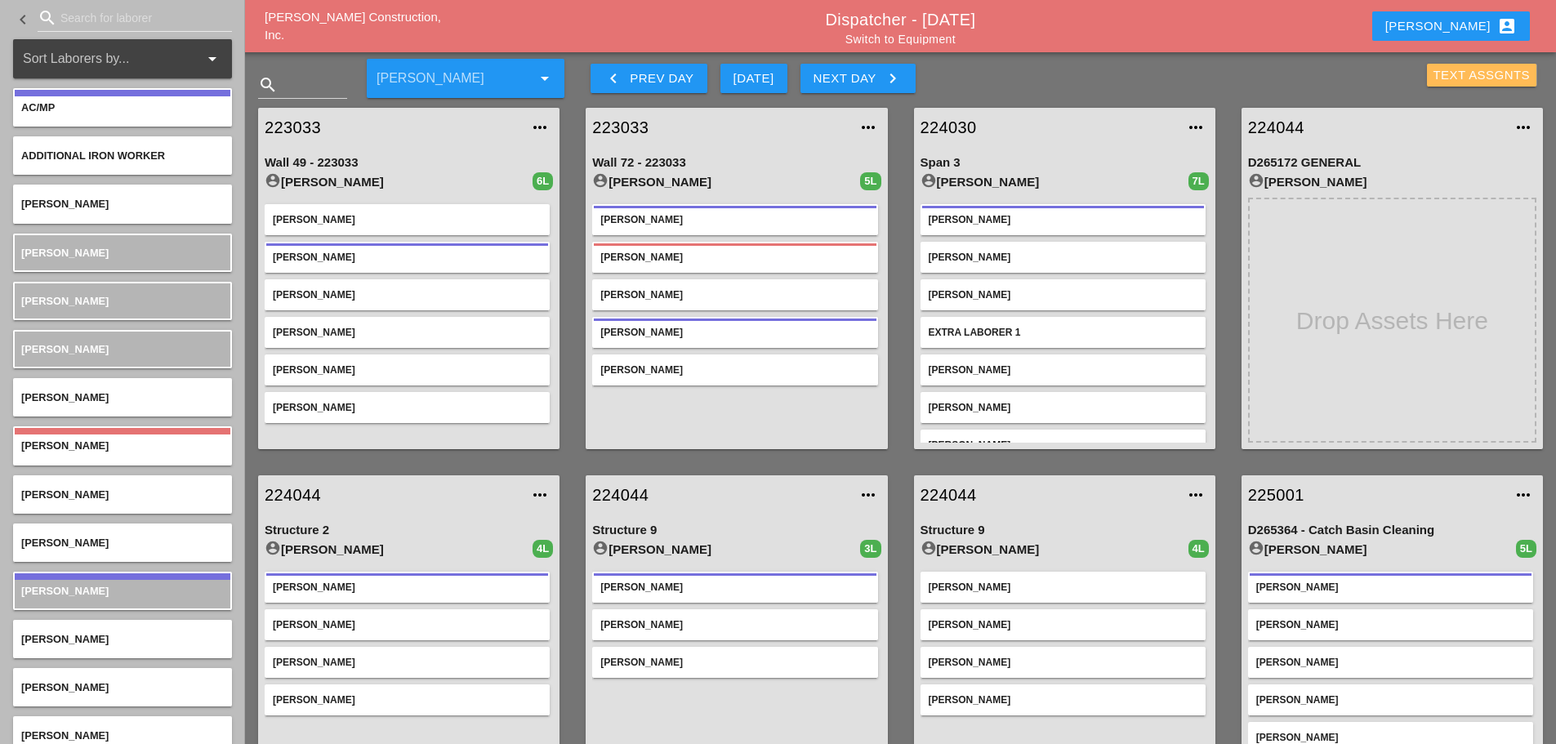
click at [1440, 71] on div "Text Assgnts" at bounding box center [1482, 75] width 97 height 19
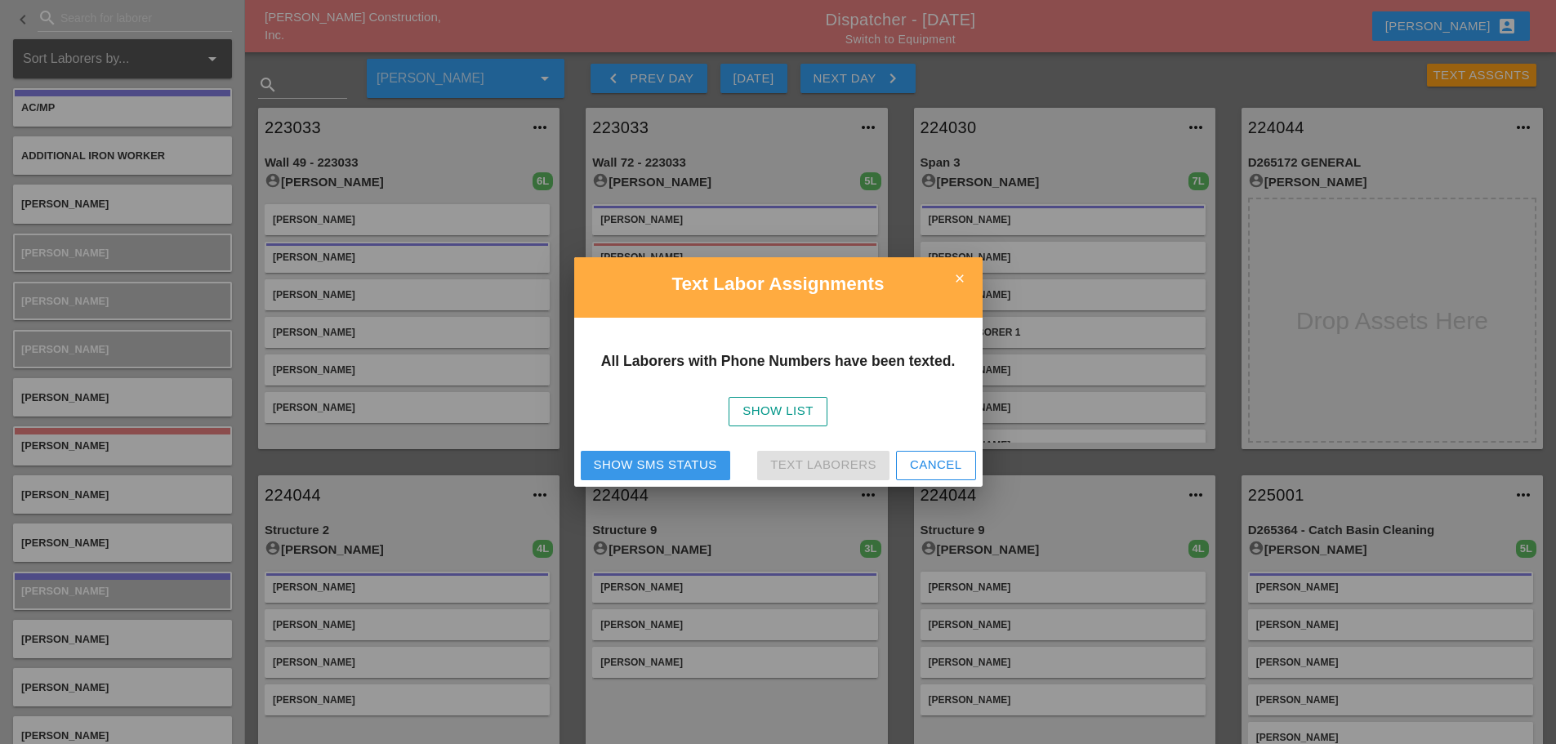
click at [641, 472] on div "Show SMS Status" at bounding box center [655, 465] width 123 height 19
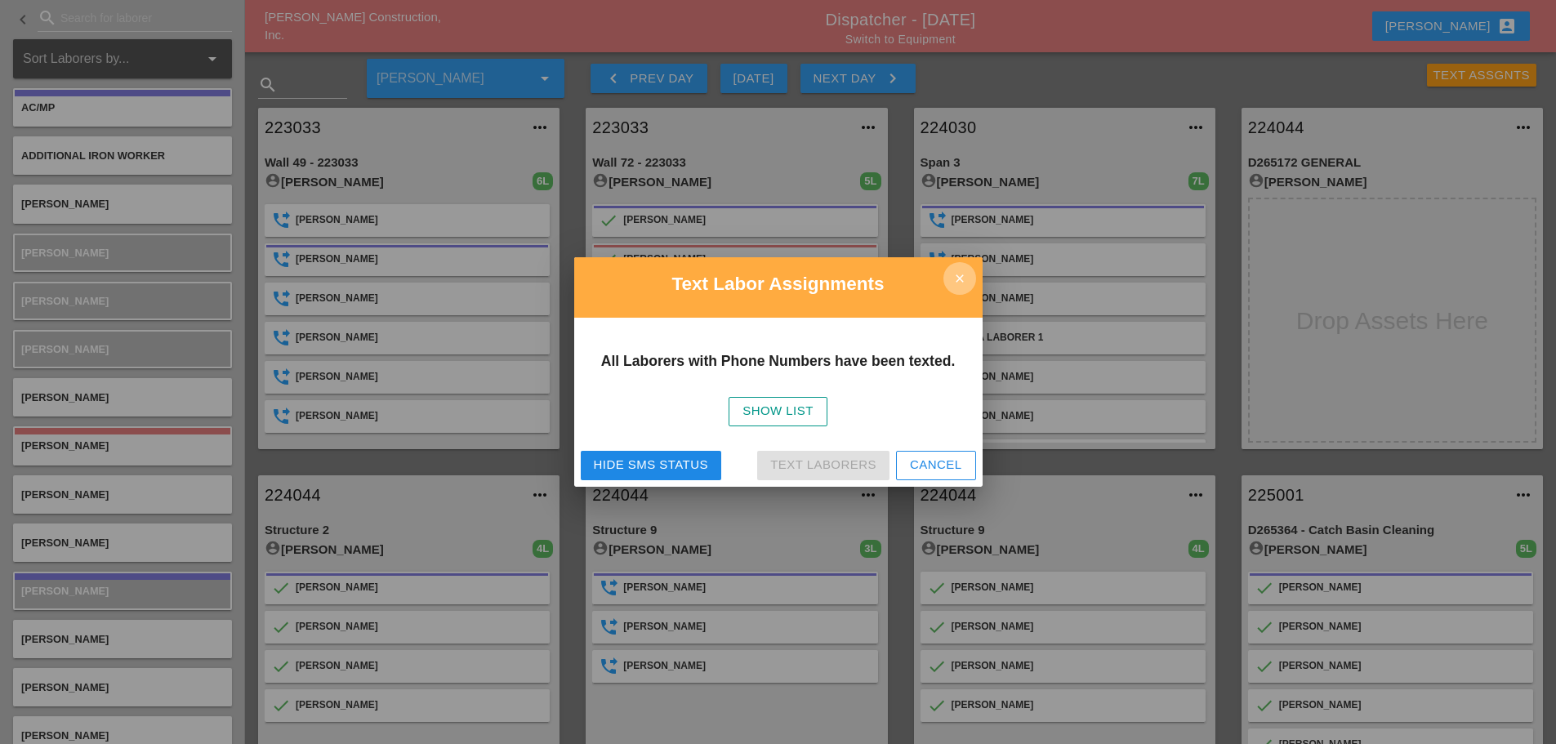
click at [961, 276] on icon "close" at bounding box center [960, 278] width 33 height 33
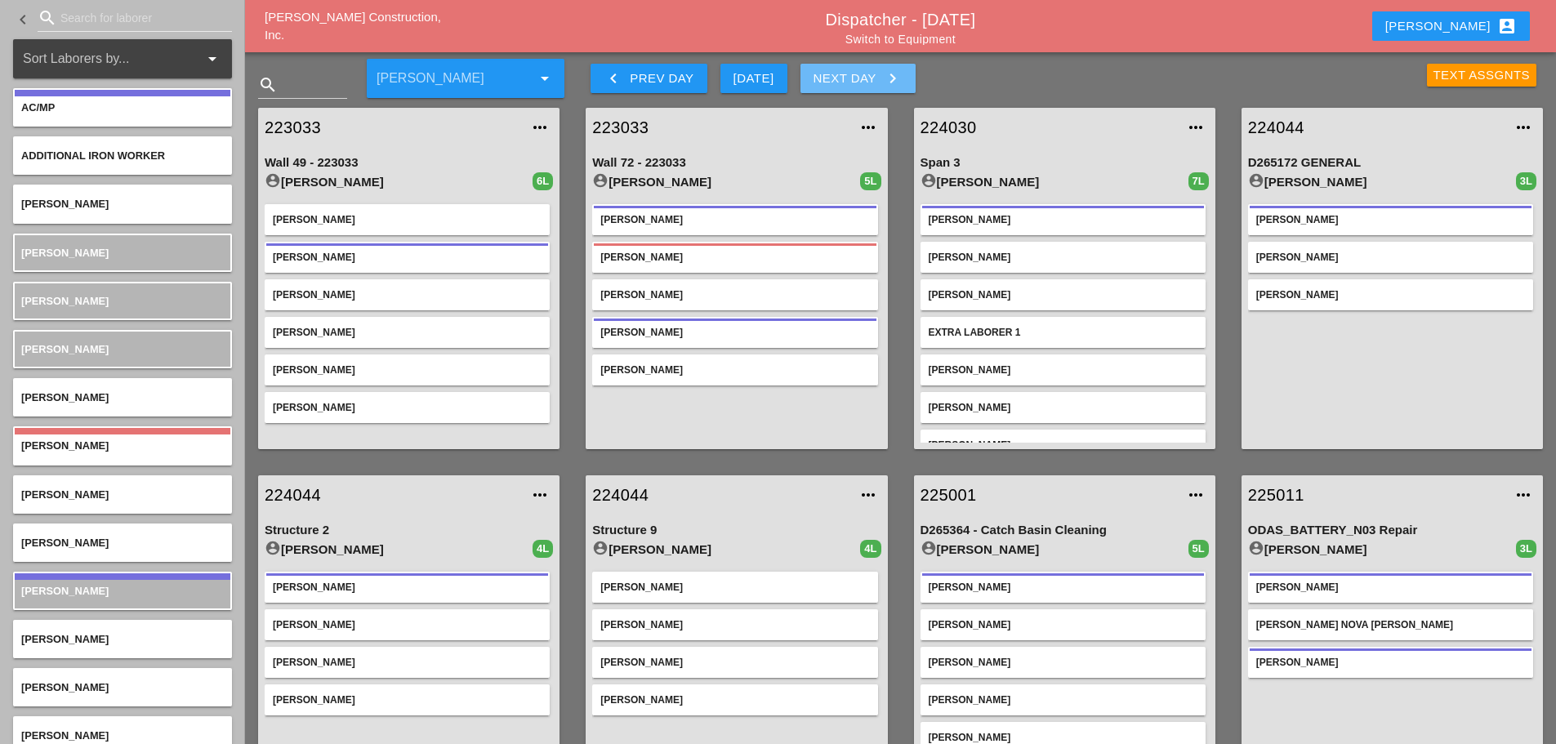
click at [893, 73] on icon "keyboard_arrow_right" at bounding box center [893, 79] width 20 height 20
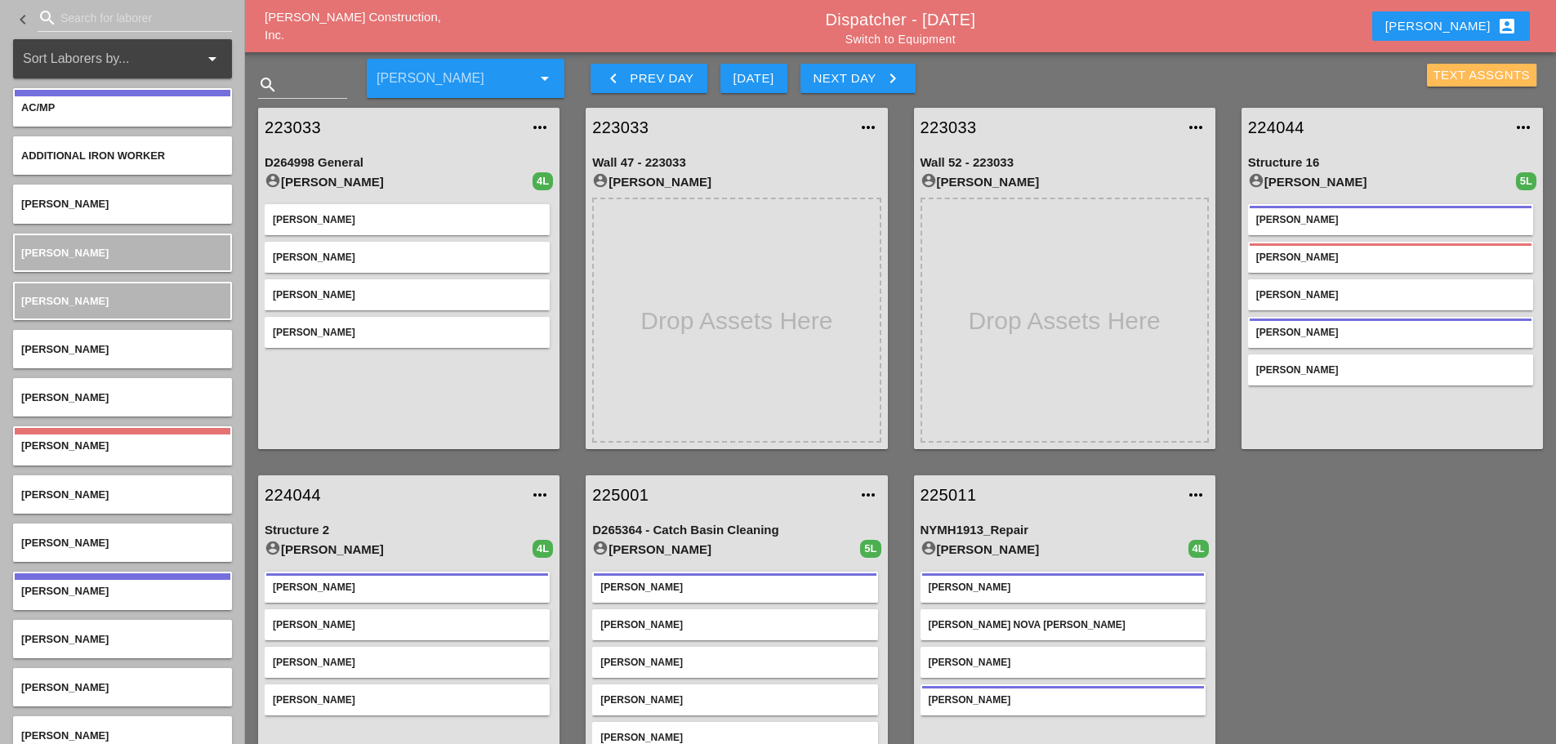
click at [1467, 78] on div "Text Assgnts" at bounding box center [1482, 75] width 97 height 19
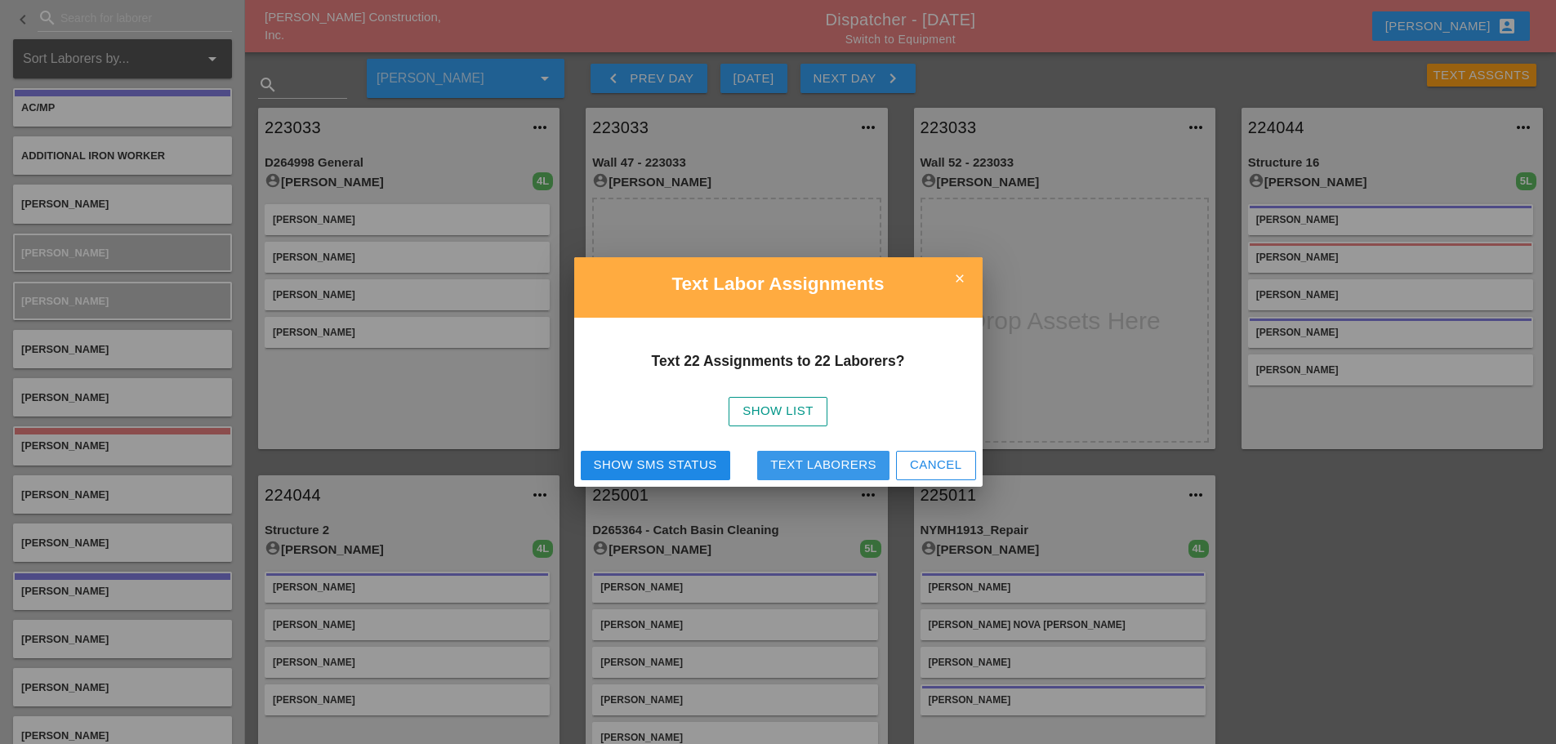
click at [855, 475] on button "Text Laborers" at bounding box center [823, 465] width 132 height 29
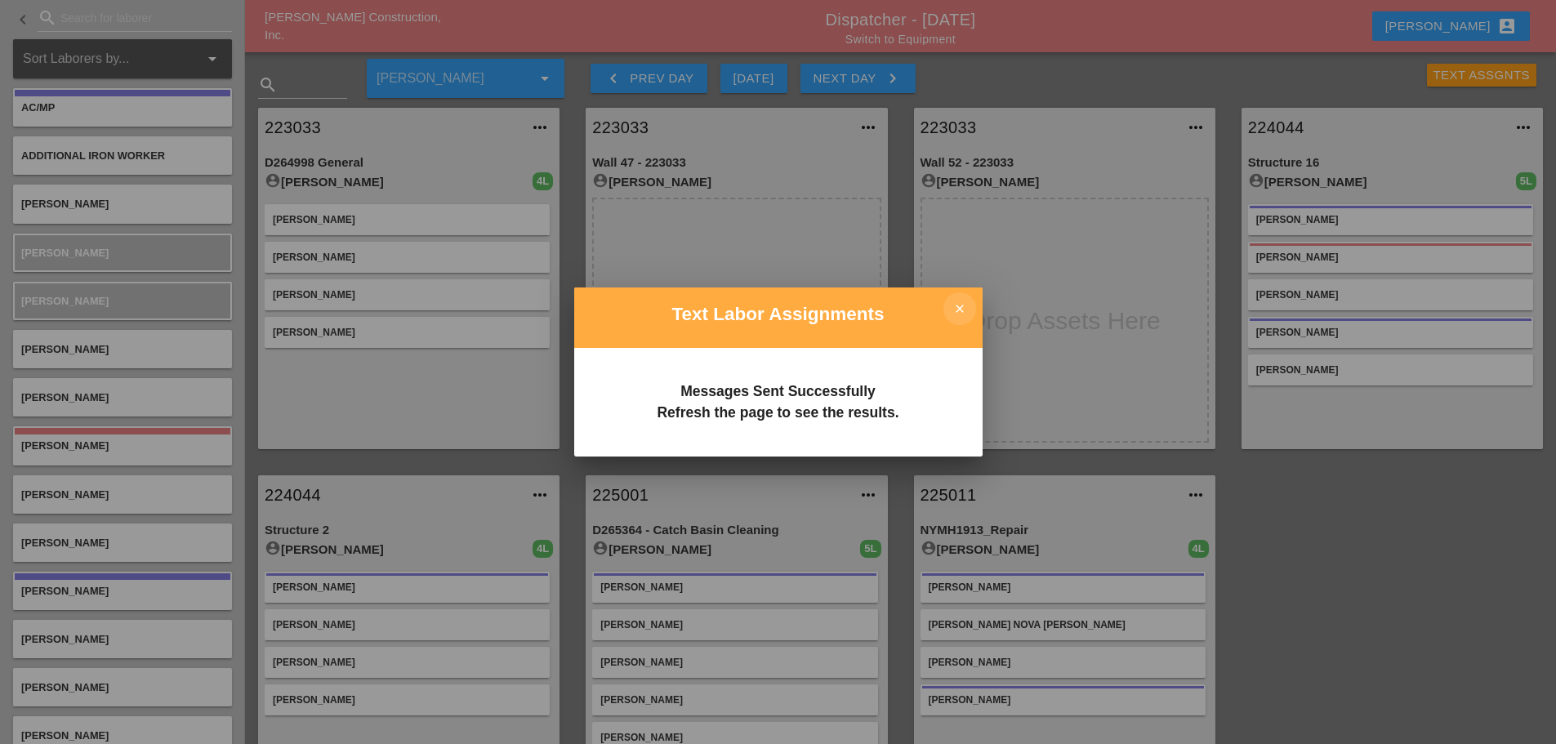
drag, startPoint x: 953, startPoint y: 313, endPoint x: 956, endPoint y: 301, distance: 12.5
click at [953, 311] on icon "close" at bounding box center [960, 308] width 33 height 33
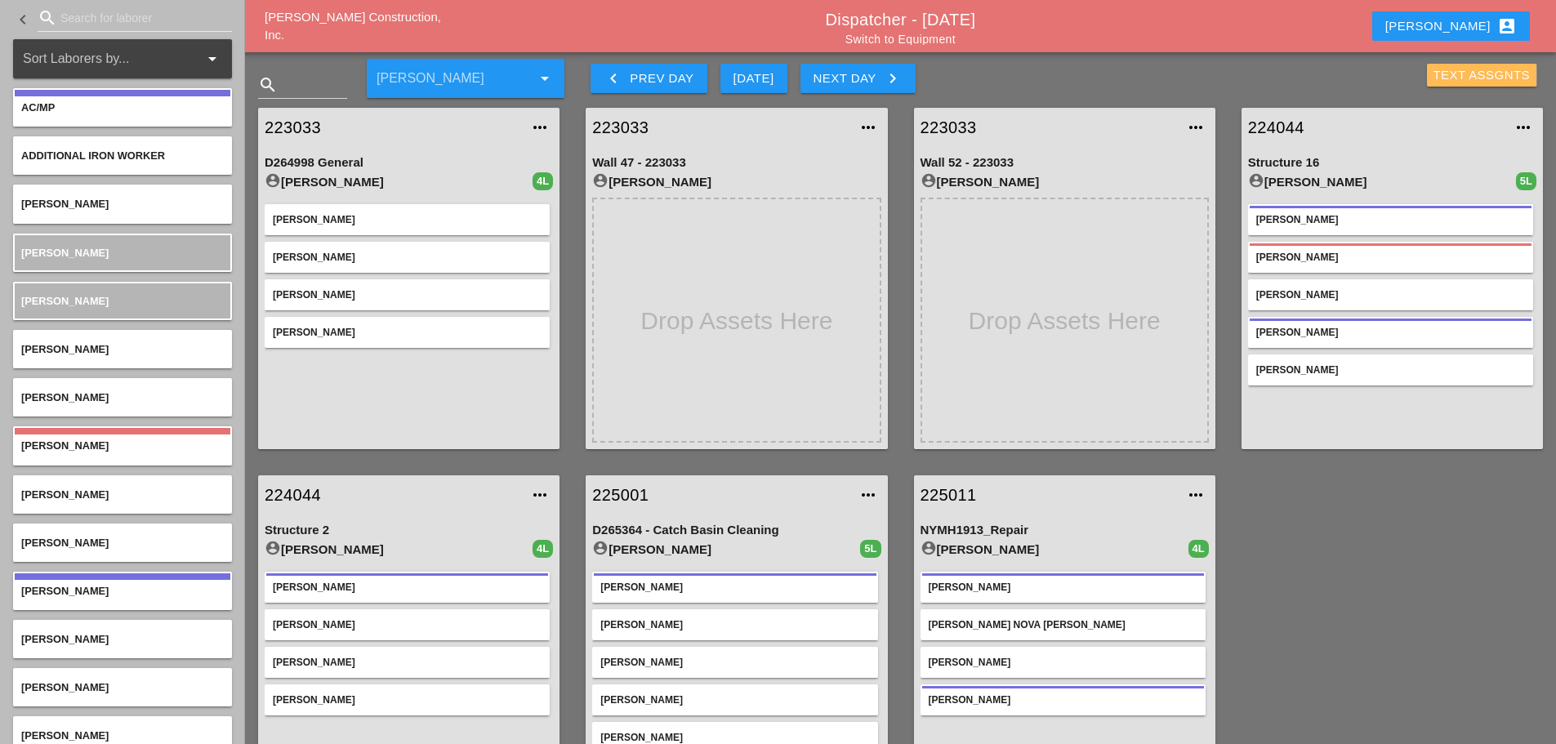
click at [1452, 77] on div "Text Assgnts" at bounding box center [1482, 75] width 97 height 19
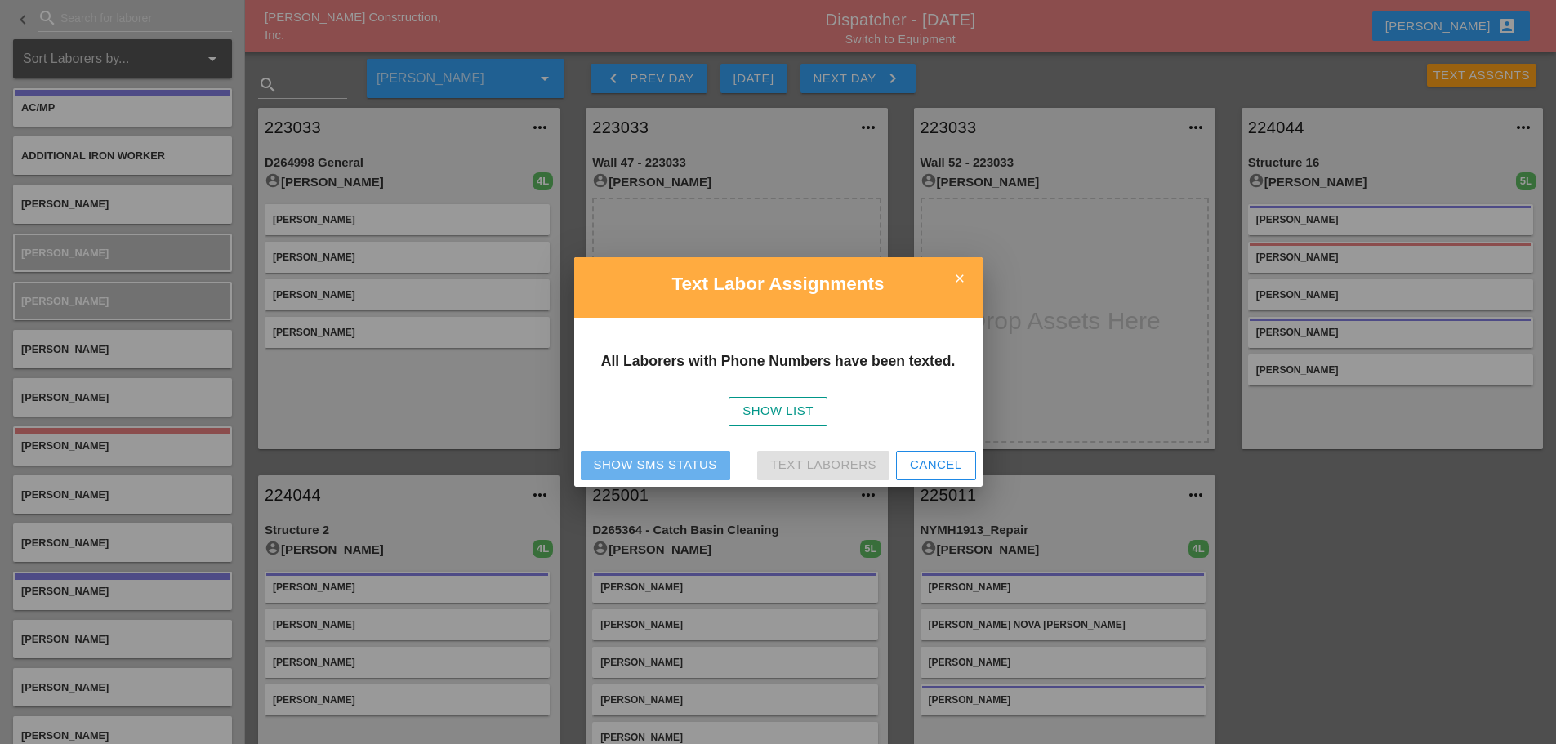
click at [691, 462] on div "Show SMS Status" at bounding box center [655, 465] width 123 height 19
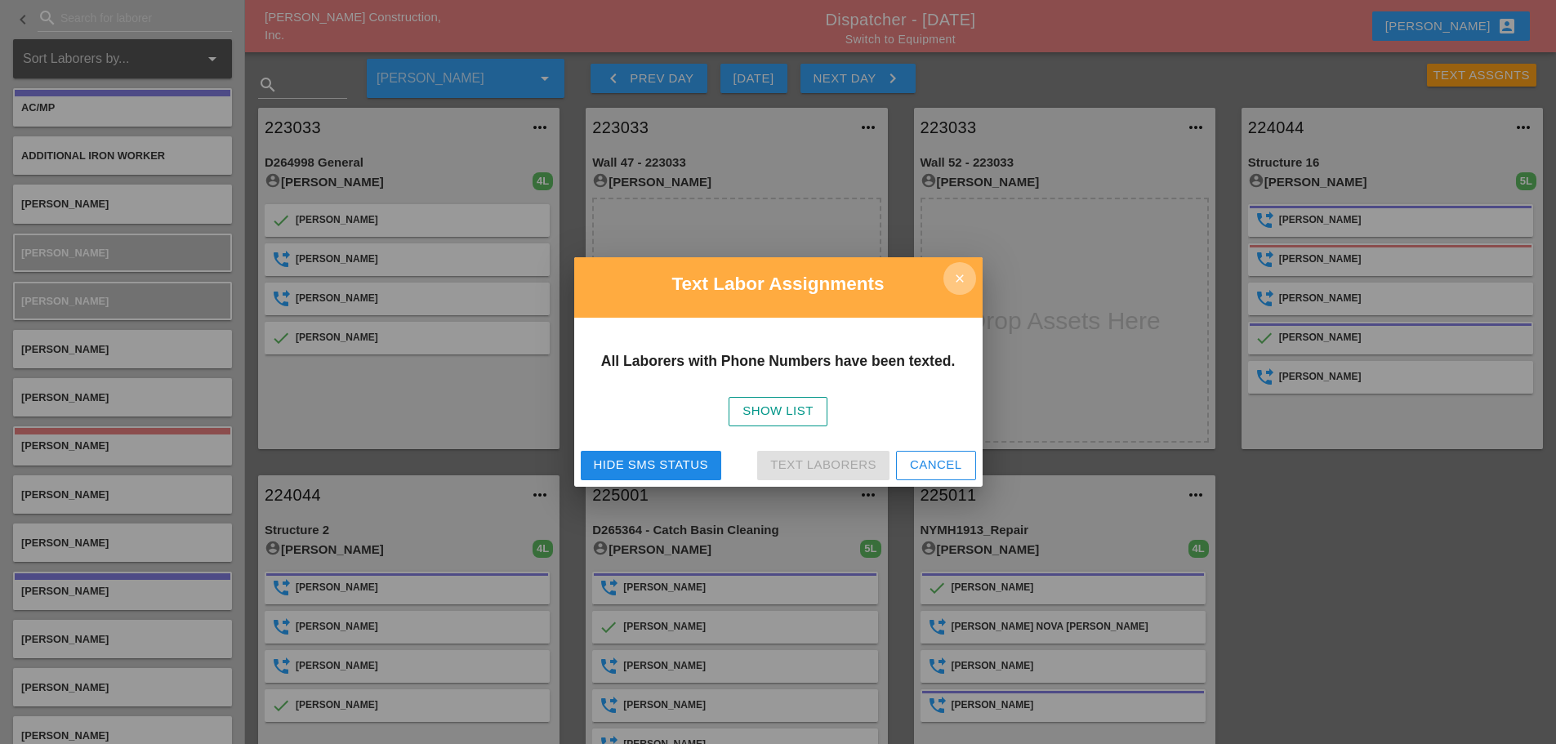
click at [967, 279] on icon "close" at bounding box center [960, 278] width 33 height 33
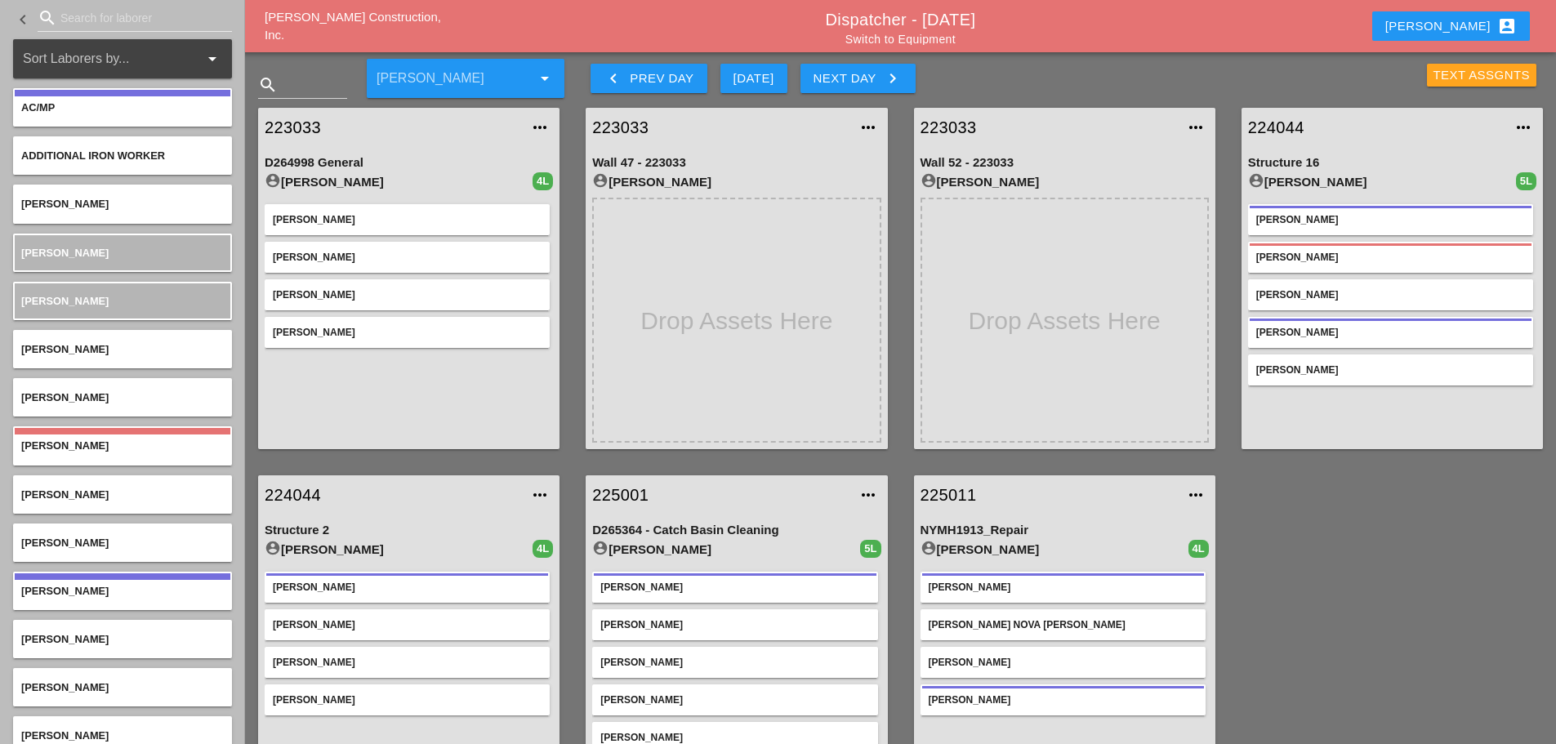
click at [1428, 78] on button "Text Assgnts" at bounding box center [1482, 75] width 110 height 23
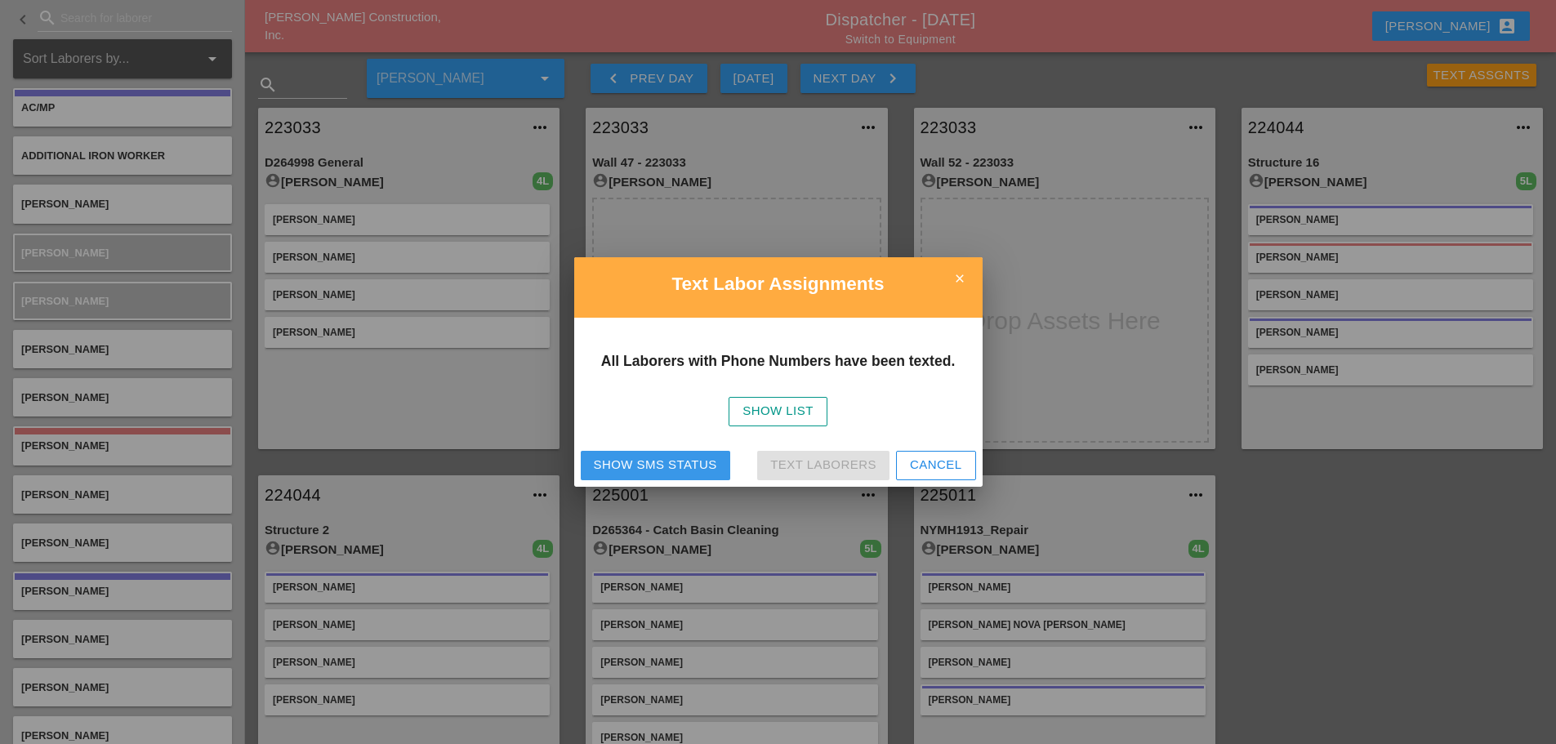
click at [644, 463] on div "Show SMS Status" at bounding box center [655, 465] width 123 height 19
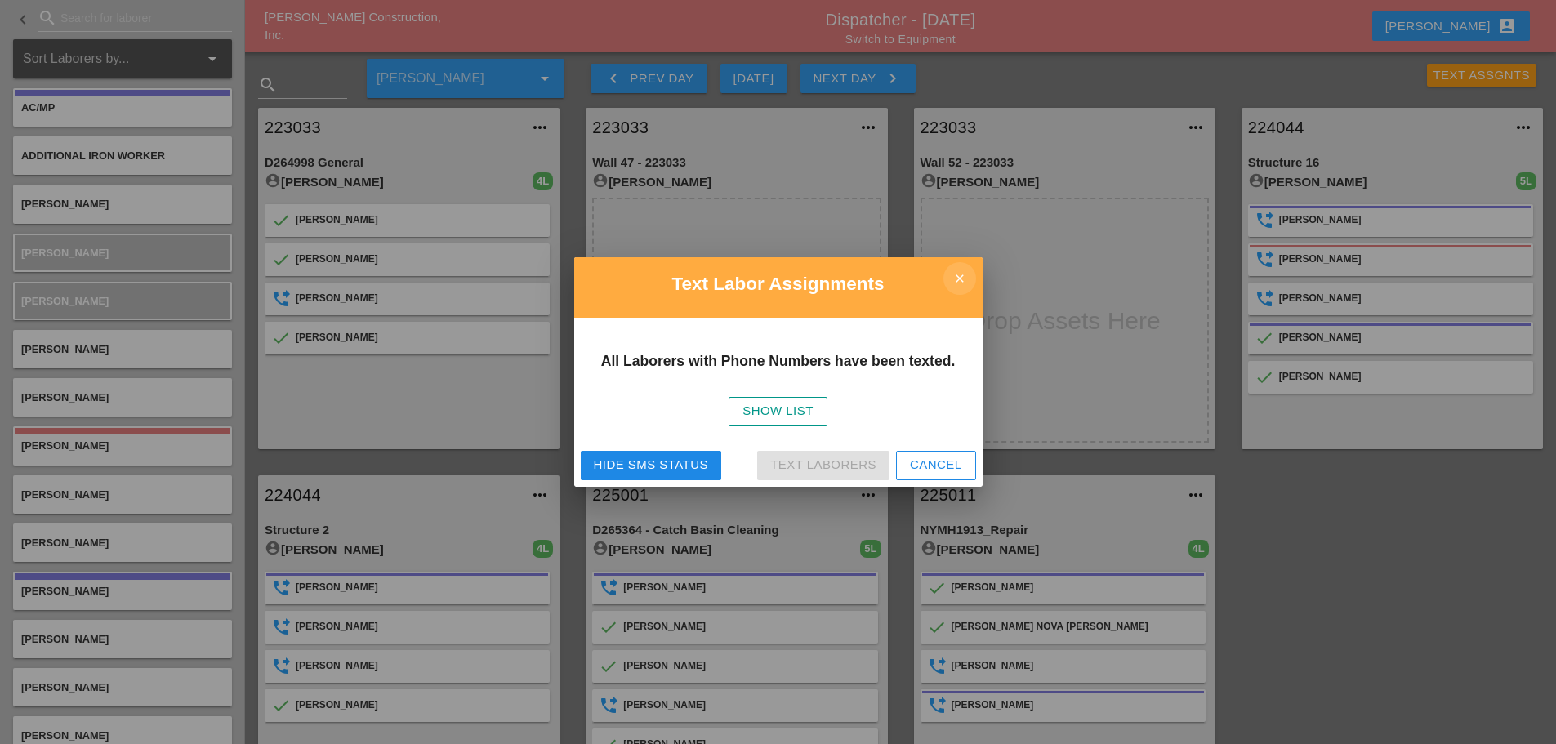
click at [965, 276] on icon "close" at bounding box center [960, 278] width 33 height 33
